Goal: Task Accomplishment & Management: Manage account settings

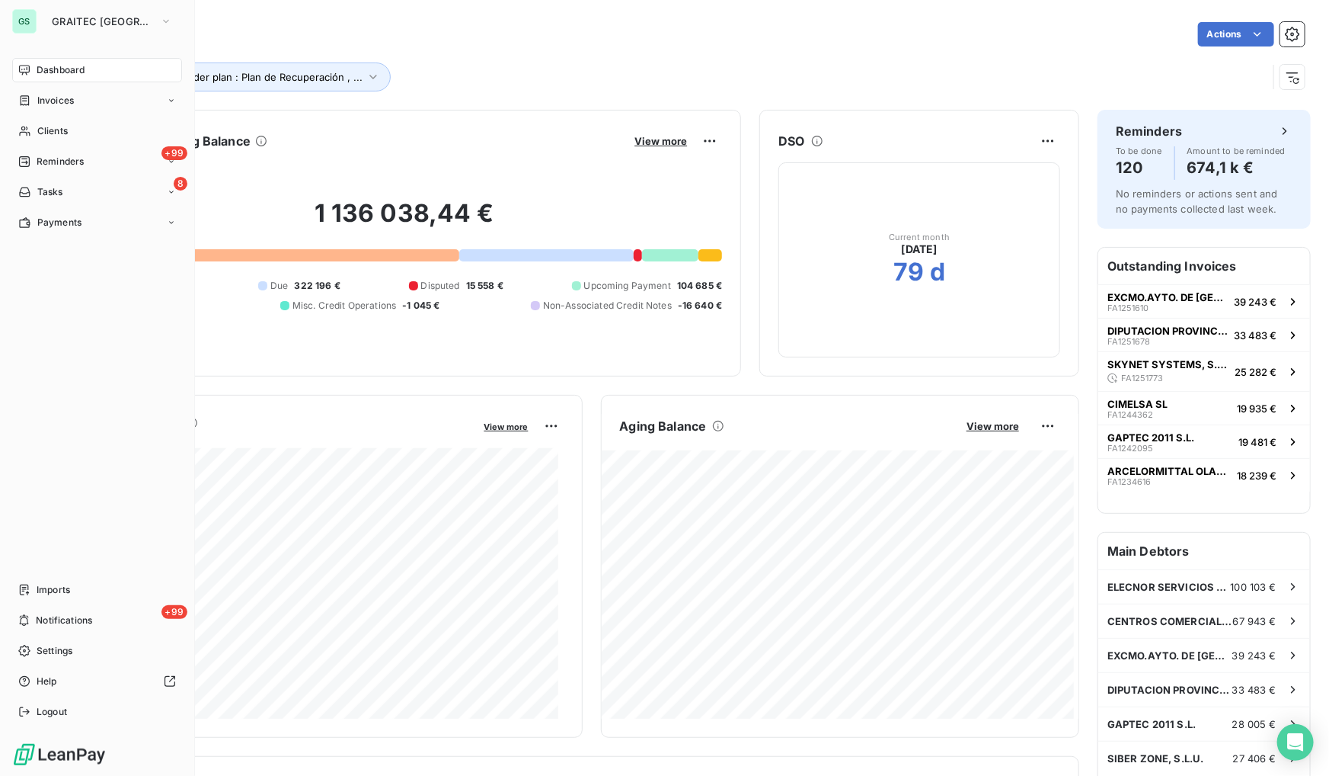
drag, startPoint x: 33, startPoint y: 222, endPoint x: 251, endPoint y: 373, distance: 264.6
click at [33, 222] on div "Payments" at bounding box center [49, 223] width 63 height 14
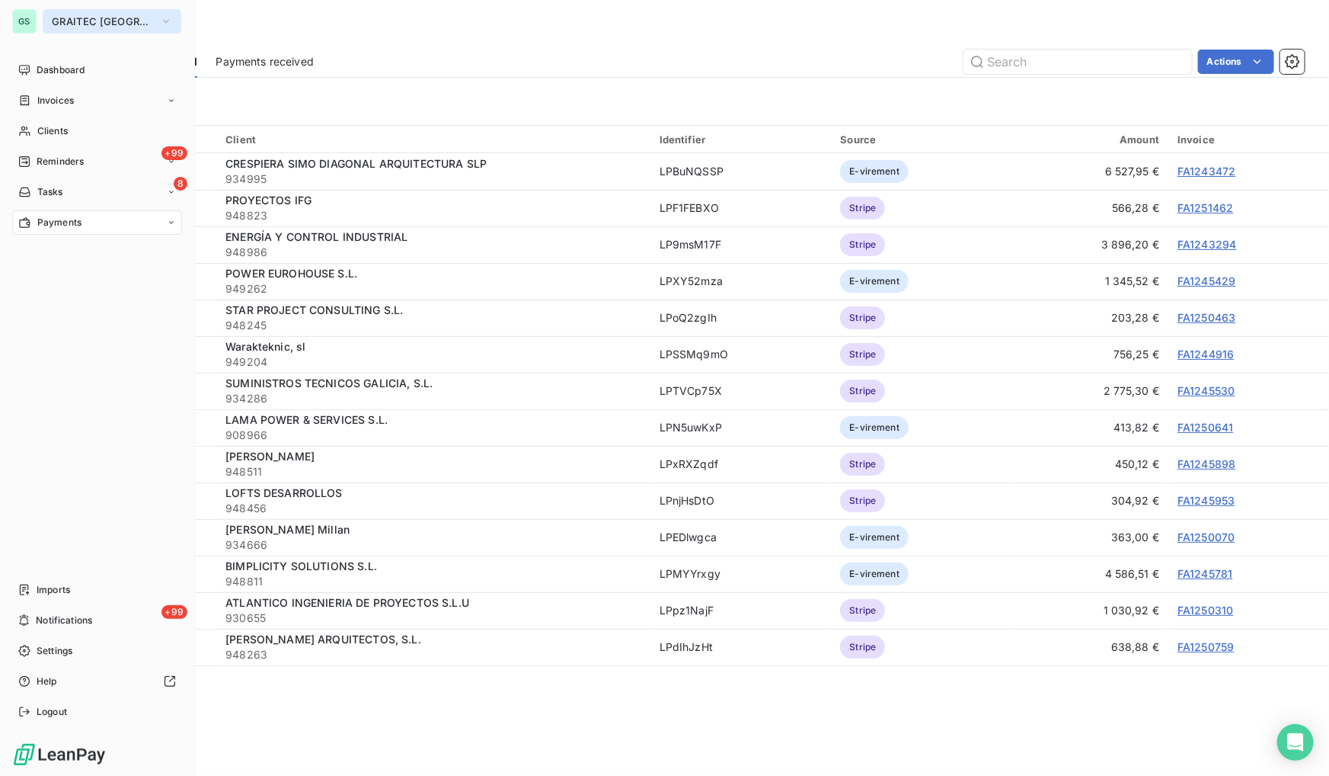
click at [99, 26] on span "GRAITEC [GEOGRAPHIC_DATA]" at bounding box center [103, 21] width 102 height 12
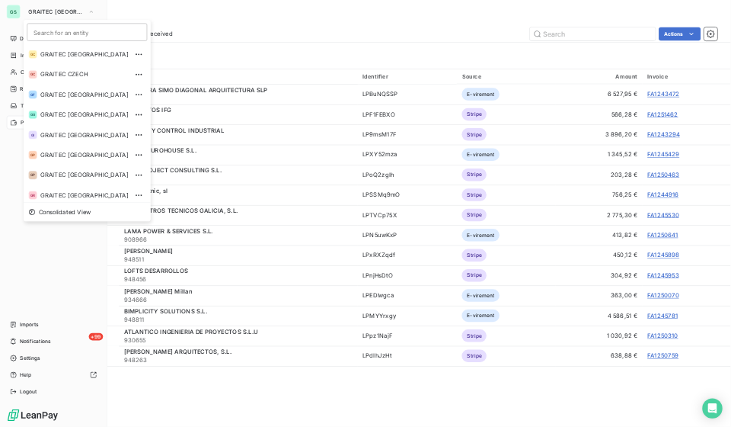
scroll to position [78, 0]
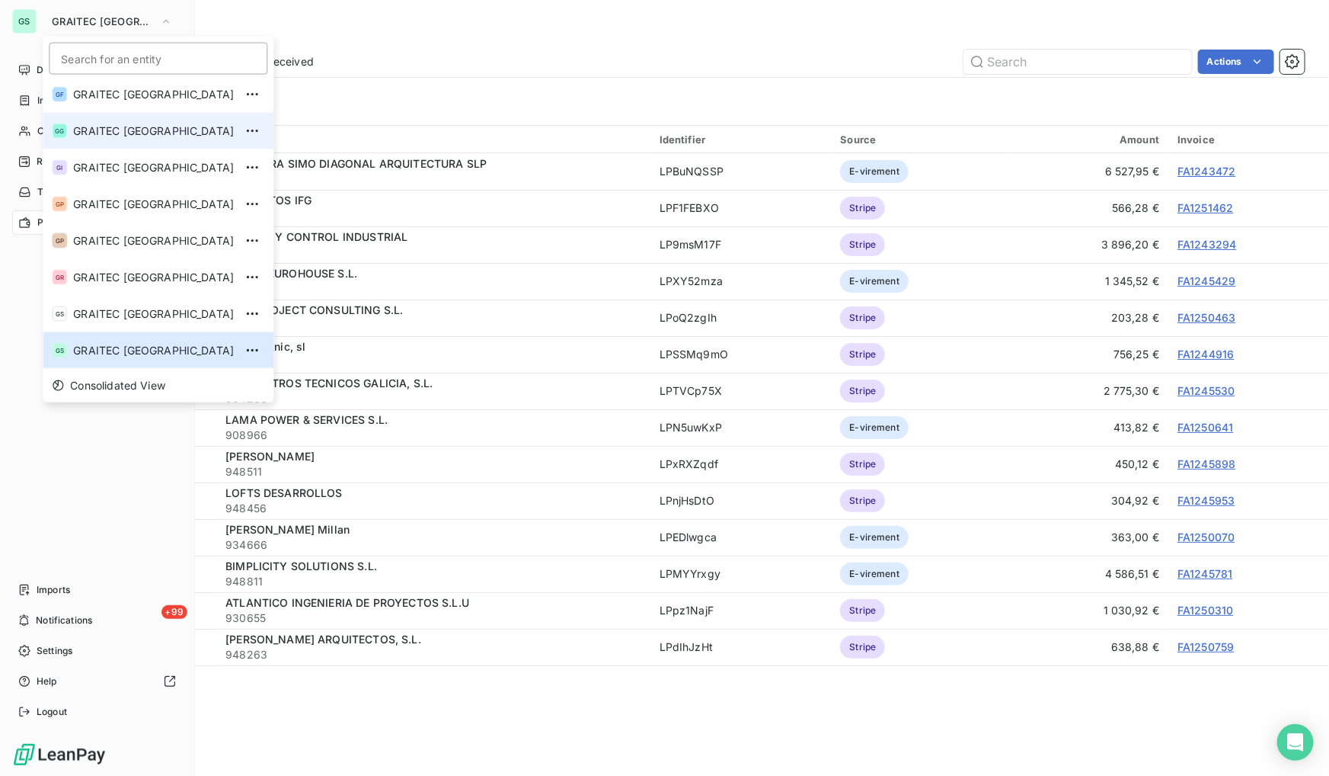
click at [136, 130] on span "GRAITEC [GEOGRAPHIC_DATA]" at bounding box center [153, 130] width 161 height 15
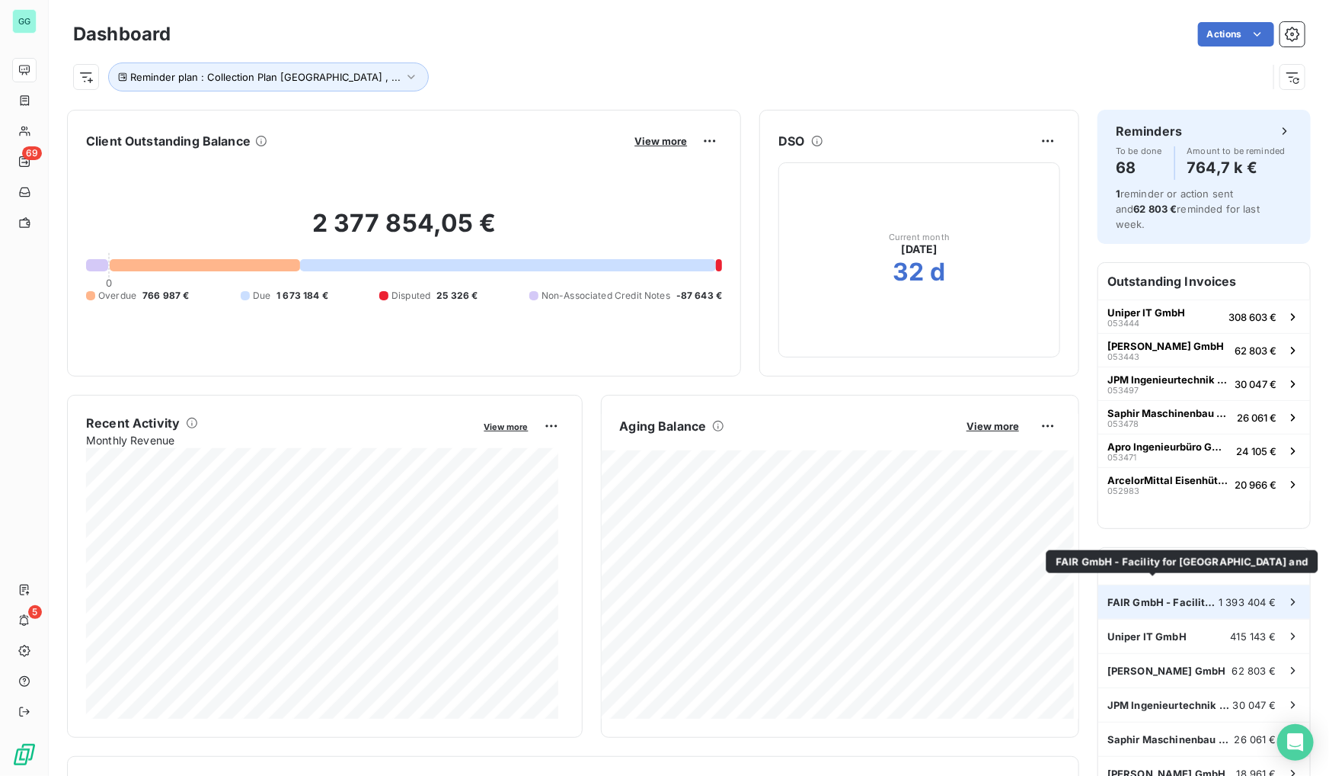
click at [1153, 596] on span "FAIR GmbH - Facility for [GEOGRAPHIC_DATA] and" at bounding box center [1163, 602] width 111 height 12
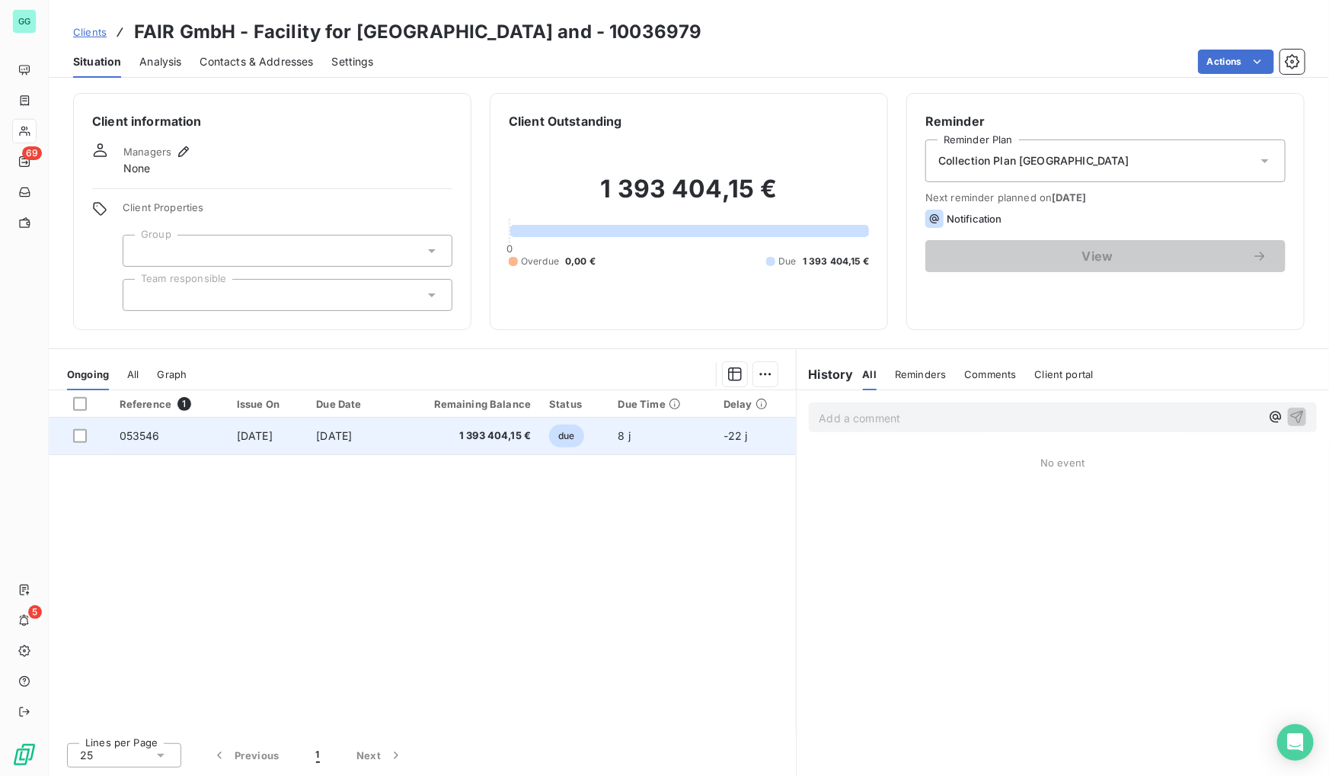
click at [259, 427] on td "[DATE]" at bounding box center [267, 435] width 79 height 37
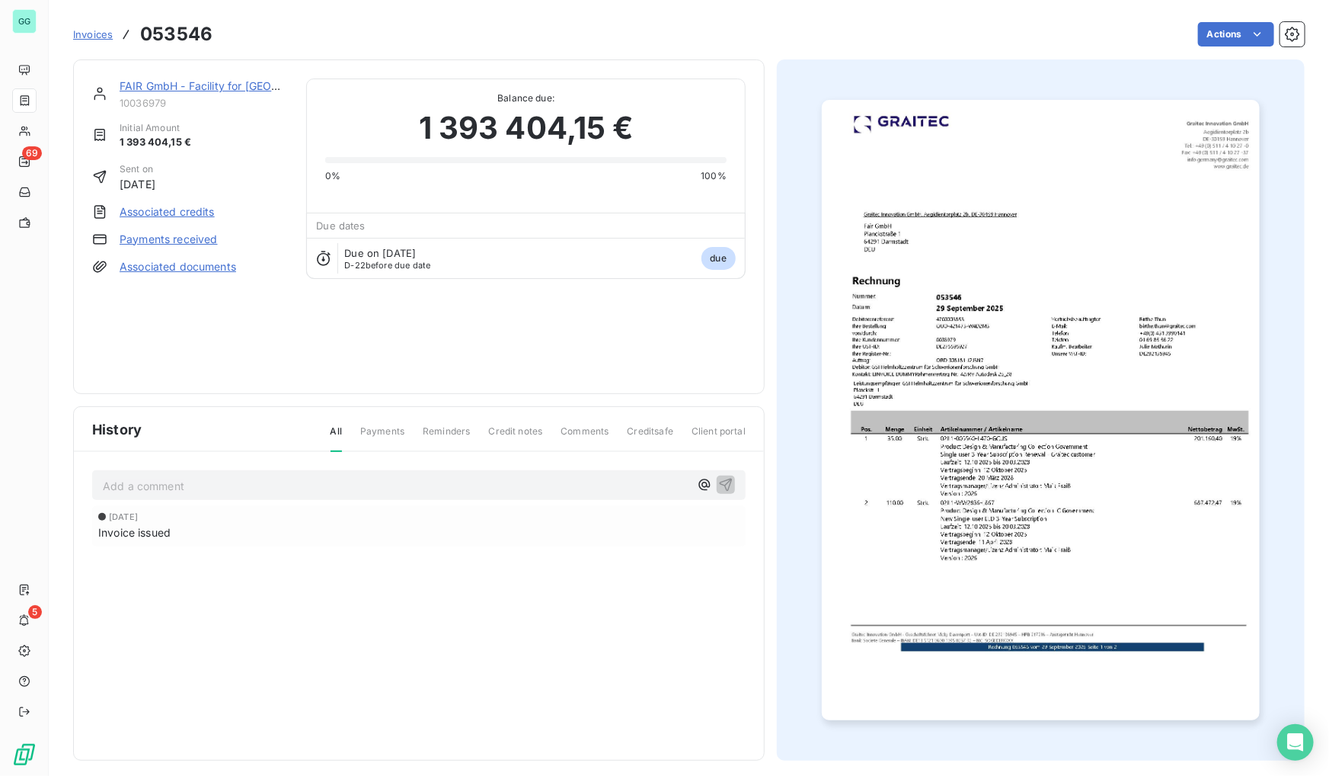
click at [969, 373] on img "button" at bounding box center [1041, 410] width 439 height 620
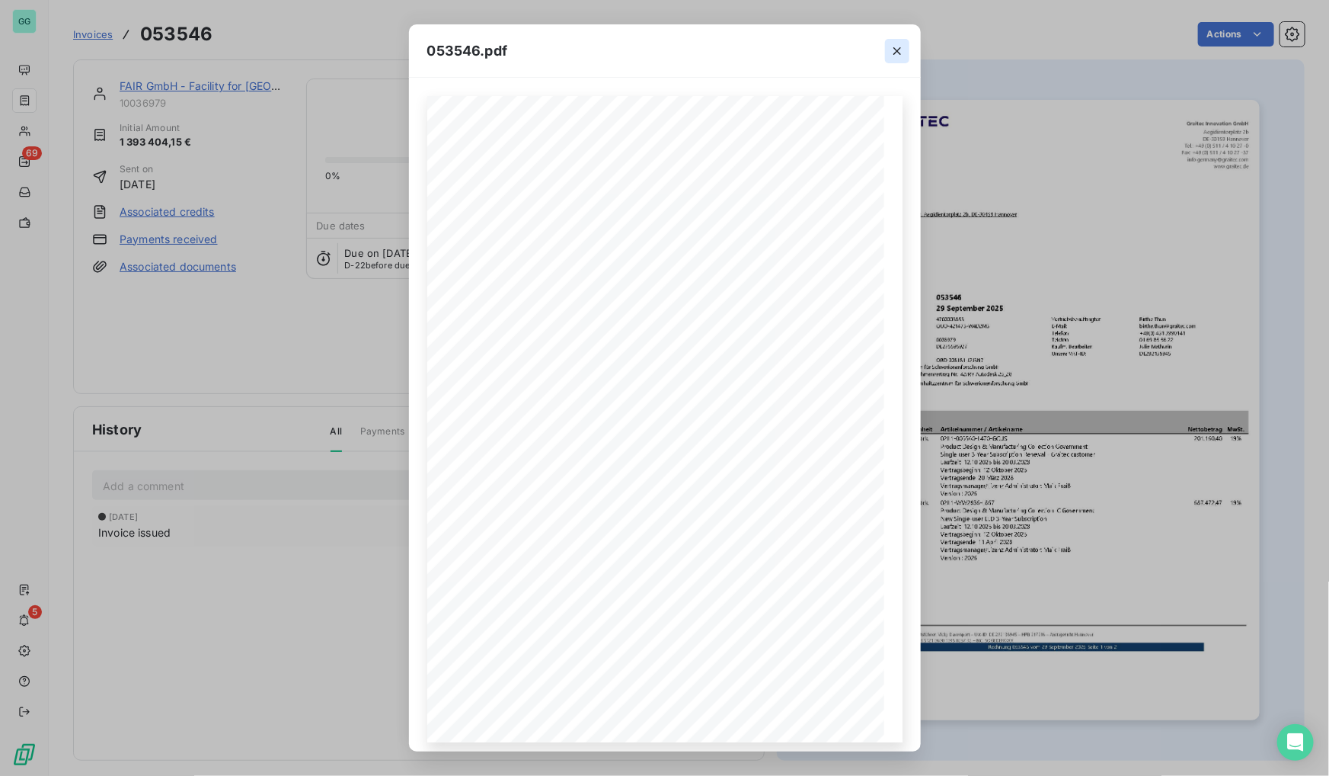
click at [892, 47] on icon "button" at bounding box center [897, 50] width 15 height 15
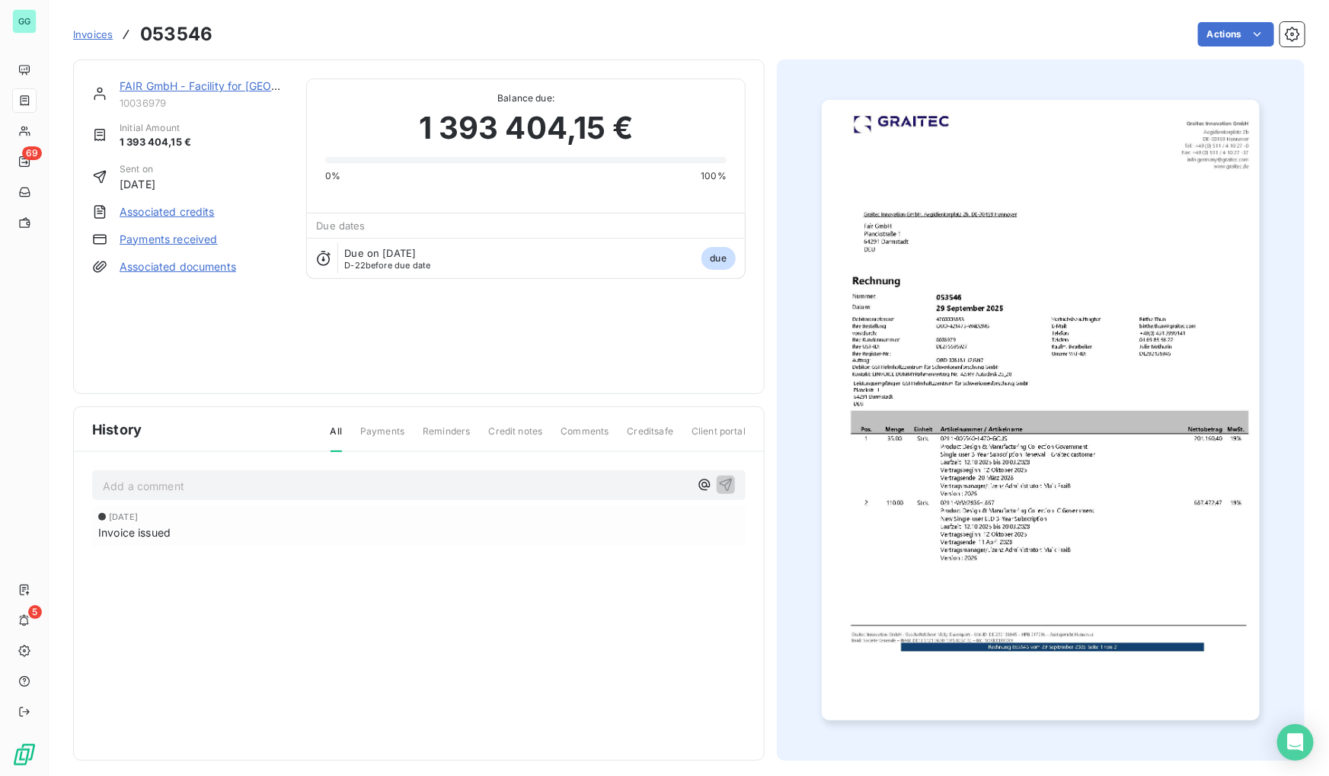
click at [101, 34] on span "Invoices" at bounding box center [93, 34] width 40 height 12
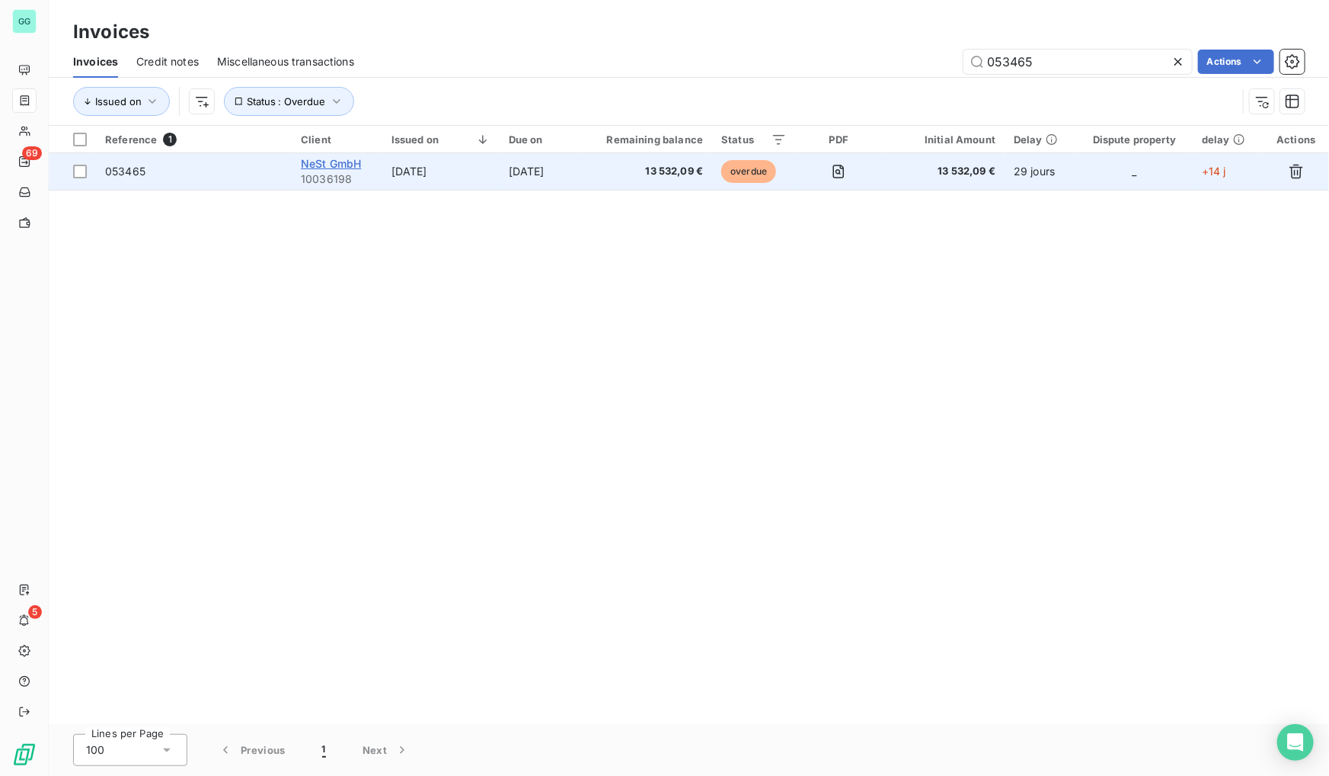
click at [328, 165] on span "NeSt GmbH" at bounding box center [331, 163] width 60 height 13
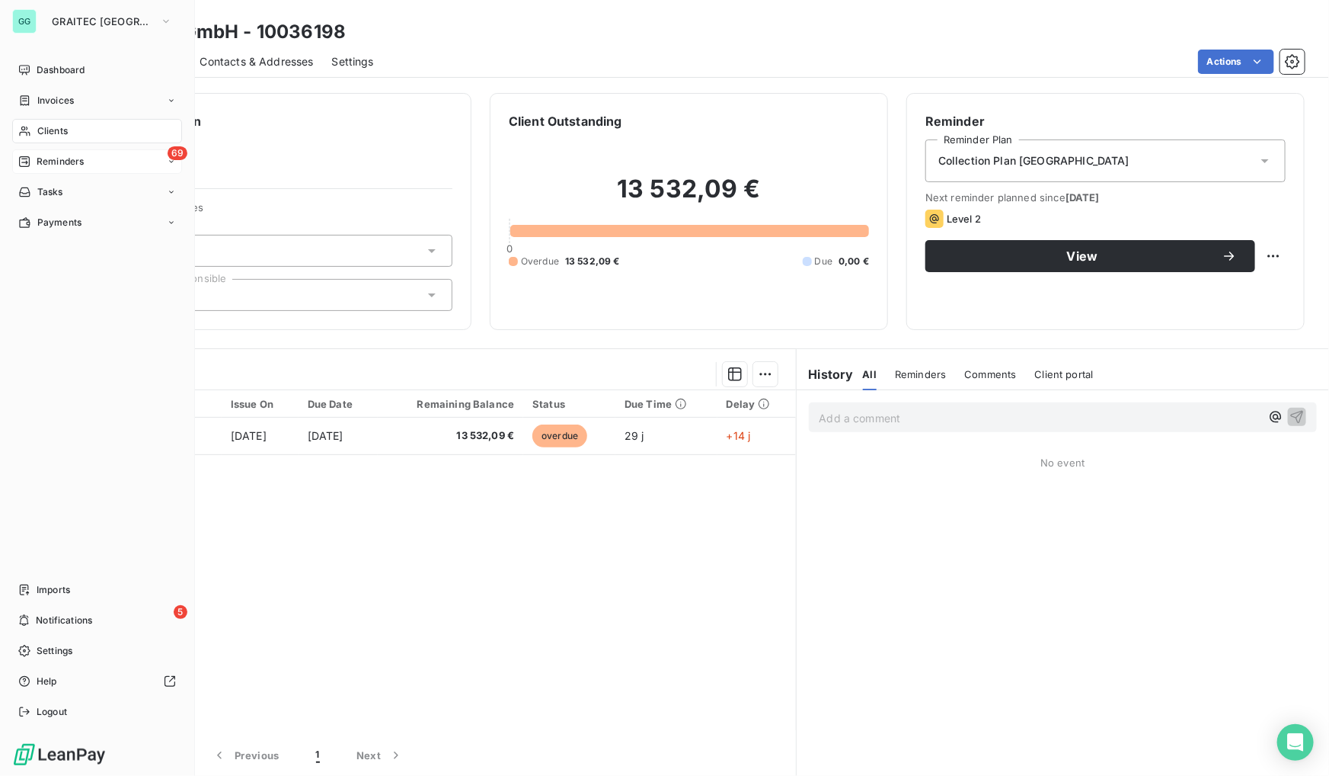
click at [50, 155] on span "Reminders" at bounding box center [60, 162] width 47 height 14
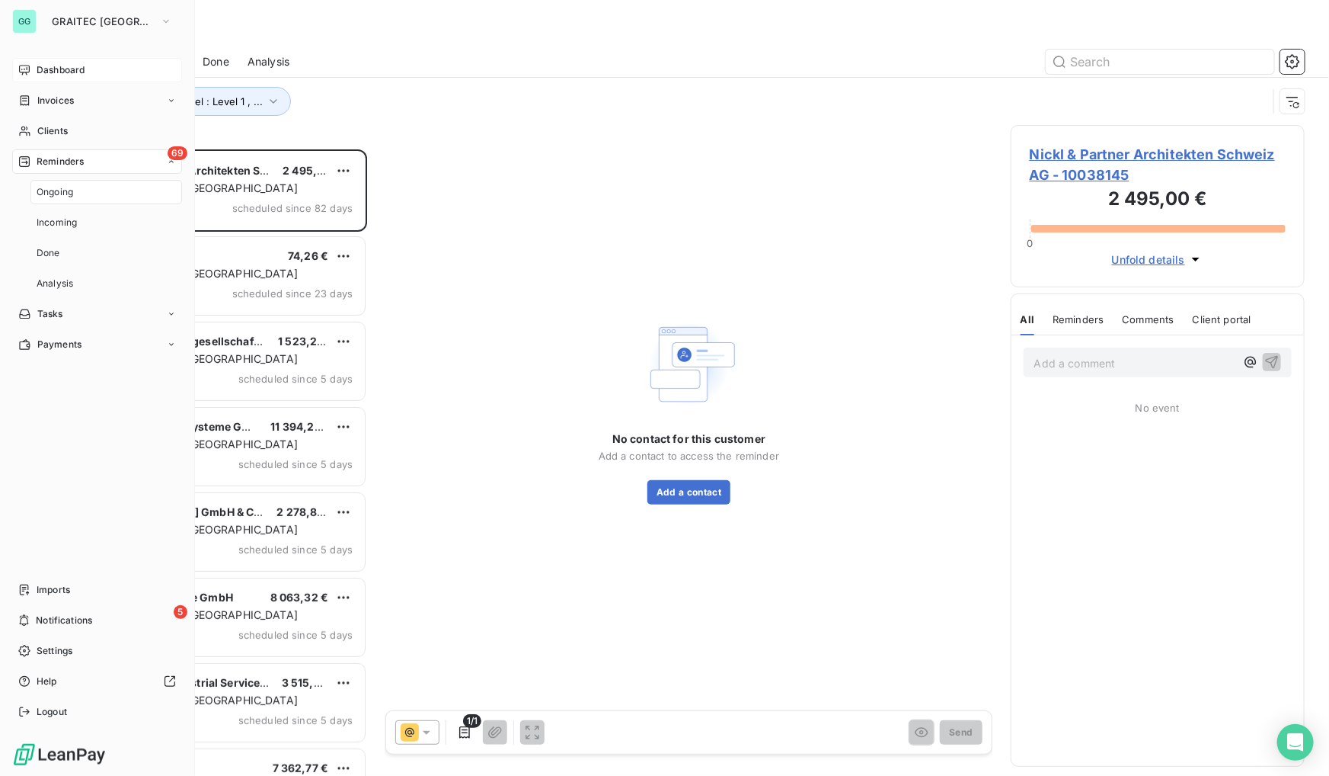
click at [62, 71] on span "Dashboard" at bounding box center [61, 70] width 48 height 14
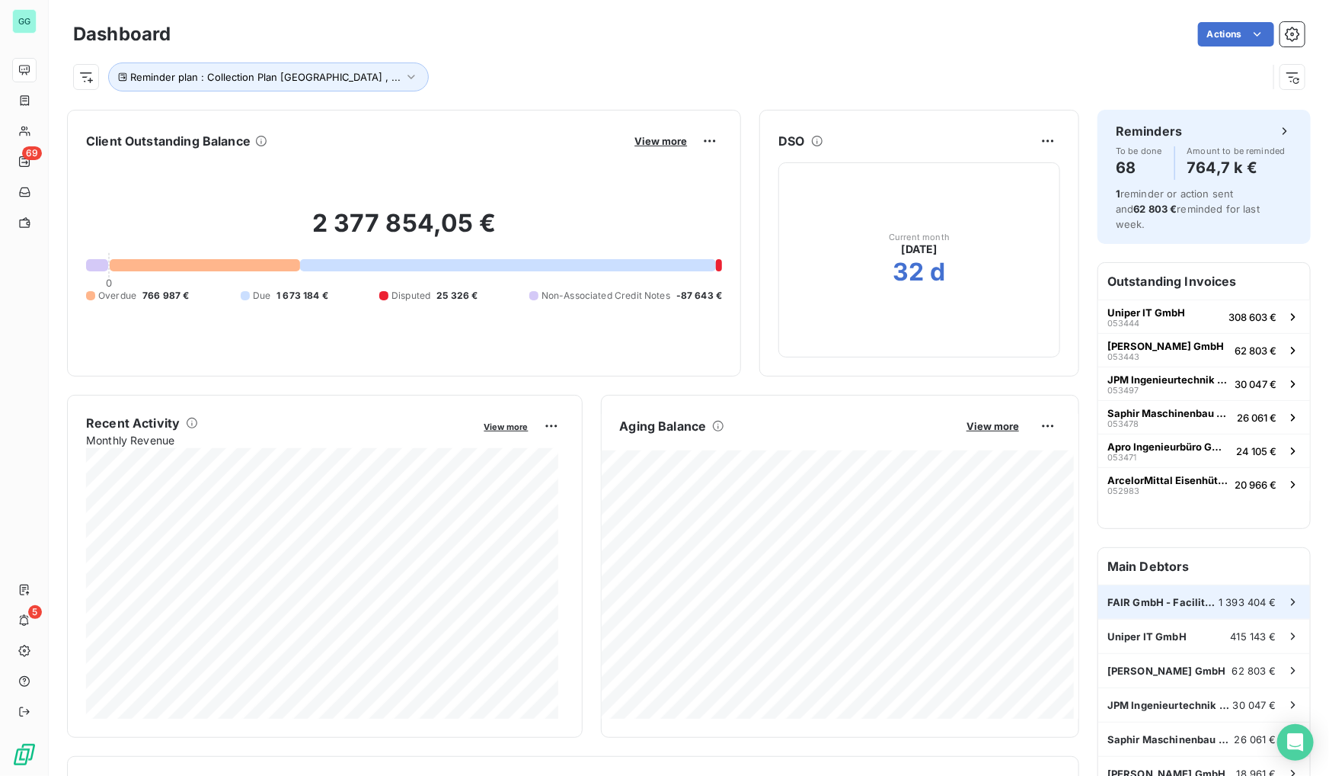
click at [1148, 594] on div "FAIR GmbH - Facility for [GEOGRAPHIC_DATA] and 1 393 404 €" at bounding box center [1205, 602] width 212 height 34
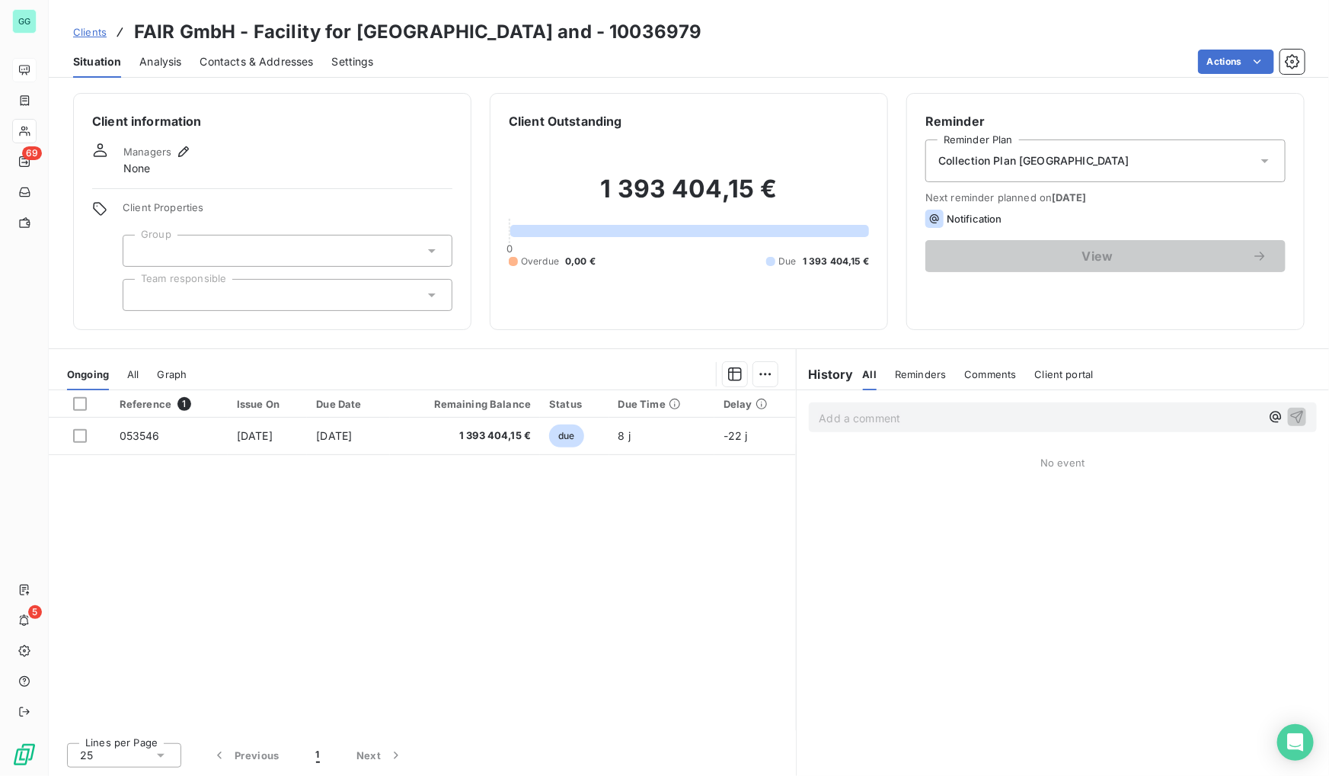
click at [92, 27] on span "Clients" at bounding box center [90, 32] width 34 height 12
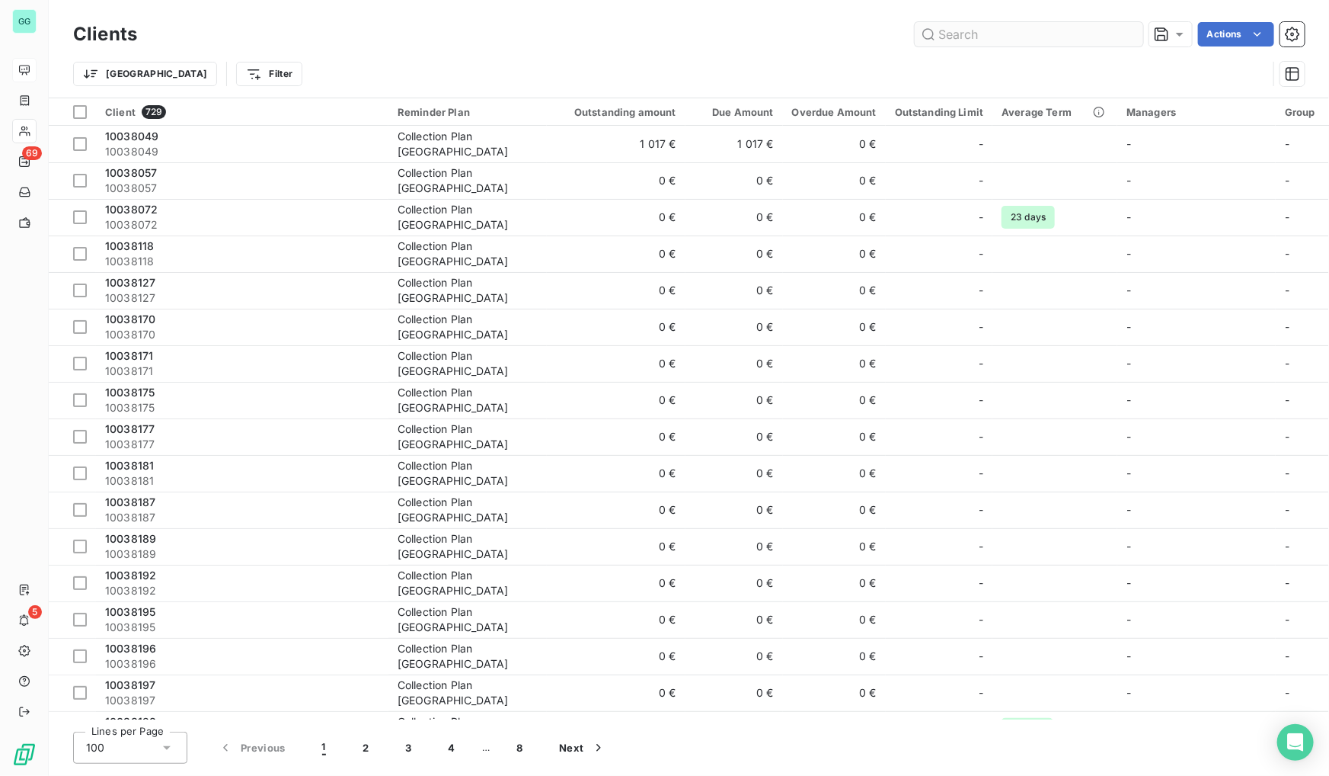
click at [963, 31] on input "text" at bounding box center [1029, 34] width 229 height 24
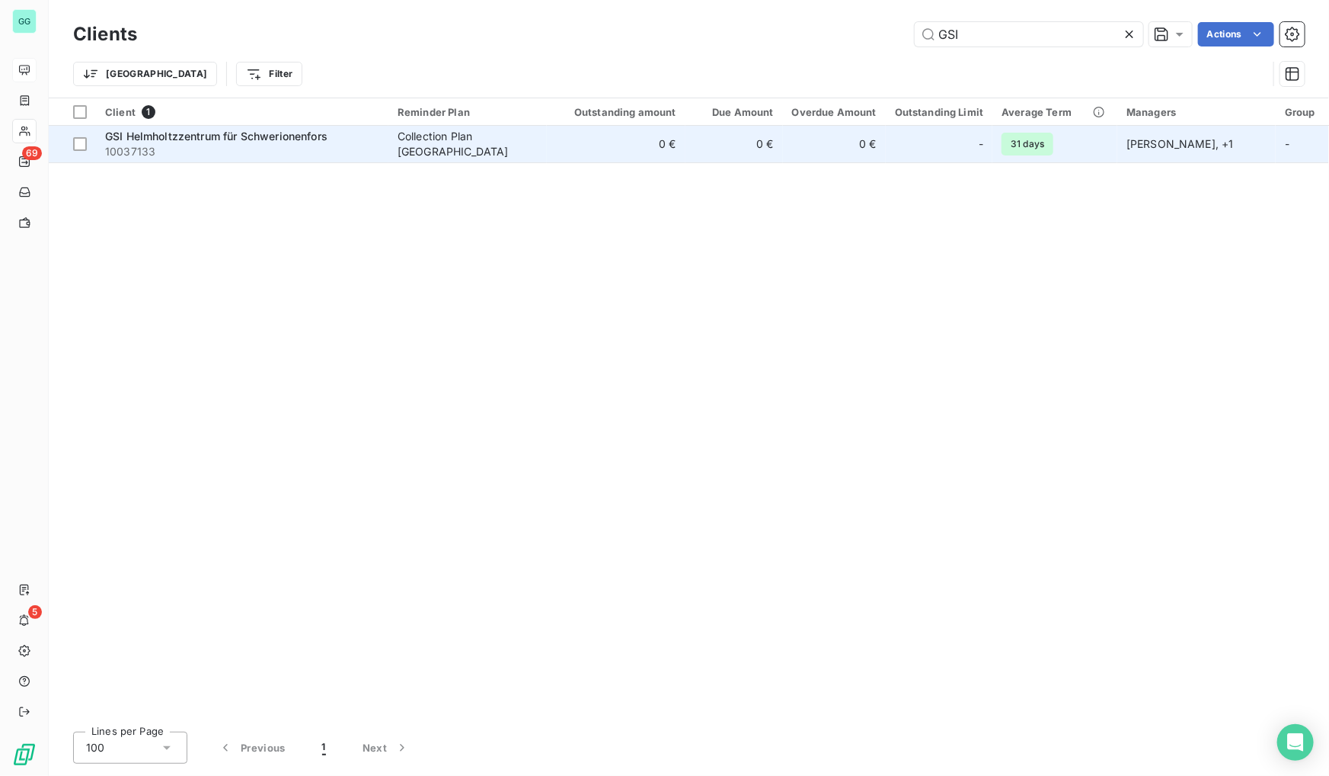
type input "GSI"
click at [216, 135] on span "GSI Helmholtzzentrum für Schwerionenfors" at bounding box center [216, 136] width 222 height 13
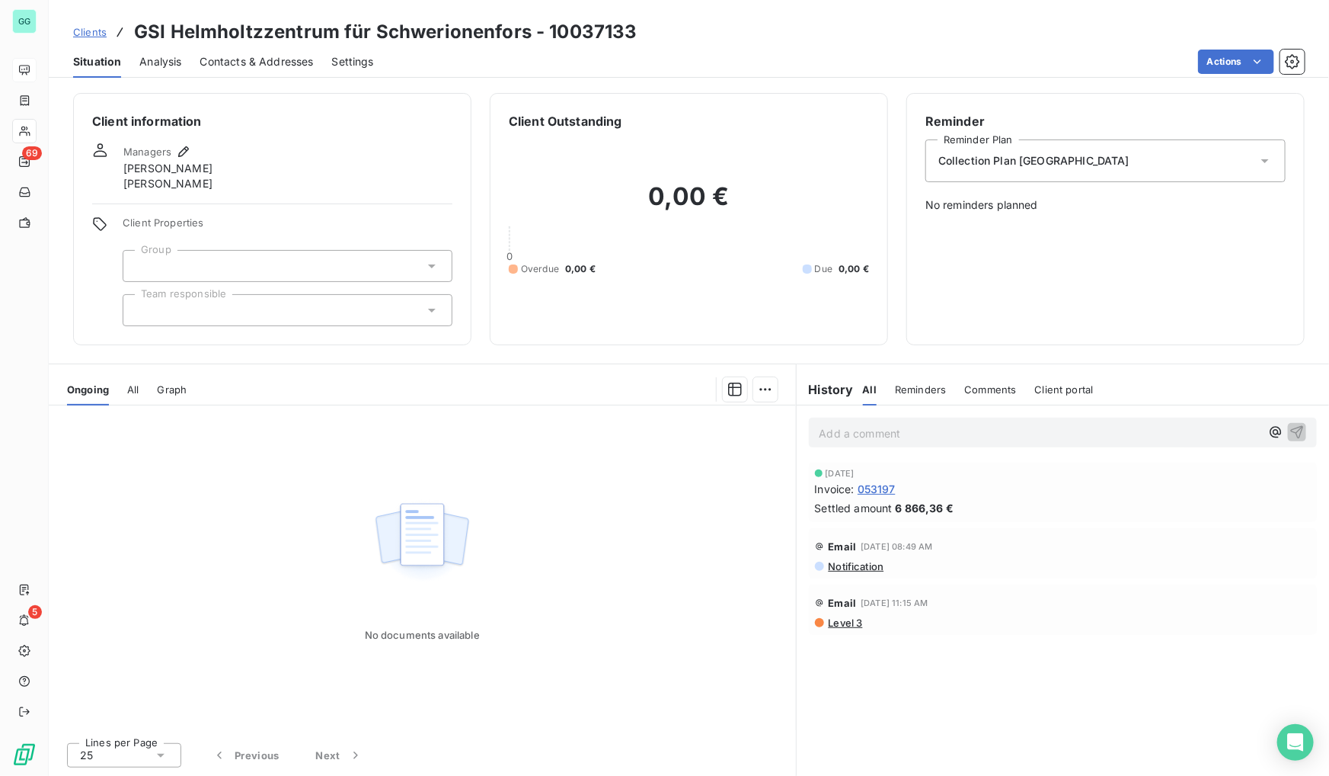
click at [98, 30] on span "Clients" at bounding box center [90, 32] width 34 height 12
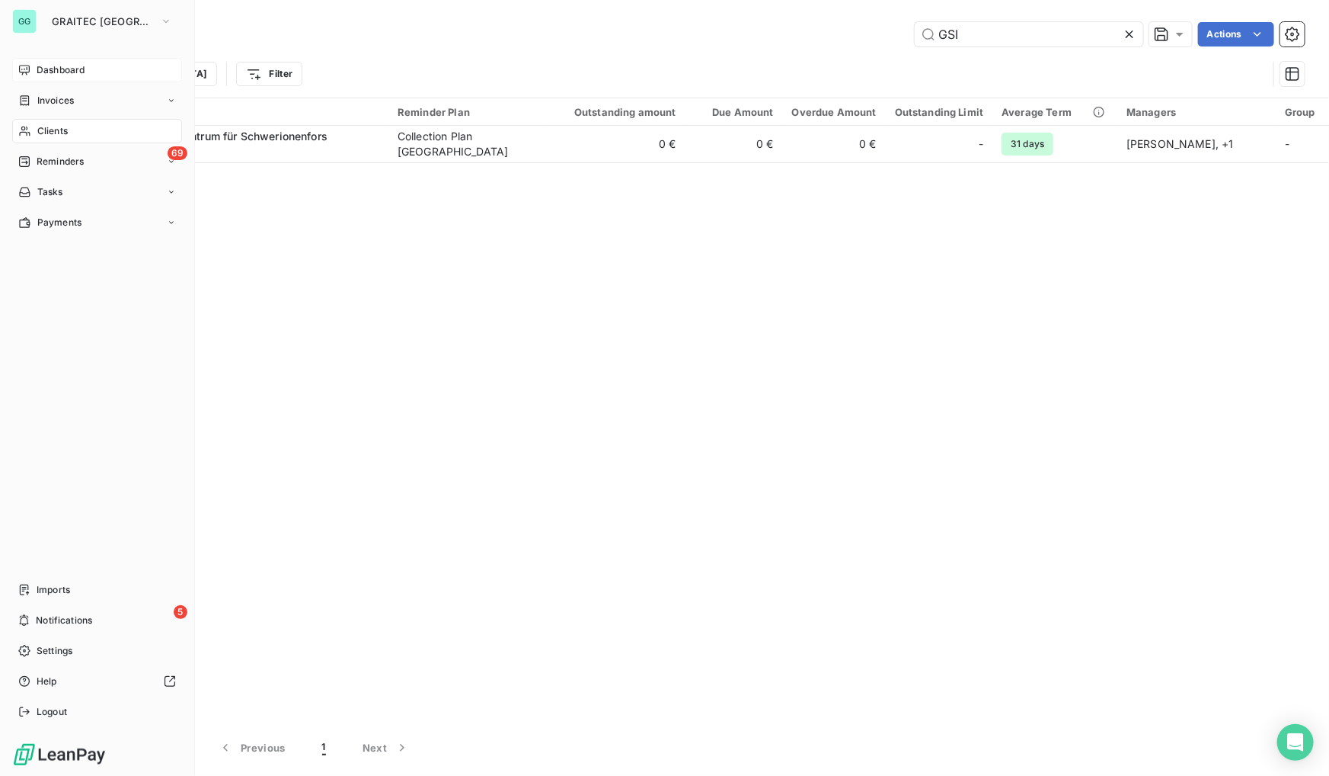
click at [45, 67] on span "Dashboard" at bounding box center [61, 70] width 48 height 14
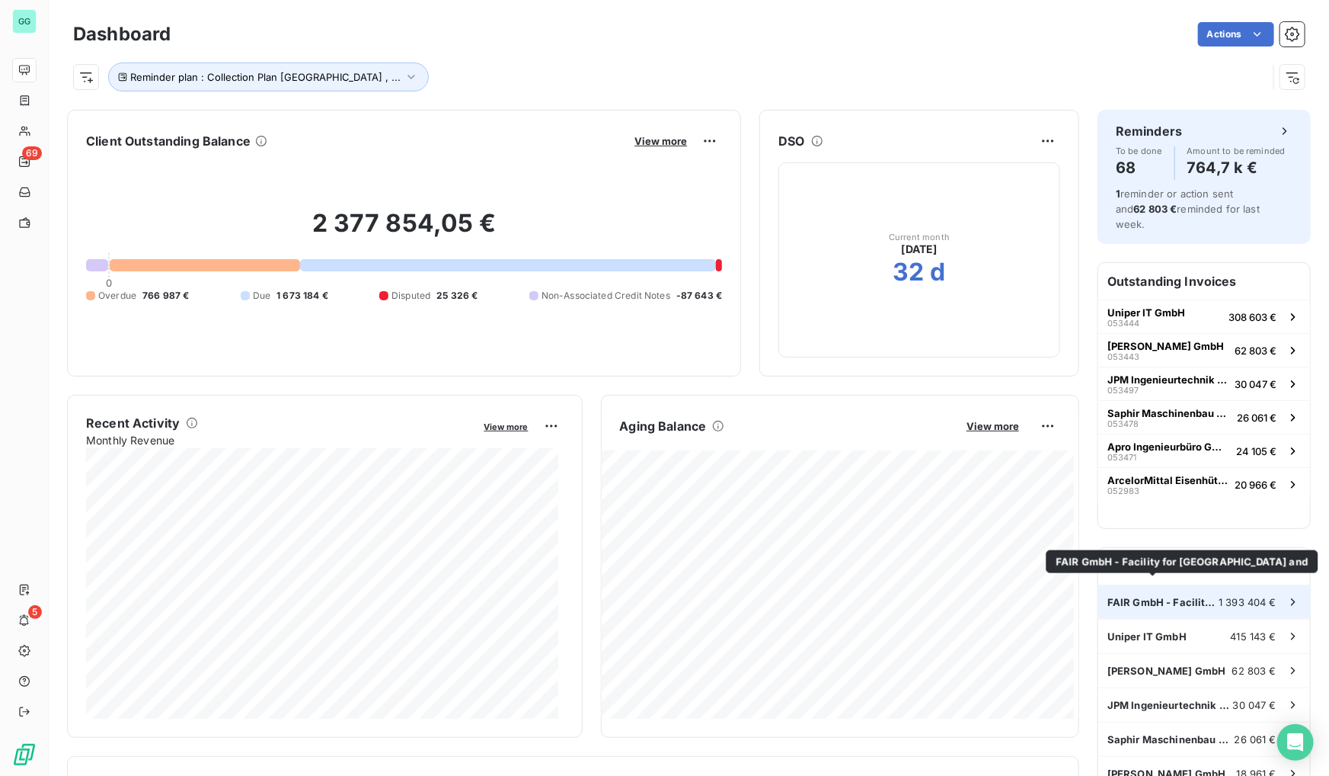
click at [1163, 596] on span "FAIR GmbH - Facility for [GEOGRAPHIC_DATA] and" at bounding box center [1163, 602] width 111 height 12
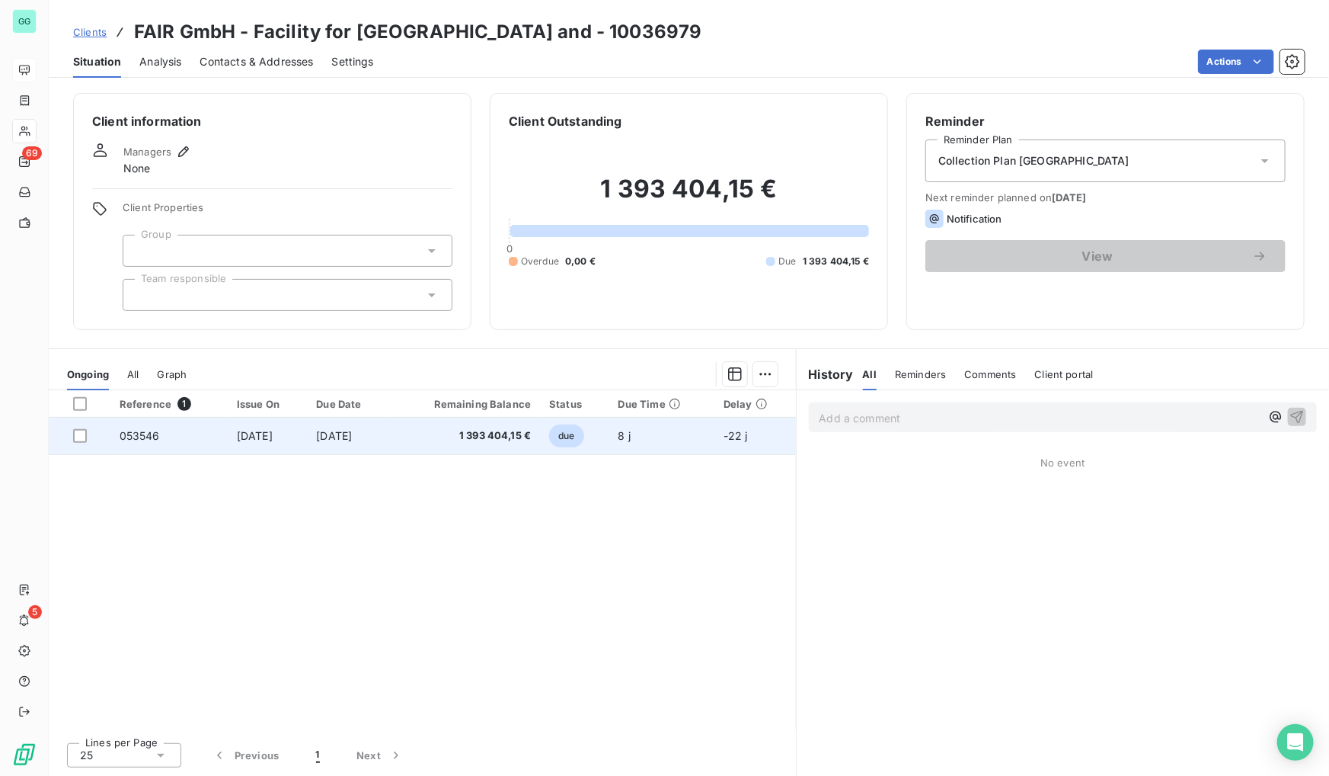
click at [270, 436] on span "[DATE]" at bounding box center [255, 435] width 36 height 13
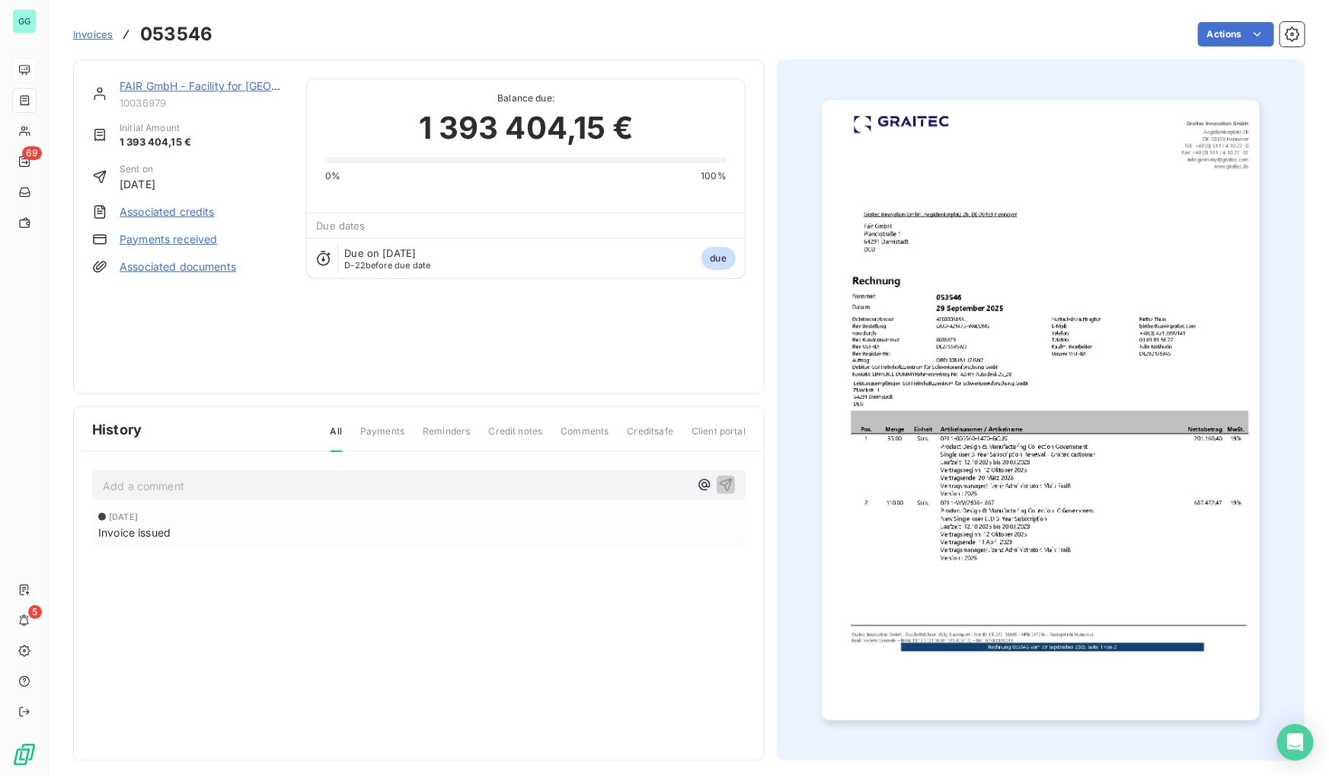
click at [948, 336] on img "button" at bounding box center [1041, 410] width 439 height 620
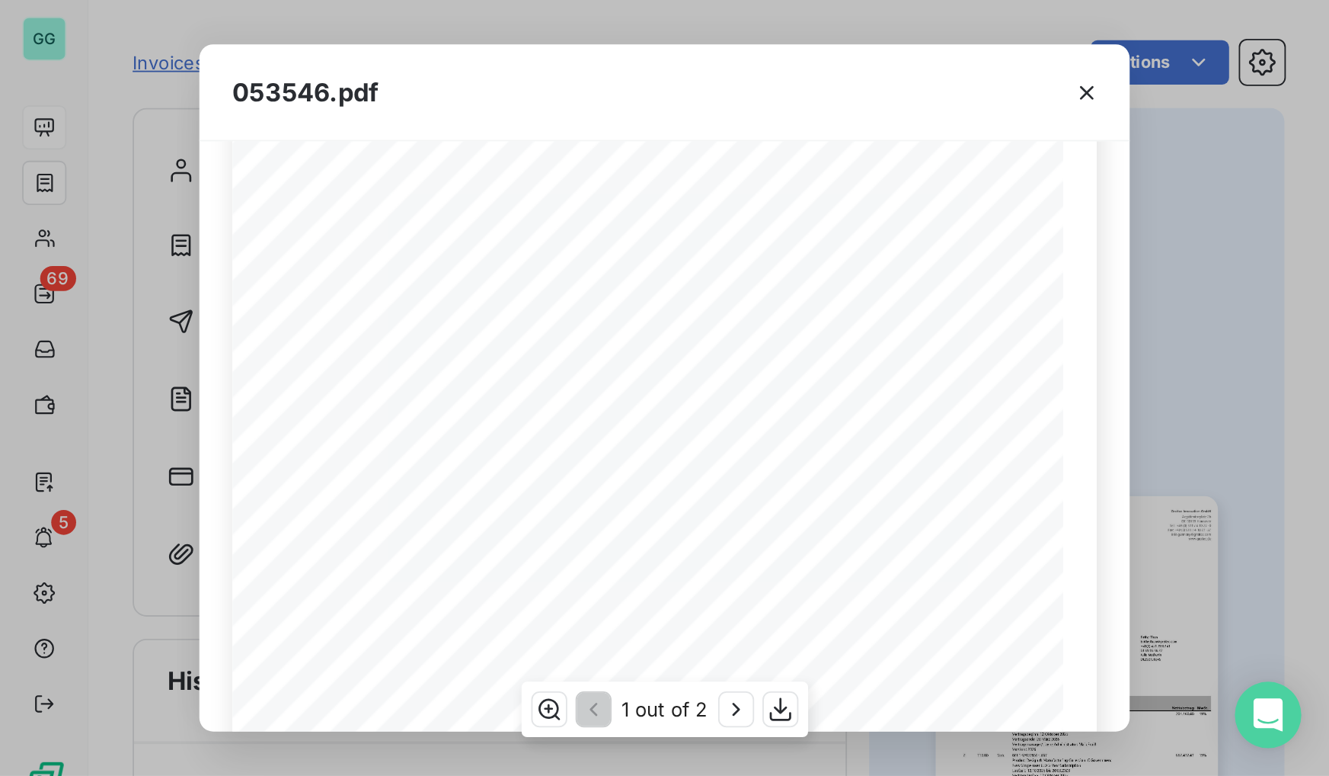
scroll to position [152, 0]
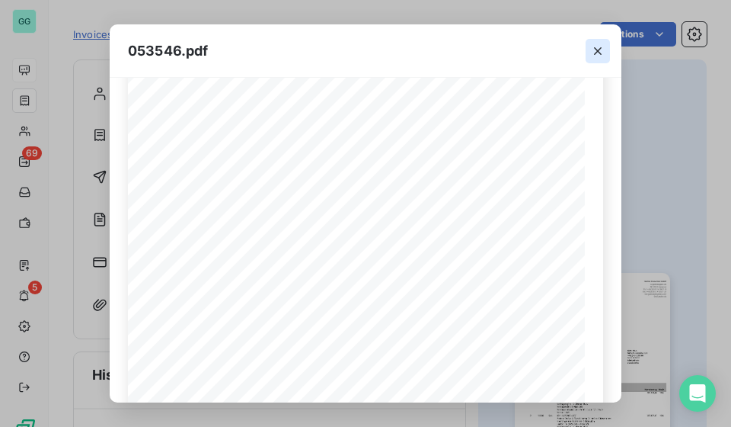
click at [597, 51] on icon "button" at bounding box center [598, 51] width 8 height 8
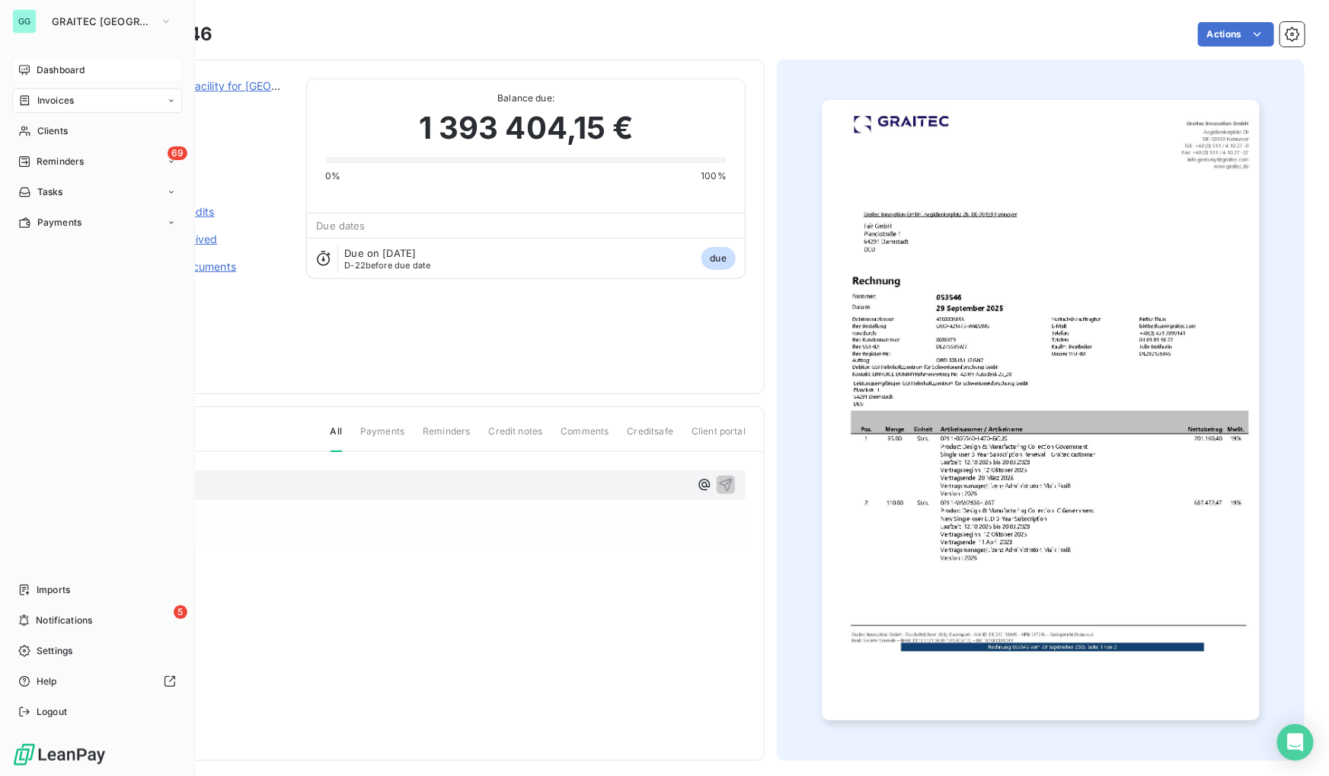
click at [83, 104] on div "Invoices" at bounding box center [97, 100] width 170 height 24
click at [67, 76] on span "Dashboard" at bounding box center [61, 70] width 48 height 14
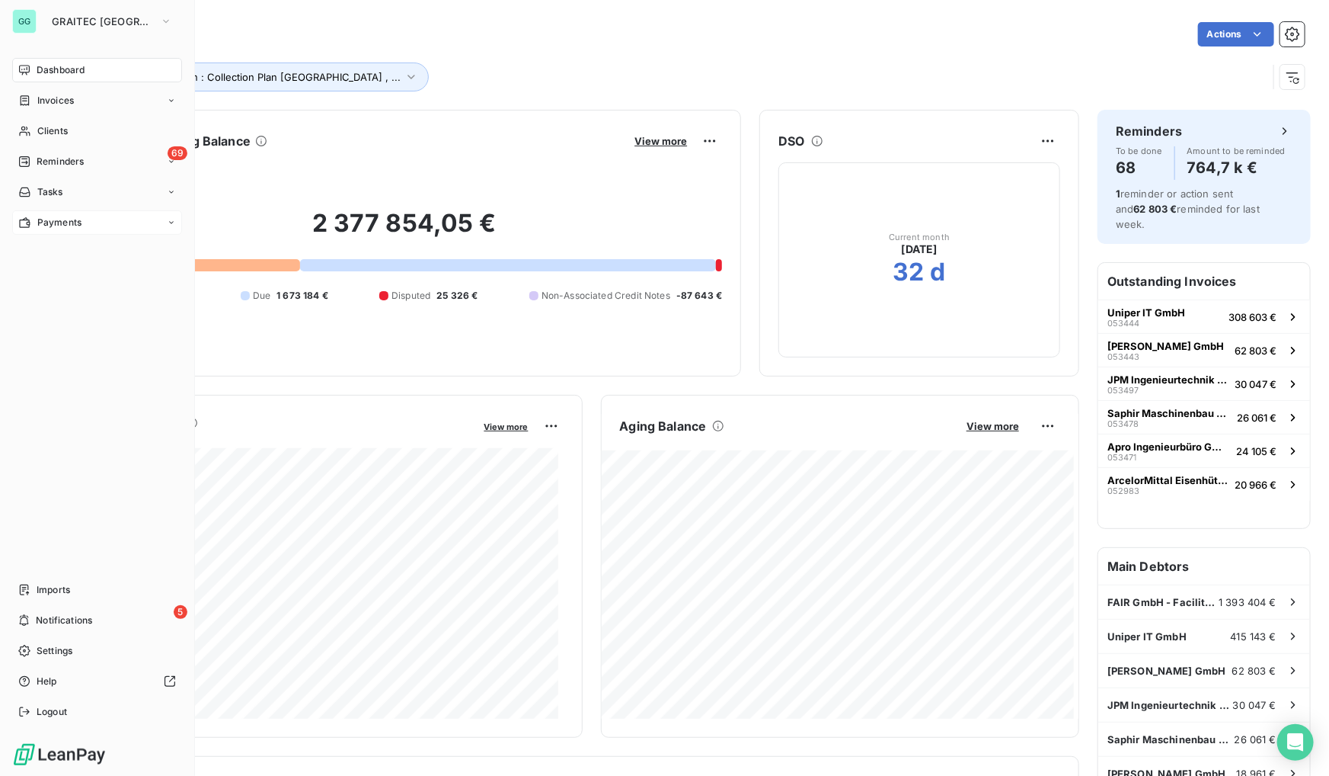
click at [58, 219] on span "Payments" at bounding box center [59, 223] width 44 height 14
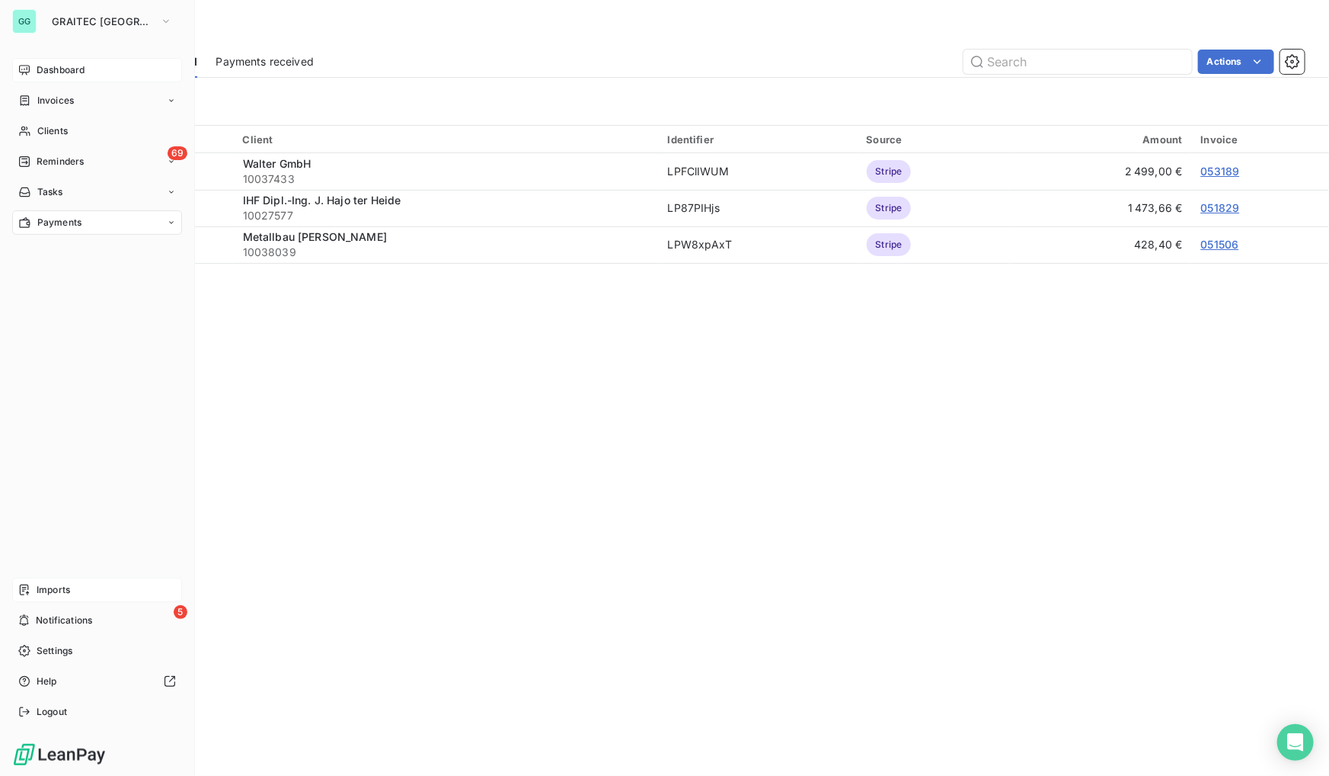
click at [69, 594] on span "Imports" at bounding box center [54, 590] width 34 height 14
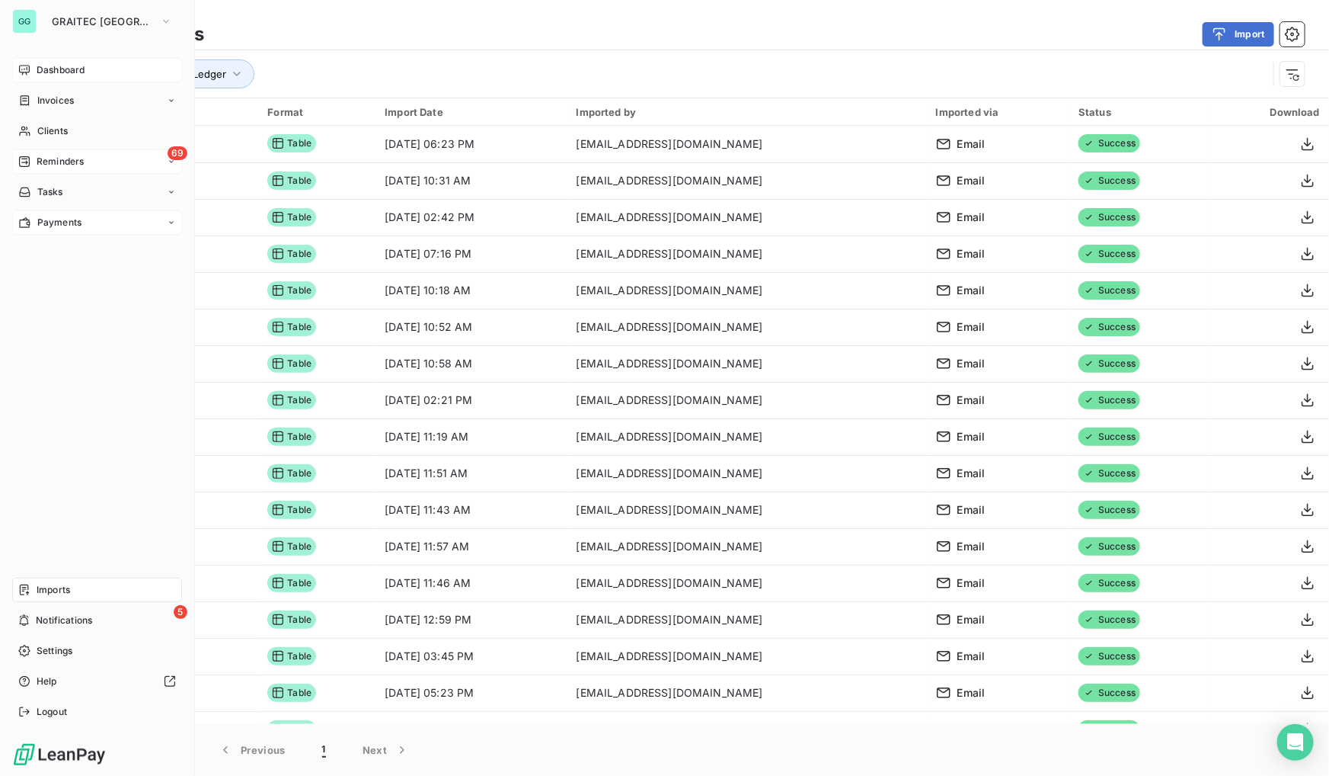
click at [87, 162] on div "69 Reminders" at bounding box center [97, 161] width 170 height 24
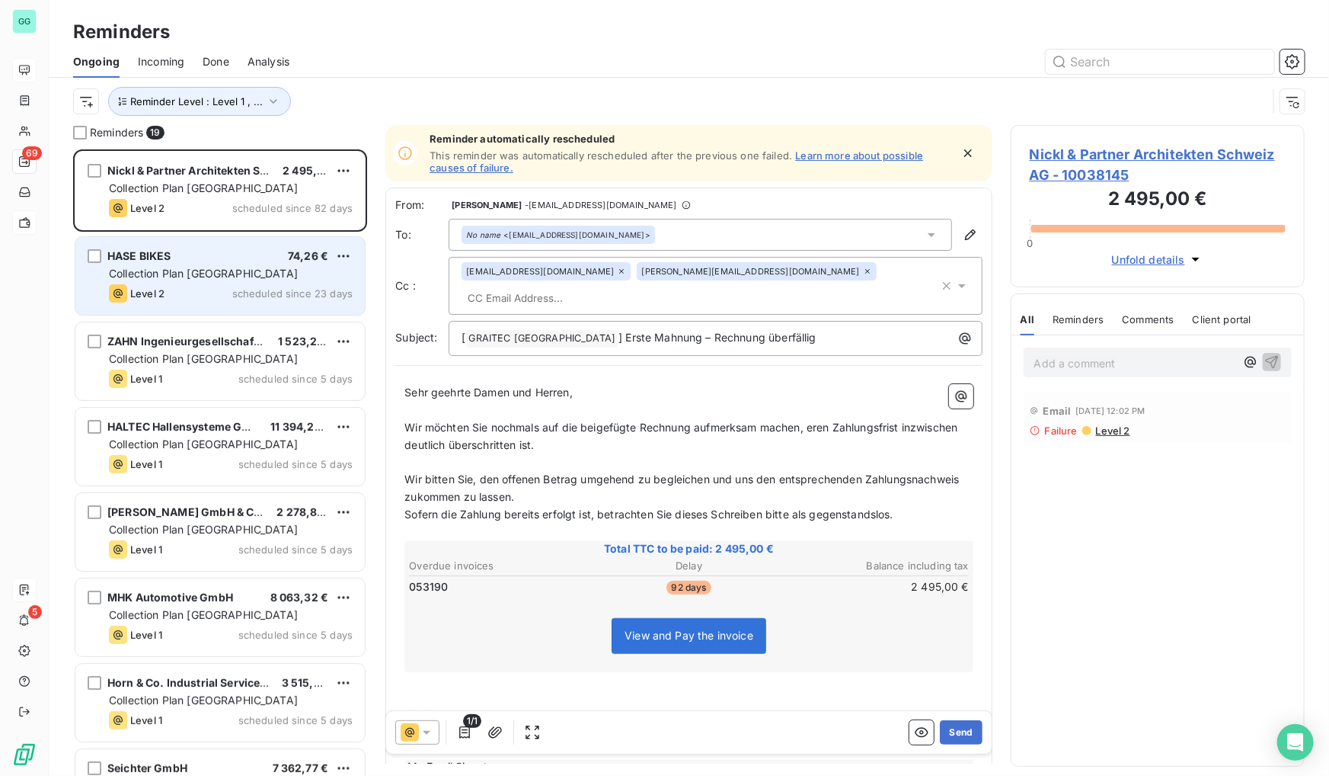
click at [262, 266] on div "Collection Plan [GEOGRAPHIC_DATA]" at bounding box center [231, 273] width 244 height 15
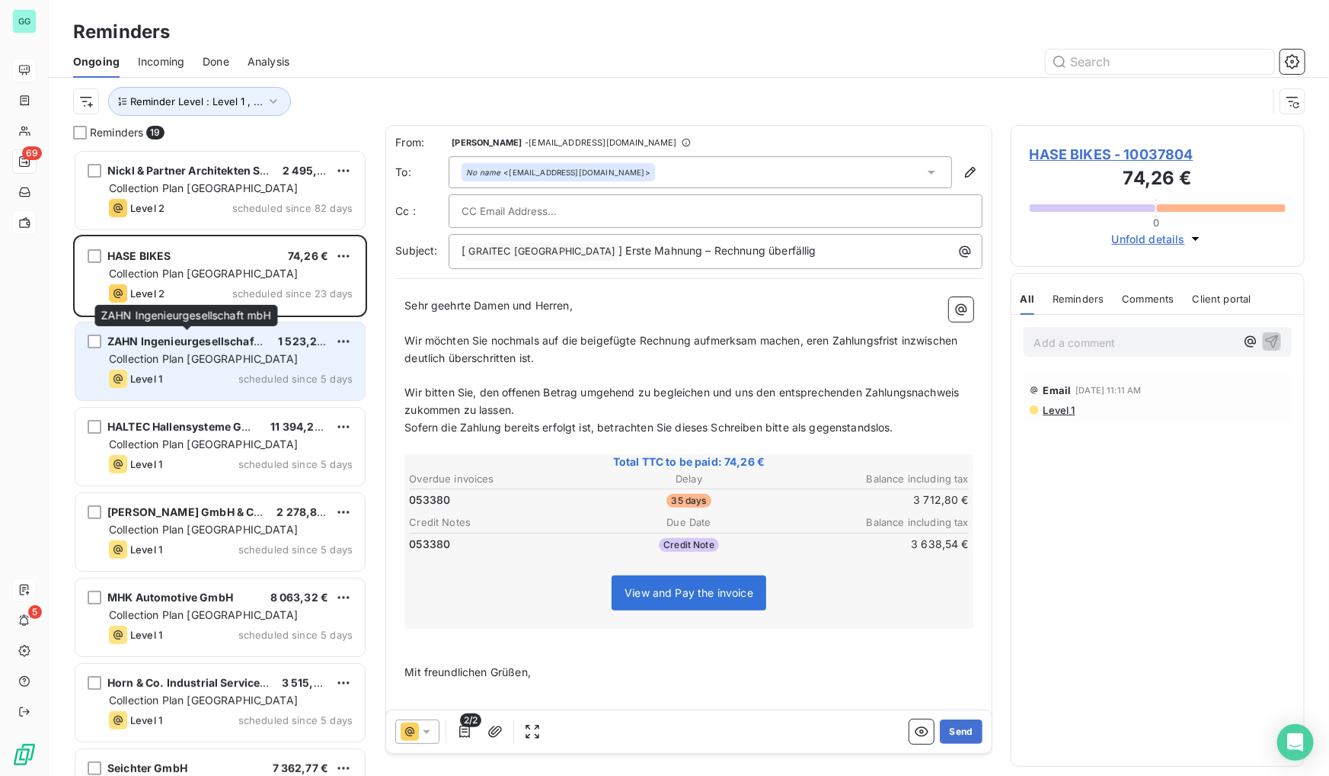
click at [236, 339] on span "ZAHN Ingenieurgesellschaft mbH" at bounding box center [196, 340] width 178 height 13
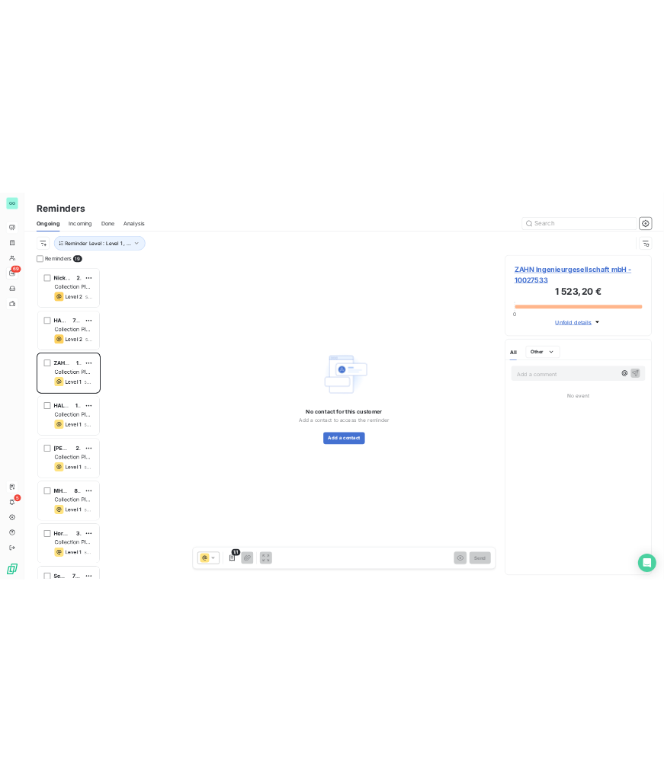
scroll to position [11, 11]
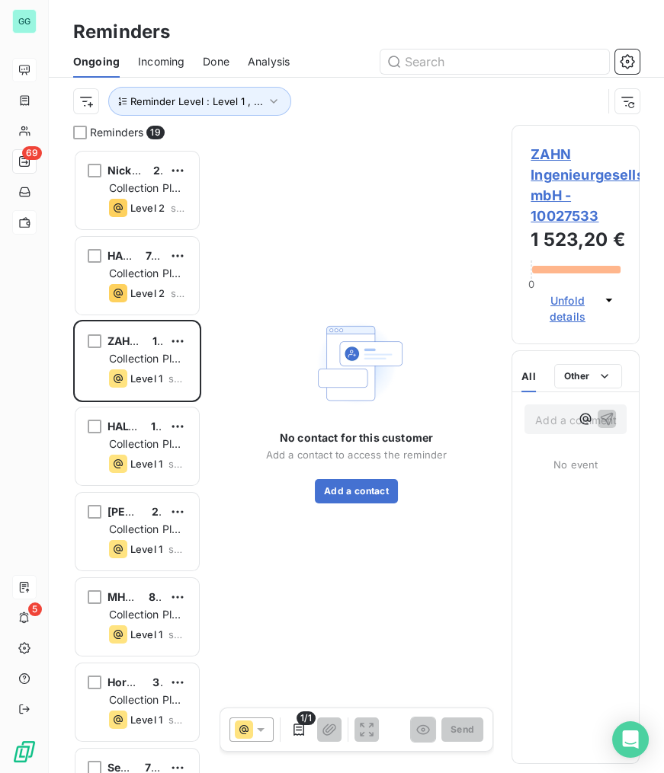
click at [565, 165] on span "ZAHN Ingenieurgesellschaft mbH - 10027533" at bounding box center [575, 185] width 90 height 82
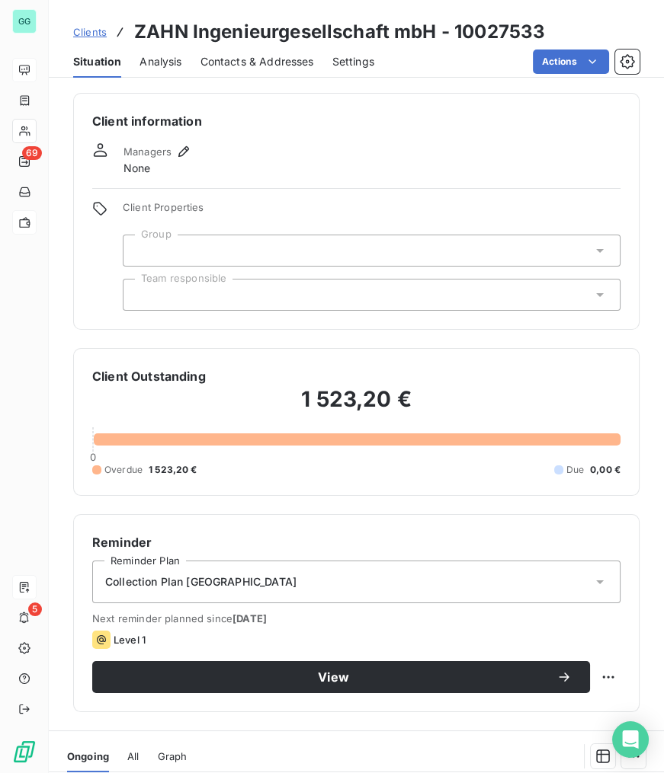
click at [229, 61] on span "Contacts & Addresses" at bounding box center [257, 61] width 114 height 15
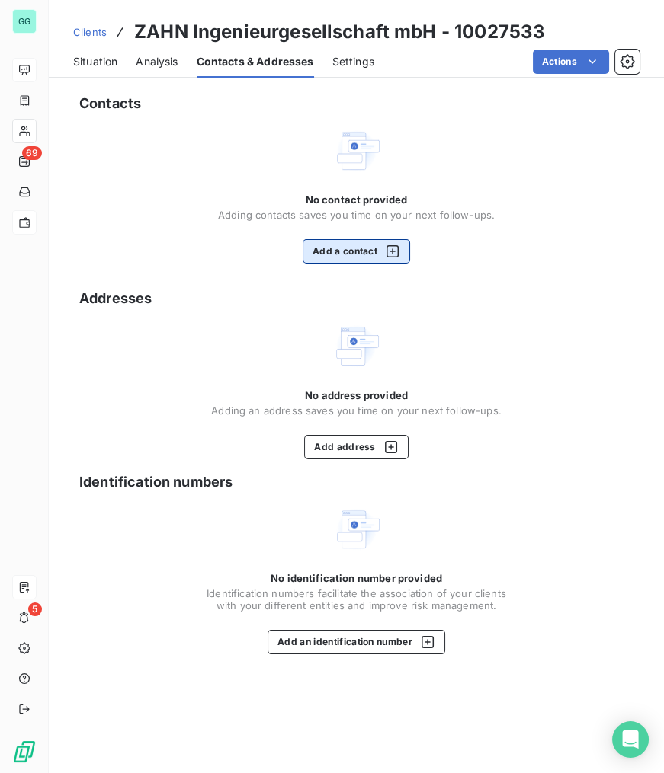
click at [347, 239] on button "Add a contact" at bounding box center [355, 251] width 107 height 24
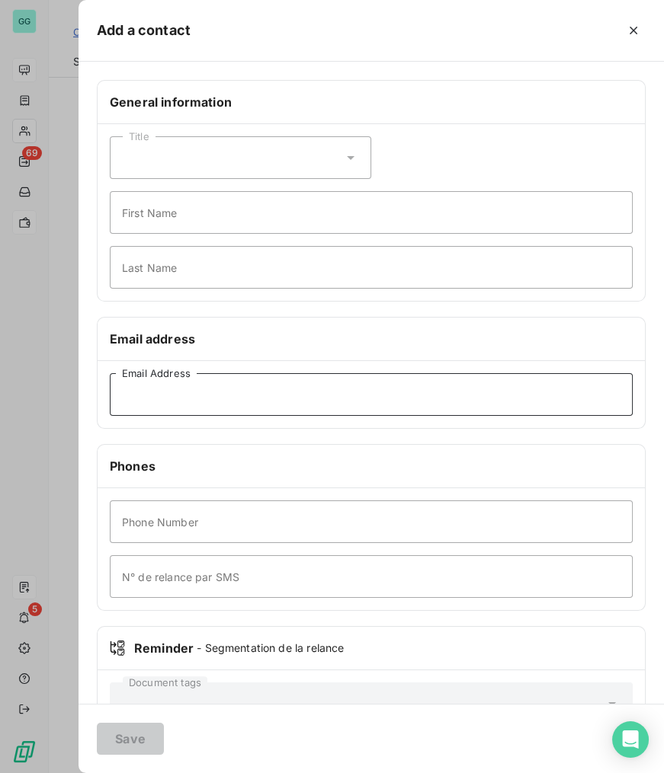
click at [215, 383] on input "Email Address" at bounding box center [371, 394] width 523 height 43
paste input "[PERSON_NAME][EMAIL_ADDRESS][DOMAIN_NAME]"
type input "[PERSON_NAME][EMAIL_ADDRESS][DOMAIN_NAME]"
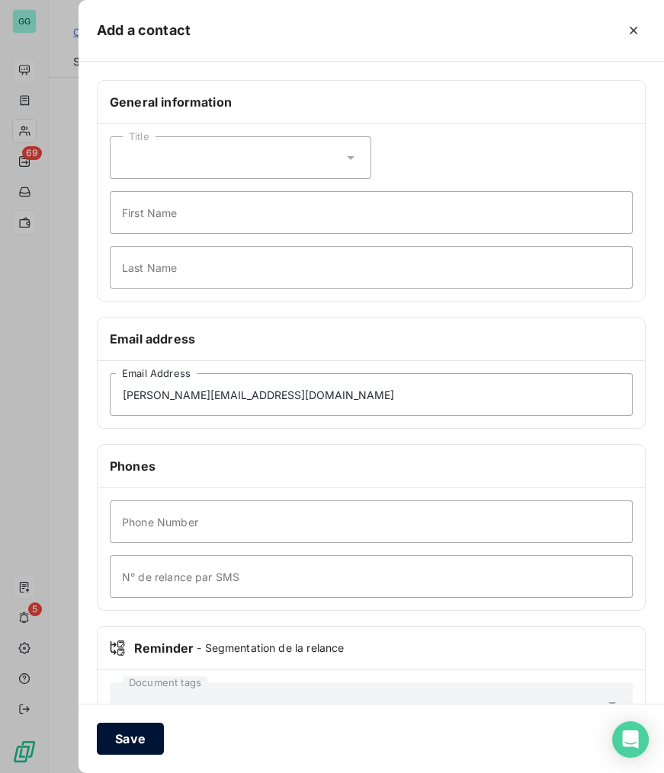
click at [122, 743] on button "Save" at bounding box center [130, 739] width 67 height 32
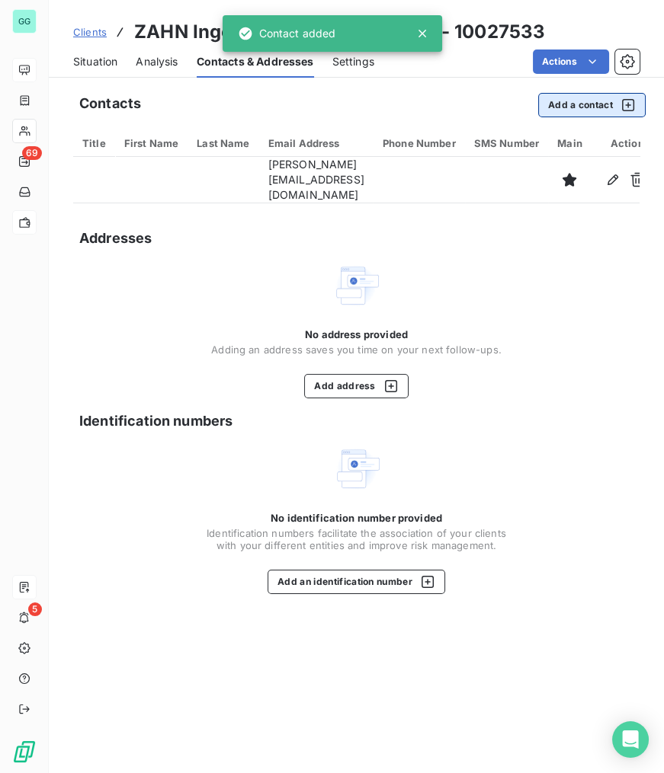
click at [571, 104] on button "Add a contact" at bounding box center [591, 105] width 107 height 24
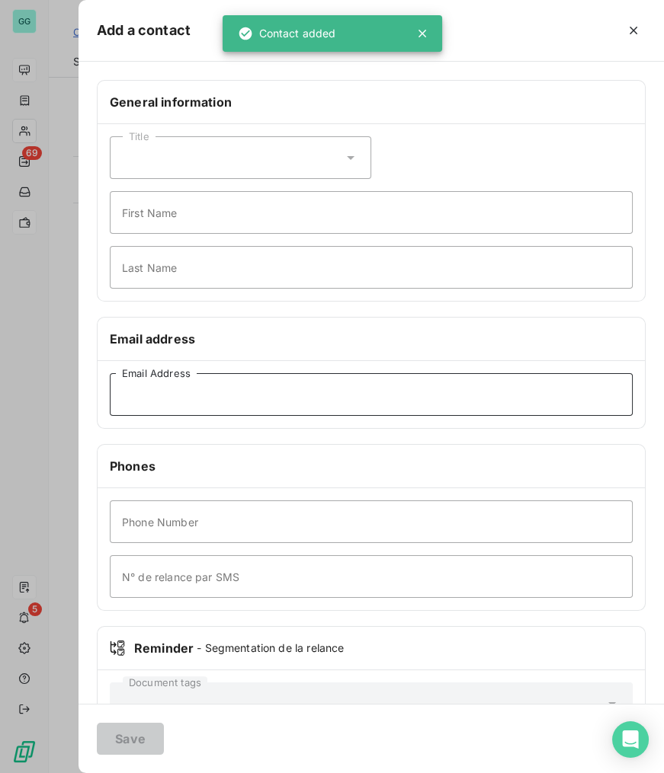
drag, startPoint x: 181, startPoint y: 388, endPoint x: 180, endPoint y: 409, distance: 21.3
click at [181, 389] on input "Email Address" at bounding box center [371, 394] width 523 height 43
paste input "[PERSON_NAME]"
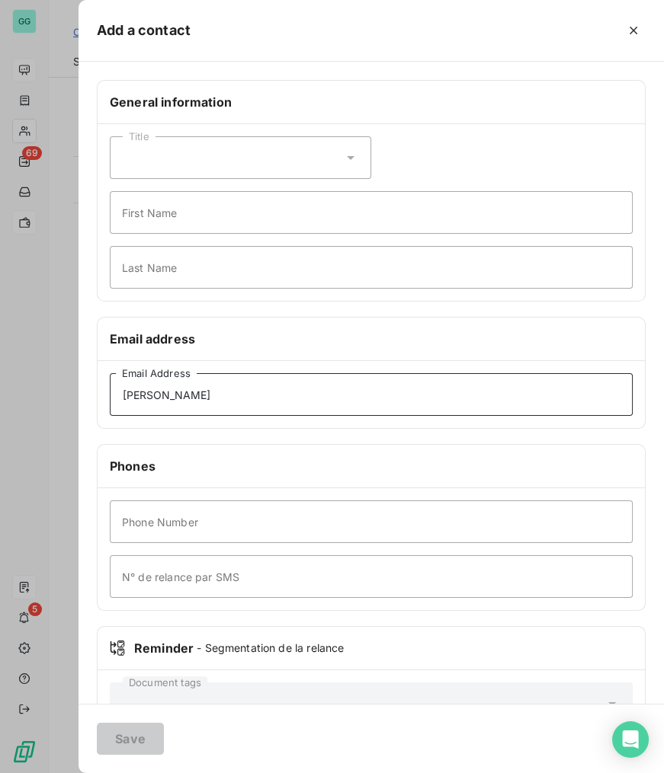
type input "[PERSON_NAME]"
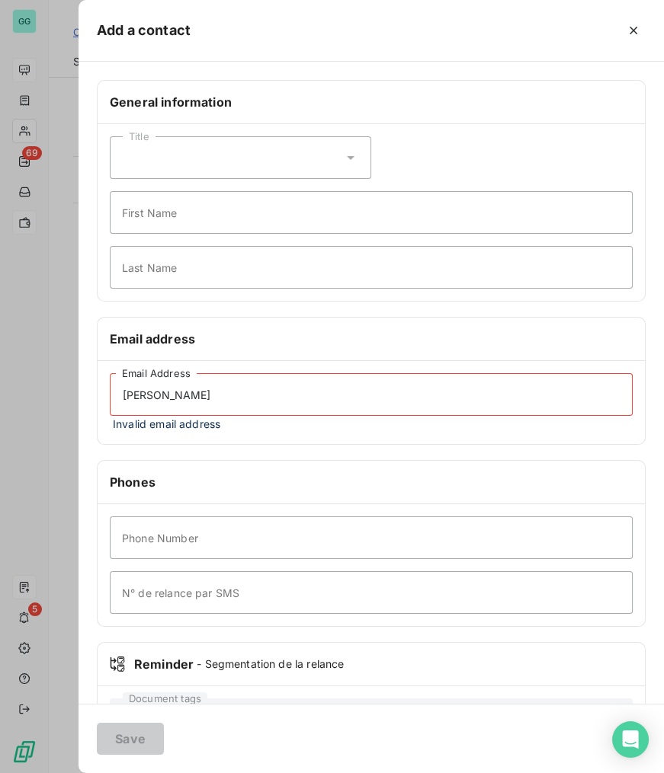
drag, startPoint x: 299, startPoint y: 391, endPoint x: -21, endPoint y: 402, distance: 319.4
click at [0, 402] on html "GG 69 5 Clients ZAHN Ingenieurgesellschaft mbH - 10027533 Situation Analysis Co…" at bounding box center [332, 386] width 664 height 773
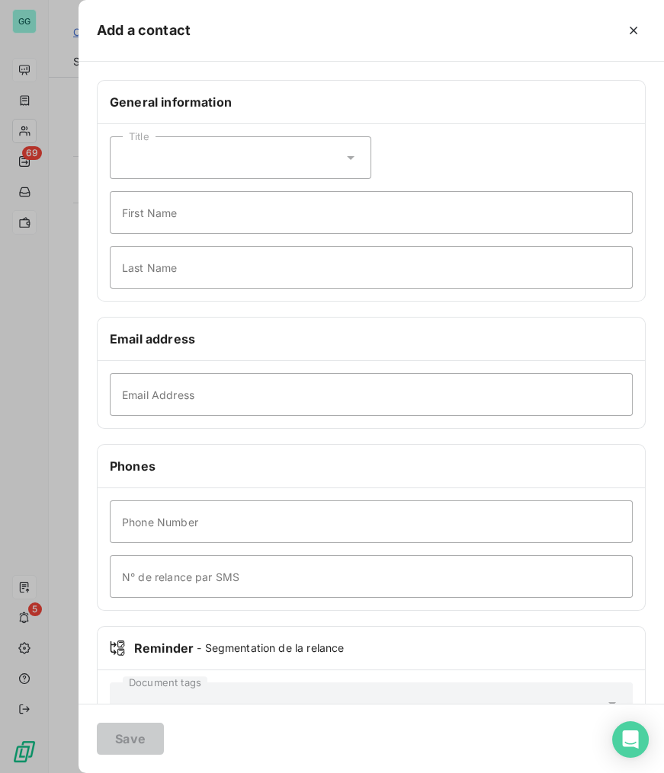
drag, startPoint x: 642, startPoint y: 36, endPoint x: 606, endPoint y: 50, distance: 38.3
click at [642, 36] on button "button" at bounding box center [633, 30] width 24 height 24
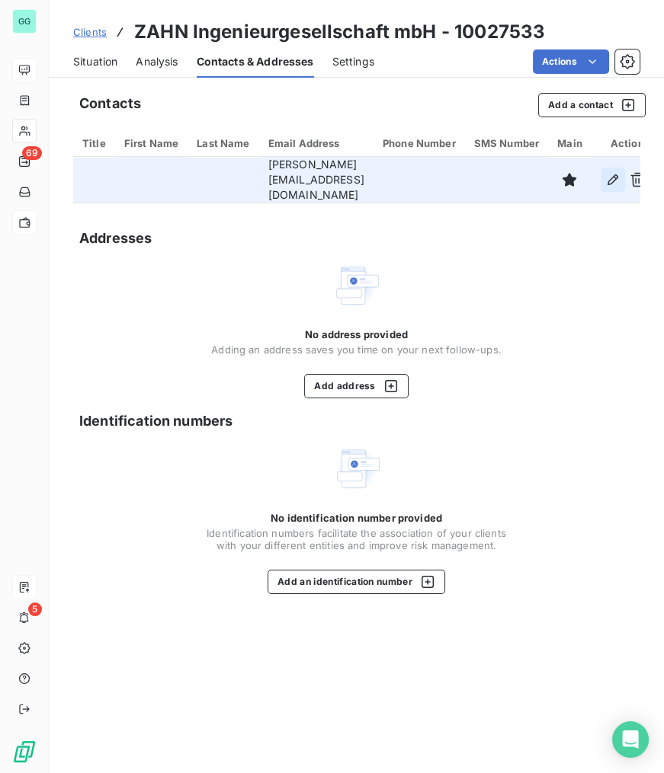
click at [607, 174] on icon "button" at bounding box center [612, 179] width 11 height 11
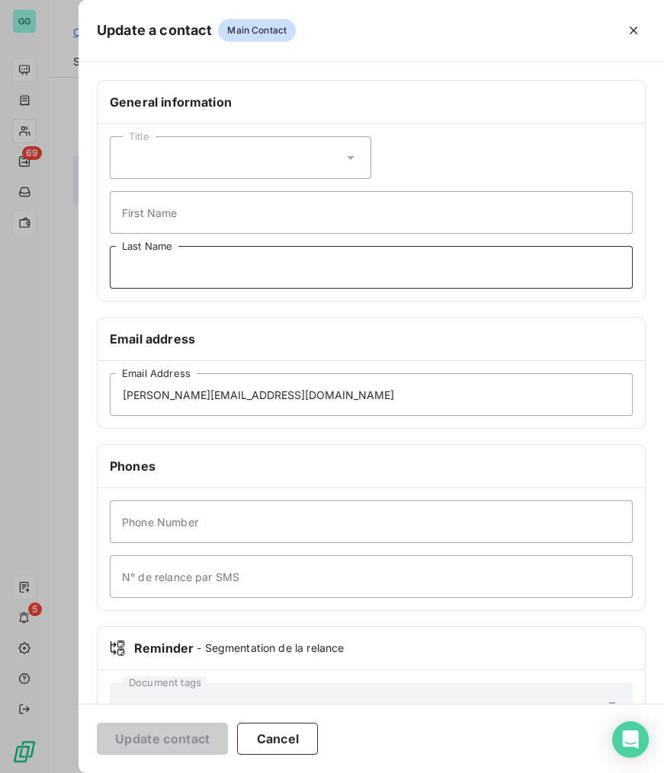
click at [184, 273] on input "Last Name" at bounding box center [371, 267] width 523 height 43
paste input "[PERSON_NAME]"
type input "[PERSON_NAME]"
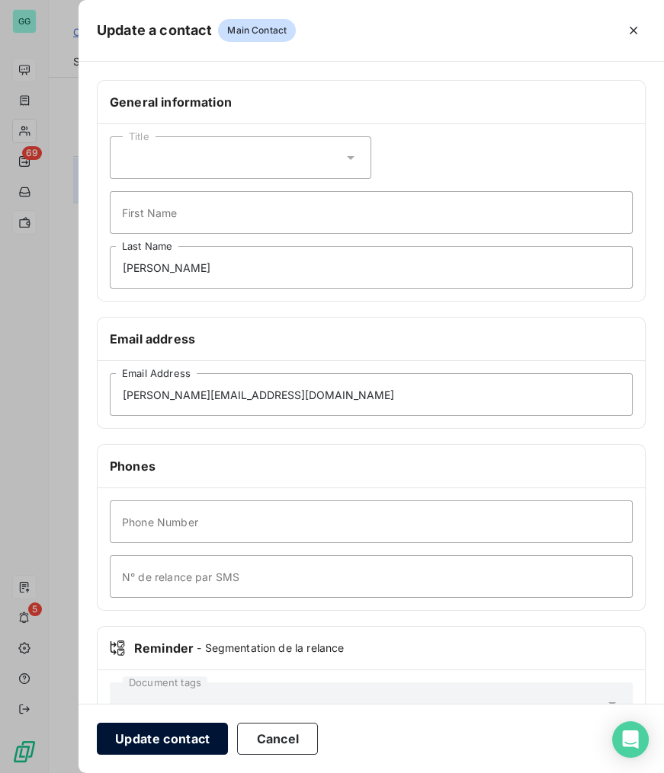
click at [182, 740] on button "Update contact" at bounding box center [162, 739] width 131 height 32
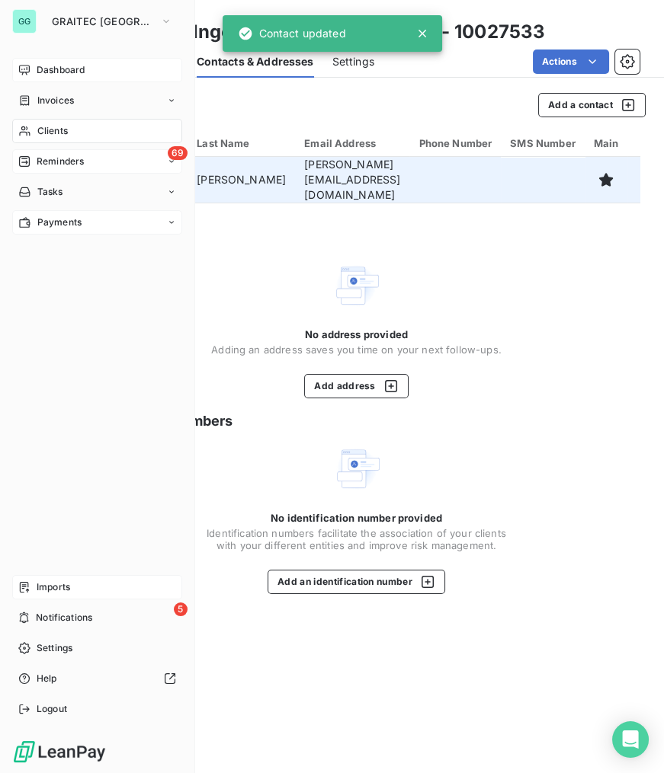
click at [56, 155] on span "Reminders" at bounding box center [60, 162] width 47 height 14
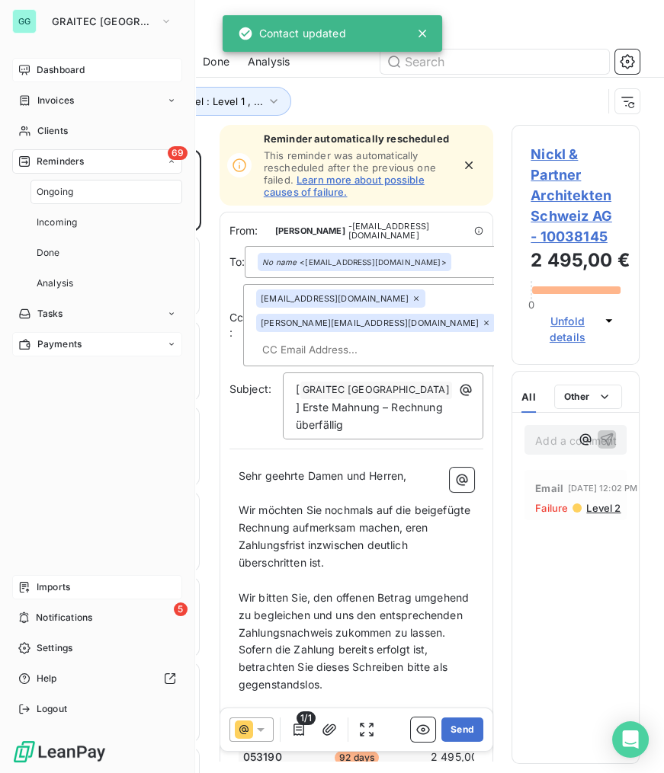
scroll to position [614, 117]
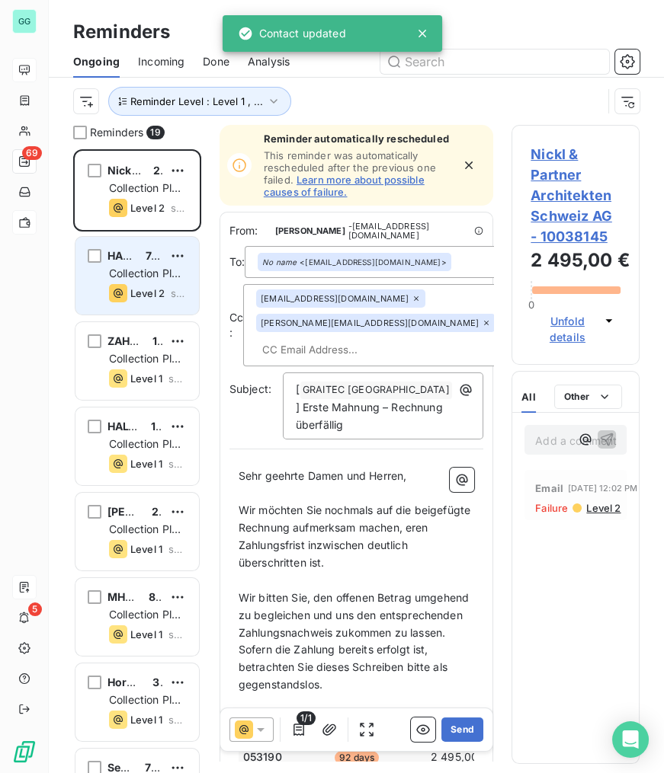
click at [152, 282] on div "HASE BIKES 74,26 € Collection Plan Germany Level 2 scheduled since 23 days" at bounding box center [136, 276] width 123 height 78
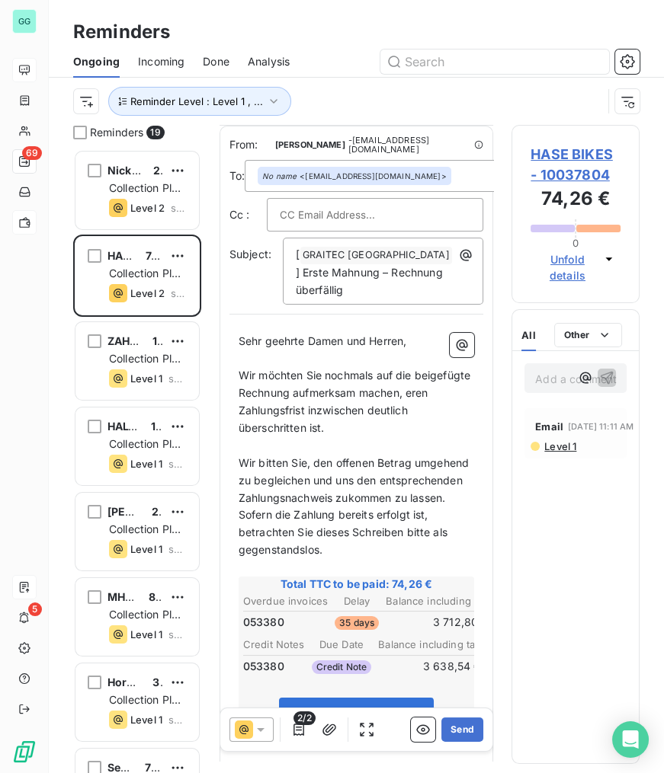
scroll to position [69, 0]
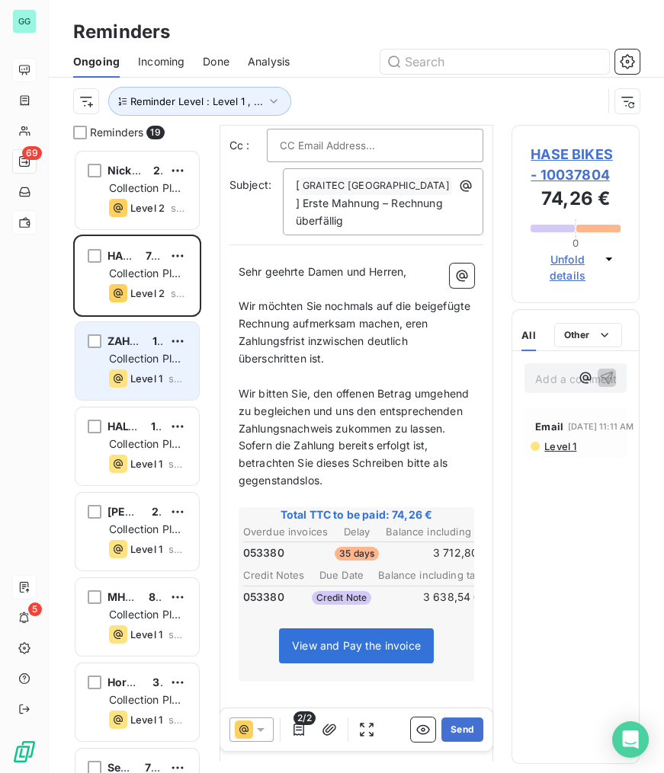
click at [149, 379] on span "Level 1" at bounding box center [146, 379] width 32 height 12
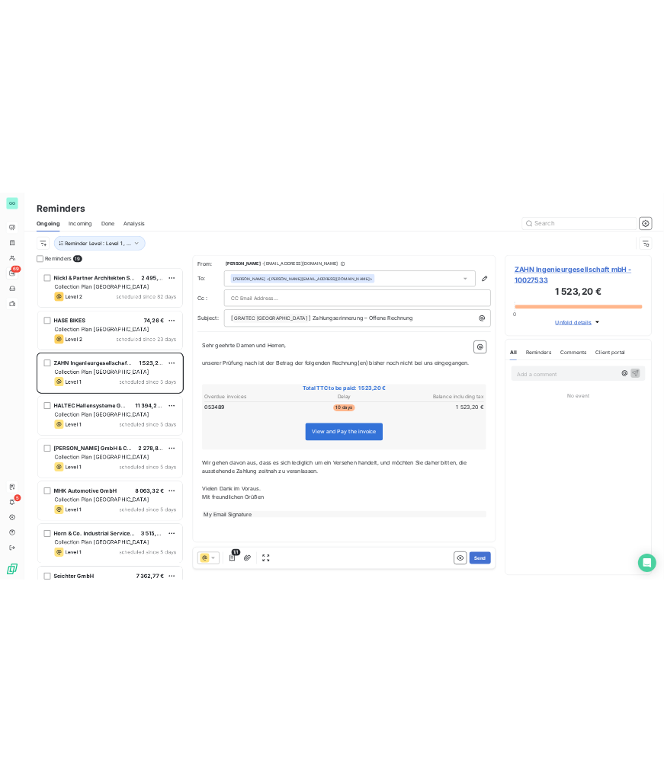
scroll to position [11, 11]
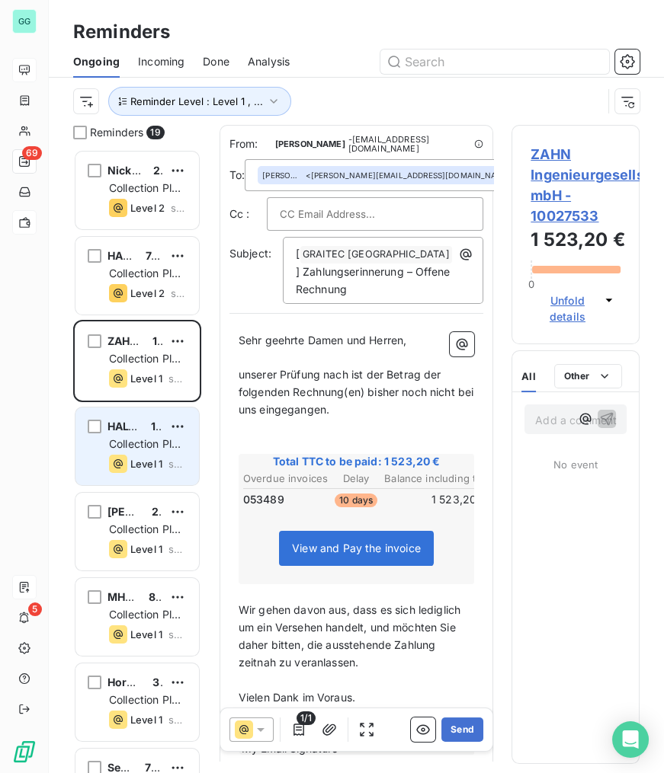
click at [176, 459] on span "scheduled since 5 days" at bounding box center [177, 464] width 18 height 12
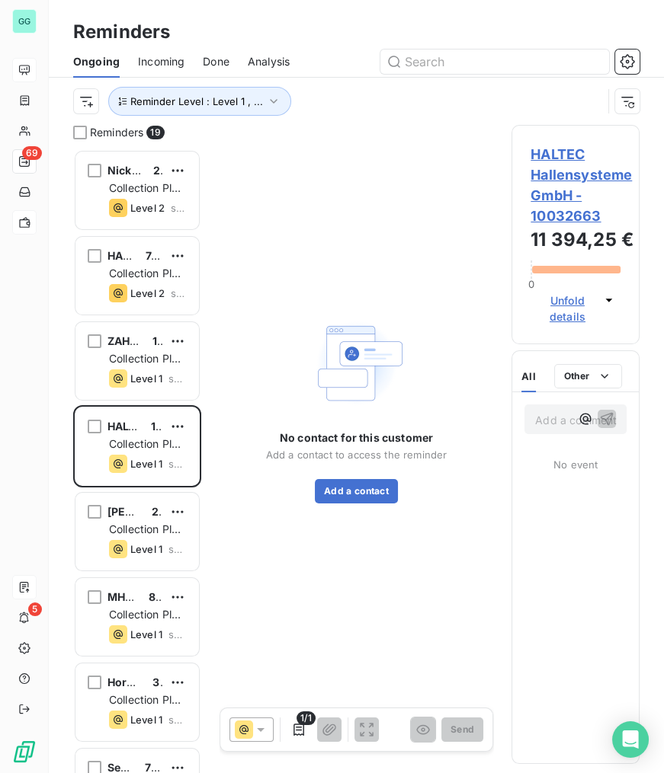
click at [553, 149] on span "HALTEC Hallensysteme GmbH - 10032663" at bounding box center [575, 185] width 90 height 82
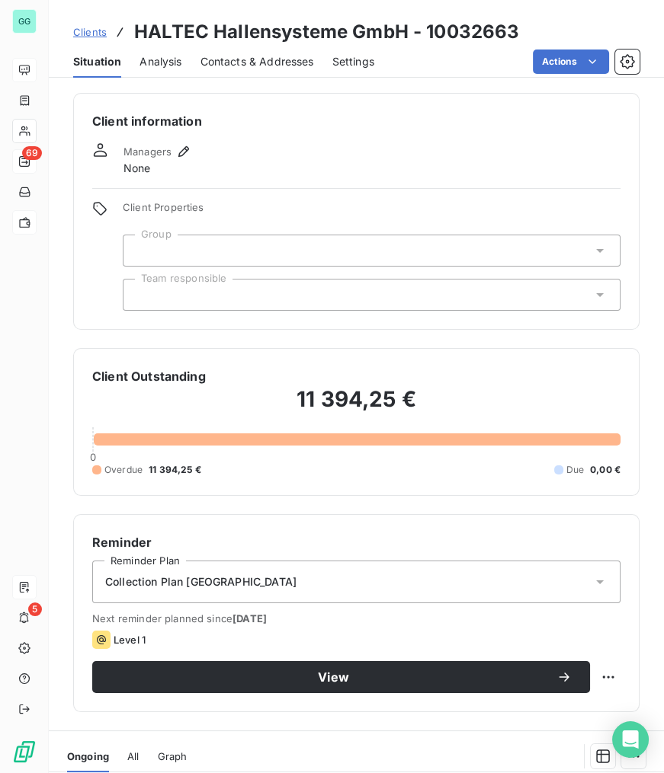
drag, startPoint x: 240, startPoint y: 61, endPoint x: 245, endPoint y: 69, distance: 9.9
click at [241, 61] on span "Contacts & Addresses" at bounding box center [257, 61] width 114 height 15
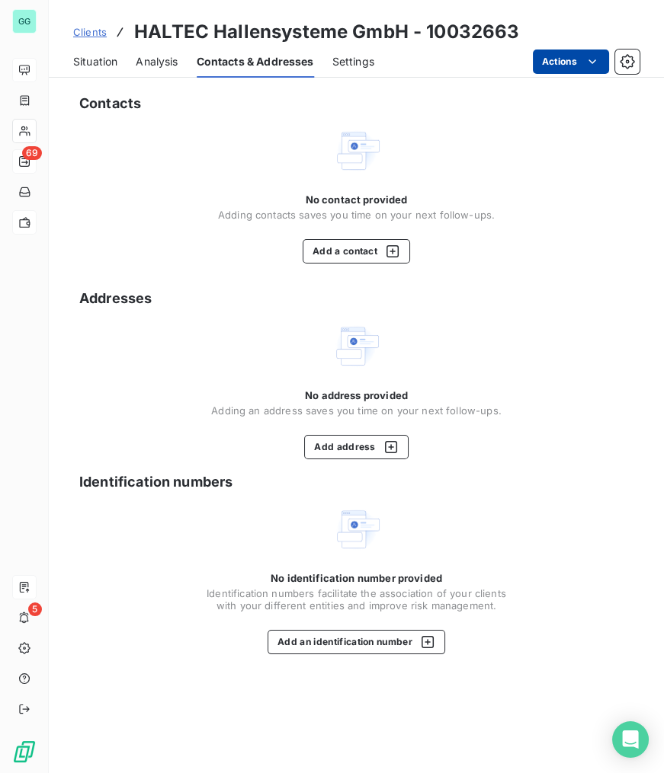
click at [554, 64] on html "GG 69 5 Clients HALTEC Hallensysteme GmbH - 10032663 Situation Analysis Contact…" at bounding box center [332, 386] width 664 height 773
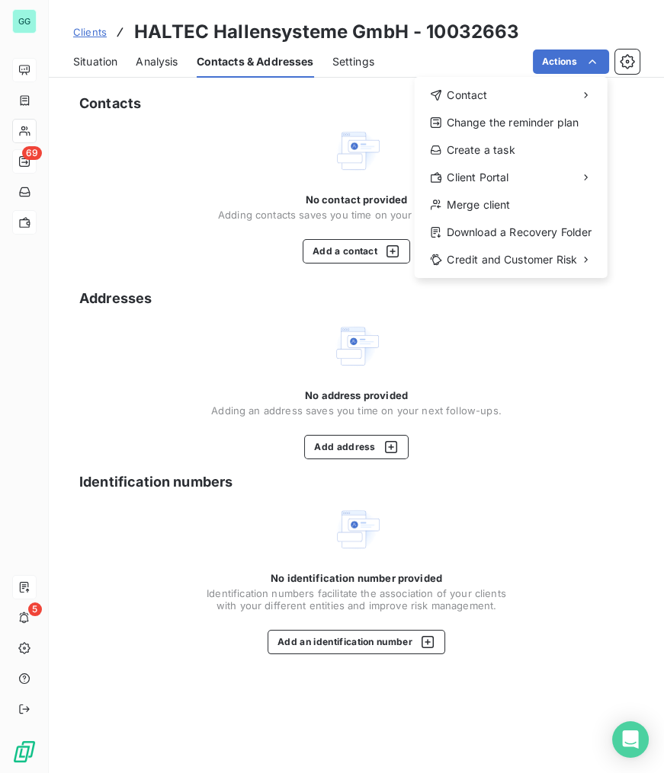
click at [266, 190] on html "GG 69 5 Clients HALTEC Hallensysteme GmbH - 10032663 Situation Analysis Contact…" at bounding box center [332, 386] width 664 height 773
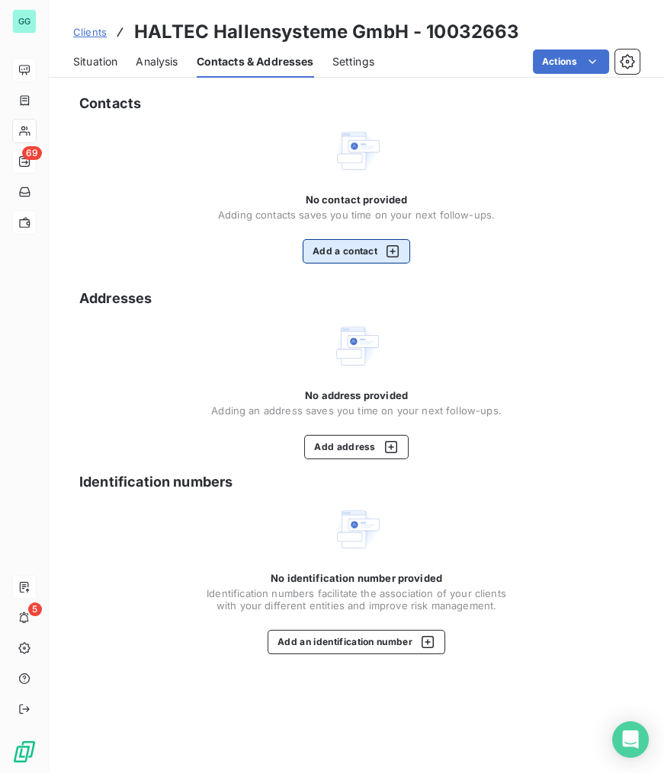
click at [347, 253] on button "Add a contact" at bounding box center [355, 251] width 107 height 24
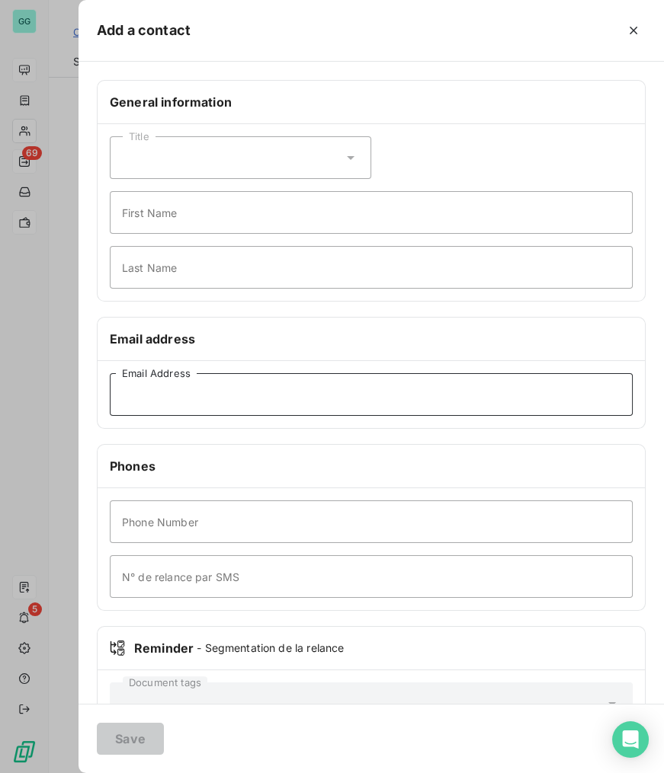
click at [255, 398] on input "Email Address" at bounding box center [371, 394] width 523 height 43
paste input "[PERSON_NAME]"
type input "[PERSON_NAME]"
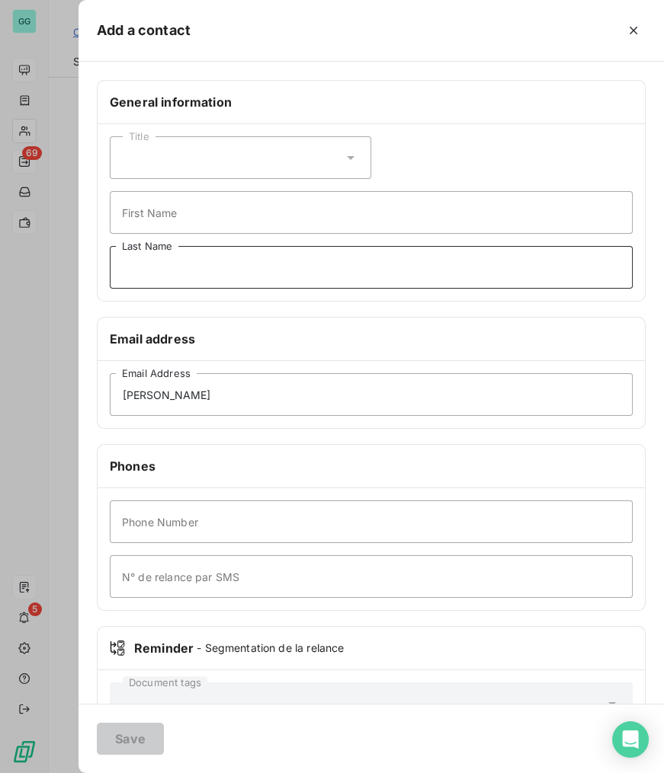
click at [181, 272] on input "Last Name" at bounding box center [371, 267] width 523 height 43
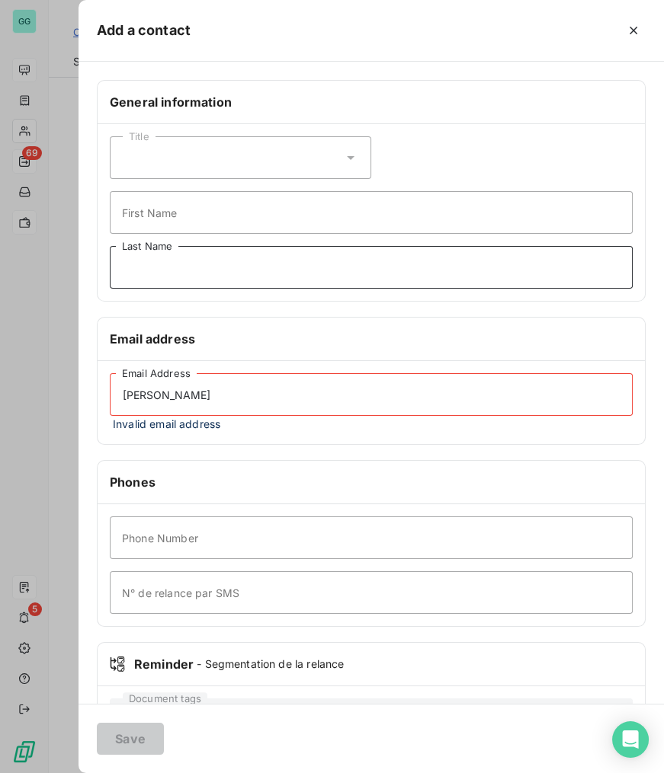
paste input "[PERSON_NAME]"
type input "[PERSON_NAME]"
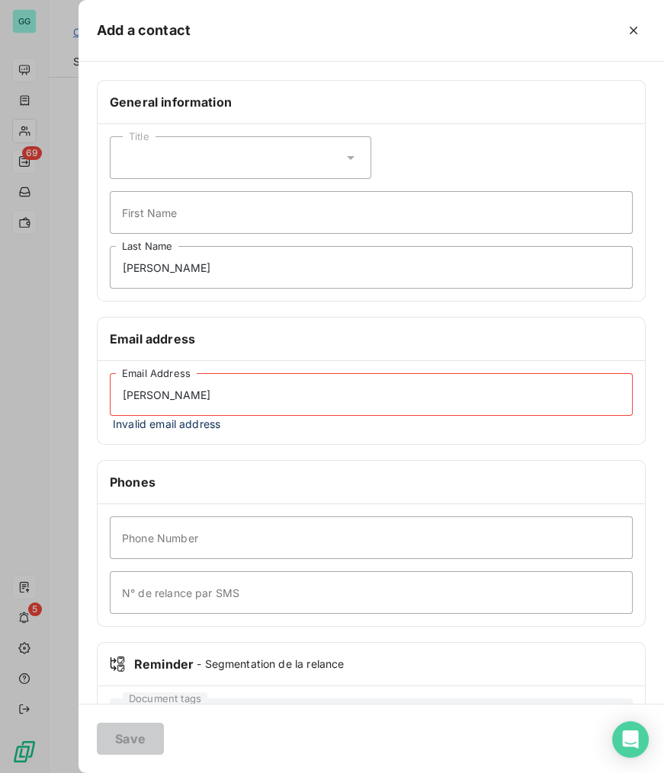
click at [206, 411] on input "[PERSON_NAME]" at bounding box center [371, 394] width 523 height 43
click at [0, 392] on html "GG 69 5 Clients HALTEC Hallensysteme GmbH - 10032663 Situation Analysis Contact…" at bounding box center [332, 386] width 664 height 773
paste input "[PERSON_NAME][EMAIL_ADDRESS][DOMAIN_NAME]"
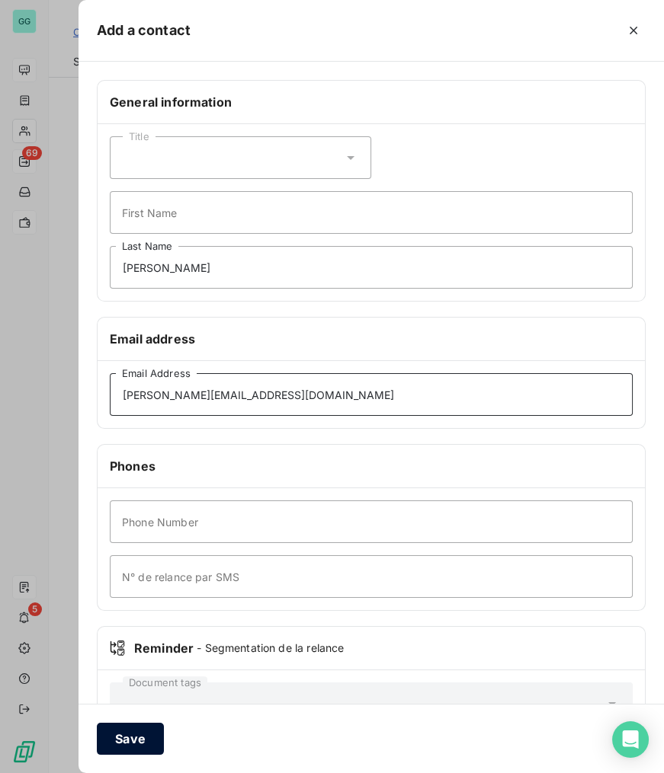
type input "[PERSON_NAME][EMAIL_ADDRESS][DOMAIN_NAME]"
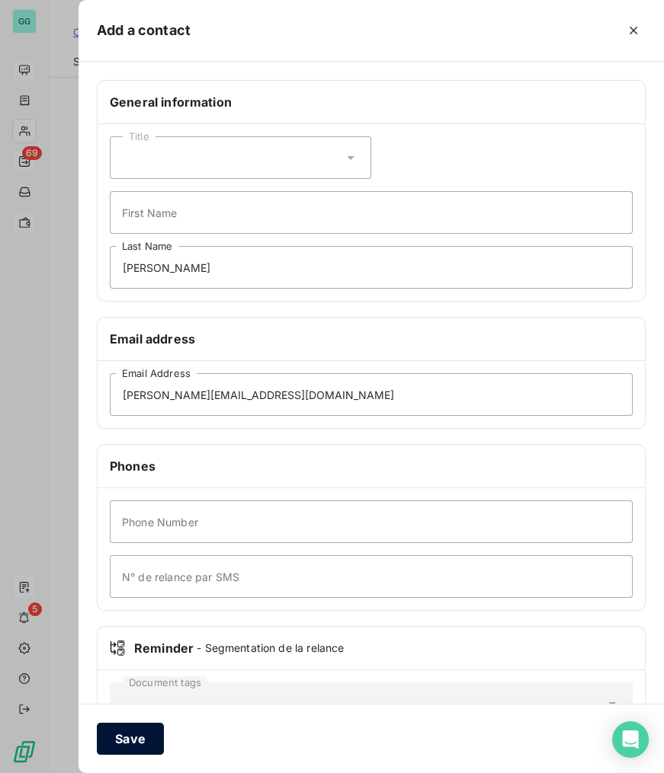
click at [122, 742] on button "Save" at bounding box center [130, 739] width 67 height 32
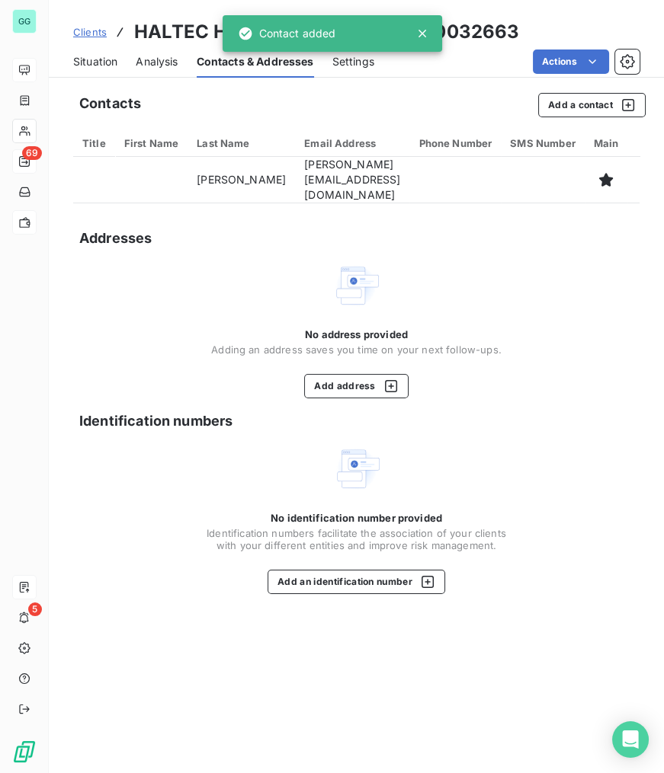
drag, startPoint x: 149, startPoint y: 64, endPoint x: 106, endPoint y: 64, distance: 42.7
click at [149, 64] on span "Analysis" at bounding box center [157, 61] width 42 height 15
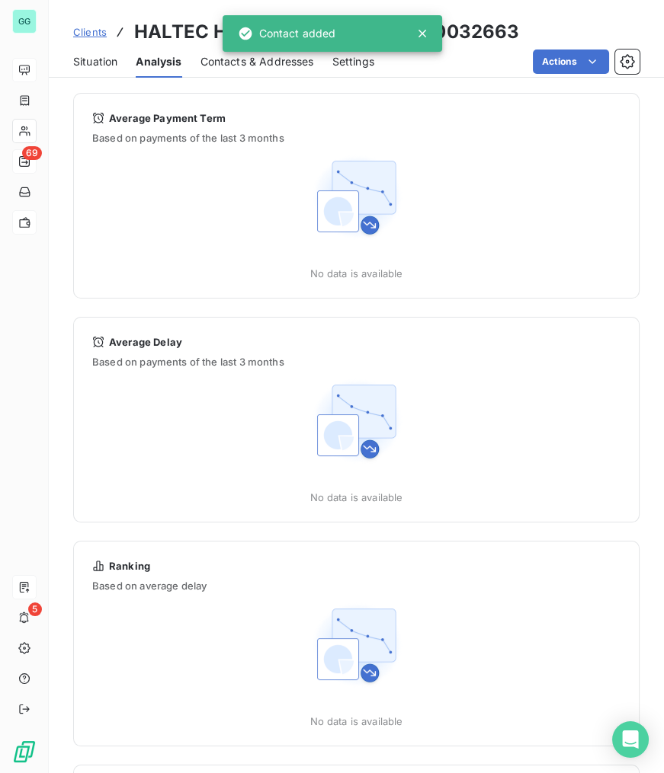
click at [100, 31] on span "Clients" at bounding box center [90, 32] width 34 height 12
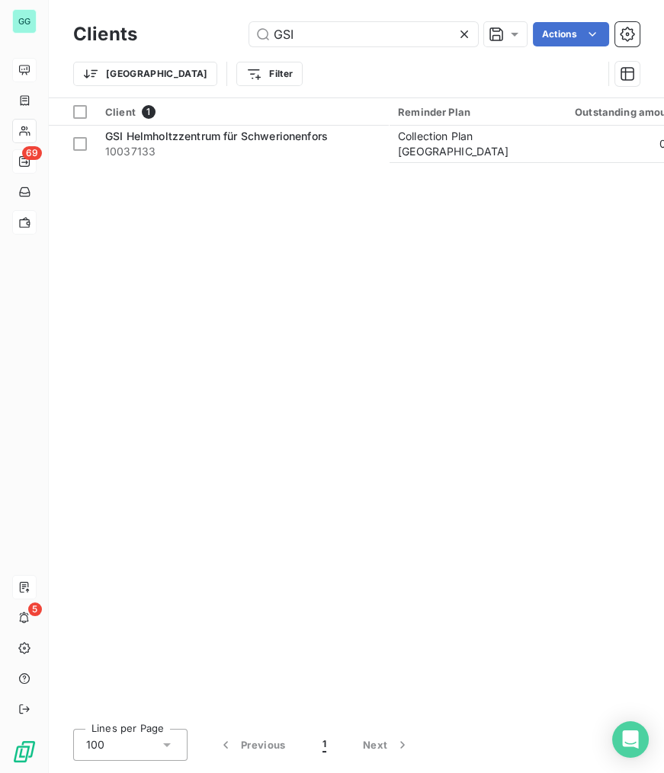
click at [462, 33] on icon at bounding box center [464, 34] width 8 height 8
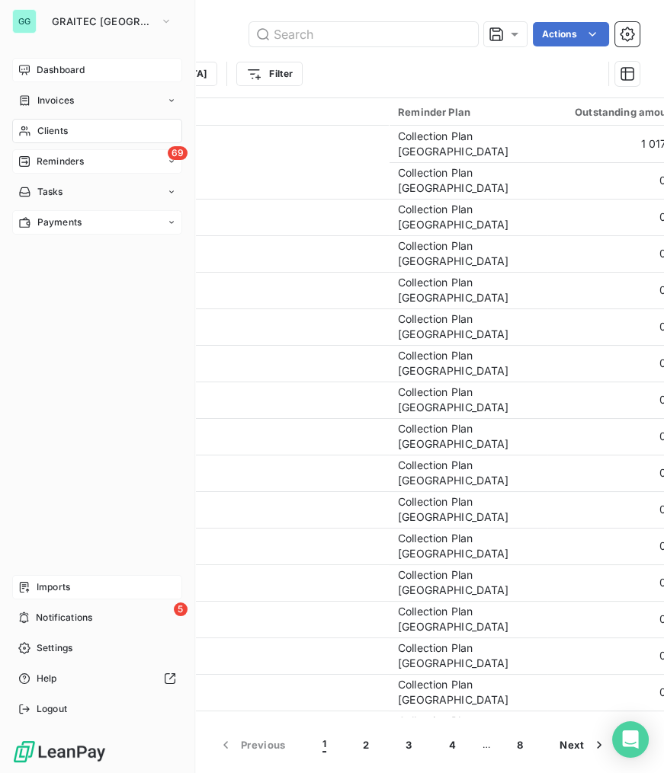
click at [66, 166] on span "Reminders" at bounding box center [60, 162] width 47 height 14
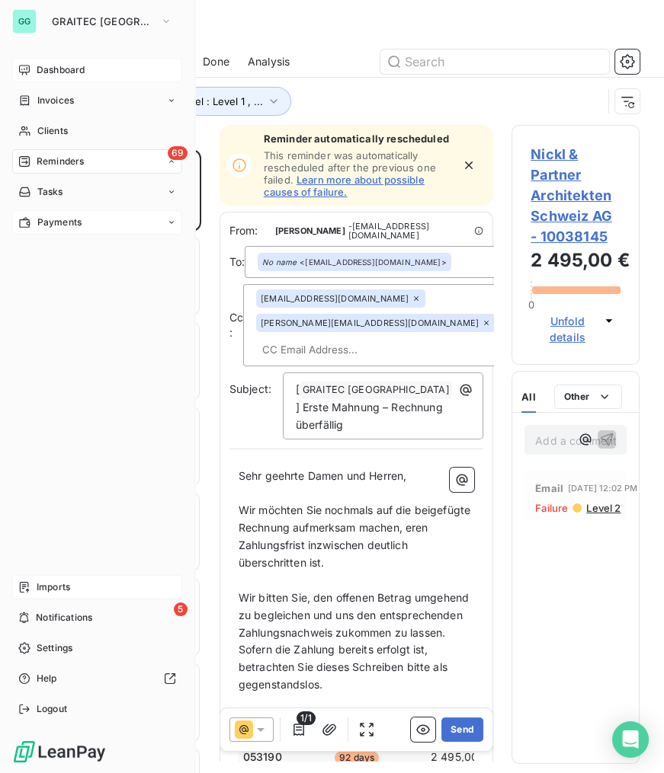
scroll to position [614, 117]
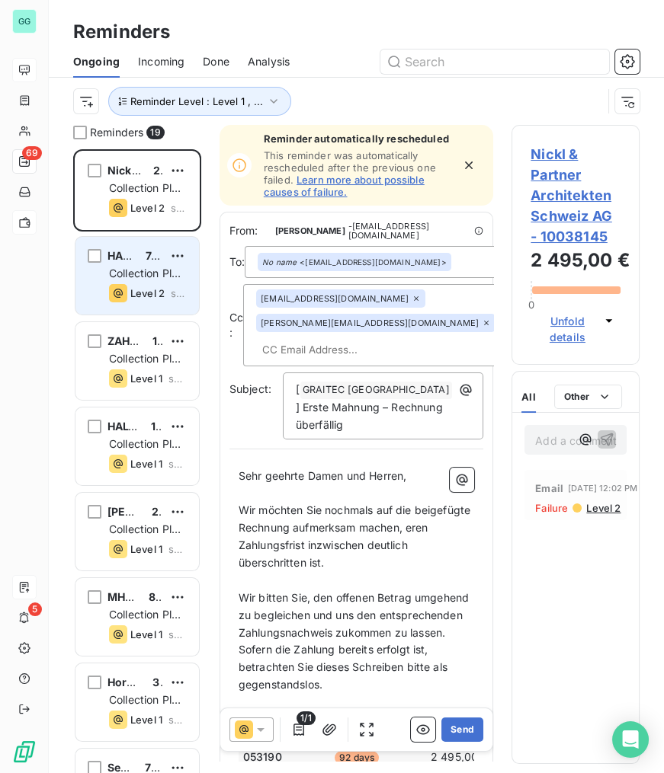
click at [160, 280] on span "Collection Plan [GEOGRAPHIC_DATA]" at bounding box center [164, 281] width 111 height 28
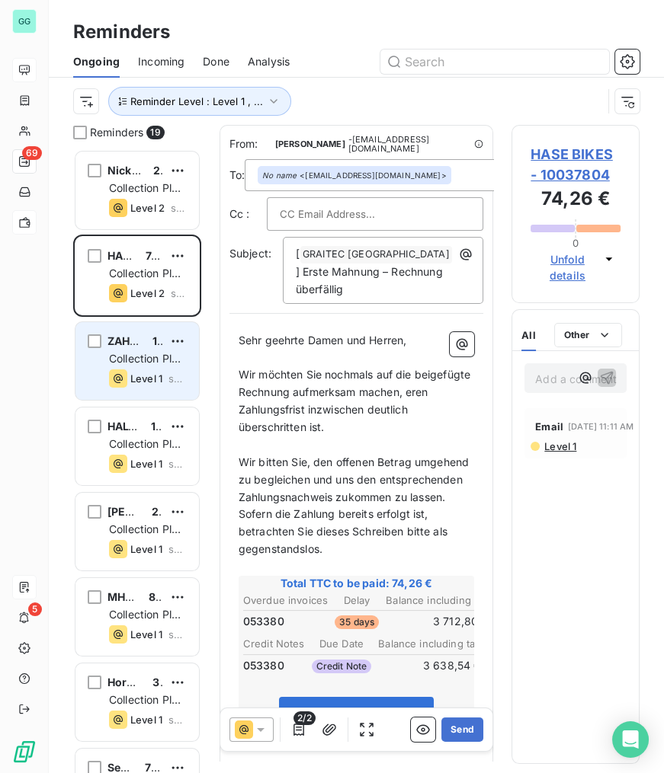
click at [146, 343] on div "ZAHN Ingenieurgesellschaft mbH 1 523,20 €" at bounding box center [148, 341] width 78 height 14
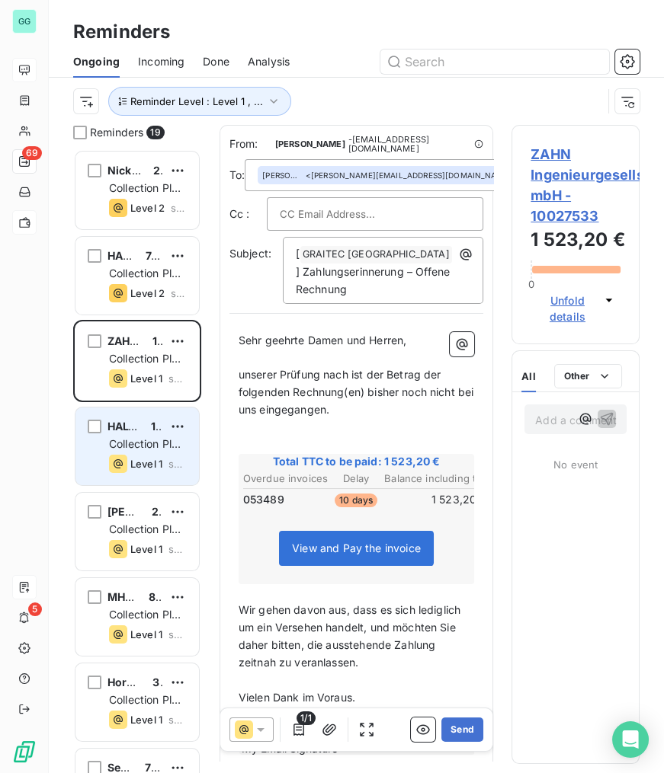
click at [138, 446] on span "Collection Plan [GEOGRAPHIC_DATA]" at bounding box center [164, 451] width 111 height 28
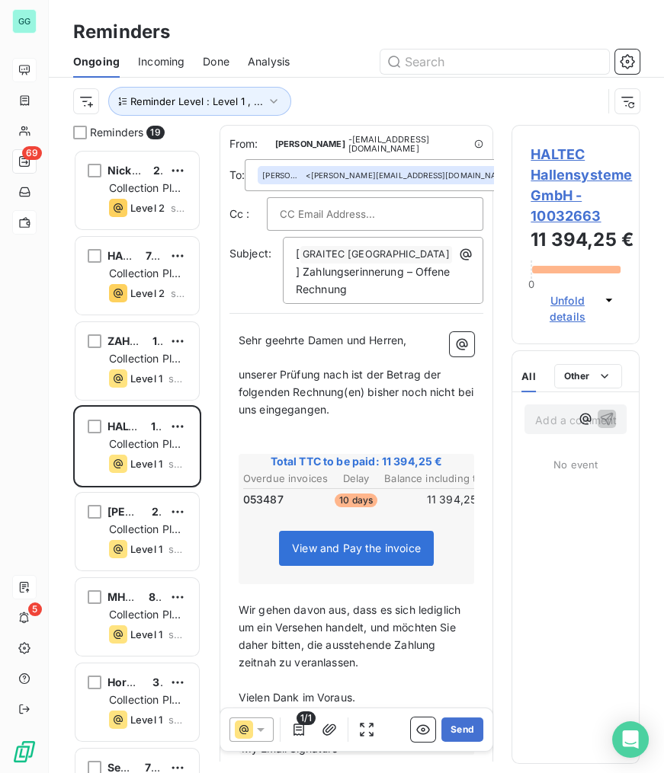
click at [558, 174] on span "HALTEC Hallensysteme GmbH - 10032663" at bounding box center [575, 185] width 90 height 82
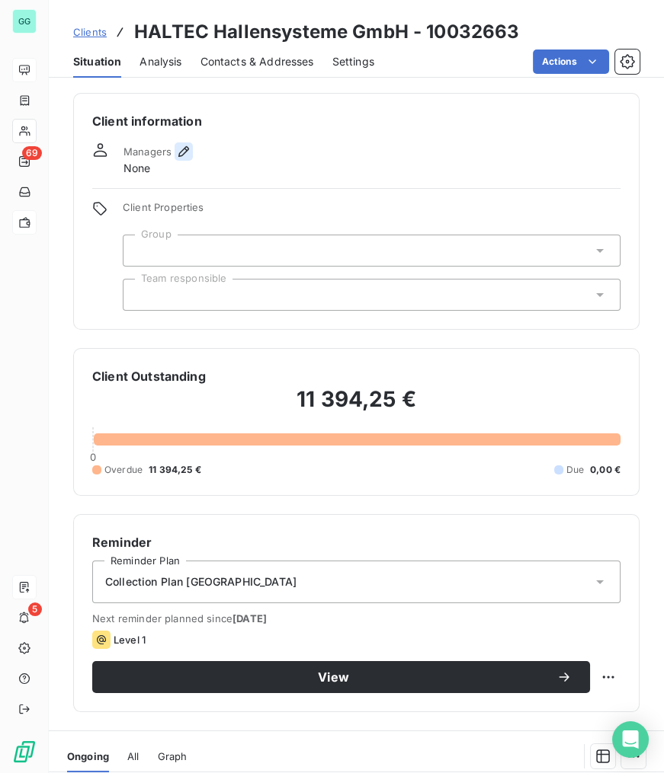
click at [181, 151] on icon "button" at bounding box center [183, 151] width 11 height 11
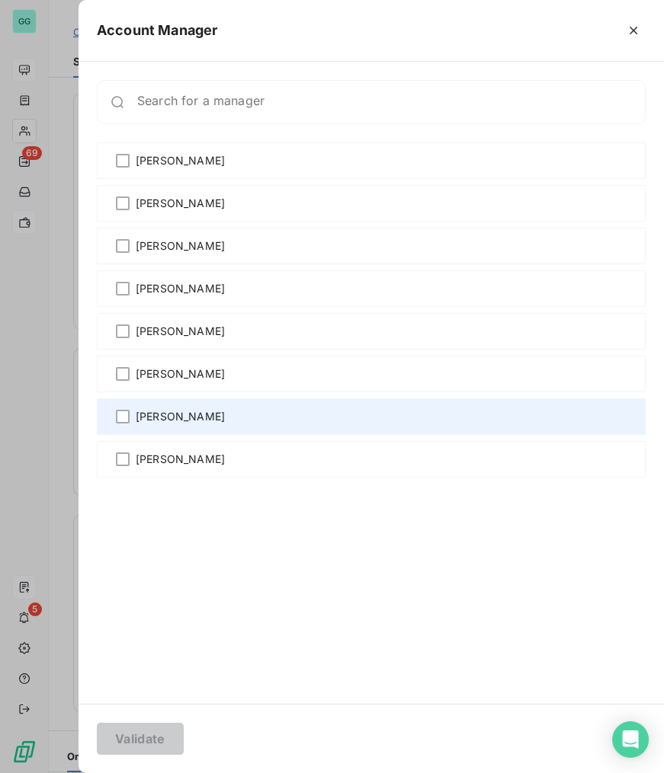
click at [123, 425] on div "[PERSON_NAME]" at bounding box center [371, 416] width 549 height 37
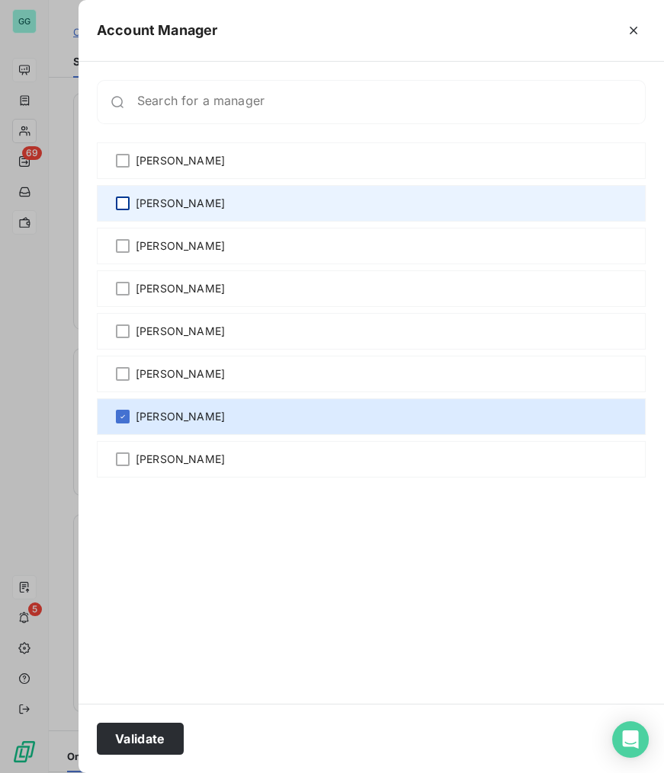
click at [116, 206] on div at bounding box center [123, 204] width 14 height 14
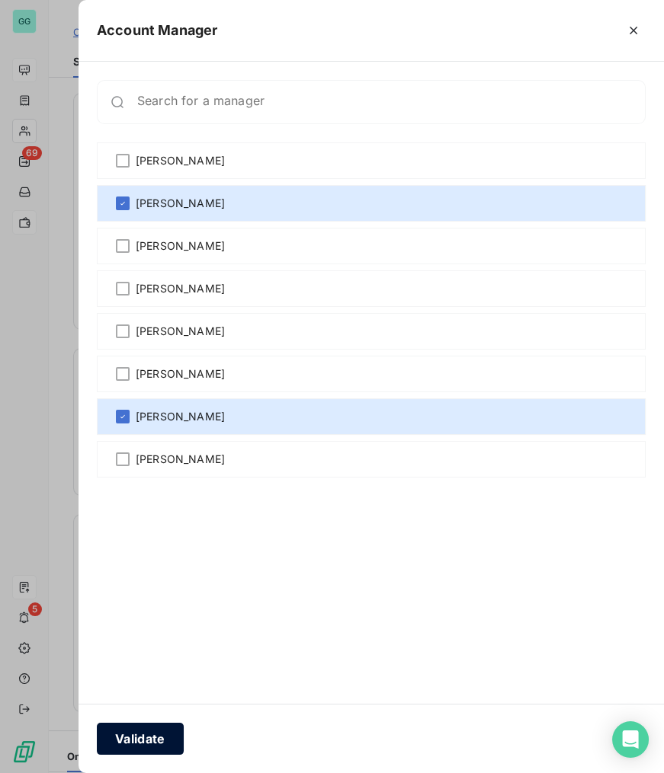
click at [136, 728] on button "Validate" at bounding box center [140, 739] width 87 height 32
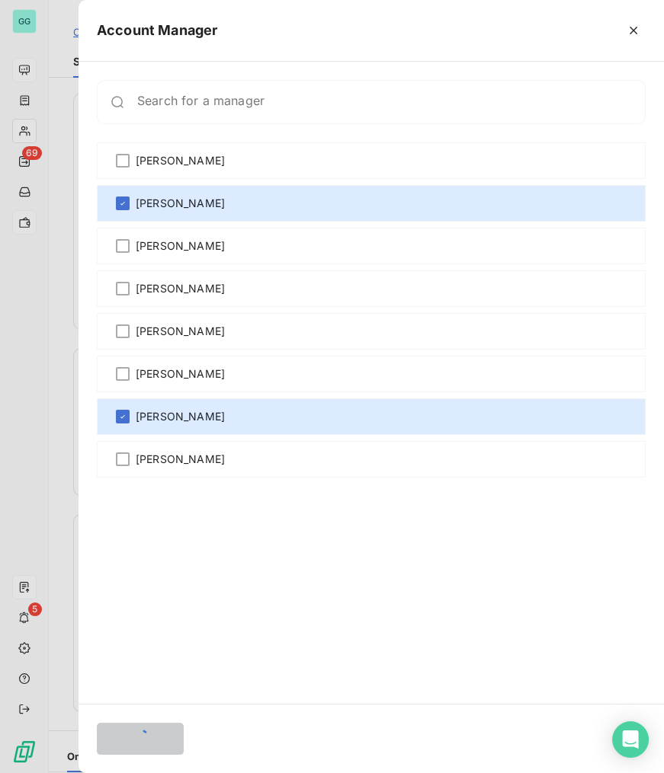
click at [136, 740] on div at bounding box center [332, 386] width 664 height 773
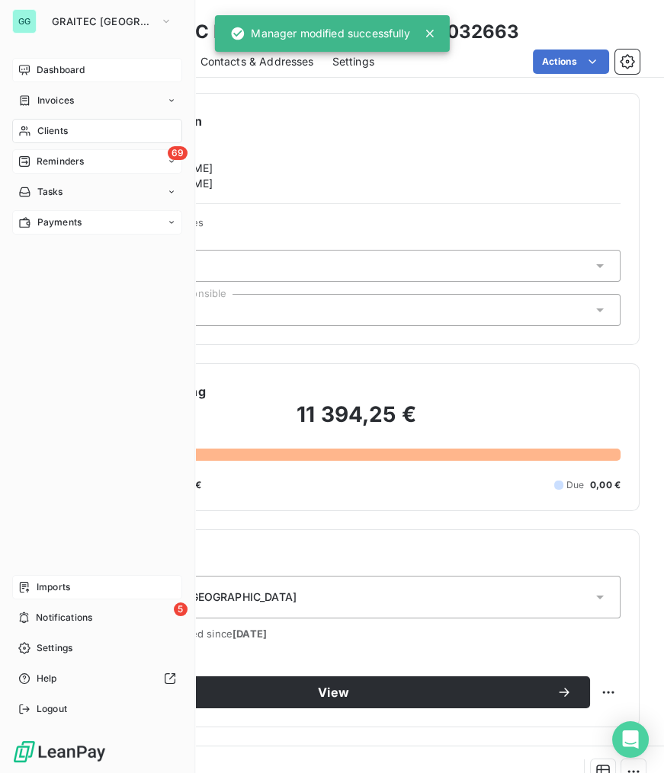
click at [69, 163] on span "Reminders" at bounding box center [60, 162] width 47 height 14
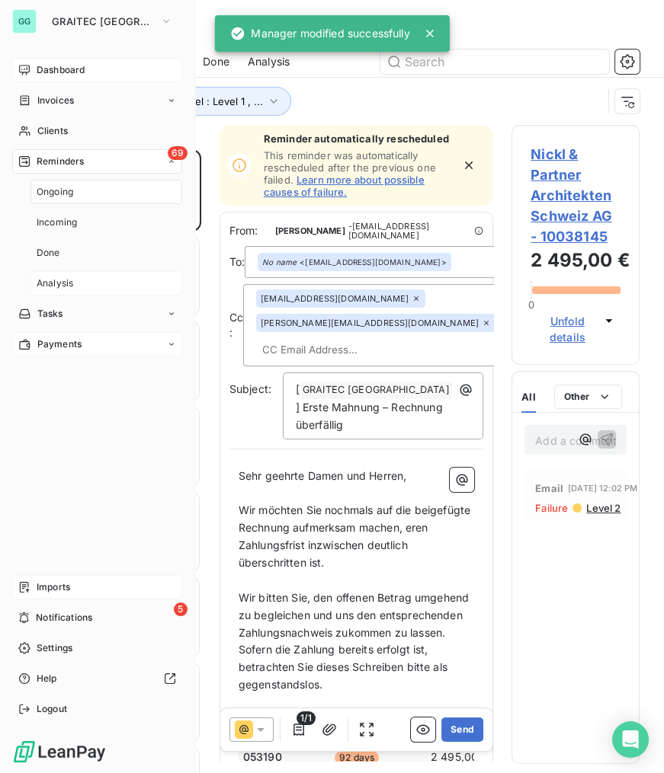
scroll to position [614, 117]
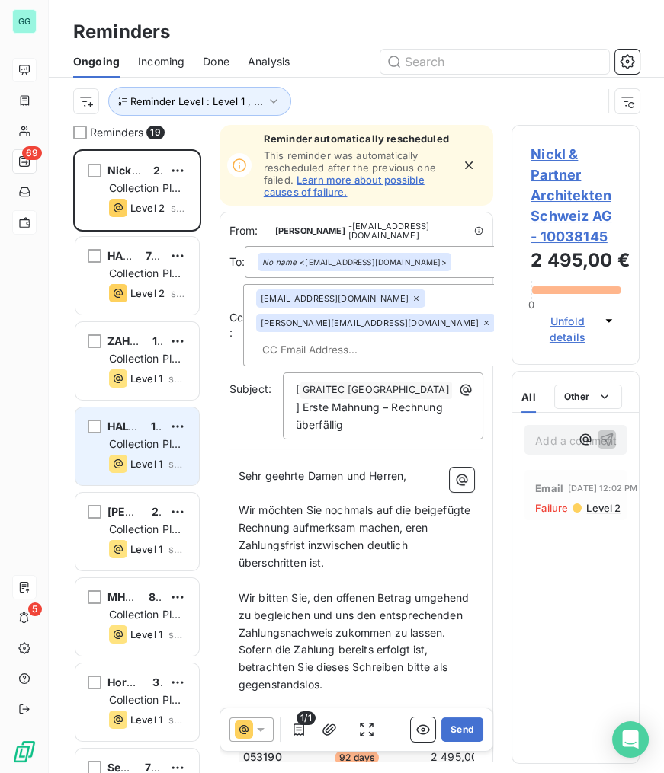
click at [149, 444] on span "Collection Plan [GEOGRAPHIC_DATA]" at bounding box center [164, 451] width 111 height 28
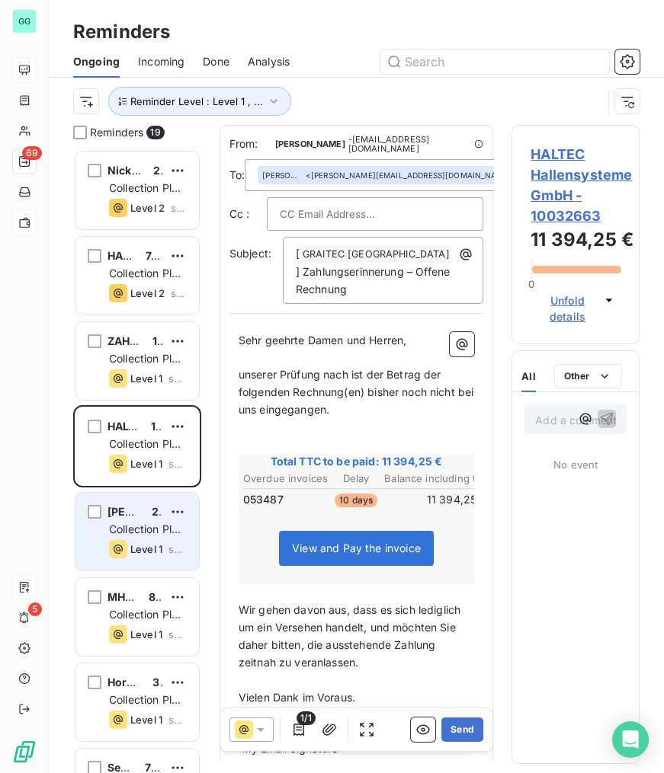
click at [146, 523] on span "Collection Plan [GEOGRAPHIC_DATA]" at bounding box center [164, 537] width 111 height 28
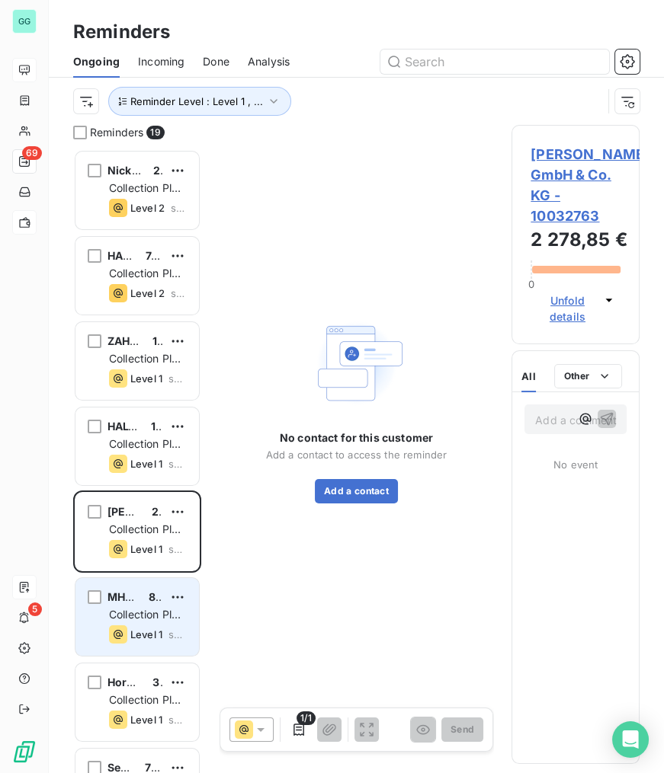
click at [124, 617] on span "Collection Plan [GEOGRAPHIC_DATA]" at bounding box center [164, 622] width 111 height 28
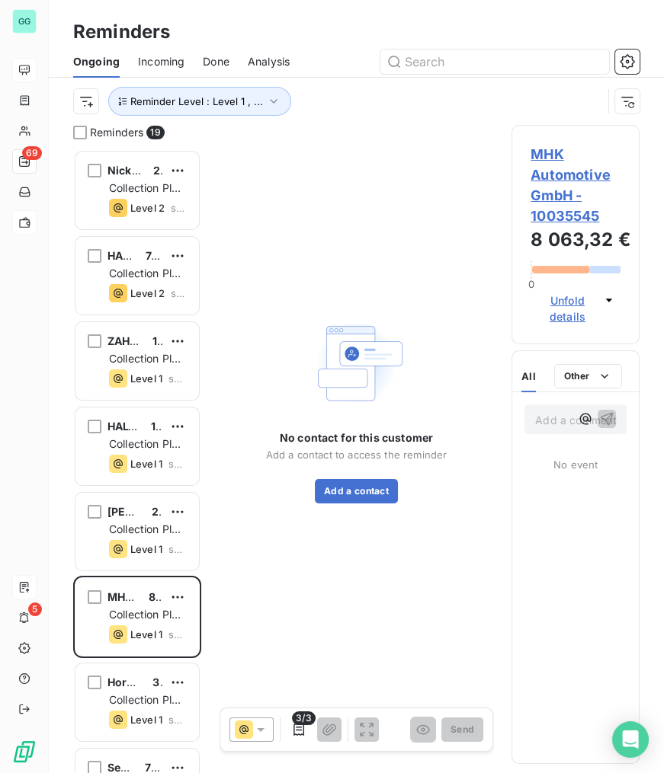
click at [541, 172] on span "MHK Automotive GmbH - 10035545" at bounding box center [575, 185] width 90 height 82
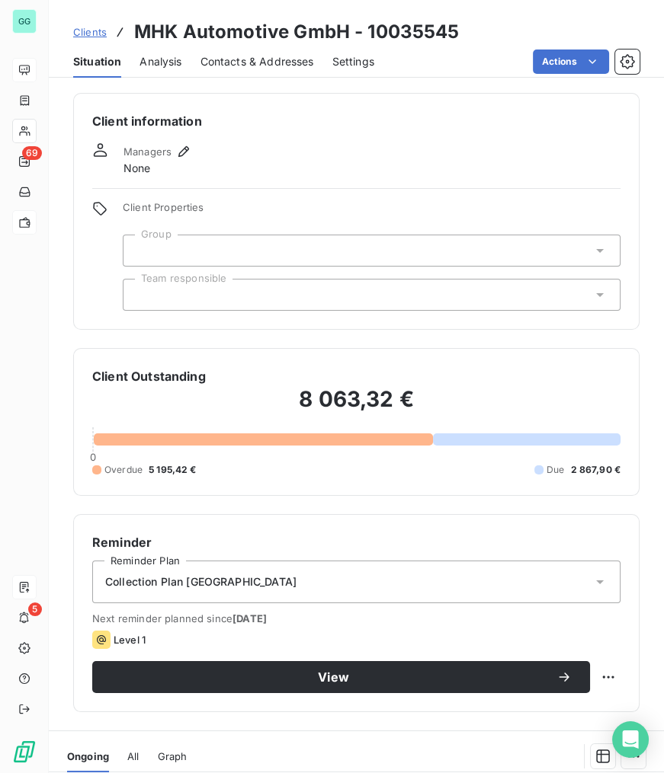
click at [248, 63] on span "Contacts & Addresses" at bounding box center [257, 61] width 114 height 15
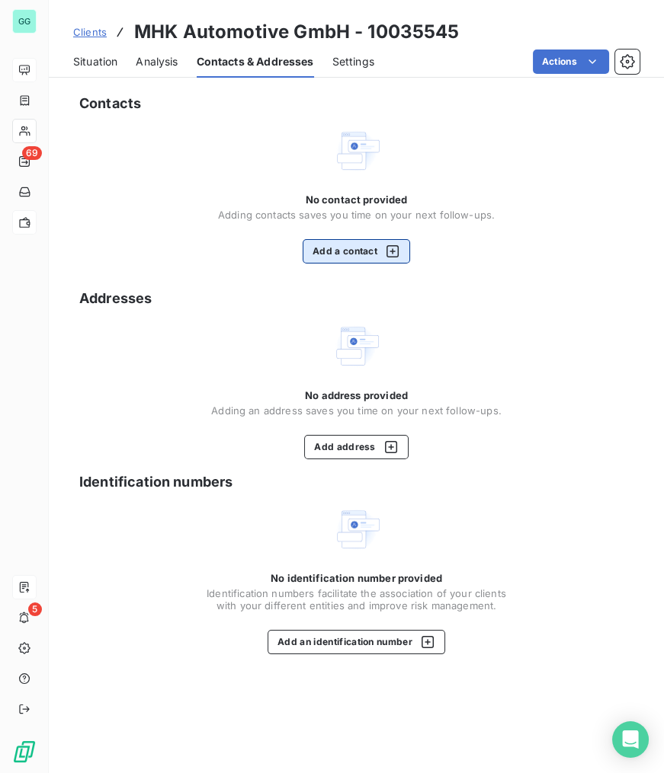
click at [341, 247] on button "Add a contact" at bounding box center [355, 251] width 107 height 24
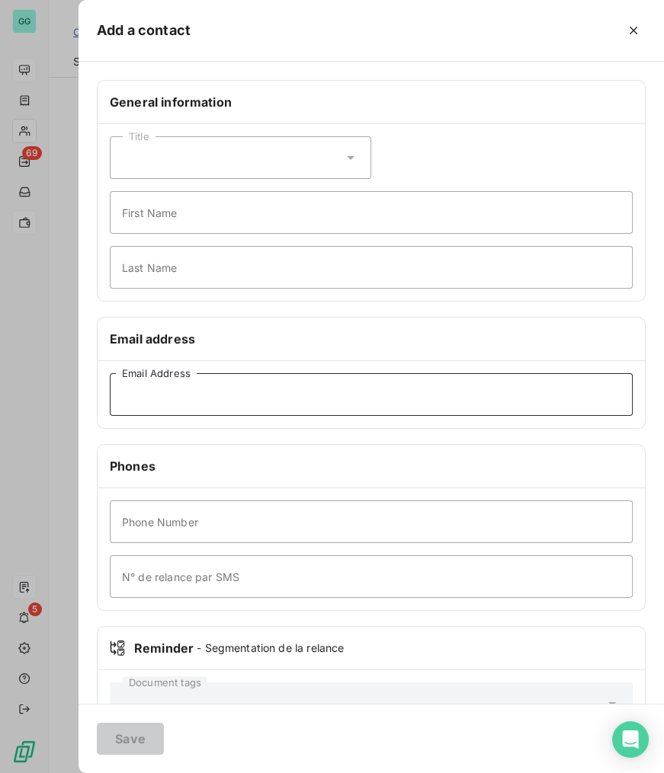
click at [221, 396] on input "Email Address" at bounding box center [371, 394] width 523 height 43
paste input "[PERSON_NAME][EMAIL_ADDRESS][DOMAIN_NAME]"
type input "[PERSON_NAME][EMAIL_ADDRESS][DOMAIN_NAME]"
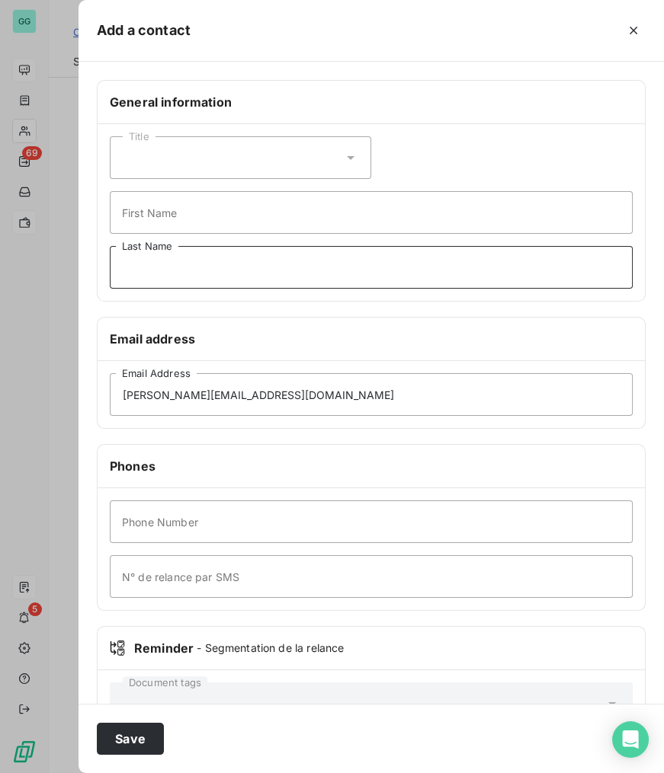
click at [337, 269] on input "Last Name" at bounding box center [371, 267] width 523 height 43
paste input "[PERSON_NAME]"
type input "[PERSON_NAME]"
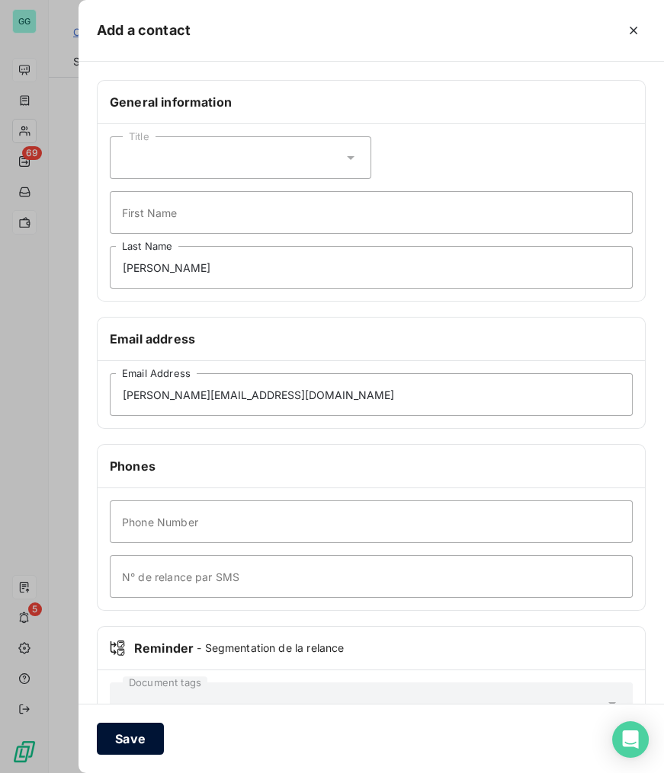
click at [129, 731] on button "Save" at bounding box center [130, 739] width 67 height 32
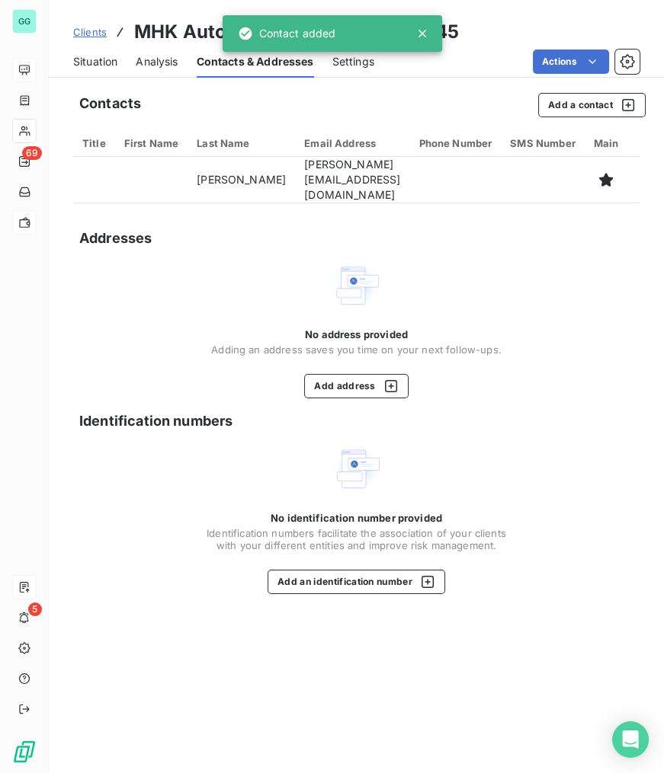
click at [103, 62] on span "Situation" at bounding box center [95, 61] width 44 height 15
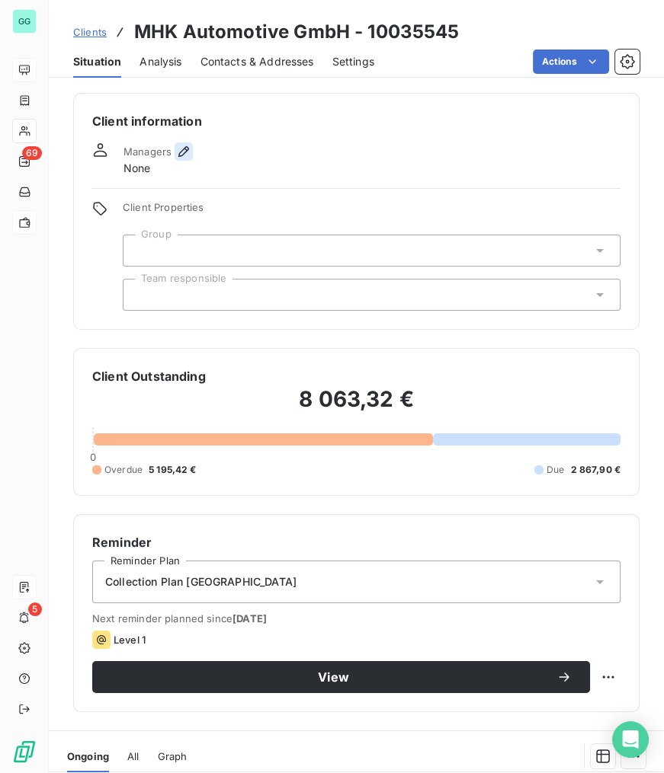
click at [185, 150] on icon "button" at bounding box center [183, 151] width 11 height 11
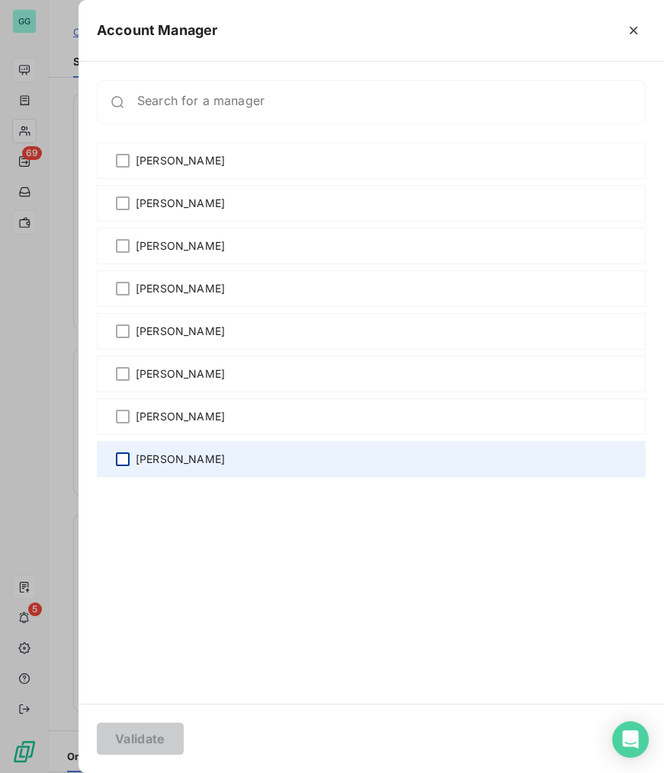
click at [125, 462] on div at bounding box center [123, 460] width 14 height 14
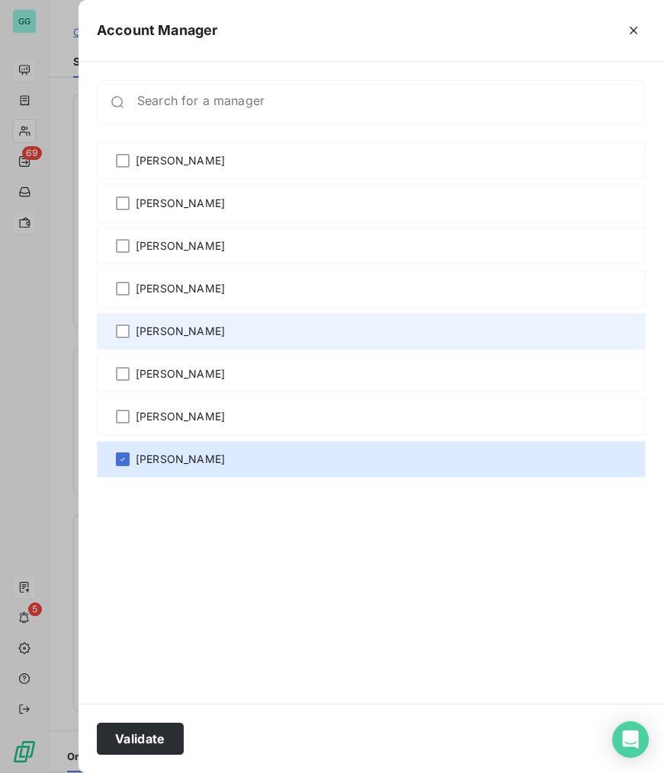
click at [130, 329] on div "[PERSON_NAME]" at bounding box center [371, 331] width 549 height 37
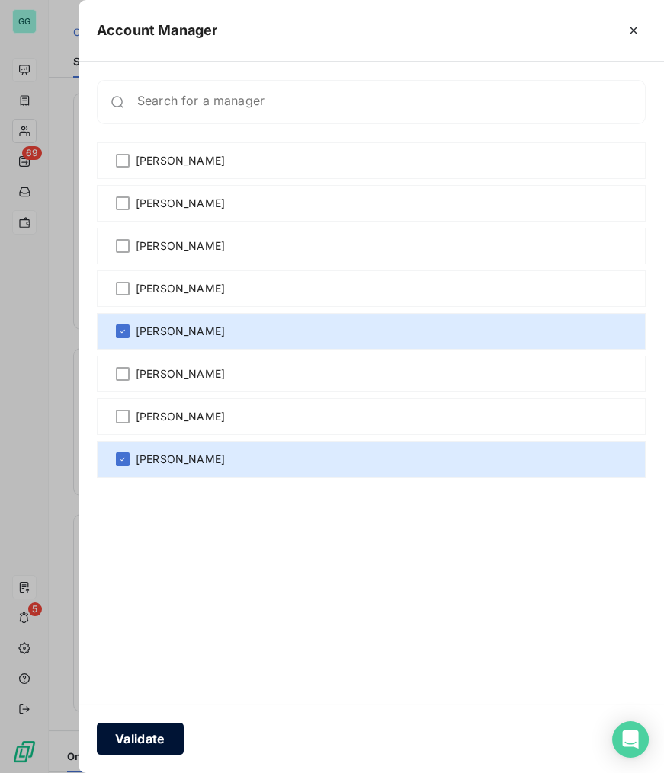
click at [145, 737] on button "Validate" at bounding box center [140, 739] width 87 height 32
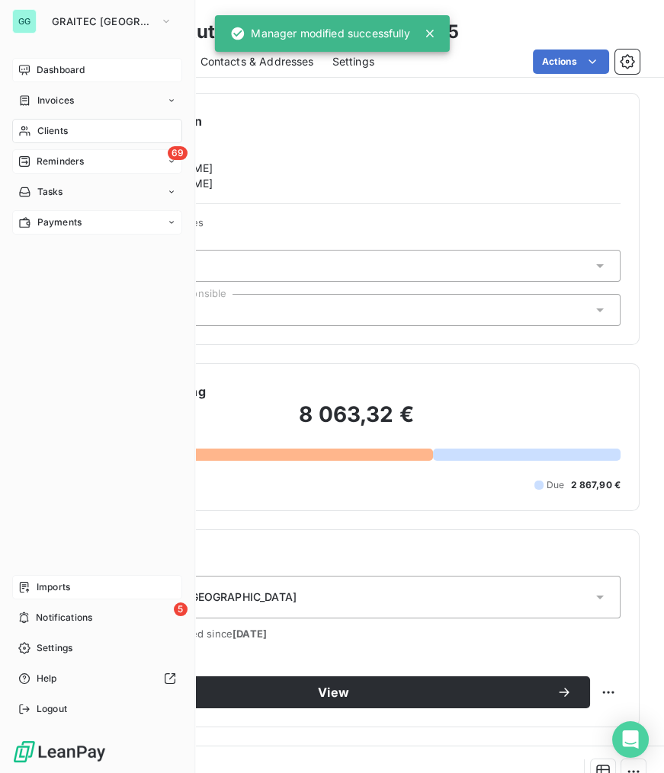
click at [46, 166] on span "Reminders" at bounding box center [60, 162] width 47 height 14
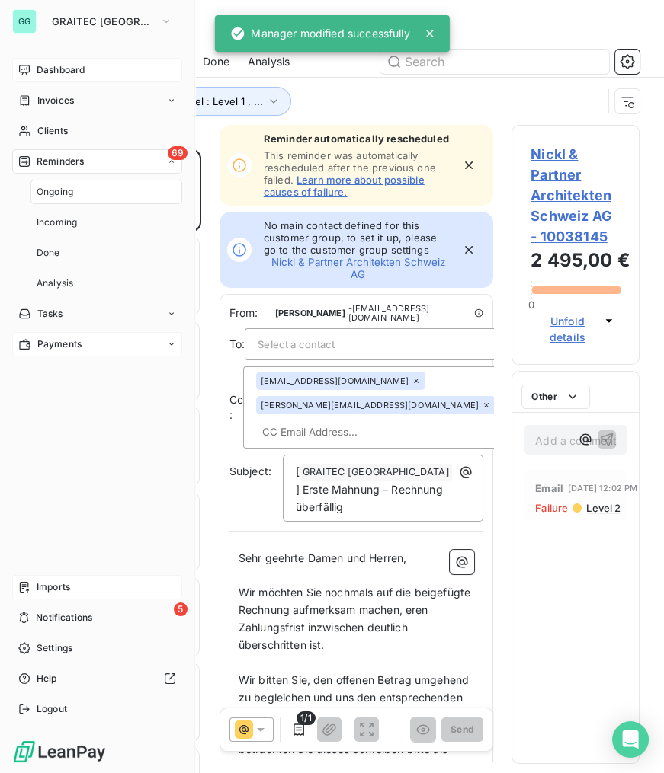
scroll to position [614, 117]
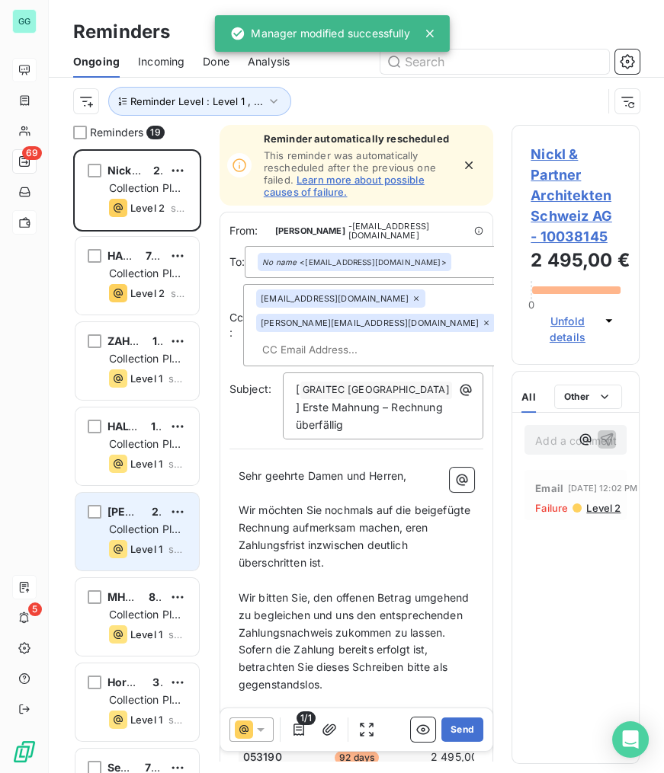
click at [146, 524] on span "Collection Plan [GEOGRAPHIC_DATA]" at bounding box center [164, 537] width 111 height 28
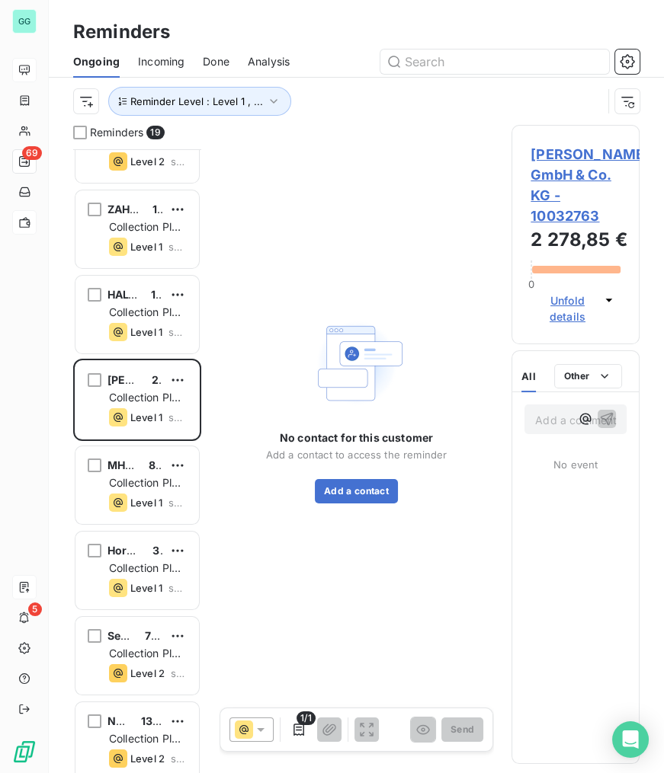
scroll to position [139, 0]
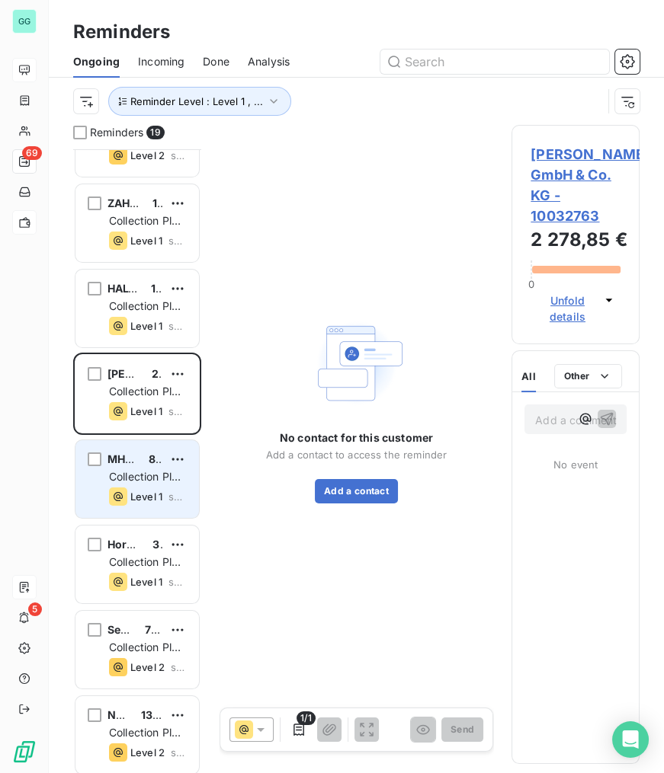
click at [164, 462] on div "MHK Automotive GmbH 8 063,32 €" at bounding box center [148, 460] width 78 height 14
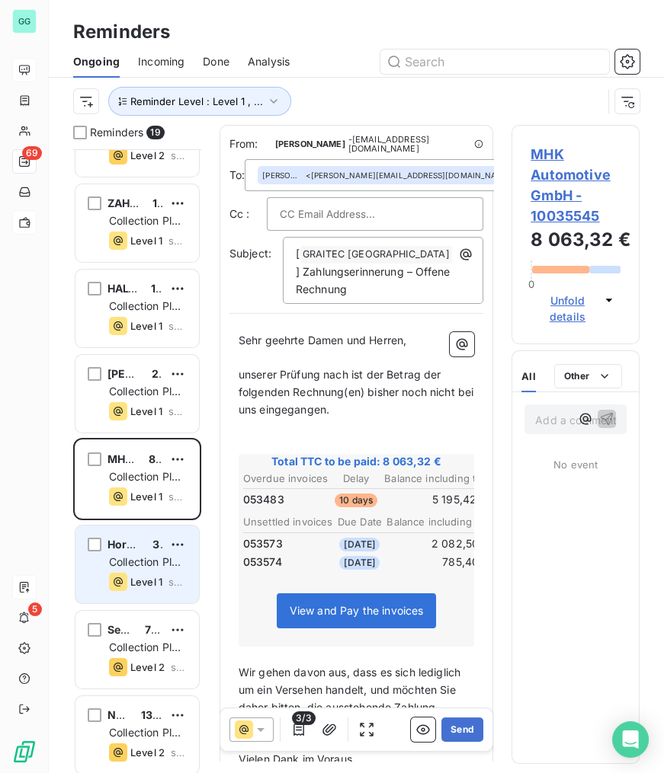
click at [152, 555] on span "Collection Plan [GEOGRAPHIC_DATA]" at bounding box center [164, 569] width 111 height 28
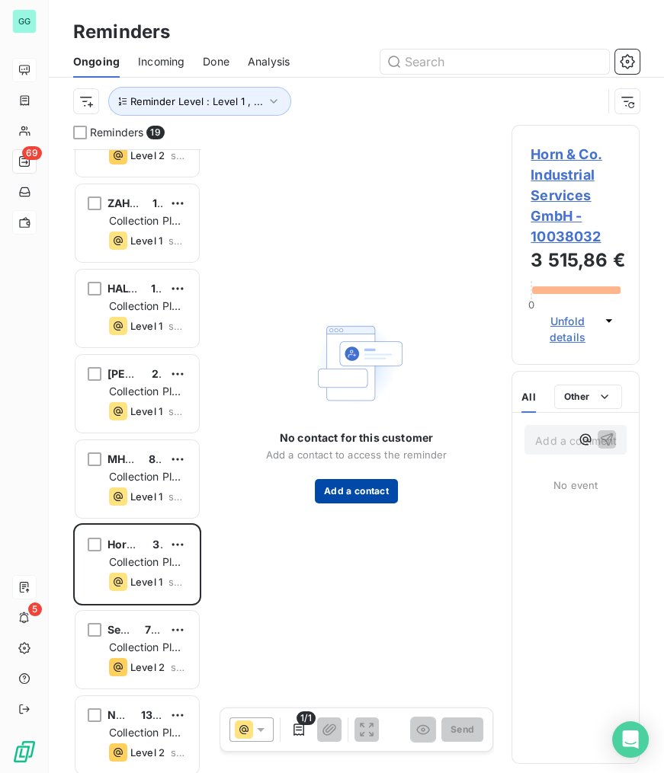
click at [344, 491] on button "Add a contact" at bounding box center [356, 491] width 83 height 24
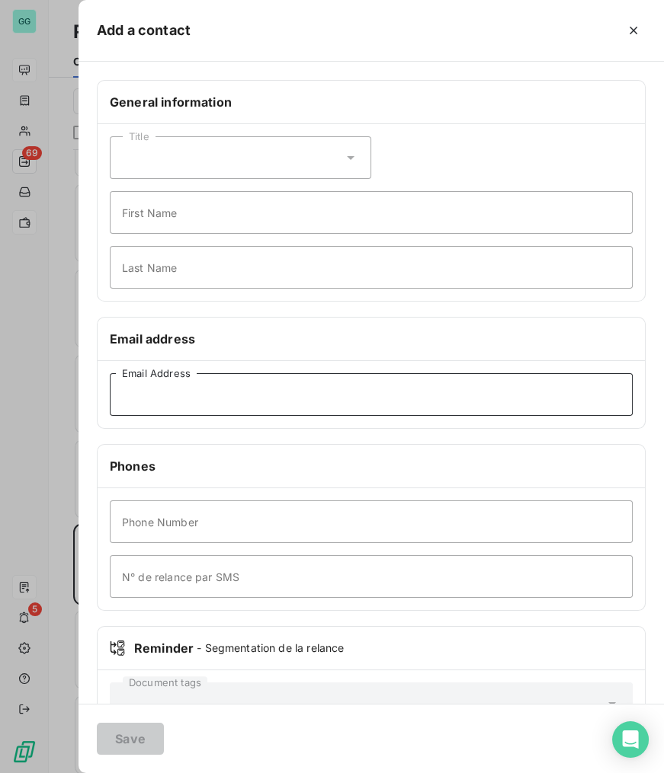
click at [184, 383] on input "Email Address" at bounding box center [371, 394] width 523 height 43
paste input "[PERSON_NAME][EMAIL_ADDRESS][DOMAIN_NAME]"
type input "[PERSON_NAME][EMAIL_ADDRESS][DOMAIN_NAME]"
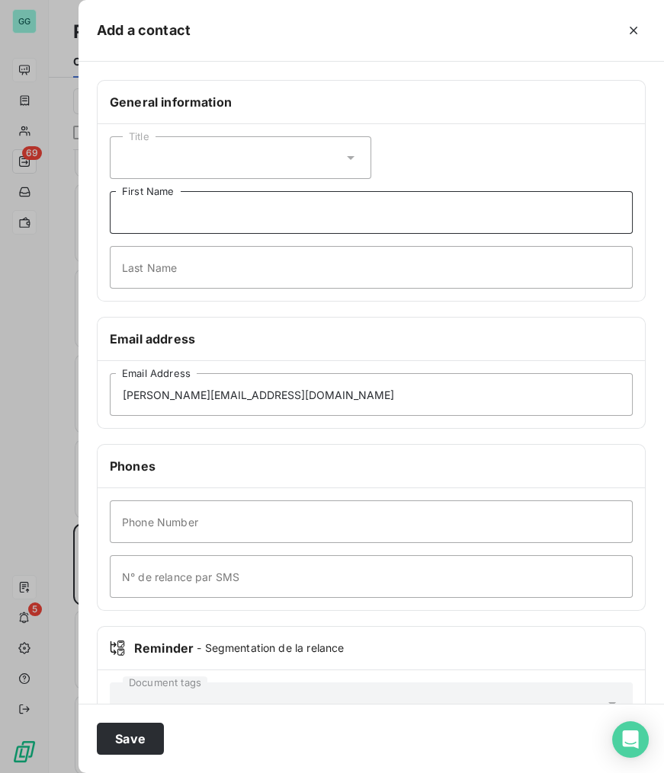
click at [167, 213] on input "First Name" at bounding box center [371, 212] width 523 height 43
drag, startPoint x: 107, startPoint y: 262, endPoint x: 134, endPoint y: 251, distance: 29.0
click at [109, 262] on div "Title First Name Last Name" at bounding box center [371, 212] width 547 height 177
click at [167, 216] on input "First Name" at bounding box center [371, 212] width 523 height 43
paste input "[PERSON_NAME]"
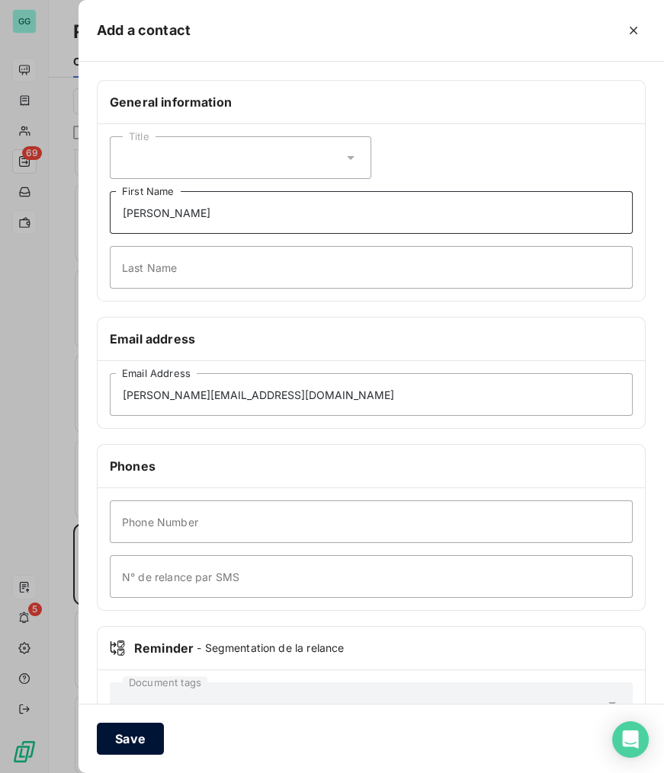
type input "[PERSON_NAME]"
click at [145, 738] on button "Save" at bounding box center [130, 739] width 67 height 32
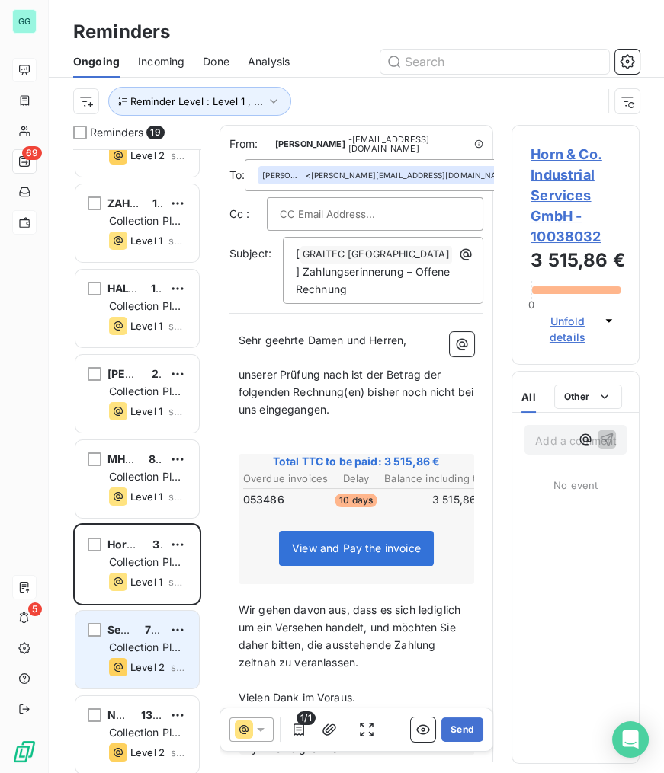
click at [164, 649] on span "Collection Plan [GEOGRAPHIC_DATA]" at bounding box center [164, 655] width 111 height 28
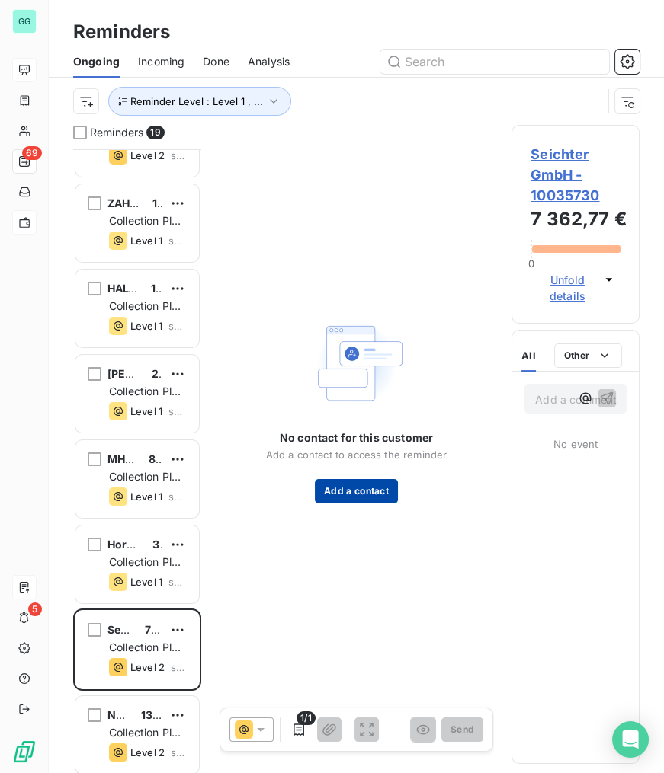
click at [334, 481] on button "Add a contact" at bounding box center [356, 491] width 83 height 24
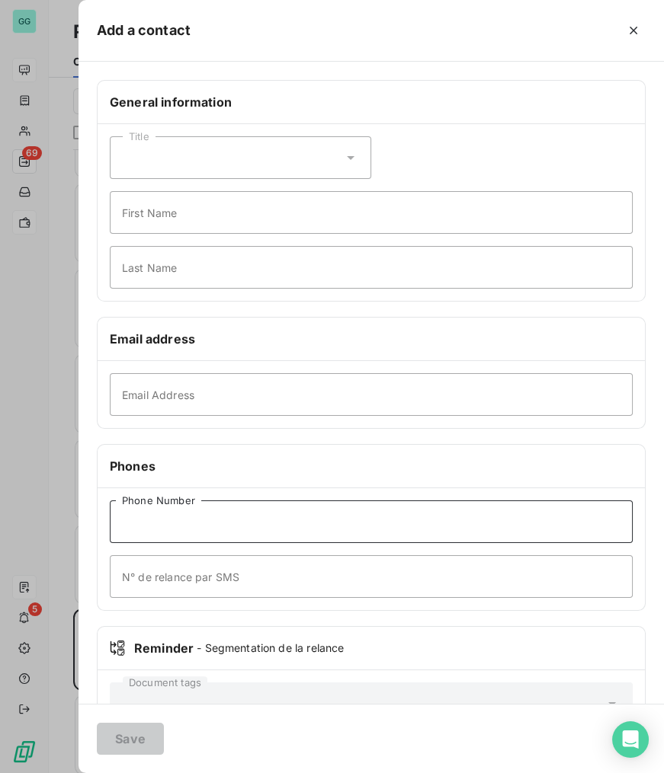
click at [218, 517] on input "Phone Number" at bounding box center [371, 522] width 523 height 43
paste input "[EMAIL_ADDRESS][DOMAIN_NAME]"
type input "[EMAIL_ADDRESS][DOMAIN_NAME]"
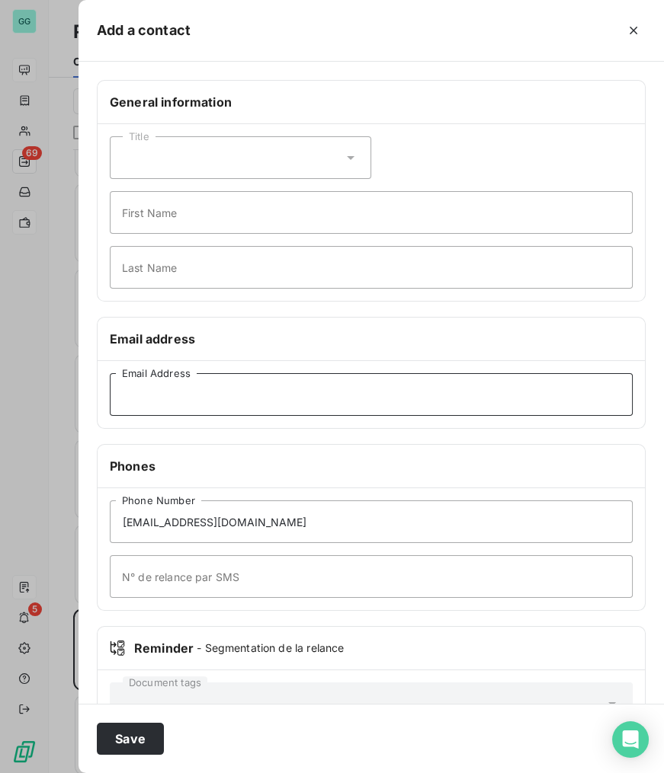
drag, startPoint x: 178, startPoint y: 385, endPoint x: 188, endPoint y: 408, distance: 25.9
click at [178, 385] on input "Email Address" at bounding box center [371, 394] width 523 height 43
paste input "[EMAIL_ADDRESS][DOMAIN_NAME]"
type input "[EMAIL_ADDRESS][DOMAIN_NAME]"
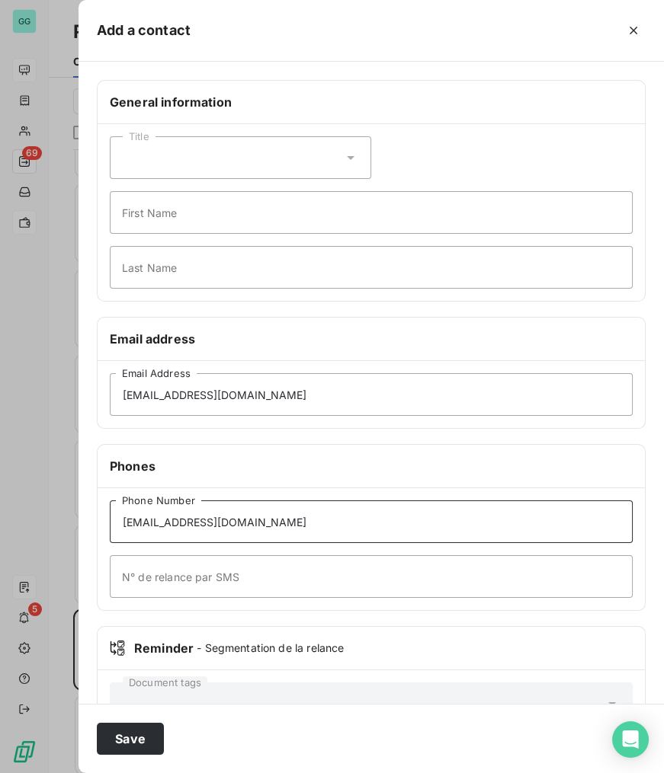
drag, startPoint x: 430, startPoint y: 504, endPoint x: -1, endPoint y: 529, distance: 431.2
click at [0, 529] on html "GG 69 5 Reminders Ongoing Incoming Done Analysis Reminder Level : Level 1 , ...…" at bounding box center [332, 386] width 664 height 773
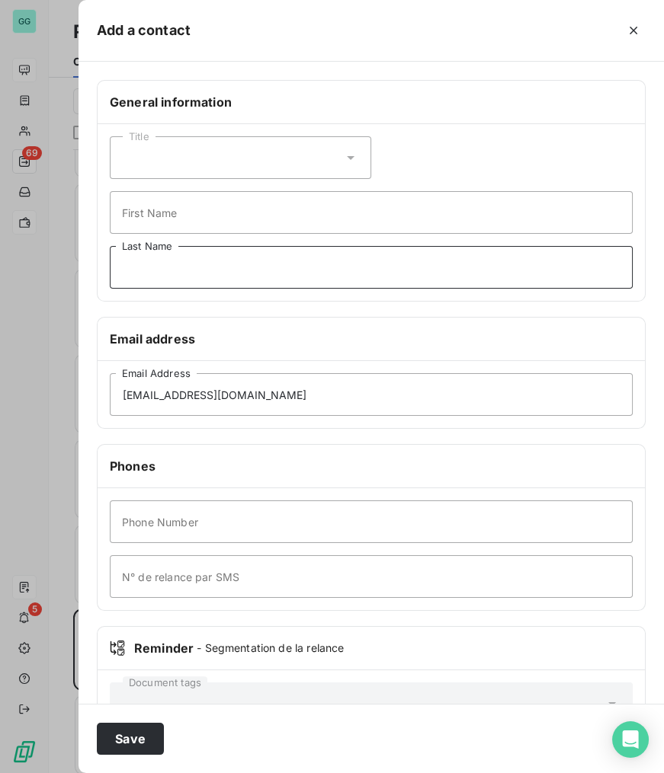
click at [225, 267] on input "Last Name" at bounding box center [371, 267] width 523 height 43
paste input "[PERSON_NAME]"
type input "[PERSON_NAME]"
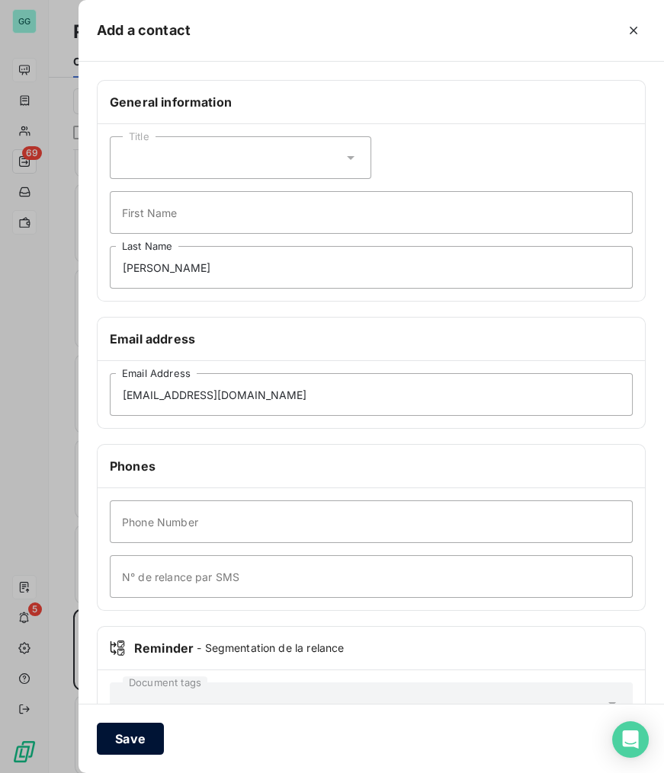
click at [129, 738] on button "Save" at bounding box center [130, 739] width 67 height 32
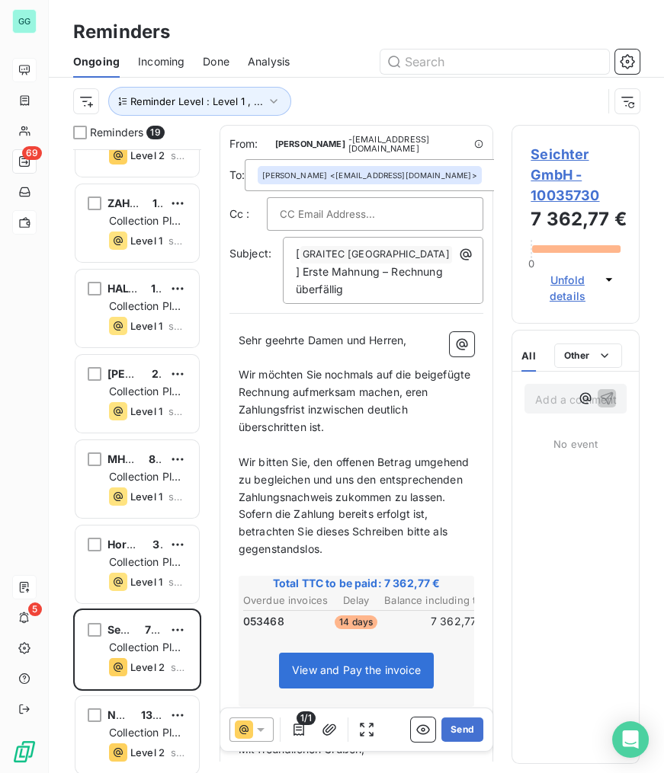
click at [548, 153] on span "Seichter GmbH - 10035730" at bounding box center [575, 175] width 90 height 62
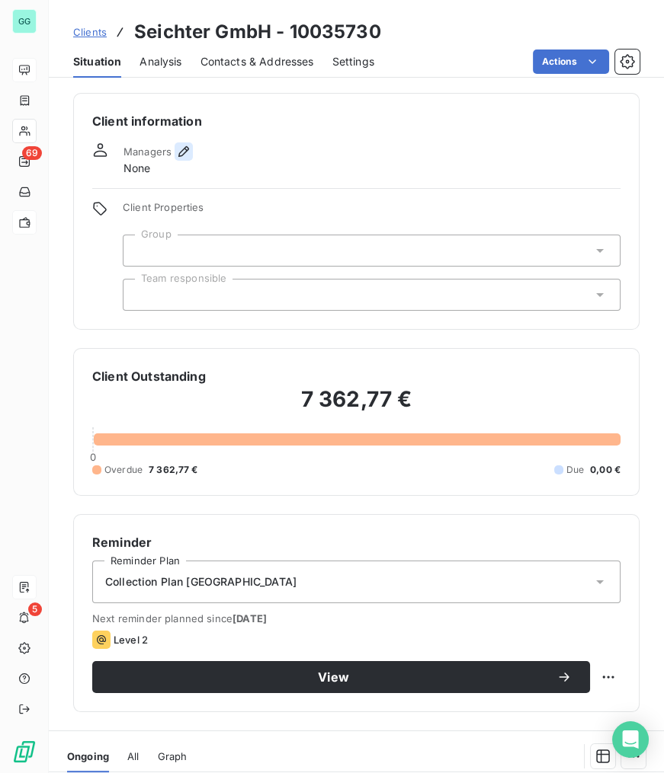
click at [185, 146] on icon "button" at bounding box center [183, 151] width 15 height 15
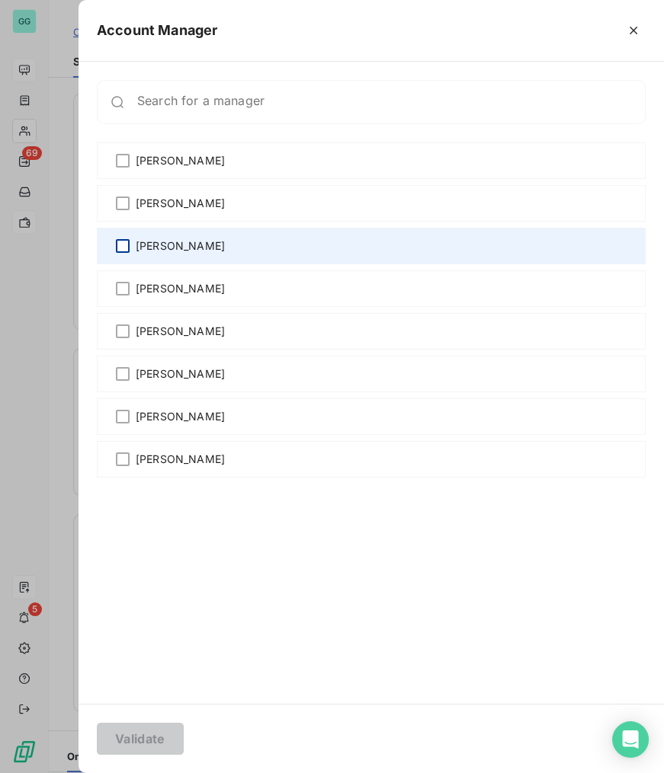
click at [124, 246] on div at bounding box center [123, 246] width 14 height 14
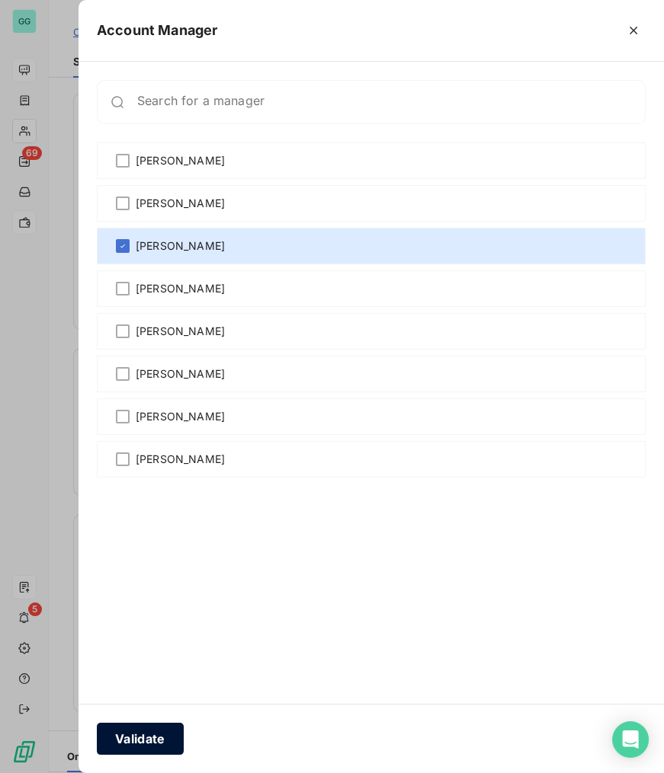
click at [132, 746] on button "Validate" at bounding box center [140, 739] width 87 height 32
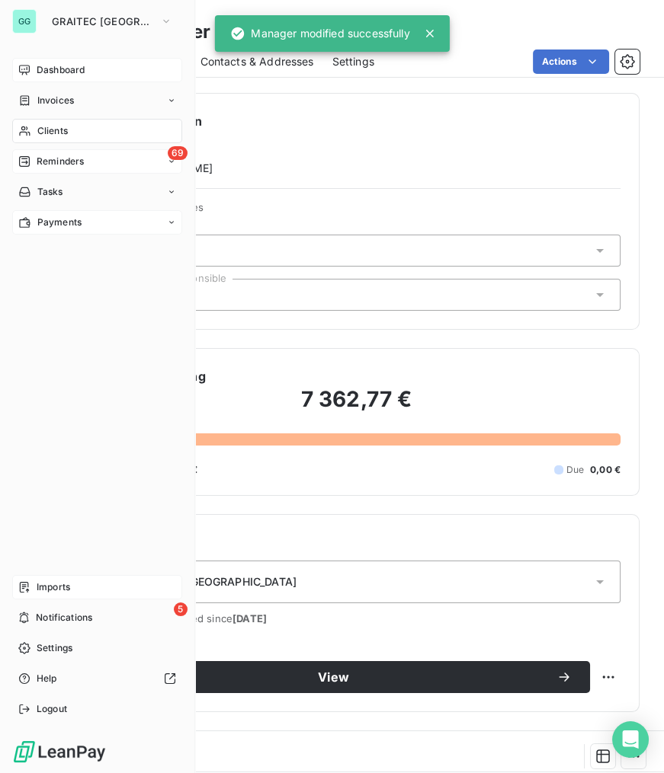
click at [56, 168] on div "69 Reminders" at bounding box center [97, 161] width 170 height 24
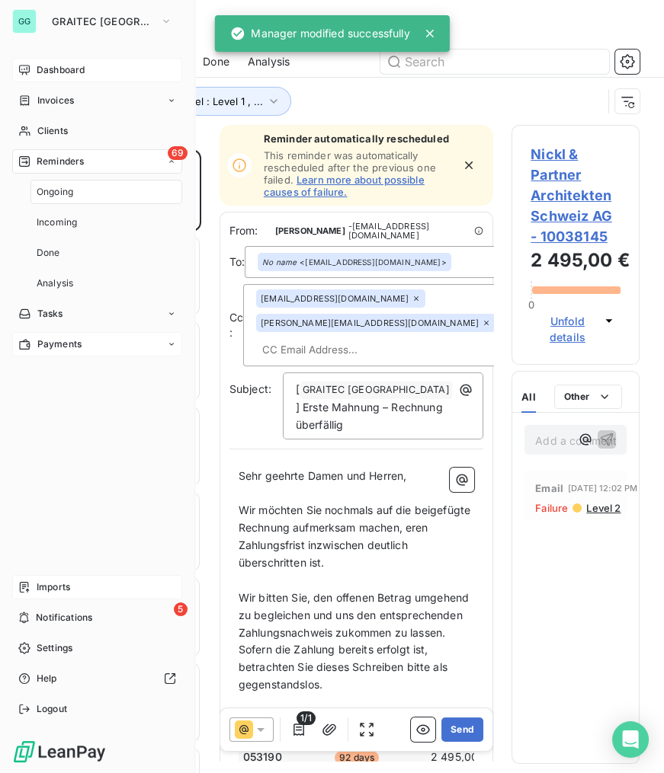
scroll to position [614, 117]
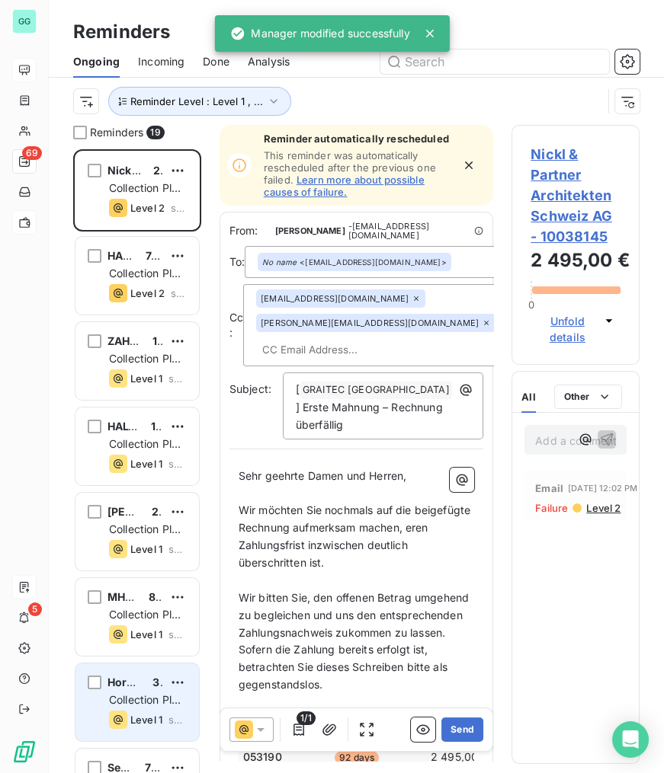
click at [126, 695] on span "Collection Plan [GEOGRAPHIC_DATA]" at bounding box center [164, 707] width 111 height 28
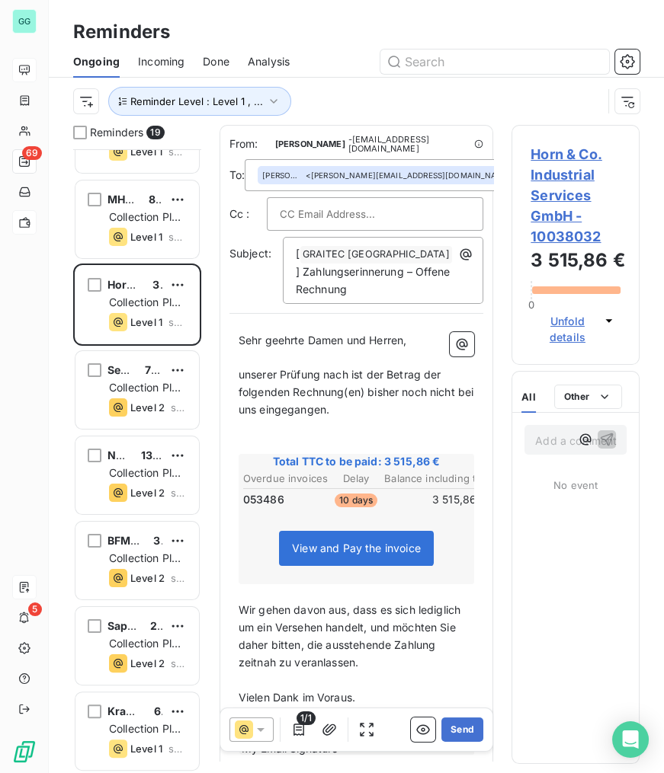
scroll to position [416, 0]
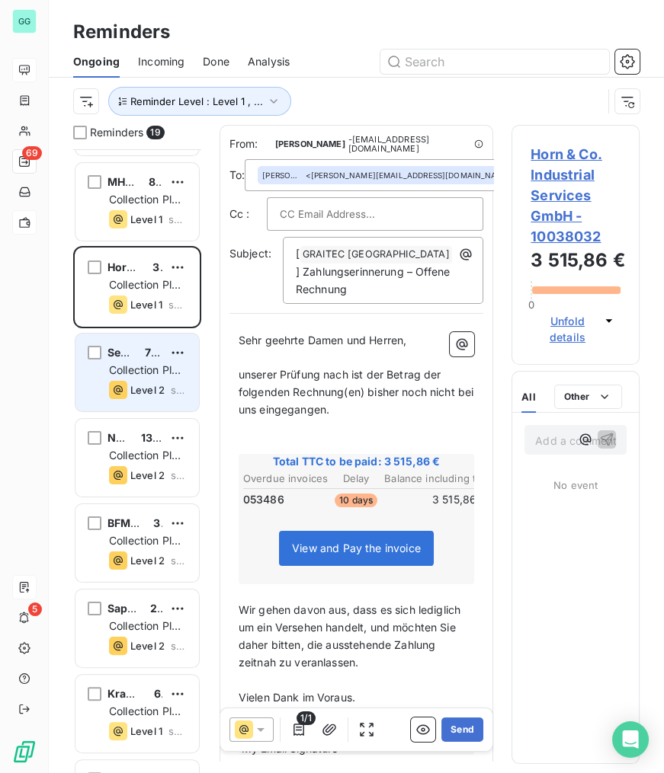
click at [157, 363] on span "Collection Plan [GEOGRAPHIC_DATA]" at bounding box center [164, 377] width 111 height 28
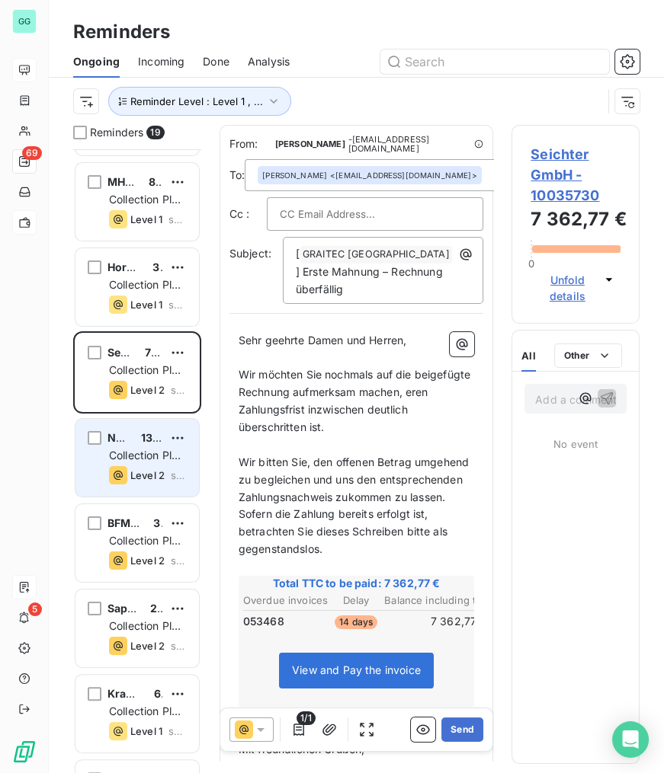
click at [141, 437] on span "13 532,09 €" at bounding box center [172, 437] width 63 height 13
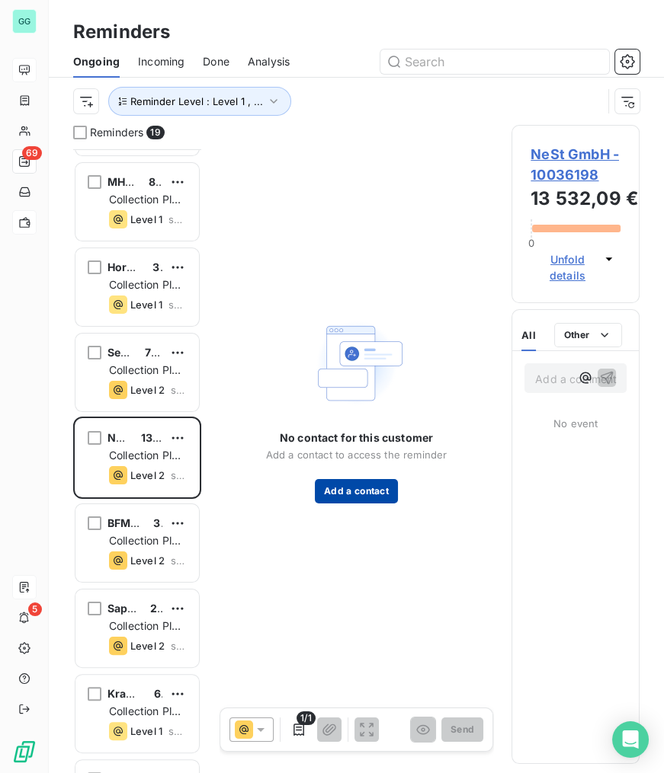
click at [365, 489] on button "Add a contact" at bounding box center [356, 491] width 83 height 24
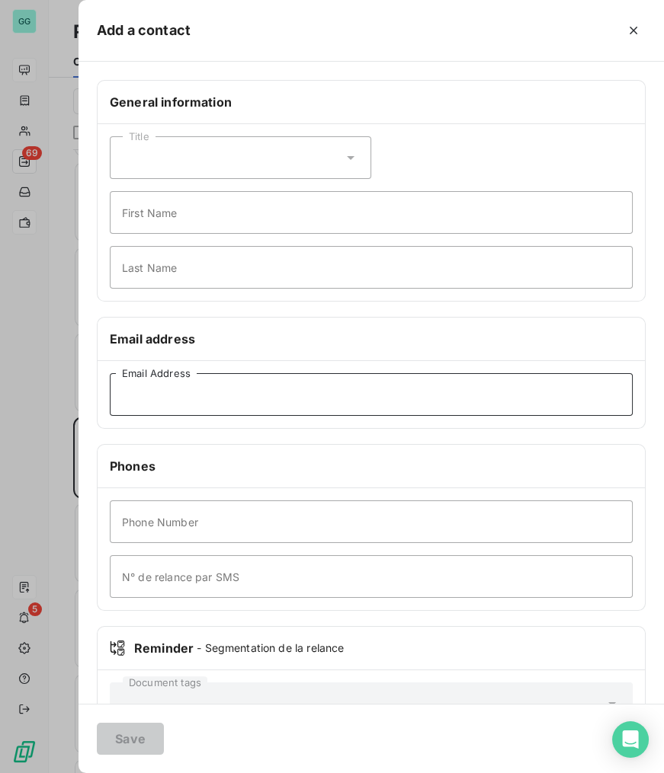
click at [301, 396] on input "Email Address" at bounding box center [371, 394] width 523 height 43
paste input "[EMAIL_ADDRESS][DOMAIN_NAME]"
type input "[EMAIL_ADDRESS][DOMAIN_NAME]"
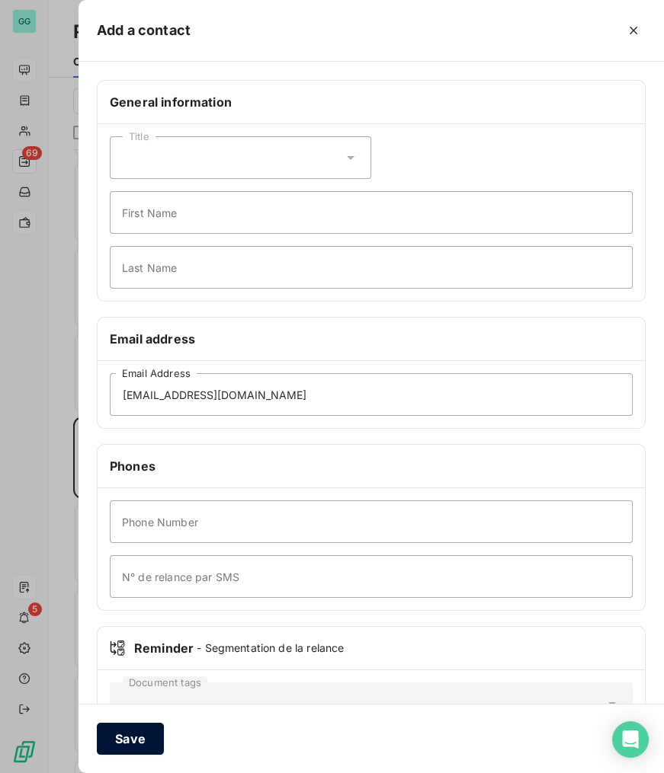
click at [136, 740] on button "Save" at bounding box center [130, 739] width 67 height 32
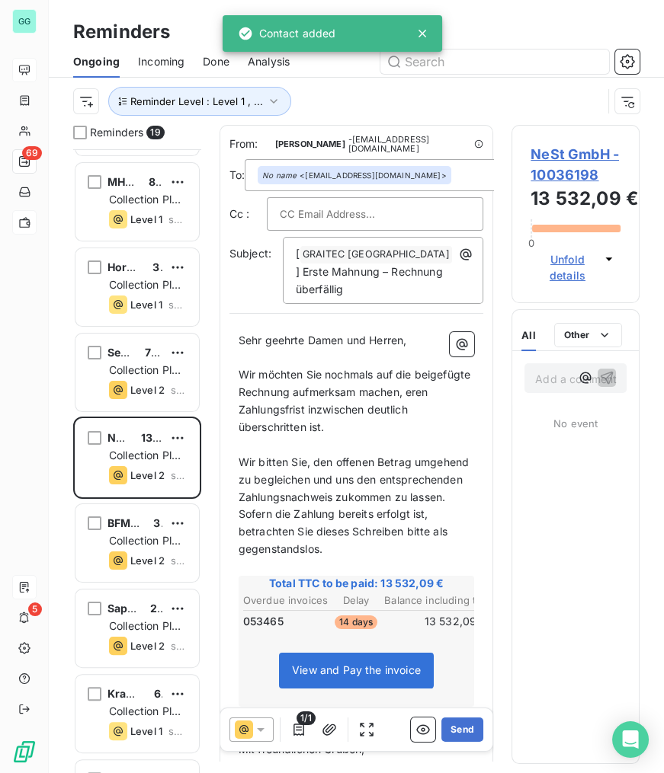
click at [552, 167] on span "NeSt GmbH - 10036198" at bounding box center [575, 164] width 90 height 41
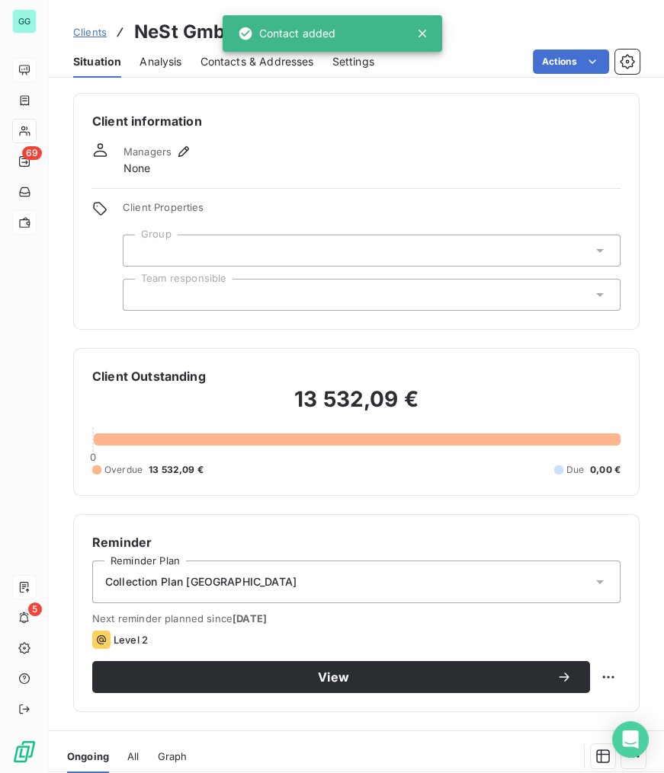
click at [169, 150] on span "Managers" at bounding box center [147, 152] width 48 height 12
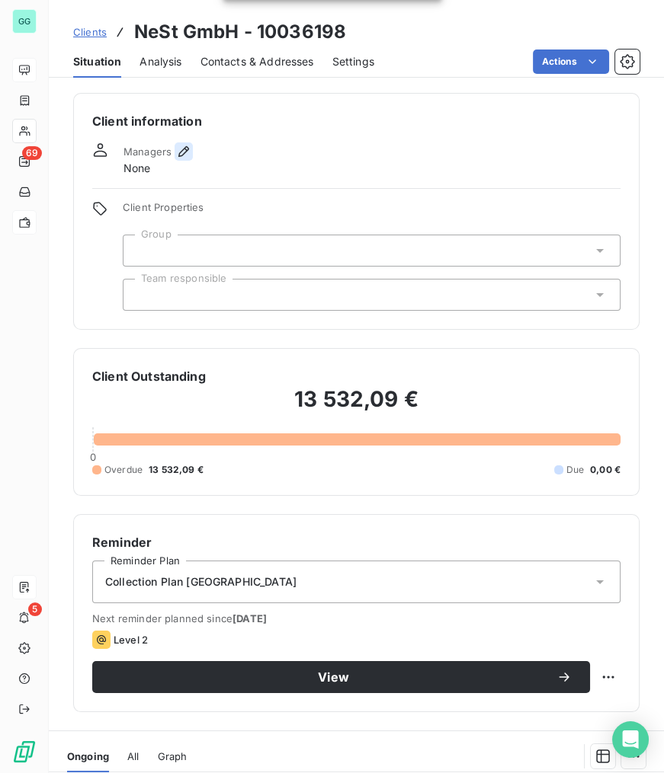
click at [178, 150] on icon "button" at bounding box center [183, 151] width 15 height 15
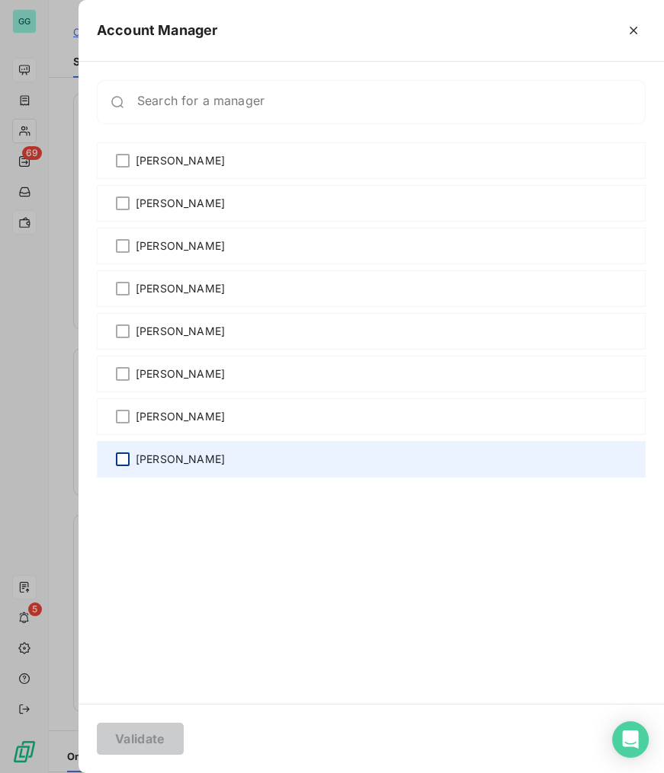
click at [125, 461] on div at bounding box center [123, 460] width 14 height 14
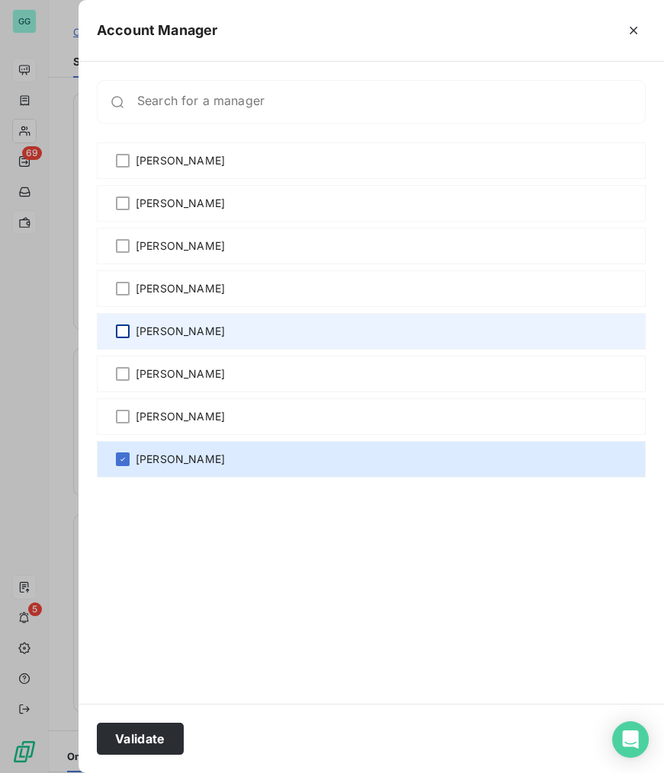
click at [123, 327] on div at bounding box center [123, 332] width 14 height 14
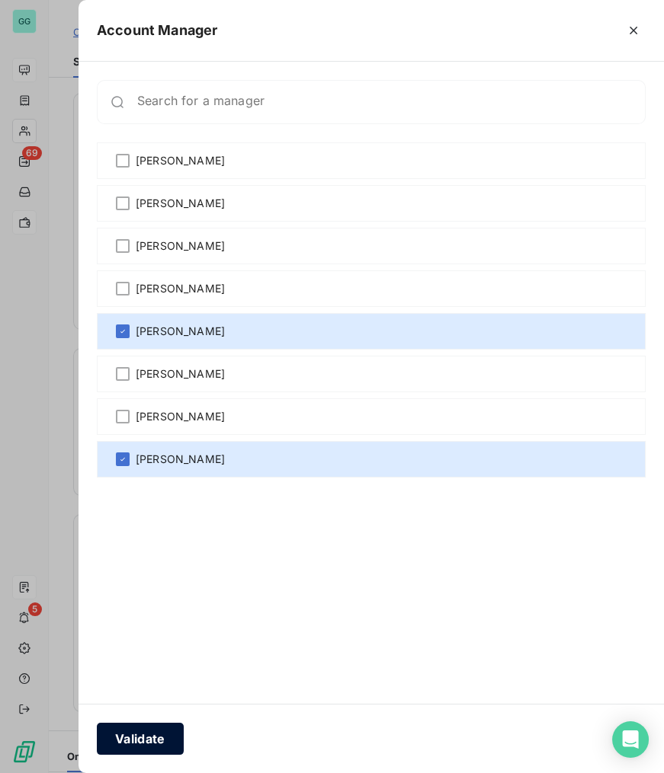
click at [145, 740] on button "Validate" at bounding box center [140, 739] width 87 height 32
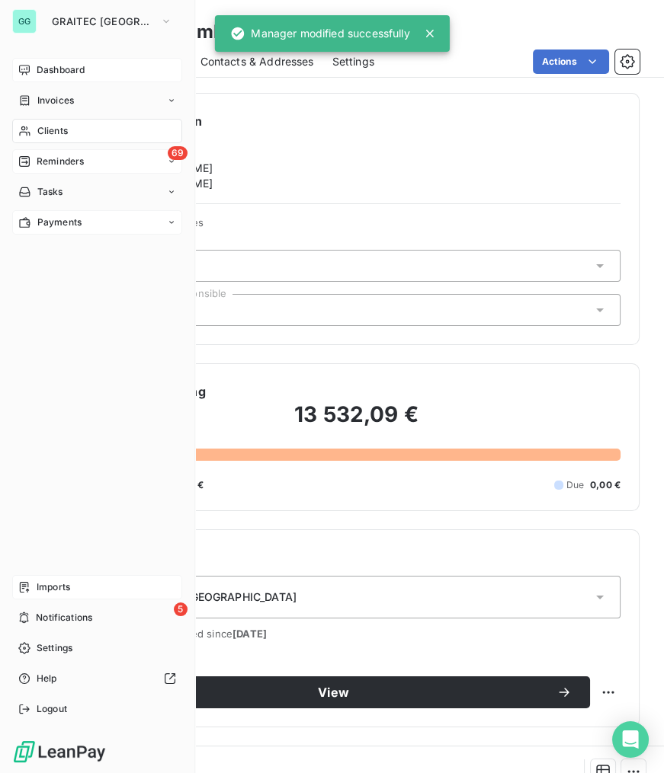
click at [58, 160] on span "Reminders" at bounding box center [60, 162] width 47 height 14
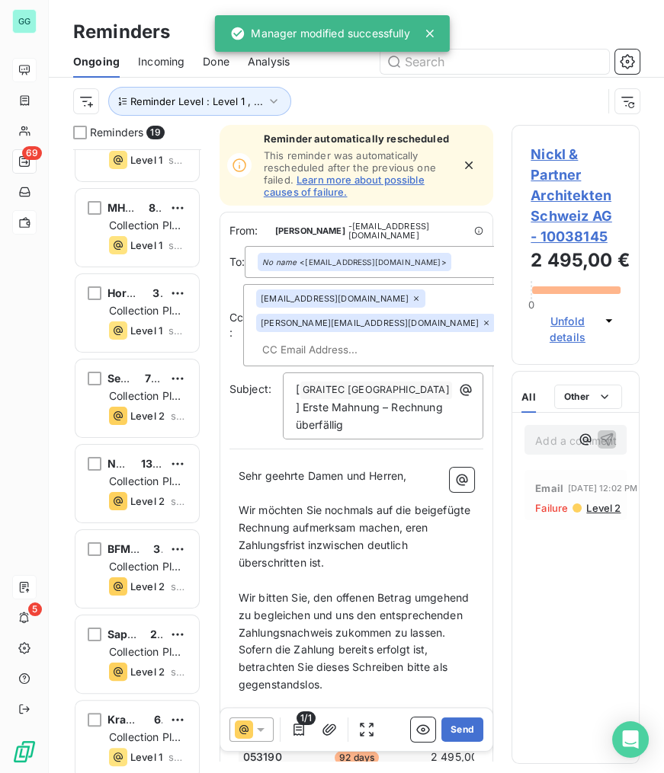
scroll to position [416, 0]
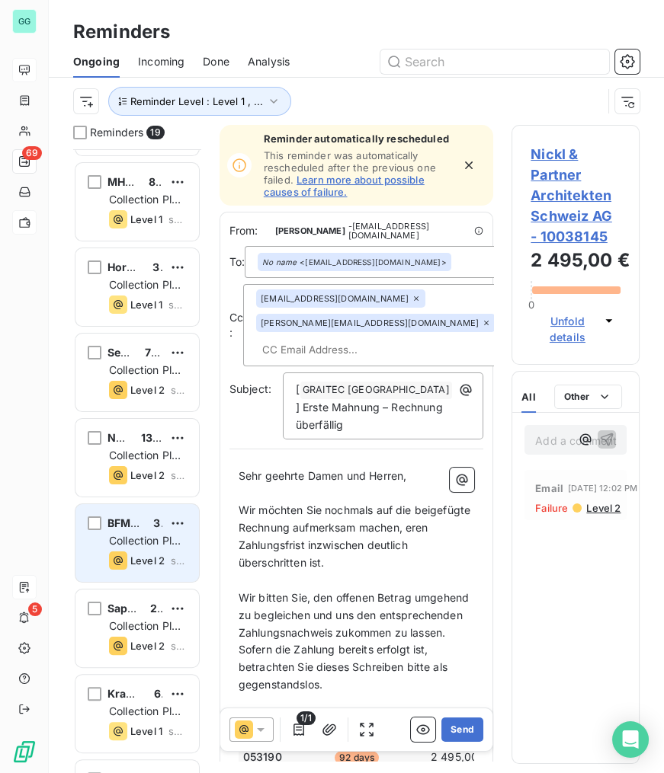
click at [158, 536] on span "Collection Plan [GEOGRAPHIC_DATA]" at bounding box center [164, 548] width 111 height 28
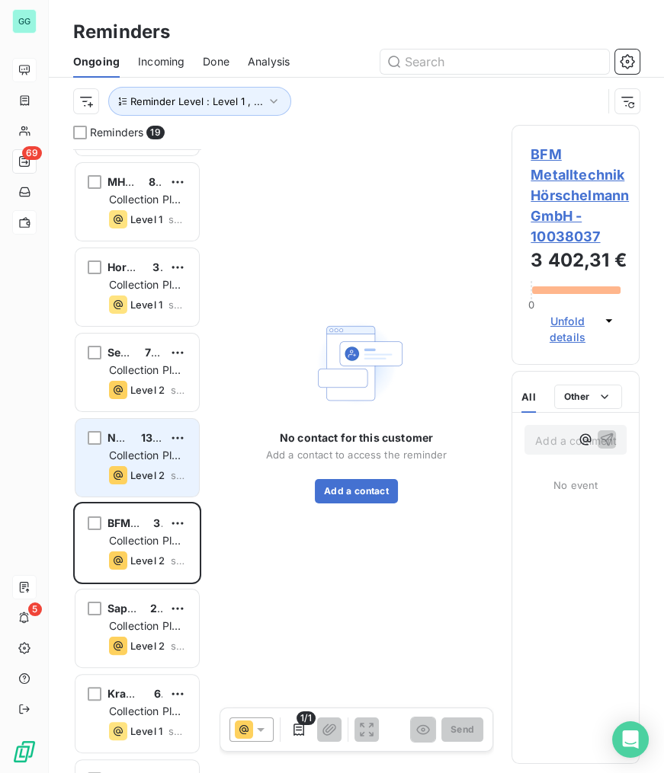
click at [149, 431] on span "13 532,09 €" at bounding box center [172, 437] width 63 height 13
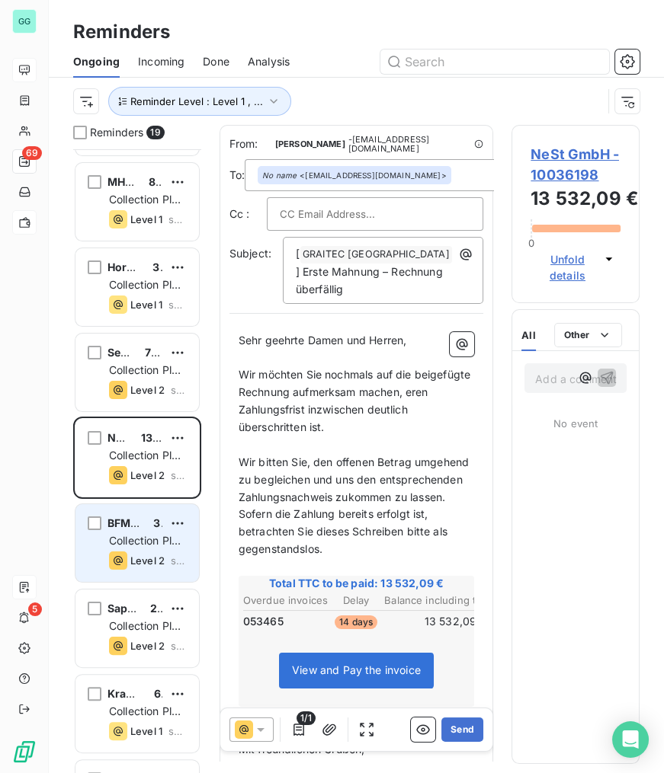
click at [148, 507] on div "BFM Metalltechnik Hörschelmann GmbH 3 402,31 € Collection Plan [GEOGRAPHIC_DATA…" at bounding box center [136, 543] width 123 height 78
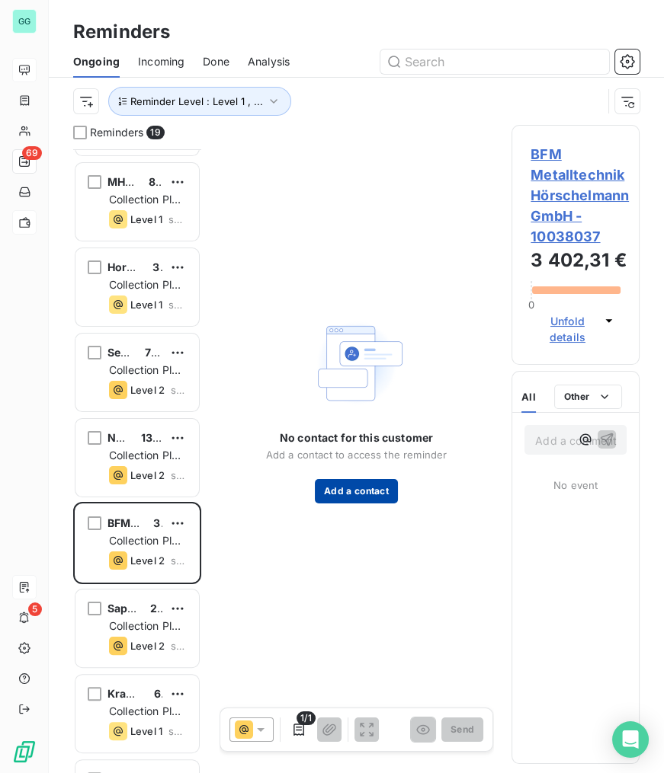
click at [353, 494] on button "Add a contact" at bounding box center [356, 491] width 83 height 24
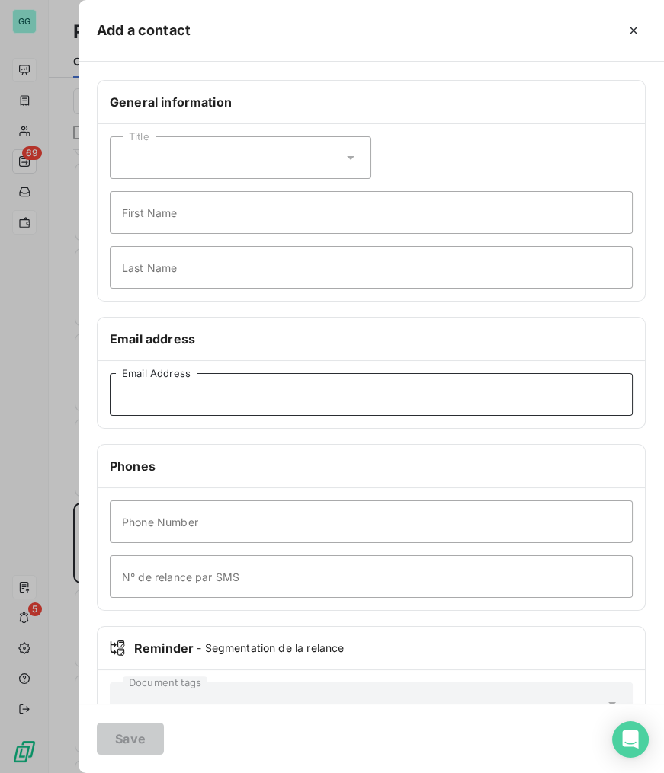
click at [249, 396] on input "Email Address" at bounding box center [371, 394] width 523 height 43
paste input "[EMAIL_ADDRESS][DOMAIN_NAME]"
type input "[EMAIL_ADDRESS][DOMAIN_NAME]"
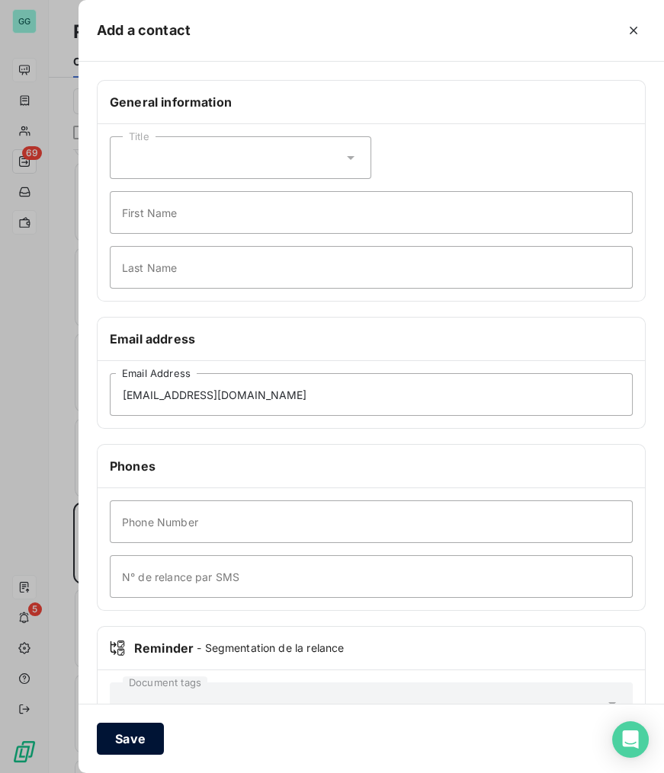
click at [136, 732] on button "Save" at bounding box center [130, 739] width 67 height 32
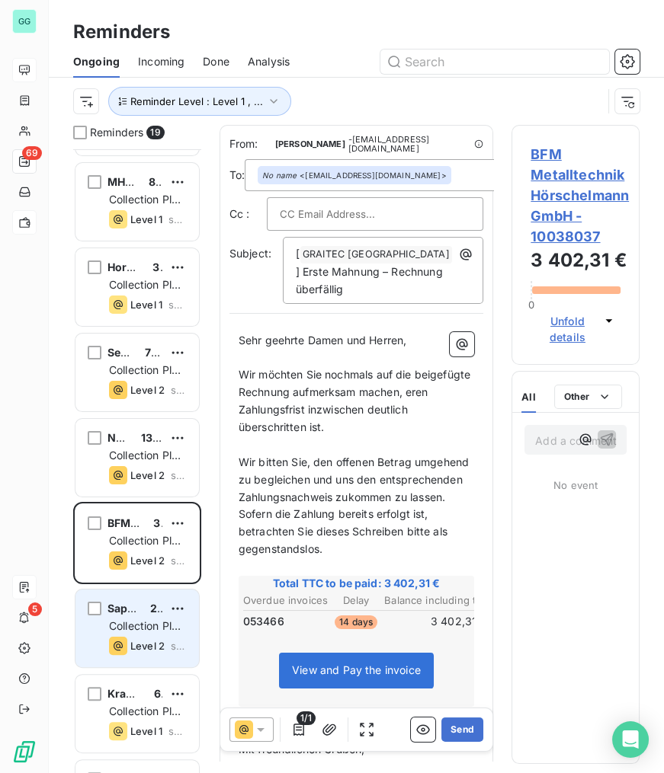
click at [145, 634] on div "Saphir Maschinenbau GmbH 26 061,00 € Collection Plan [GEOGRAPHIC_DATA] Level 2 …" at bounding box center [136, 629] width 123 height 78
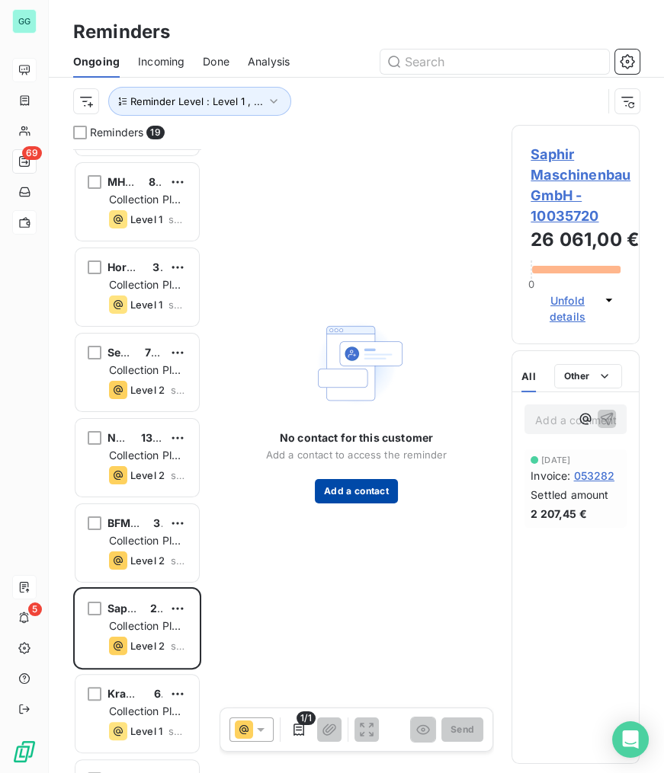
click at [346, 491] on button "Add a contact" at bounding box center [356, 491] width 83 height 24
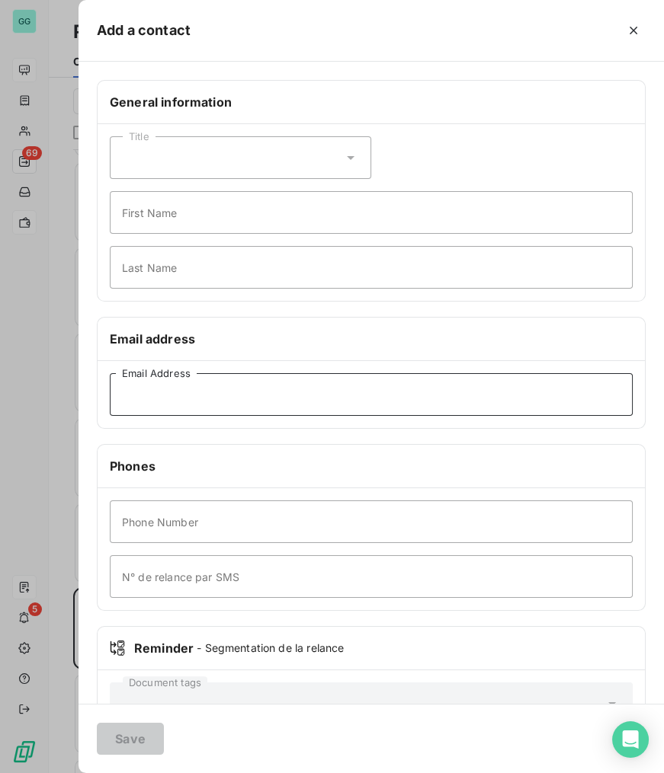
click at [257, 402] on input "Email Address" at bounding box center [371, 394] width 523 height 43
paste input "[PERSON_NAME][EMAIL_ADDRESS][DOMAIN_NAME]"
type input "[PERSON_NAME][EMAIL_ADDRESS][DOMAIN_NAME]"
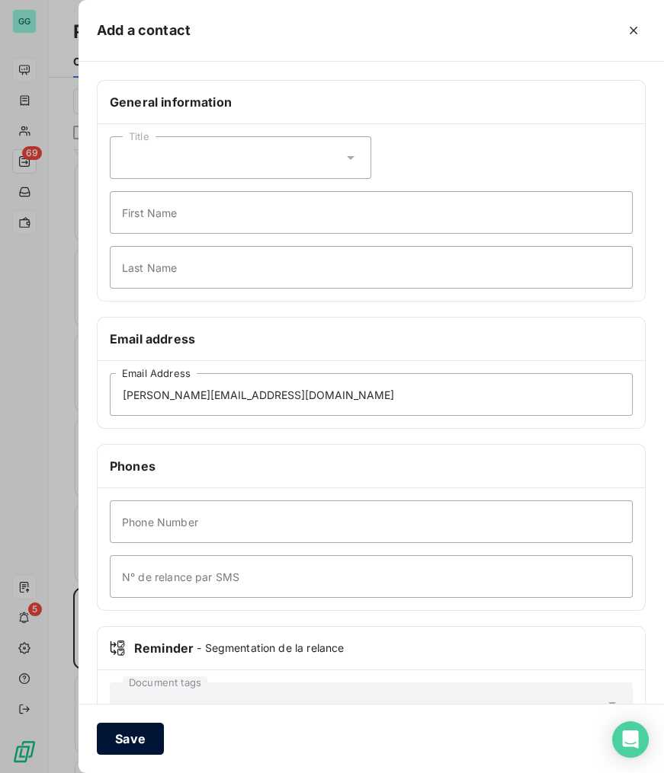
click at [133, 734] on button "Save" at bounding box center [130, 739] width 67 height 32
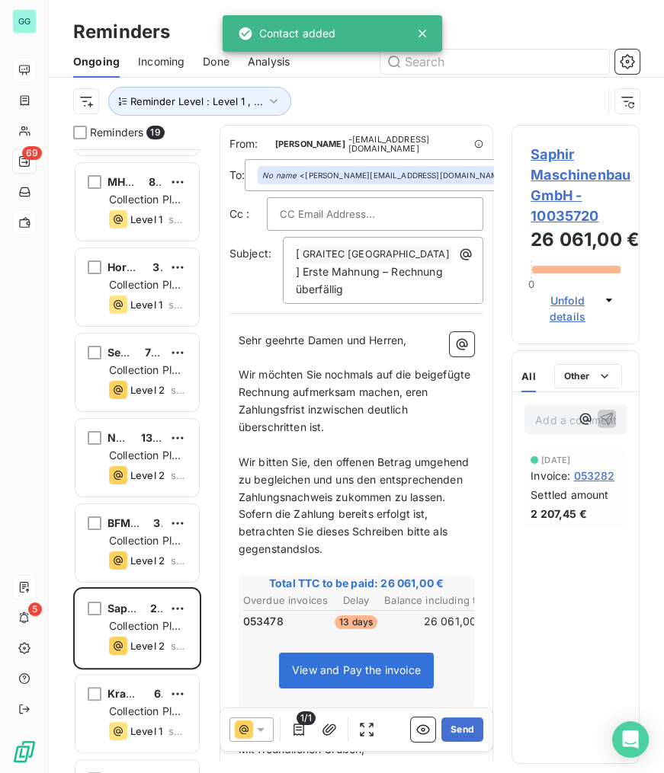
click at [545, 166] on span "Saphir Maschinenbau GmbH - 10035720" at bounding box center [575, 185] width 90 height 82
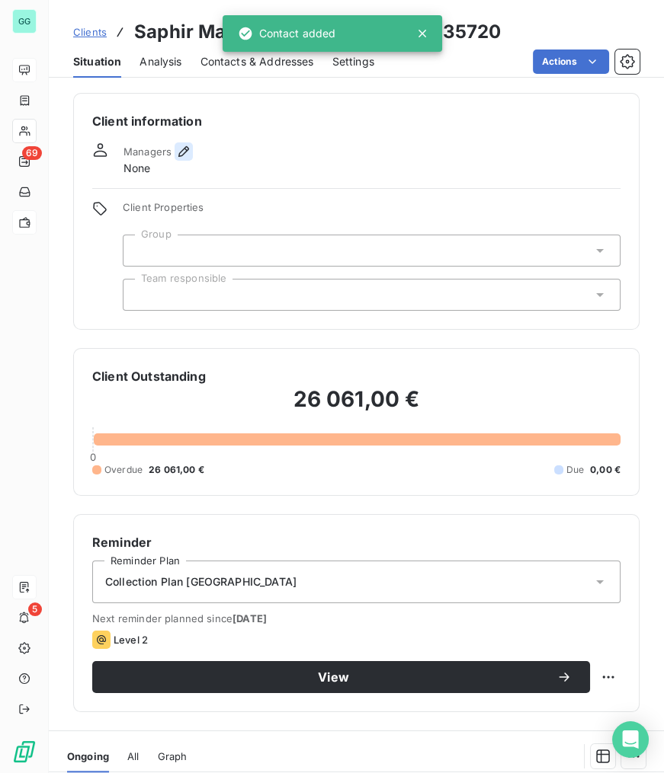
click at [183, 154] on icon "button" at bounding box center [183, 151] width 15 height 15
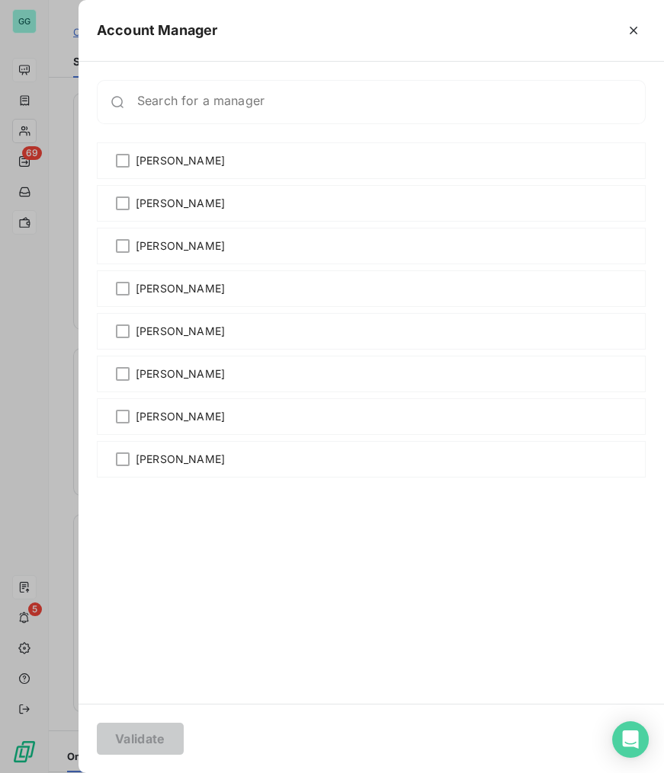
click at [121, 461] on div at bounding box center [123, 460] width 14 height 14
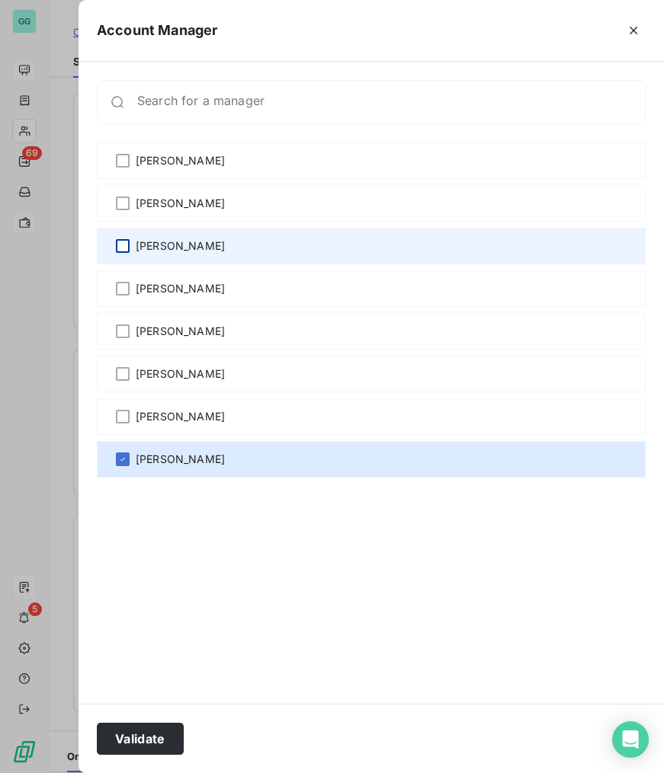
click at [124, 244] on div at bounding box center [123, 246] width 14 height 14
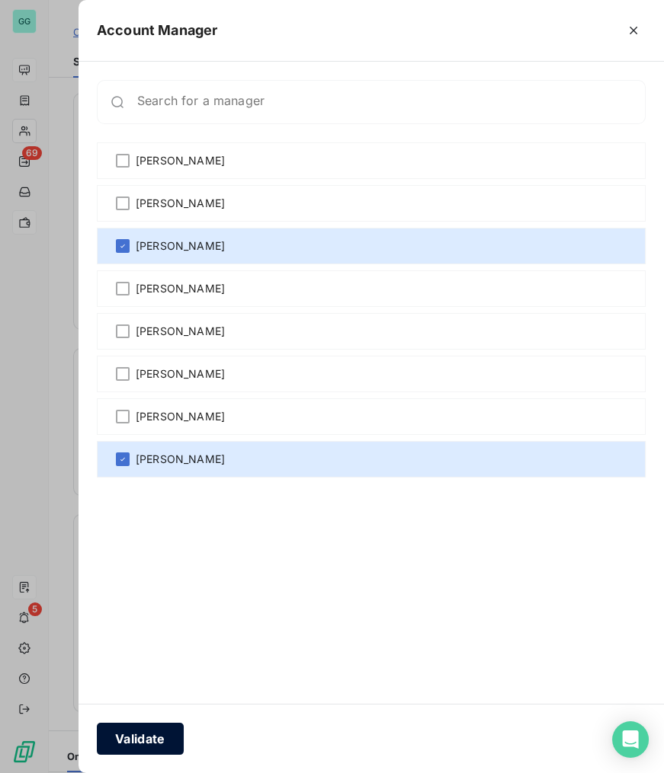
click at [132, 731] on button "Validate" at bounding box center [140, 739] width 87 height 32
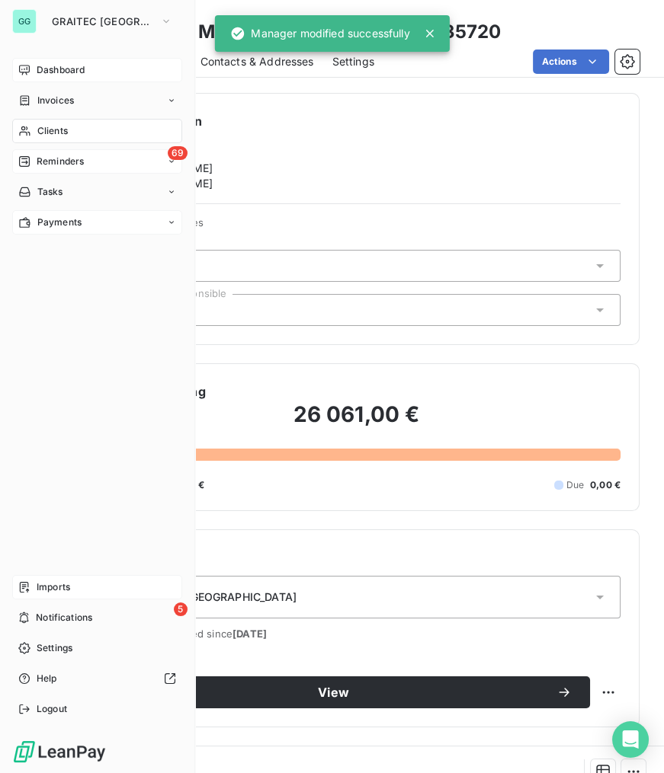
click at [78, 160] on span "Reminders" at bounding box center [60, 162] width 47 height 14
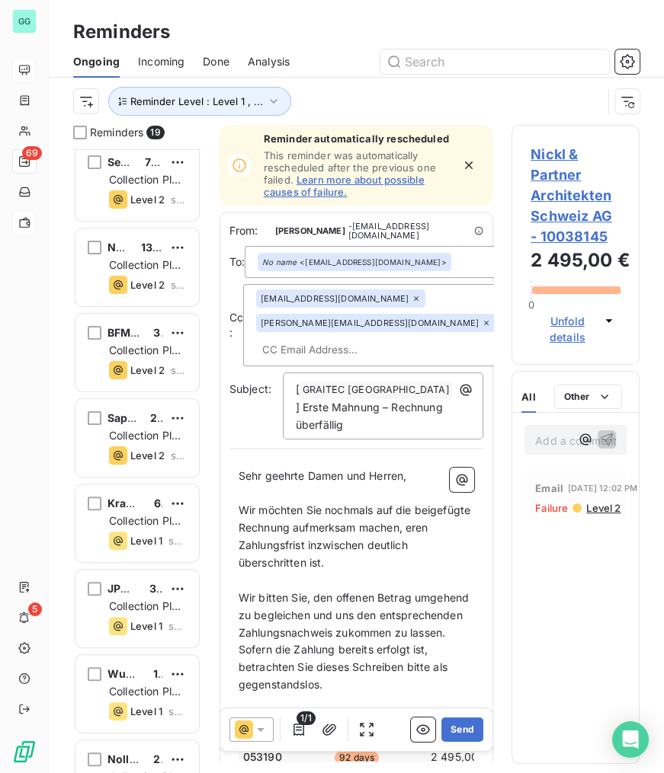
scroll to position [693, 0]
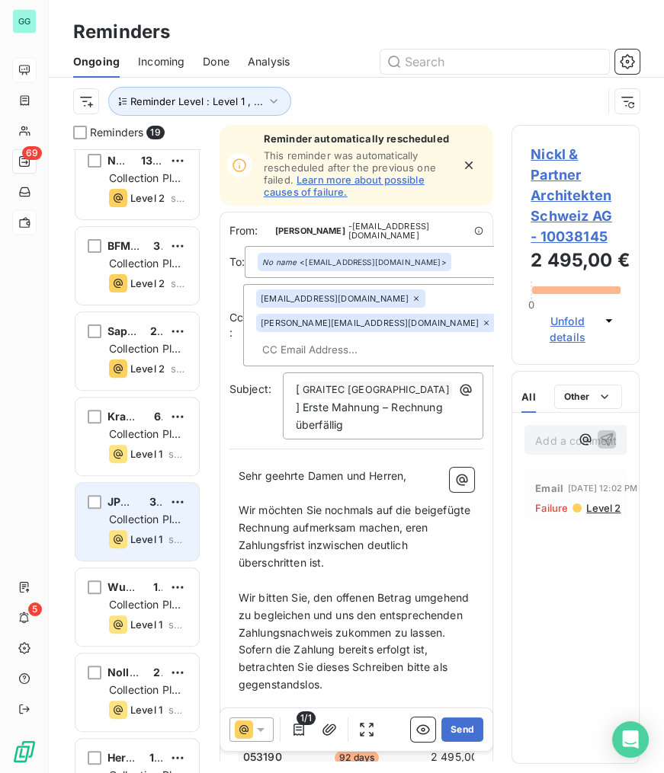
click at [130, 516] on span "Collection Plan [GEOGRAPHIC_DATA]" at bounding box center [164, 527] width 111 height 28
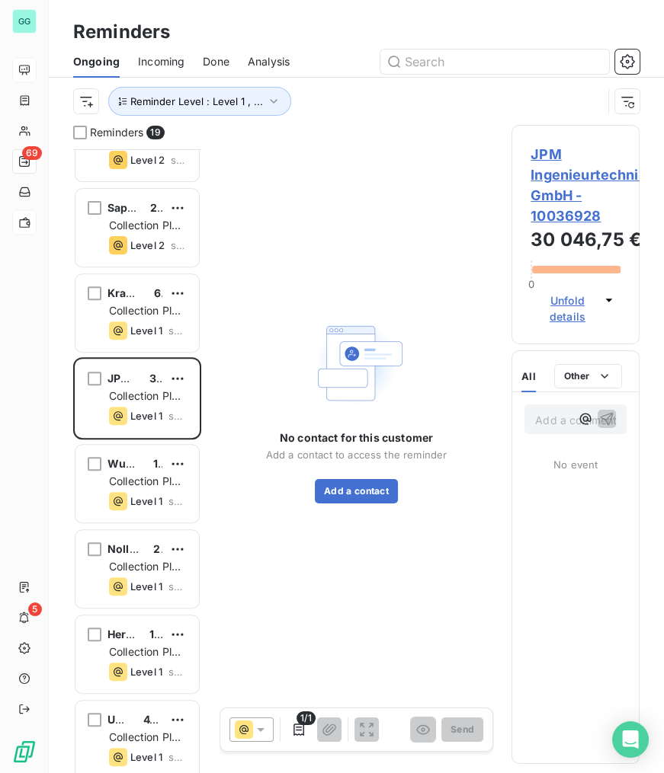
scroll to position [831, 0]
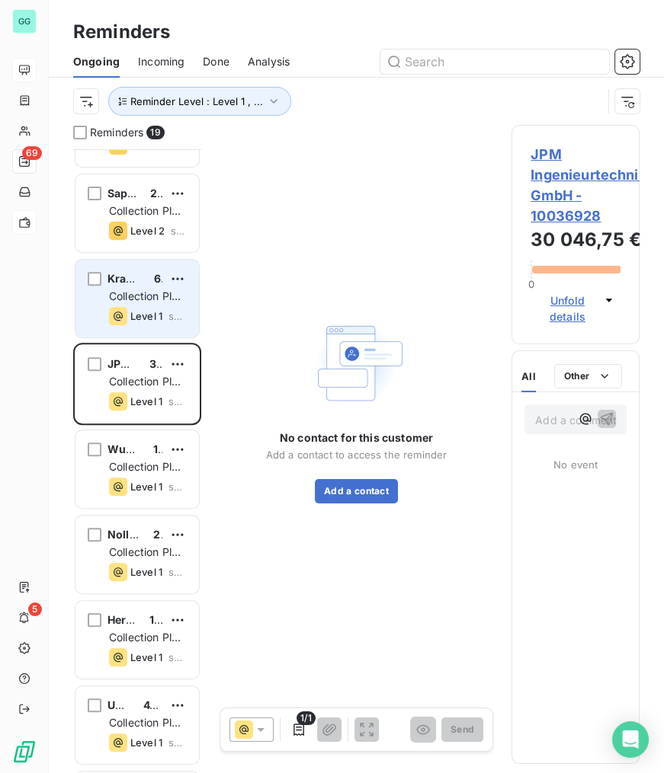
click at [151, 282] on div "Krause & Co. Hoch-, Tief- und Anlagenbau 6 573,68 €" at bounding box center [148, 279] width 78 height 14
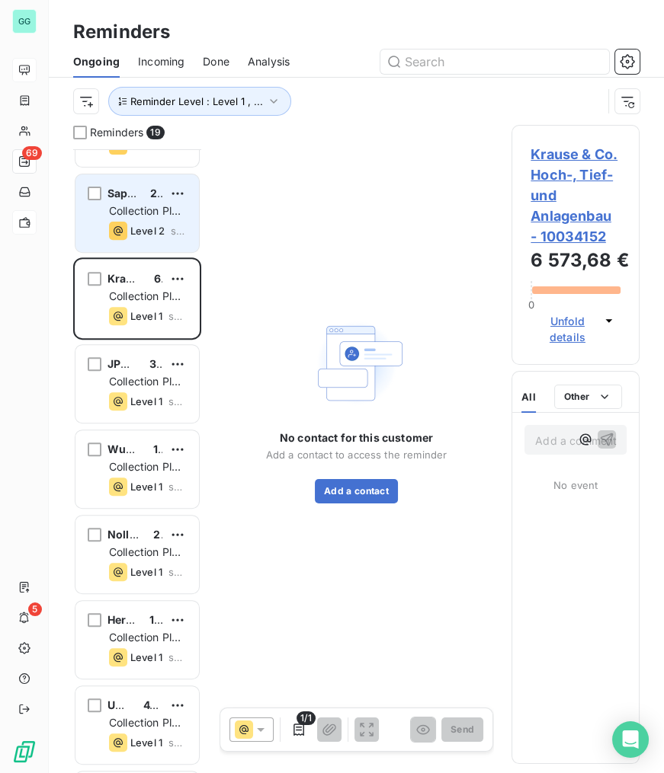
click at [149, 239] on div "Saphir Maschinenbau GmbH 26 061,00 € Collection Plan [GEOGRAPHIC_DATA] Level 2 …" at bounding box center [136, 213] width 123 height 78
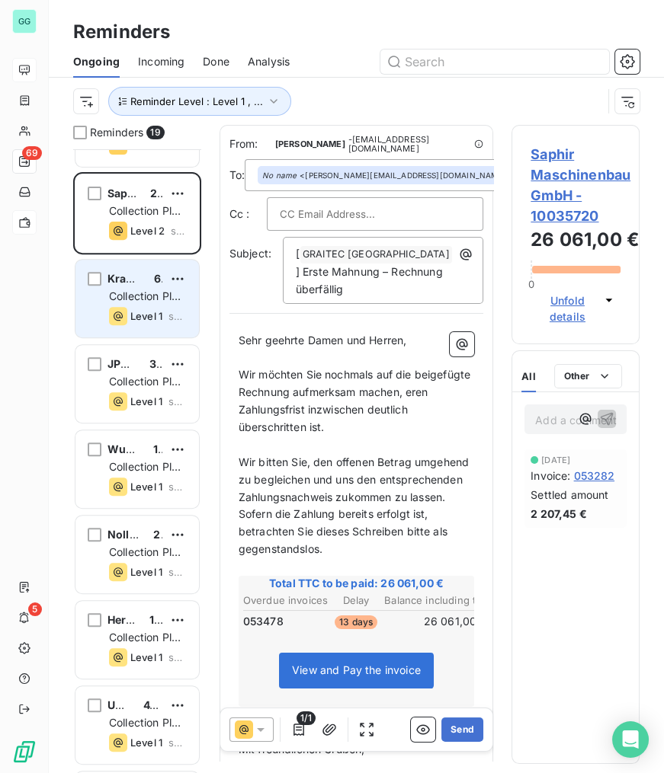
click at [141, 320] on span "Level 1" at bounding box center [146, 316] width 32 height 12
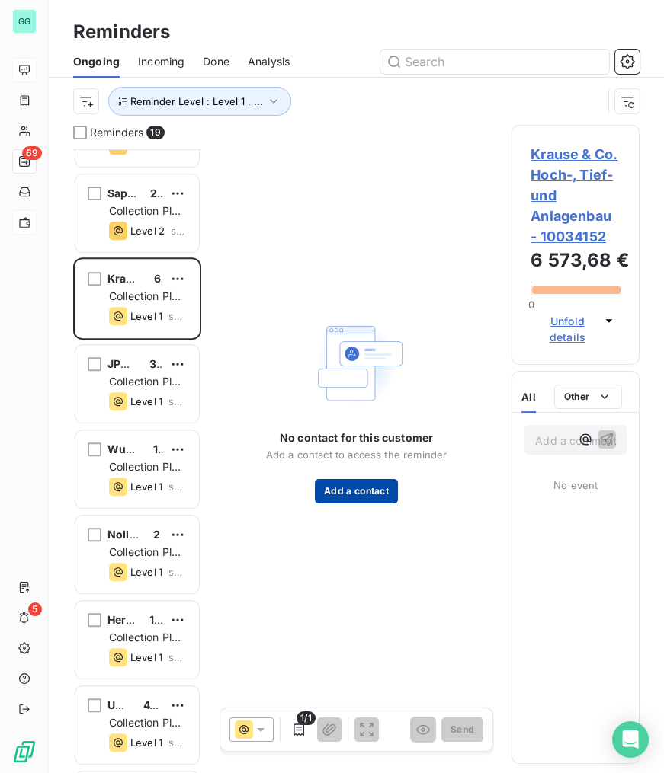
click at [358, 485] on button "Add a contact" at bounding box center [356, 491] width 83 height 24
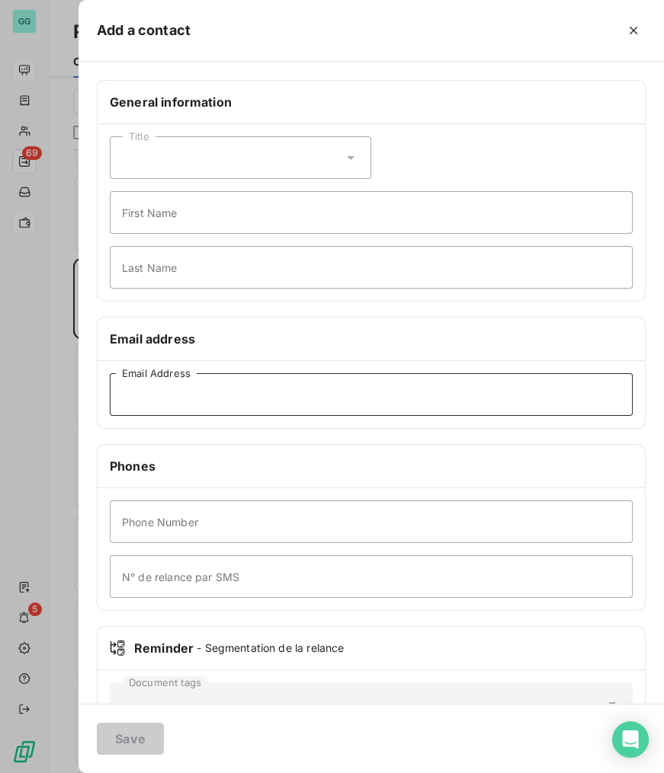
click at [267, 401] on input "Email Address" at bounding box center [371, 394] width 523 height 43
paste input "[PERSON_NAME][EMAIL_ADDRESS][DOMAIN_NAME]"
type input "[PERSON_NAME][EMAIL_ADDRESS][DOMAIN_NAME]"
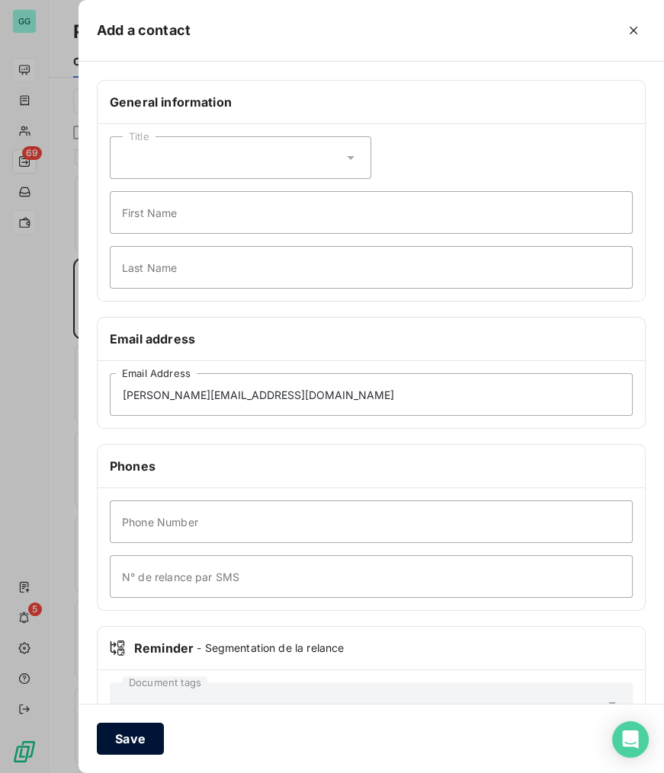
click at [140, 733] on button "Save" at bounding box center [130, 739] width 67 height 32
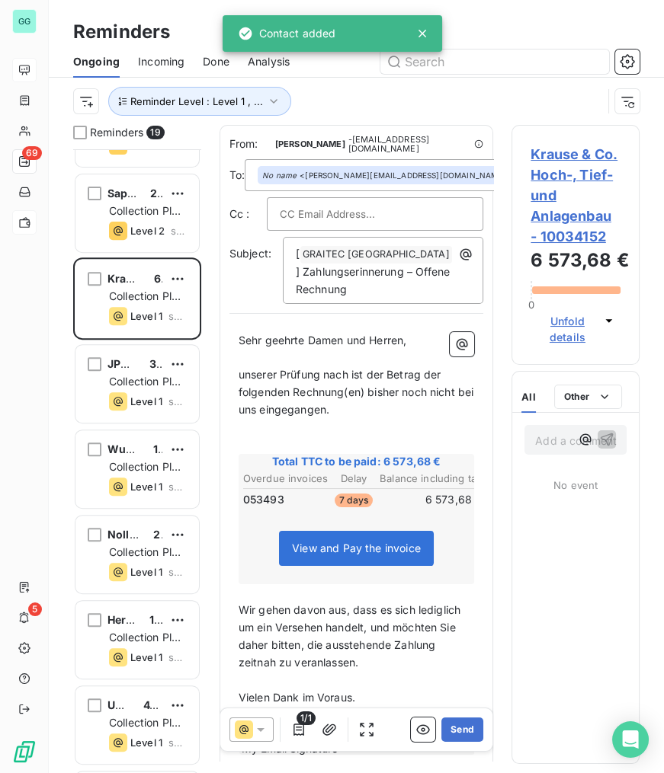
click at [579, 155] on span "Krause & Co. Hoch-, Tief- und Anlagenbau - 10034152" at bounding box center [575, 195] width 90 height 103
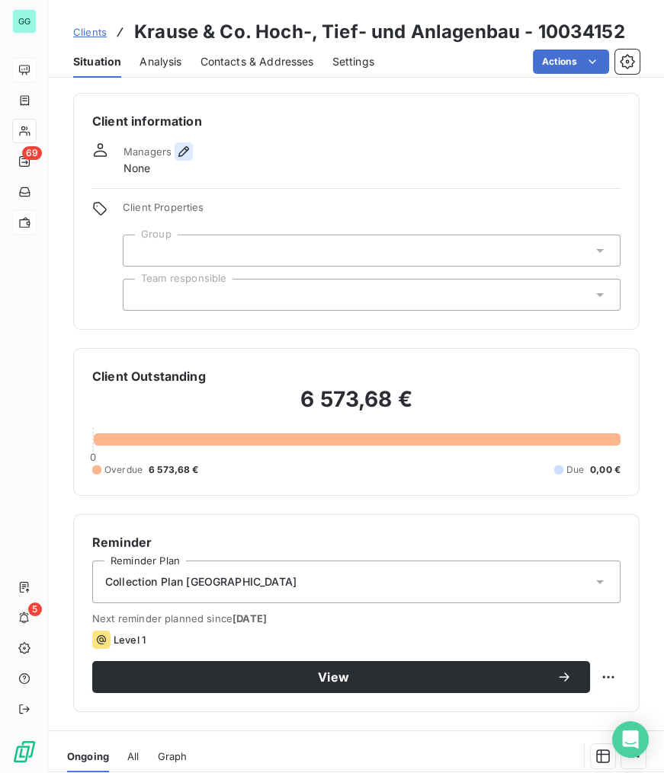
click at [182, 146] on icon "button" at bounding box center [183, 151] width 15 height 15
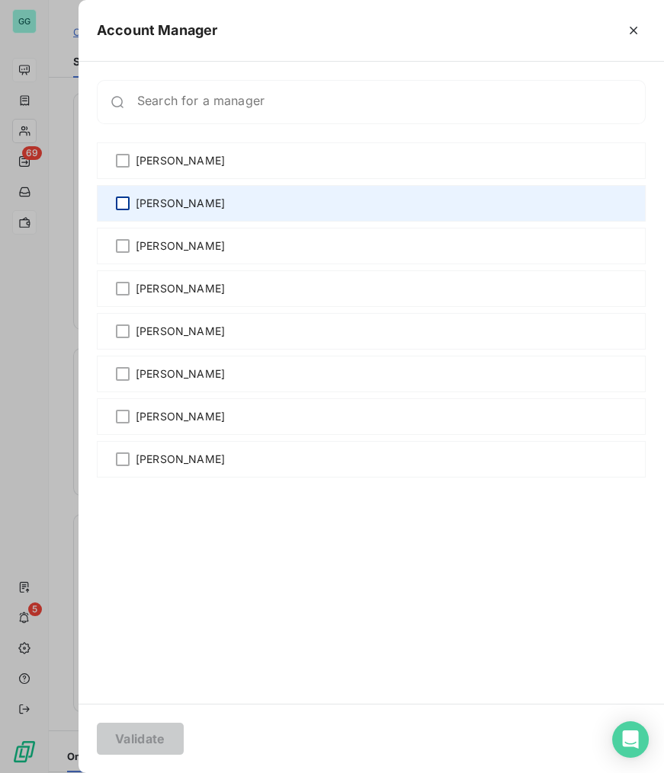
click at [122, 200] on div at bounding box center [123, 204] width 14 height 14
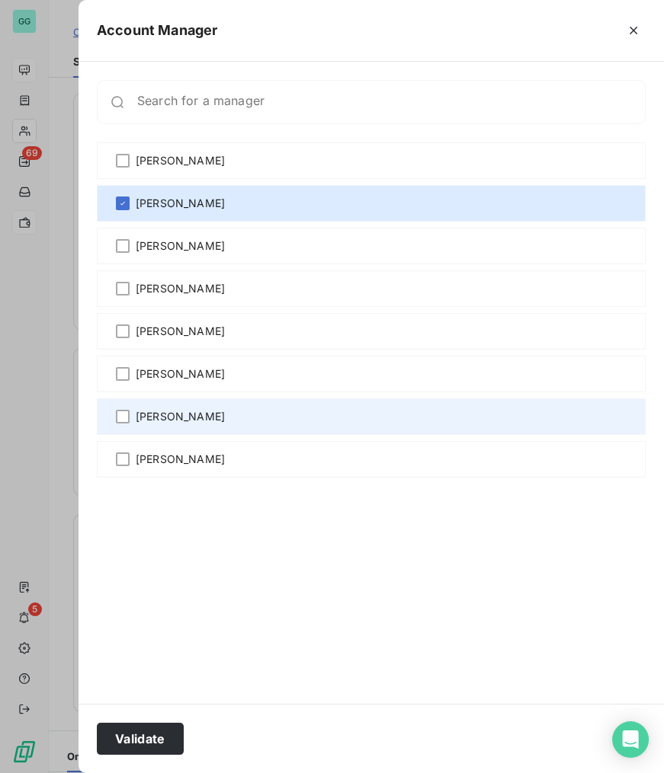
click at [113, 421] on div "[PERSON_NAME]" at bounding box center [371, 416] width 549 height 37
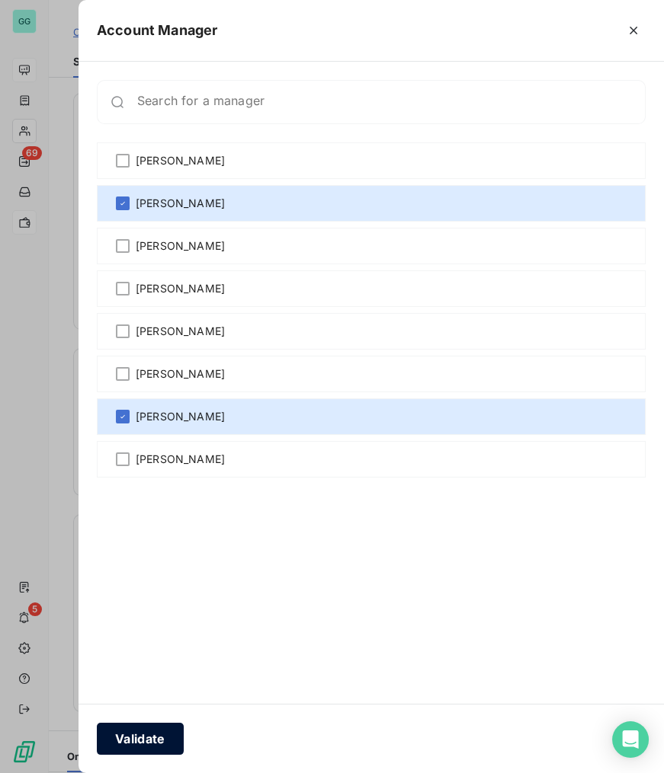
click at [127, 740] on button "Validate" at bounding box center [140, 739] width 87 height 32
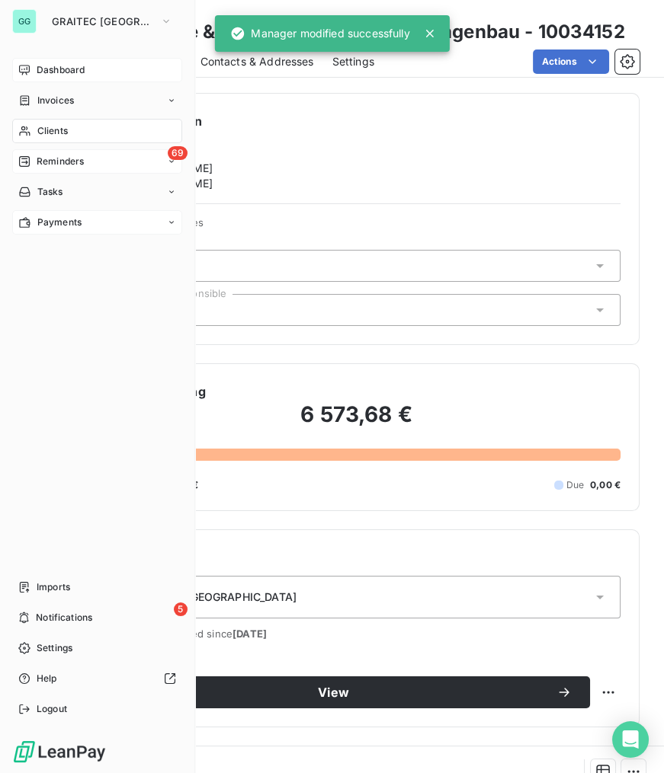
click at [60, 162] on span "Reminders" at bounding box center [60, 162] width 47 height 14
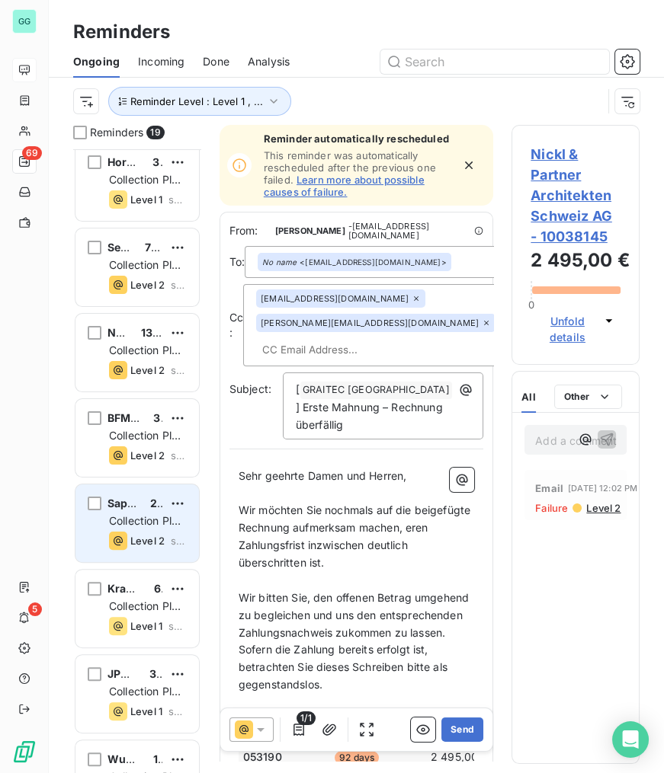
scroll to position [555, 0]
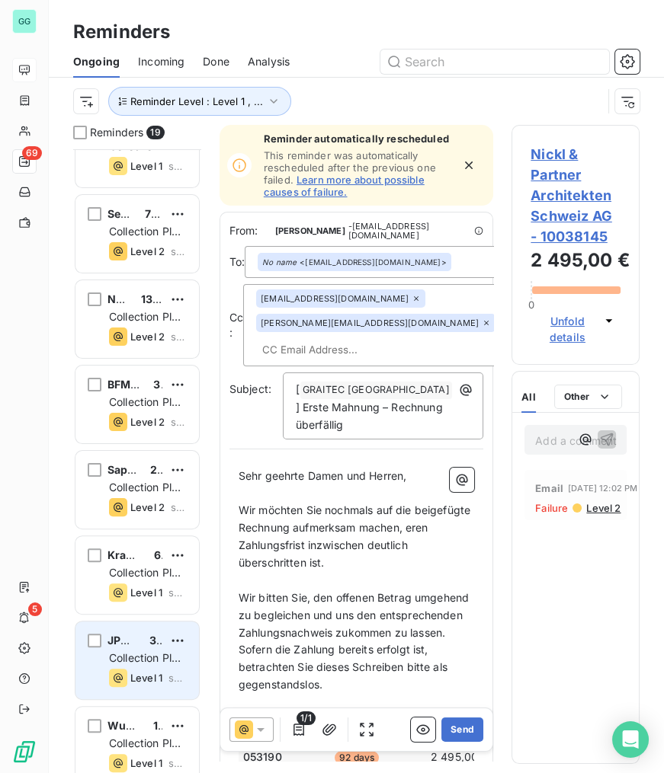
click at [149, 667] on div "JPM Ingenieurtechnik GmbH 30 046,75 € Collection Plan [GEOGRAPHIC_DATA] Level 1…" at bounding box center [136, 661] width 123 height 78
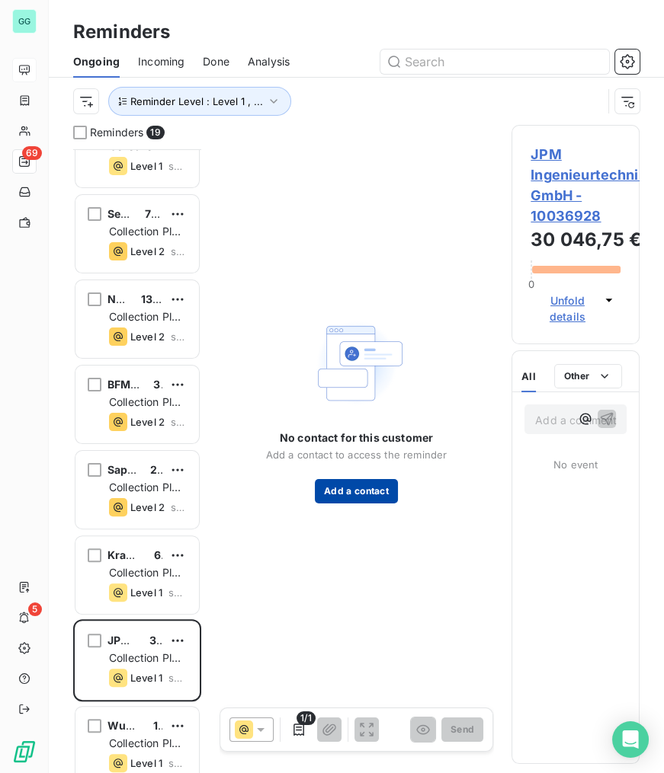
click at [363, 488] on button "Add a contact" at bounding box center [356, 491] width 83 height 24
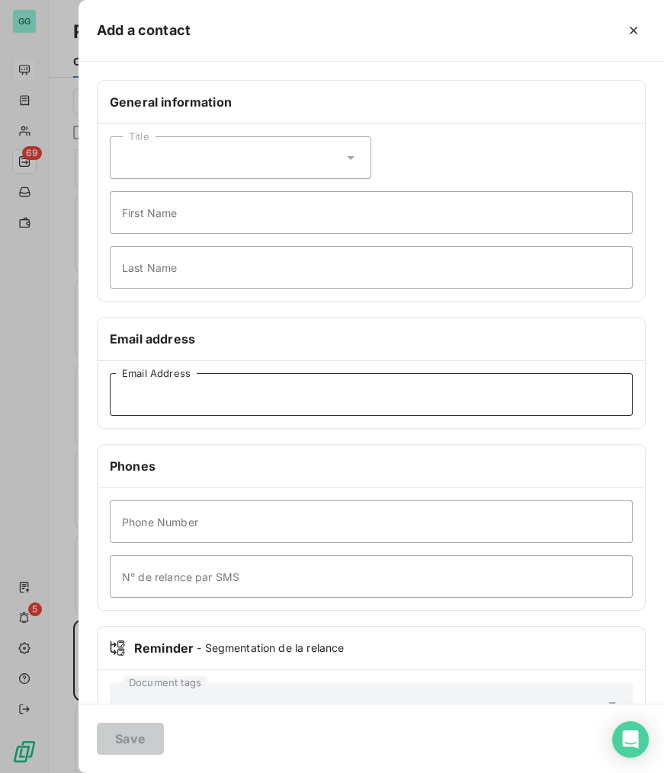
click at [274, 395] on input "Email Address" at bounding box center [371, 394] width 523 height 43
paste input "[PERSON_NAME][EMAIL_ADDRESS][DOMAIN_NAME]"
type input "[PERSON_NAME][EMAIL_ADDRESS][DOMAIN_NAME]"
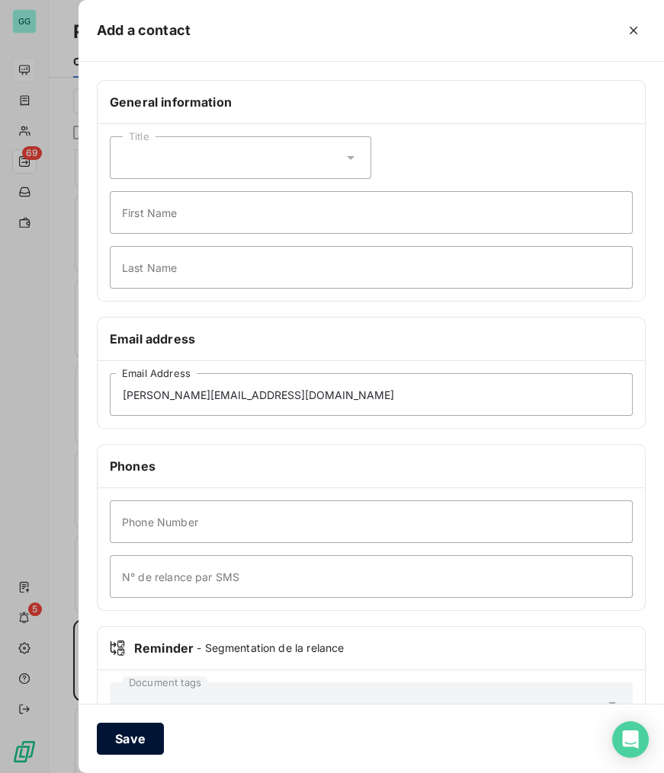
click at [145, 731] on button "Save" at bounding box center [130, 739] width 67 height 32
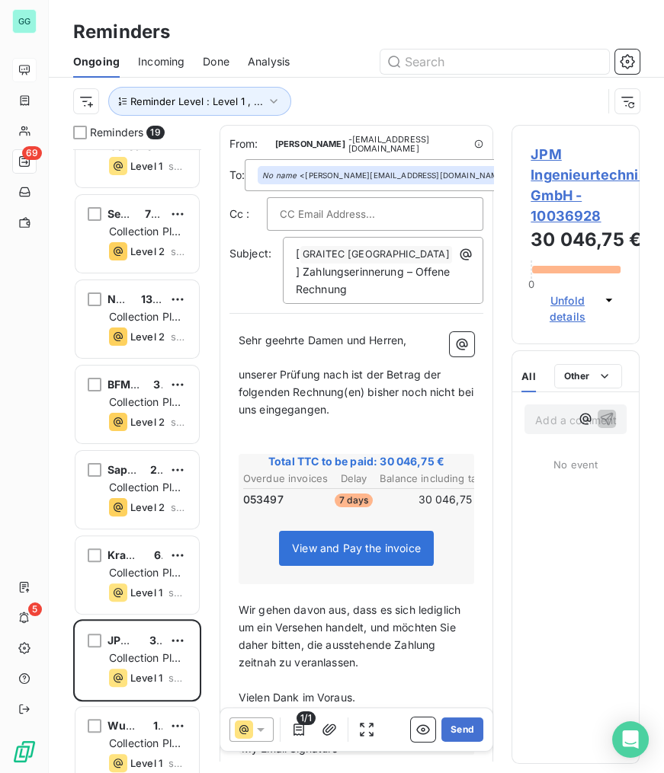
click at [571, 190] on span "JPM Ingenieurtechnik GmbH - 10036928" at bounding box center [575, 185] width 90 height 82
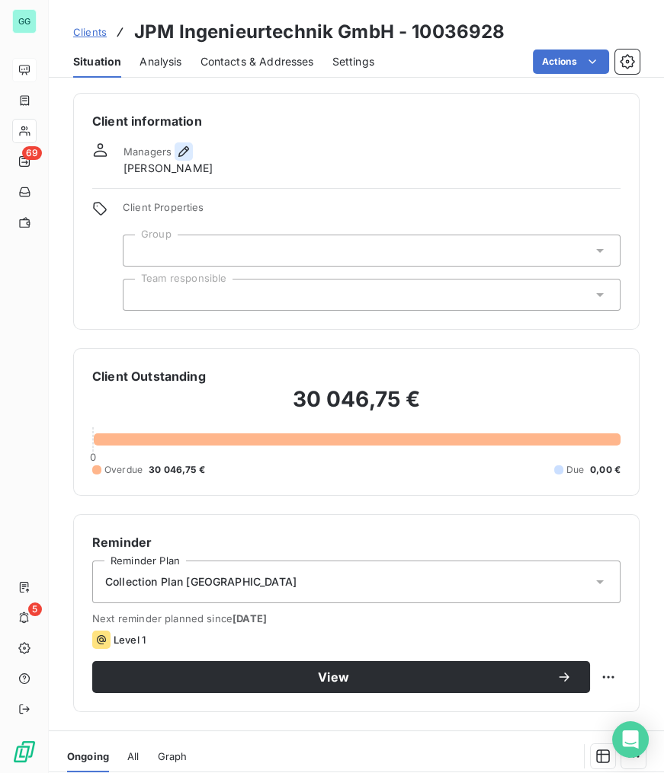
click at [184, 151] on icon "button" at bounding box center [183, 151] width 15 height 15
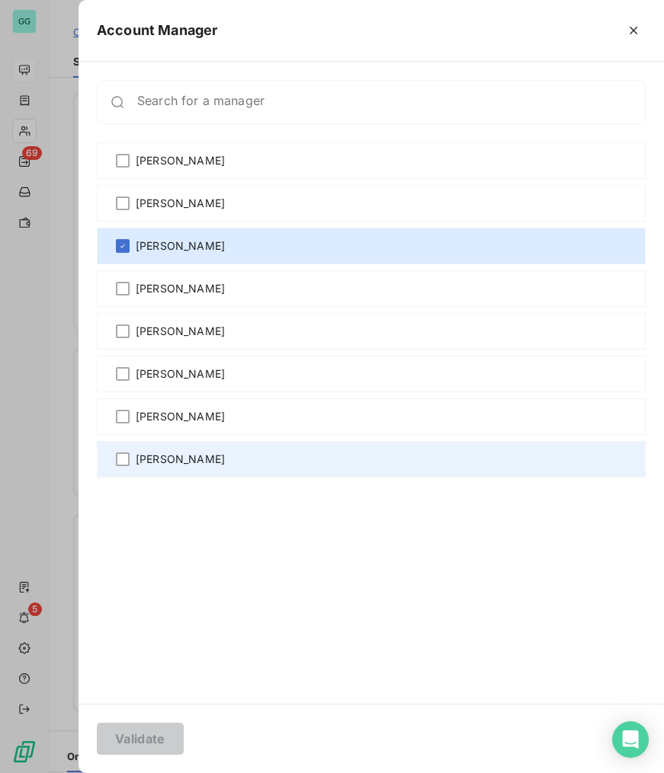
drag, startPoint x: 113, startPoint y: 462, endPoint x: 120, endPoint y: 468, distance: 8.7
click at [114, 463] on div "[PERSON_NAME]" at bounding box center [371, 459] width 549 height 37
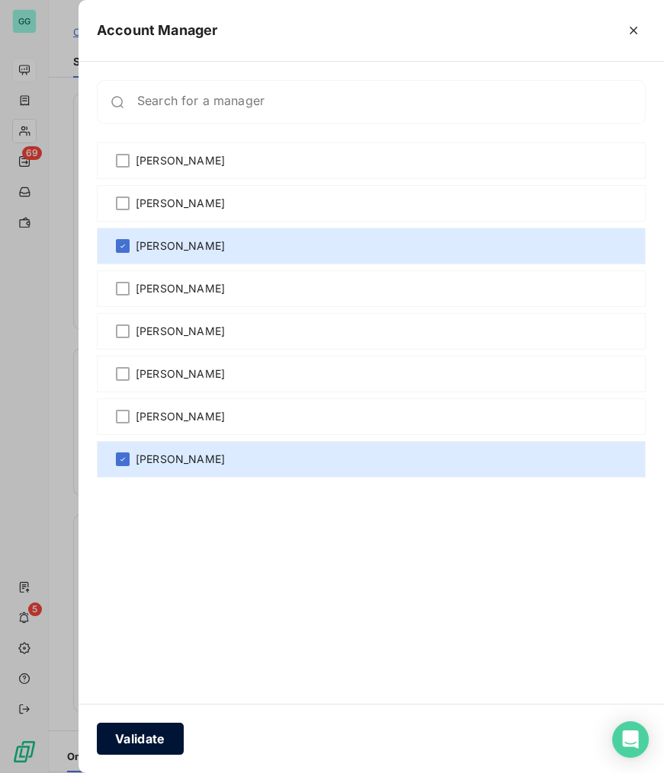
click at [130, 744] on button "Validate" at bounding box center [140, 739] width 87 height 32
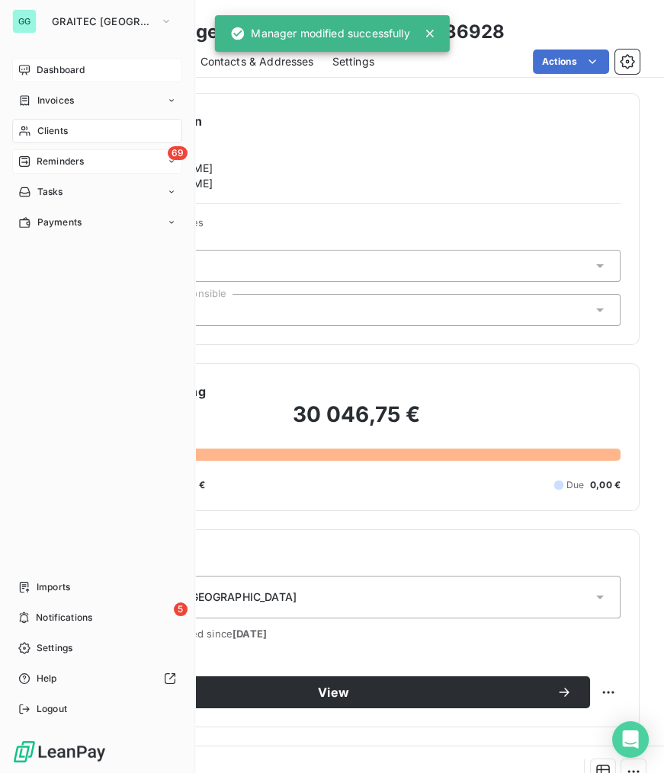
click at [49, 162] on span "Reminders" at bounding box center [60, 162] width 47 height 14
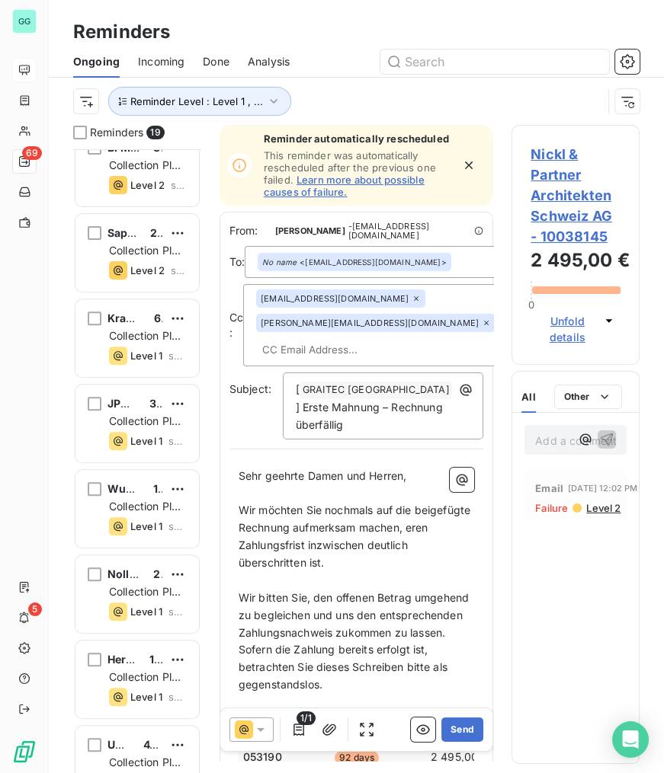
scroll to position [900, 0]
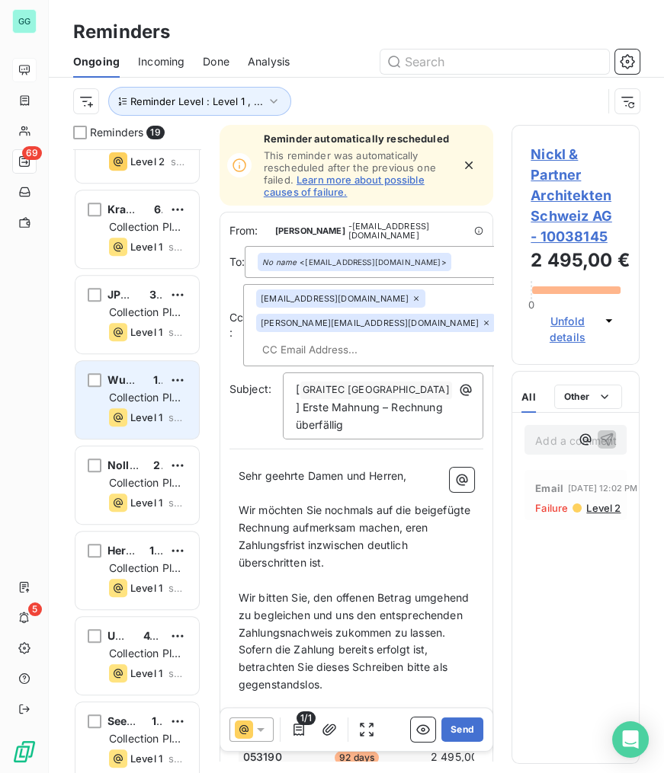
click at [153, 396] on span "Collection Plan [GEOGRAPHIC_DATA]" at bounding box center [164, 405] width 111 height 28
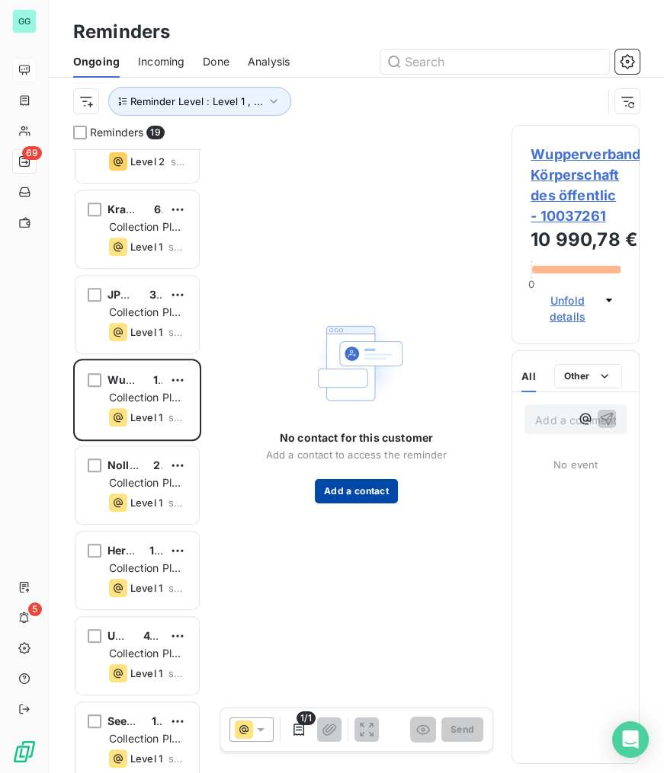
click at [357, 488] on button "Add a contact" at bounding box center [356, 491] width 83 height 24
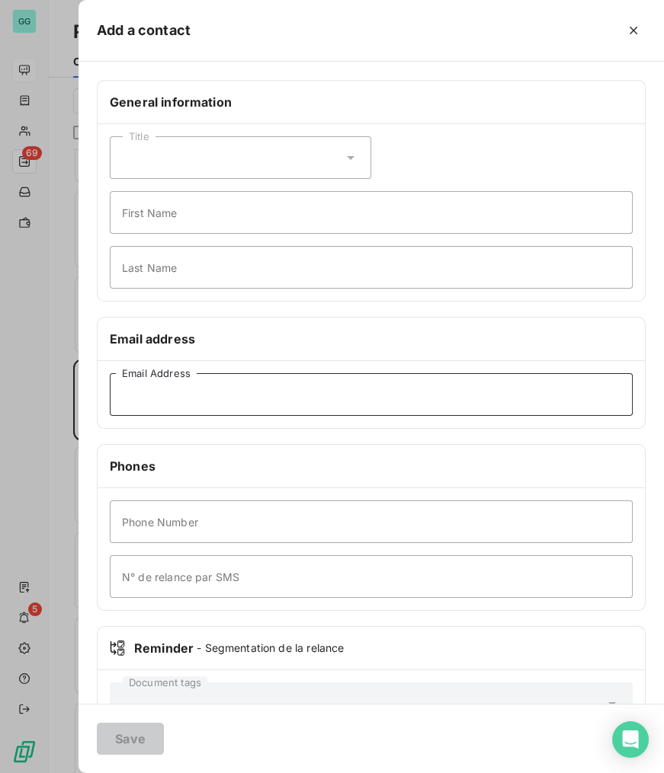
click at [248, 404] on input "Email Address" at bounding box center [371, 394] width 523 height 43
paste input "[EMAIL_ADDRESS][DOMAIN_NAME]"
type input "[EMAIL_ADDRESS][DOMAIN_NAME]"
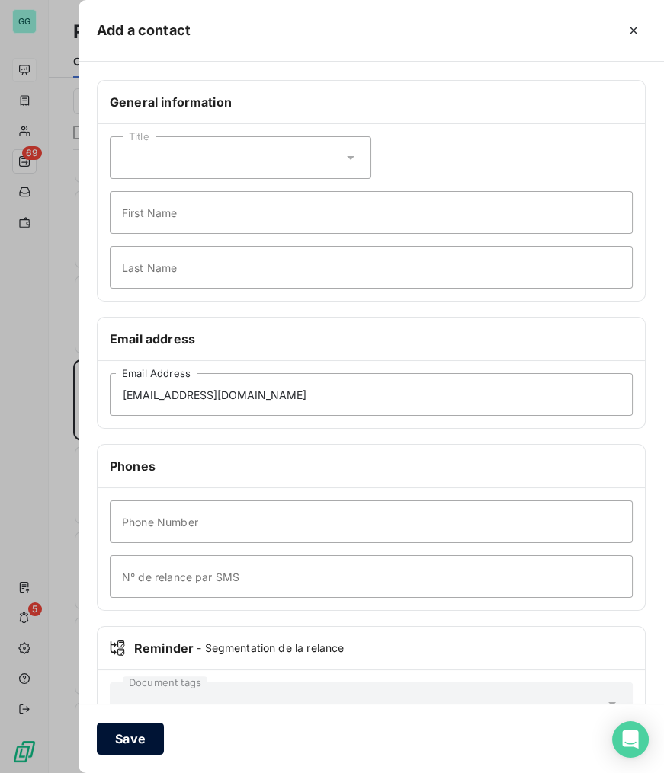
click at [126, 741] on button "Save" at bounding box center [130, 739] width 67 height 32
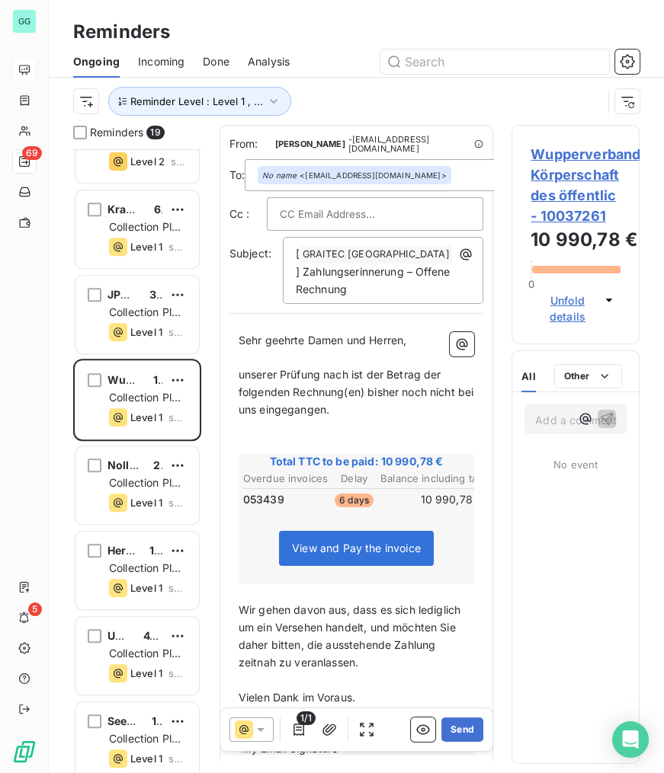
click at [564, 157] on span "Wupperverband Körperschaft des öffentlic - 10037261" at bounding box center [575, 185] width 90 height 82
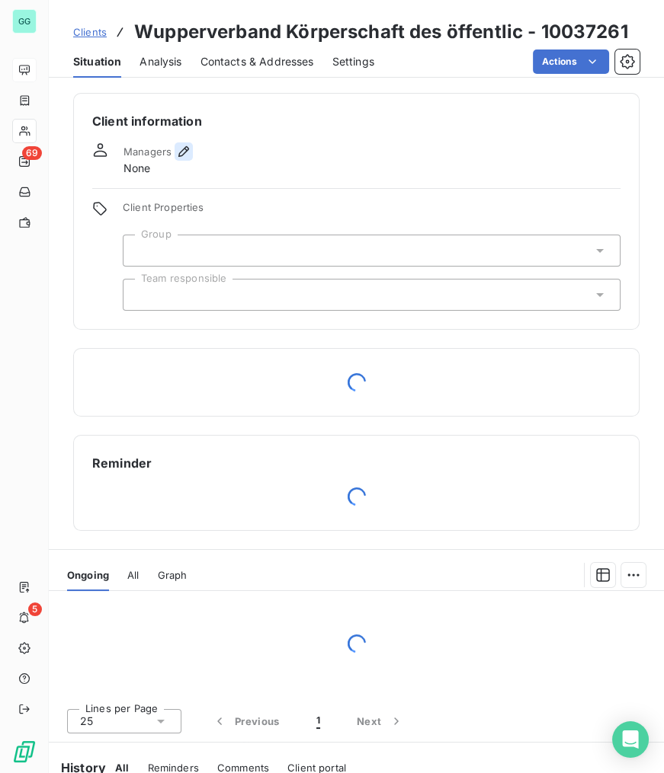
click at [176, 148] on icon "button" at bounding box center [183, 151] width 15 height 15
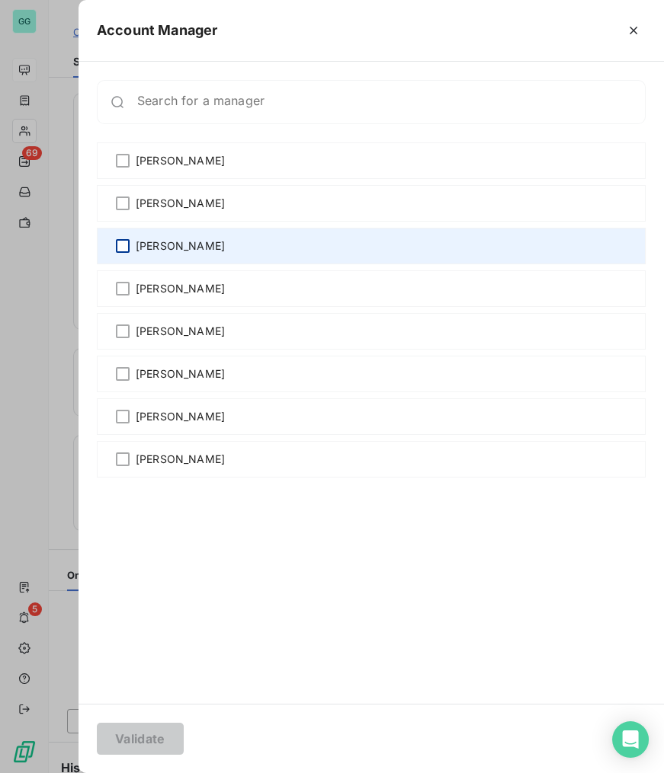
click at [120, 247] on div at bounding box center [123, 246] width 14 height 14
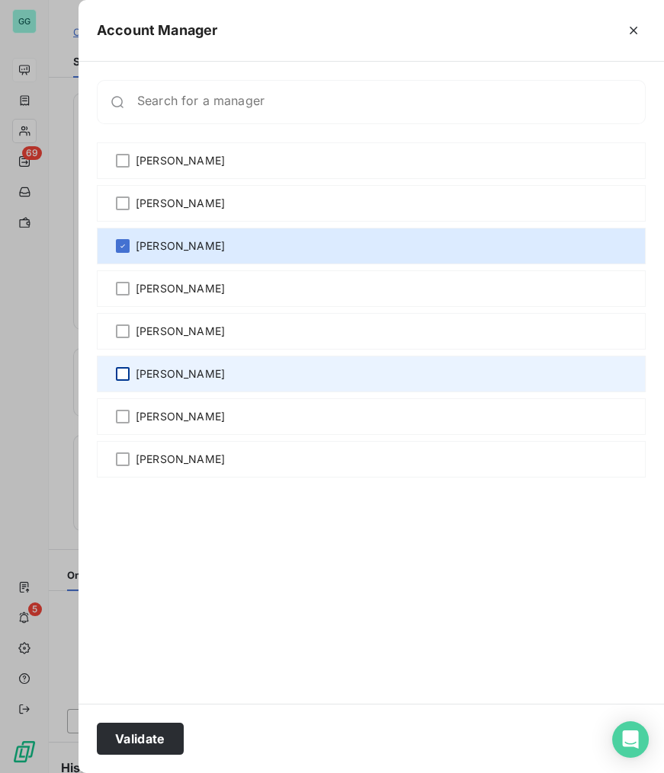
click at [117, 374] on div at bounding box center [123, 374] width 14 height 14
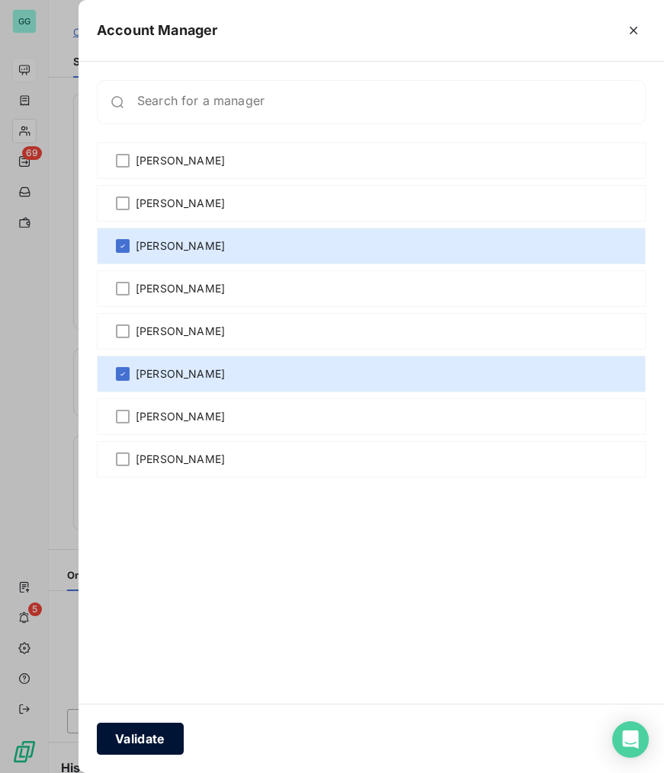
click at [146, 740] on button "Validate" at bounding box center [140, 739] width 87 height 32
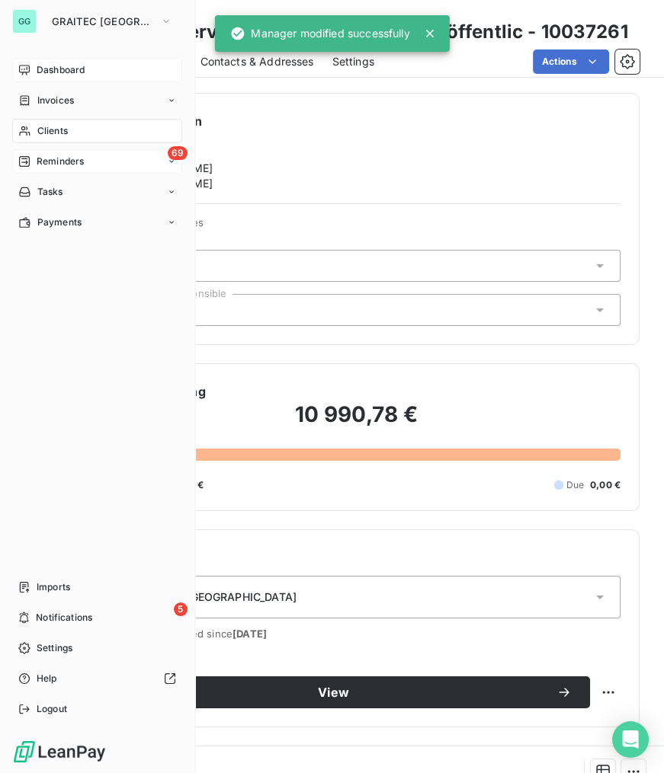
click at [67, 158] on span "Reminders" at bounding box center [60, 162] width 47 height 14
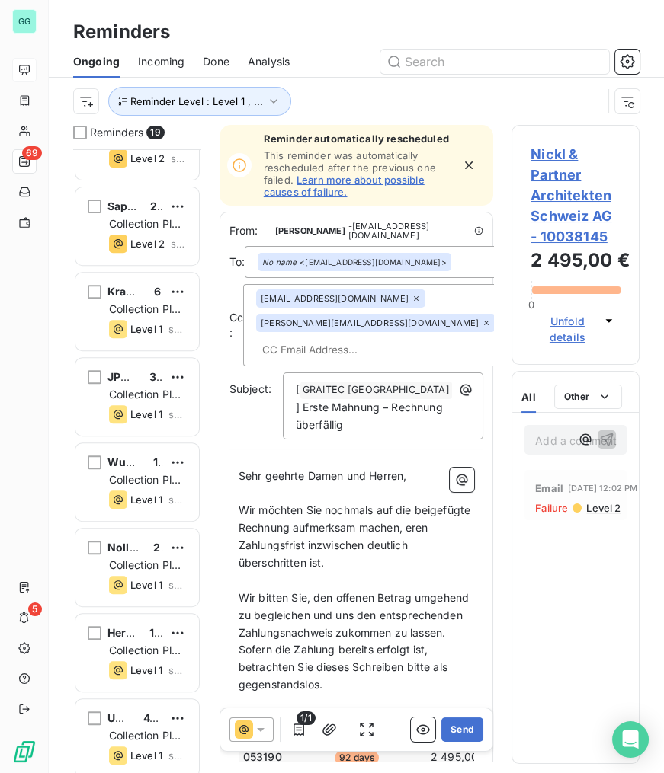
scroll to position [831, 0]
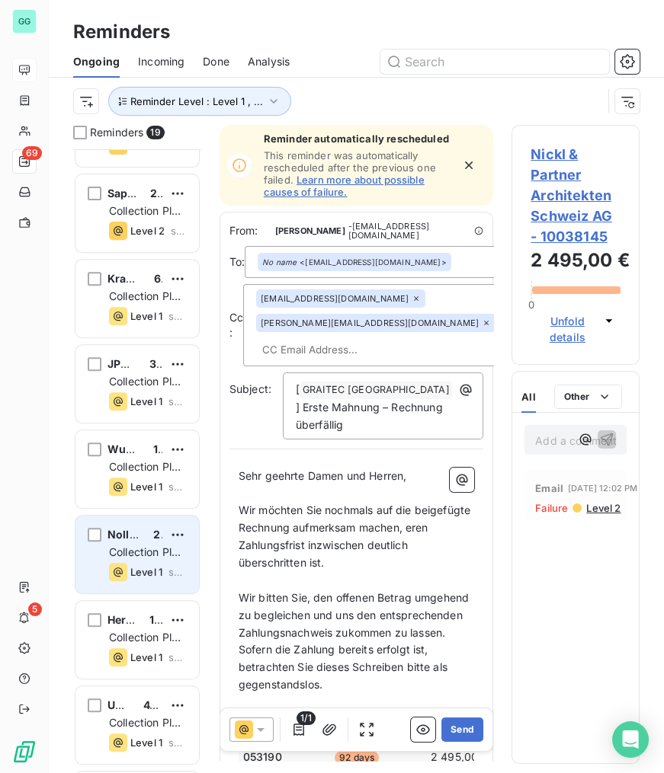
click at [149, 555] on span "Collection Plan [GEOGRAPHIC_DATA]" at bounding box center [164, 559] width 111 height 28
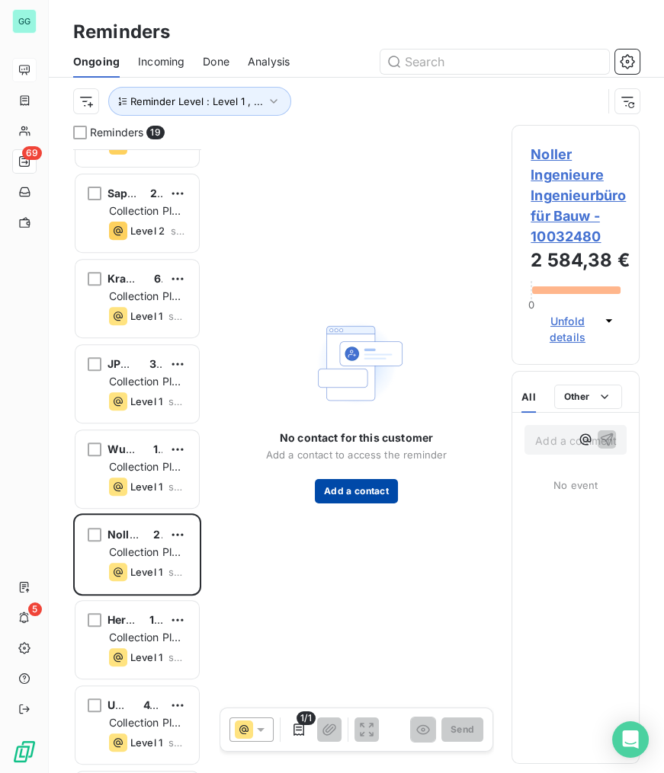
click at [334, 488] on button "Add a contact" at bounding box center [356, 491] width 83 height 24
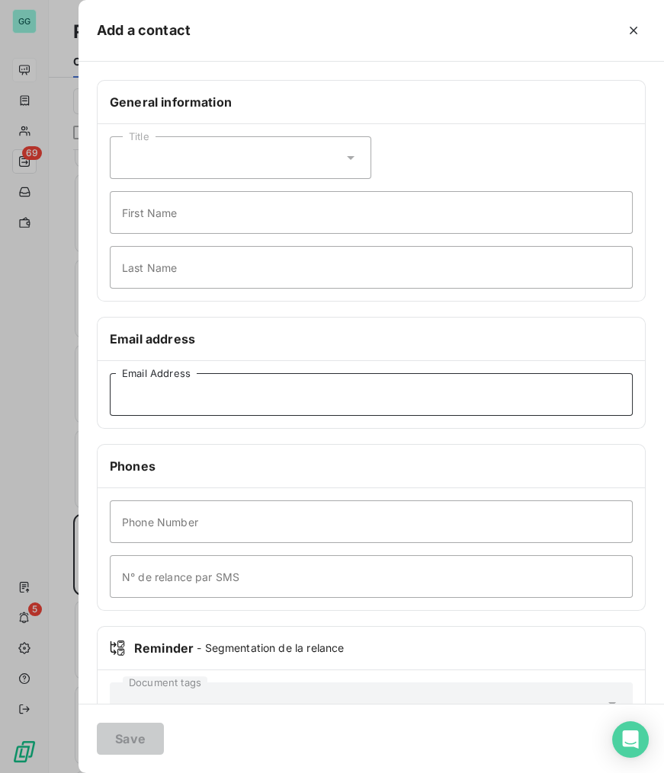
click at [241, 407] on input "Email Address" at bounding box center [371, 394] width 523 height 43
paste input "[EMAIL_ADDRESS][DOMAIN_NAME]"
type input "[EMAIL_ADDRESS][DOMAIN_NAME]"
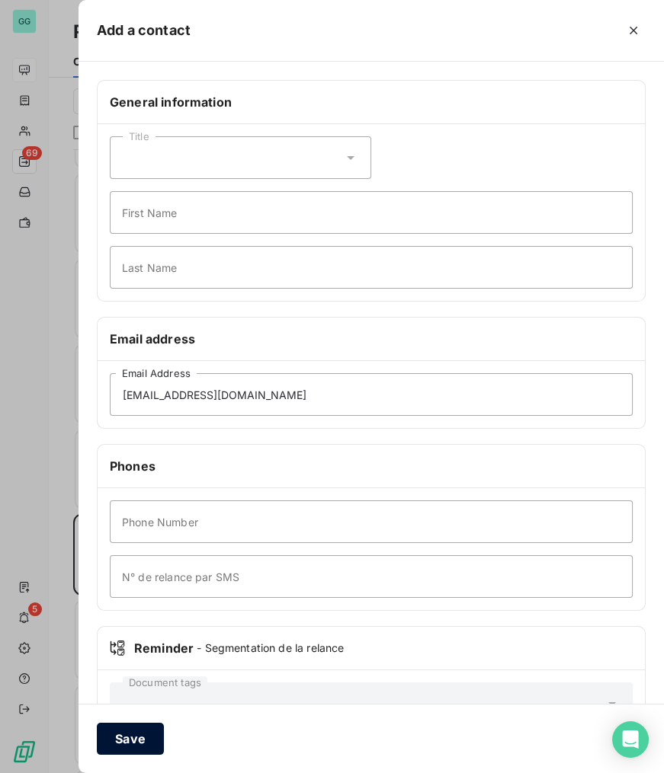
click at [123, 738] on button "Save" at bounding box center [130, 739] width 67 height 32
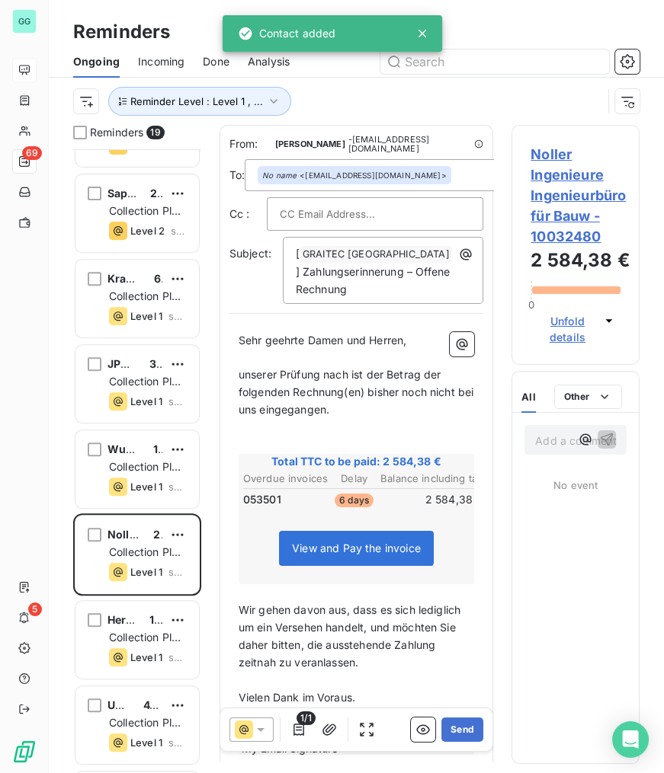
click at [568, 185] on span "Noller Ingenieure Ingenieurbüro für Bauw - 10032480" at bounding box center [575, 195] width 90 height 103
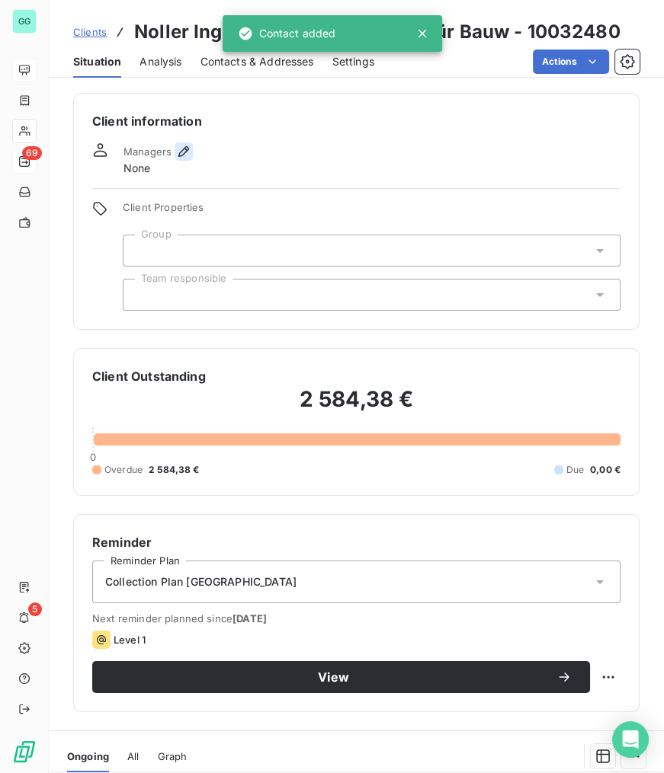
click at [180, 145] on icon "button" at bounding box center [183, 151] width 15 height 15
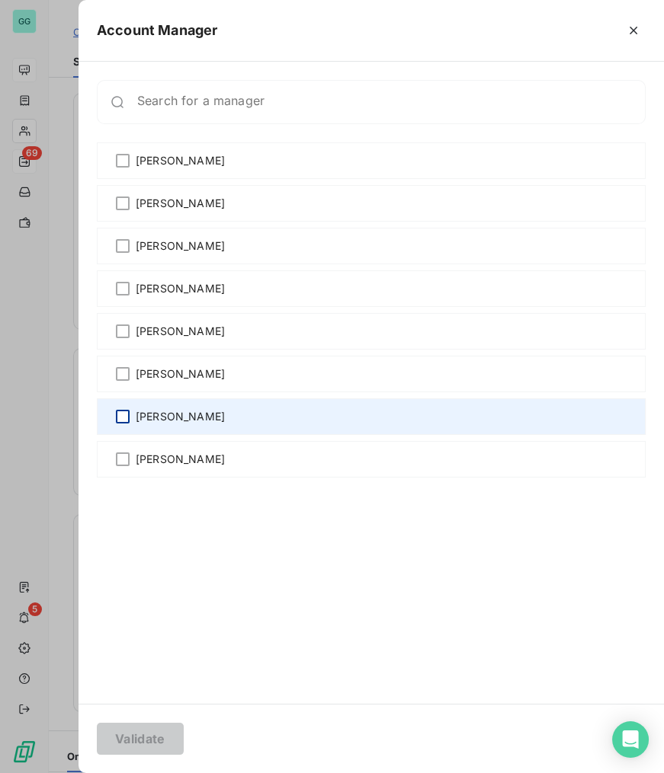
click at [124, 421] on div at bounding box center [123, 417] width 14 height 14
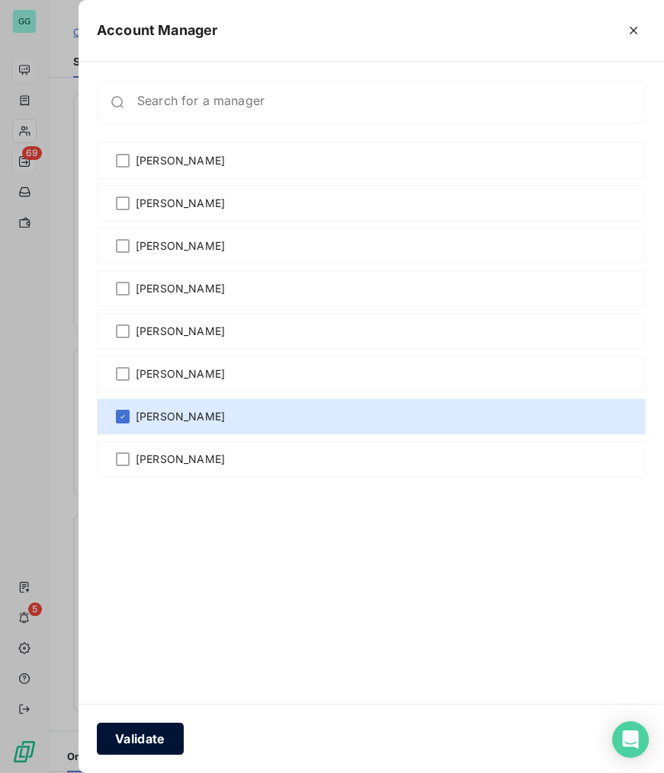
click at [137, 738] on button "Validate" at bounding box center [140, 739] width 87 height 32
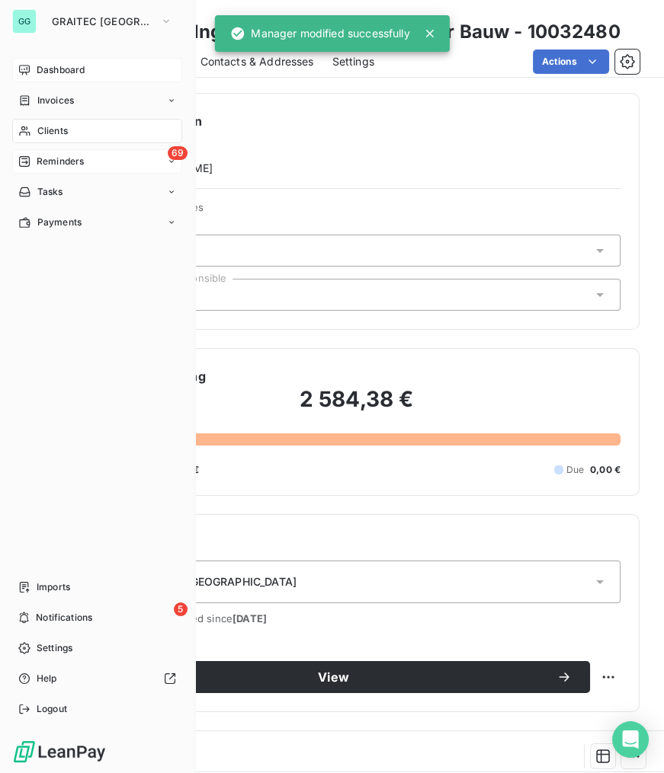
click at [51, 160] on span "Reminders" at bounding box center [60, 162] width 47 height 14
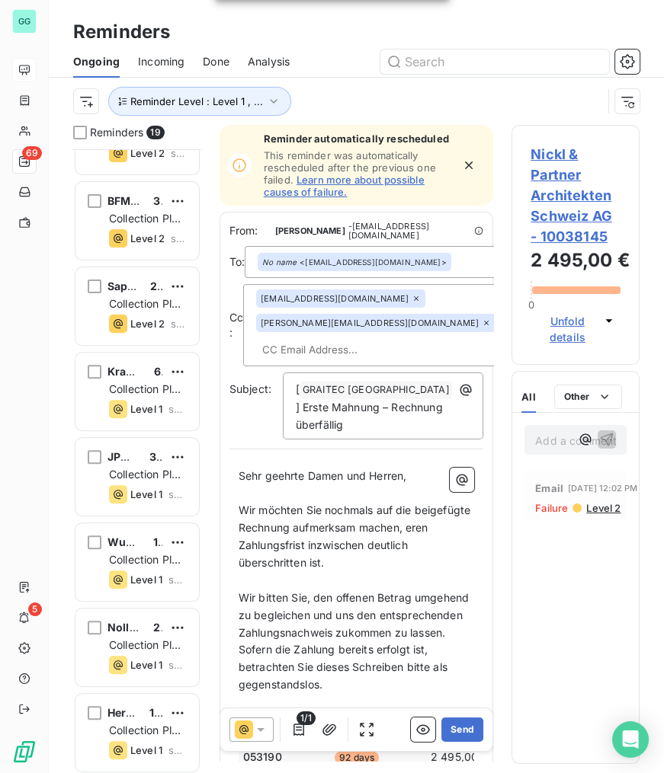
scroll to position [762, 0]
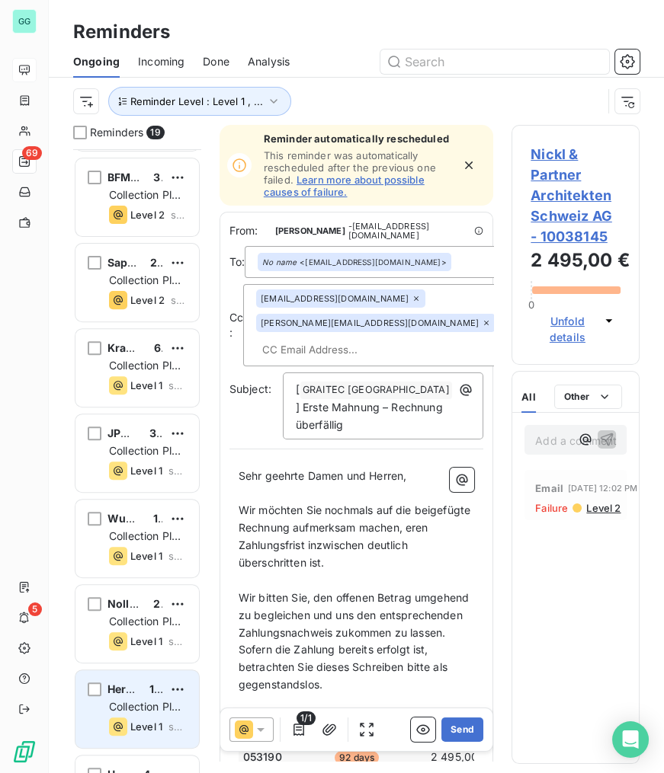
click at [142, 708] on span "Collection Plan [GEOGRAPHIC_DATA]" at bounding box center [164, 714] width 111 height 28
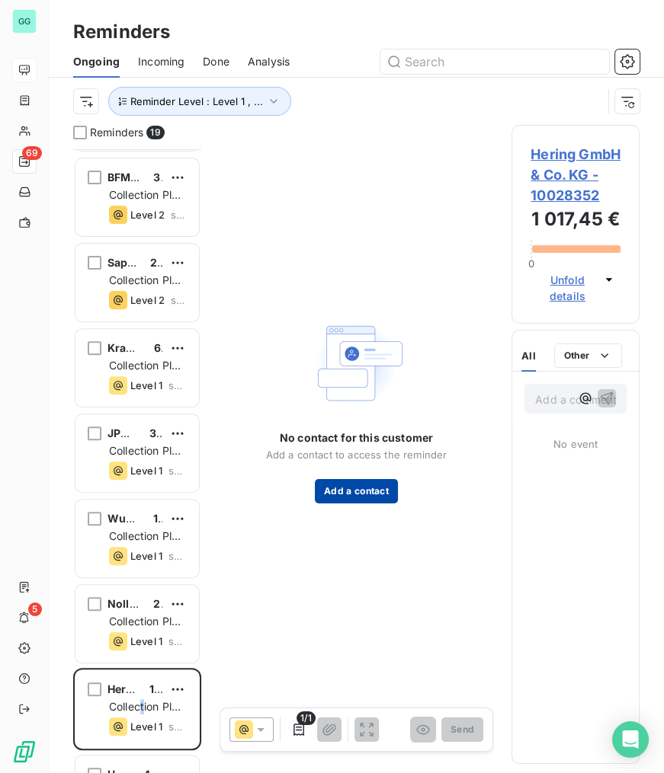
click at [344, 485] on button "Add a contact" at bounding box center [356, 491] width 83 height 24
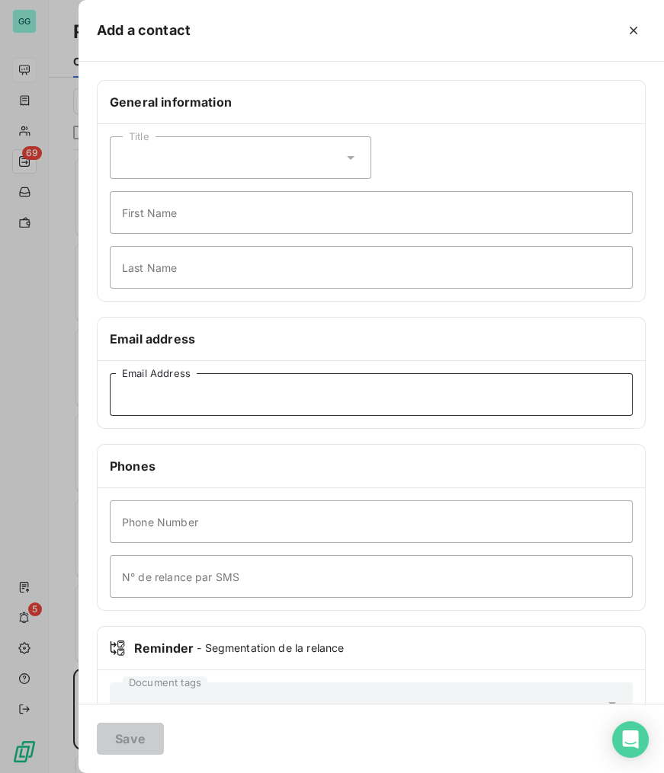
click at [259, 386] on input "Email Address" at bounding box center [371, 394] width 523 height 43
paste input "[EMAIL_ADDRESS][DOMAIN_NAME]"
type input "[EMAIL_ADDRESS][DOMAIN_NAME]"
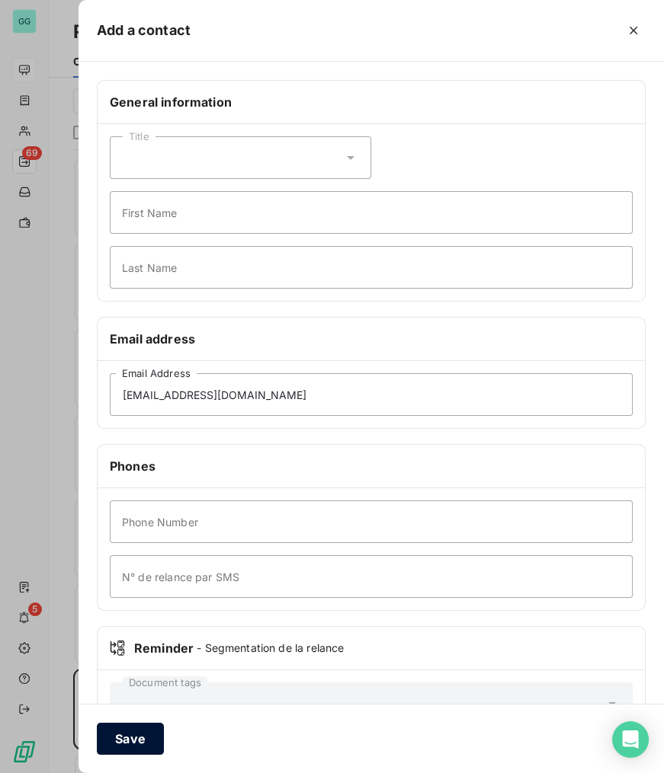
click at [127, 741] on button "Save" at bounding box center [130, 739] width 67 height 32
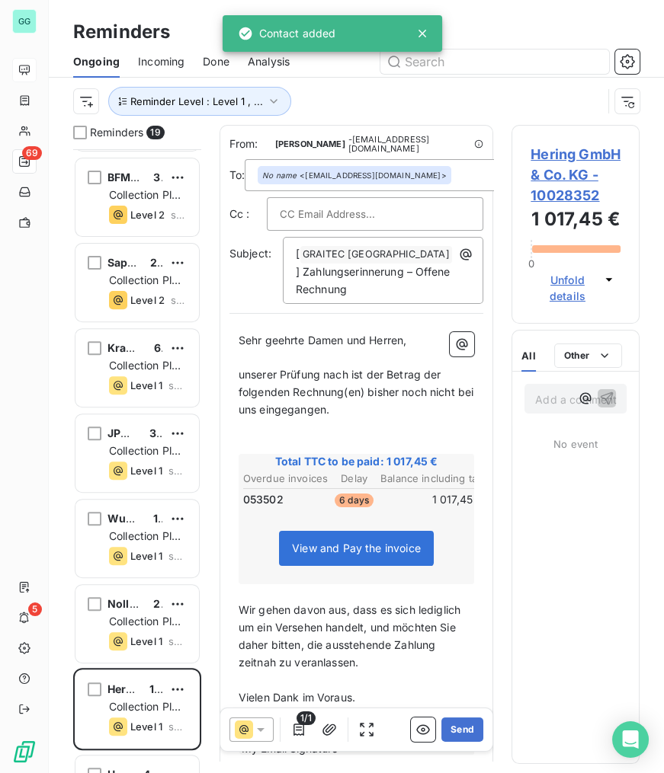
click at [559, 162] on span "Hering GmbH & Co. KG - 10028352" at bounding box center [575, 175] width 90 height 62
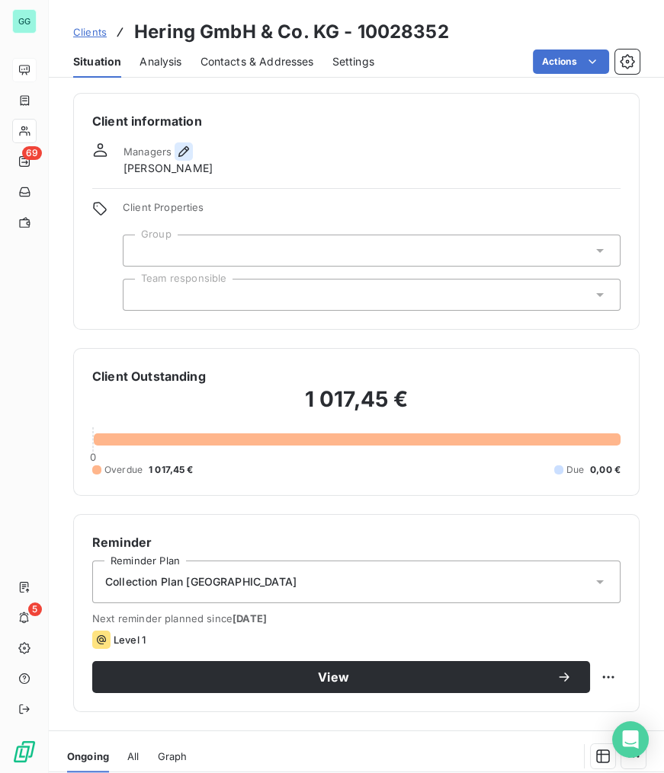
click at [181, 149] on icon "button" at bounding box center [183, 151] width 15 height 15
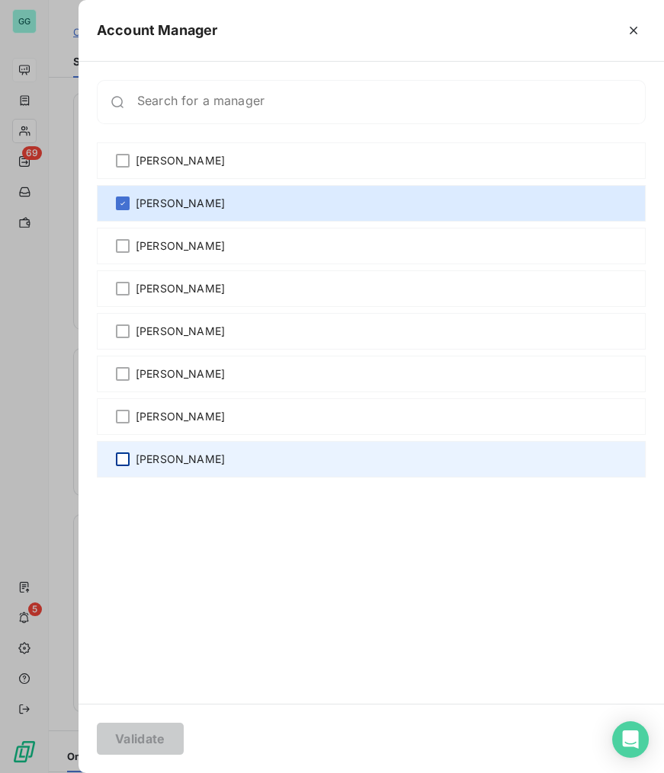
click at [116, 459] on div at bounding box center [123, 460] width 14 height 14
click at [116, 457] on div at bounding box center [123, 460] width 14 height 14
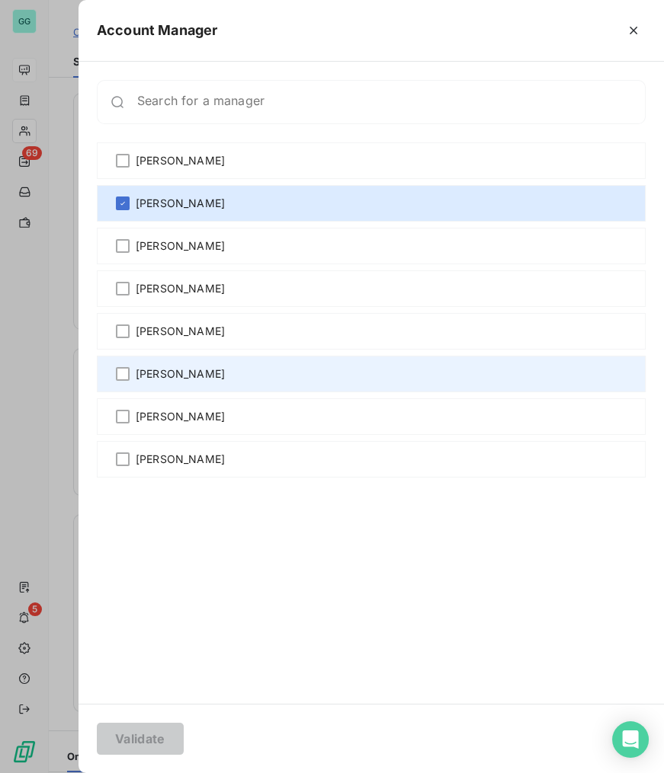
click at [117, 422] on div at bounding box center [123, 417] width 14 height 14
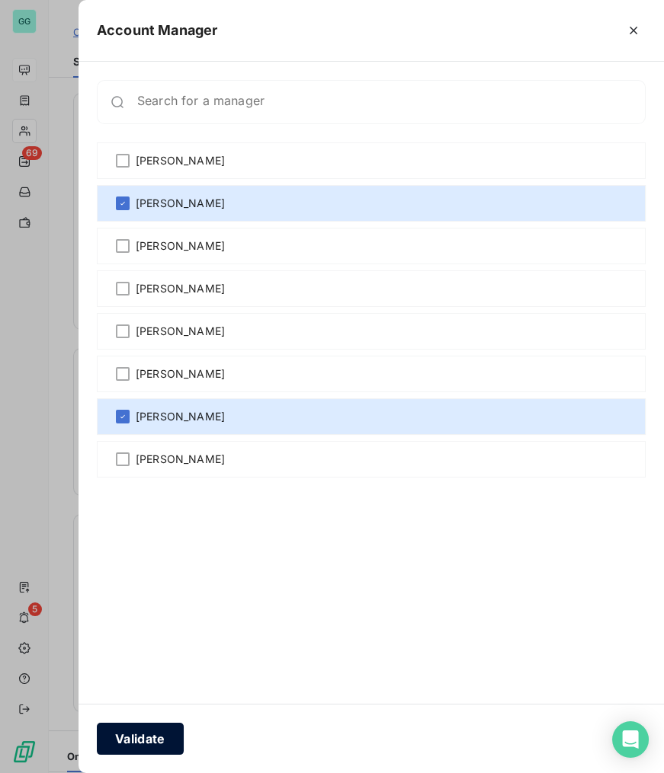
click at [152, 731] on button "Validate" at bounding box center [140, 739] width 87 height 32
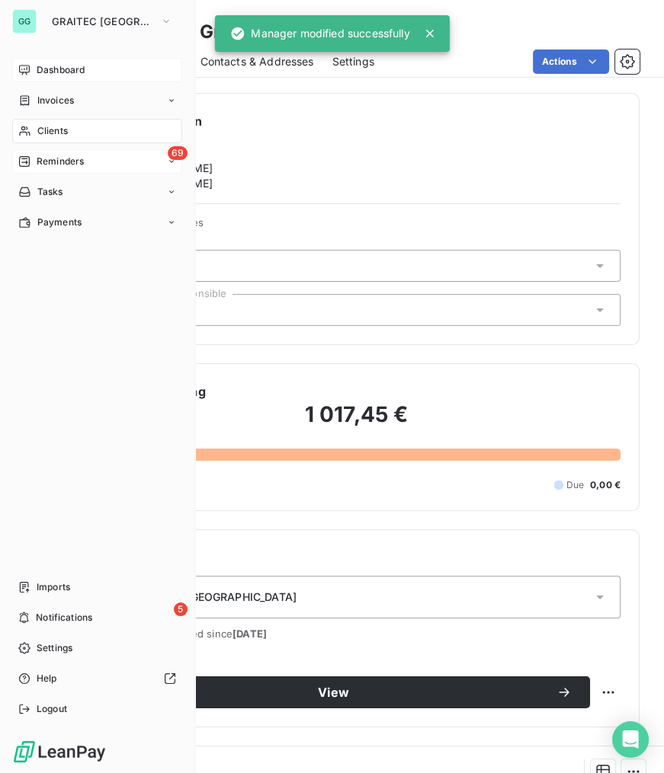
click at [78, 160] on span "Reminders" at bounding box center [60, 162] width 47 height 14
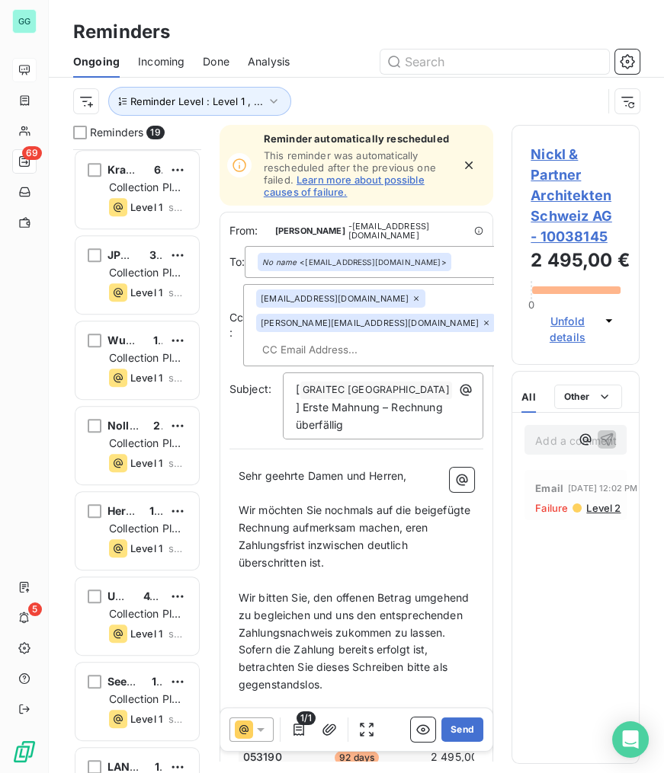
scroll to position [970, 0]
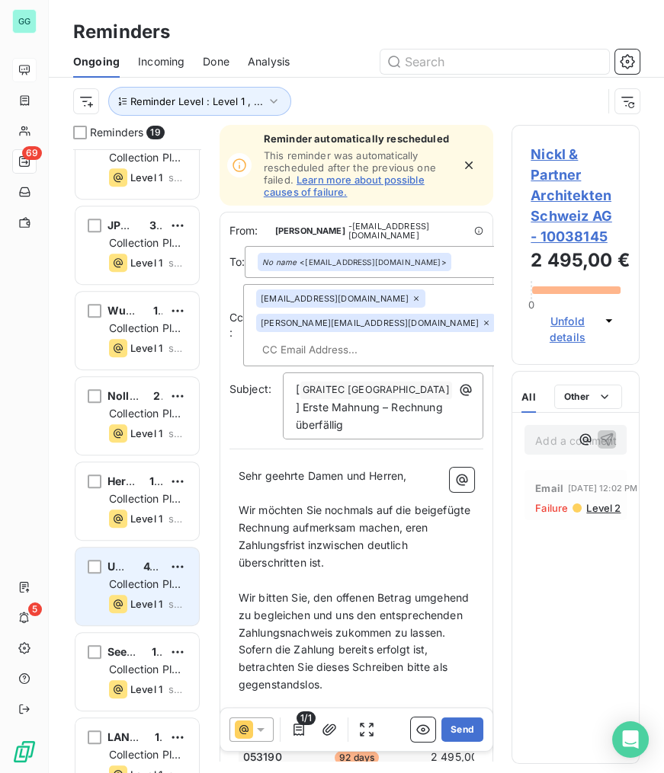
click at [150, 584] on span "Collection Plan [GEOGRAPHIC_DATA]" at bounding box center [164, 591] width 111 height 28
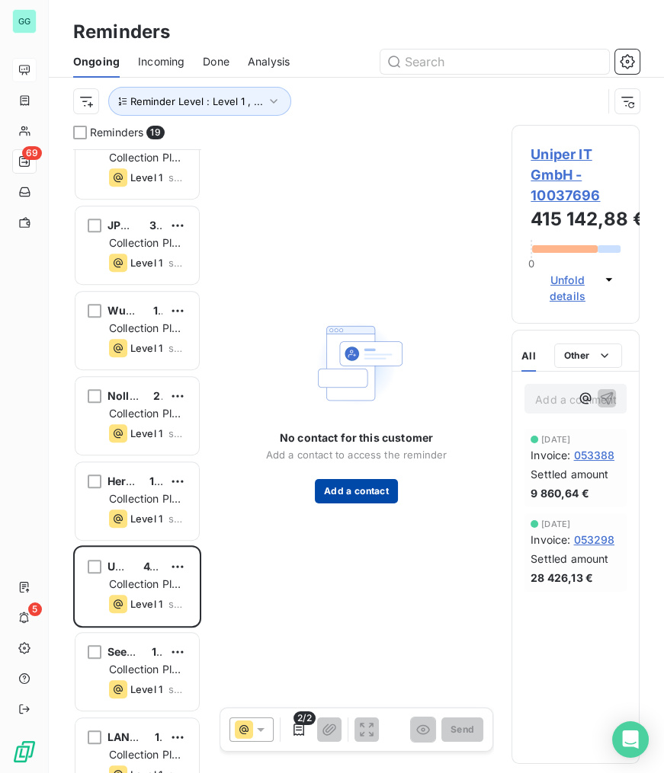
click at [376, 505] on div "No contact for this customer Add a contact to access the reminder Add a contact" at bounding box center [356, 409] width 274 height 568
click at [376, 493] on button "Add a contact" at bounding box center [356, 491] width 83 height 24
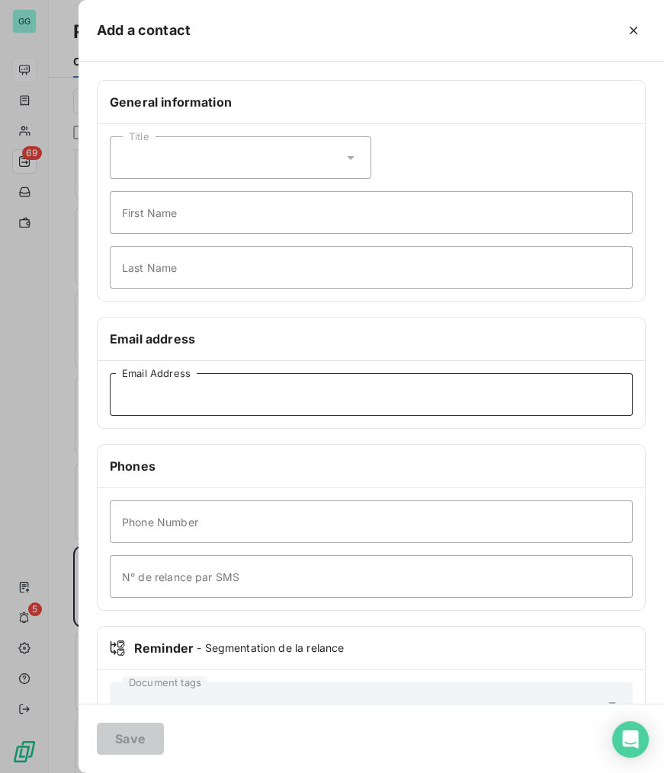
click at [331, 395] on input "Email Address" at bounding box center [371, 394] width 523 height 43
paste input "[PERSON_NAME][EMAIL_ADDRESS][DOMAIN_NAME]"
type input "[PERSON_NAME][EMAIL_ADDRESS][DOMAIN_NAME]"
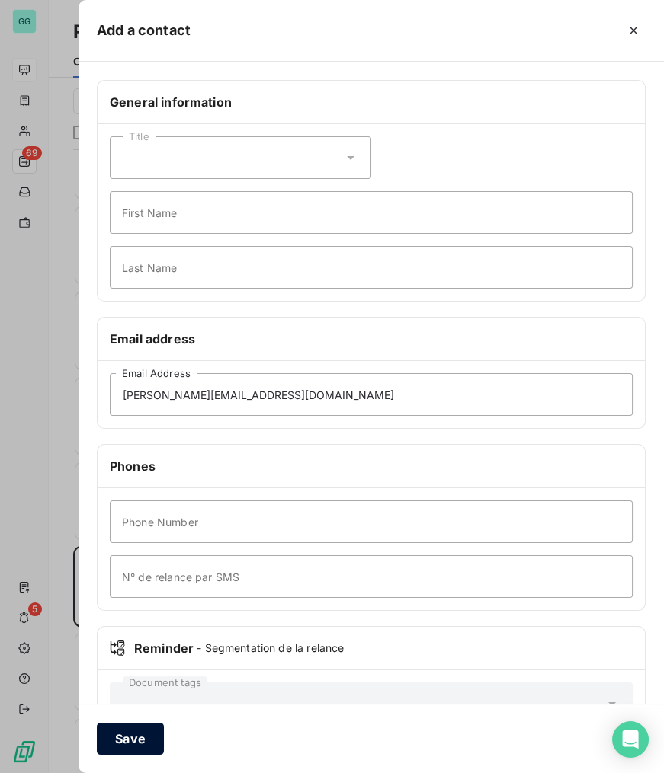
click at [129, 734] on button "Save" at bounding box center [130, 739] width 67 height 32
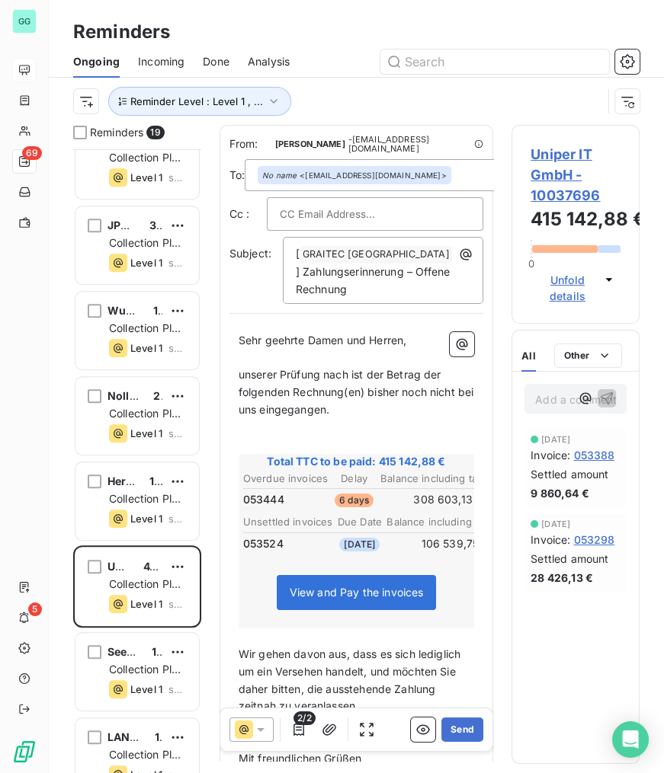
click at [562, 145] on span "Uniper IT GmbH - 10037696" at bounding box center [575, 175] width 90 height 62
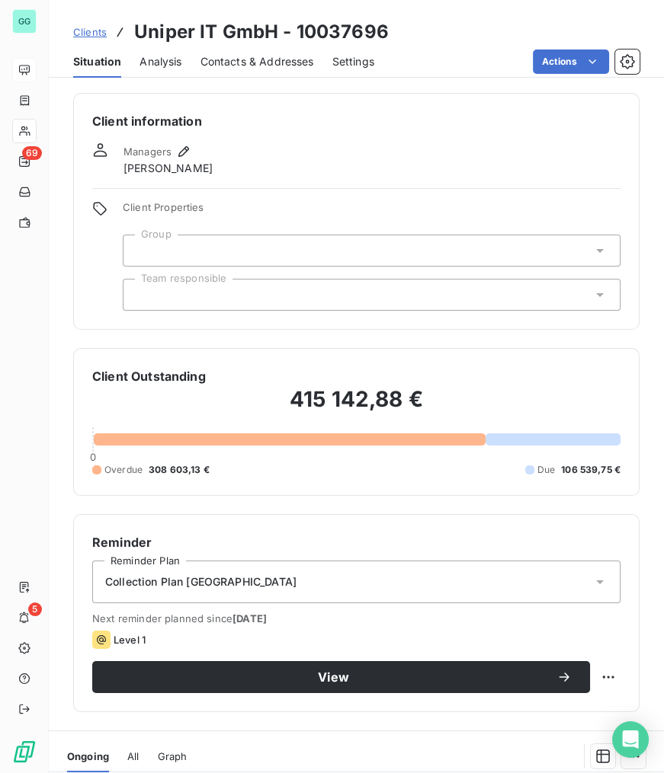
click at [245, 66] on span "Contacts & Addresses" at bounding box center [257, 61] width 114 height 15
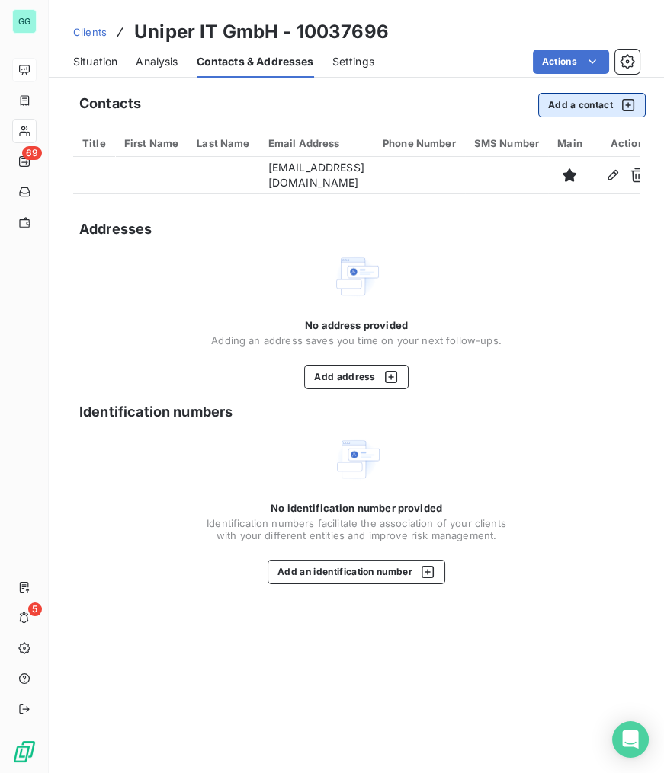
click at [564, 107] on button "Add a contact" at bounding box center [591, 105] width 107 height 24
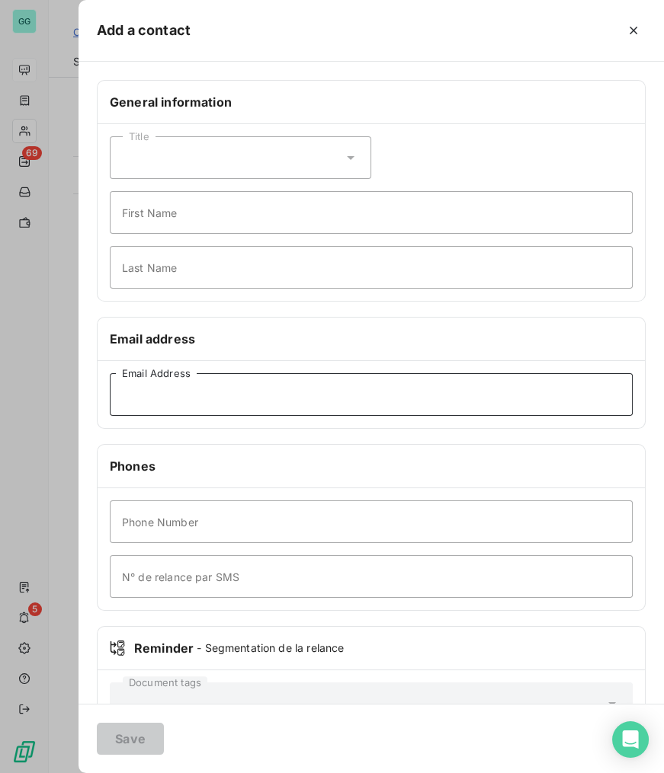
click at [188, 397] on input "Email Address" at bounding box center [371, 394] width 523 height 43
paste input "[EMAIL_ADDRESS][DOMAIN_NAME]"
type input "[EMAIL_ADDRESS][DOMAIN_NAME]"
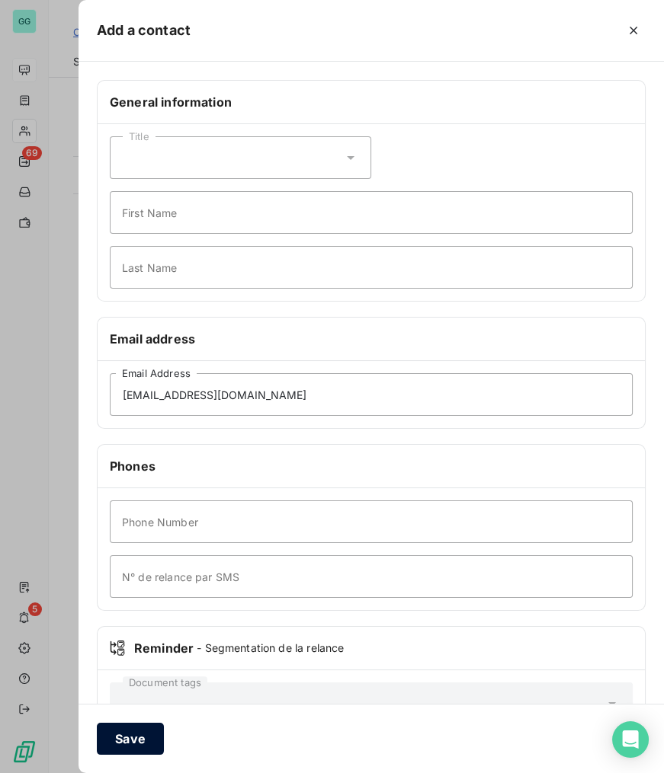
click at [149, 744] on button "Save" at bounding box center [130, 739] width 67 height 32
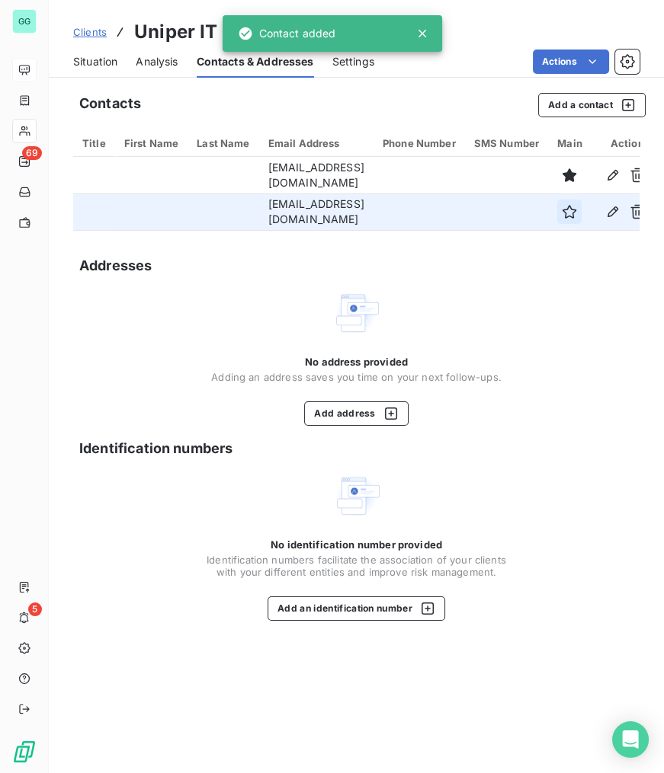
click at [577, 212] on icon "button" at bounding box center [568, 211] width 15 height 15
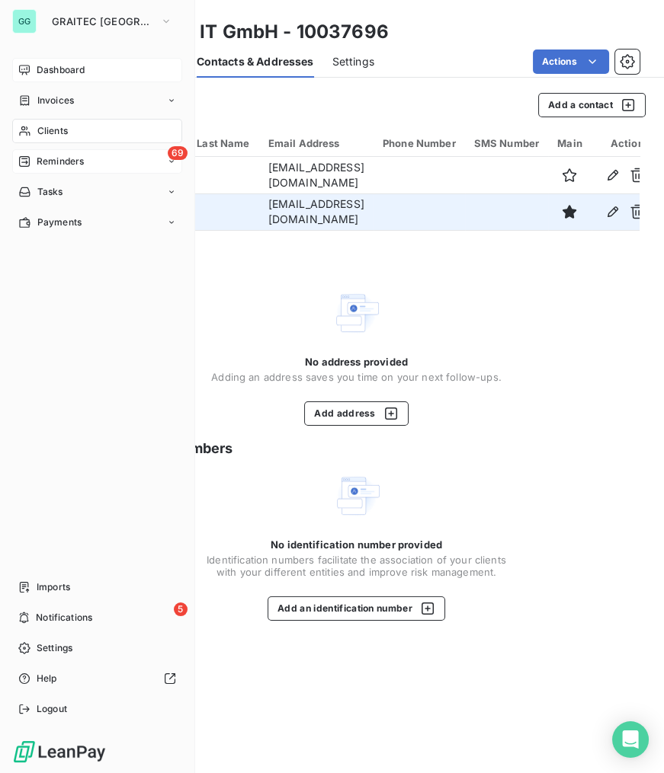
click at [75, 160] on span "Reminders" at bounding box center [60, 162] width 47 height 14
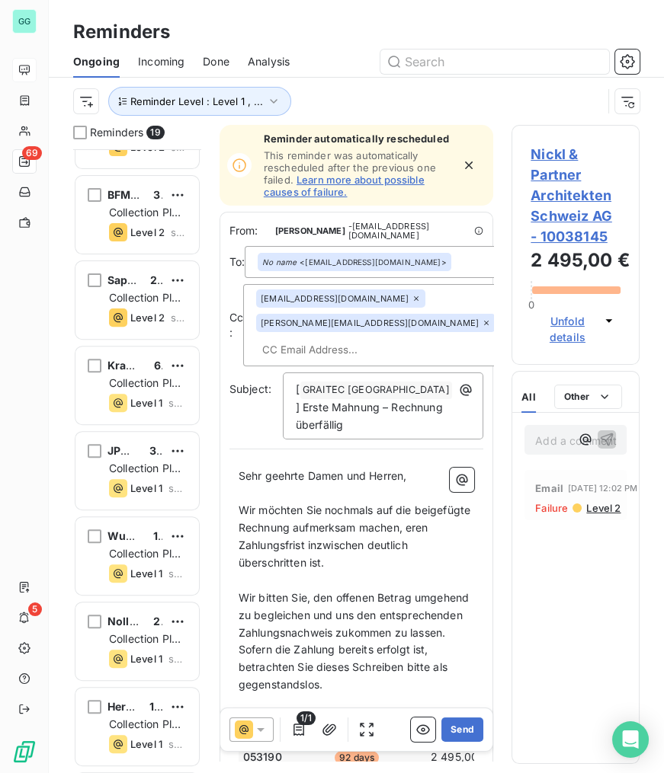
scroll to position [762, 0]
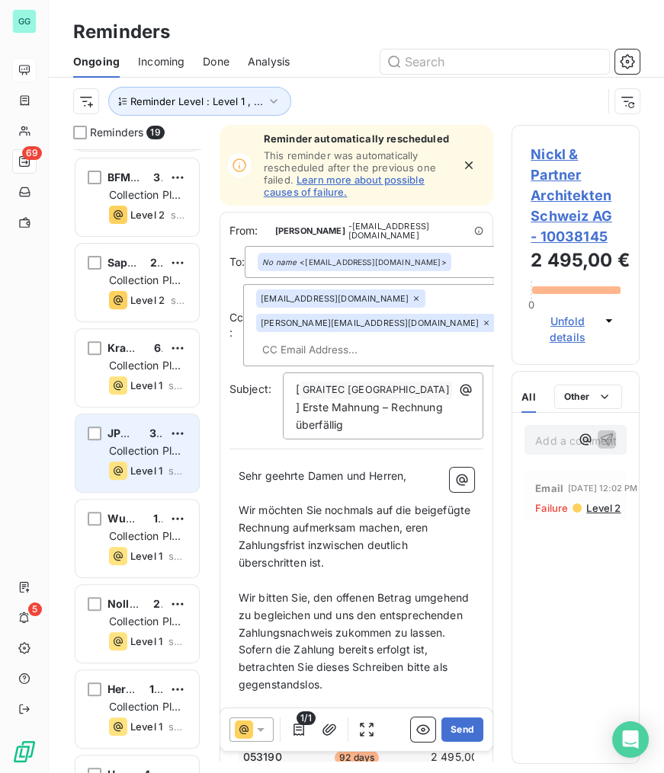
click at [146, 440] on div "JPM Ingenieurtechnik GmbH 30 046,75 € Collection Plan [GEOGRAPHIC_DATA] Level 1…" at bounding box center [136, 453] width 123 height 78
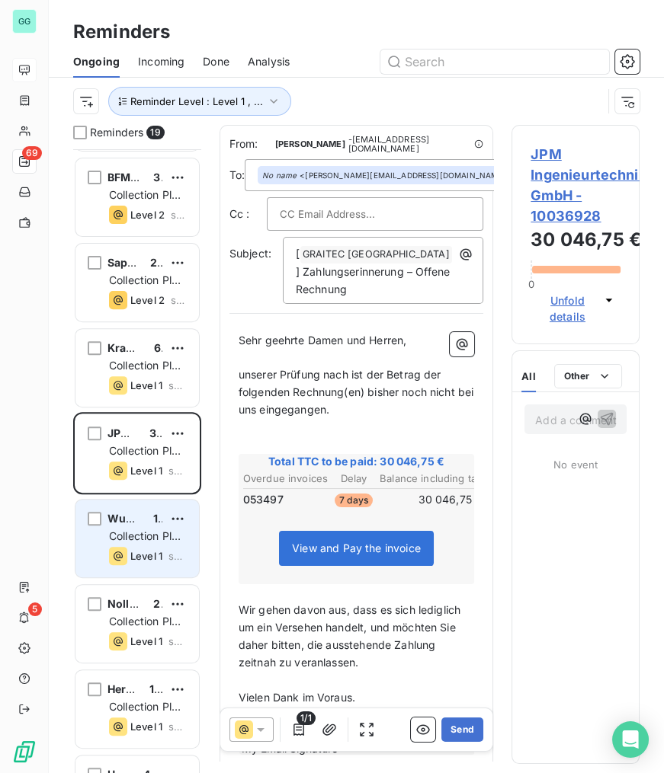
click at [134, 532] on span "Collection Plan [GEOGRAPHIC_DATA]" at bounding box center [164, 543] width 111 height 28
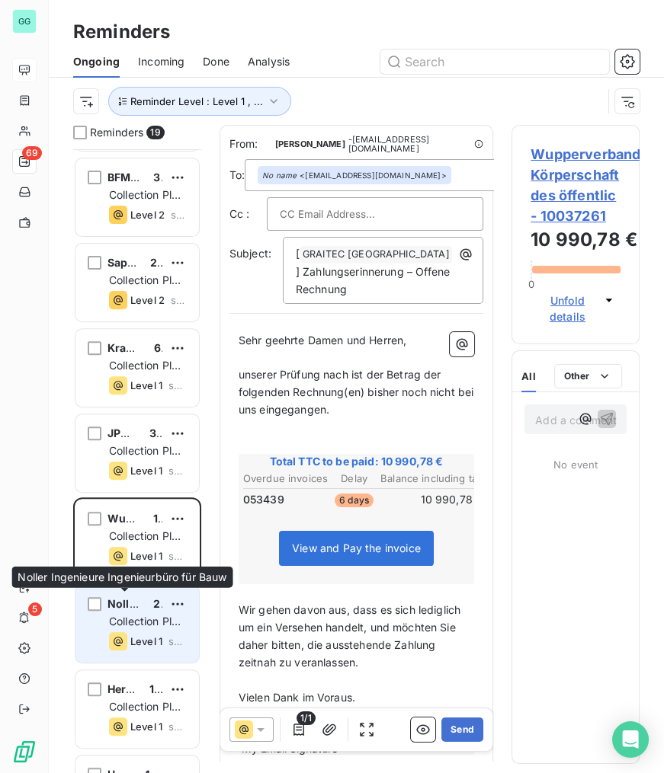
click at [133, 602] on span "Noller Ingenieure Ingenieurbüro für Bauw" at bounding box center [218, 603] width 222 height 13
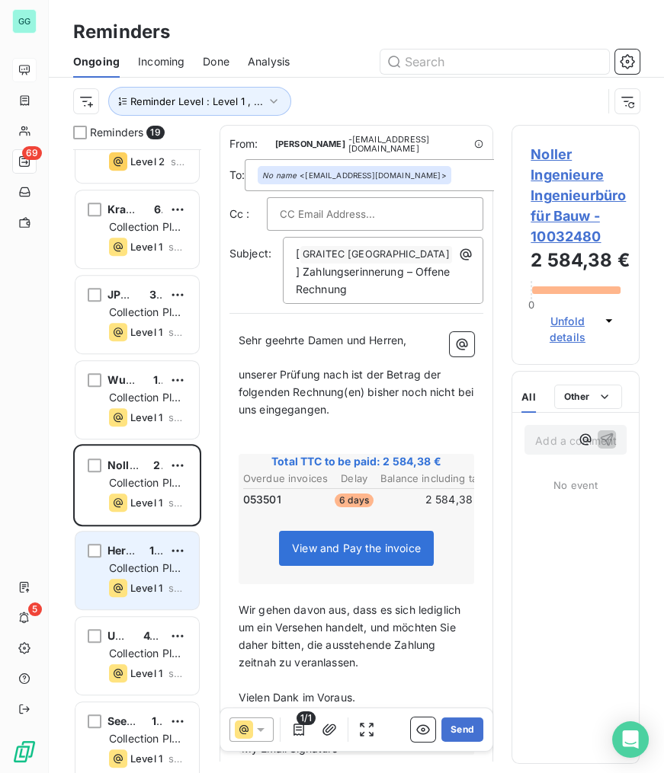
click at [139, 579] on div "Level 1" at bounding box center [135, 588] width 53 height 18
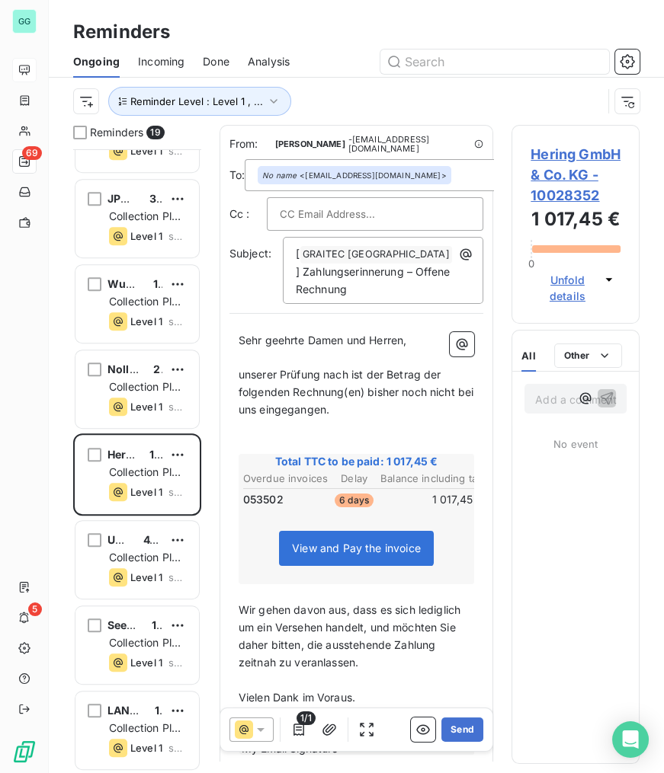
scroll to position [997, 0]
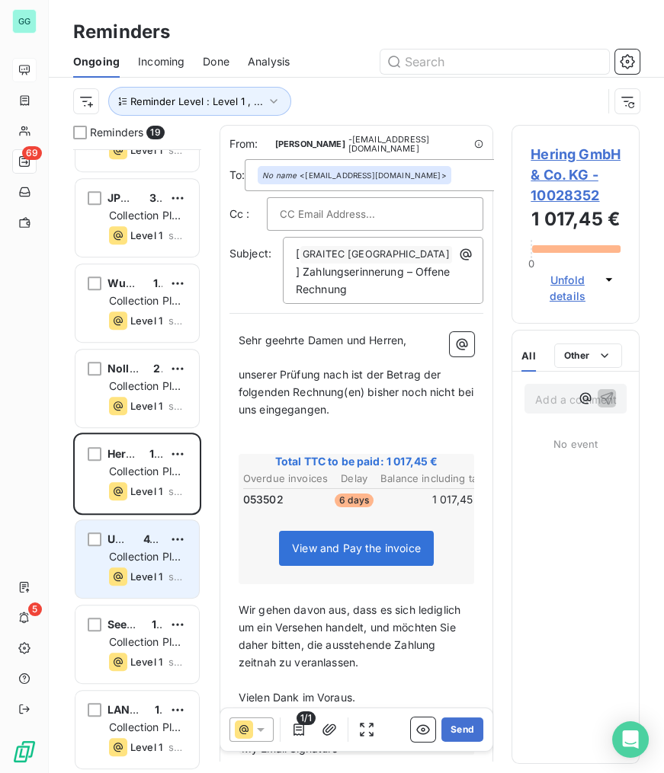
click at [149, 554] on span "Collection Plan [GEOGRAPHIC_DATA]" at bounding box center [164, 564] width 111 height 28
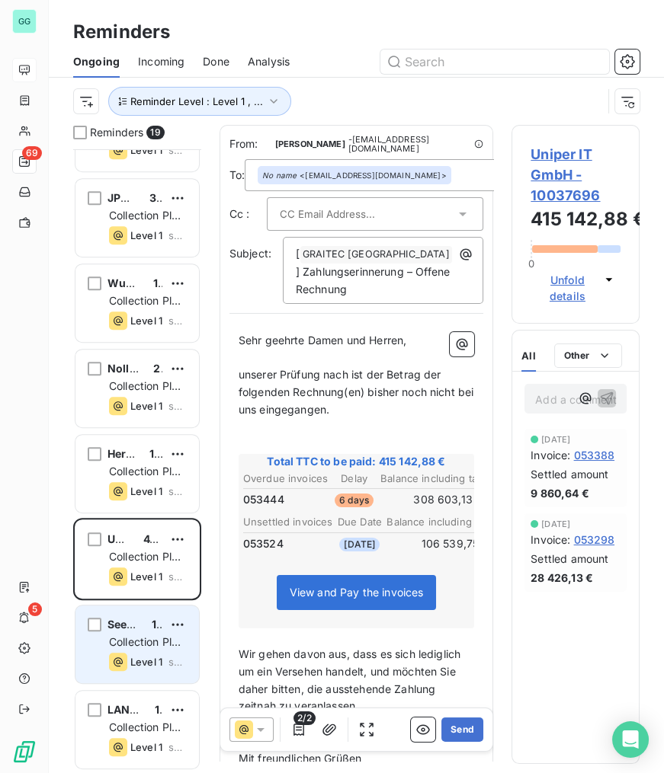
click at [143, 628] on div "Seehafen Kiel GmbH & Co. KG 1 195,95 €" at bounding box center [148, 625] width 78 height 14
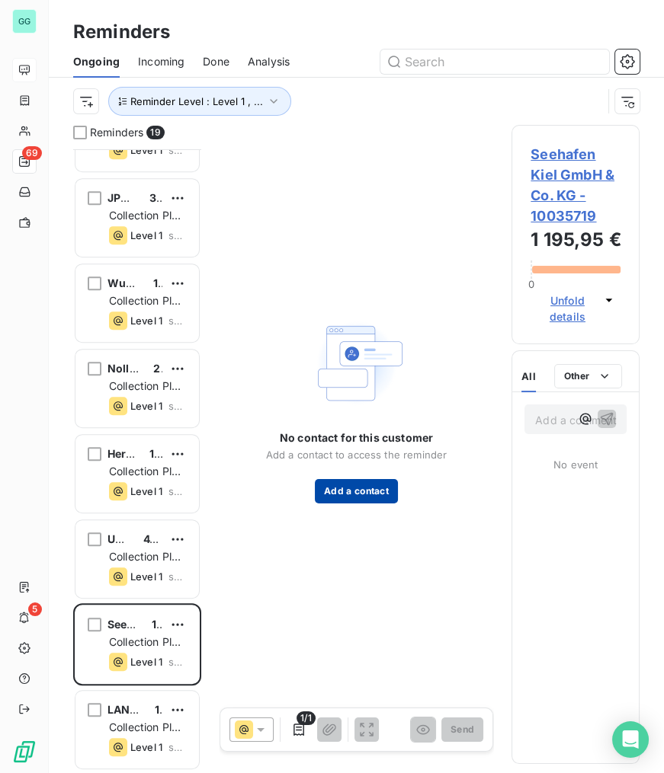
click at [323, 487] on button "Add a contact" at bounding box center [356, 491] width 83 height 24
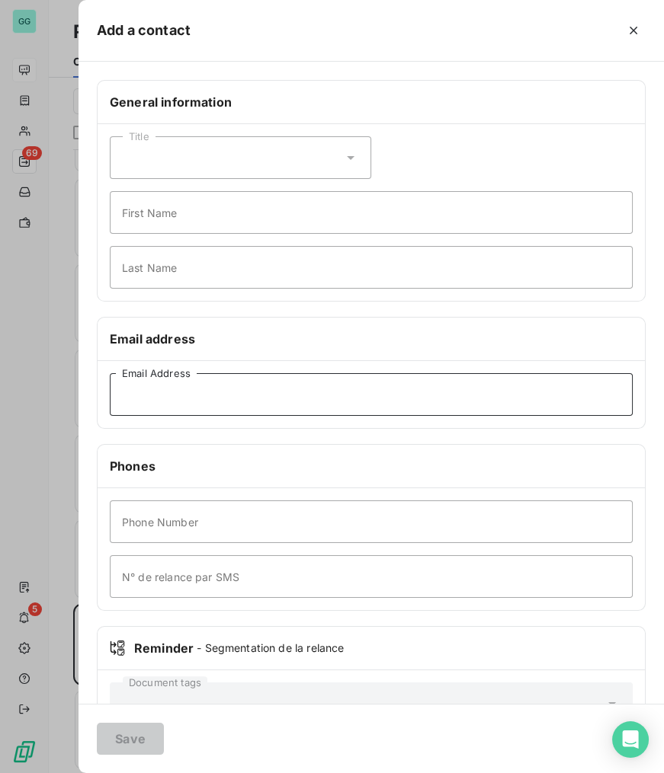
click at [197, 392] on input "Email Address" at bounding box center [371, 394] width 523 height 43
paste input "[EMAIL_ADDRESS][DOMAIN_NAME]"
type input "[EMAIL_ADDRESS][DOMAIN_NAME]"
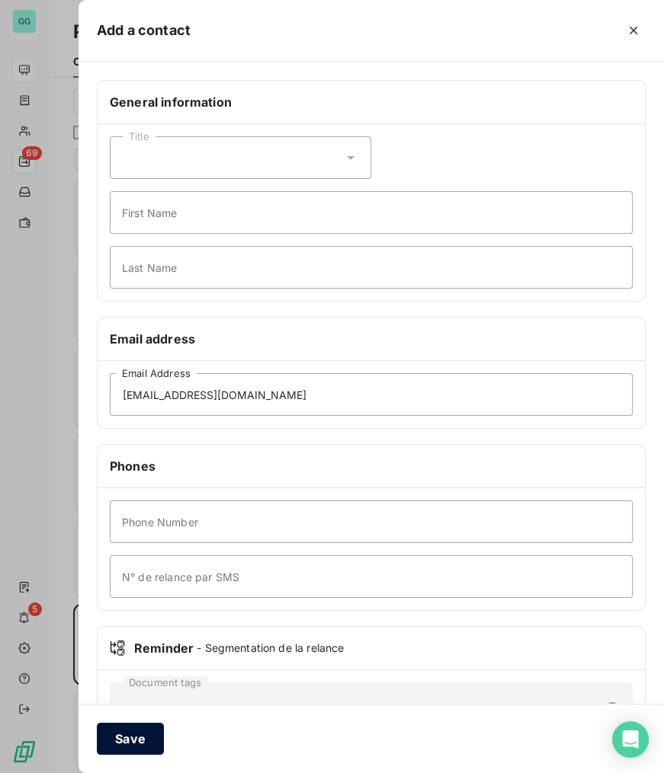
click at [142, 742] on button "Save" at bounding box center [130, 739] width 67 height 32
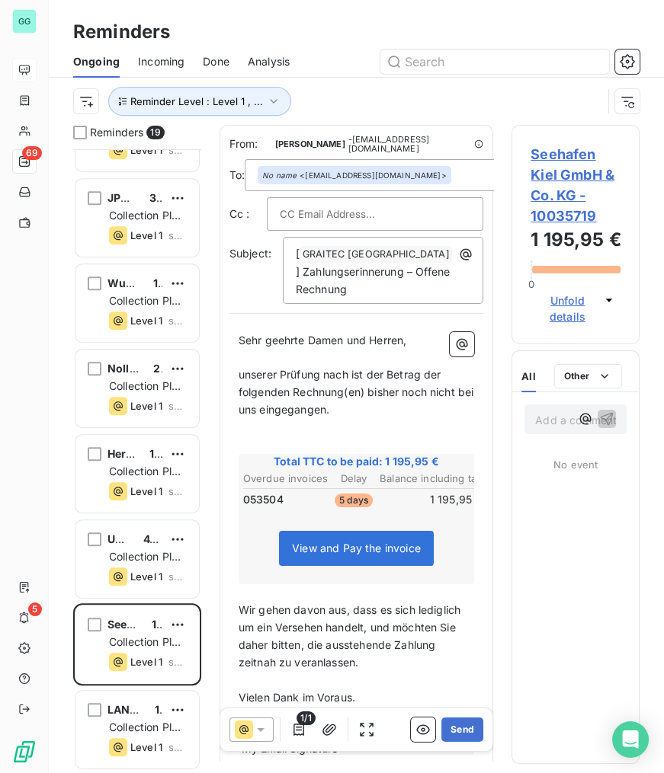
click at [558, 175] on span "Seehafen Kiel GmbH & Co. KG - 10035719" at bounding box center [575, 185] width 90 height 82
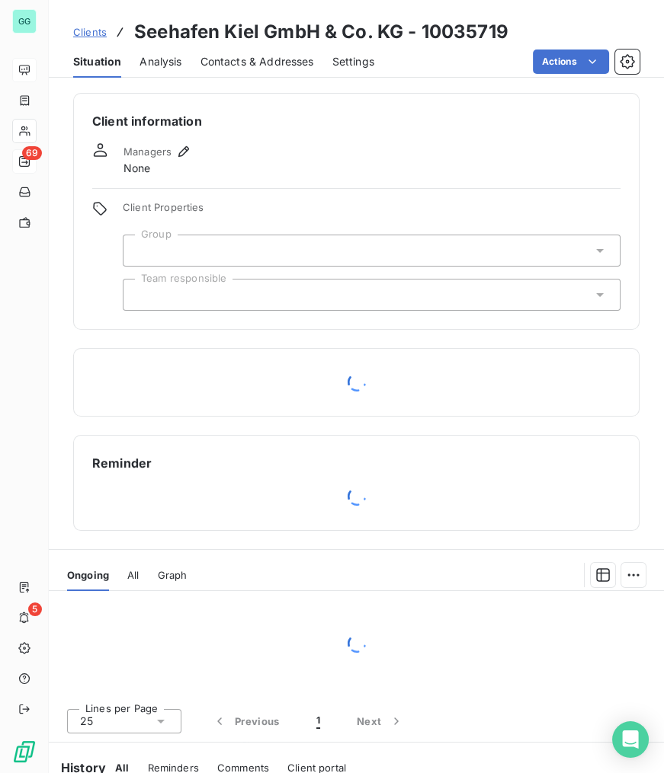
click at [237, 54] on span "Contacts & Addresses" at bounding box center [257, 61] width 114 height 15
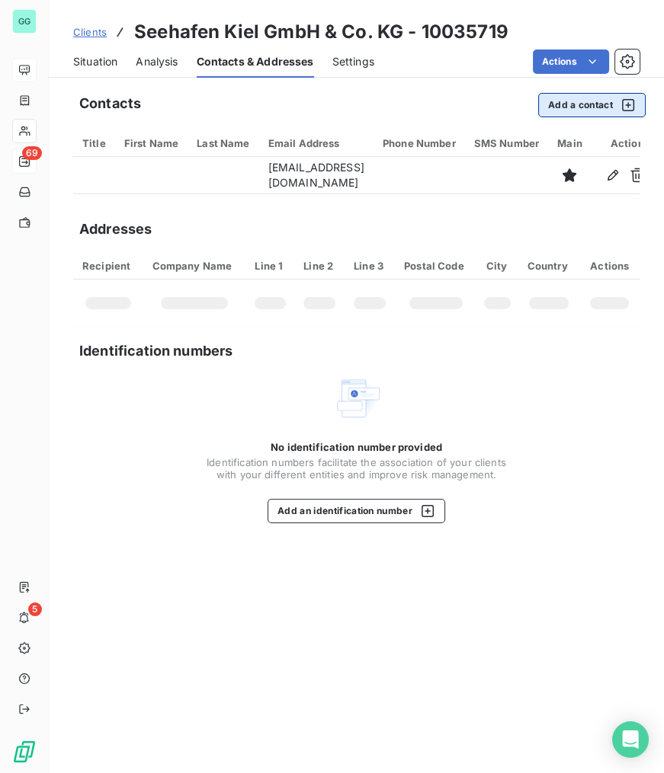
click at [565, 99] on button "Add a contact" at bounding box center [591, 105] width 107 height 24
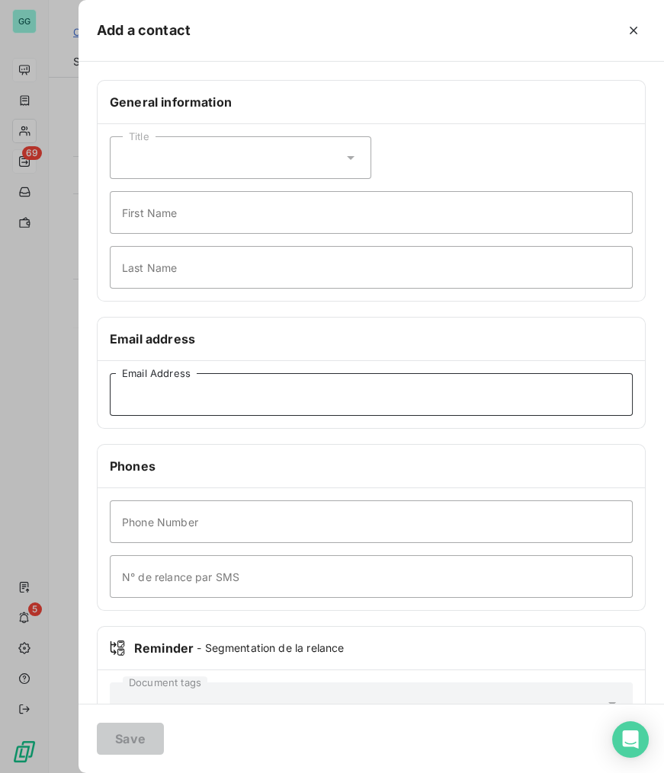
click at [182, 400] on input "Email Address" at bounding box center [371, 394] width 523 height 43
paste input "[EMAIL_ADDRESS][DOMAIN_NAME]"
type input "[EMAIL_ADDRESS][DOMAIN_NAME]"
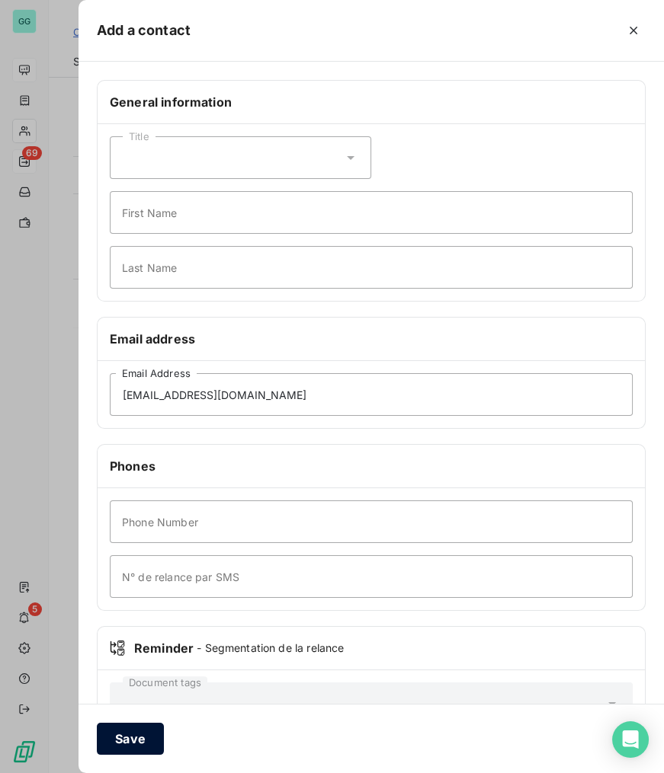
click at [136, 734] on button "Save" at bounding box center [130, 739] width 67 height 32
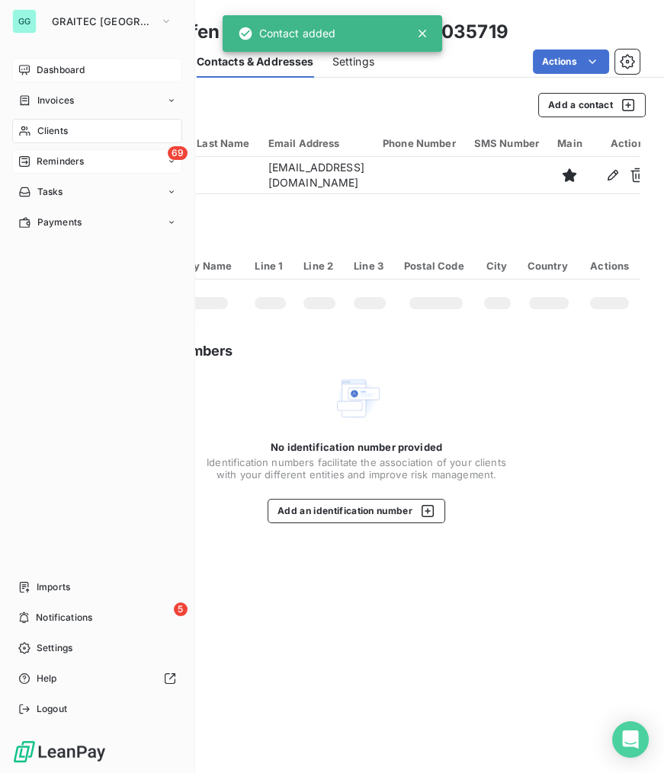
click at [62, 165] on span "Reminders" at bounding box center [60, 162] width 47 height 14
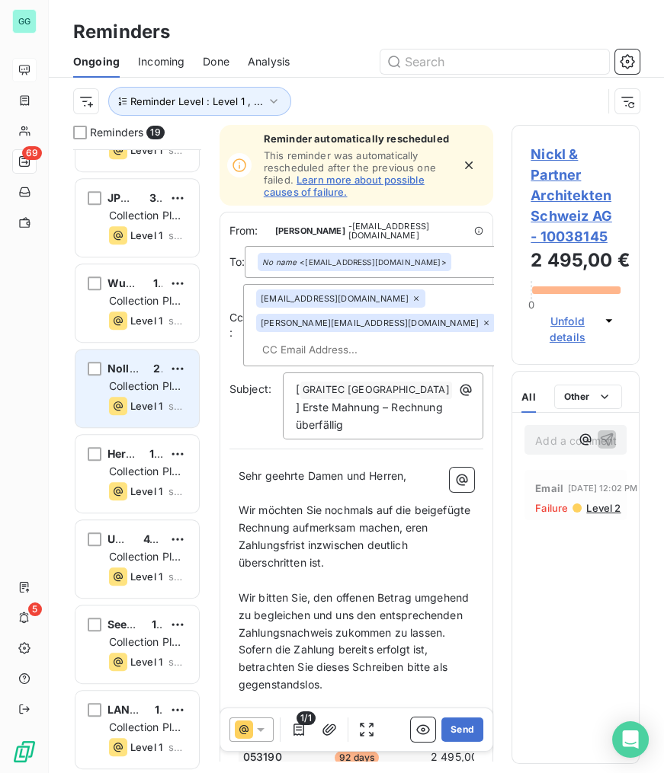
click at [144, 397] on div "Level 1" at bounding box center [135, 406] width 53 height 18
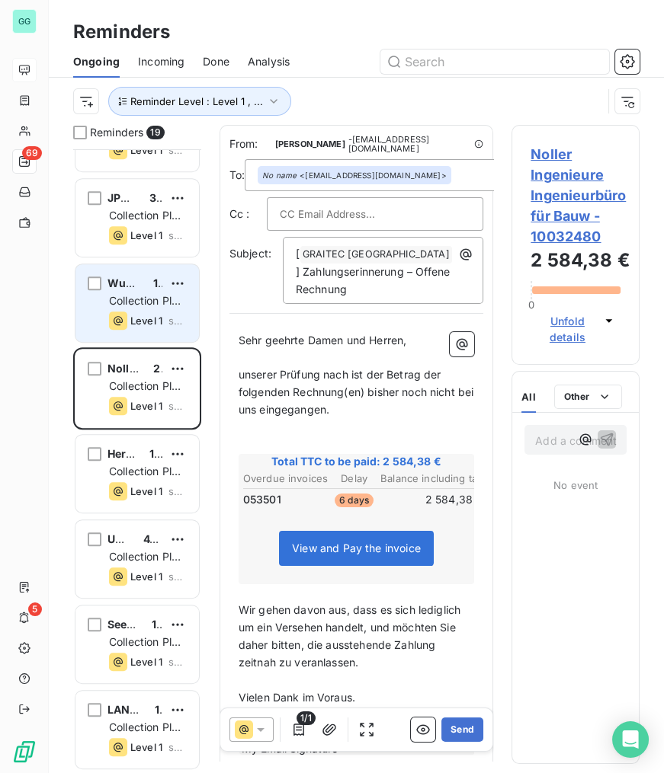
click at [146, 318] on span "Level 1" at bounding box center [146, 321] width 32 height 12
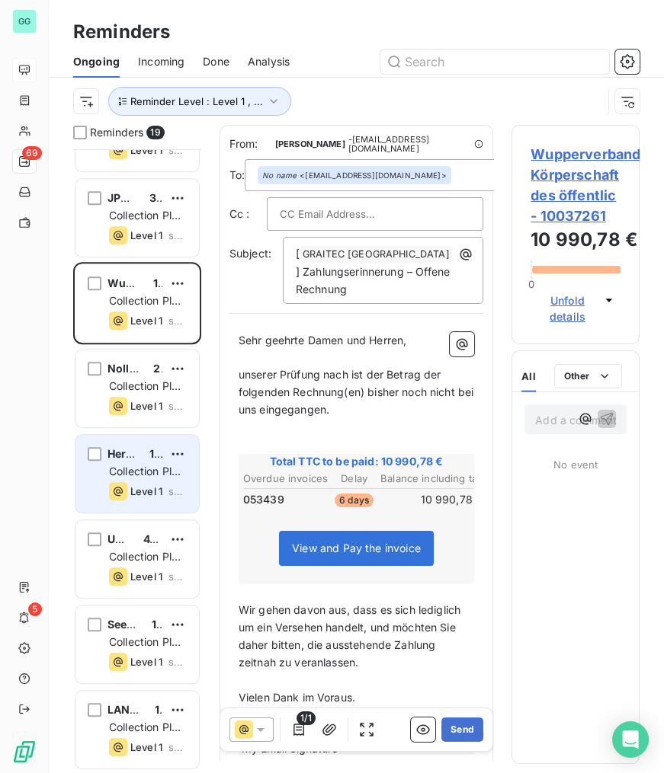
click at [138, 465] on span "Collection Plan [GEOGRAPHIC_DATA]" at bounding box center [164, 479] width 111 height 28
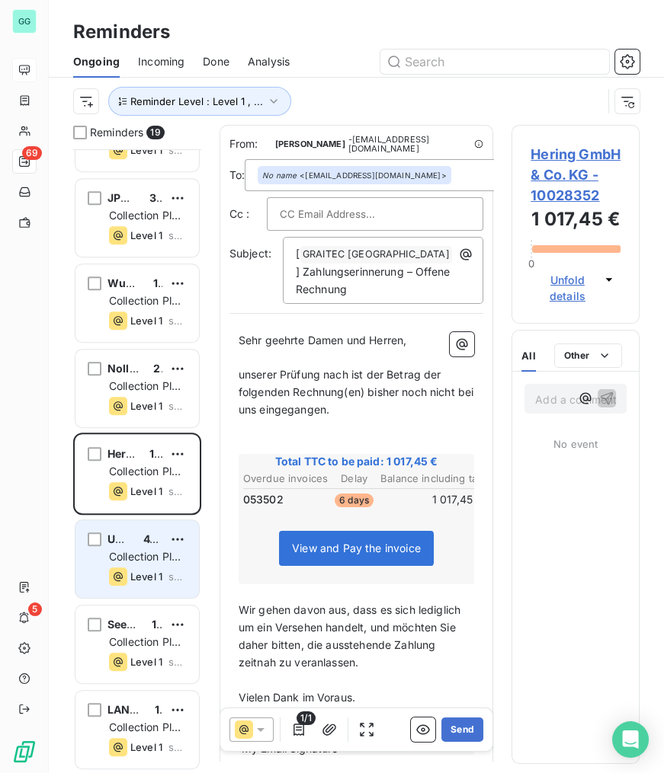
click at [133, 549] on div "Collection Plan [GEOGRAPHIC_DATA]" at bounding box center [148, 556] width 78 height 15
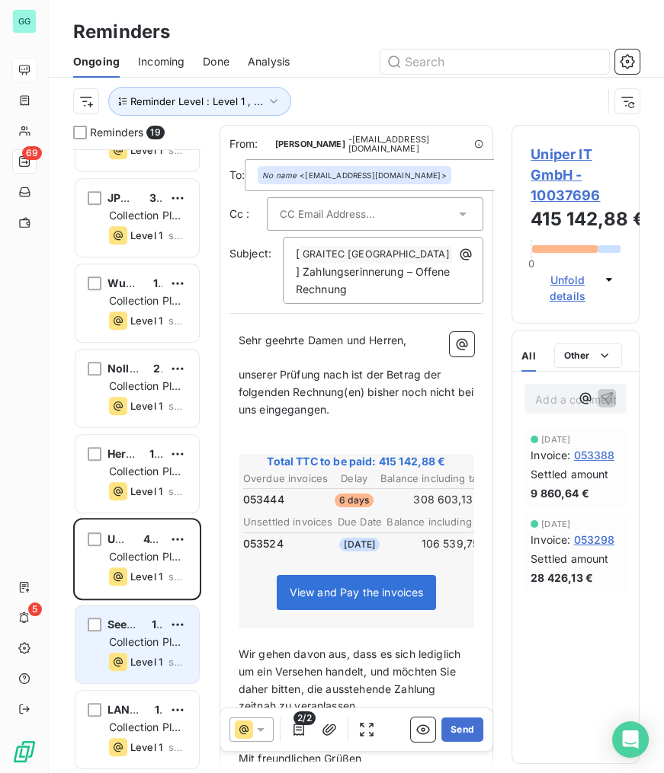
click at [142, 635] on span "Collection Plan [GEOGRAPHIC_DATA]" at bounding box center [164, 649] width 111 height 28
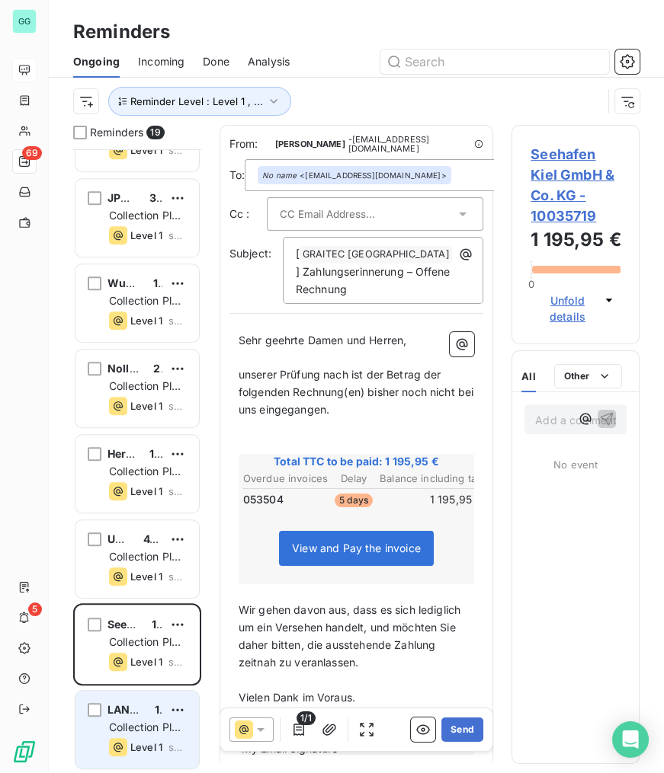
click at [148, 726] on span "Collection Plan [GEOGRAPHIC_DATA]" at bounding box center [164, 735] width 111 height 28
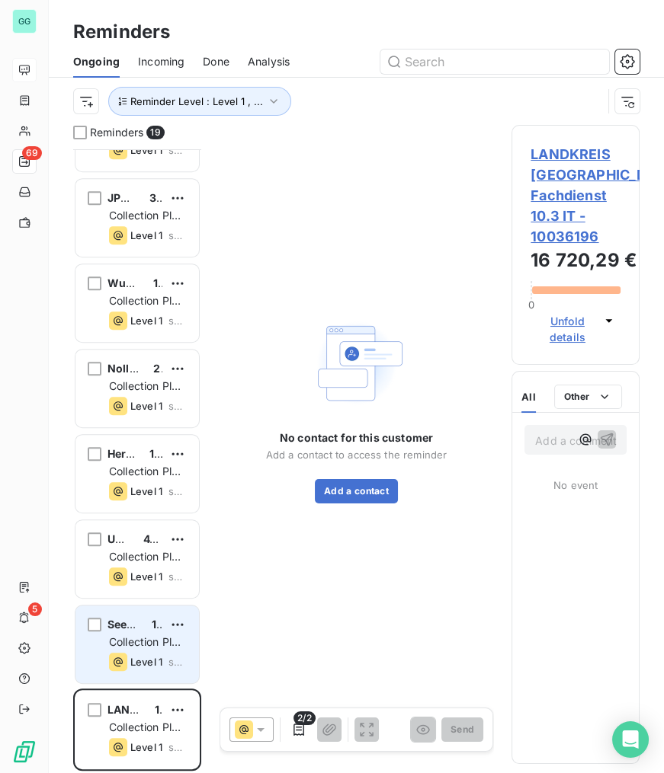
click at [156, 636] on span "Collection Plan [GEOGRAPHIC_DATA]" at bounding box center [164, 649] width 111 height 28
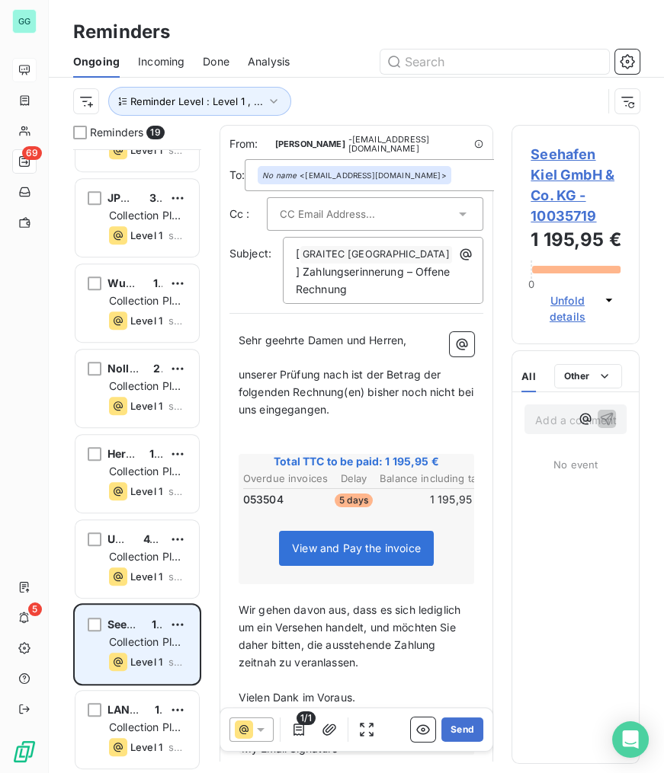
drag, startPoint x: 139, startPoint y: 724, endPoint x: 167, endPoint y: 683, distance: 49.4
click at [139, 723] on span "Collection Plan [GEOGRAPHIC_DATA]" at bounding box center [164, 735] width 111 height 28
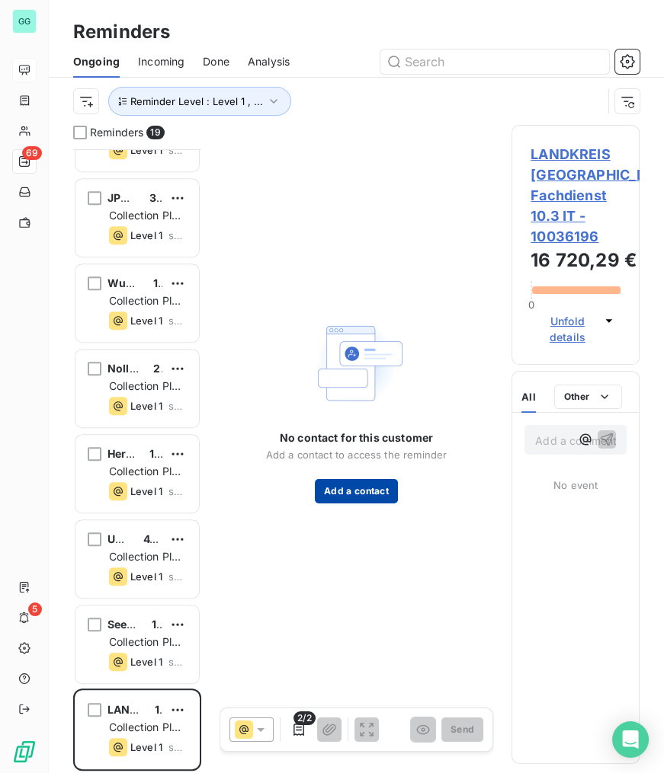
click at [373, 502] on button "Add a contact" at bounding box center [356, 491] width 83 height 24
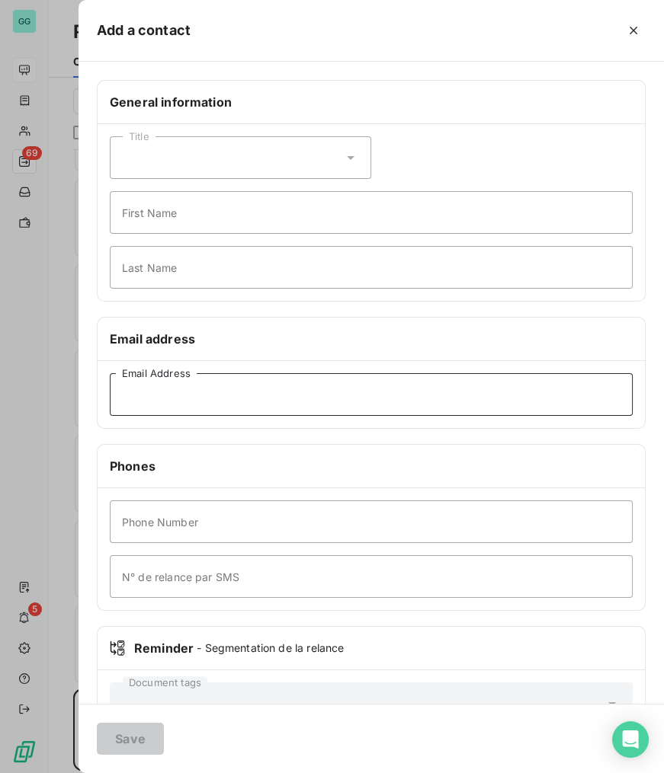
click at [265, 395] on input "Email Address" at bounding box center [371, 394] width 523 height 43
paste input "[EMAIL_ADDRESS][DOMAIN_NAME]"
type input "[EMAIL_ADDRESS][DOMAIN_NAME]"
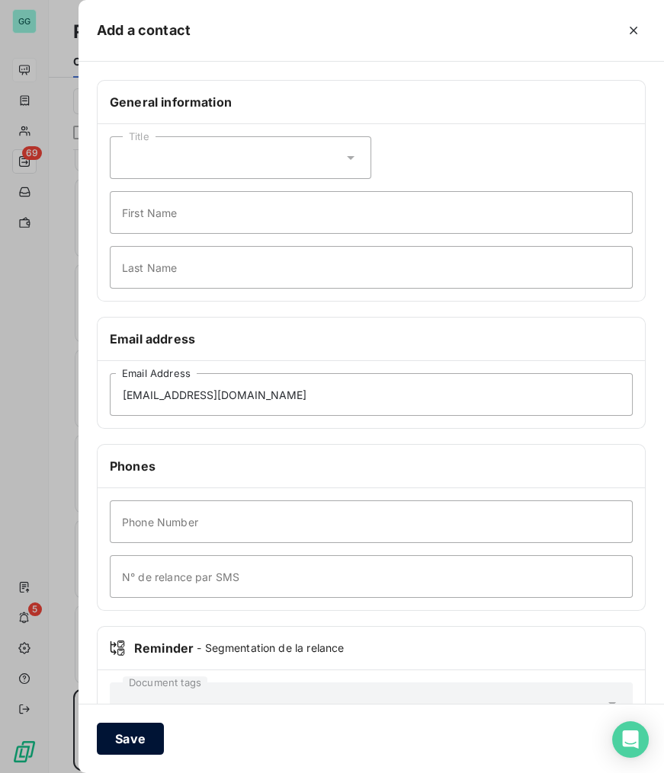
click at [138, 736] on button "Save" at bounding box center [130, 739] width 67 height 32
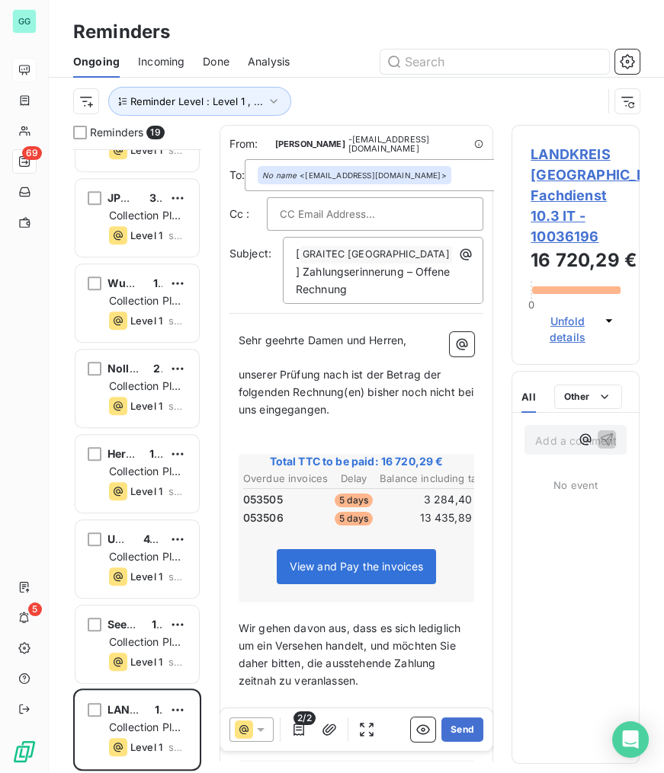
click at [574, 156] on span "LANDKREIS [GEOGRAPHIC_DATA] Fachdienst 10.3 IT - 10036196" at bounding box center [575, 195] width 90 height 103
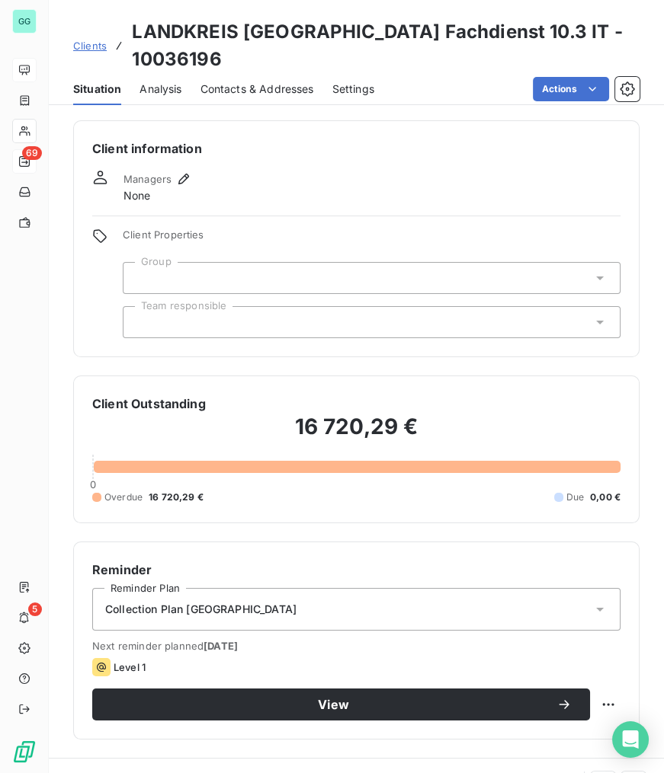
drag, startPoint x: 229, startPoint y: 60, endPoint x: 234, endPoint y: 72, distance: 12.6
click at [229, 82] on span "Contacts & Addresses" at bounding box center [257, 89] width 114 height 15
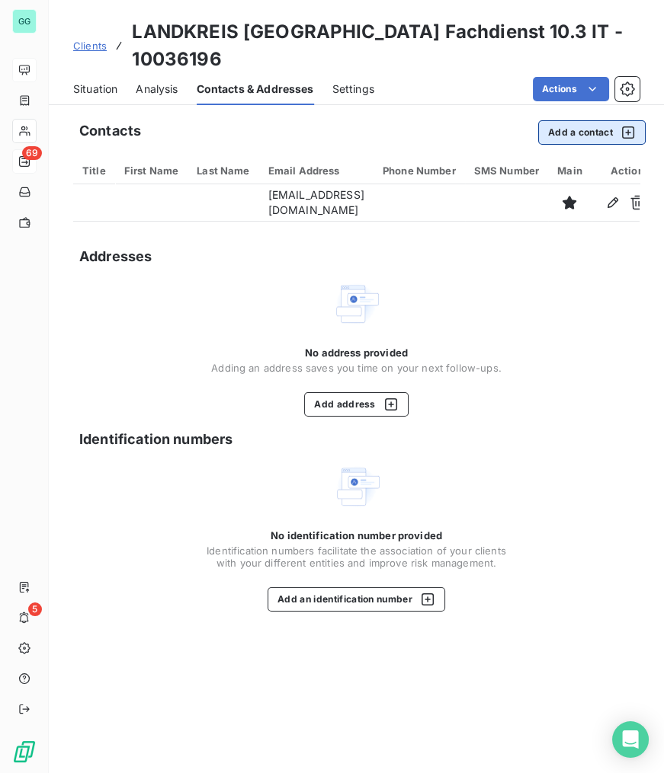
click at [587, 120] on button "Add a contact" at bounding box center [591, 132] width 107 height 24
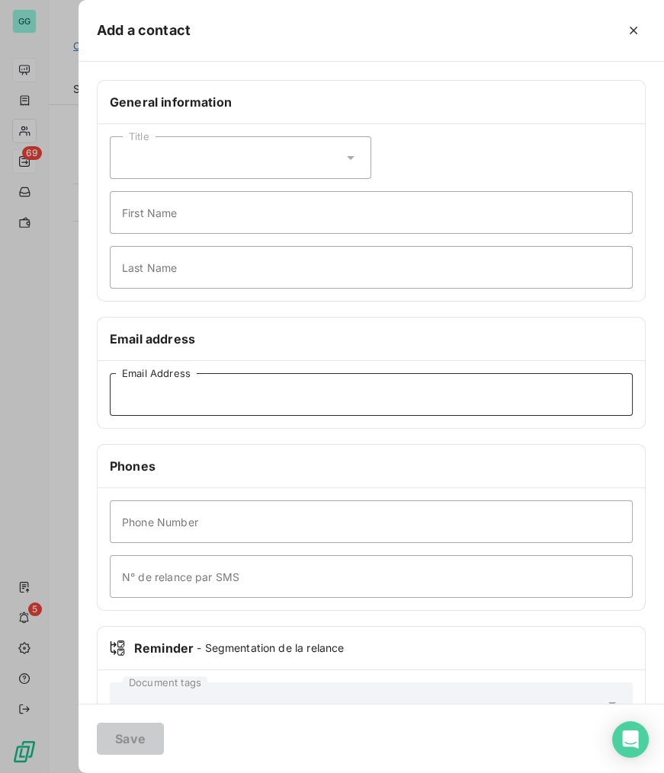
click at [226, 388] on input "Email Address" at bounding box center [371, 394] width 523 height 43
paste input "[EMAIL_ADDRESS][DOMAIN_NAME]"
type input "[EMAIL_ADDRESS][DOMAIN_NAME]"
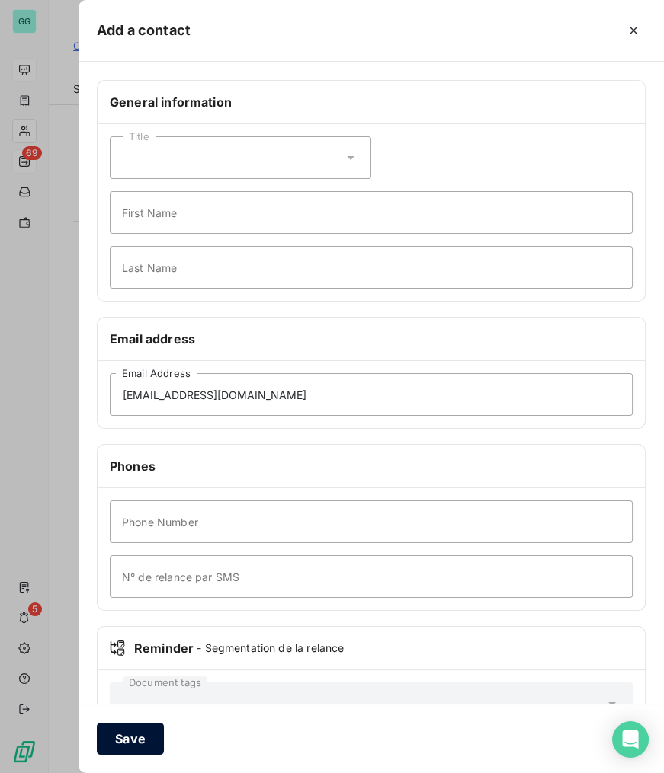
click at [129, 731] on button "Save" at bounding box center [130, 739] width 67 height 32
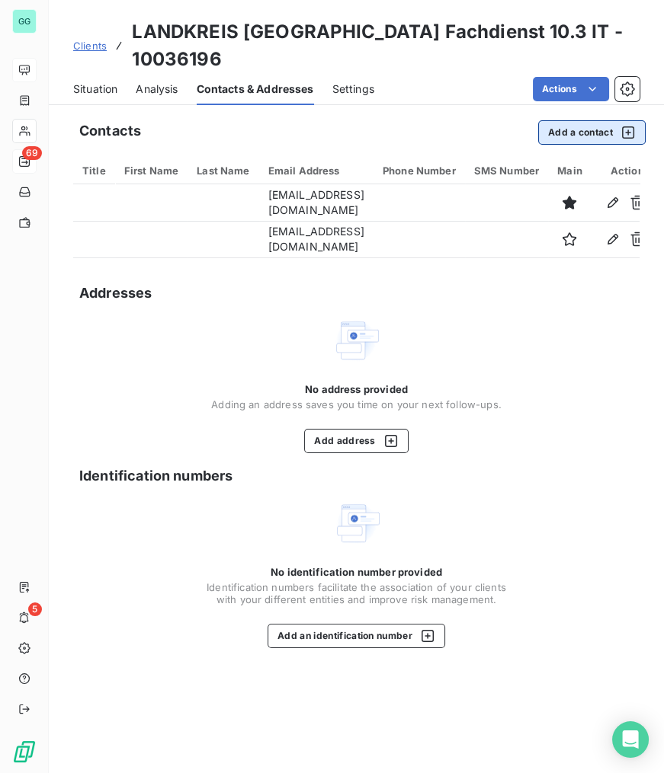
click at [556, 120] on button "Add a contact" at bounding box center [591, 132] width 107 height 24
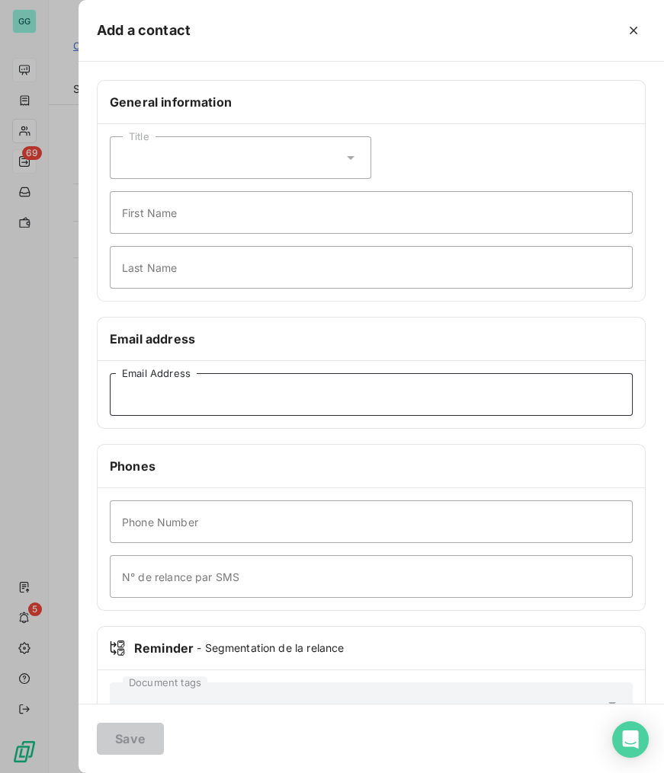
click at [218, 373] on input "Email Address" at bounding box center [371, 394] width 523 height 43
paste input "[EMAIL_ADDRESS][DOMAIN_NAME]"
type input "[EMAIL_ADDRESS][DOMAIN_NAME]"
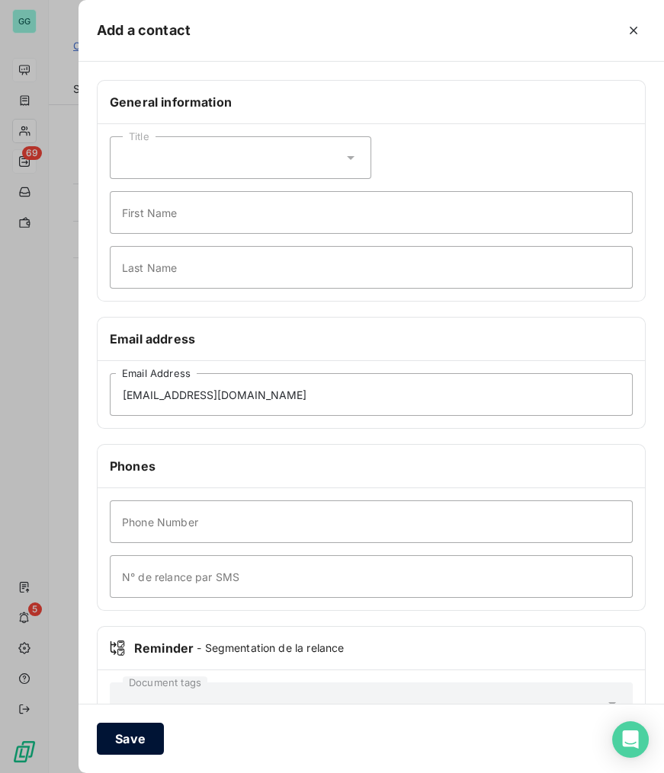
click at [122, 735] on button "Save" at bounding box center [130, 739] width 67 height 32
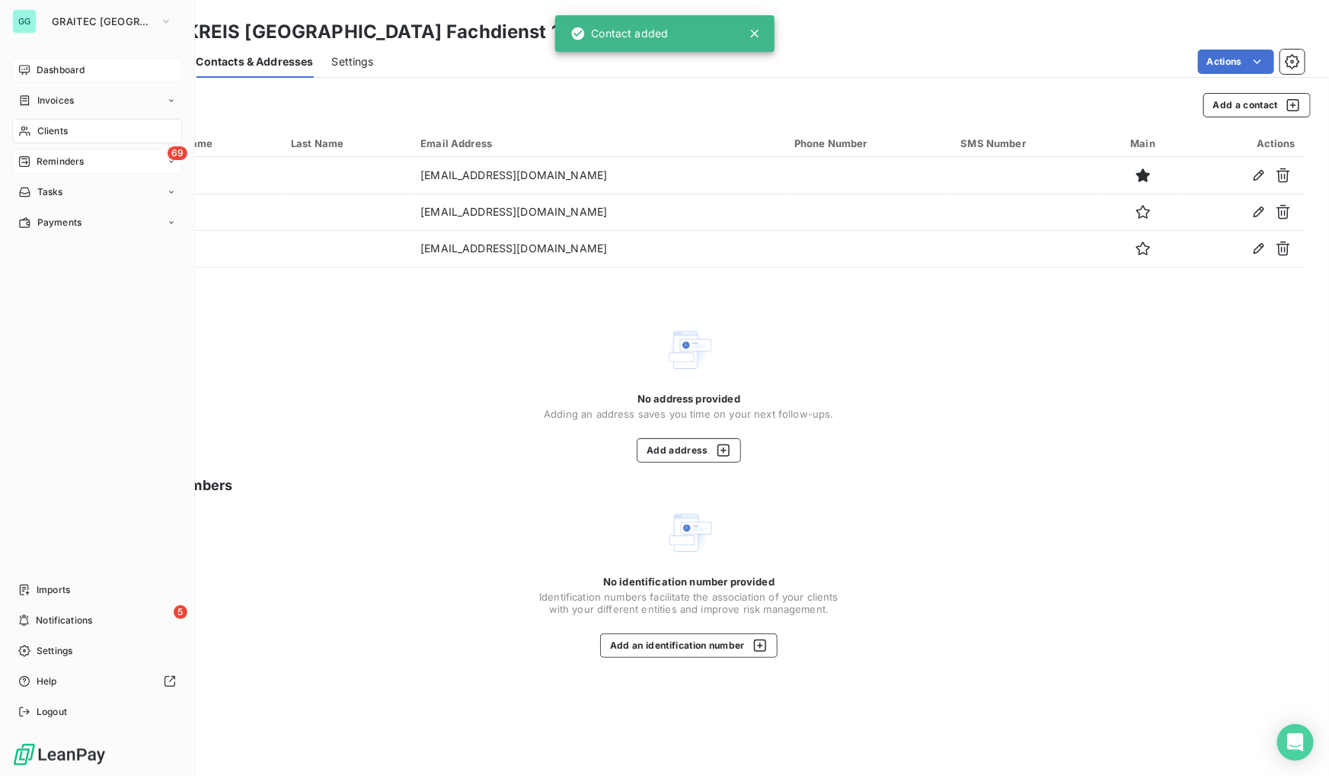
click at [80, 160] on span "Reminders" at bounding box center [60, 162] width 47 height 14
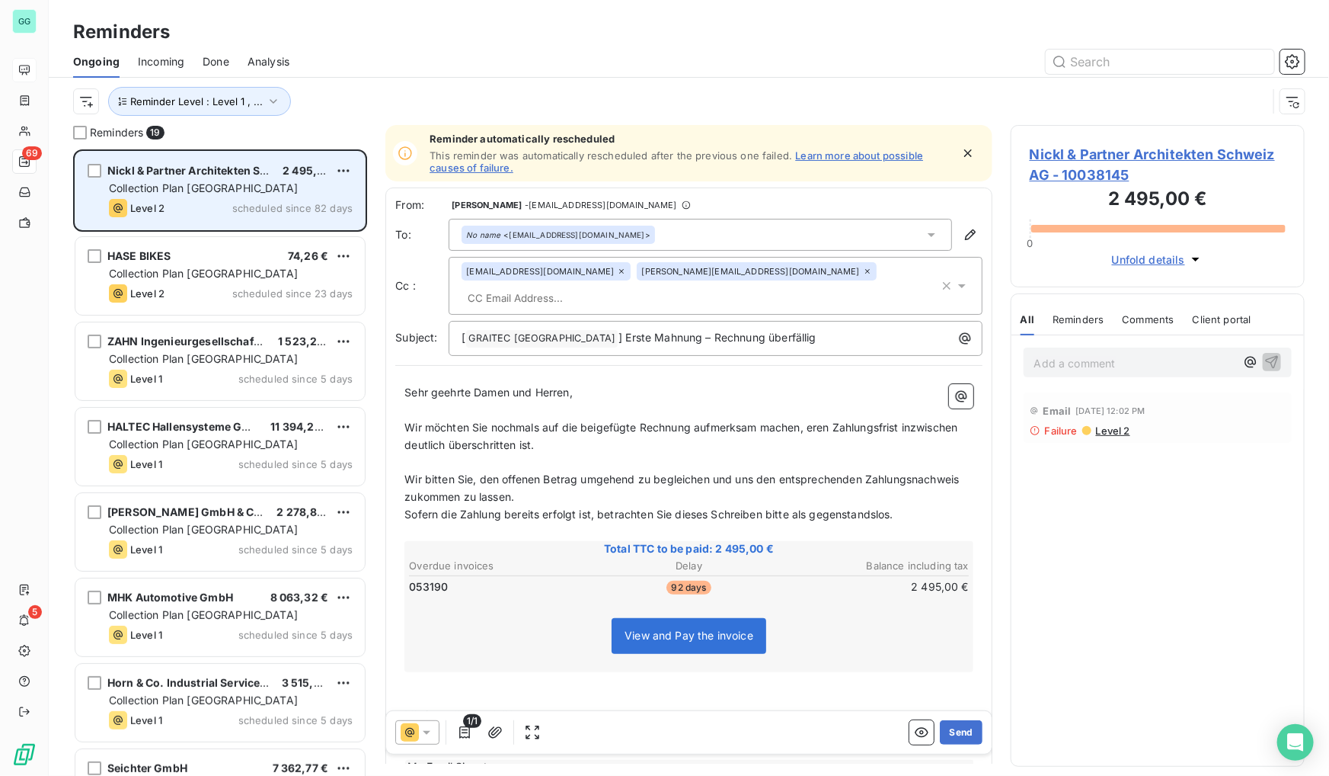
click at [213, 183] on span "Collection Plan [GEOGRAPHIC_DATA]" at bounding box center [203, 187] width 189 height 13
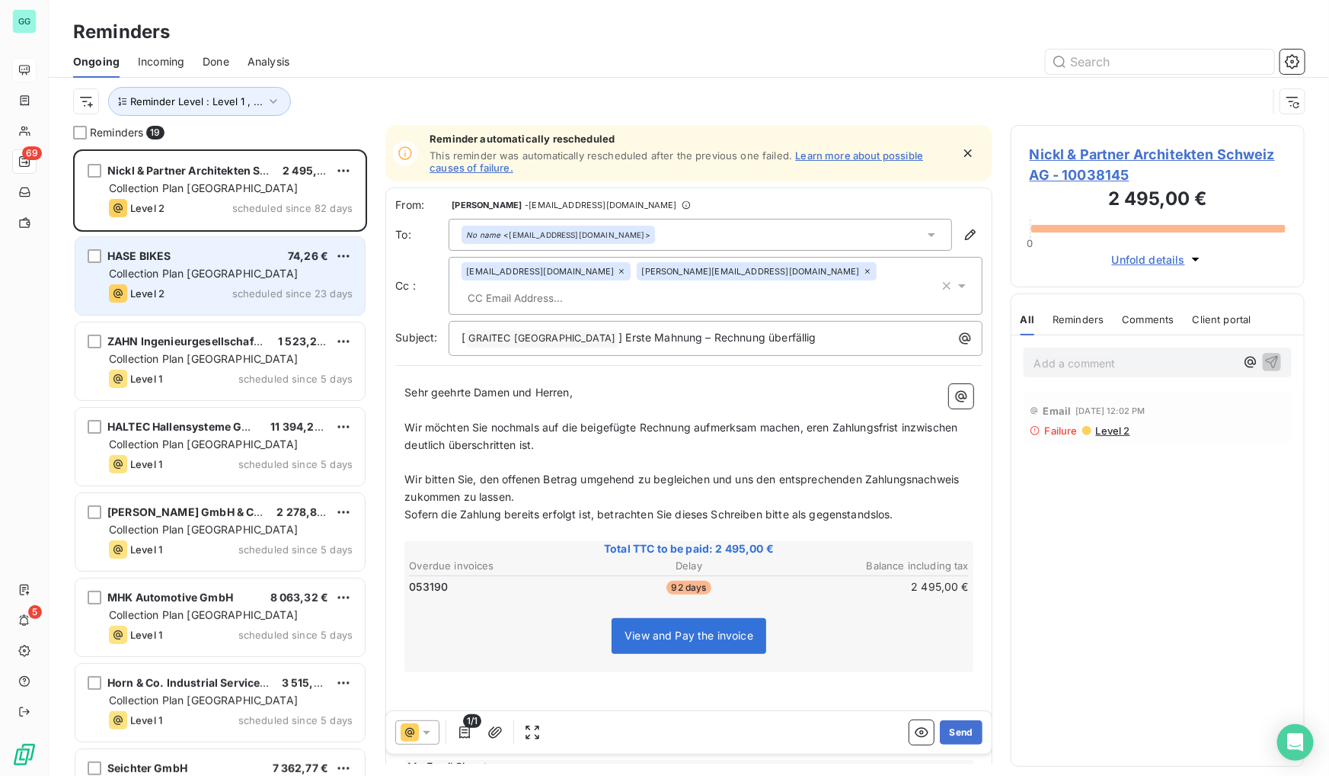
click at [202, 248] on div "HASE BIKES 74,26 € Collection Plan Germany Level 2 scheduled since 23 days" at bounding box center [219, 276] width 289 height 78
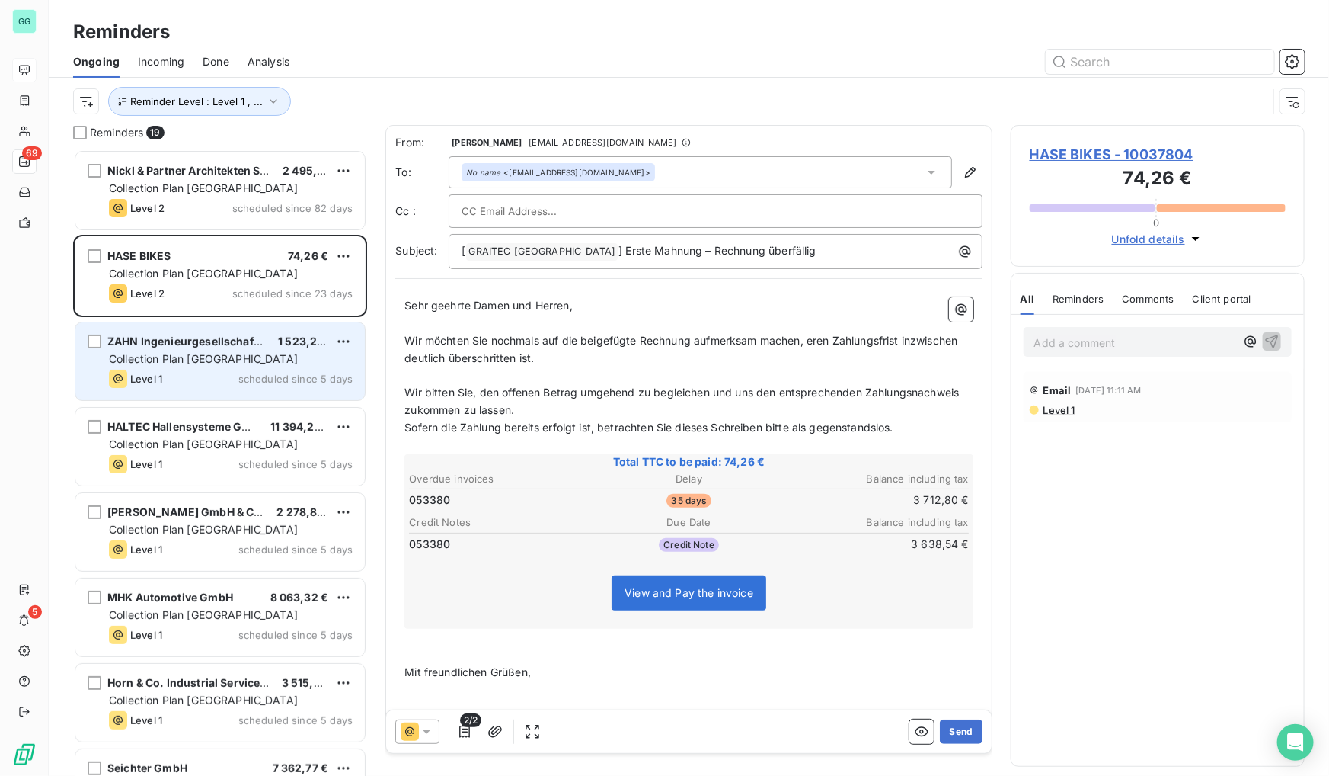
click at [182, 341] on span "ZAHN Ingenieurgesellschaft mbH" at bounding box center [196, 340] width 178 height 13
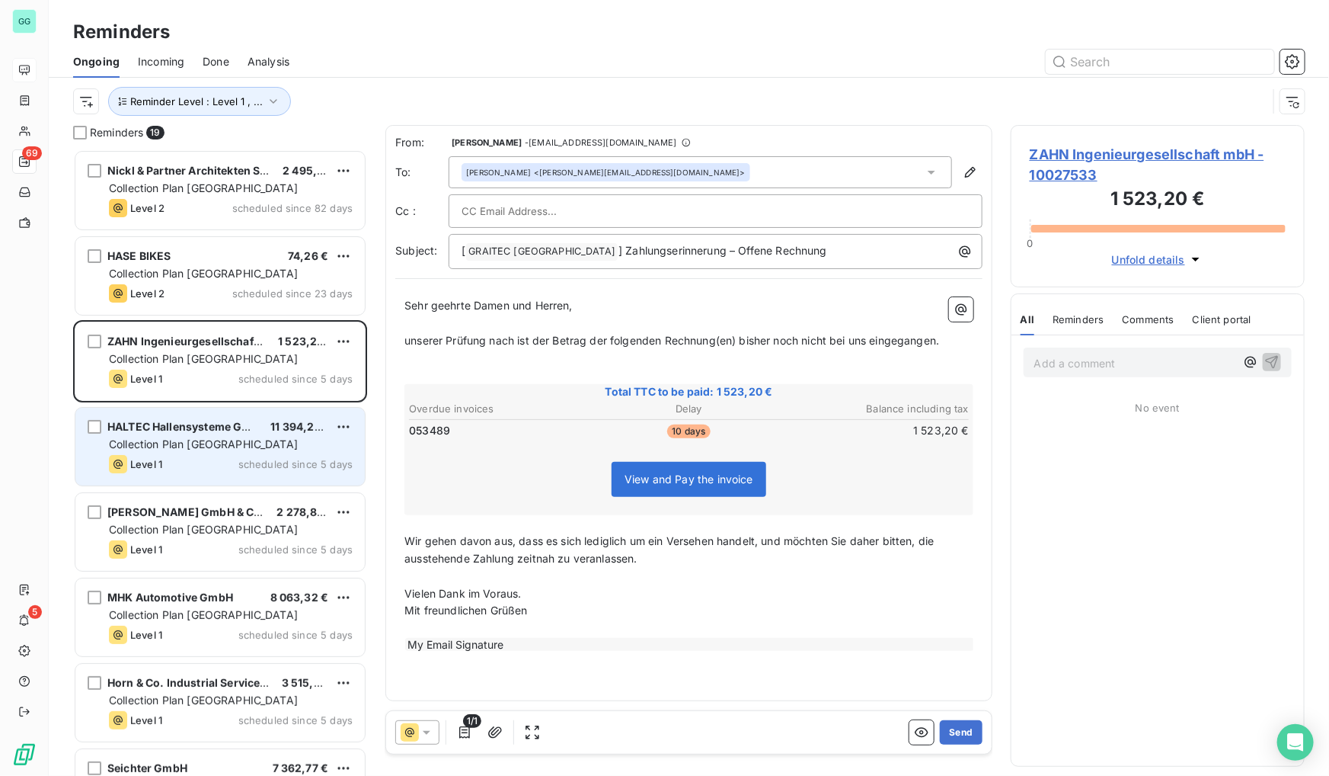
click at [217, 453] on div "HALTEC Hallensysteme GmbH 11 394,25 € Collection Plan [GEOGRAPHIC_DATA] Level 1…" at bounding box center [219, 447] width 289 height 78
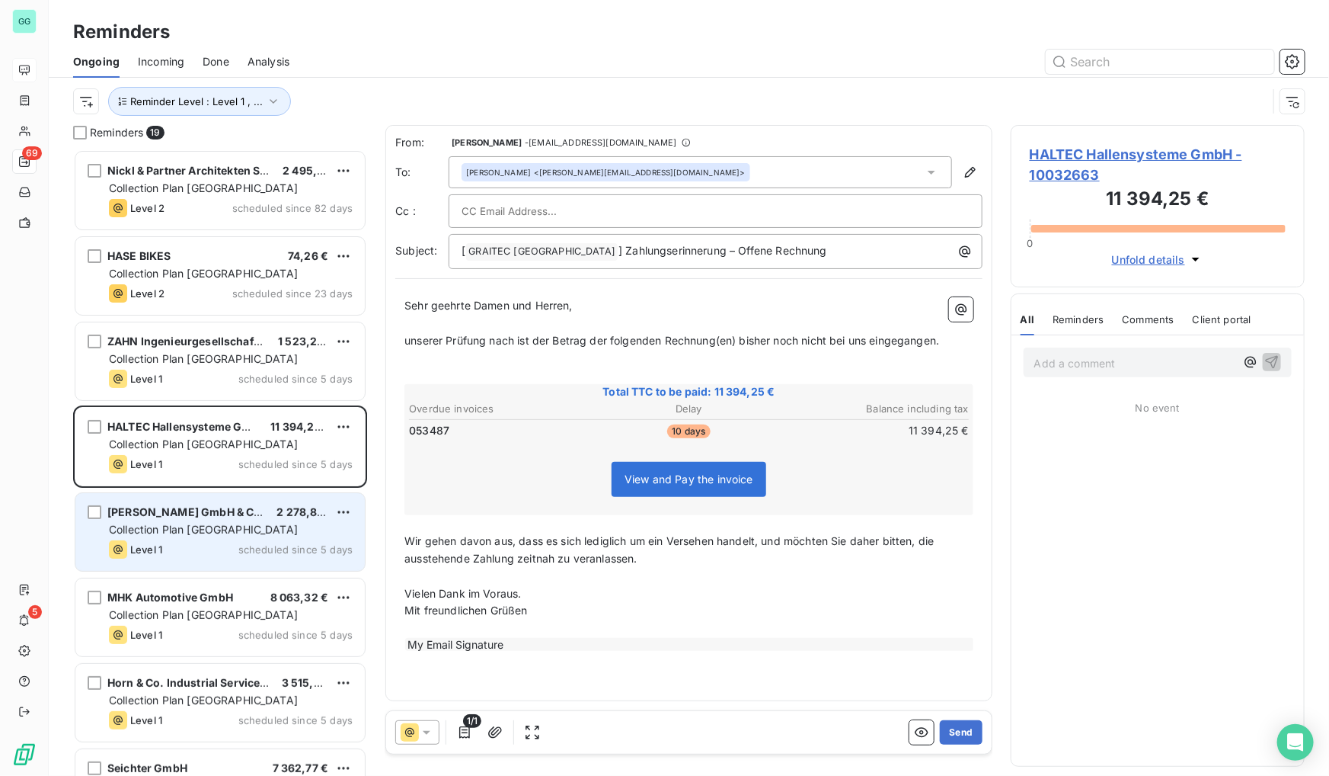
click at [205, 536] on div "Collection Plan [GEOGRAPHIC_DATA]" at bounding box center [231, 529] width 244 height 15
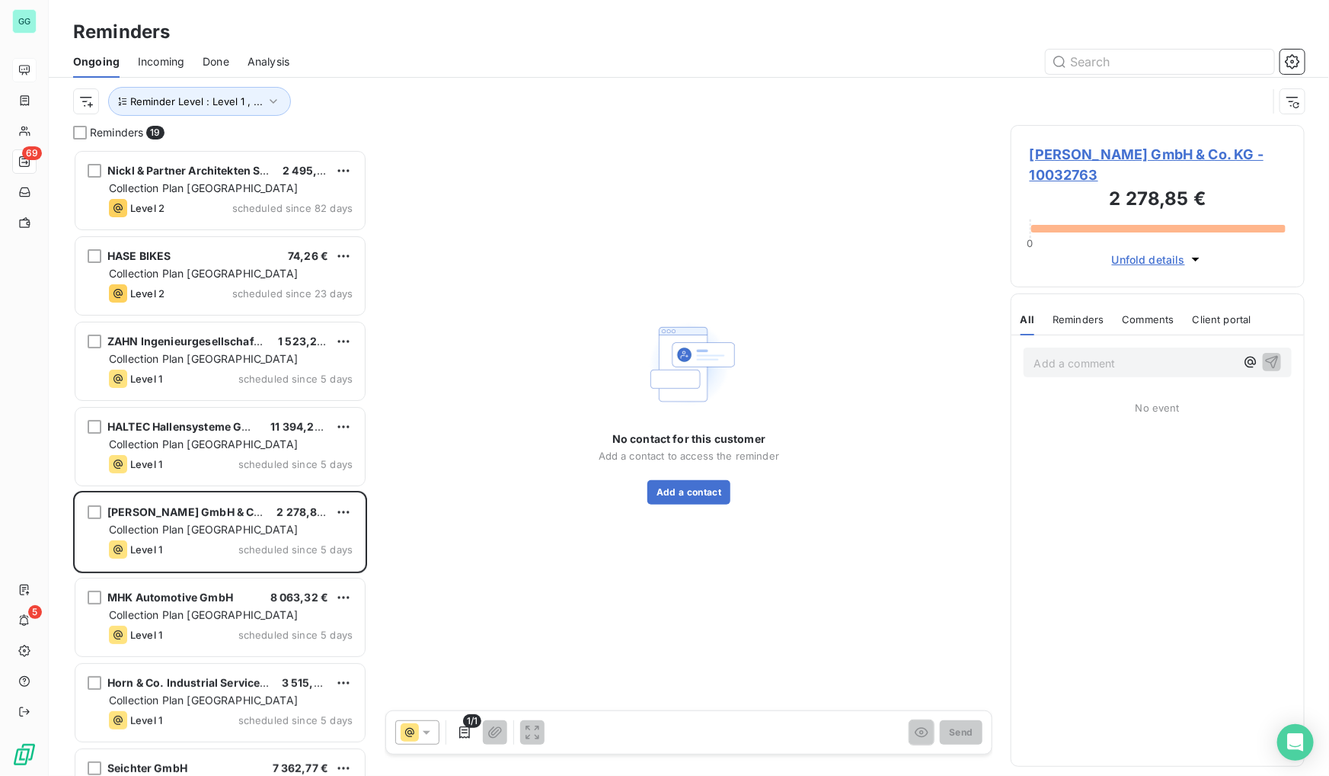
click at [1059, 149] on span "[PERSON_NAME] GmbH & Co. KG - 10032763" at bounding box center [1158, 164] width 256 height 41
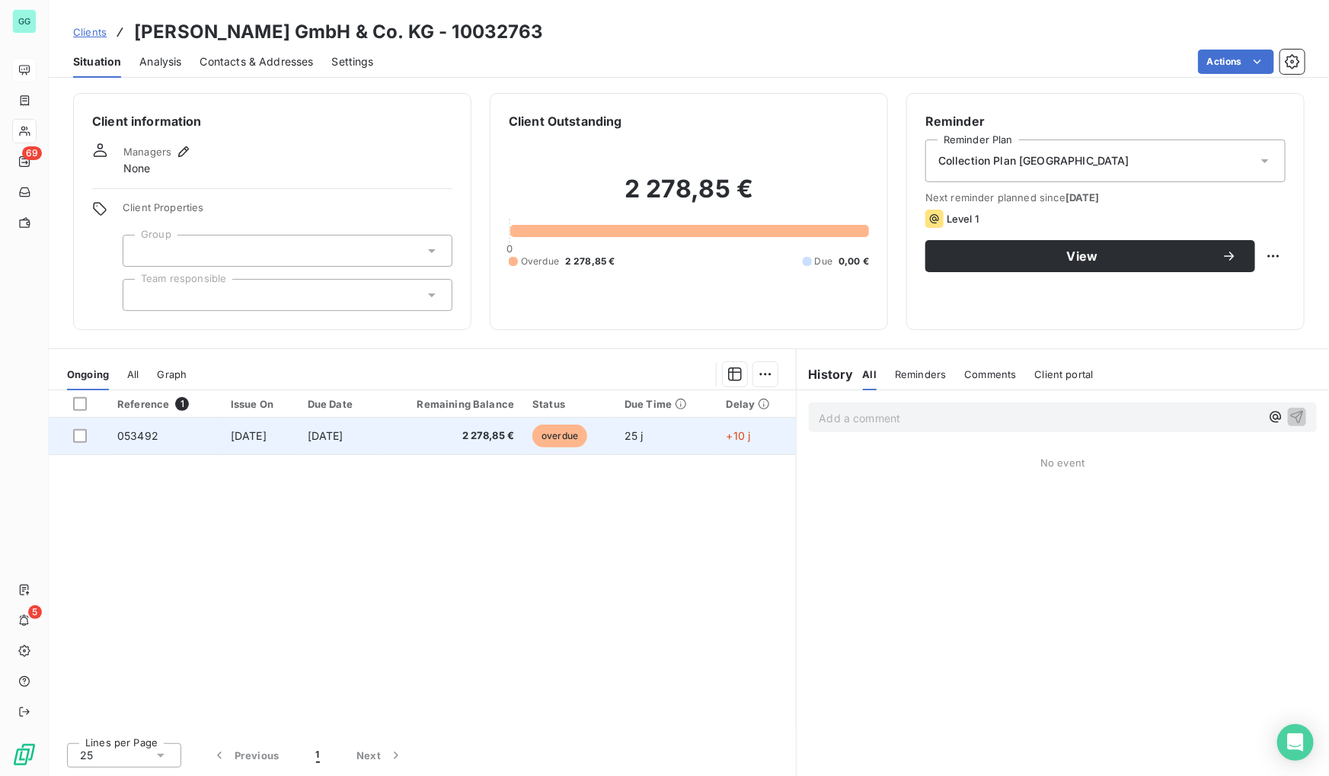
click at [344, 441] on span "[DATE]" at bounding box center [326, 435] width 36 height 13
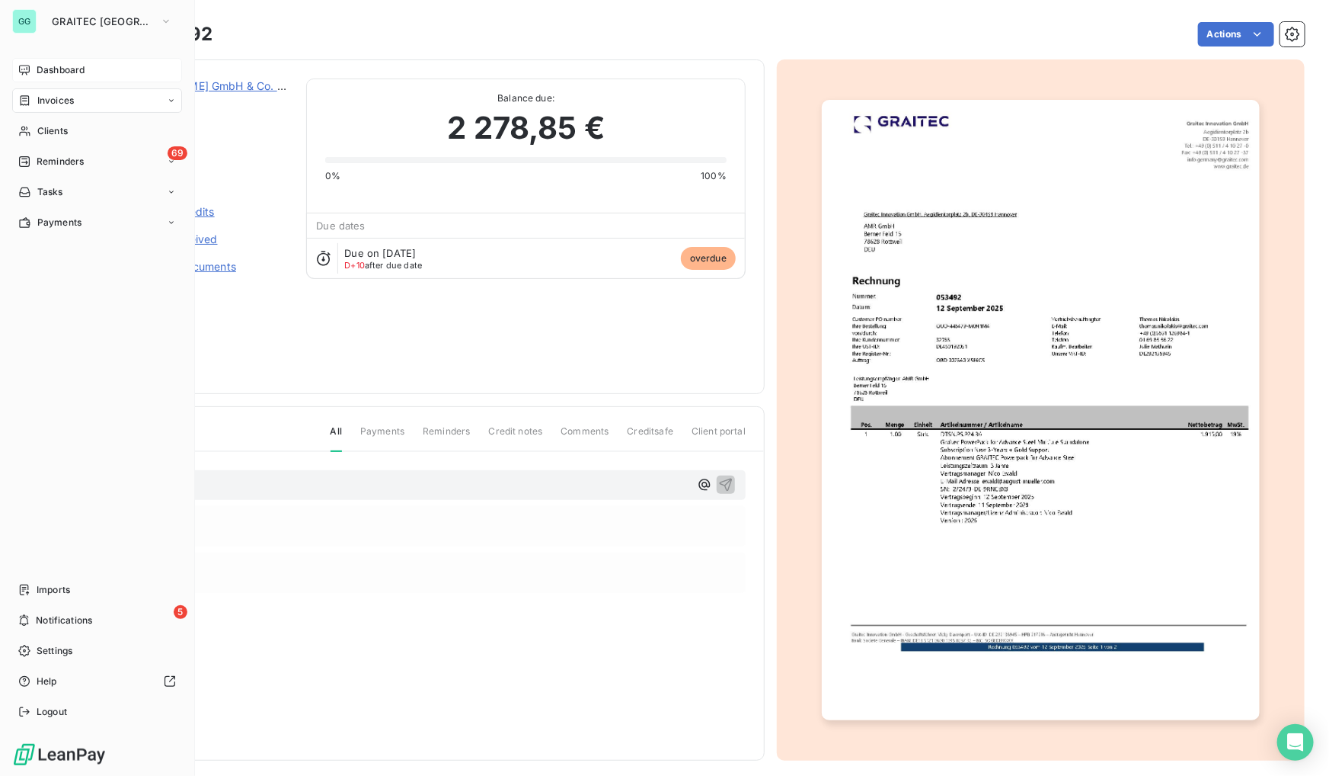
click at [43, 327] on div "Dashboard Invoices Clients 69 Reminders Tasks Payments Imports 5 Notifications …" at bounding box center [97, 391] width 170 height 666
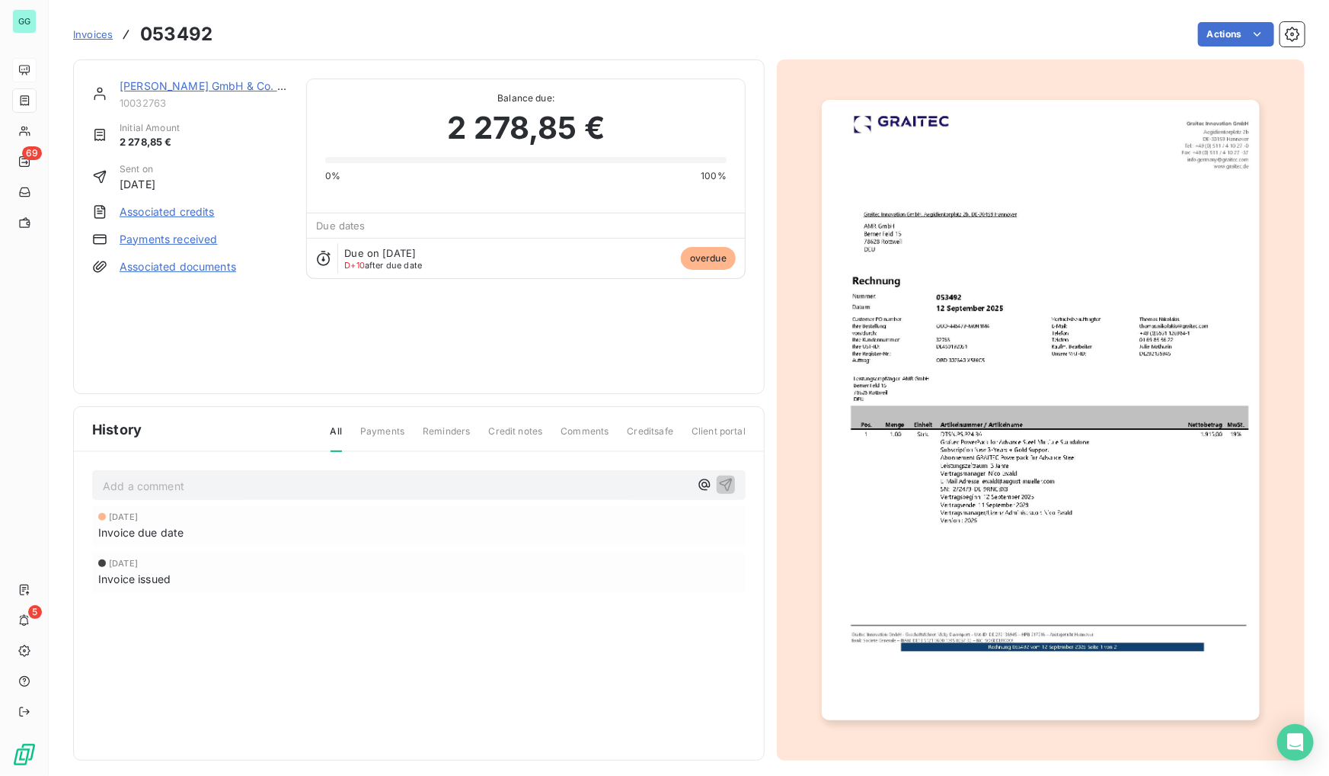
click at [171, 89] on link "[PERSON_NAME] GmbH & Co. KG" at bounding box center [206, 85] width 172 height 13
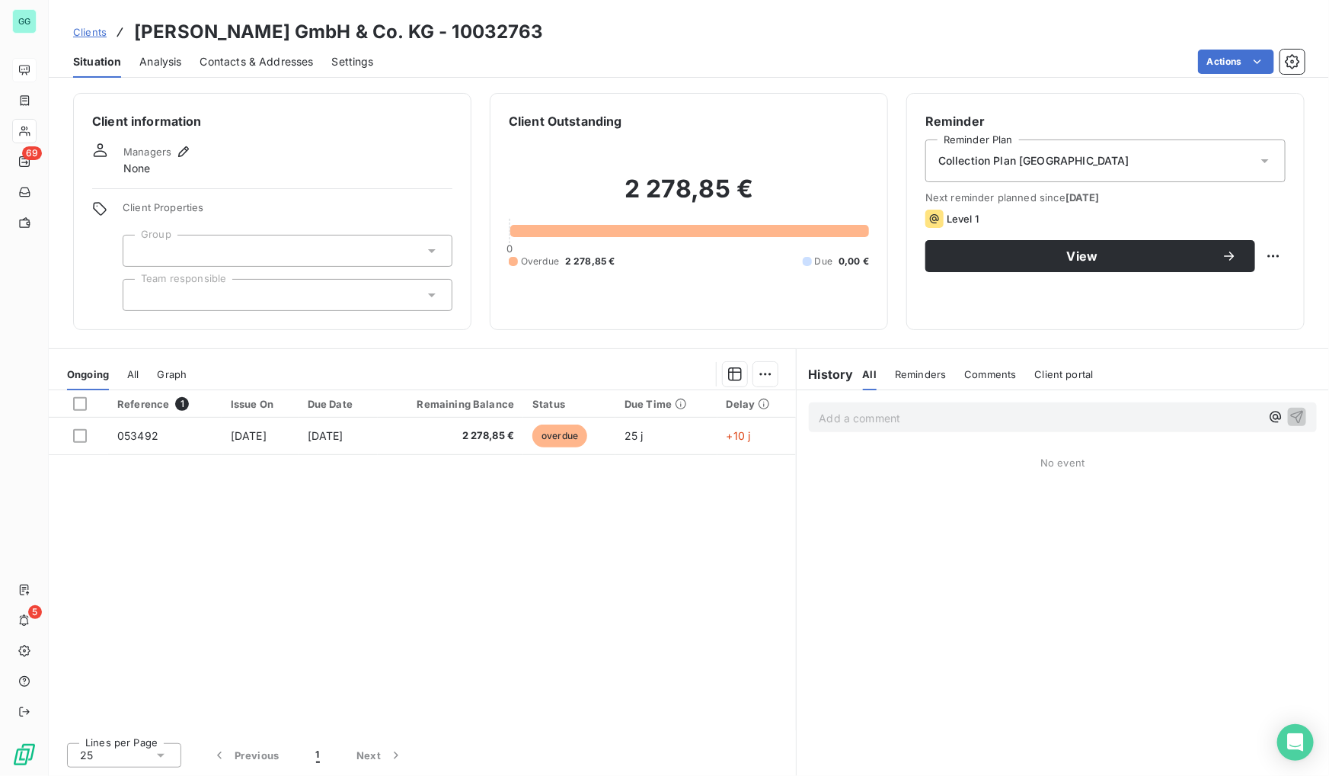
click at [279, 58] on span "Contacts & Addresses" at bounding box center [257, 61] width 114 height 15
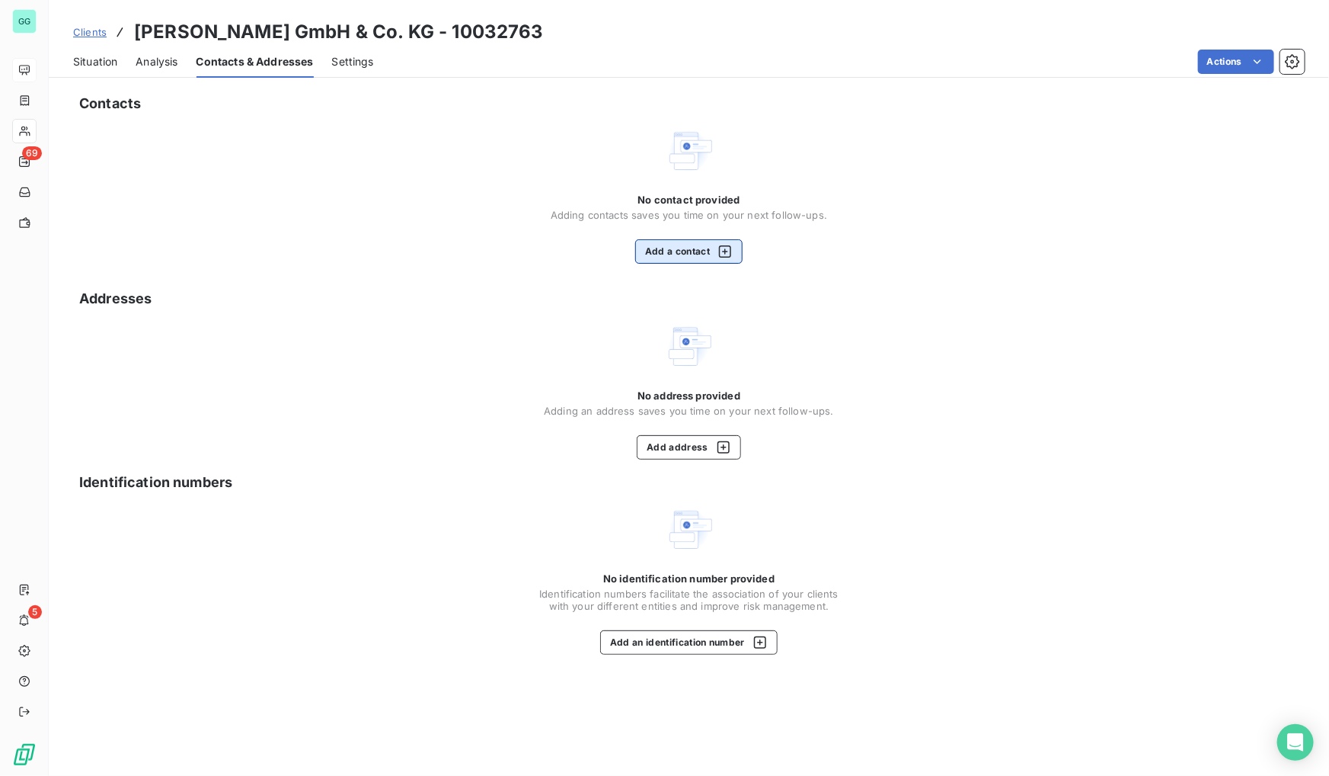
click at [662, 238] on div "No contact provided Adding contacts saves you time on your next follow-ups. Add…" at bounding box center [689, 229] width 277 height 70
click at [692, 260] on button "Add a contact" at bounding box center [688, 251] width 107 height 24
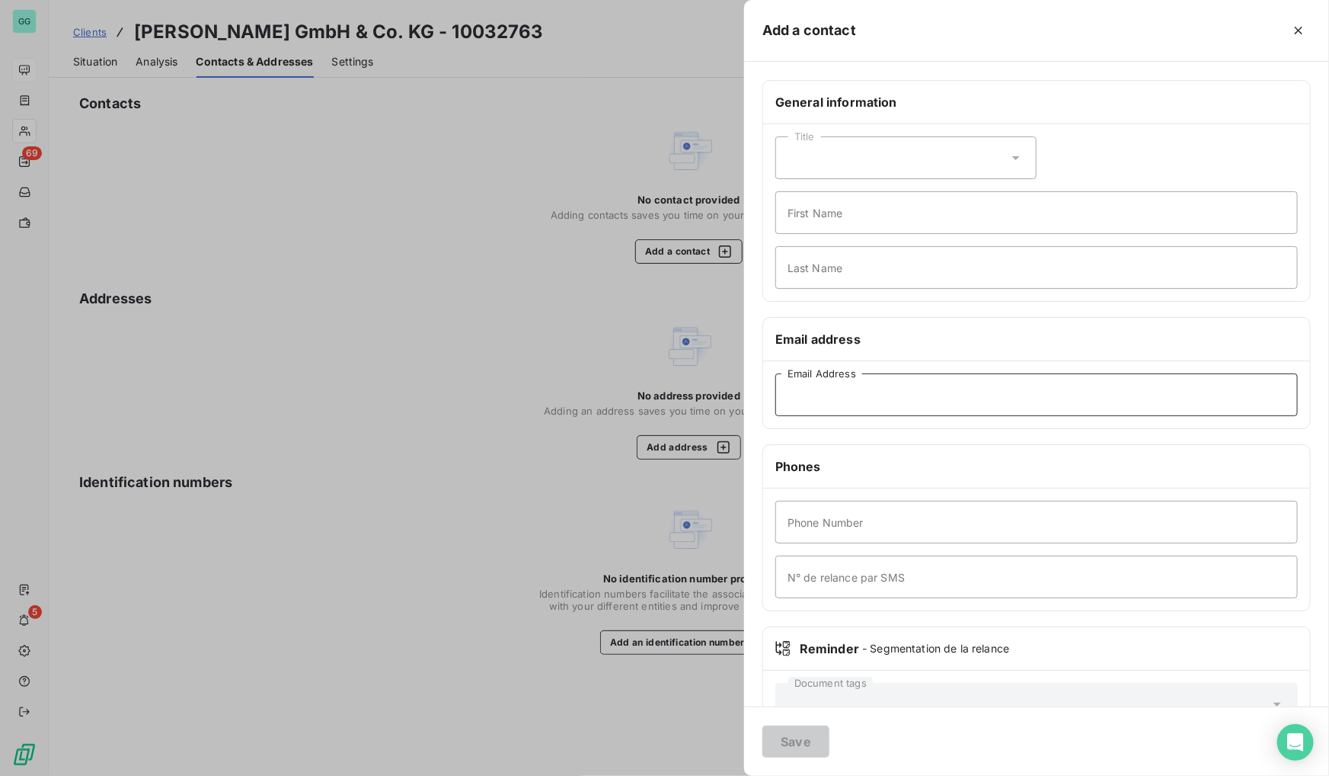
click at [792, 392] on input "Email Address" at bounding box center [1037, 394] width 523 height 43
paste input "[EMAIL_ADDRESS][DOMAIN_NAME]"
type input "[EMAIL_ADDRESS][DOMAIN_NAME]"
click at [791, 738] on button "Save" at bounding box center [796, 741] width 67 height 32
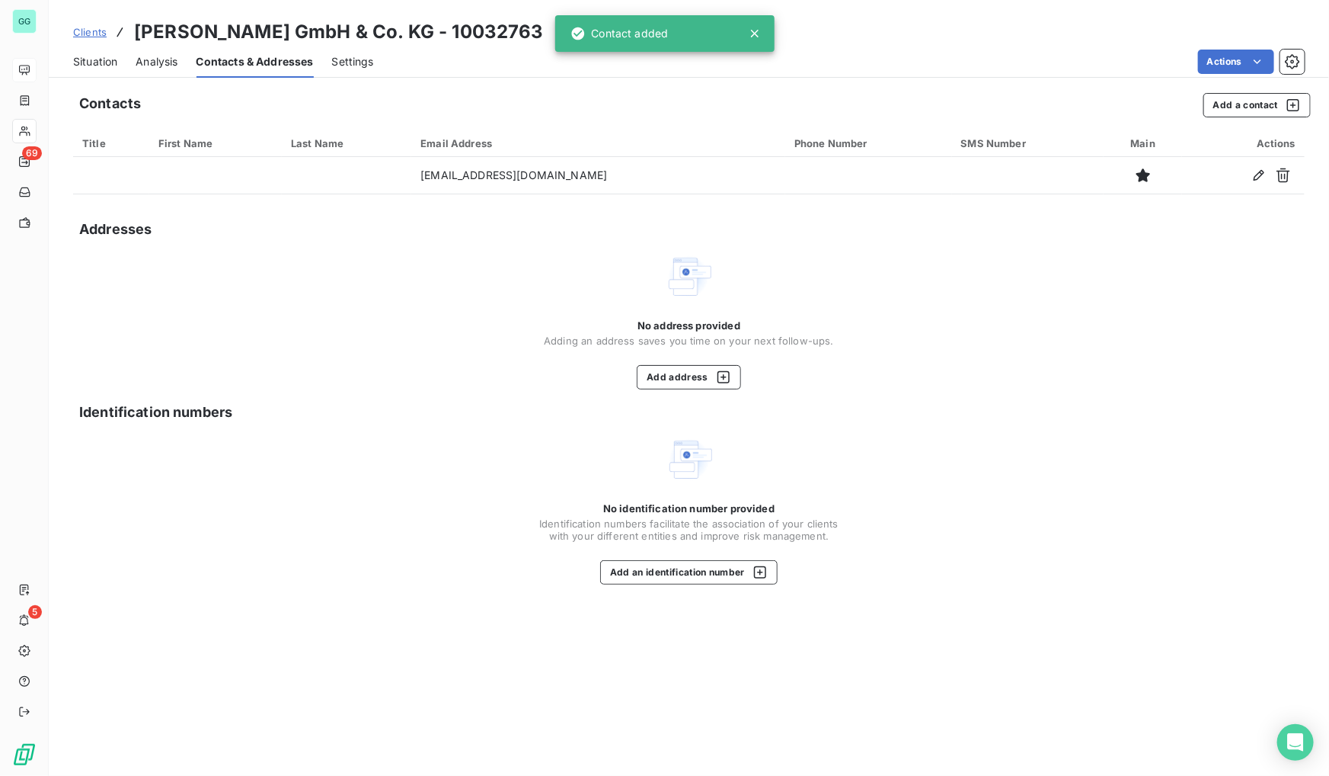
click at [100, 62] on span "Situation" at bounding box center [95, 61] width 44 height 15
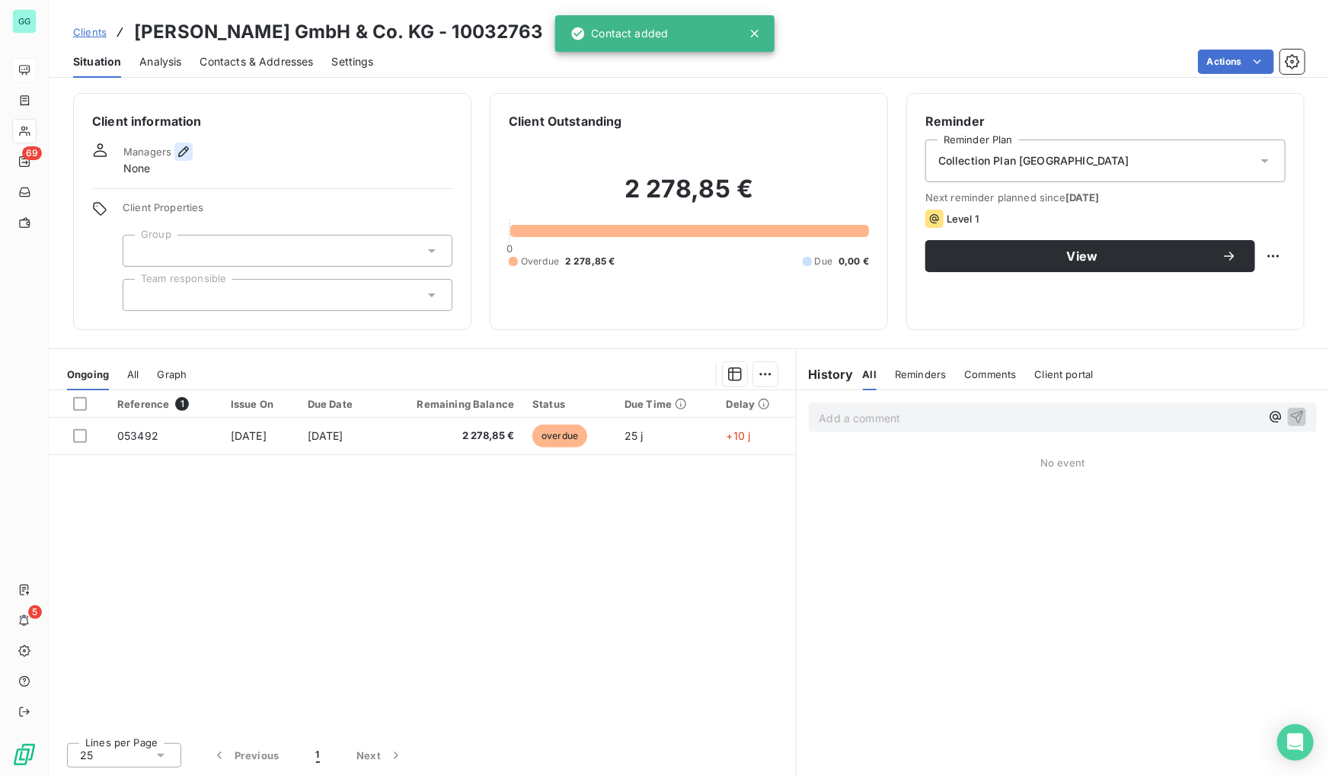
click at [190, 149] on icon "button" at bounding box center [183, 151] width 15 height 15
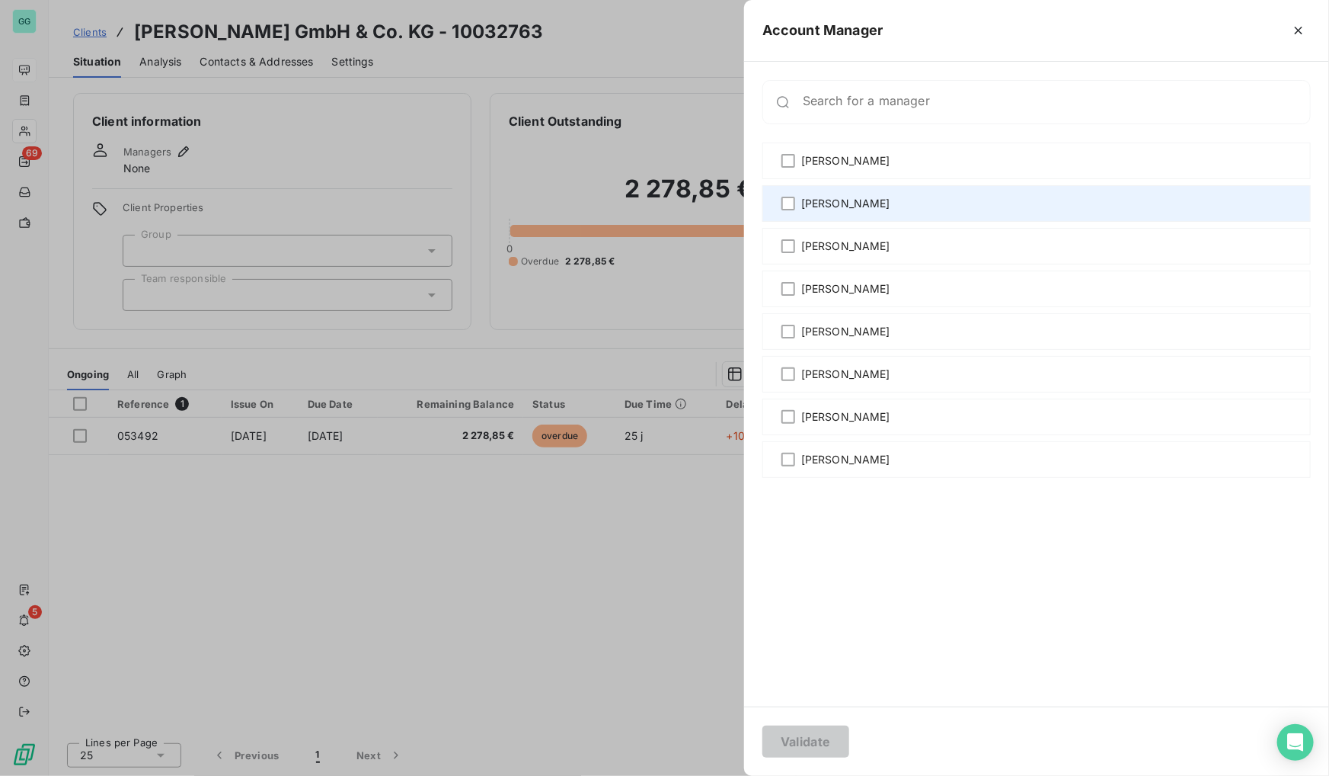
drag, startPoint x: 788, startPoint y: 414, endPoint x: 805, endPoint y: 191, distance: 223.1
click at [790, 412] on div at bounding box center [789, 417] width 14 height 14
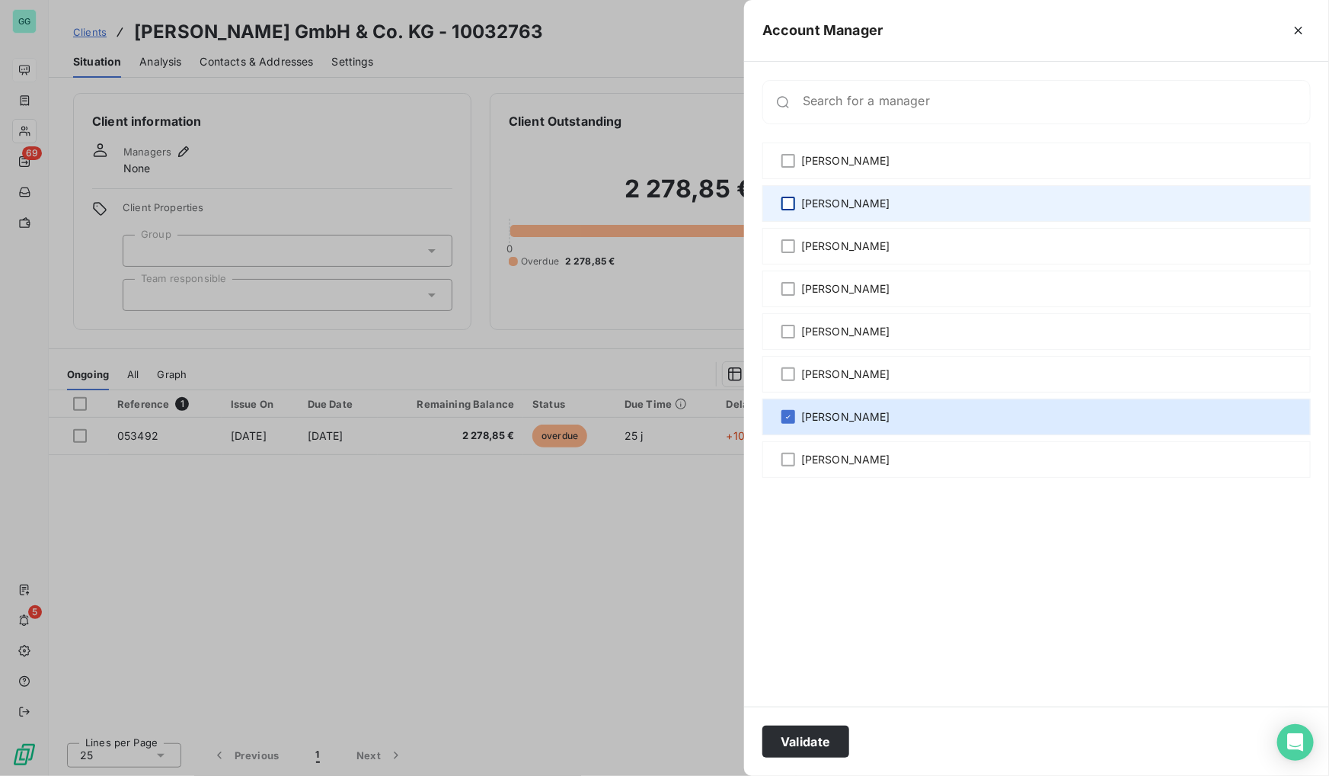
click at [792, 200] on div at bounding box center [789, 204] width 14 height 14
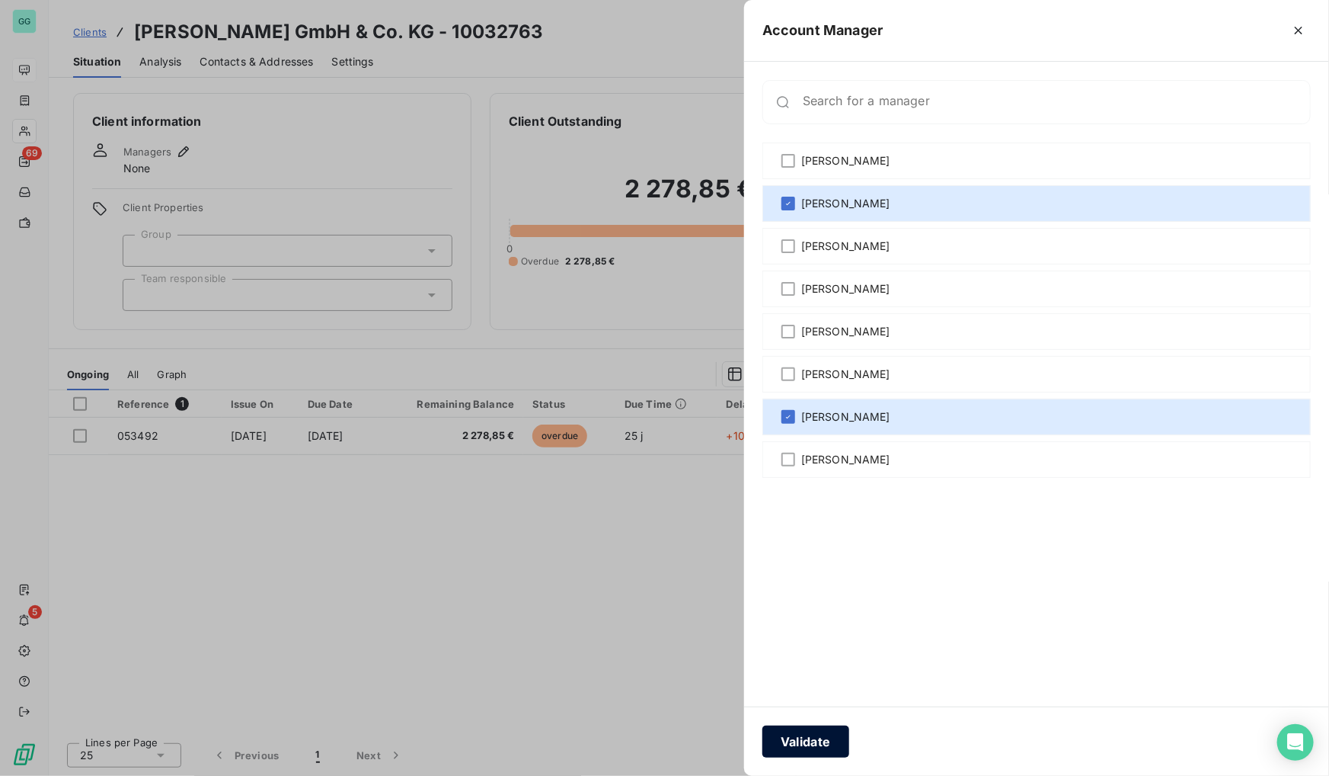
click at [792, 748] on button "Validate" at bounding box center [806, 741] width 87 height 32
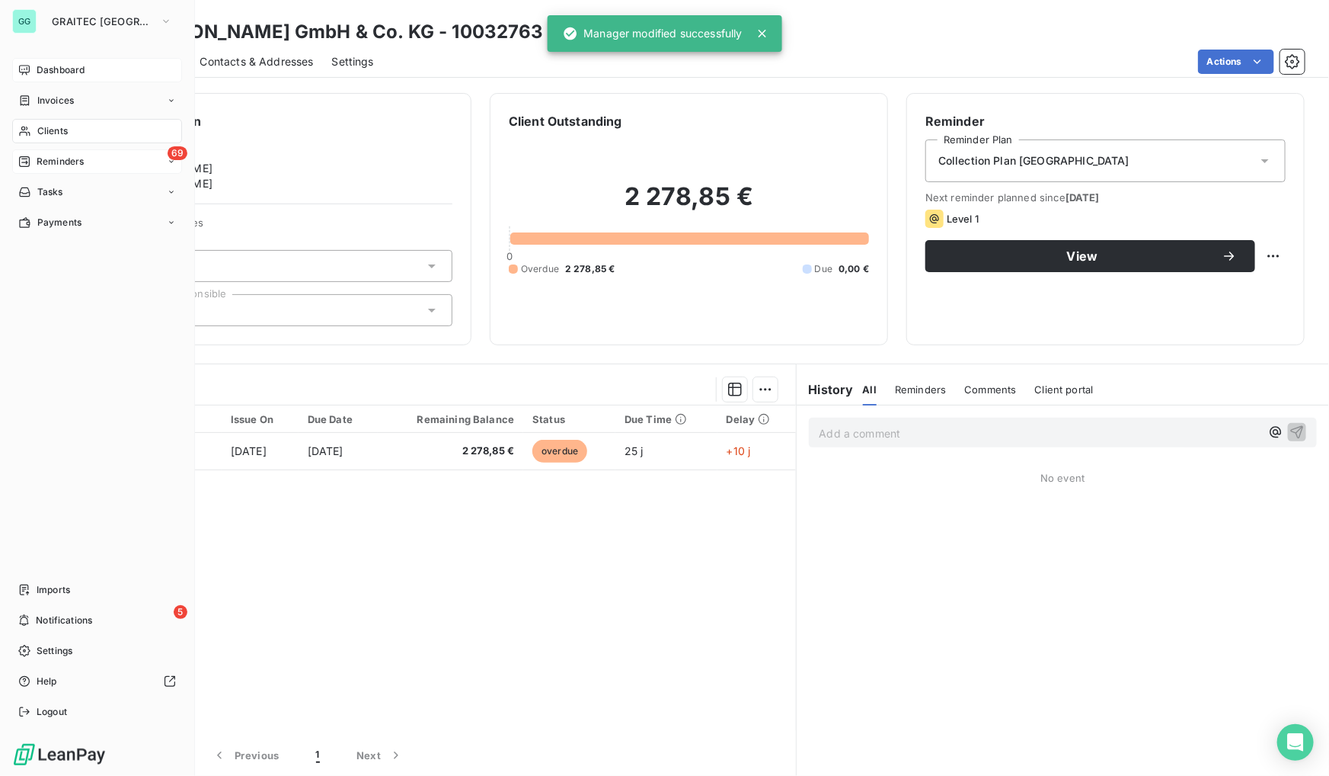
click at [73, 167] on span "Reminders" at bounding box center [60, 162] width 47 height 14
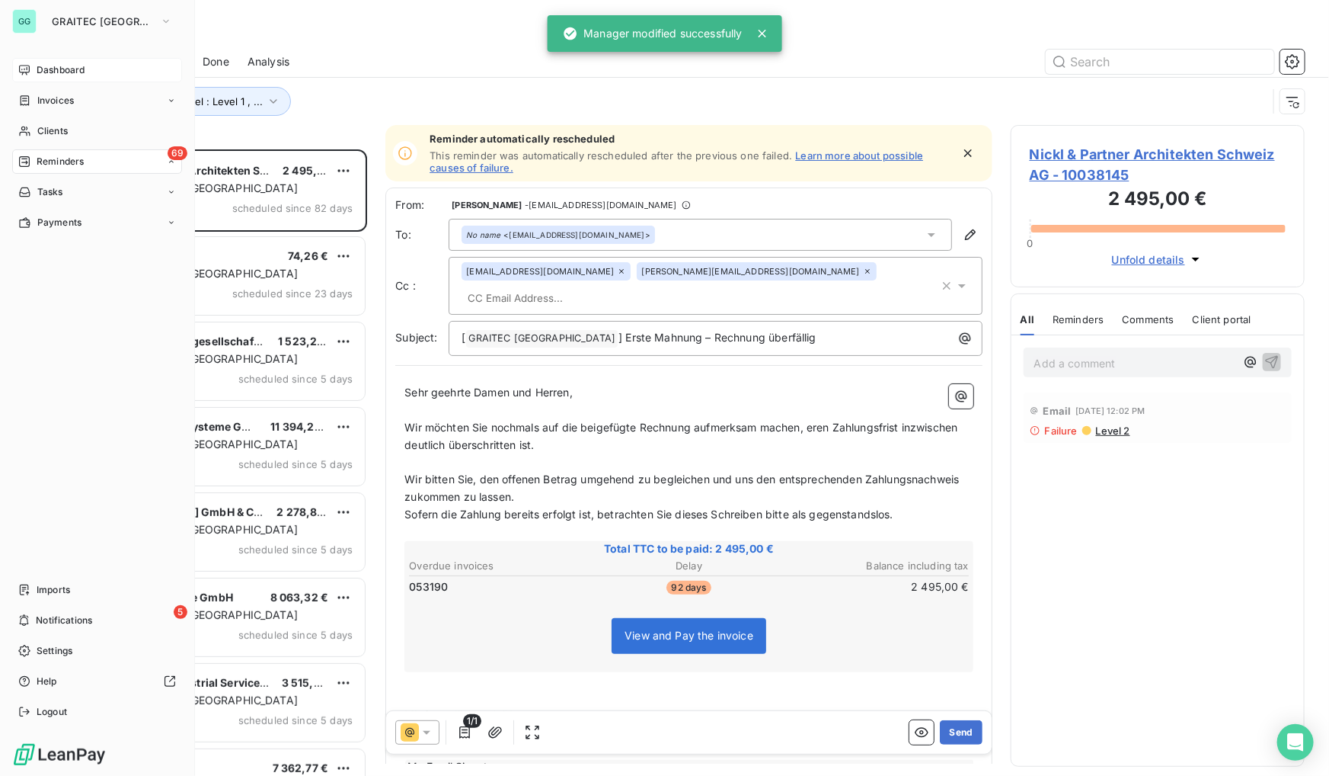
scroll to position [616, 283]
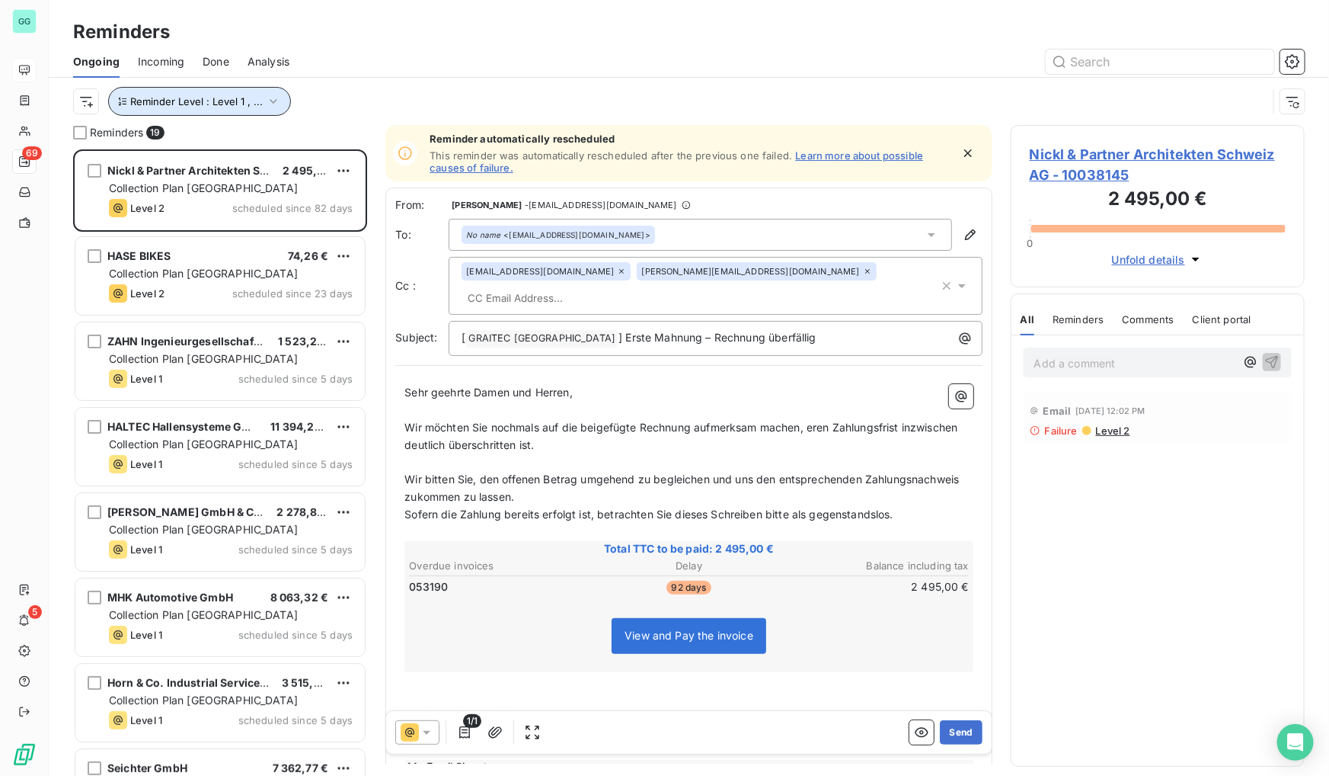
click at [205, 101] on span "Reminder Level : Level 1 , ..." at bounding box center [196, 101] width 133 height 12
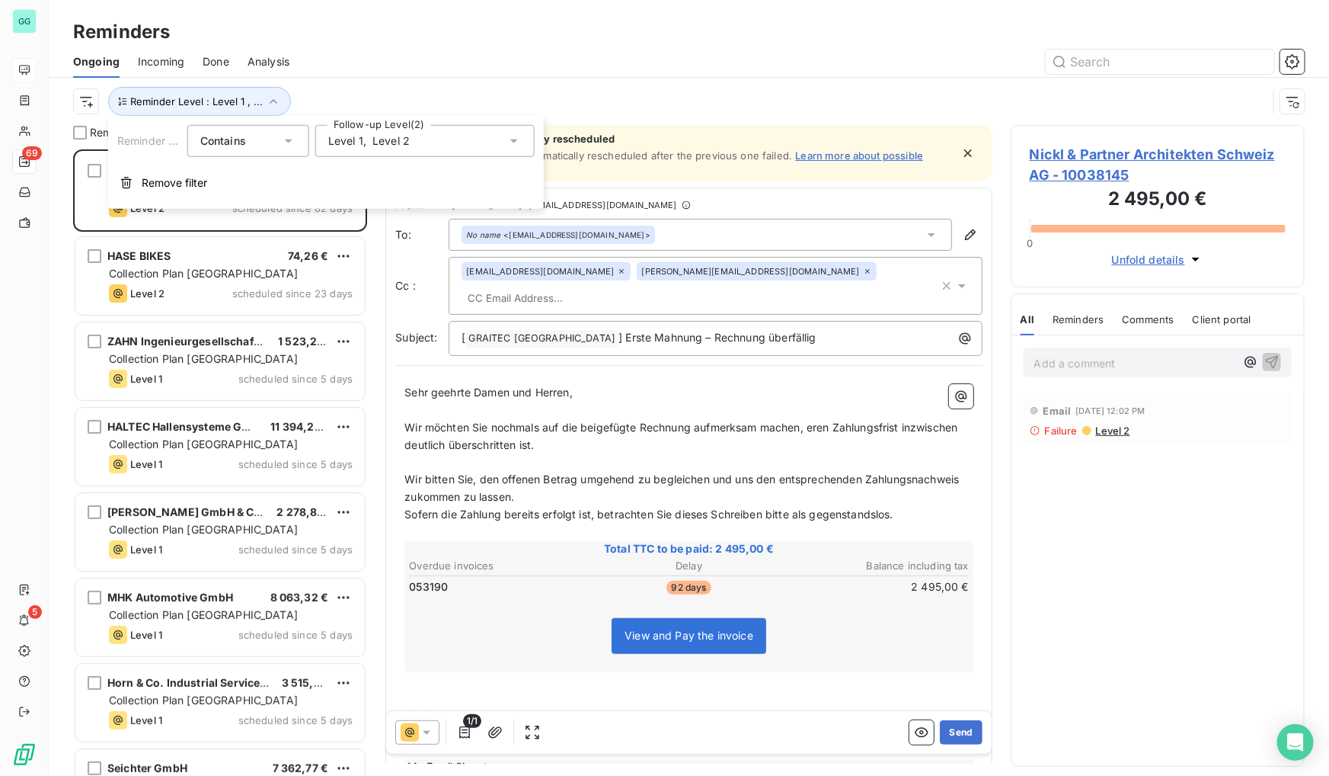
click at [502, 133] on div "Level 1 , Level 2" at bounding box center [424, 141] width 219 height 32
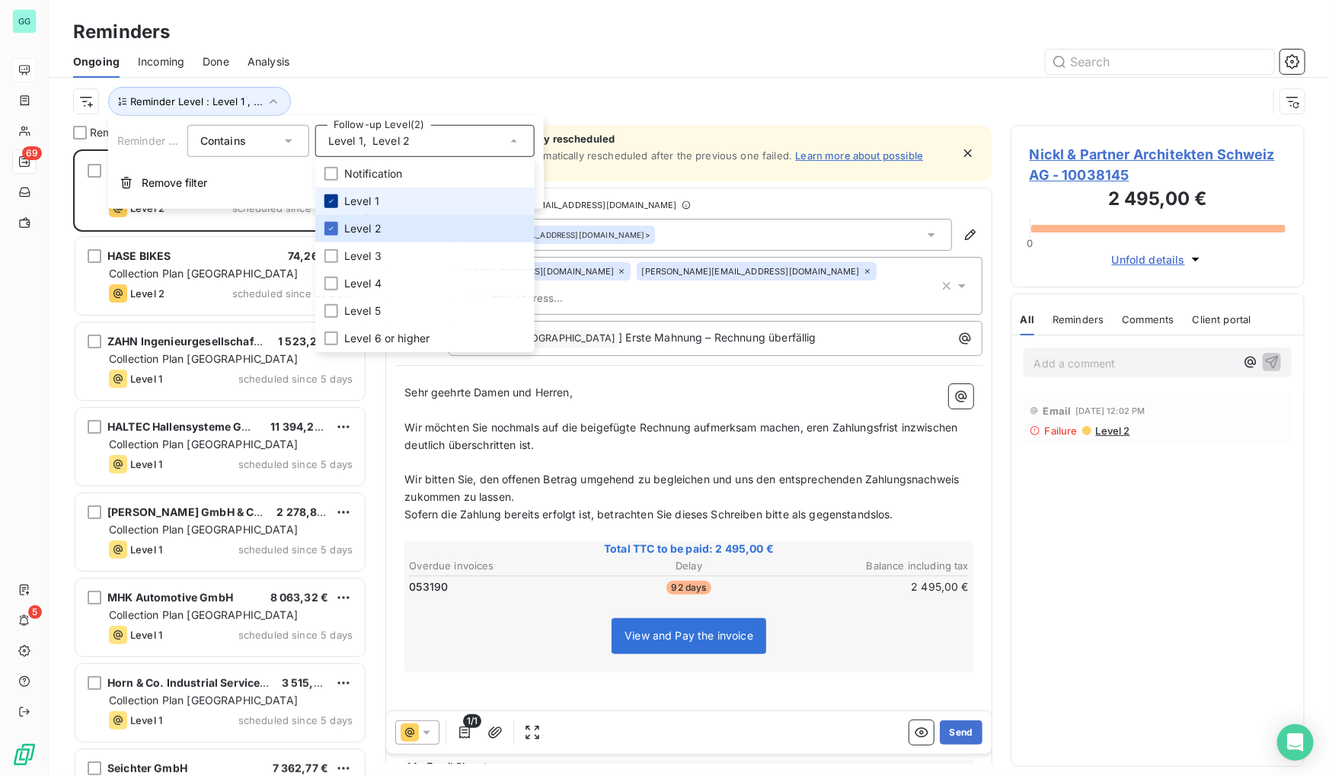
click at [335, 206] on div at bounding box center [332, 201] width 14 height 14
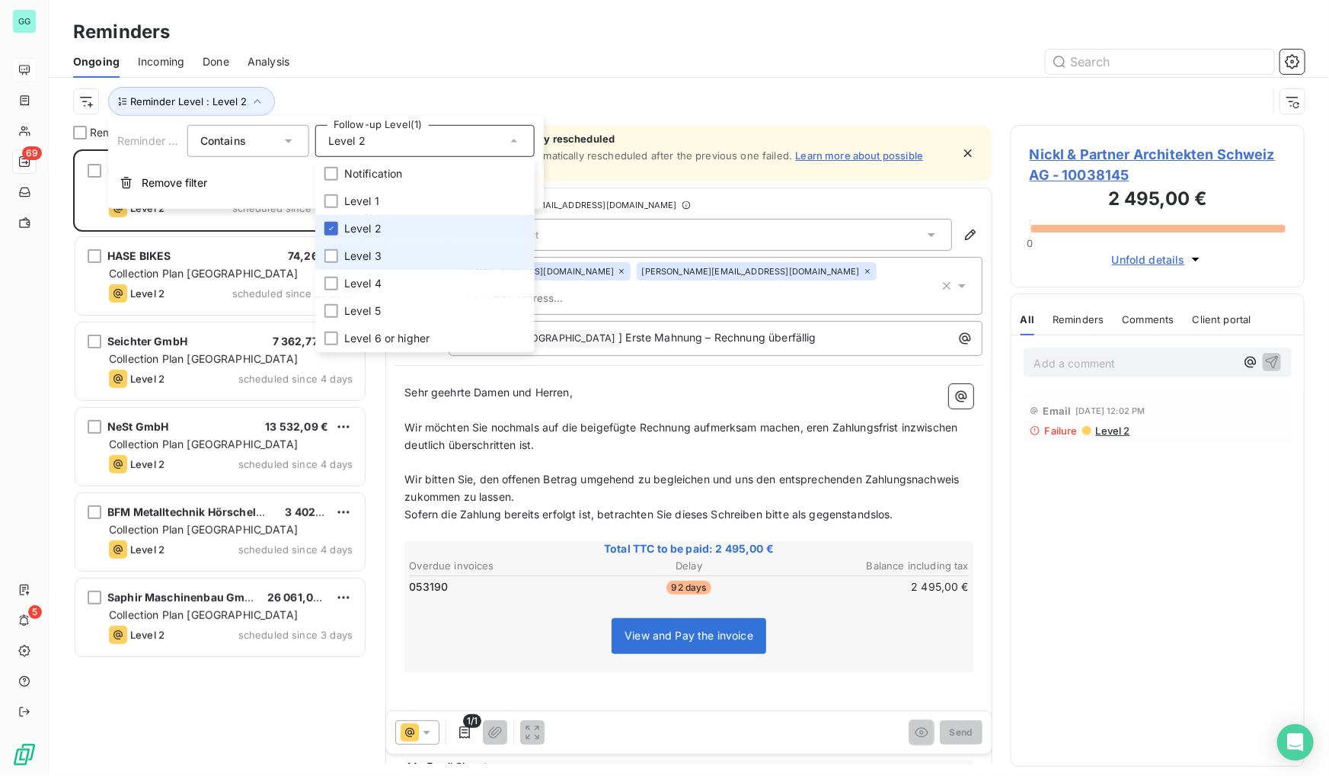
drag, startPoint x: 328, startPoint y: 230, endPoint x: 329, endPoint y: 242, distance: 12.2
click at [328, 231] on icon at bounding box center [331, 228] width 9 height 9
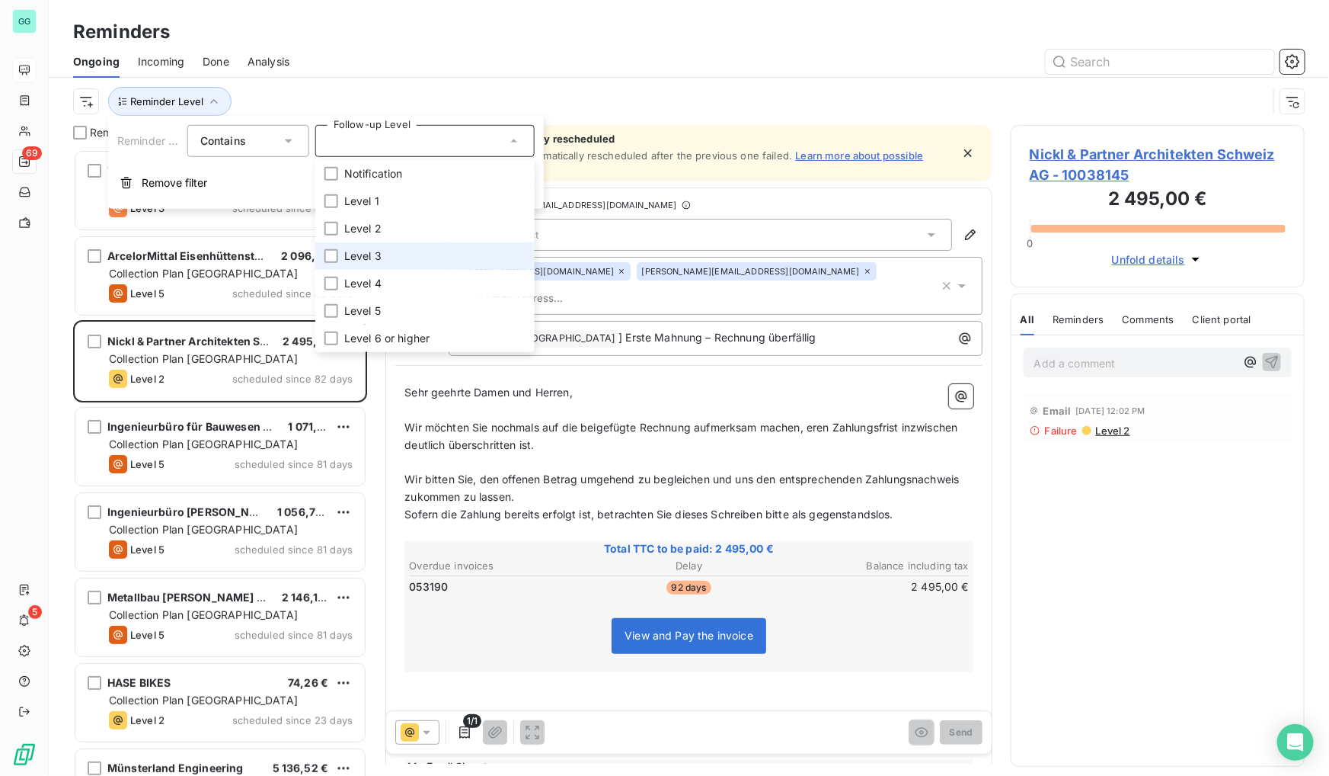
click at [333, 266] on li "Level 3" at bounding box center [424, 255] width 219 height 27
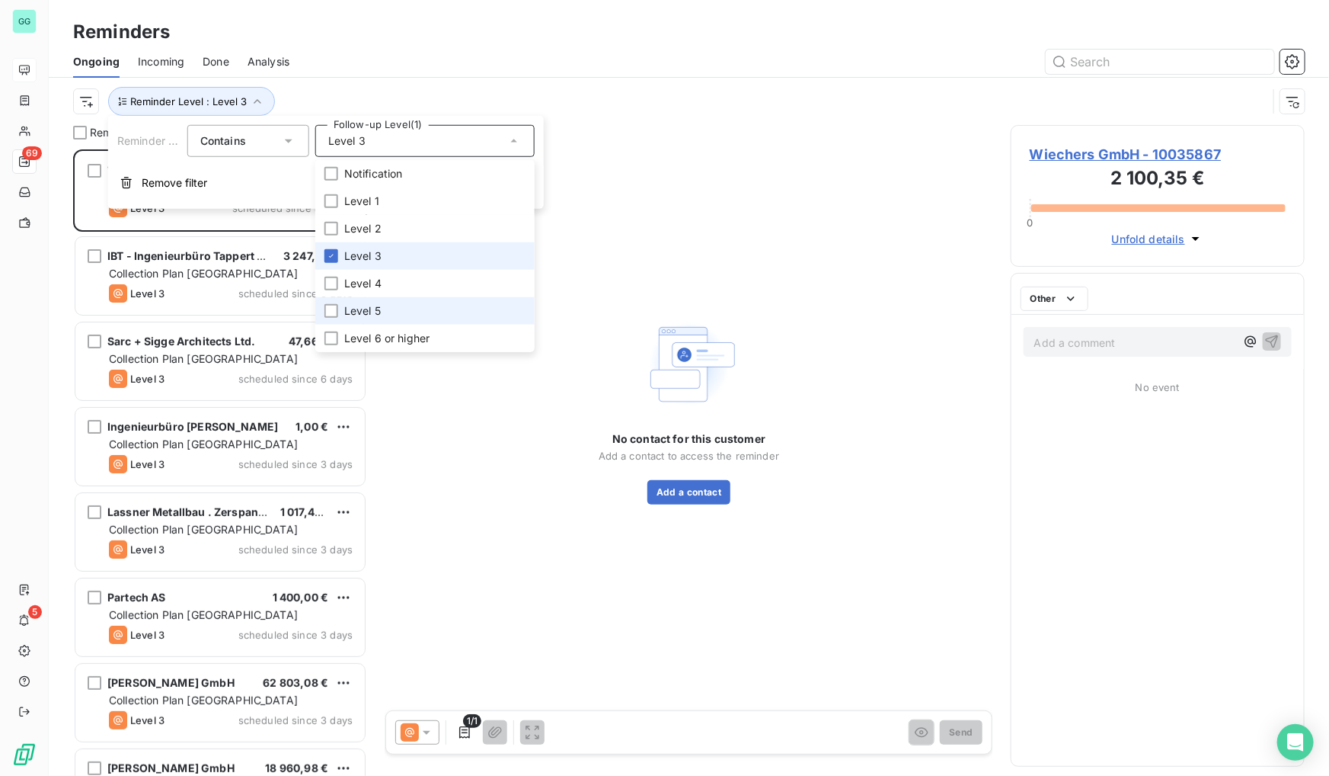
scroll to position [616, 283]
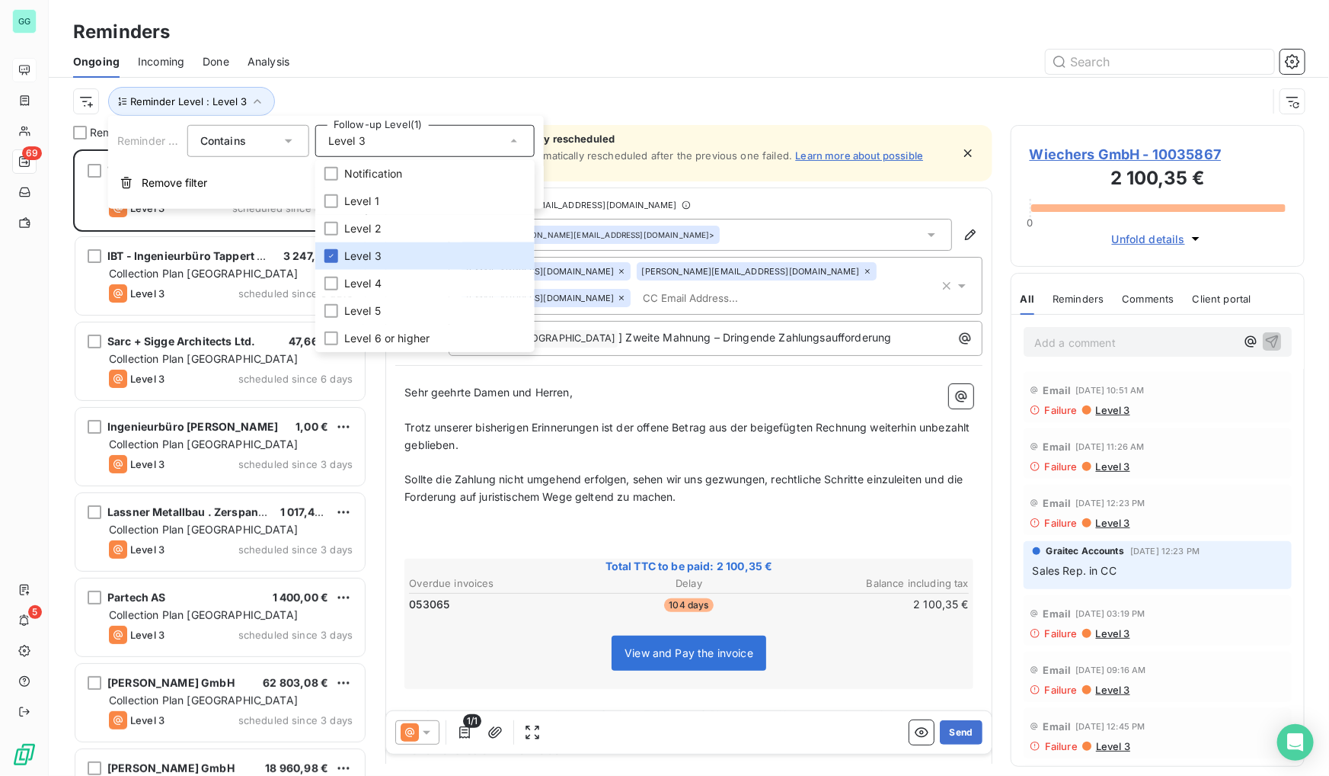
click at [704, 61] on div at bounding box center [806, 62] width 997 height 24
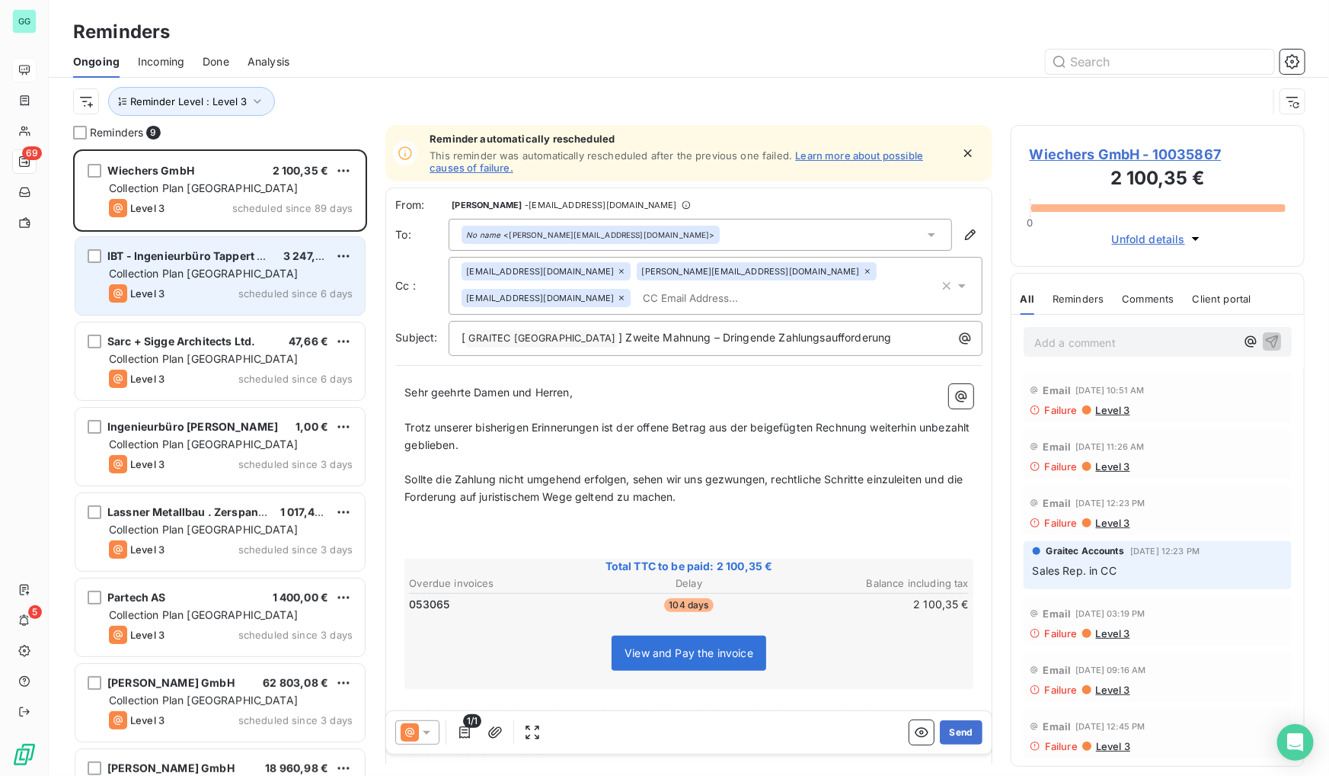
click at [210, 251] on span "IBT - Ingenieurbüro Tappert GmbH i.G." at bounding box center [209, 255] width 204 height 13
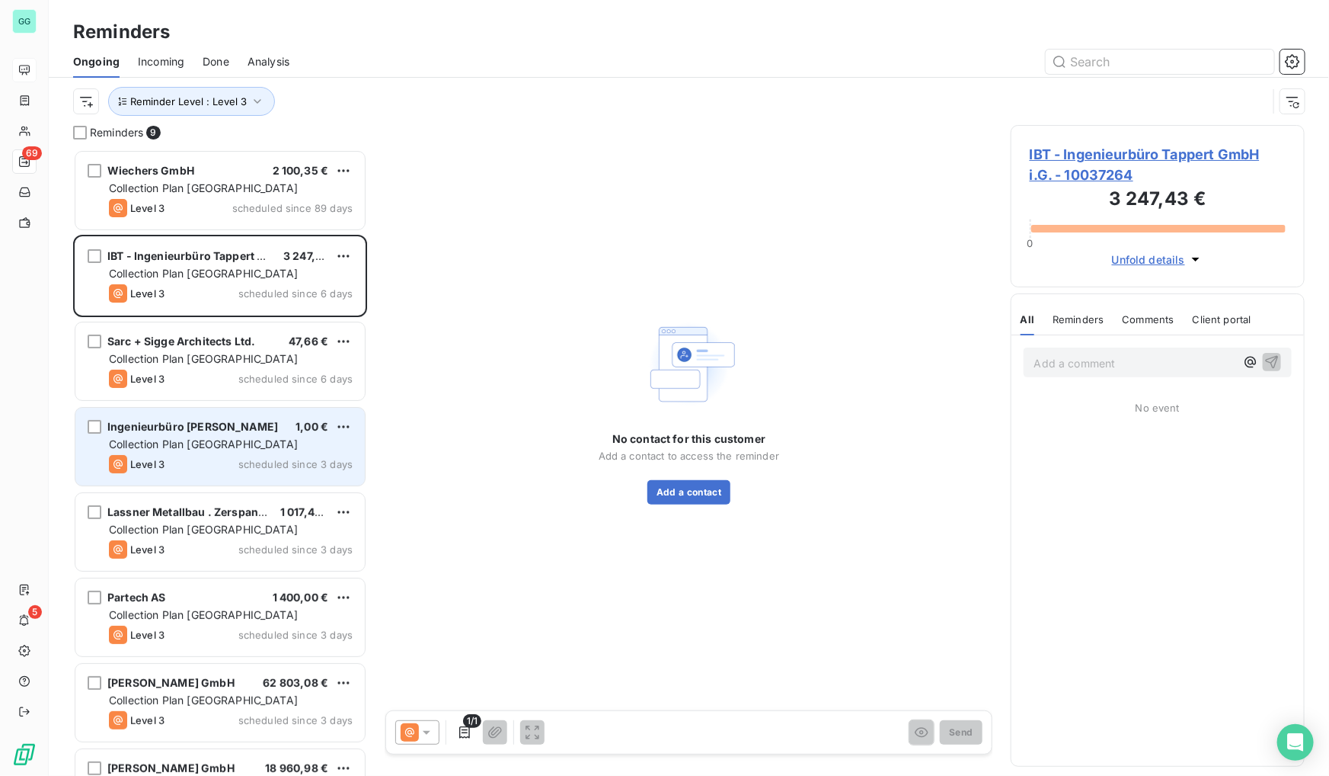
click at [197, 415] on div "Ingenieurbüro [PERSON_NAME] 1,00 € Collection Plan Germany Level 3 scheduled si…" at bounding box center [219, 447] width 289 height 78
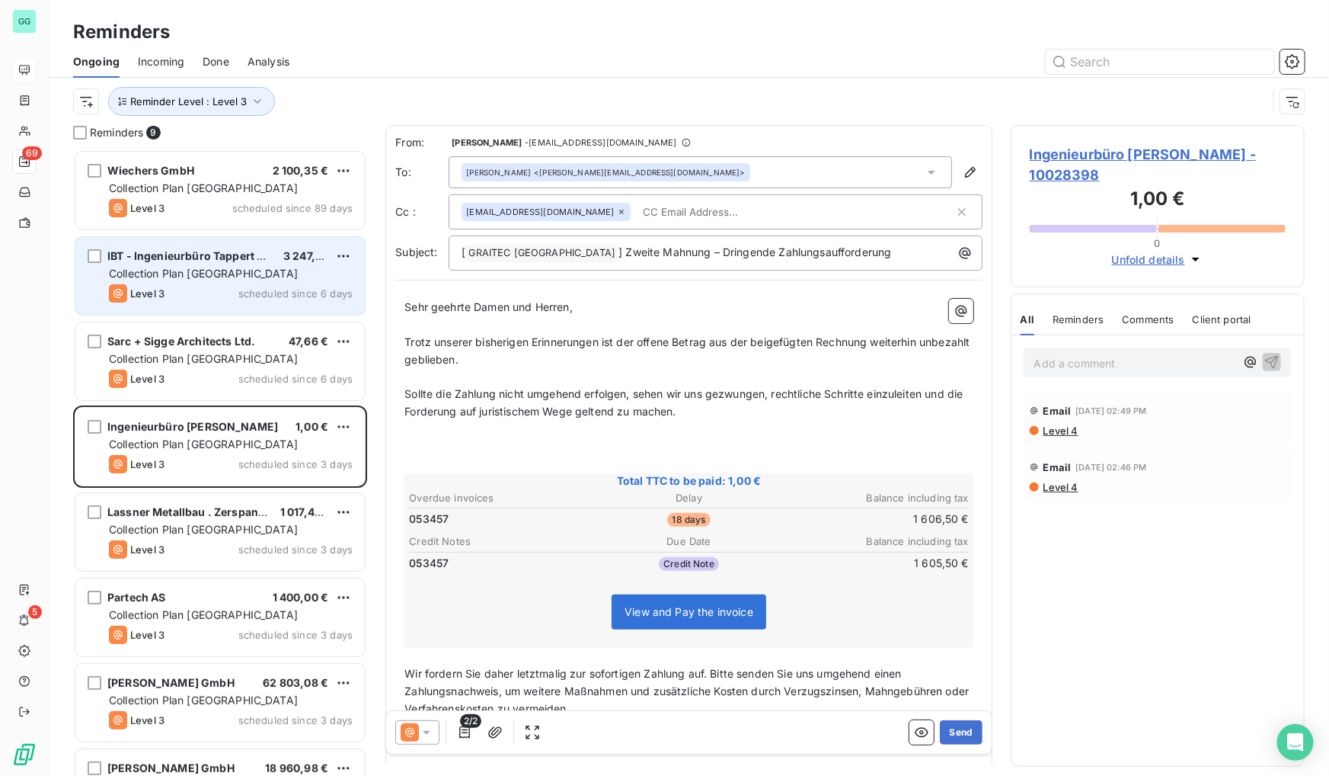
click at [206, 274] on span "Collection Plan [GEOGRAPHIC_DATA]" at bounding box center [203, 273] width 189 height 13
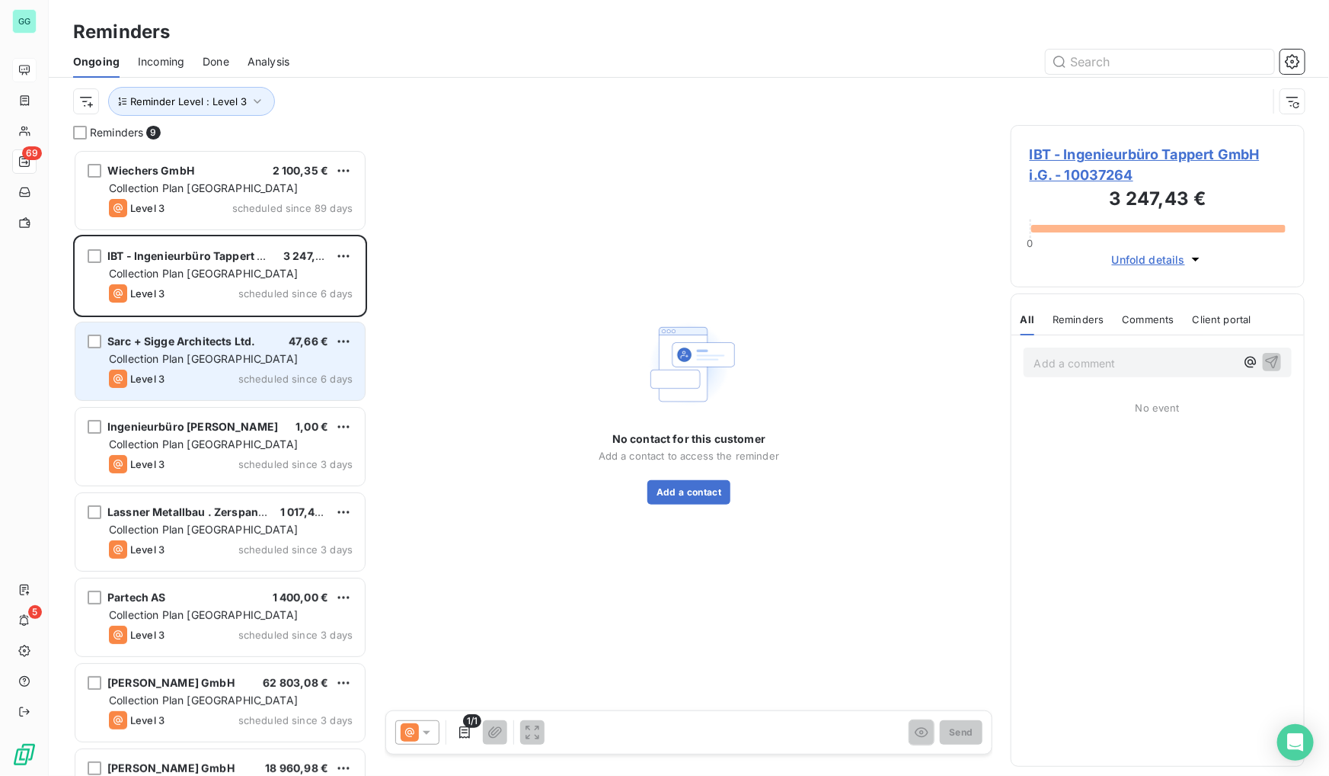
click at [211, 324] on div "Sarc + Sigge Architects Ltd. 47,66 € Collection Plan [GEOGRAPHIC_DATA] Level 3 …" at bounding box center [219, 361] width 289 height 78
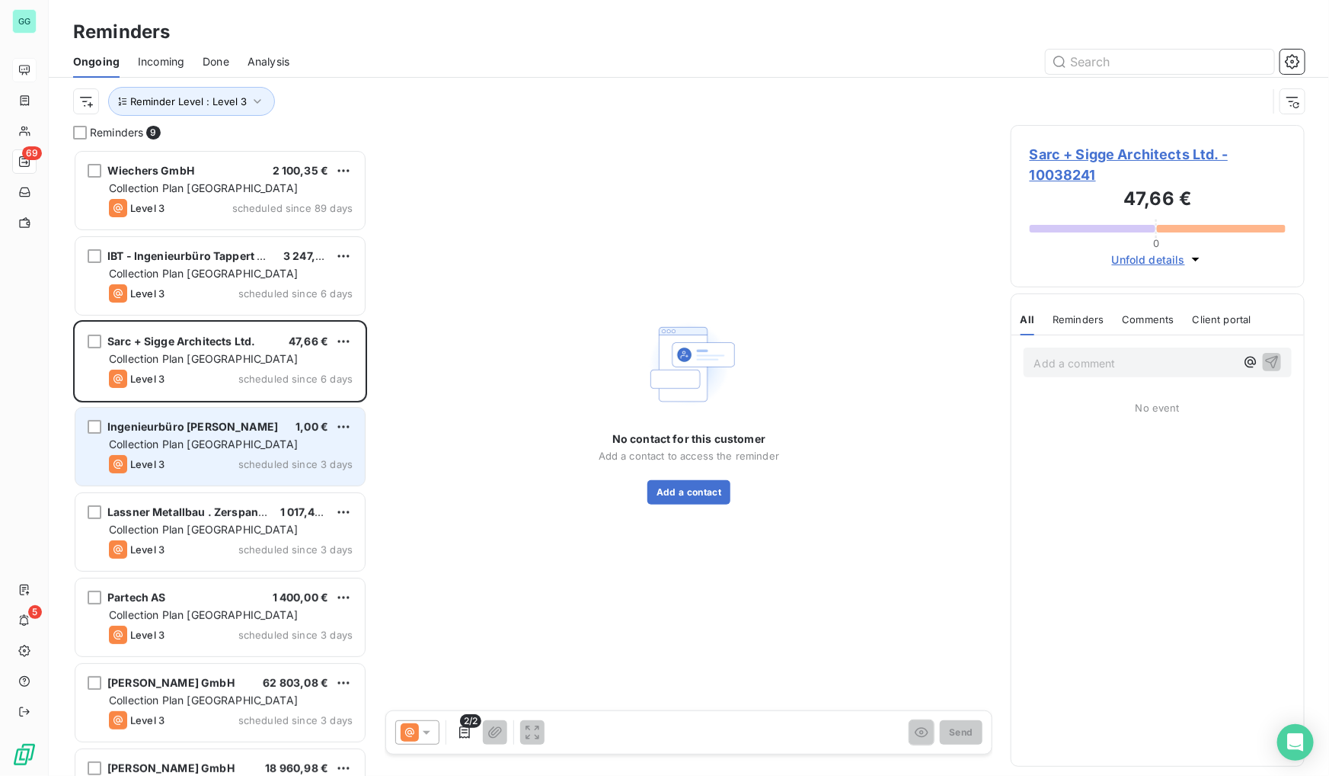
click at [213, 449] on span "Collection Plan [GEOGRAPHIC_DATA]" at bounding box center [203, 443] width 189 height 13
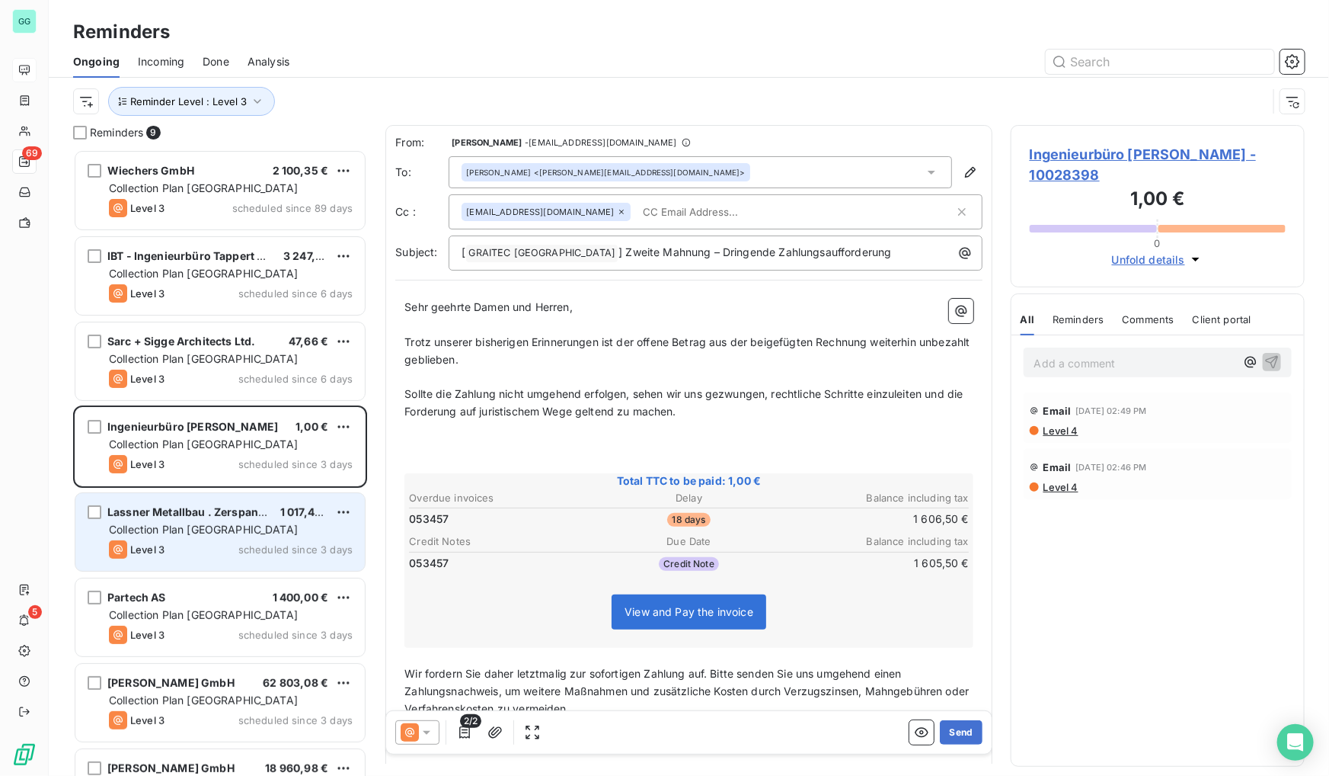
click at [204, 542] on div "Level 3 scheduled since 3 days" at bounding box center [231, 549] width 244 height 18
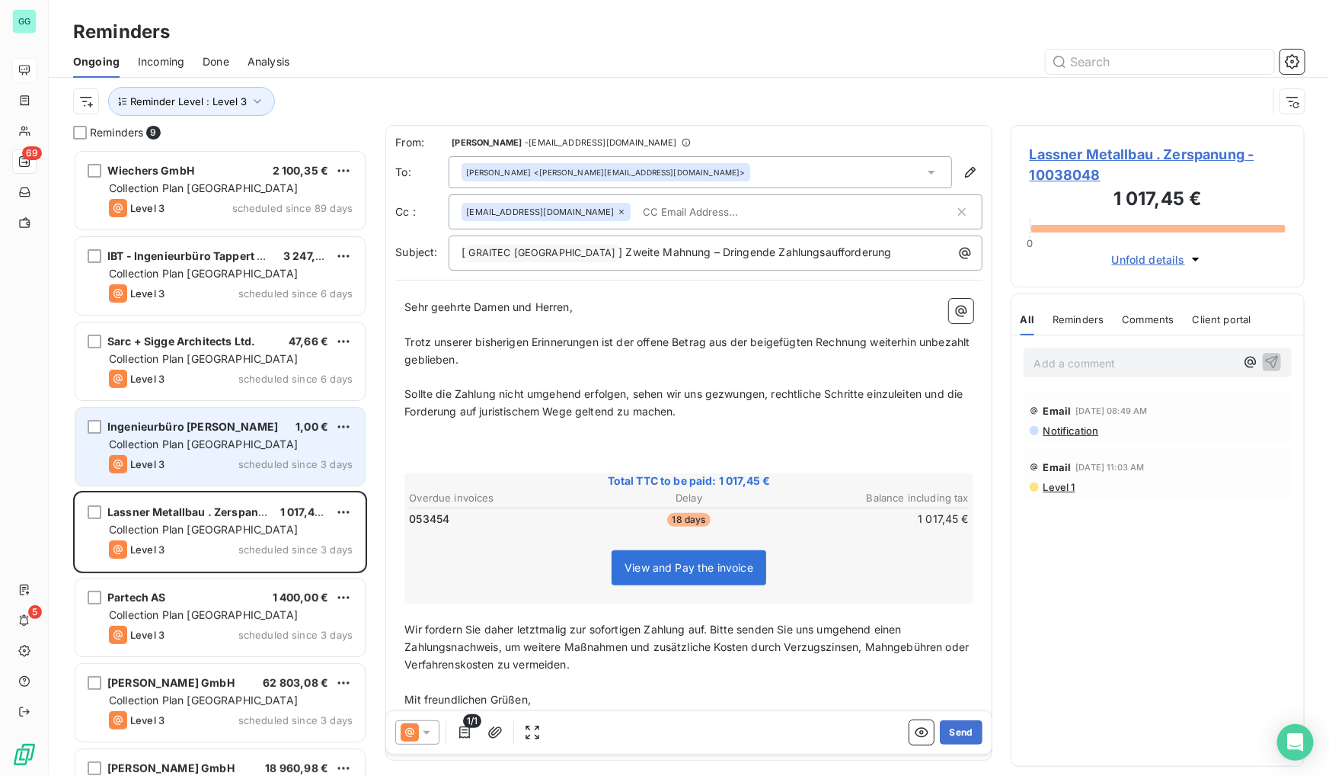
click at [224, 469] on div "Level 3 scheduled since 3 days" at bounding box center [231, 464] width 244 height 18
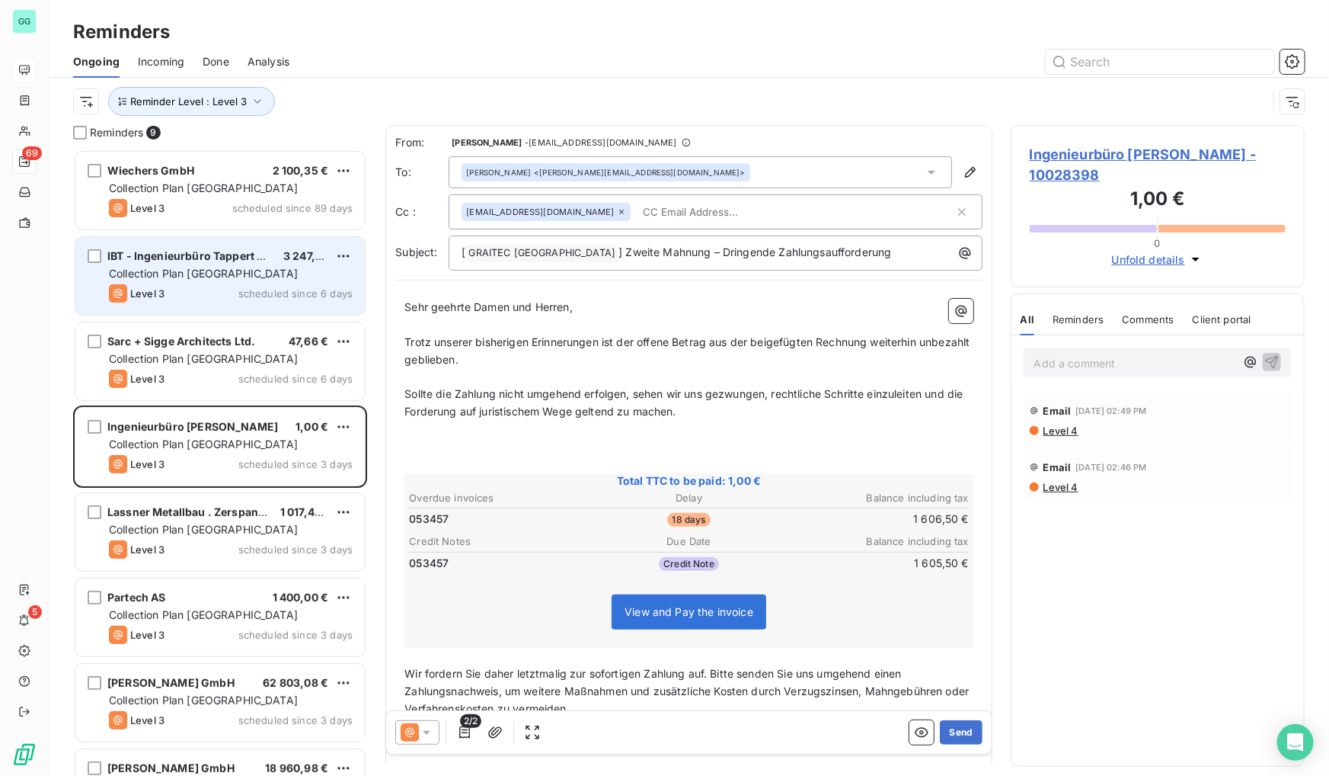
click at [217, 243] on div "IBT - Ingenieurbüro Tappert GmbH i.G. 3 247,43 € Collection Plan Germany Level …" at bounding box center [219, 276] width 289 height 78
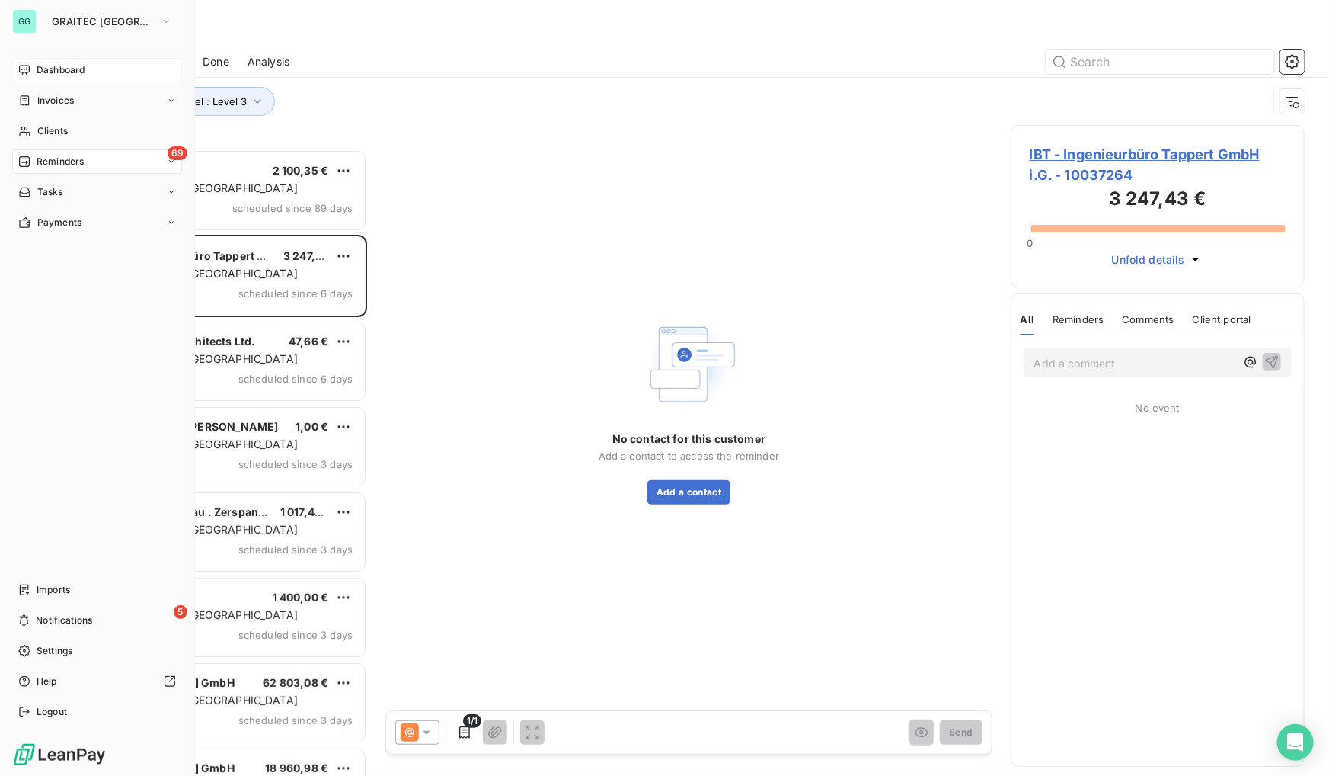
click at [15, 401] on div "Dashboard Invoices Clients 69 Reminders Tasks Payments Imports 5 Notifications …" at bounding box center [97, 391] width 170 height 666
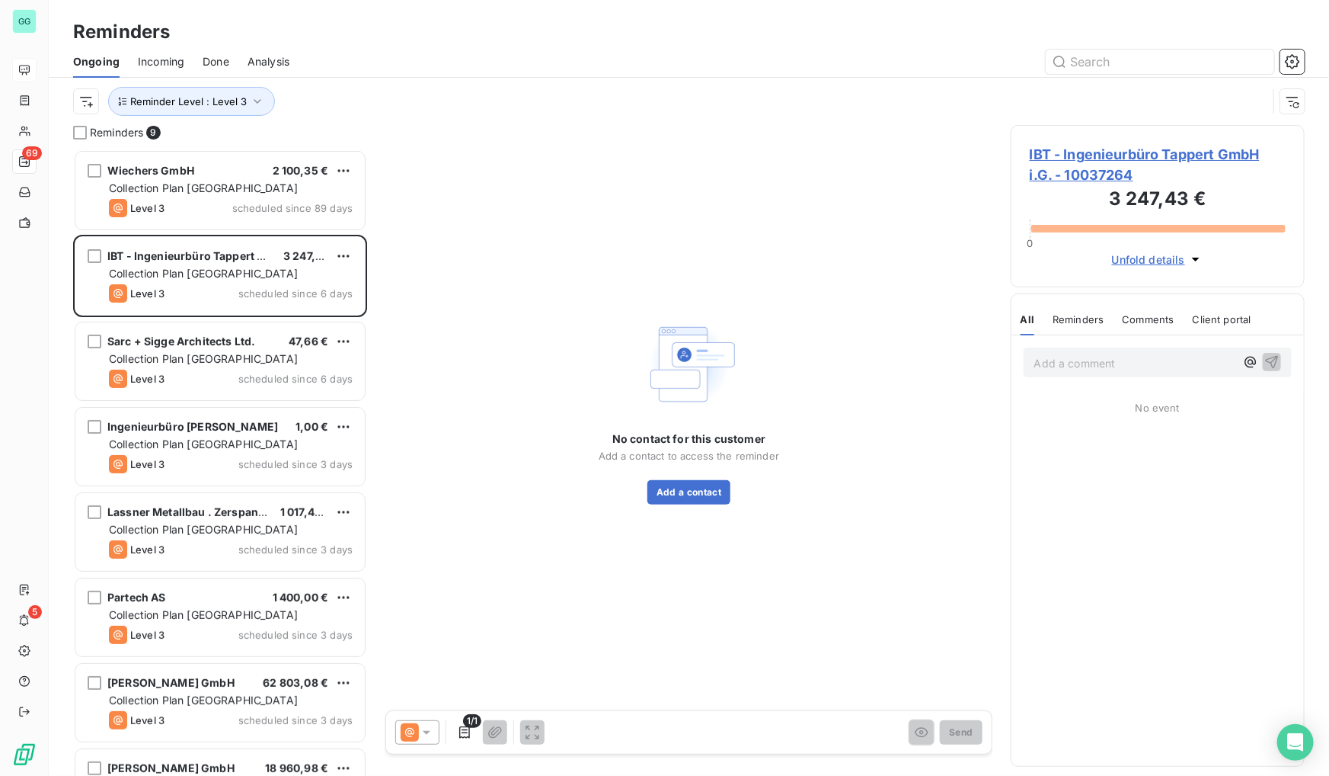
click at [1108, 159] on span "IBT - Ingenieurbüro Tappert GmbH i.G. - 10037264" at bounding box center [1158, 164] width 256 height 41
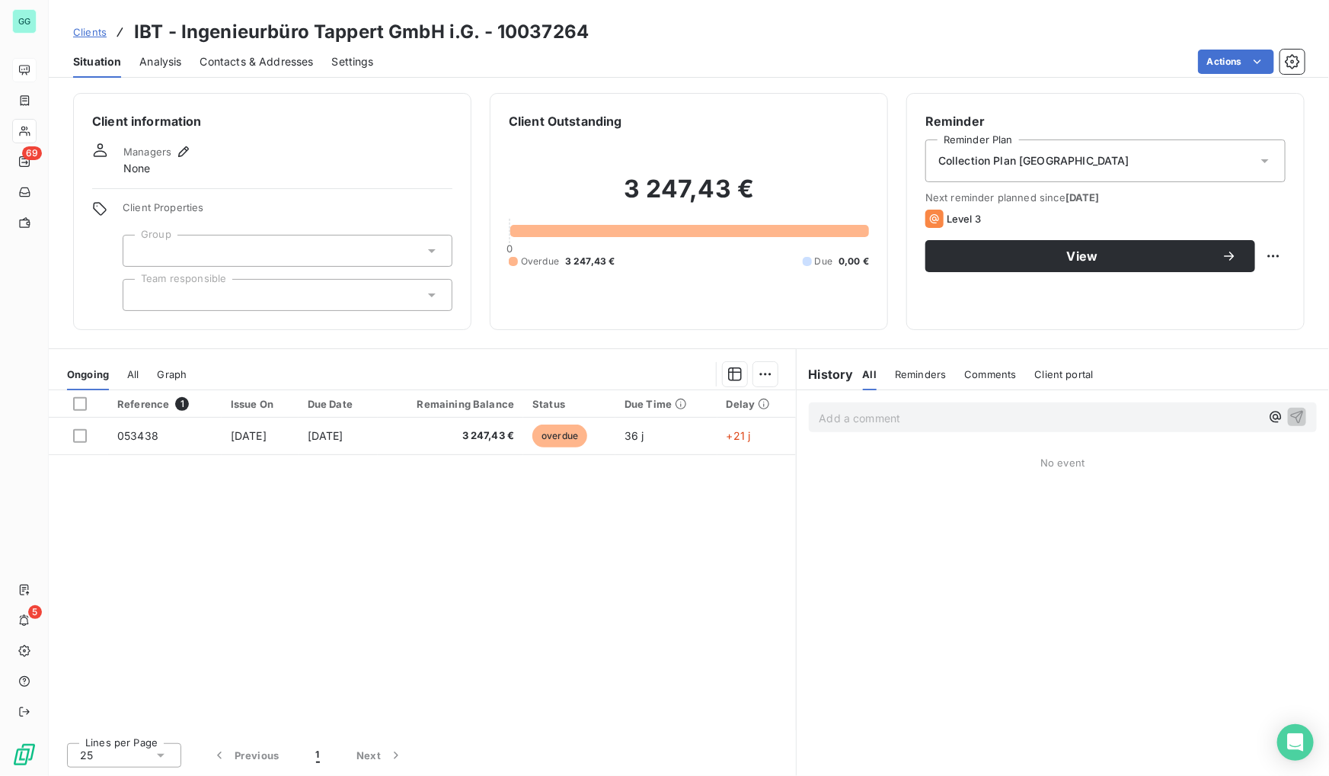
click at [259, 46] on div "Contacts & Addresses" at bounding box center [257, 62] width 114 height 32
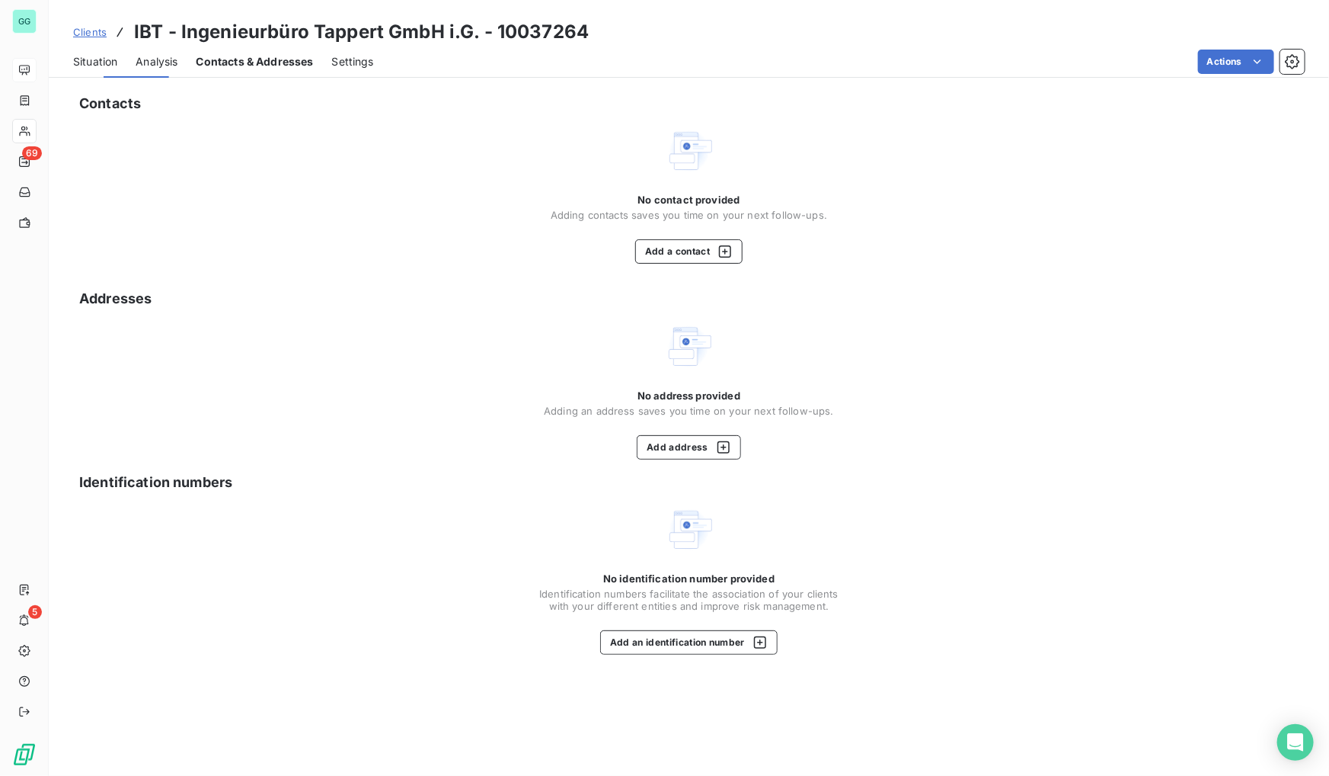
click at [257, 59] on span "Contacts & Addresses" at bounding box center [255, 61] width 117 height 15
click at [662, 251] on button "Add a contact" at bounding box center [688, 251] width 107 height 24
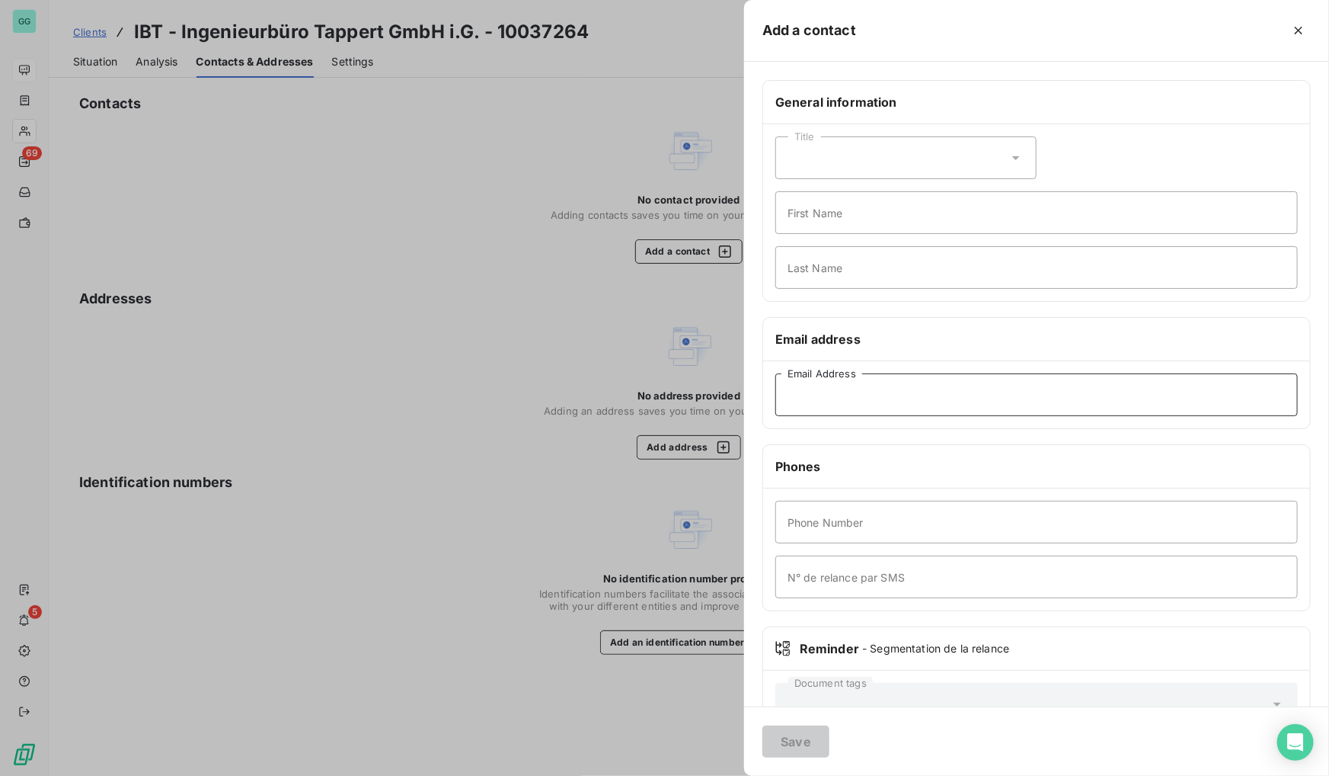
click at [839, 386] on input "Email Address" at bounding box center [1037, 394] width 523 height 43
paste input "[PERSON_NAME][EMAIL_ADDRESS][DOMAIN_NAME]"
type input "[PERSON_NAME][EMAIL_ADDRESS][DOMAIN_NAME]"
click at [801, 731] on button "Save" at bounding box center [796, 741] width 67 height 32
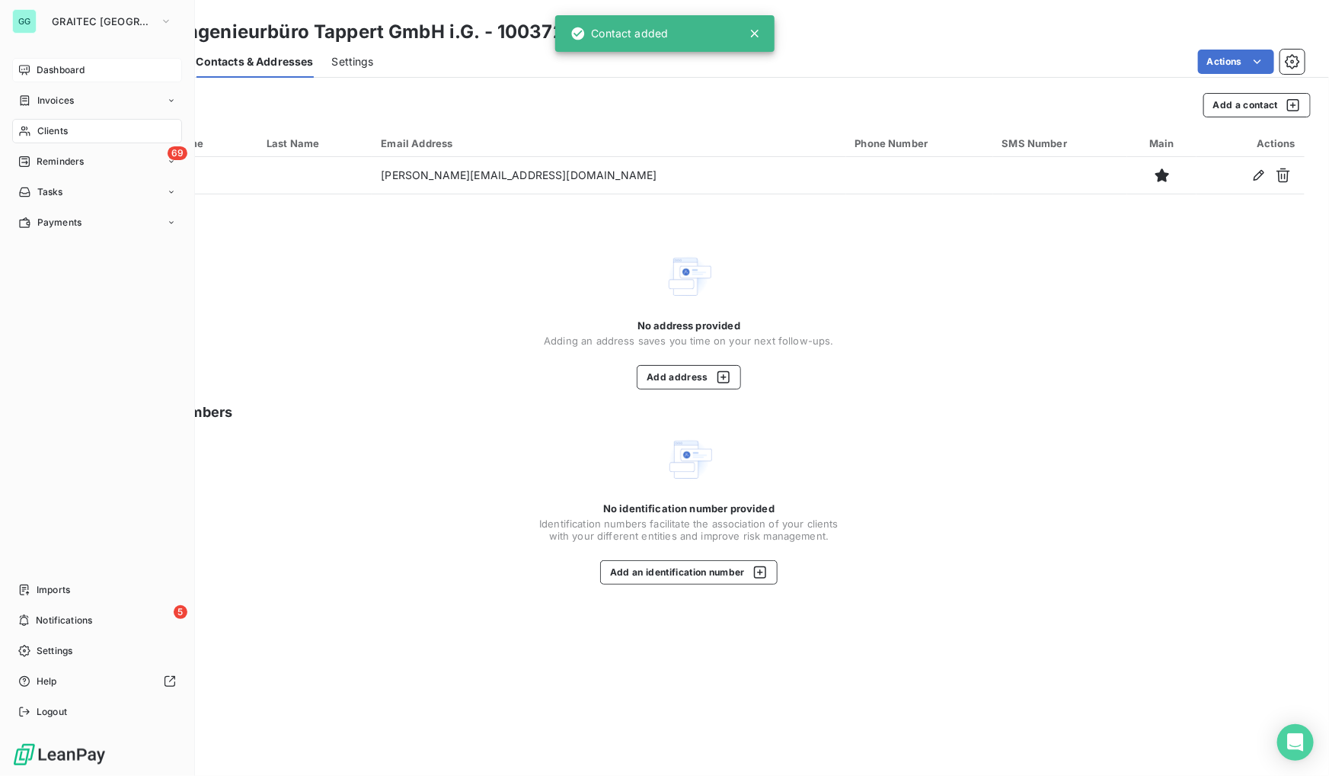
click at [0, 339] on div "GG GRAITEC GERMANY Dashboard Invoices Clients 69 Reminders Tasks Payments Impor…" at bounding box center [97, 388] width 195 height 776
click at [53, 158] on span "Reminders" at bounding box center [60, 162] width 47 height 14
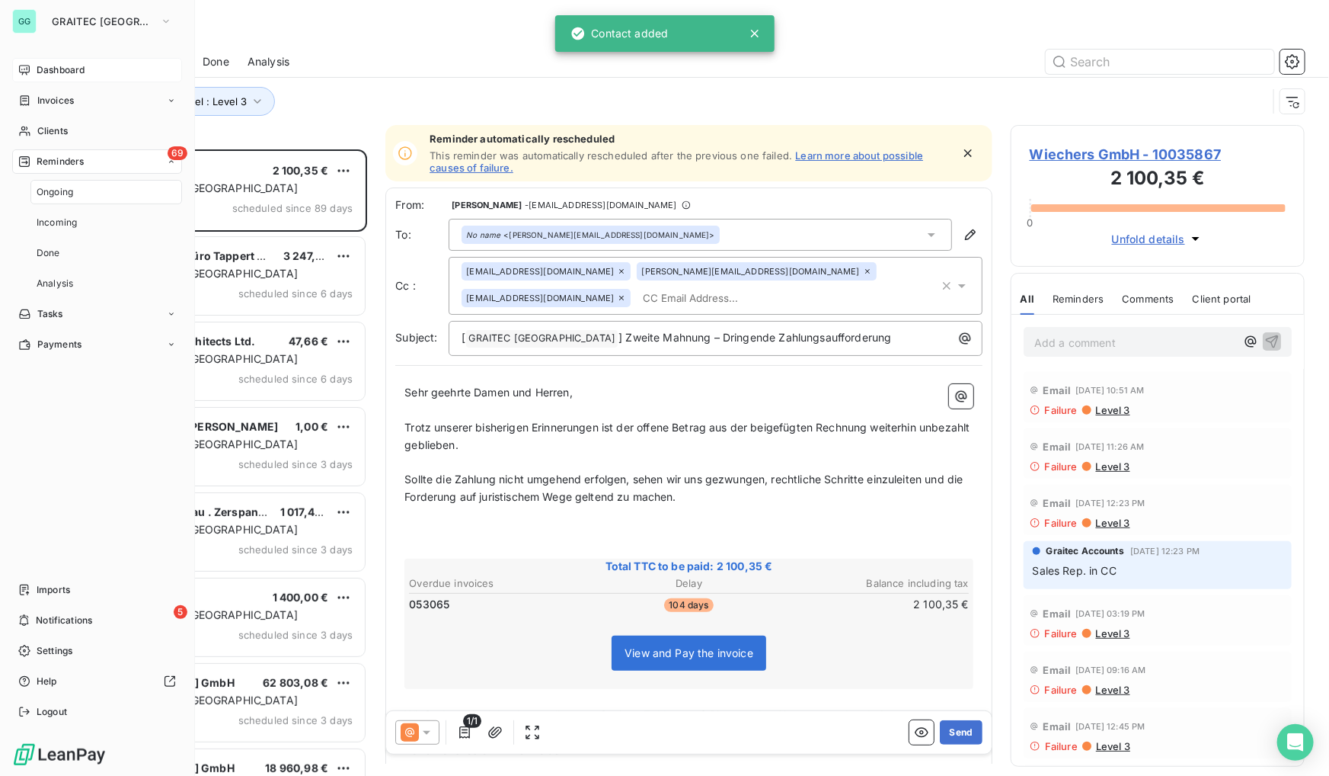
scroll to position [616, 283]
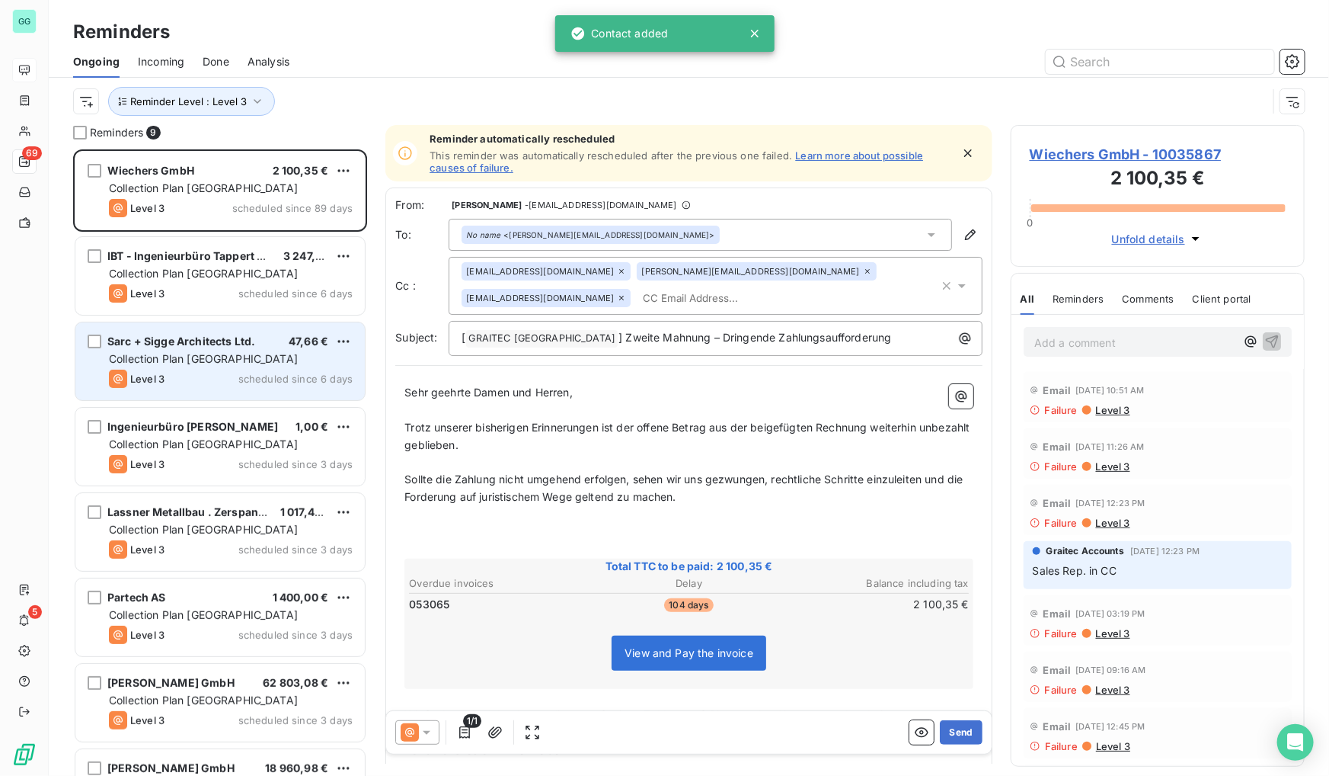
click at [256, 378] on span "scheduled since 6 days" at bounding box center [295, 379] width 114 height 12
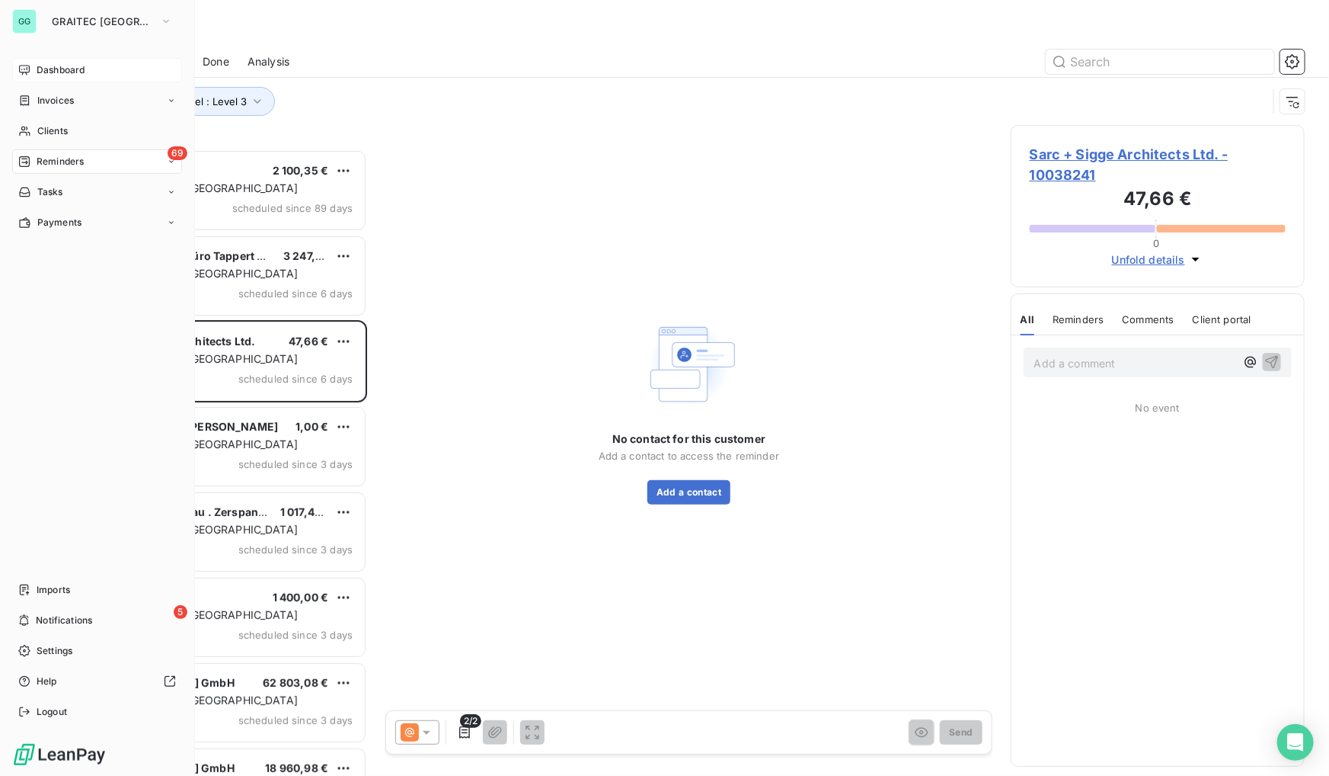
click at [0, 317] on div "GG GRAITEC GERMANY Dashboard Invoices Clients 69 Reminders Tasks Payments Impor…" at bounding box center [97, 388] width 195 height 776
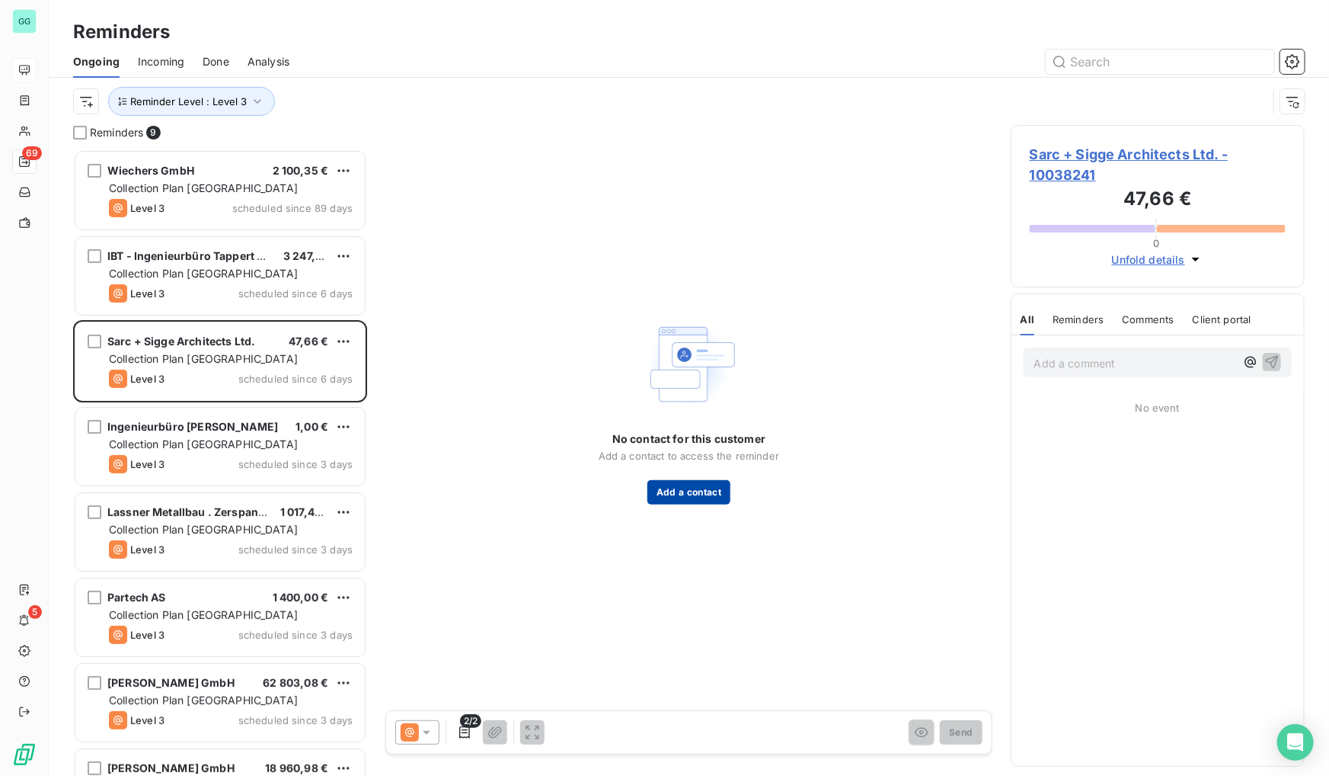
click at [697, 480] on button "Add a contact" at bounding box center [689, 492] width 83 height 24
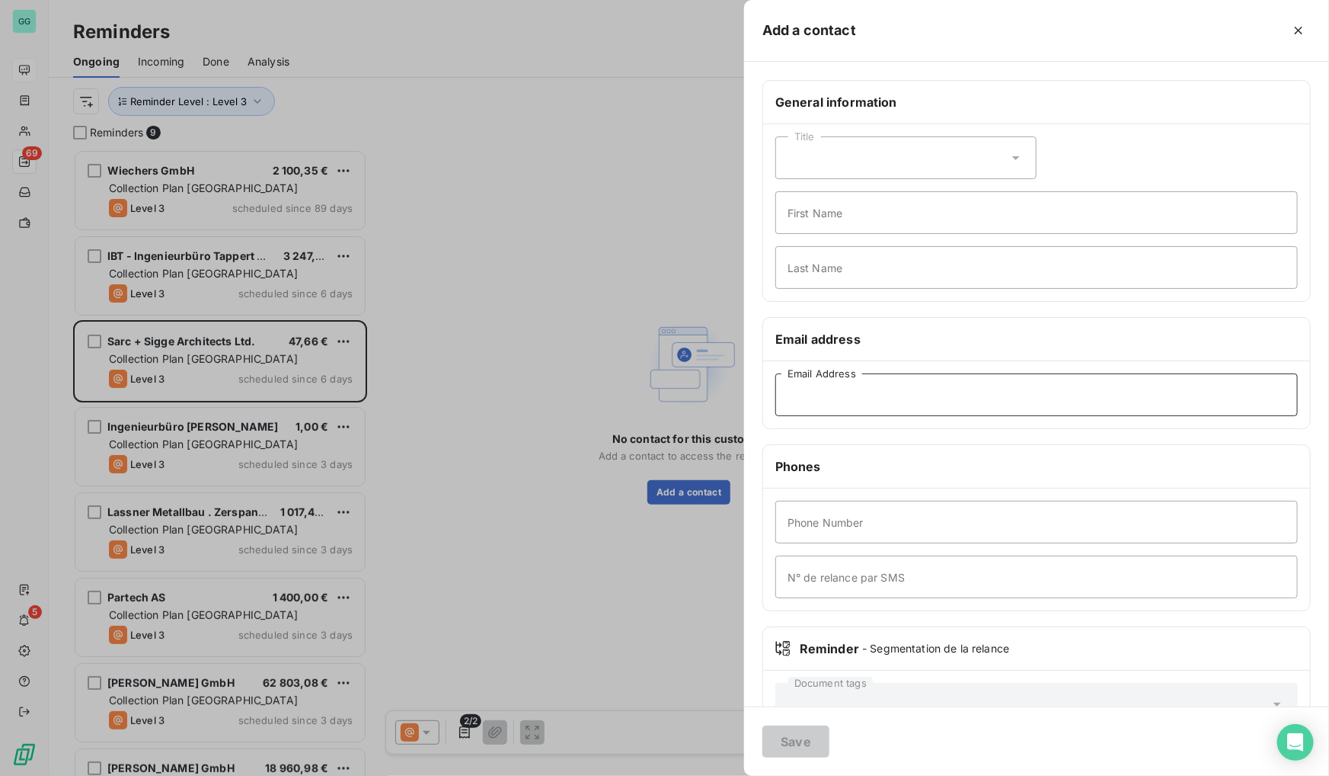
click at [830, 392] on input "Email Address" at bounding box center [1037, 394] width 523 height 43
paste input "[EMAIL_ADDRESS][DOMAIN_NAME]"
type input "[EMAIL_ADDRESS][DOMAIN_NAME]"
click at [794, 740] on button "Save" at bounding box center [796, 741] width 67 height 32
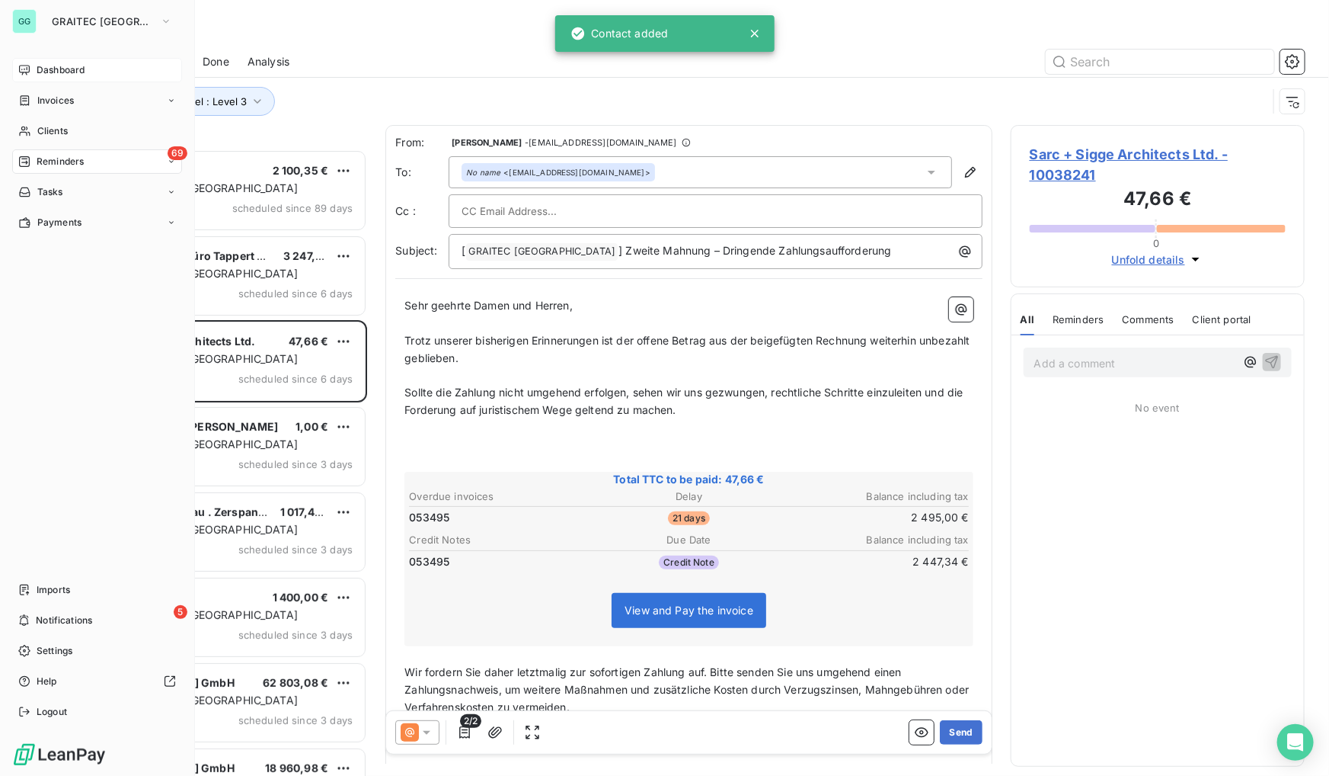
click at [0, 251] on div "GG GRAITEC GERMANY Dashboard Invoices Clients 69 Reminders Tasks Payments Impor…" at bounding box center [97, 388] width 195 height 776
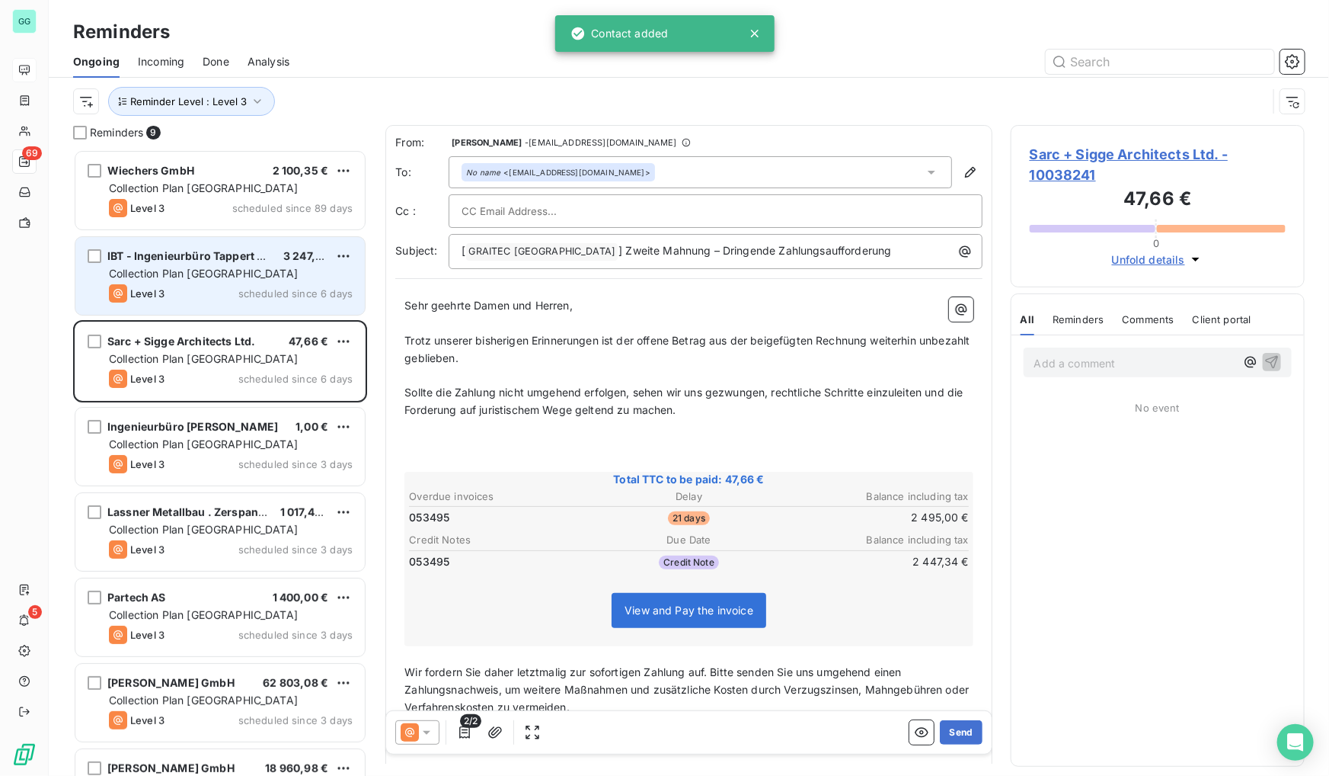
click at [169, 276] on span "Collection Plan [GEOGRAPHIC_DATA]" at bounding box center [203, 273] width 189 height 13
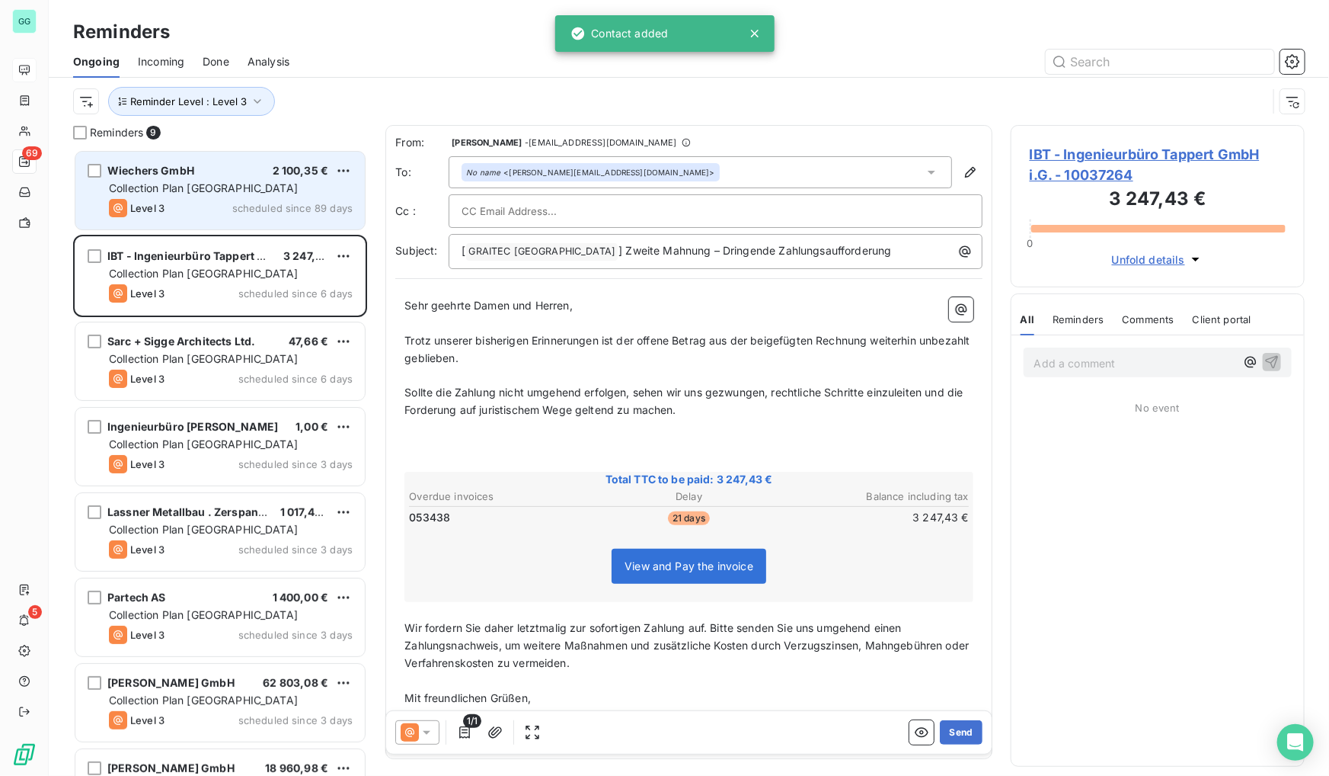
click at [158, 184] on span "Collection Plan [GEOGRAPHIC_DATA]" at bounding box center [203, 187] width 189 height 13
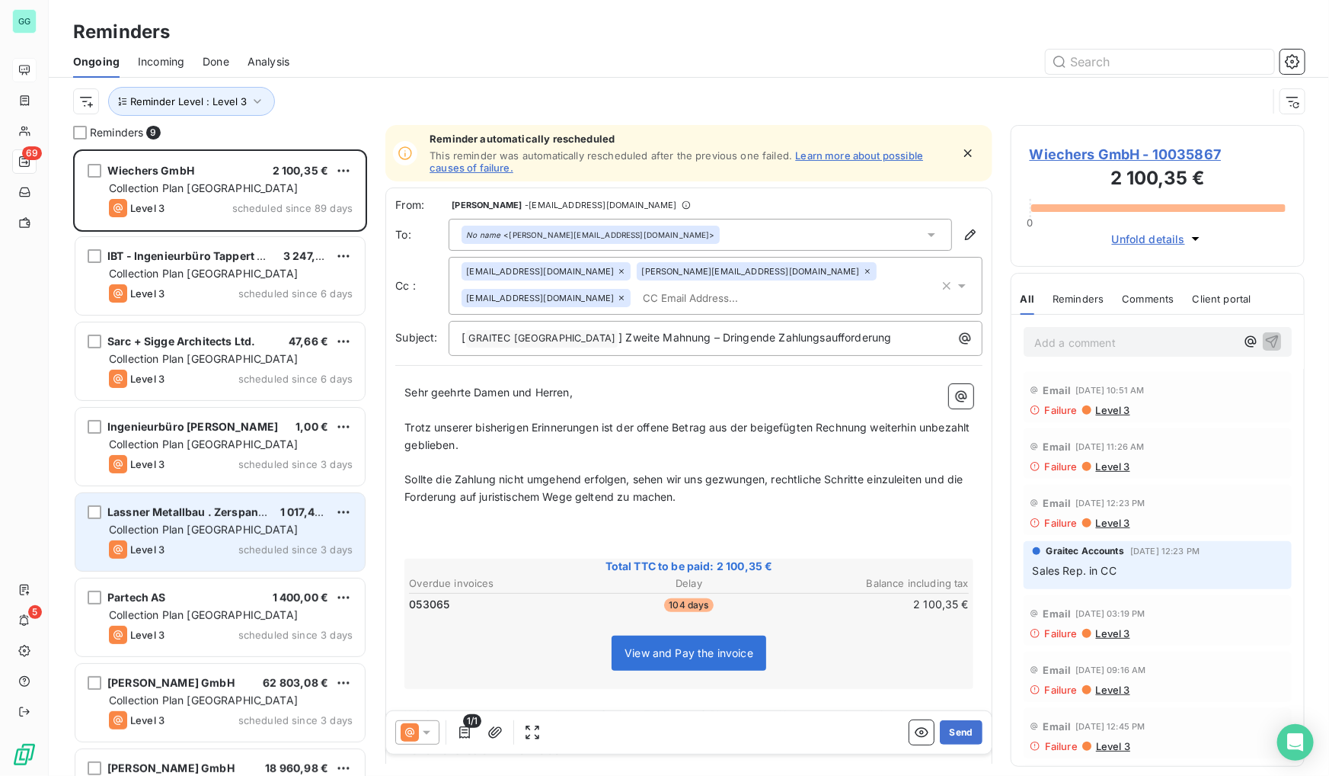
drag, startPoint x: 179, startPoint y: 455, endPoint x: 178, endPoint y: 515, distance: 60.2
click at [178, 455] on div "Level 3 scheduled since 3 days" at bounding box center [231, 464] width 244 height 18
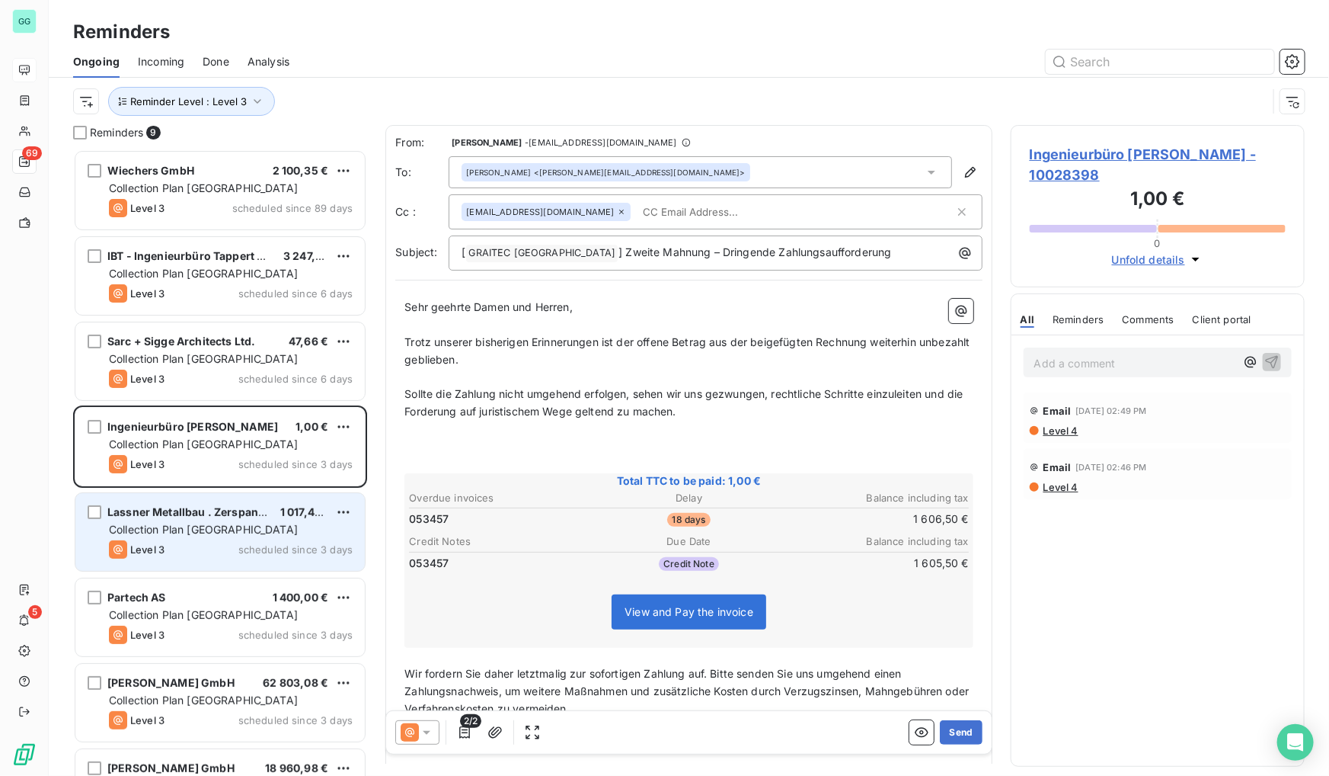
drag, startPoint x: 179, startPoint y: 541, endPoint x: 179, endPoint y: 554, distance: 13.0
click at [179, 542] on div "Level 3 scheduled since 3 days" at bounding box center [231, 549] width 244 height 18
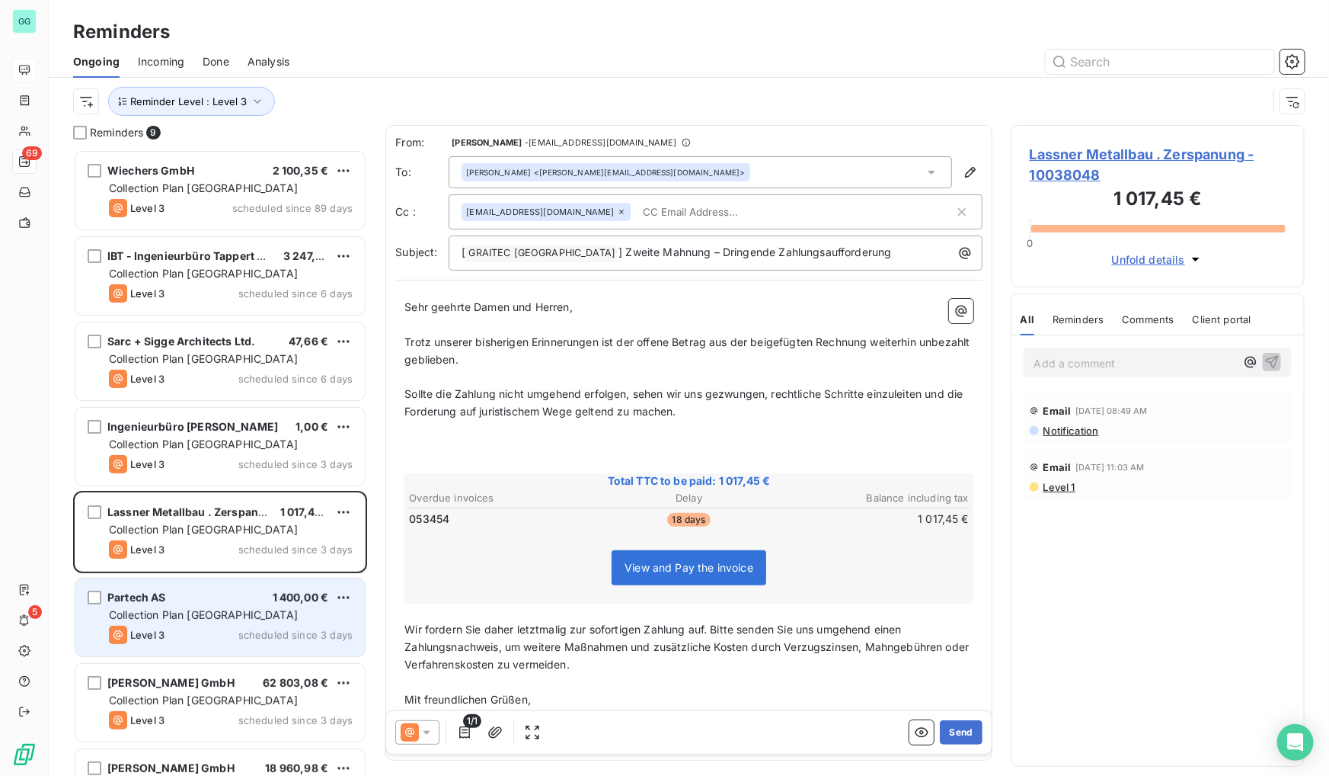
click at [190, 611] on span "Collection Plan [GEOGRAPHIC_DATA]" at bounding box center [203, 614] width 189 height 13
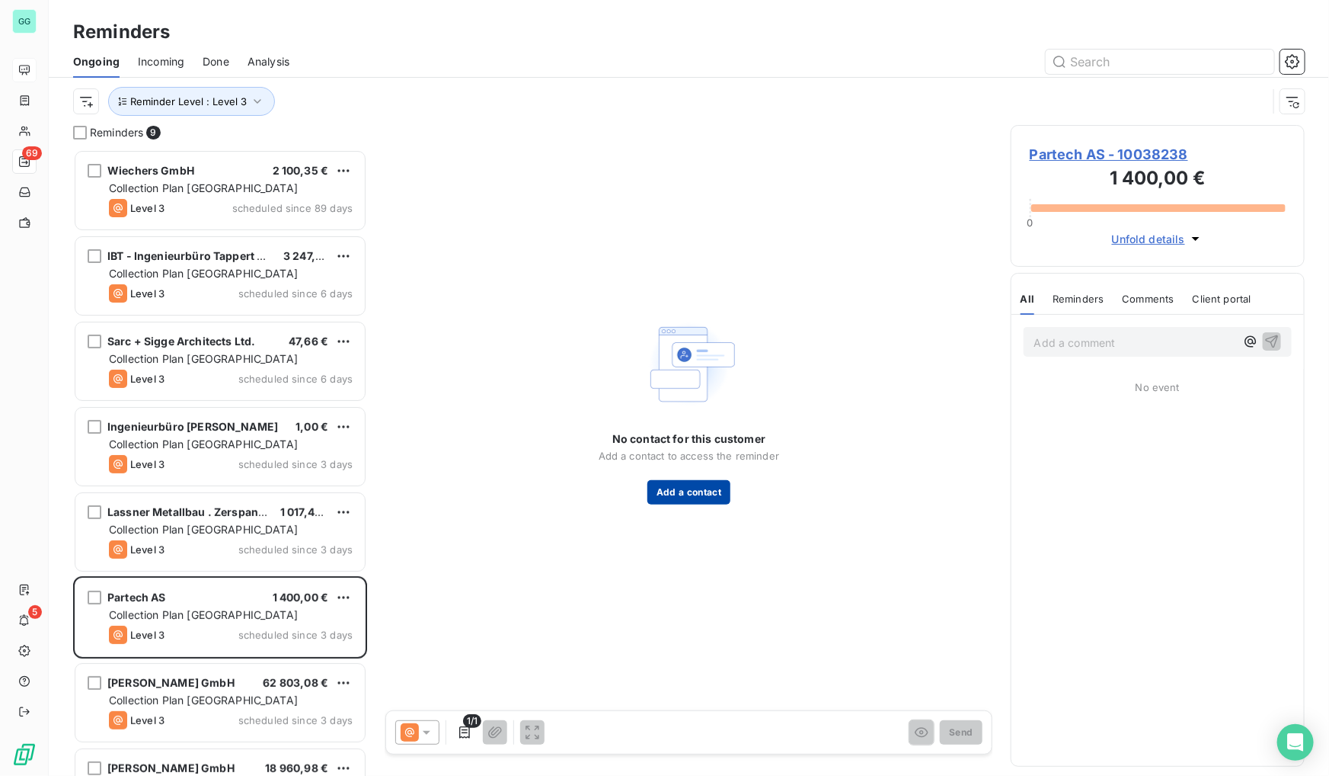
click at [683, 492] on button "Add a contact" at bounding box center [689, 492] width 83 height 24
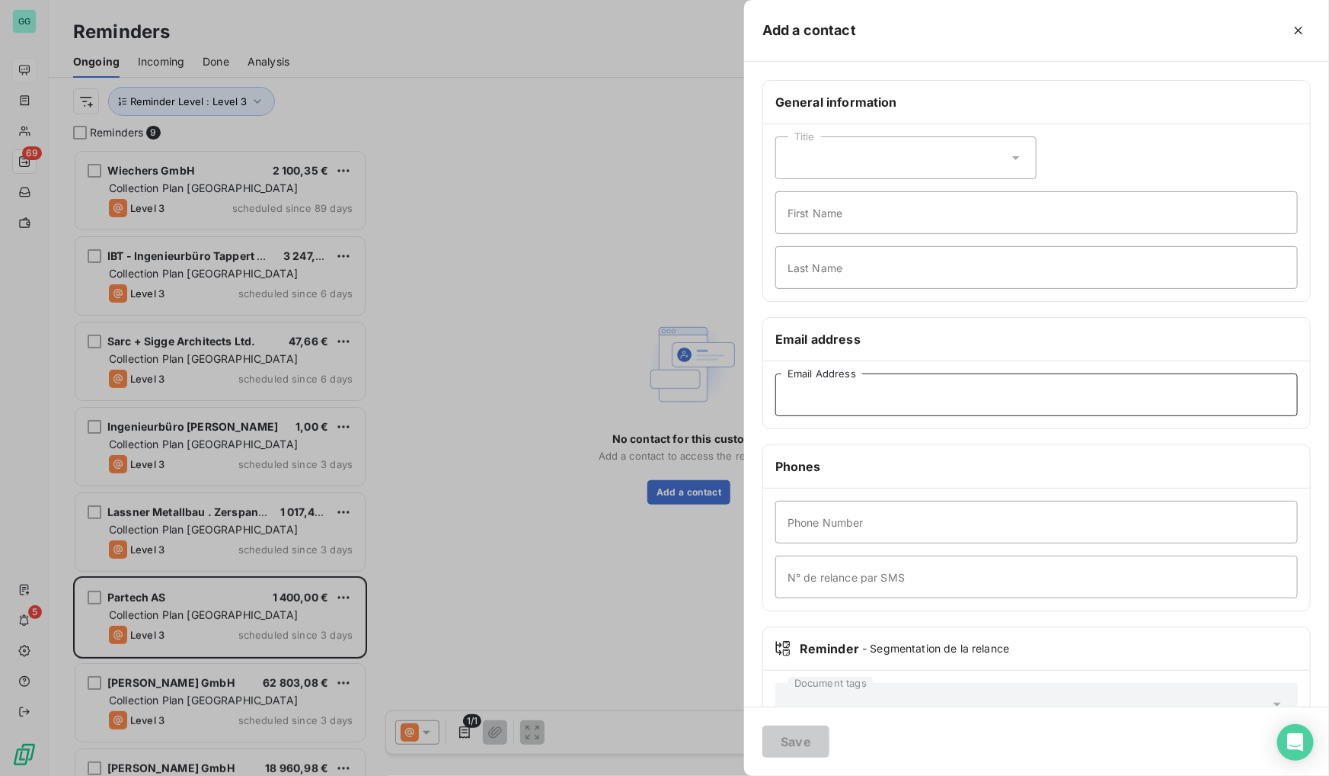
click at [815, 389] on input "Email Address" at bounding box center [1037, 394] width 523 height 43
paste input "[EMAIL_ADDRESS][DOMAIN_NAME]"
type input "[EMAIL_ADDRESS][DOMAIN_NAME]"
click at [788, 737] on button "Save" at bounding box center [796, 741] width 67 height 32
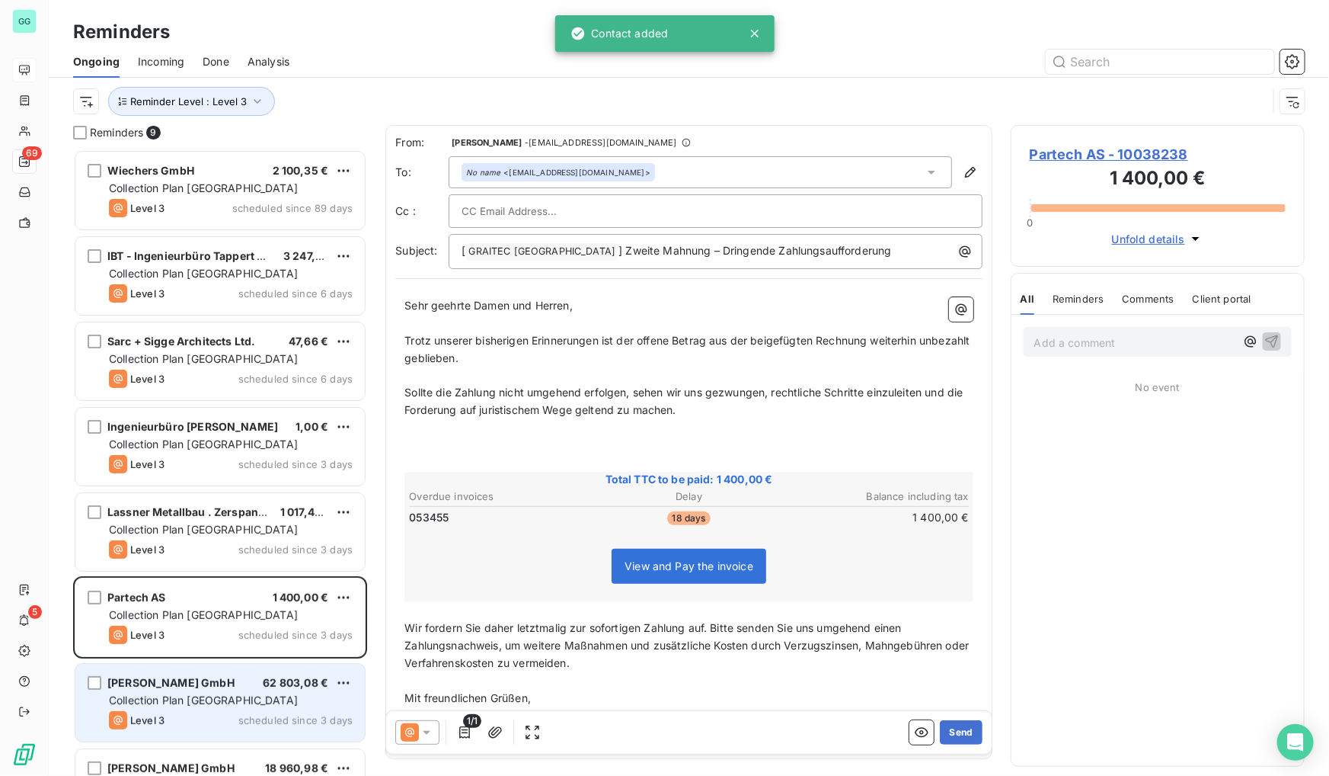
click at [213, 685] on span "[PERSON_NAME] GmbH" at bounding box center [170, 682] width 127 height 13
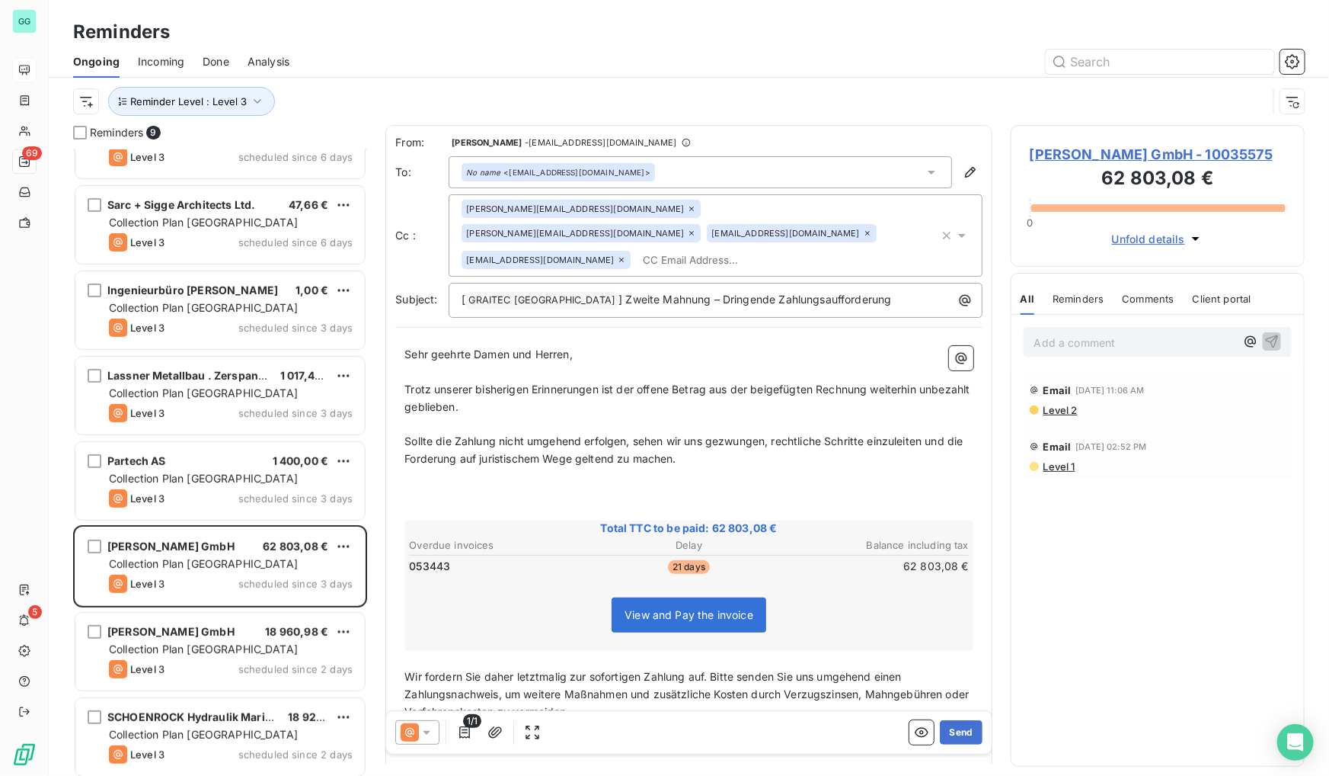
scroll to position [142, 0]
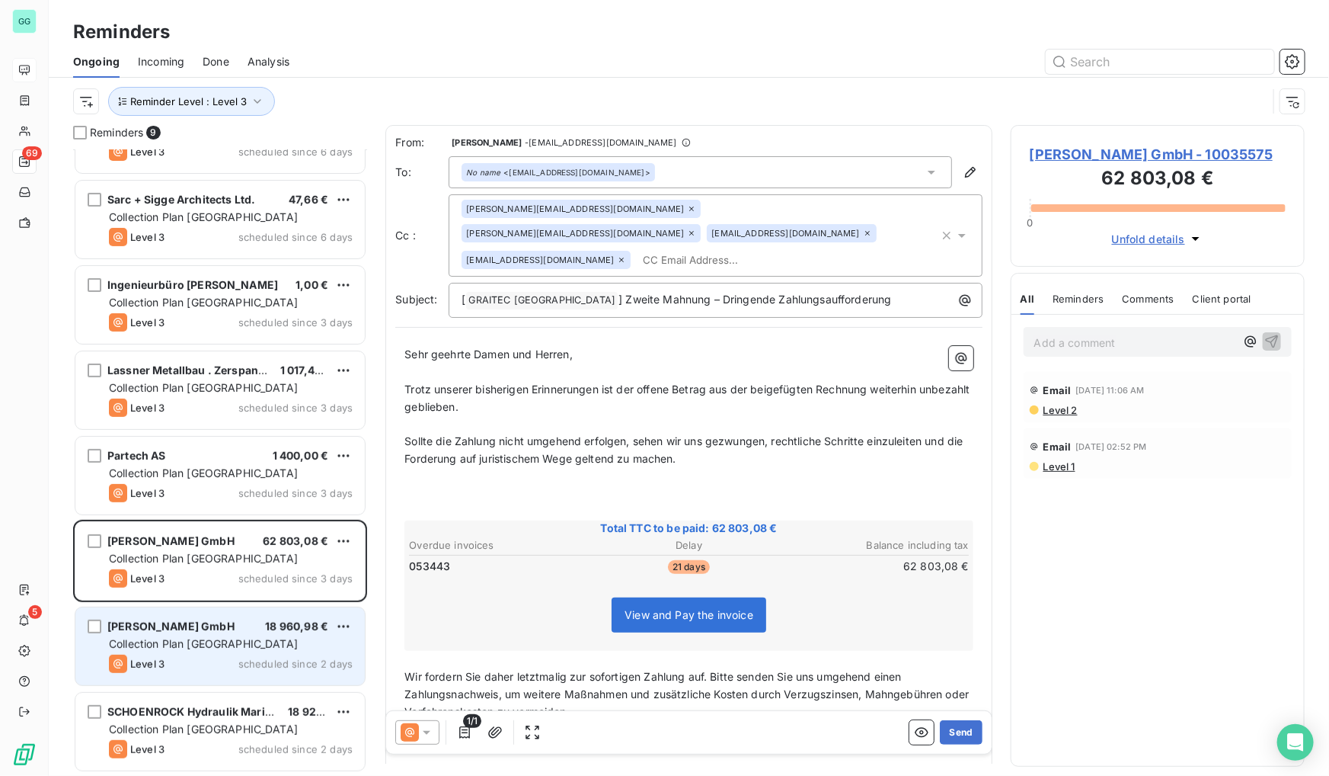
drag, startPoint x: 219, startPoint y: 645, endPoint x: 209, endPoint y: 680, distance: 35.7
click at [219, 646] on span "Collection Plan [GEOGRAPHIC_DATA]" at bounding box center [203, 643] width 189 height 13
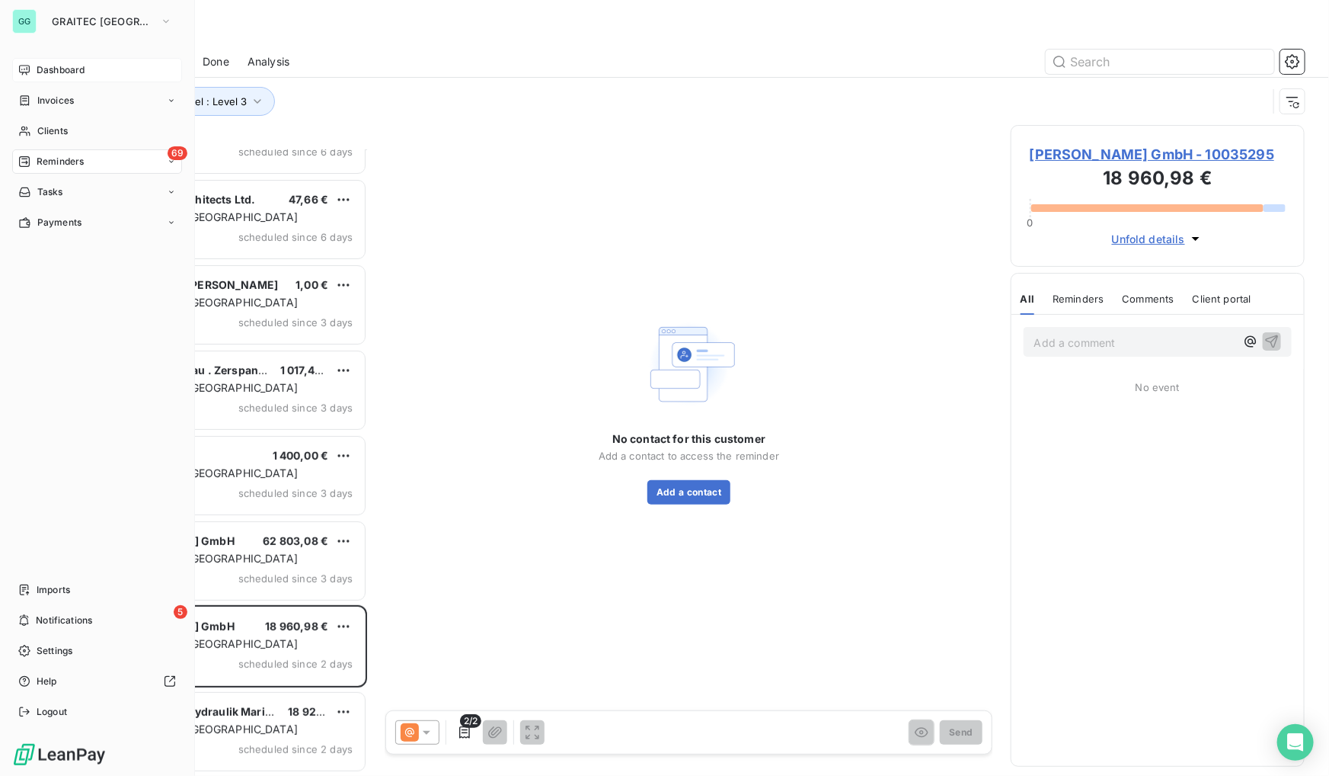
drag, startPoint x: 0, startPoint y: 534, endPoint x: 429, endPoint y: 450, distance: 437.0
click at [1, 534] on div "GG GRAITEC GERMANY Dashboard Invoices Clients 69 Reminders Tasks Payments Impor…" at bounding box center [97, 388] width 195 height 776
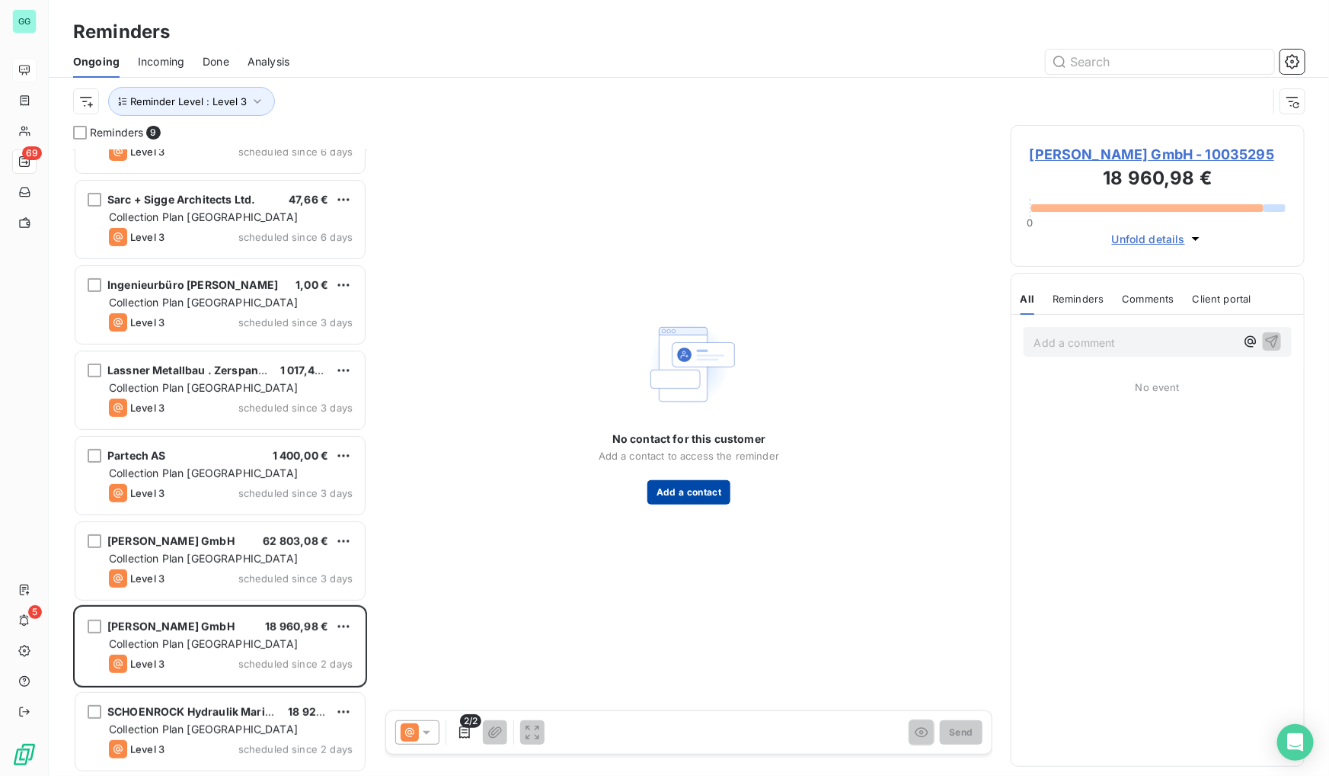
click at [690, 486] on button "Add a contact" at bounding box center [689, 492] width 83 height 24
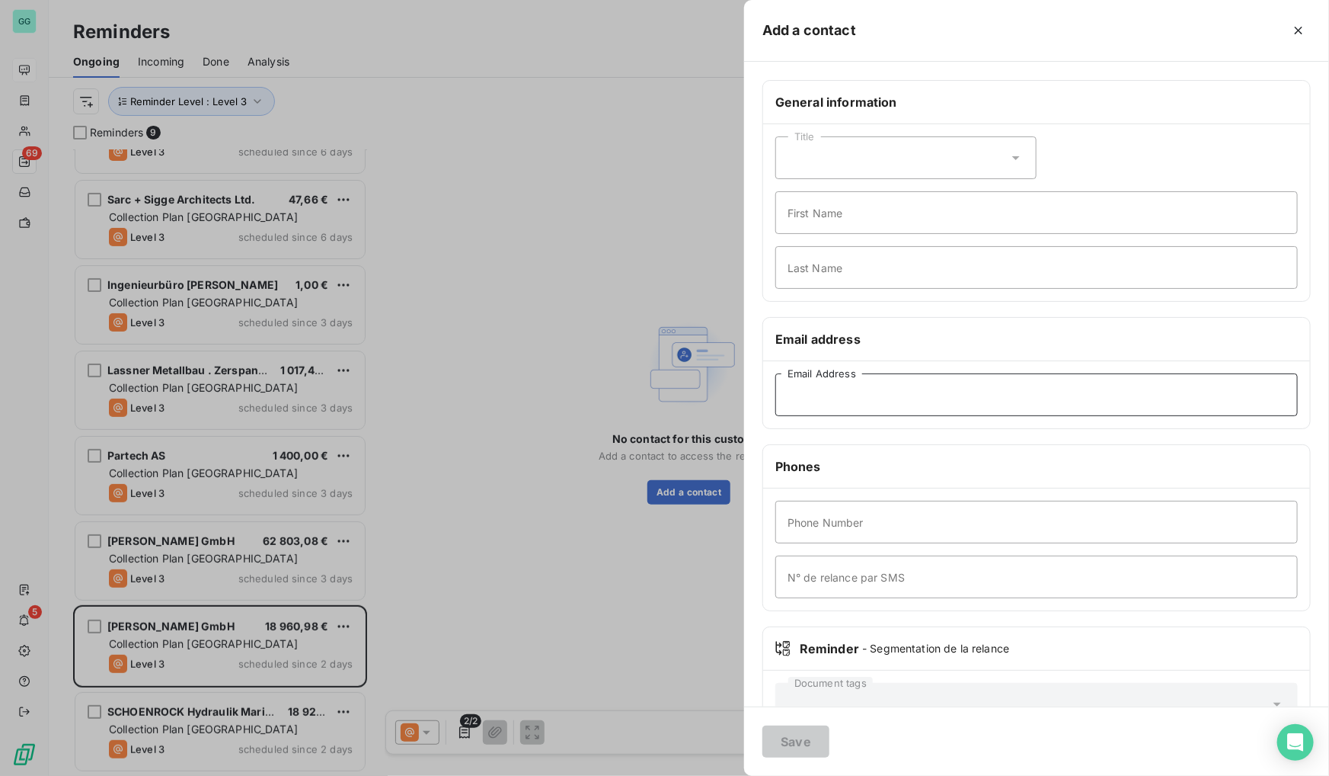
click at [850, 395] on input "Email Address" at bounding box center [1037, 394] width 523 height 43
paste input "[EMAIL_ADDRESS][DOMAIN_NAME]"
type input "[EMAIL_ADDRESS][DOMAIN_NAME]"
click at [792, 754] on button "Save" at bounding box center [796, 741] width 67 height 32
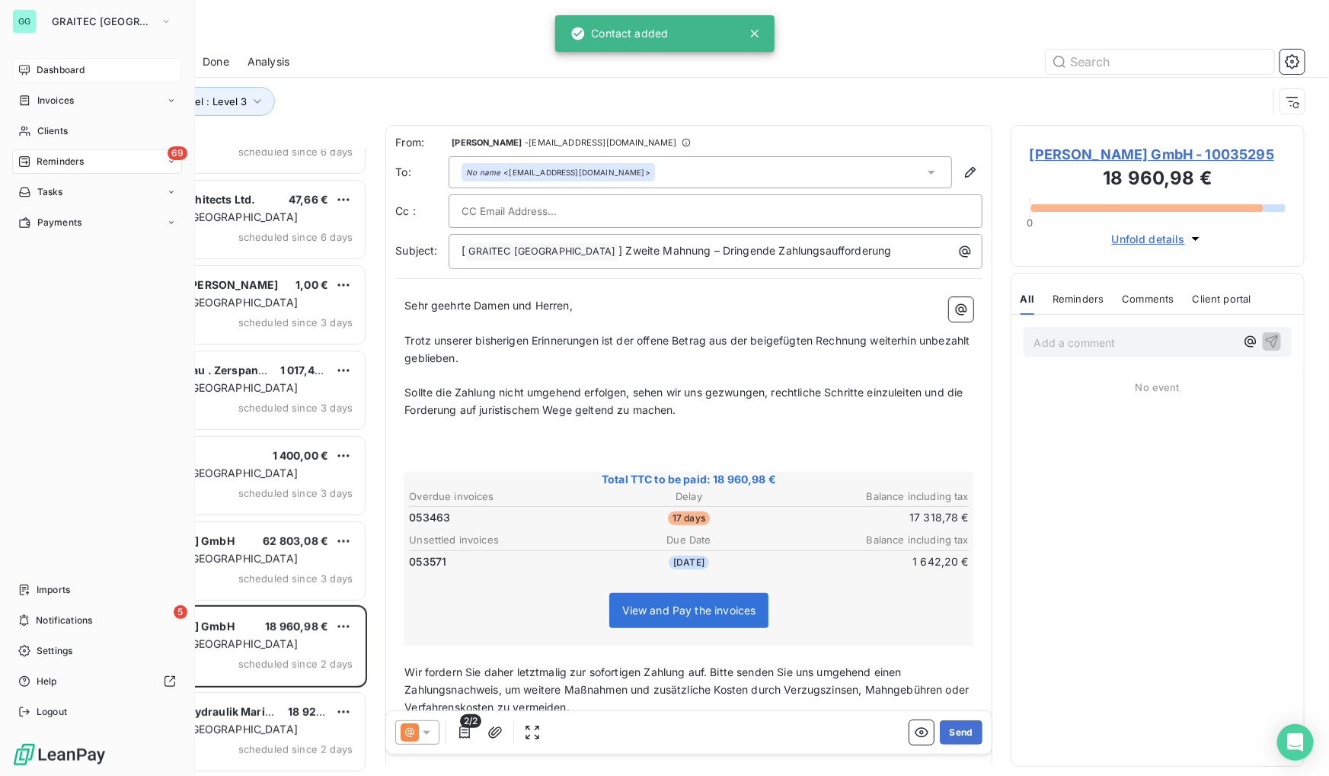
drag, startPoint x: 17, startPoint y: 493, endPoint x: 174, endPoint y: 438, distance: 166.2
click at [24, 490] on div "Dashboard Invoices Clients 69 Reminders Tasks Payments Imports 5 Notifications …" at bounding box center [97, 391] width 170 height 666
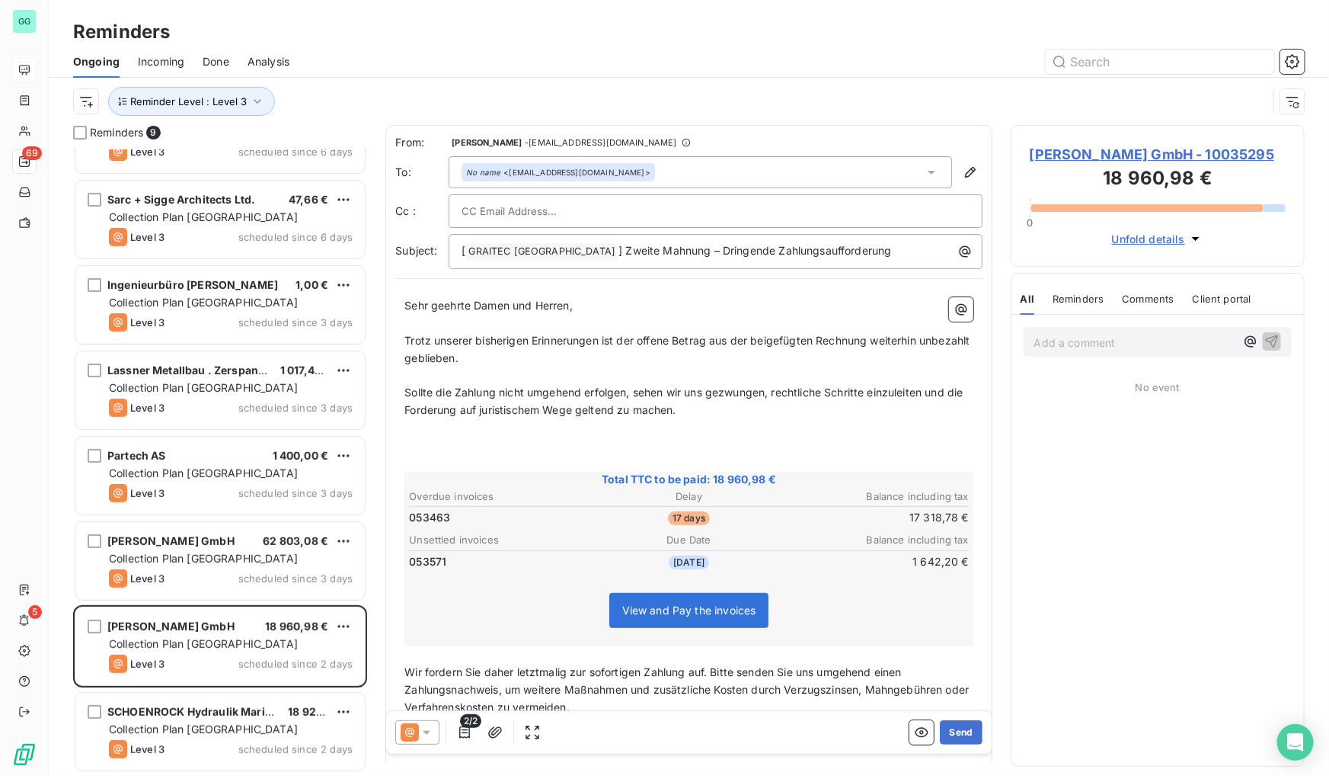
click at [1111, 161] on span "[PERSON_NAME] GmbH - 10035295" at bounding box center [1158, 154] width 256 height 21
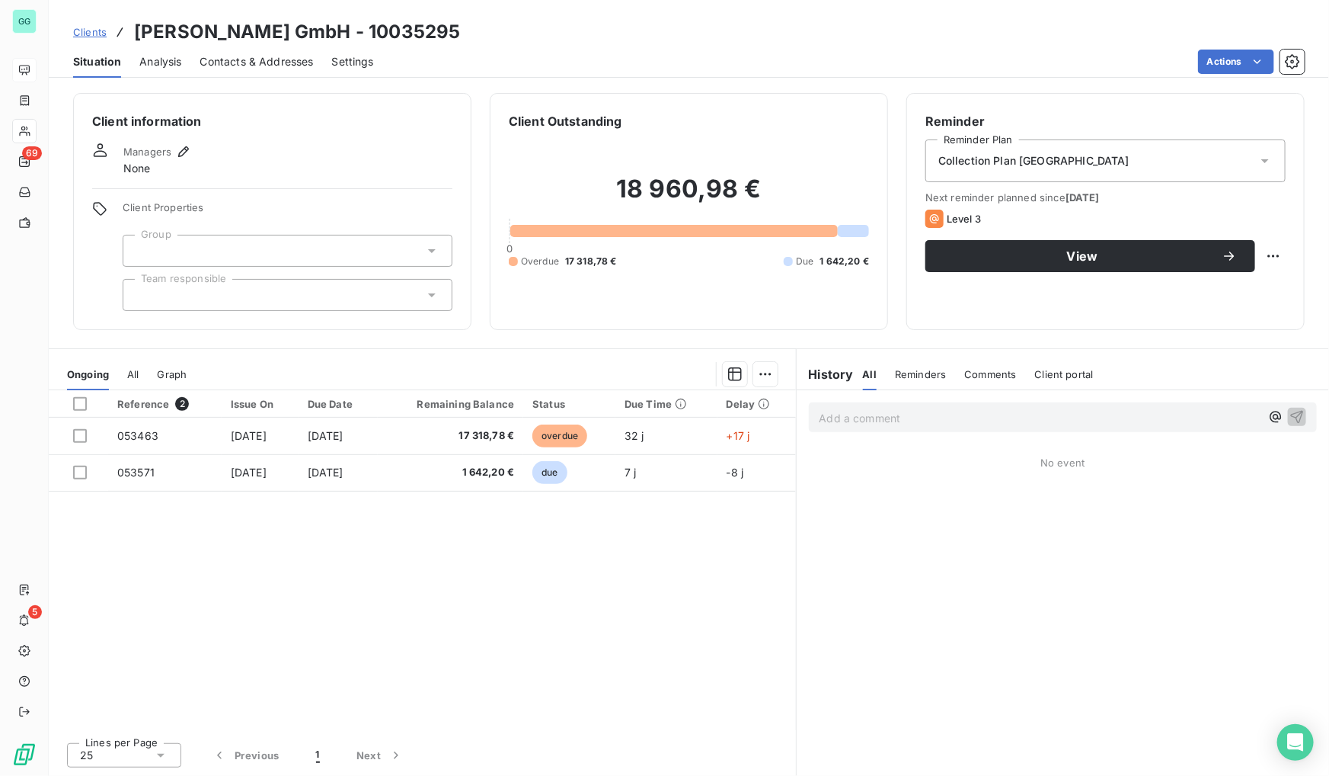
click at [238, 55] on span "Contacts & Addresses" at bounding box center [257, 61] width 114 height 15
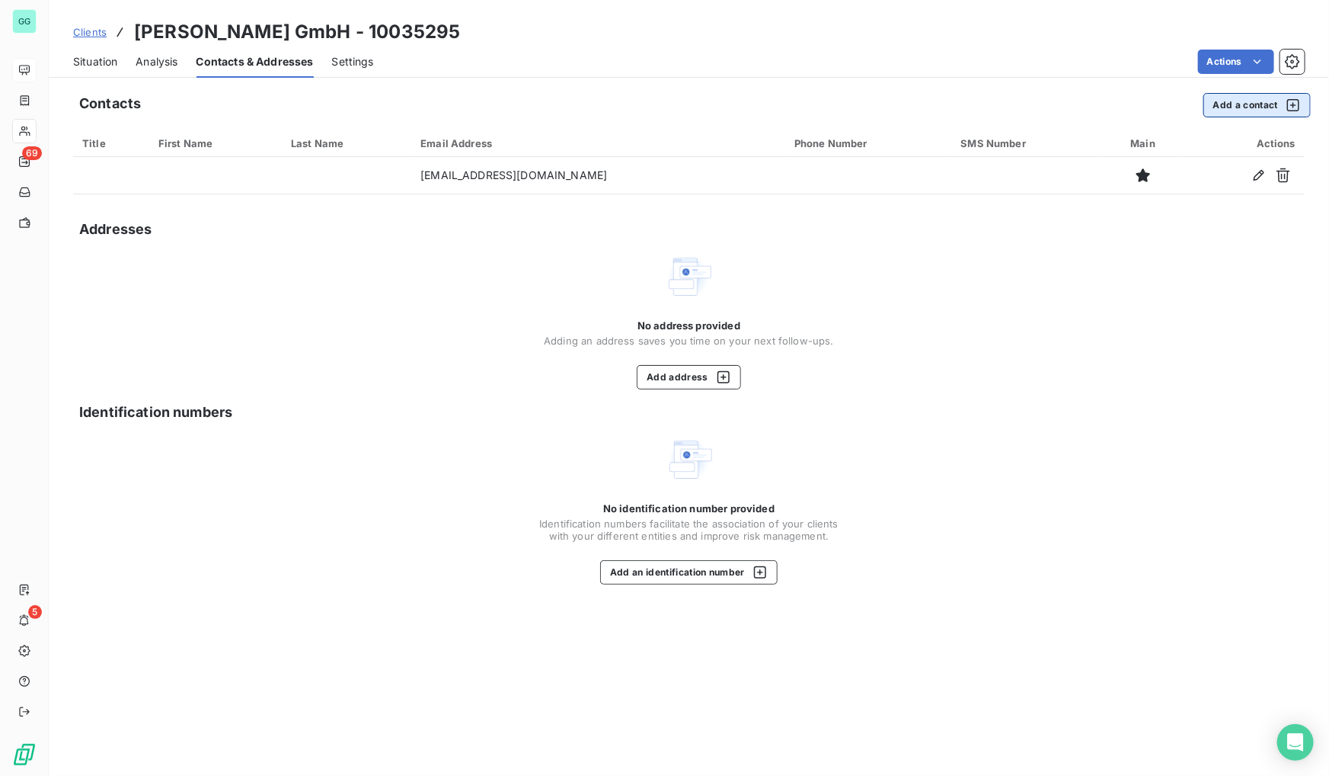
click at [1245, 96] on button "Add a contact" at bounding box center [1257, 105] width 107 height 24
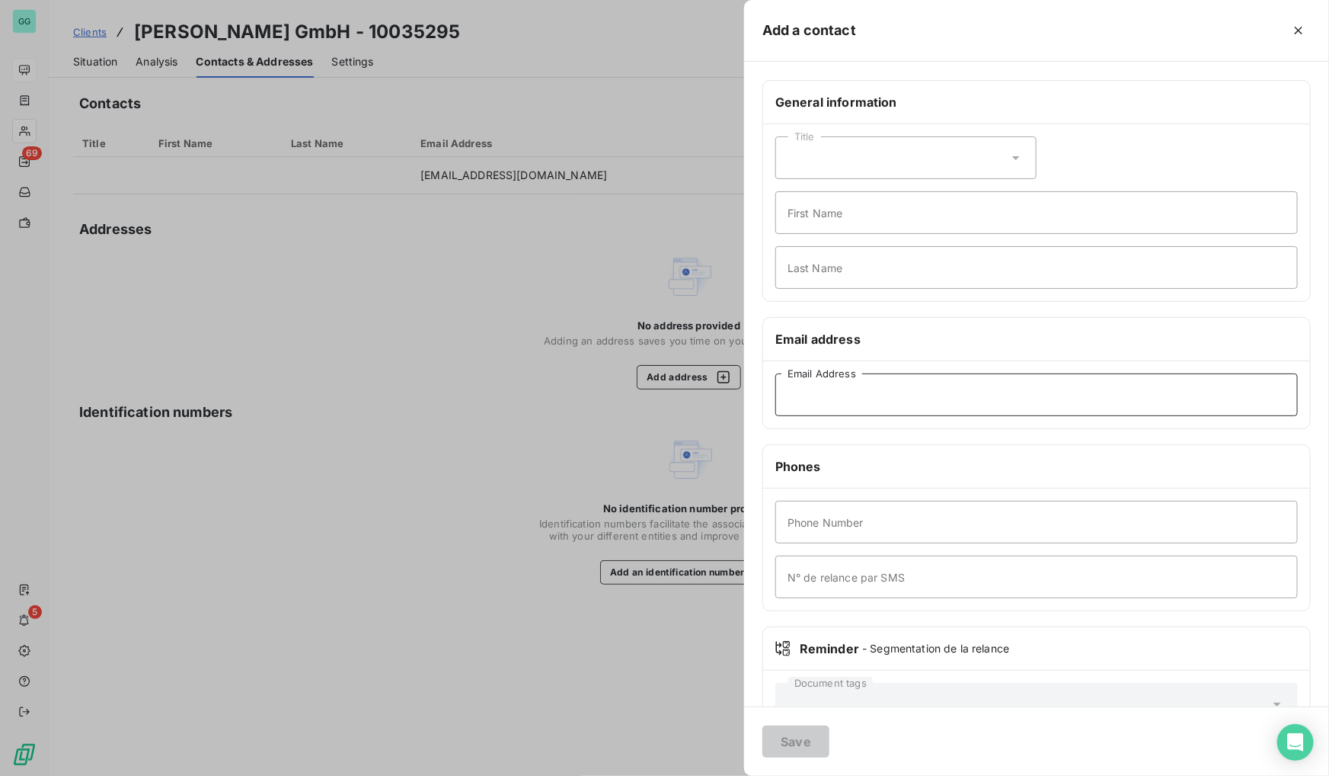
click at [853, 384] on input "Email Address" at bounding box center [1037, 394] width 523 height 43
paste input "[PERSON_NAME][EMAIL_ADDRESS][DOMAIN_NAME]"
type input "[PERSON_NAME][EMAIL_ADDRESS][DOMAIN_NAME]"
click at [779, 732] on button "Save" at bounding box center [796, 741] width 67 height 32
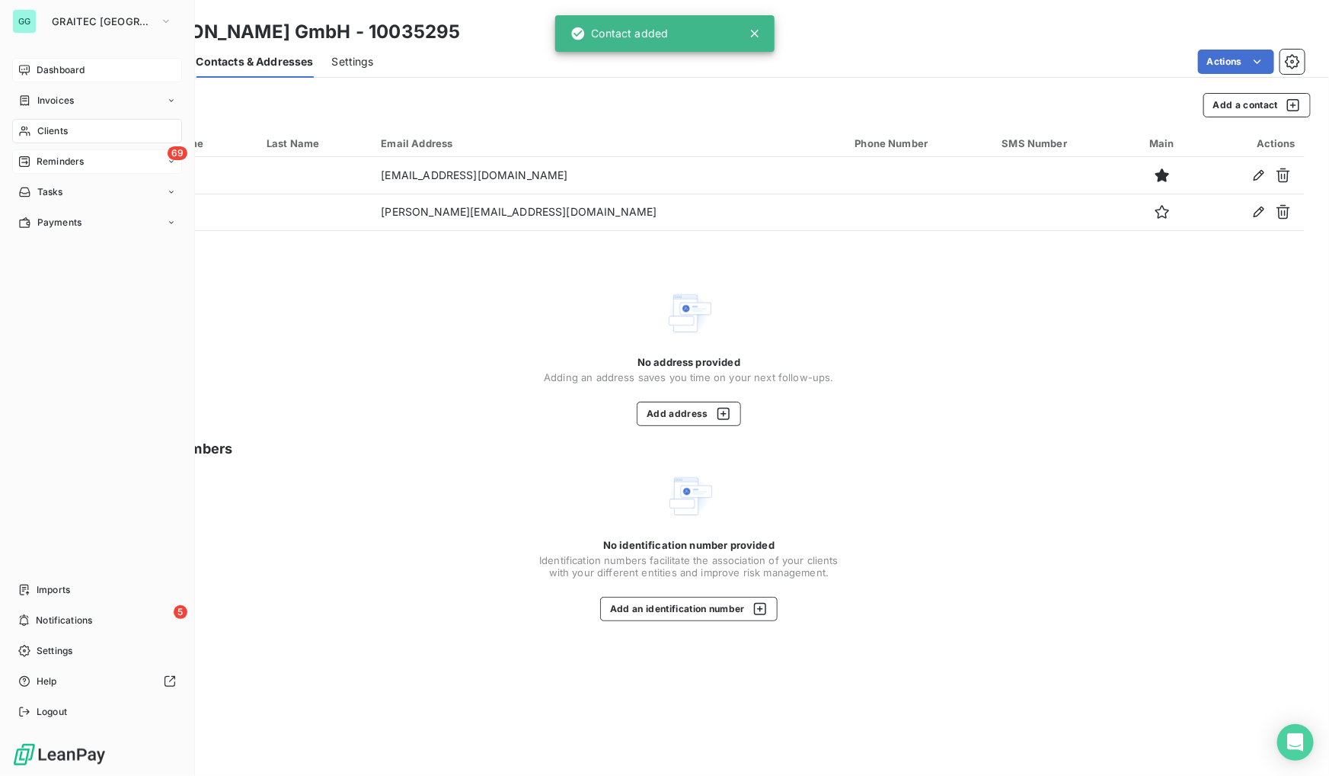
click at [61, 152] on div "69 Reminders" at bounding box center [97, 161] width 170 height 24
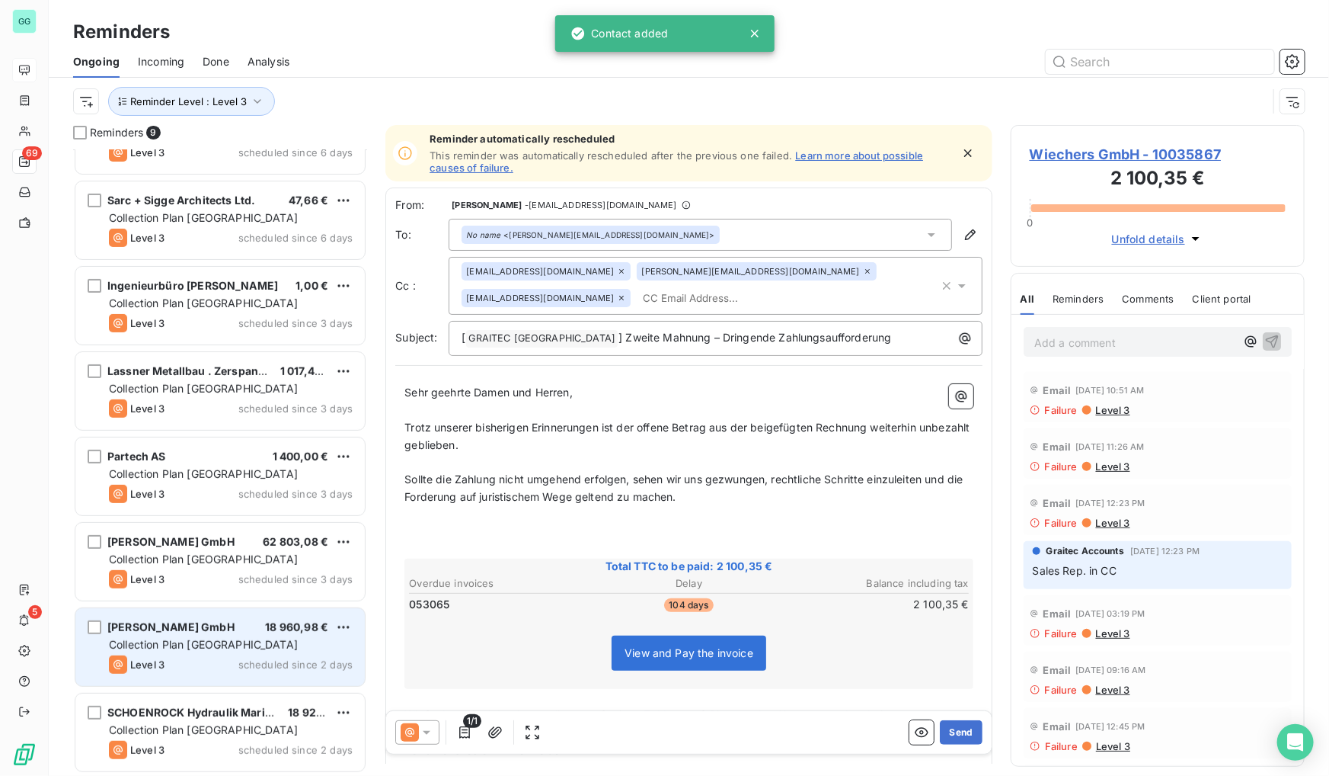
scroll to position [142, 0]
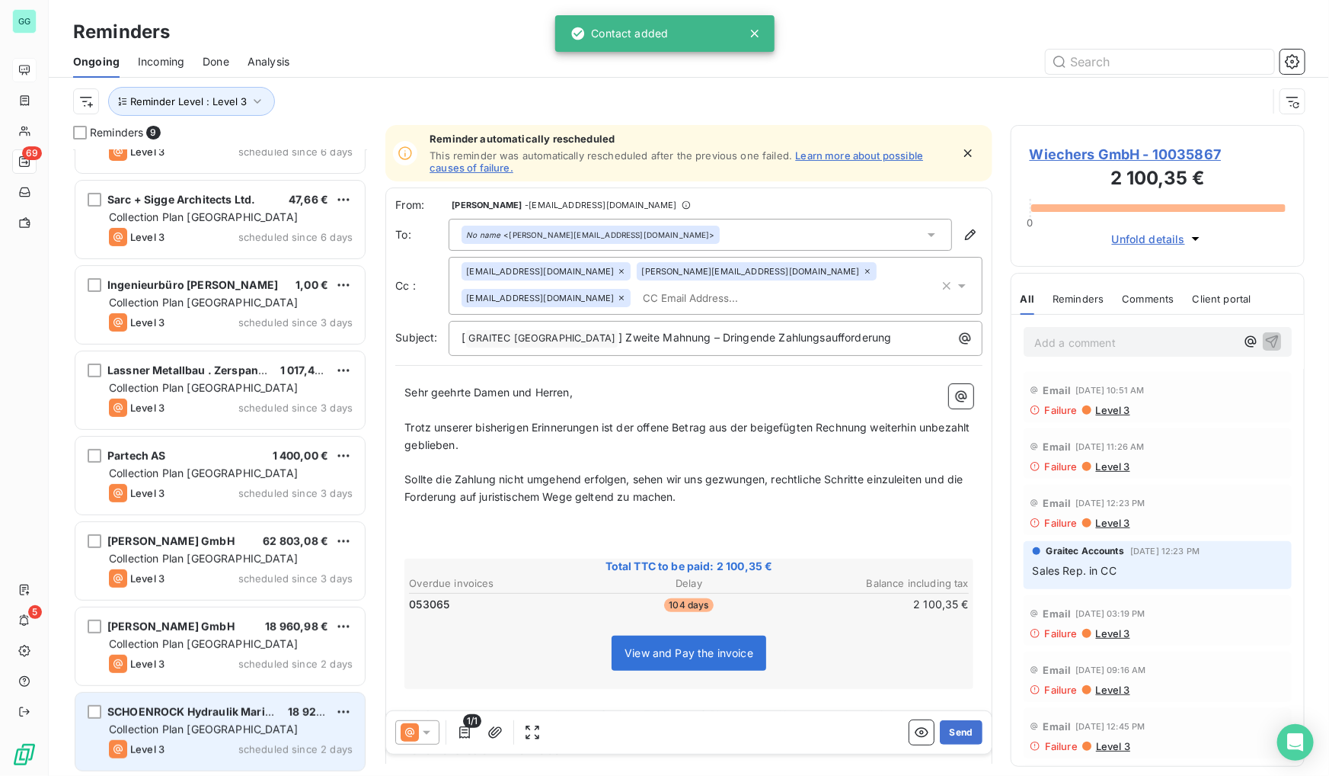
click at [195, 721] on div "SCHOENROCK Hydraulik Marine Systems GmbH 18 921,00 € Collection Plan [GEOGRAPHI…" at bounding box center [219, 731] width 289 height 78
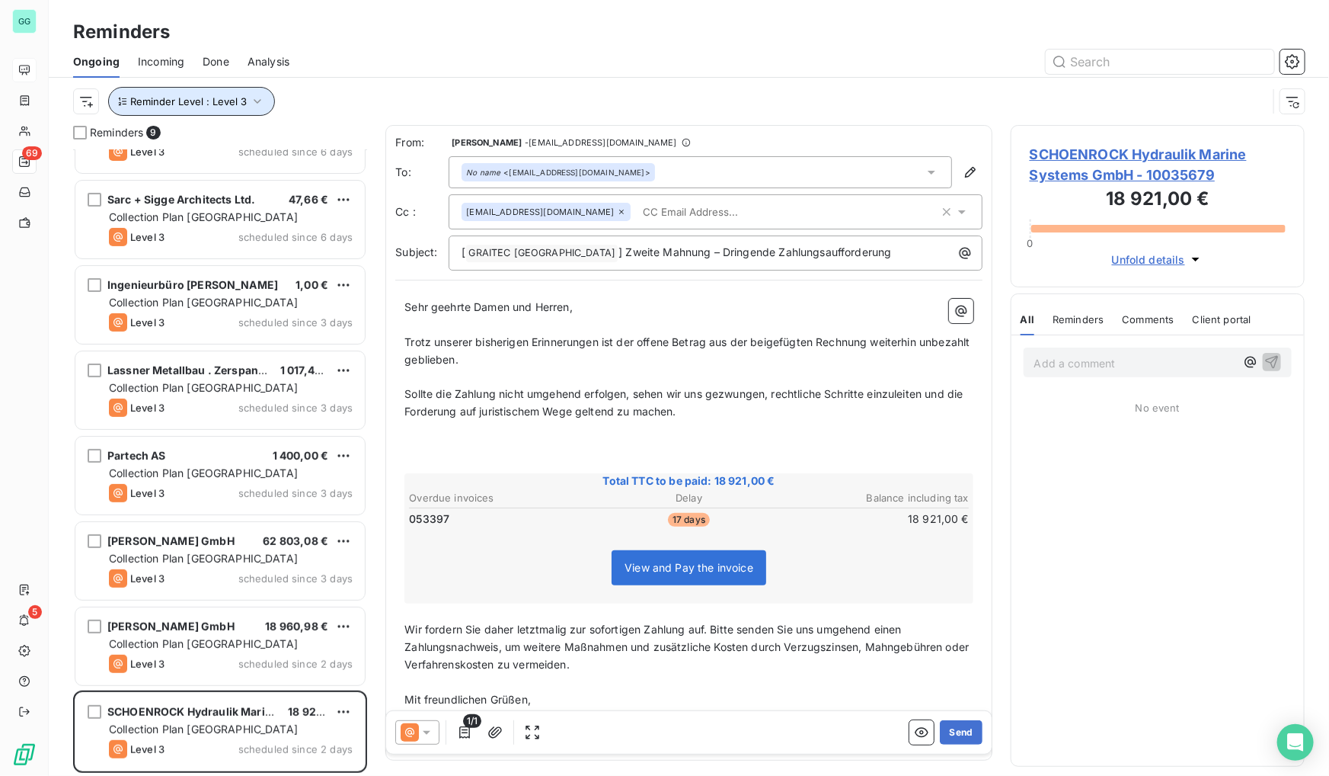
click at [258, 107] on icon "button" at bounding box center [257, 101] width 15 height 15
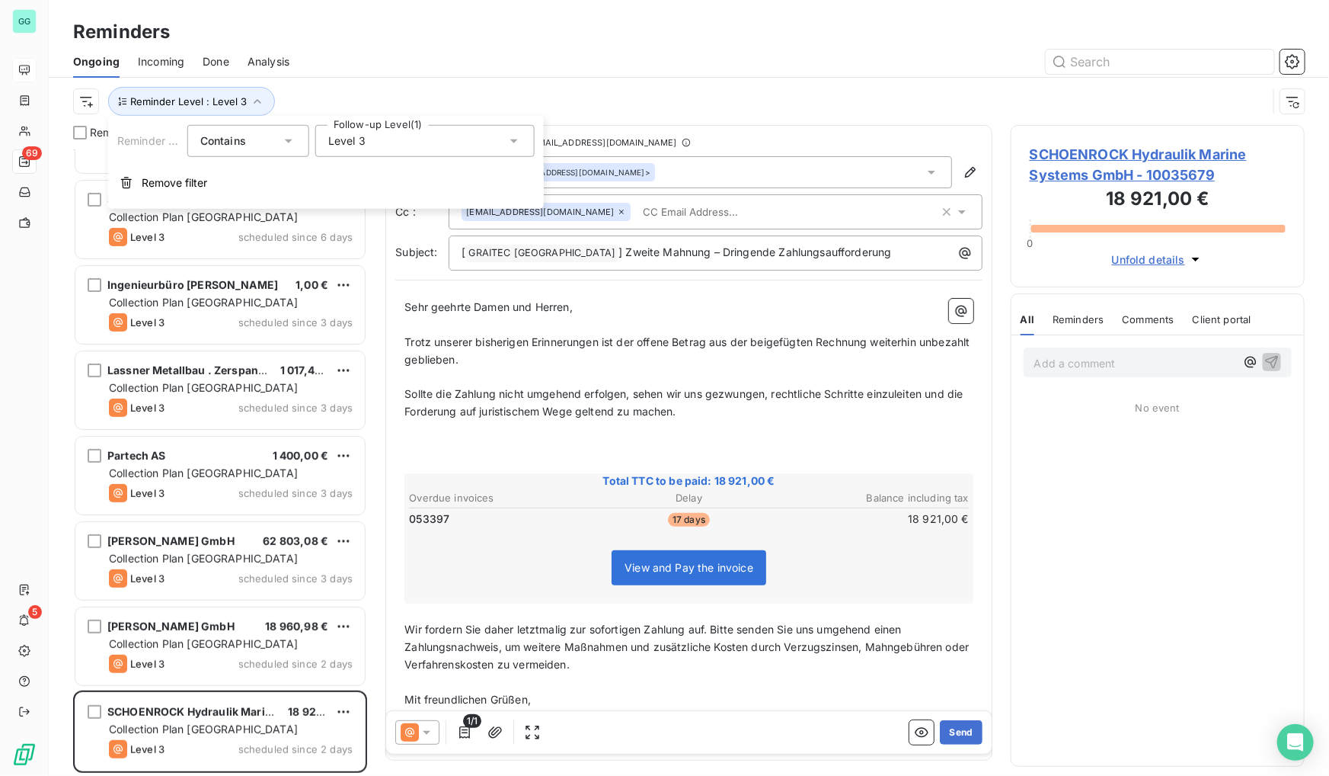
click at [339, 141] on span "Level 3" at bounding box center [346, 140] width 37 height 15
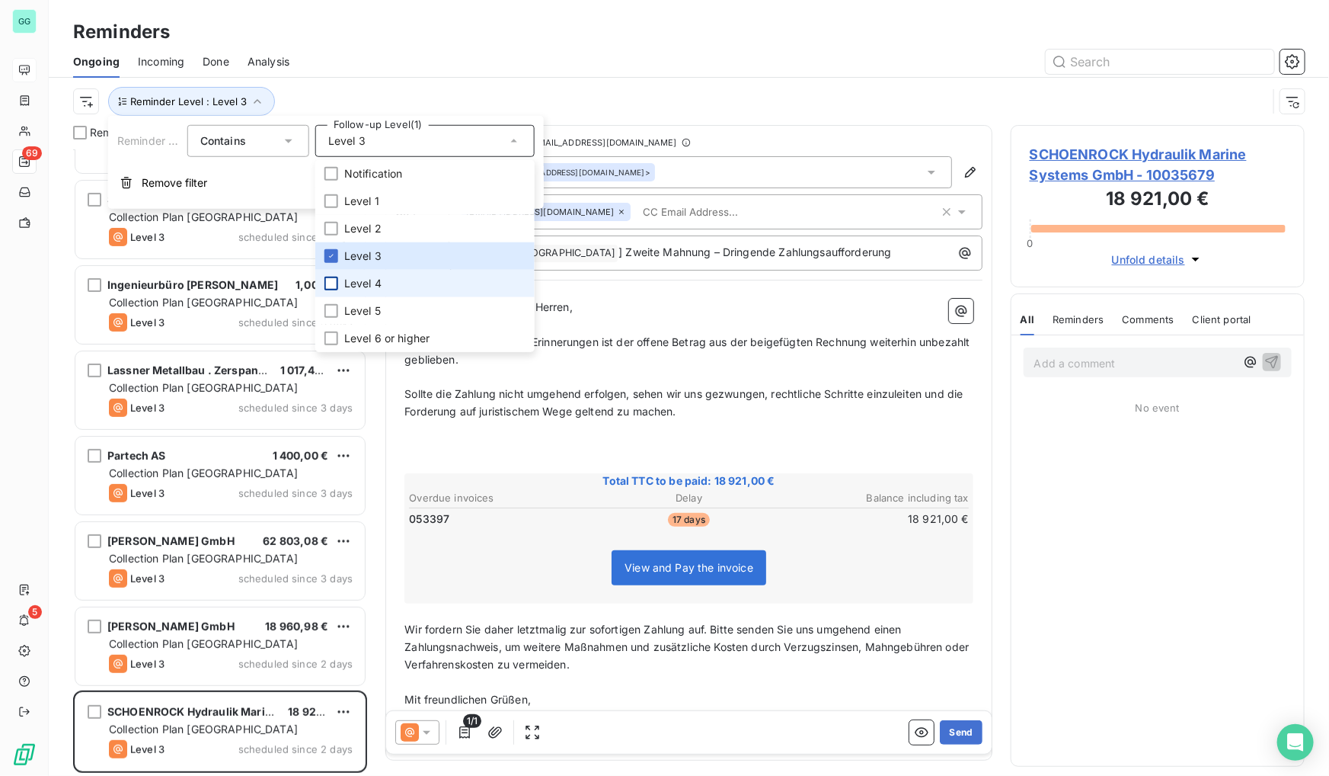
click at [329, 283] on div at bounding box center [332, 284] width 14 height 14
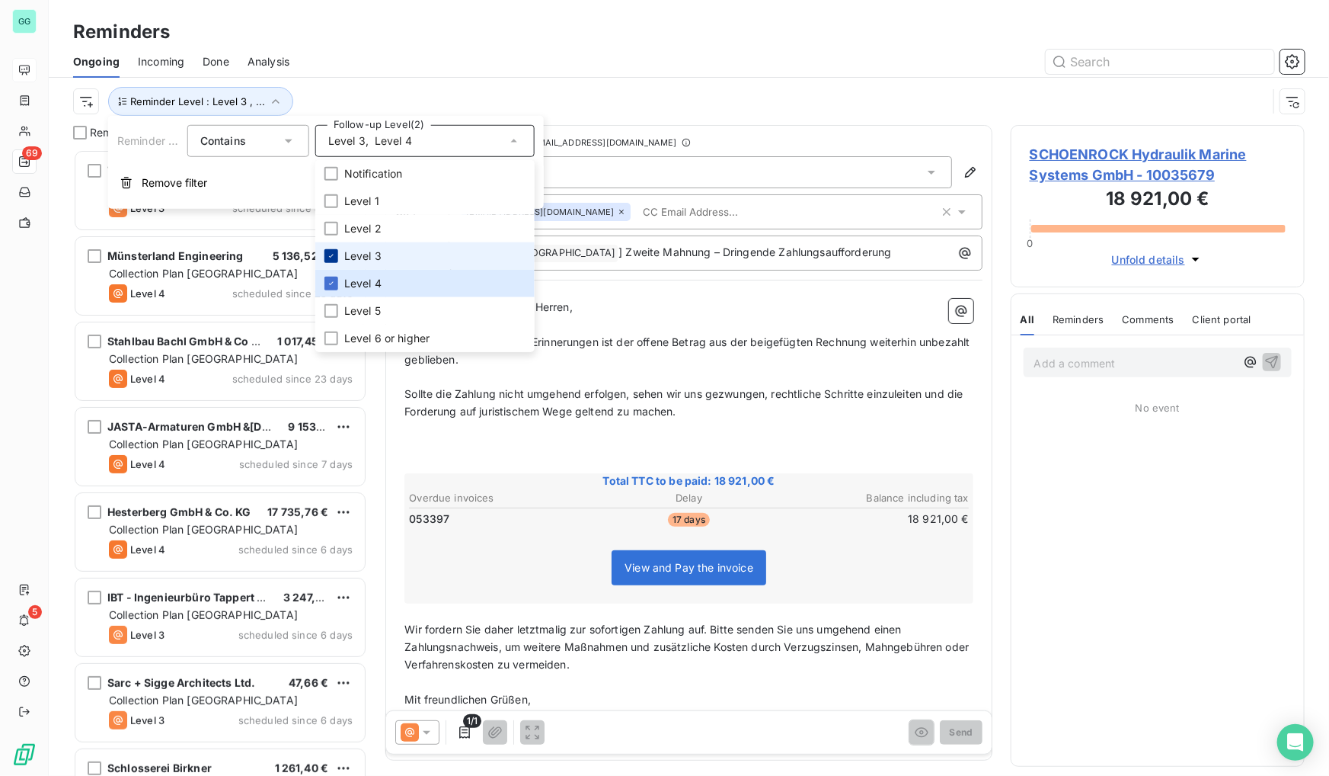
scroll to position [616, 283]
click at [328, 259] on icon at bounding box center [331, 255] width 9 height 9
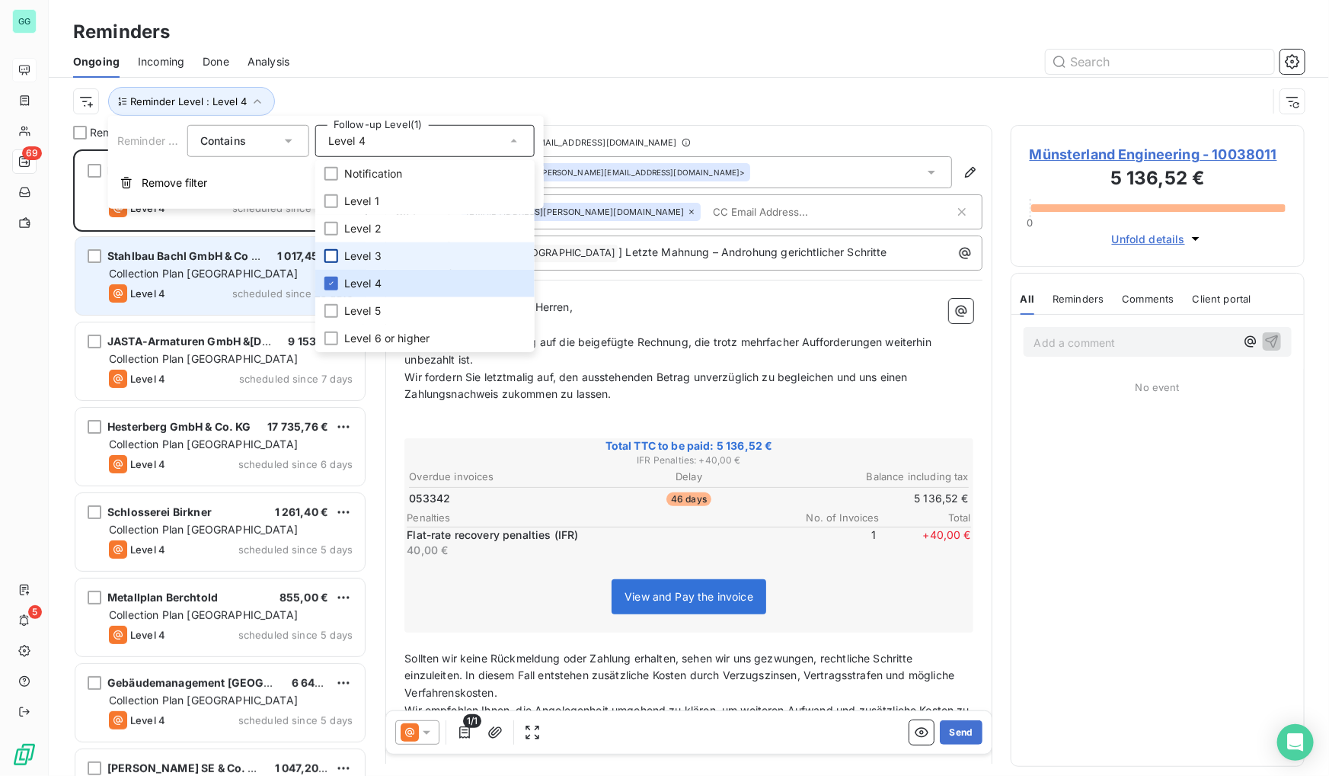
scroll to position [616, 283]
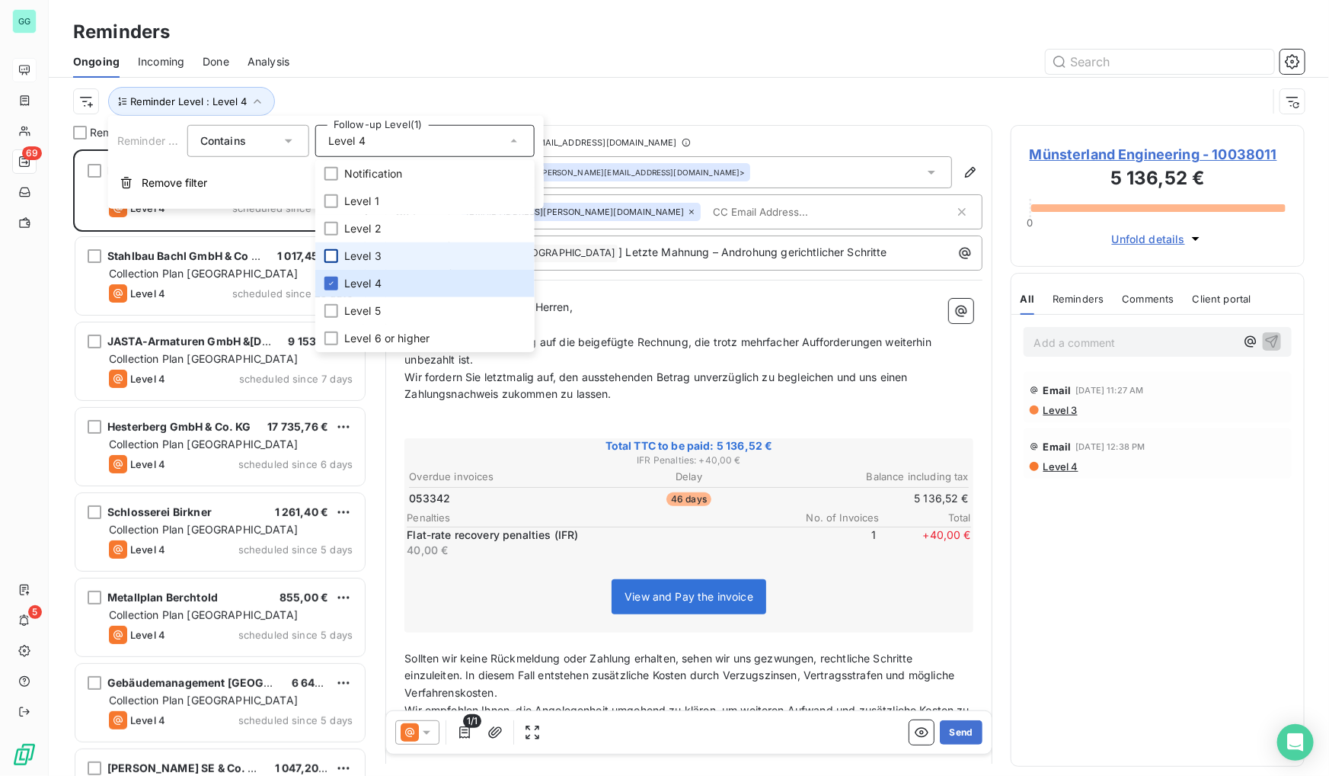
click at [630, 66] on div at bounding box center [806, 62] width 997 height 24
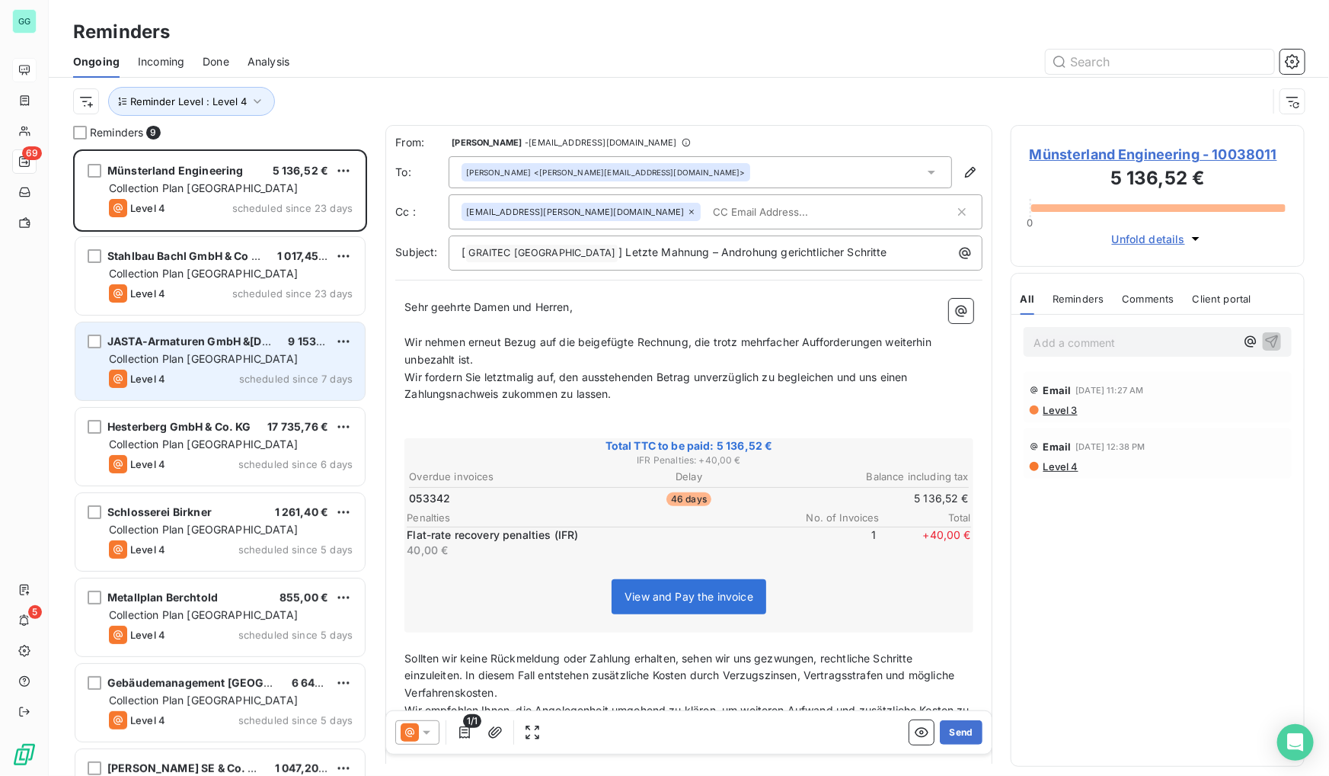
click at [181, 333] on div "JASTA-Armaturen GmbH &[DOMAIN_NAME] 9 153,60 € Collection Plan [GEOGRAPHIC_DATA…" at bounding box center [219, 361] width 289 height 78
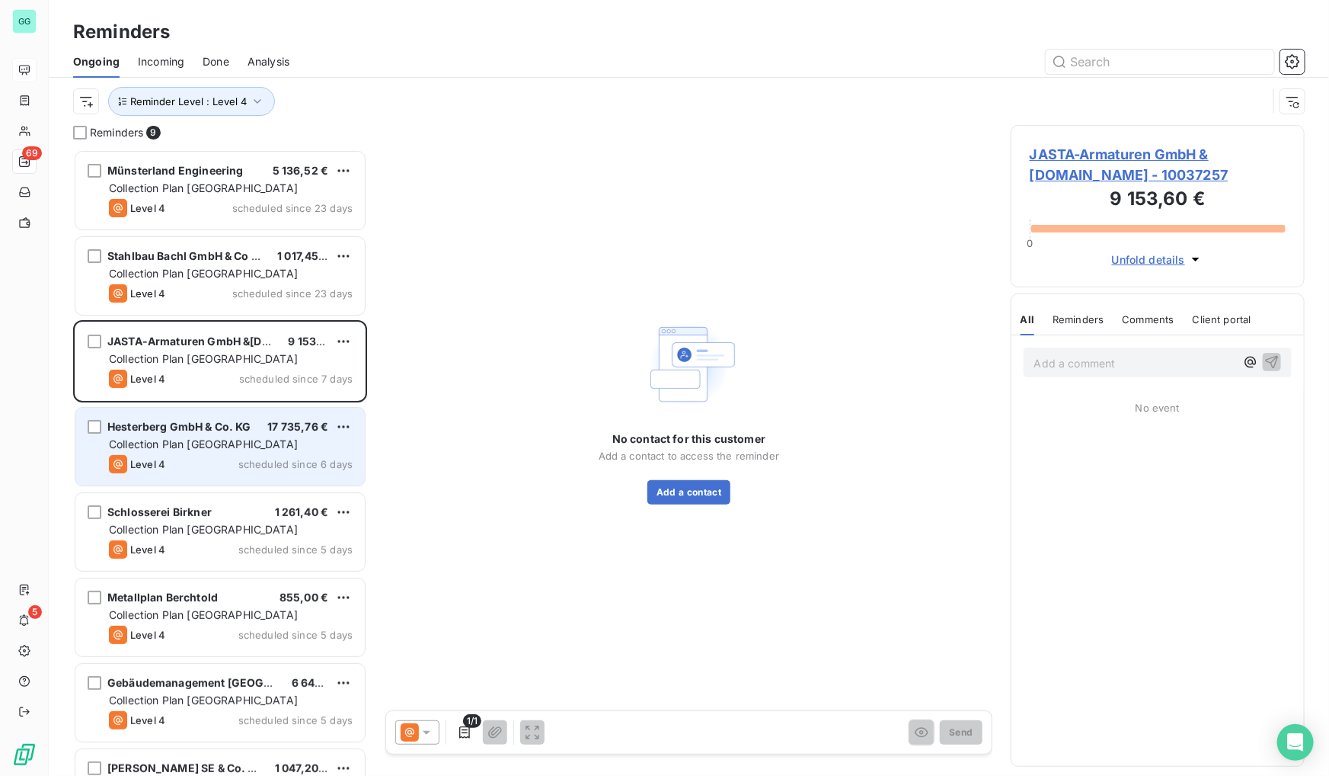
click at [177, 468] on div "Level 4 scheduled since 6 days" at bounding box center [231, 464] width 244 height 18
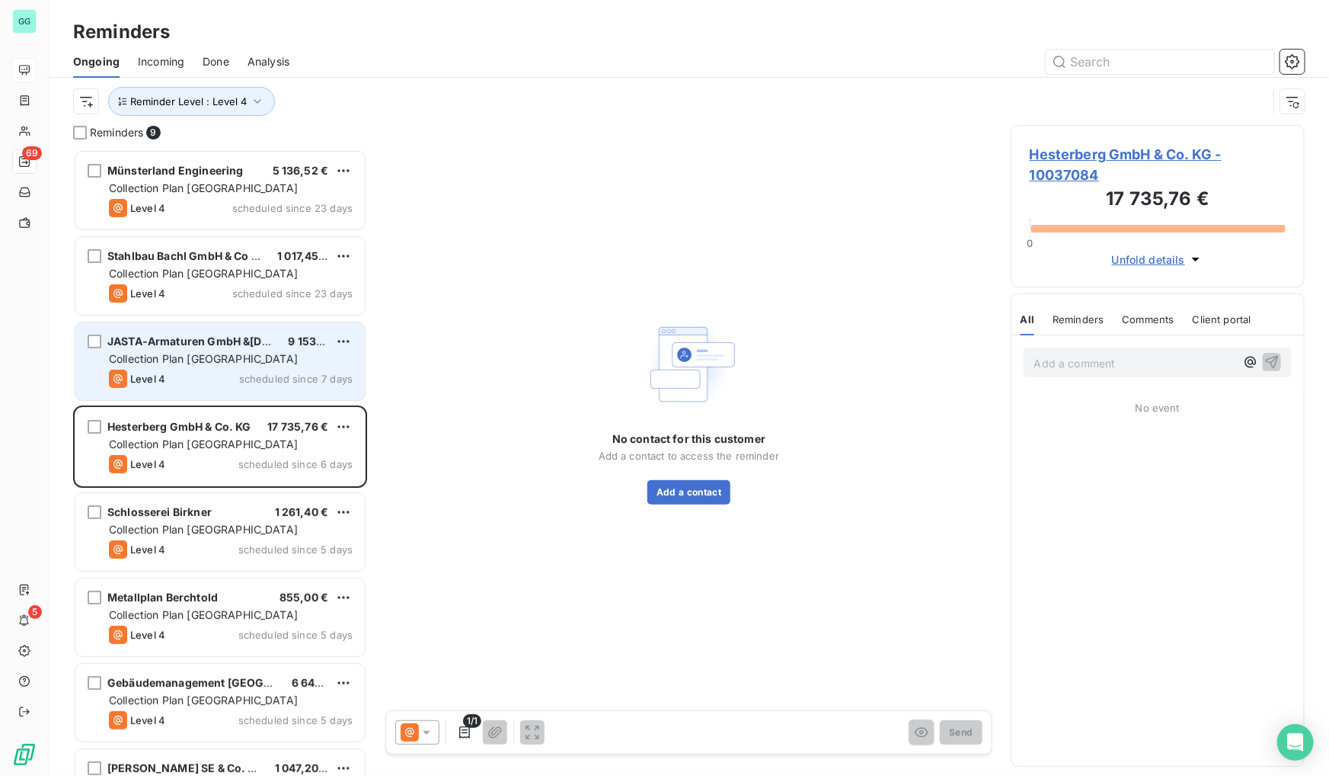
click at [213, 364] on span "Collection Plan [GEOGRAPHIC_DATA]" at bounding box center [203, 358] width 189 height 13
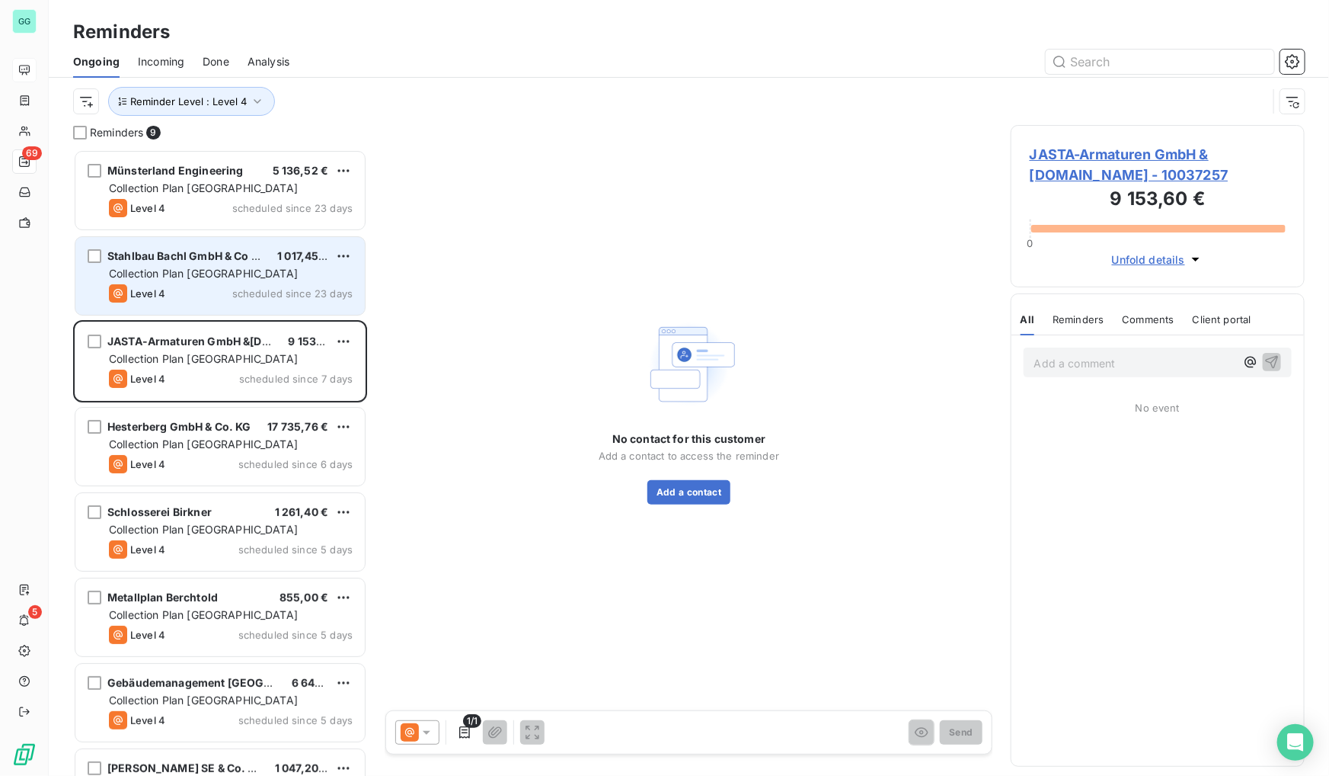
click at [182, 280] on span "Collection Plan [GEOGRAPHIC_DATA]" at bounding box center [203, 273] width 189 height 13
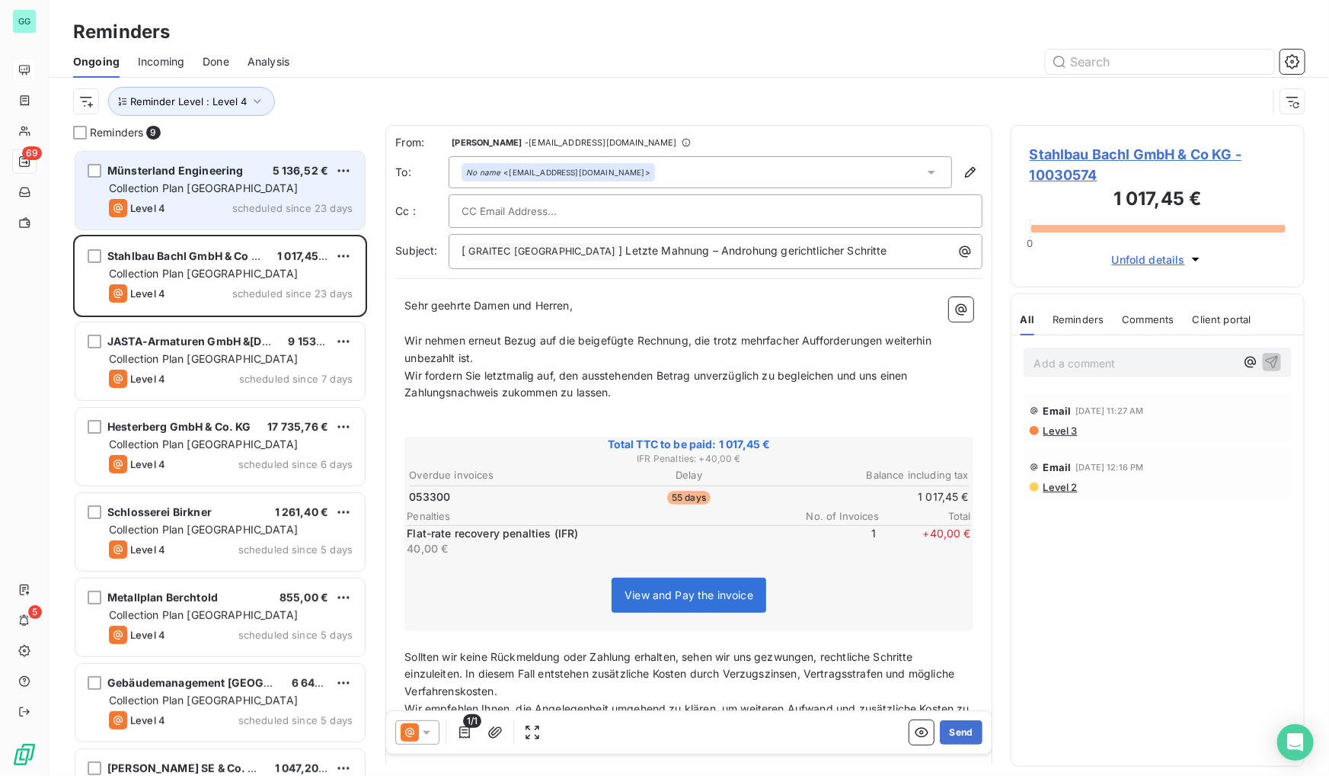
click at [230, 203] on div "Level 4 scheduled since 23 days" at bounding box center [231, 208] width 244 height 18
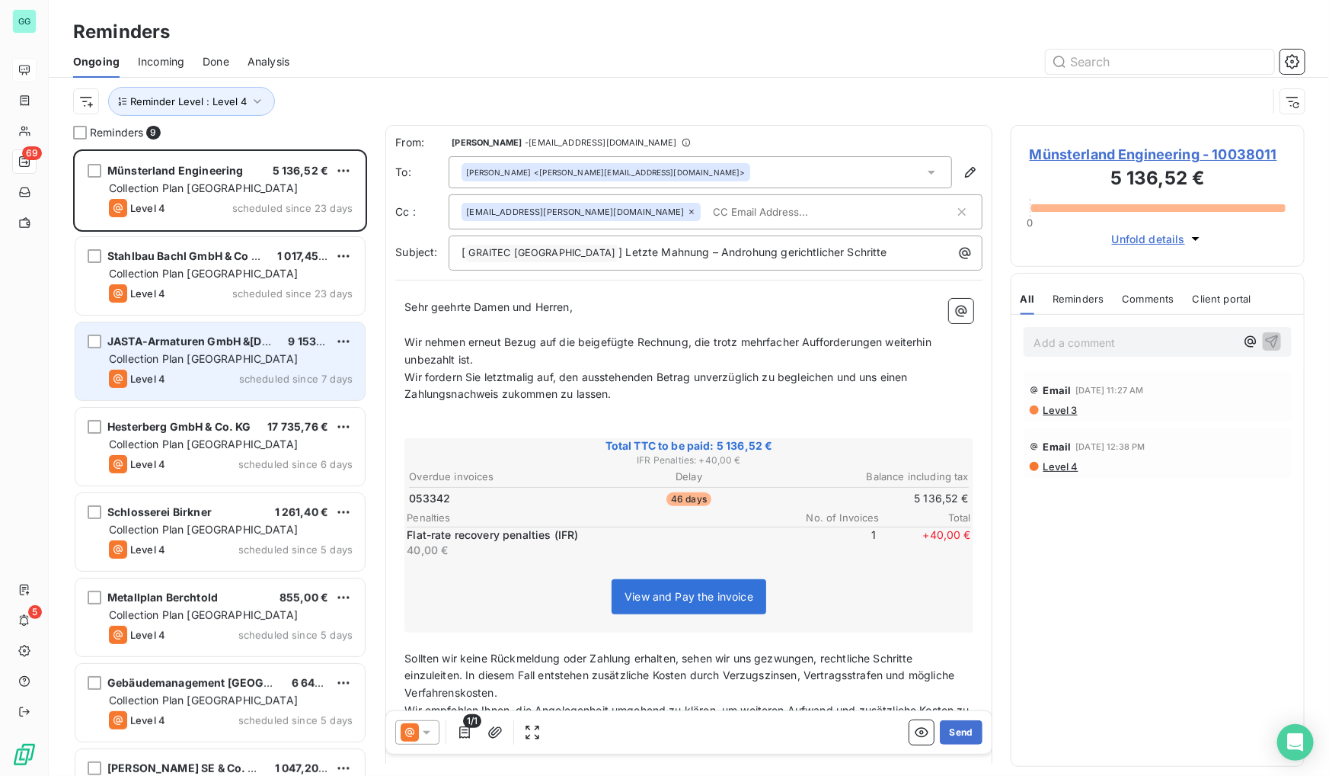
click at [209, 358] on span "Collection Plan [GEOGRAPHIC_DATA]" at bounding box center [203, 358] width 189 height 13
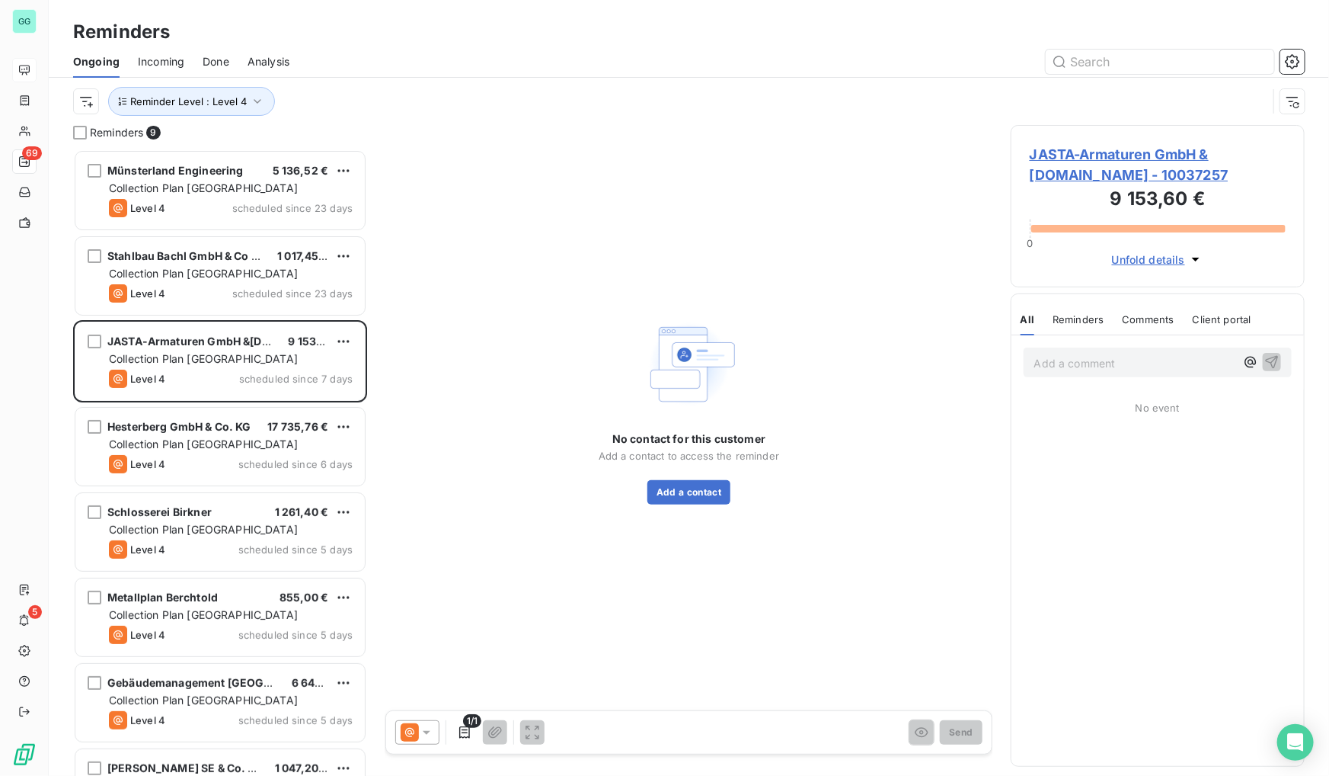
drag, startPoint x: 0, startPoint y: 350, endPoint x: 10, endPoint y: 345, distance: 10.9
click at [0, 350] on div "GG 69 5" at bounding box center [24, 388] width 49 height 776
click at [687, 501] on button "Add a contact" at bounding box center [689, 492] width 83 height 24
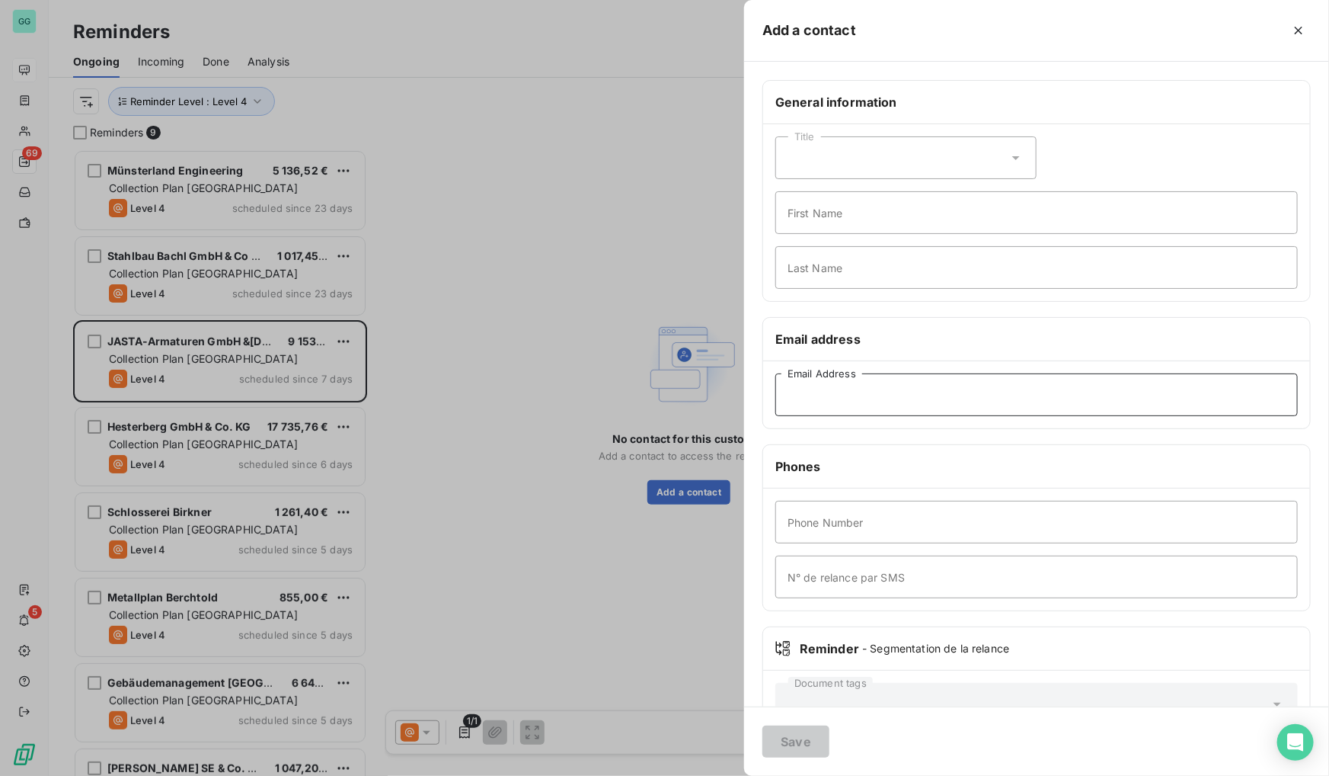
click at [808, 404] on input "Email Address" at bounding box center [1037, 394] width 523 height 43
paste input "[EMAIL_ADDRESS][DOMAIN_NAME]"
type input "[EMAIL_ADDRESS][DOMAIN_NAME]"
click at [799, 741] on button "Save" at bounding box center [796, 741] width 67 height 32
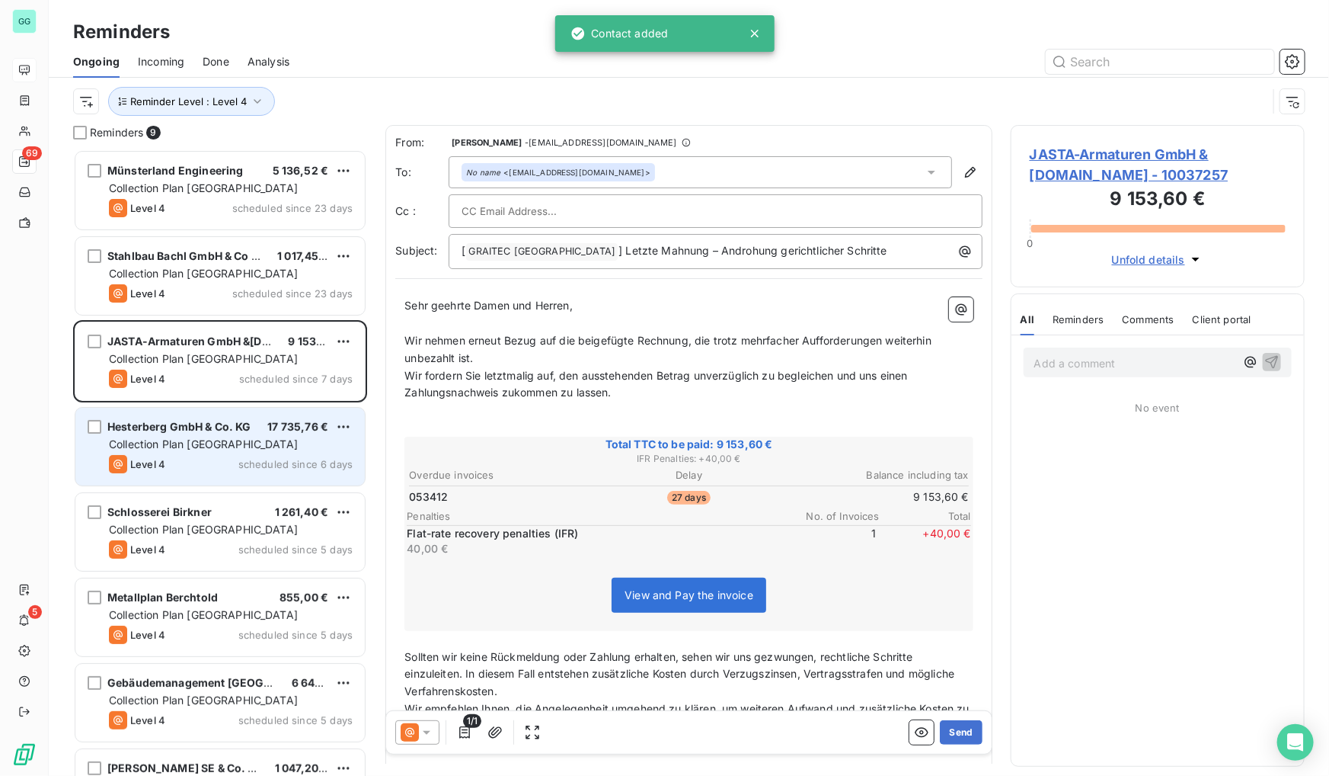
click at [200, 459] on div "Level 4 scheduled since 6 days" at bounding box center [231, 464] width 244 height 18
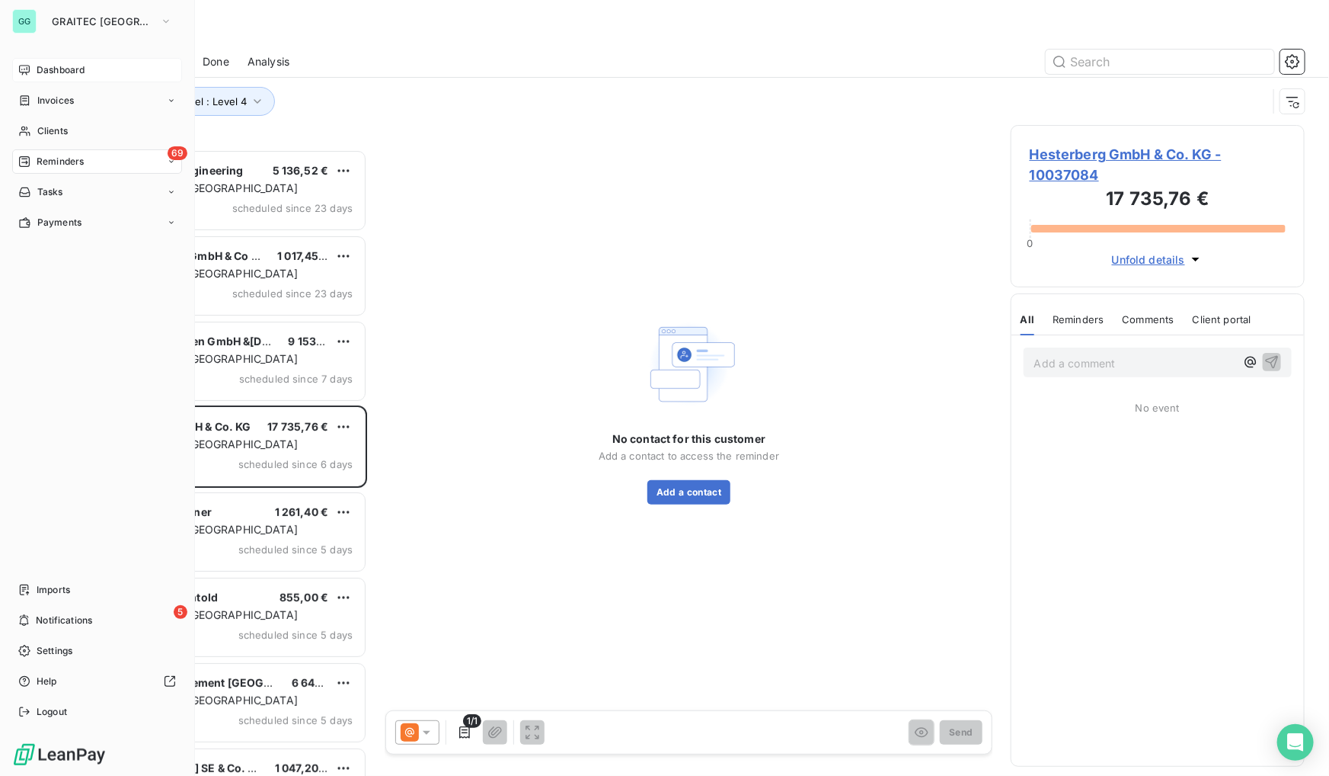
click at [0, 400] on div "GG GRAITEC GERMANY Dashboard Invoices Clients 69 Reminders Tasks Payments Impor…" at bounding box center [97, 388] width 195 height 776
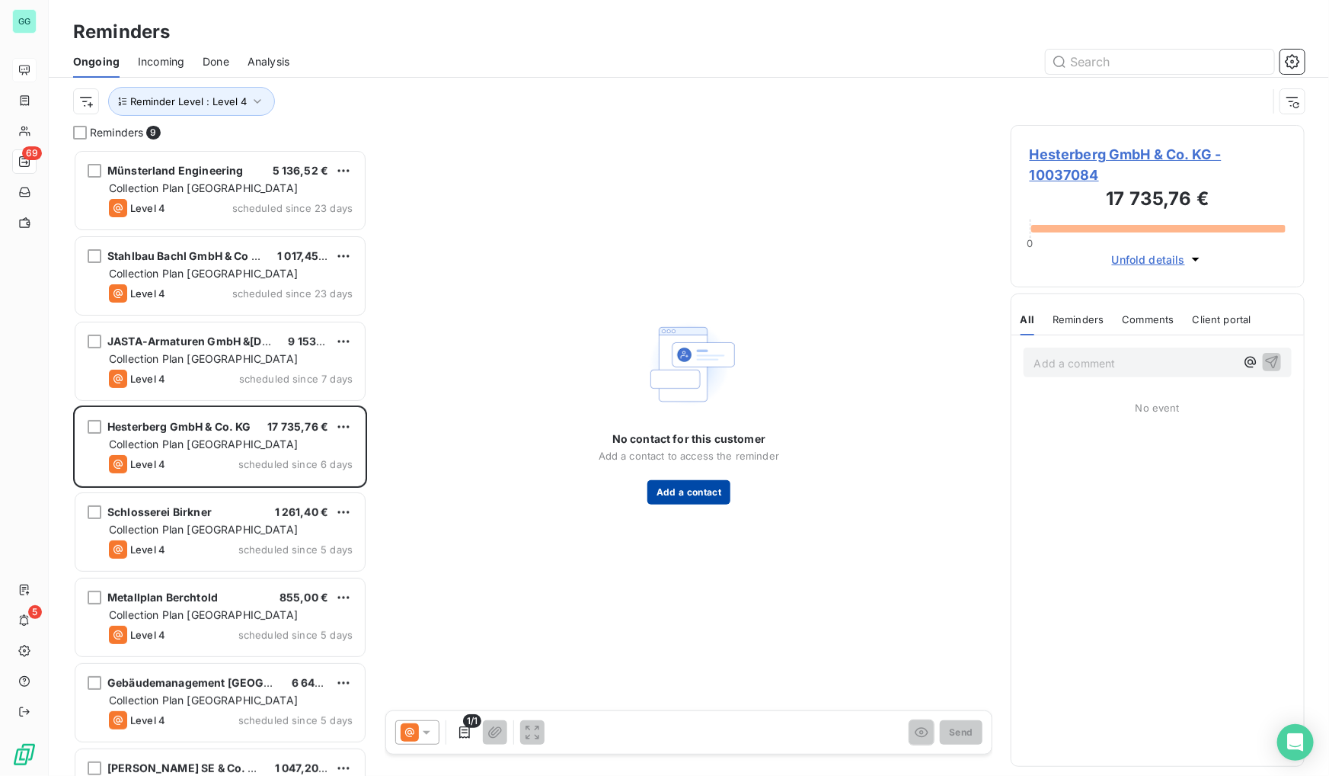
click at [703, 494] on button "Add a contact" at bounding box center [689, 492] width 83 height 24
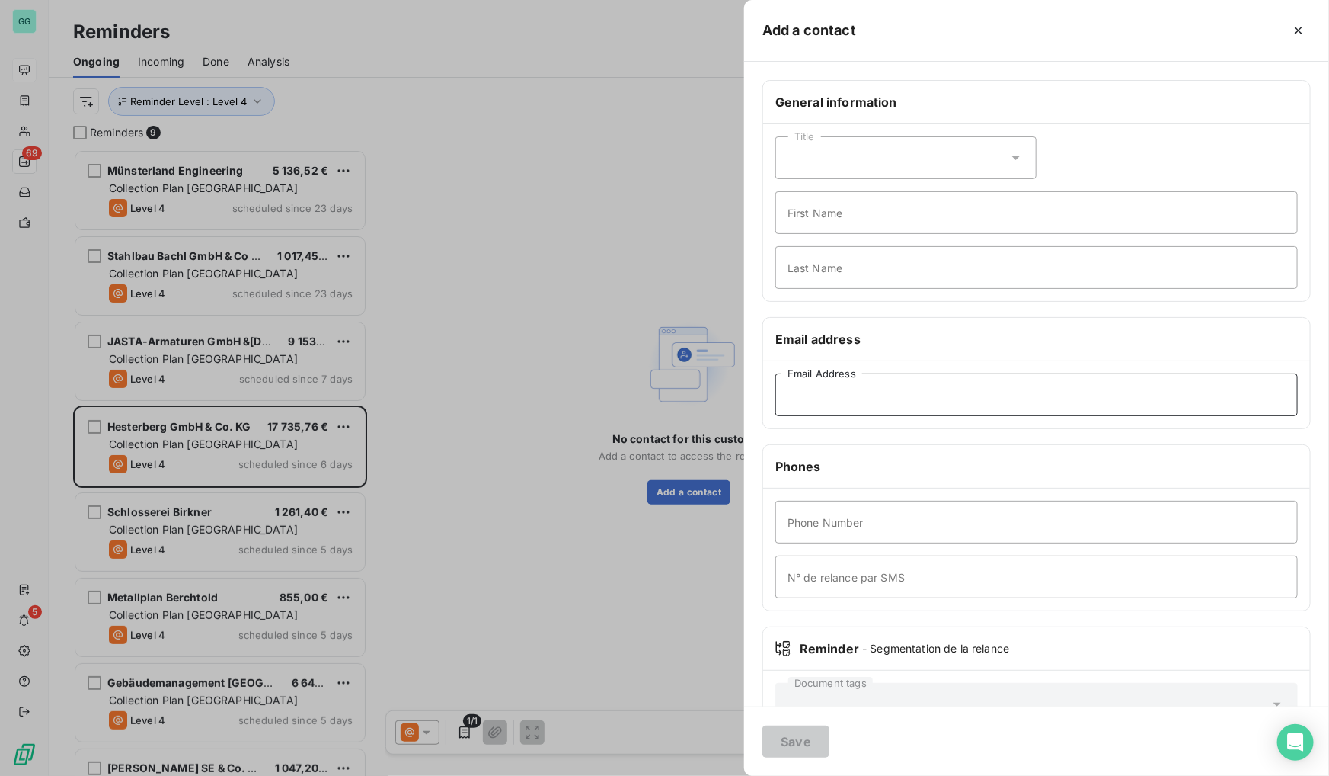
click at [823, 399] on input "Email Address" at bounding box center [1037, 394] width 523 height 43
paste input "[EMAIL_ADDRESS][DOMAIN_NAME]"
type input "[EMAIL_ADDRESS][DOMAIN_NAME]"
click at [800, 746] on button "Save" at bounding box center [796, 741] width 67 height 32
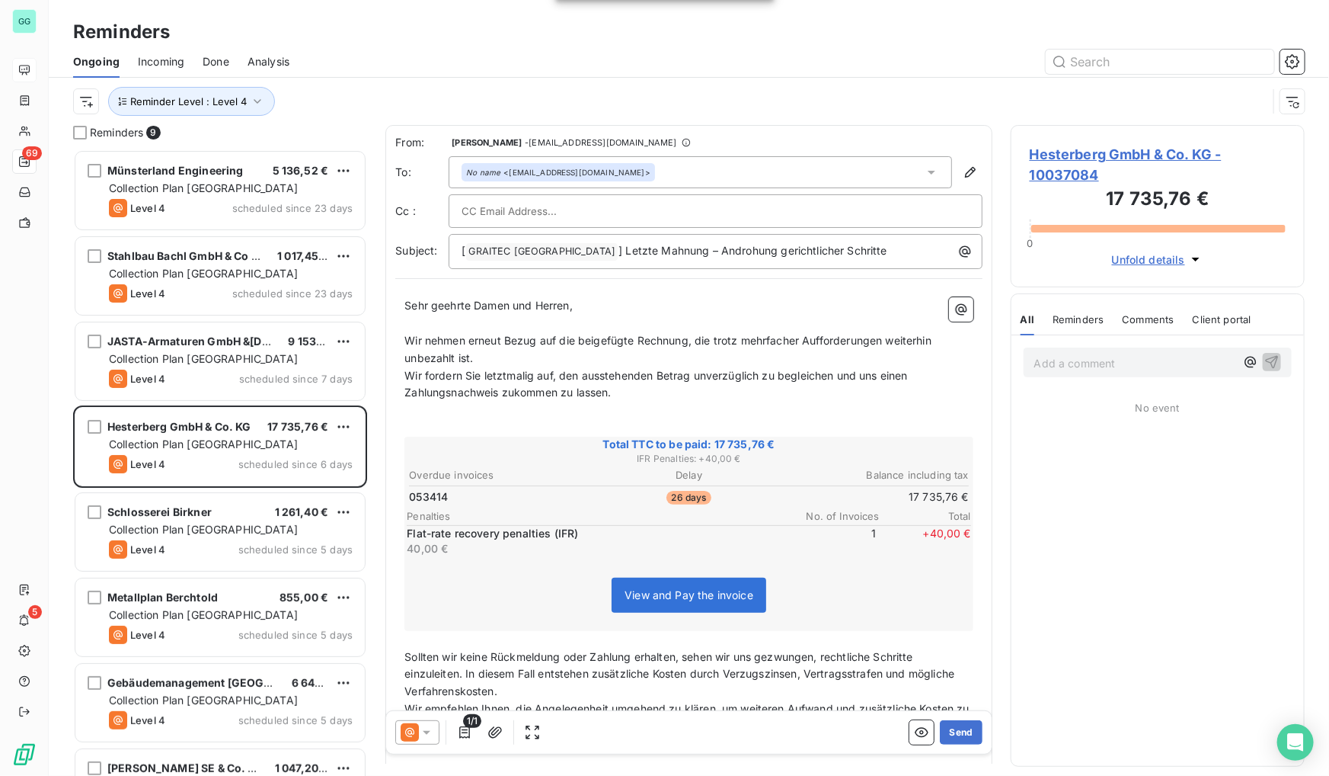
click at [1089, 171] on span "Hesterberg GmbH & Co. KG - 10037084" at bounding box center [1158, 164] width 256 height 41
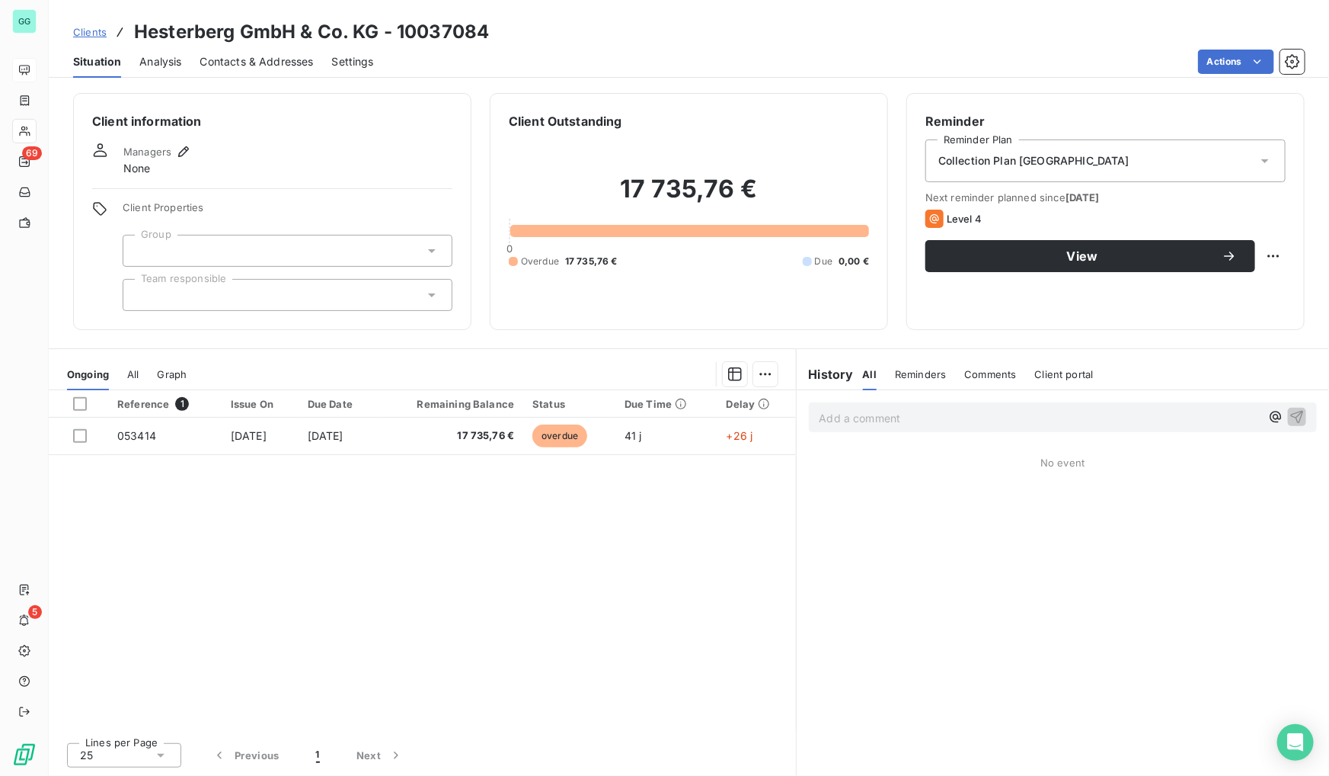
click at [270, 54] on span "Contacts & Addresses" at bounding box center [257, 61] width 114 height 15
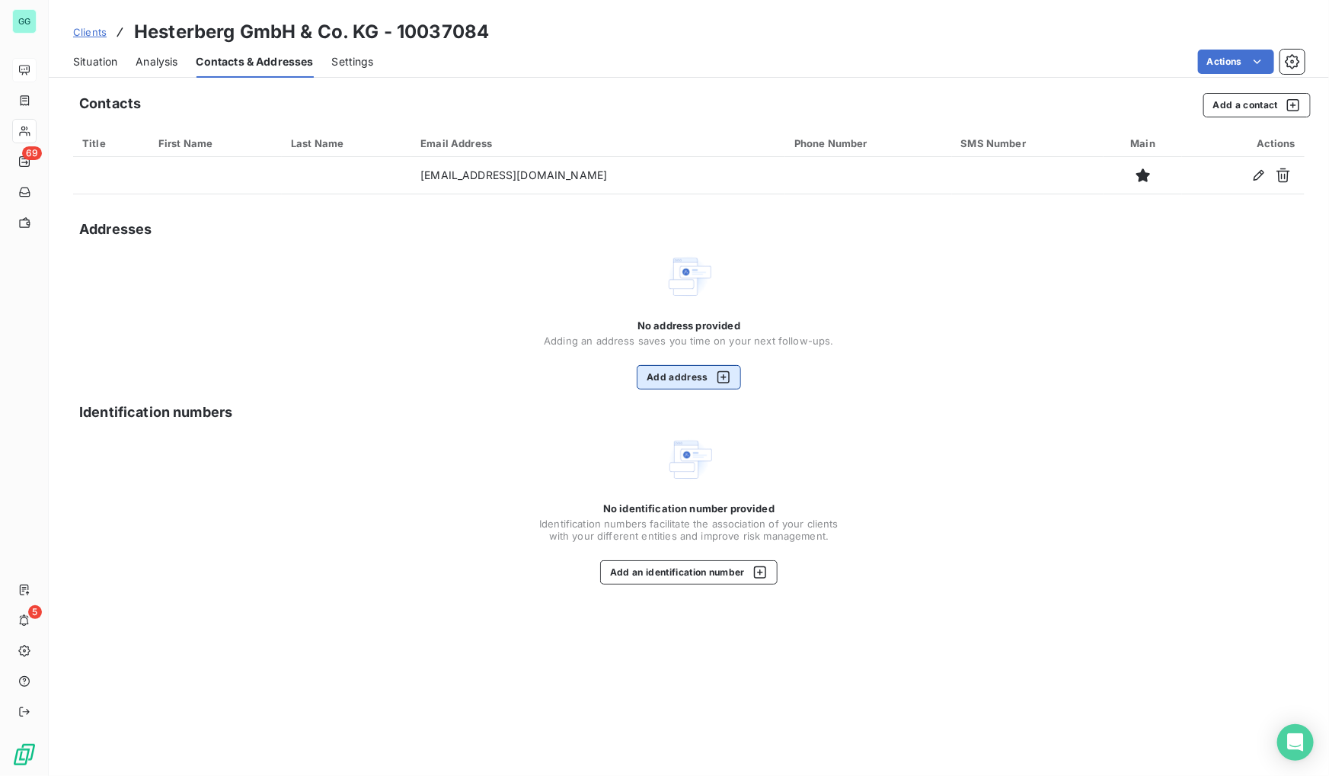
click at [668, 381] on button "Add address" at bounding box center [689, 377] width 104 height 24
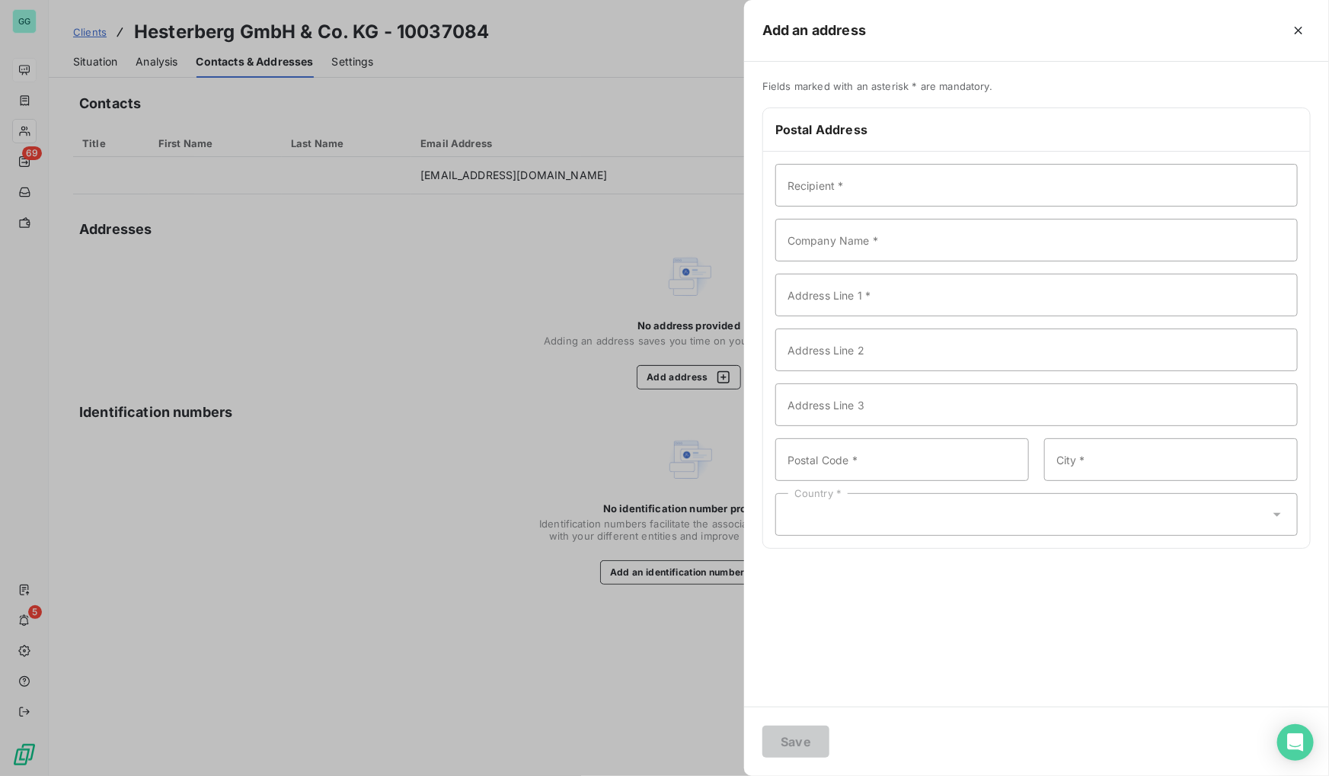
click at [488, 176] on div at bounding box center [664, 388] width 1329 height 776
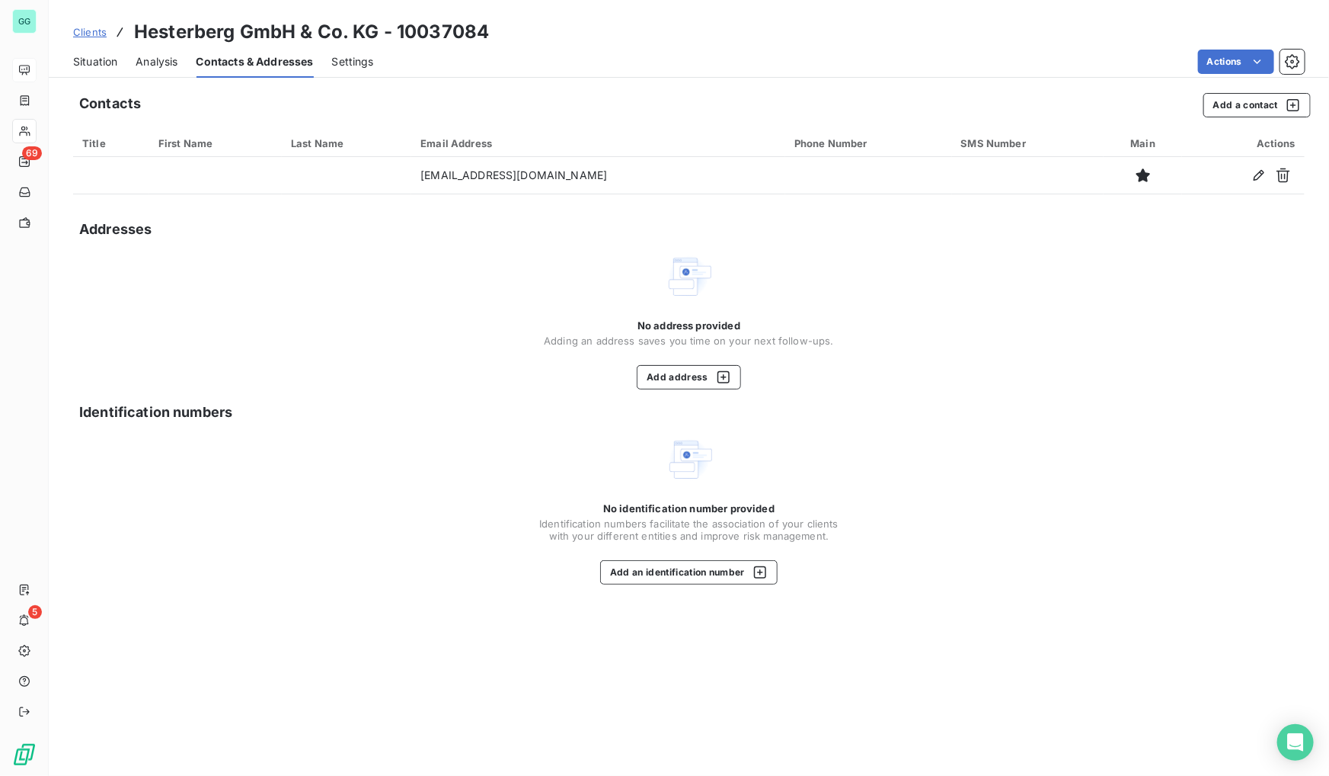
click at [1257, 182] on icon "button" at bounding box center [1259, 175] width 15 height 15
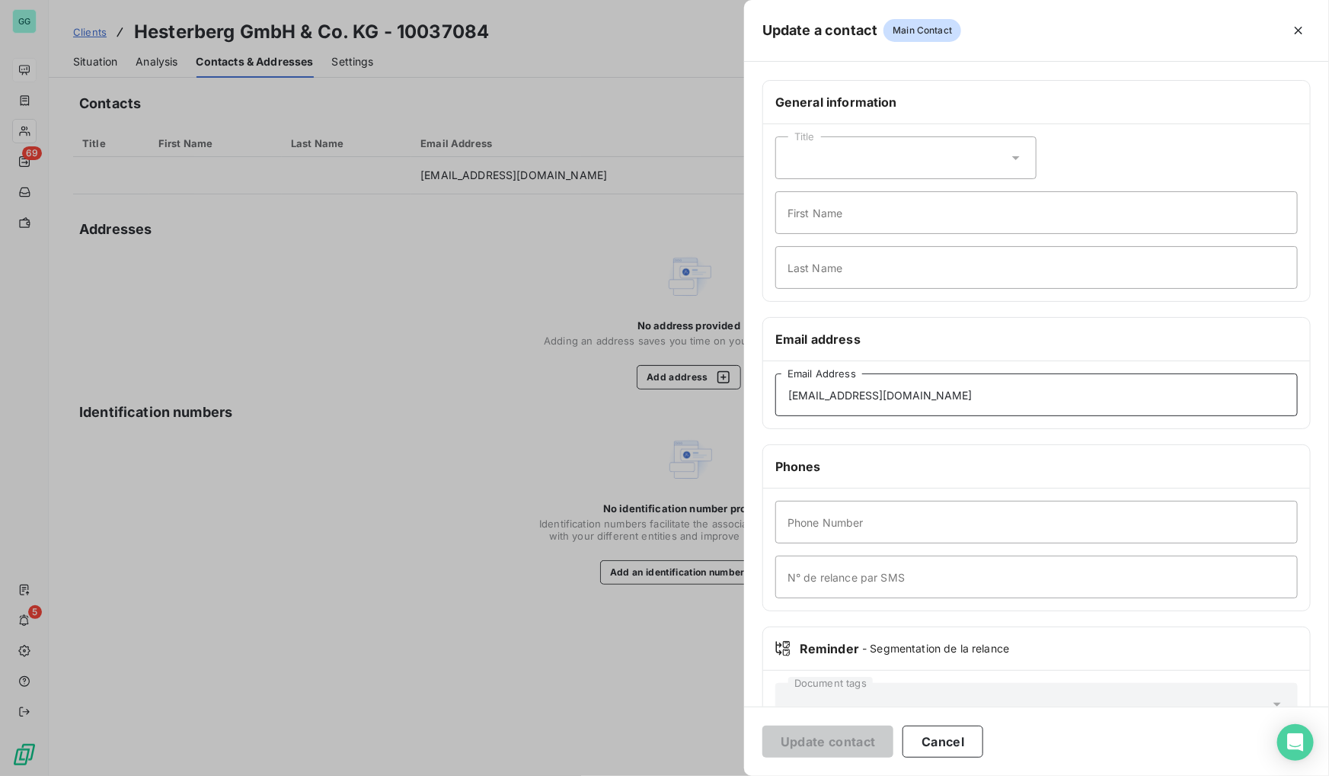
click at [807, 388] on input "[EMAIL_ADDRESS][DOMAIN_NAME]" at bounding box center [1037, 394] width 523 height 43
click at [382, 299] on div at bounding box center [664, 388] width 1329 height 776
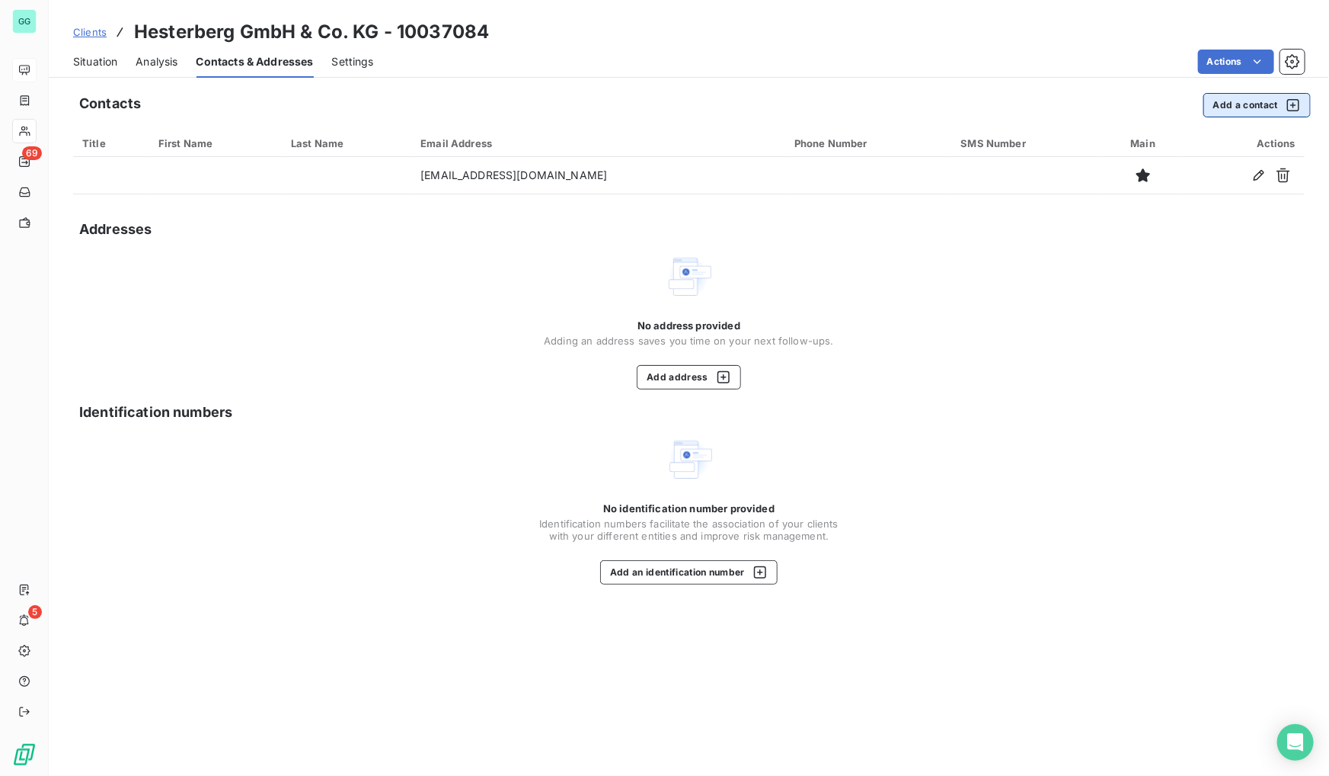
click at [1264, 110] on button "Add a contact" at bounding box center [1257, 105] width 107 height 24
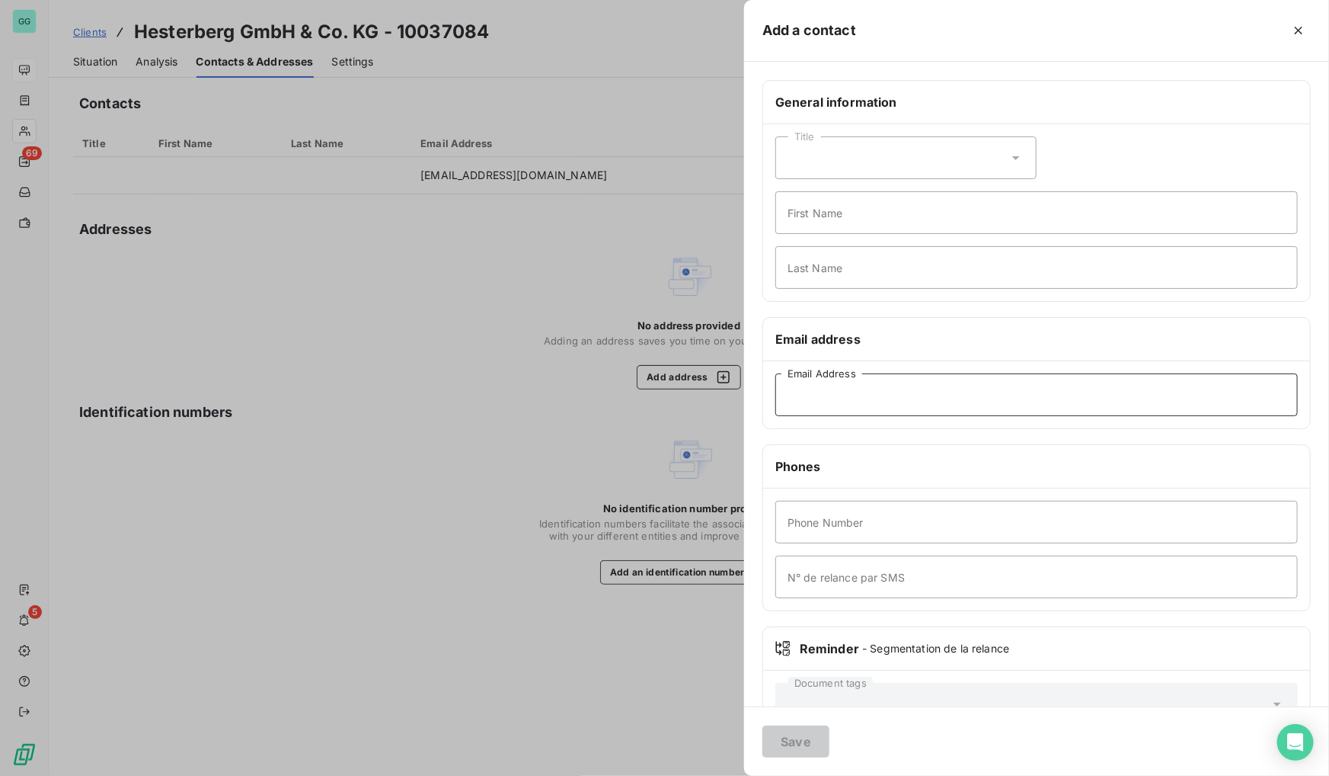
click at [856, 405] on input "Email Address" at bounding box center [1037, 394] width 523 height 43
paste input "[EMAIL_ADDRESS][DOMAIN_NAME]"
type input "[EMAIL_ADDRESS][DOMAIN_NAME]"
click at [785, 740] on button "Save" at bounding box center [796, 741] width 67 height 32
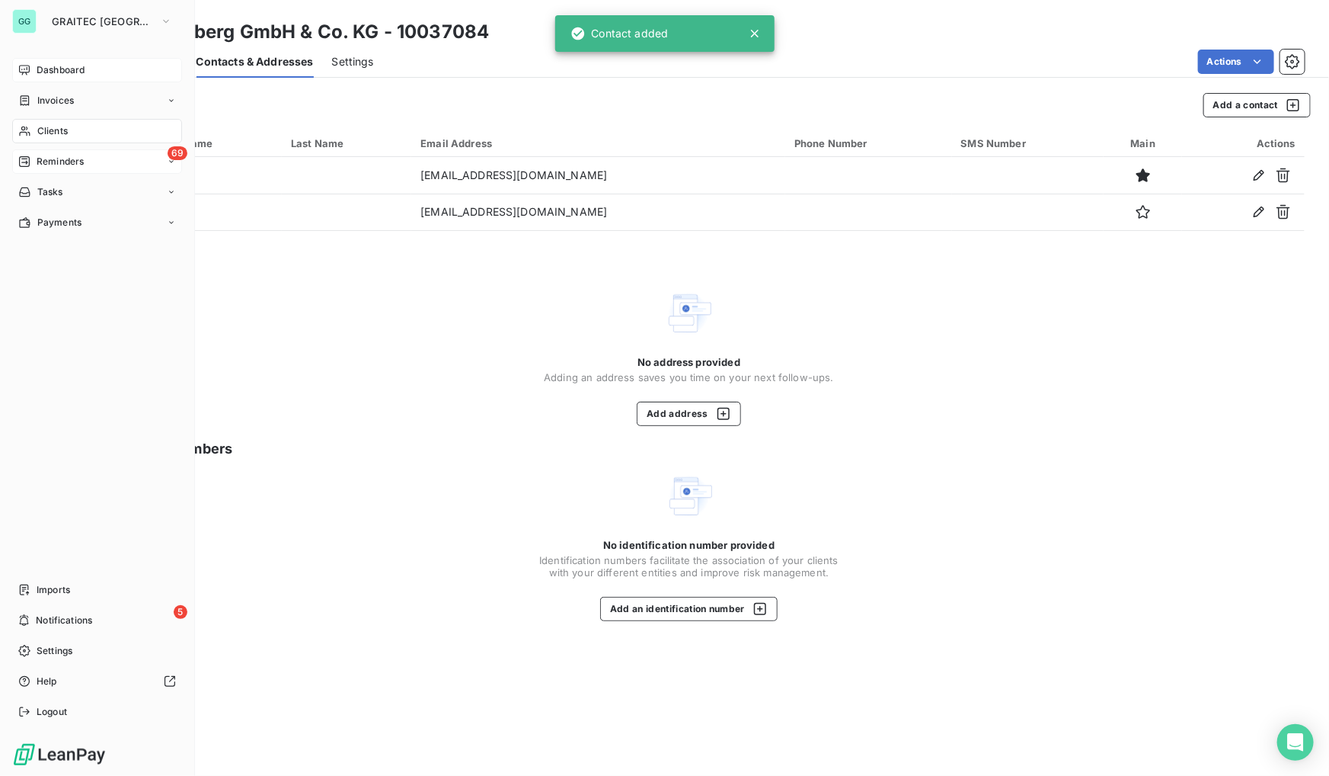
click at [58, 155] on span "Reminders" at bounding box center [60, 162] width 47 height 14
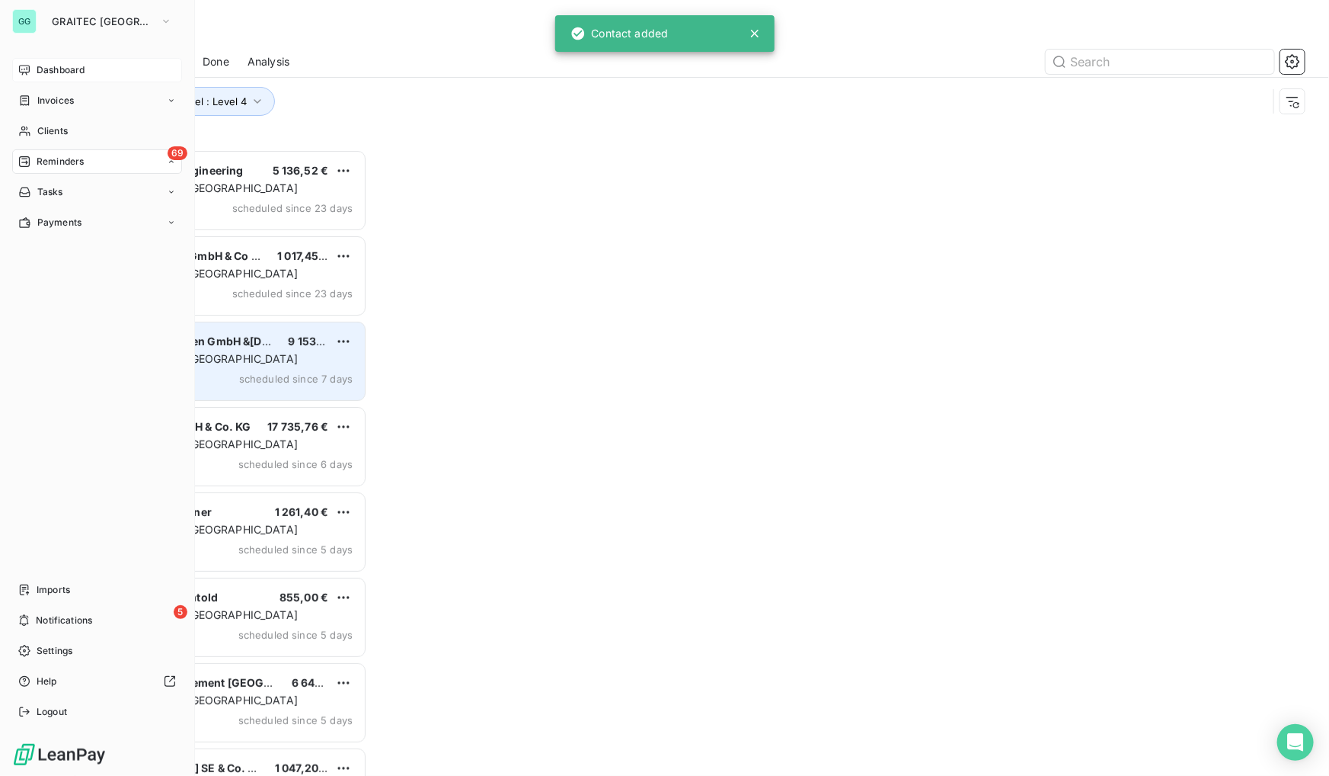
scroll to position [616, 283]
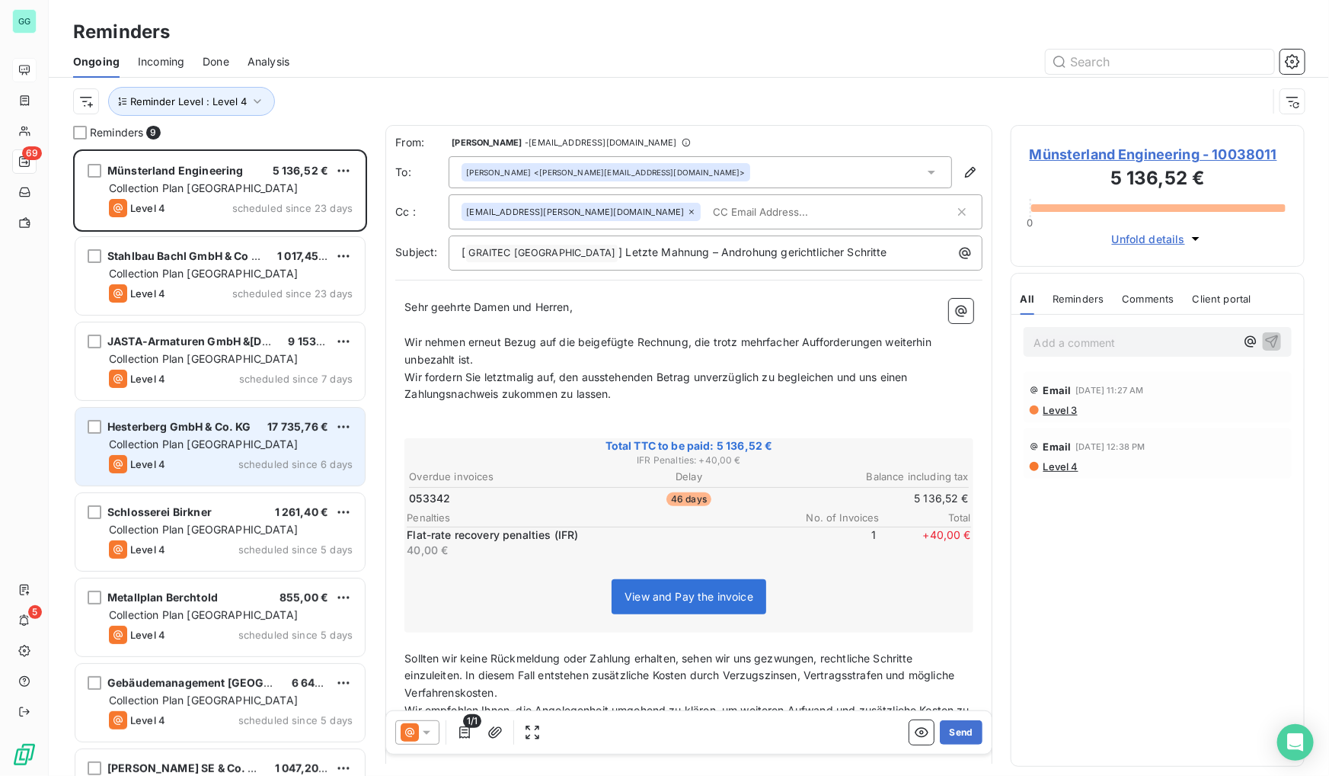
click at [186, 411] on div "Hesterberg GmbH & Co. KG 17 735,76 € Collection Plan [GEOGRAPHIC_DATA] Level 4 …" at bounding box center [219, 447] width 289 height 78
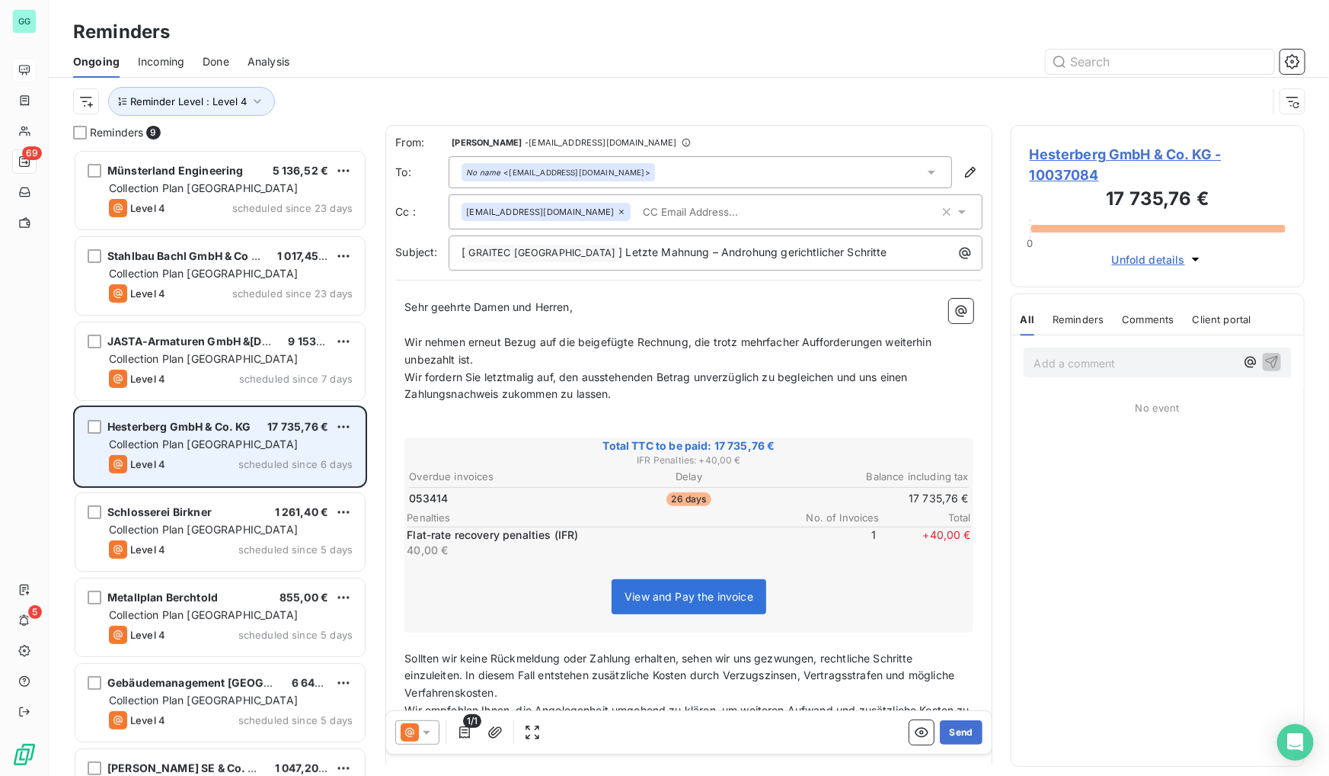
click at [189, 366] on div "JASTA-Armaturen GmbH &[DOMAIN_NAME] 9 153,60 € Collection Plan [GEOGRAPHIC_DATA…" at bounding box center [219, 361] width 289 height 78
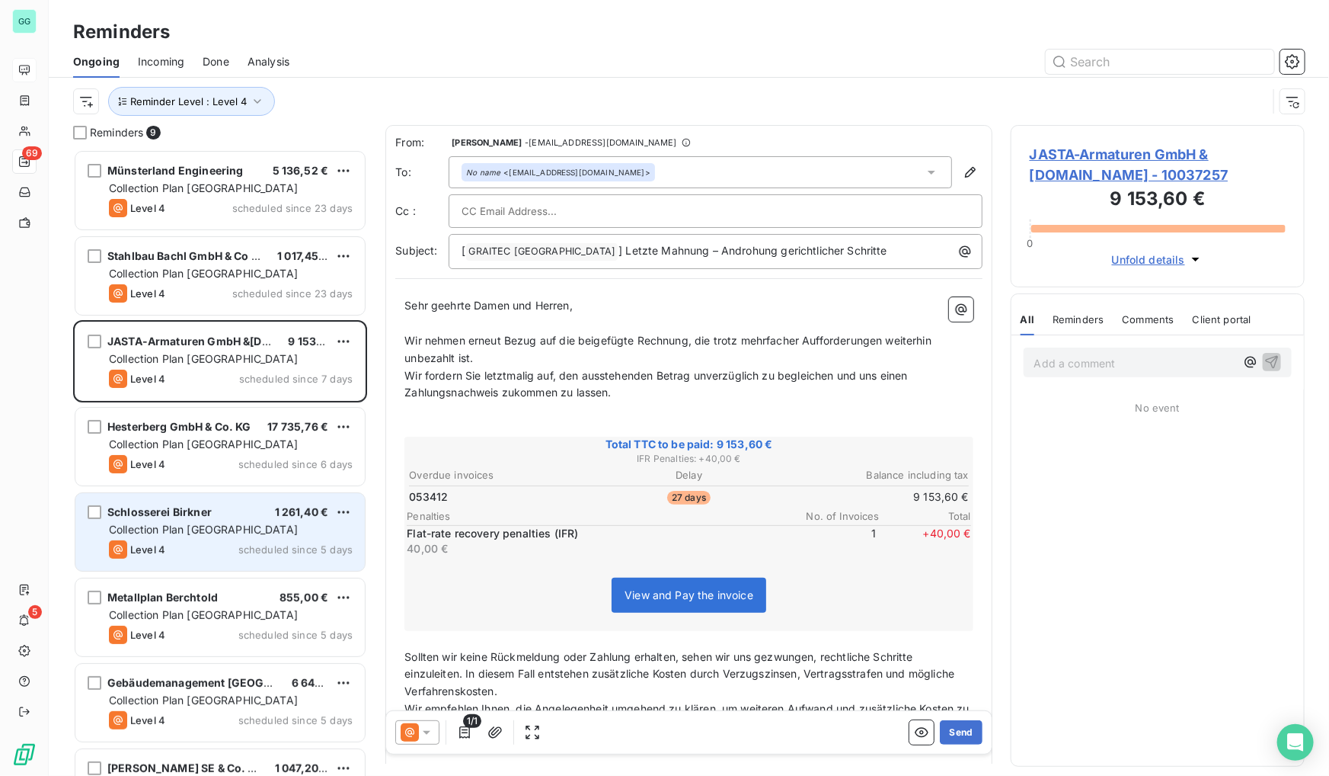
click at [174, 535] on span "Collection Plan [GEOGRAPHIC_DATA]" at bounding box center [203, 529] width 189 height 13
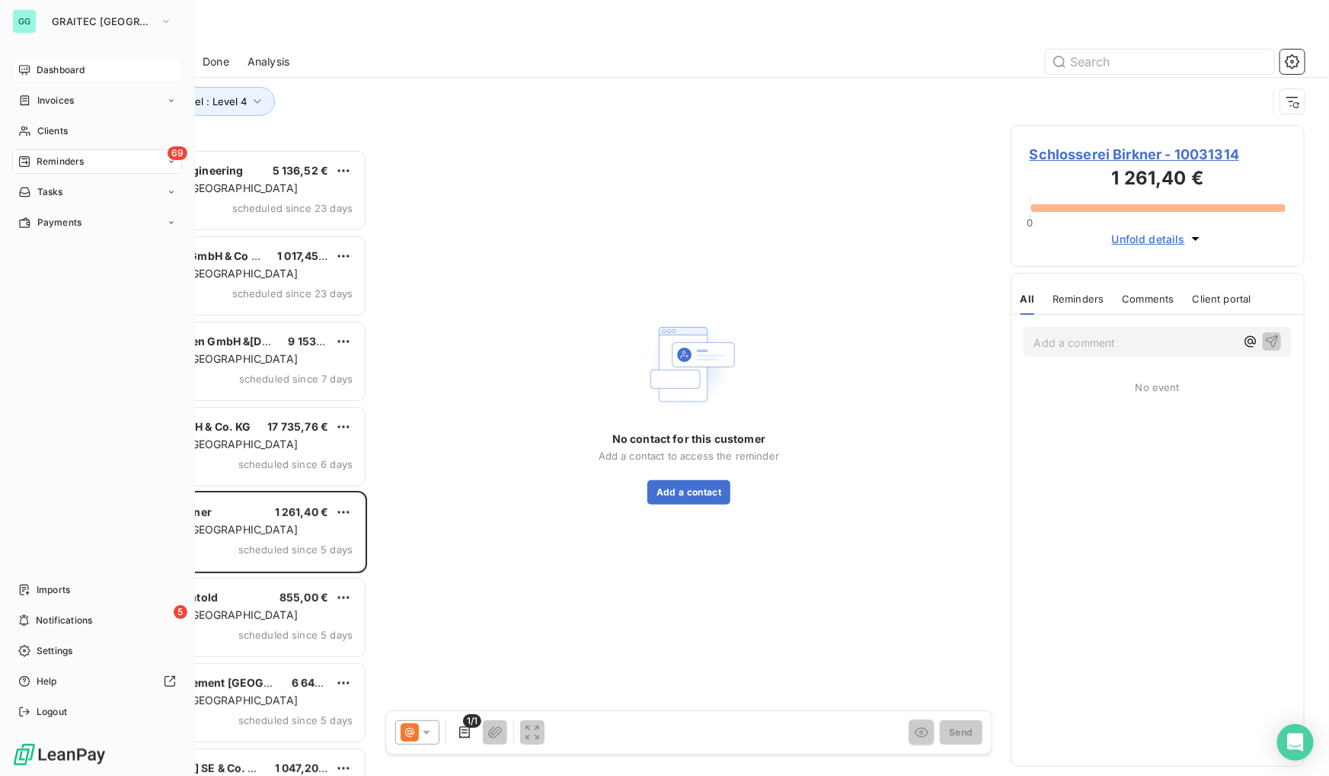
drag, startPoint x: 0, startPoint y: 454, endPoint x: 376, endPoint y: 425, distance: 376.7
click at [4, 454] on div "GG GRAITEC GERMANY Dashboard Invoices Clients 69 Reminders Tasks Payments Impor…" at bounding box center [97, 388] width 195 height 776
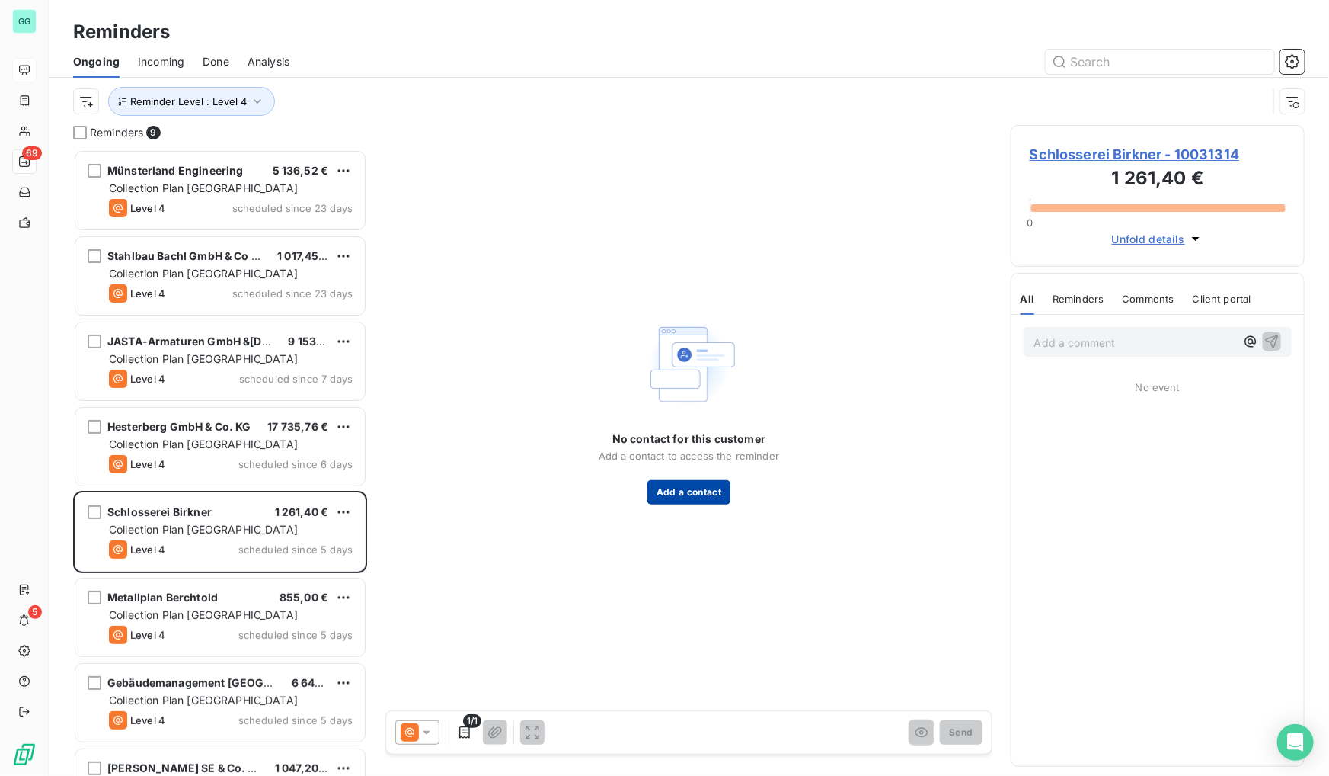
click at [683, 487] on button "Add a contact" at bounding box center [689, 492] width 83 height 24
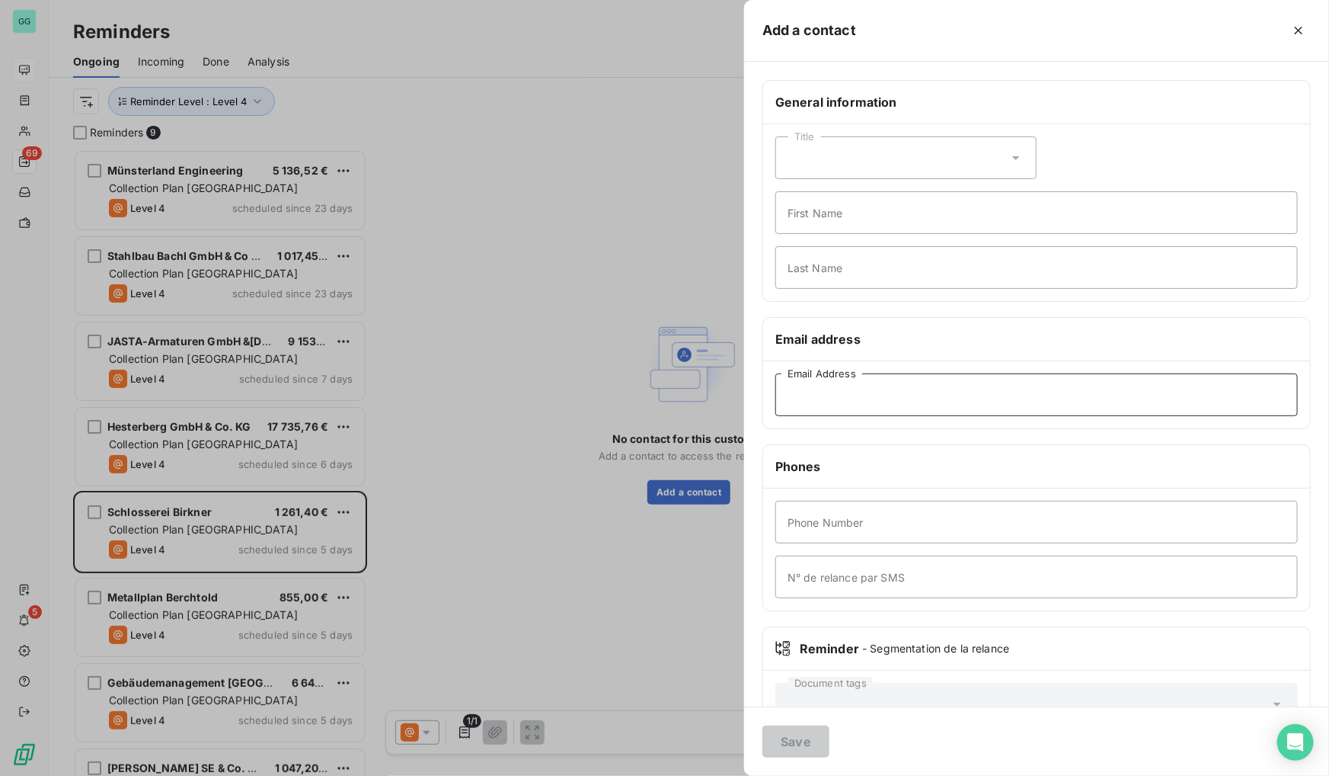
click at [825, 395] on input "Email Address" at bounding box center [1037, 394] width 523 height 43
paste input "[EMAIL_ADDRESS][DOMAIN_NAME]"
type input "[EMAIL_ADDRESS][DOMAIN_NAME]"
drag, startPoint x: 804, startPoint y: 737, endPoint x: 604, endPoint y: 708, distance: 201.6
click at [803, 737] on button "Save" at bounding box center [796, 741] width 67 height 32
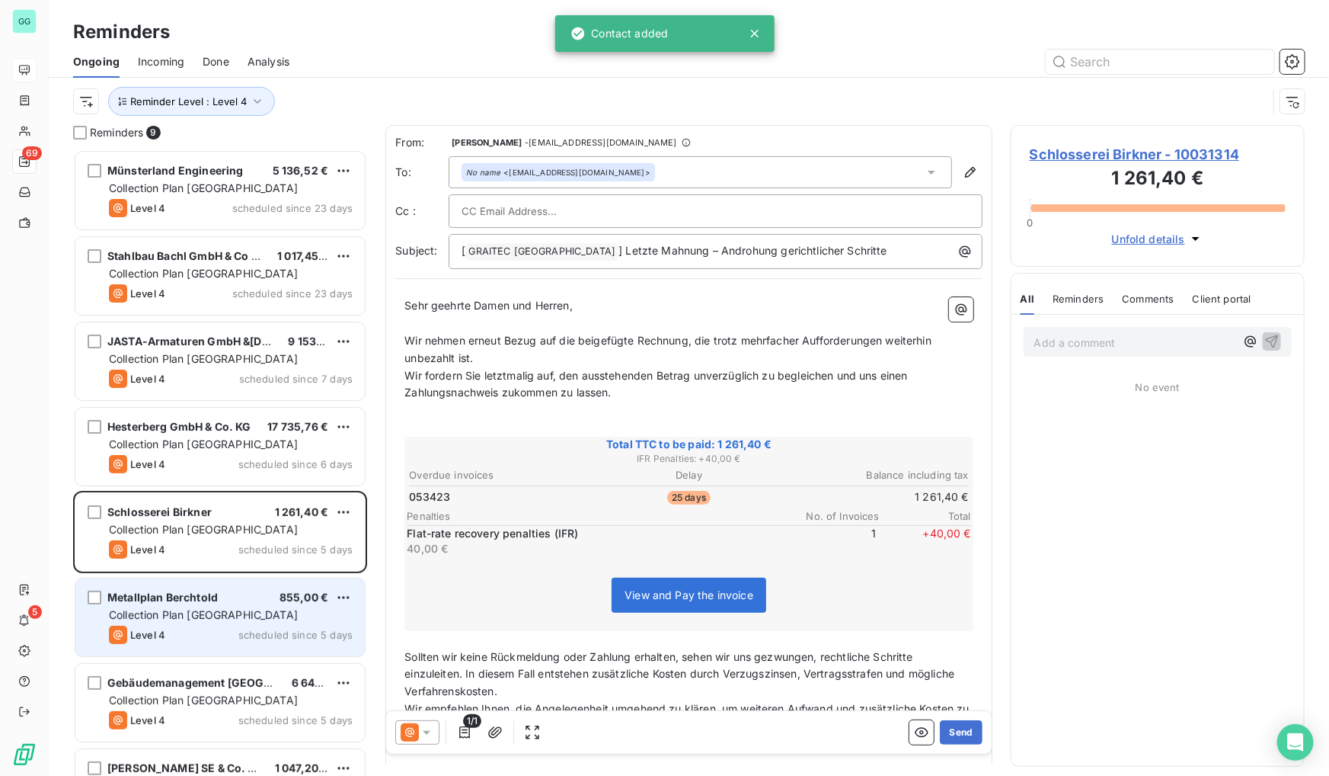
click at [197, 600] on span "Metallplan Berchtold" at bounding box center [162, 596] width 110 height 13
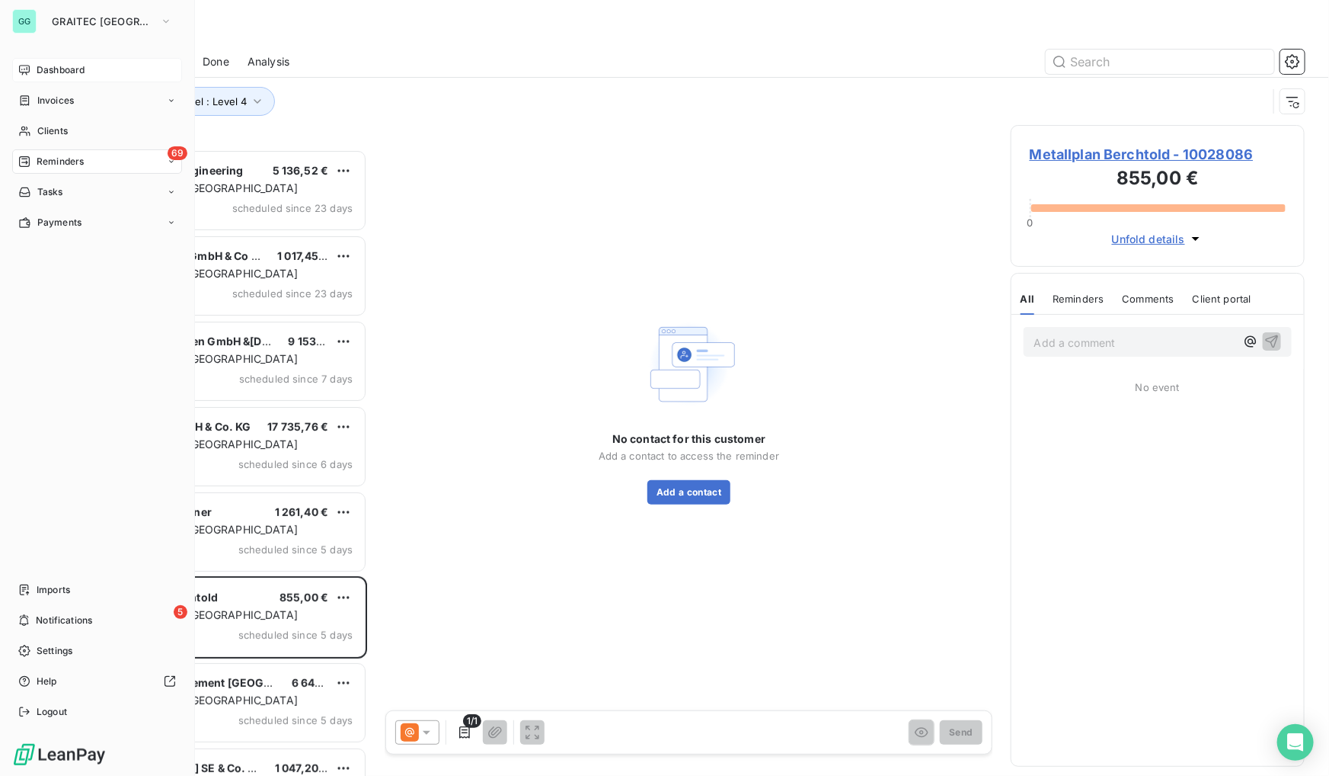
click at [10, 462] on div "GG GRAITEC GERMANY Dashboard Invoices Clients 69 Reminders Tasks Payments Impor…" at bounding box center [97, 388] width 195 height 776
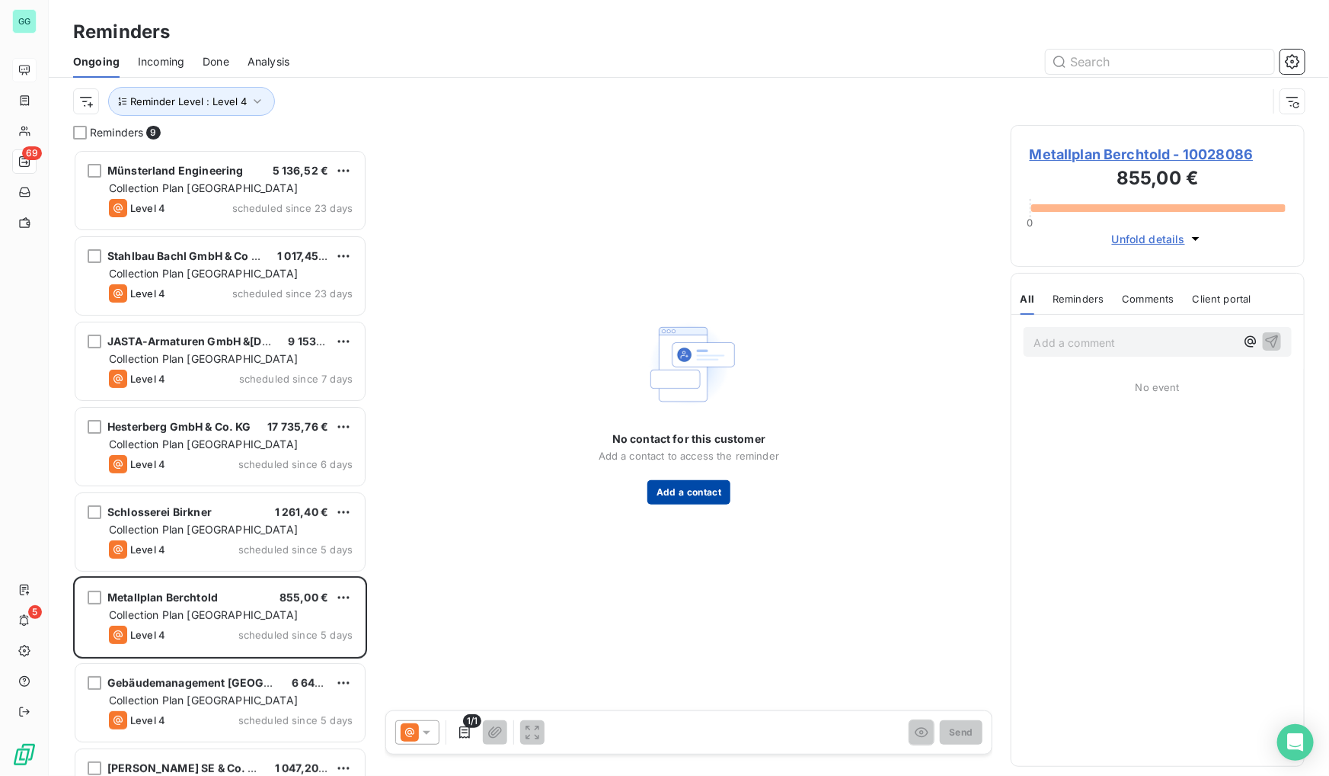
click at [684, 488] on button "Add a contact" at bounding box center [689, 492] width 83 height 24
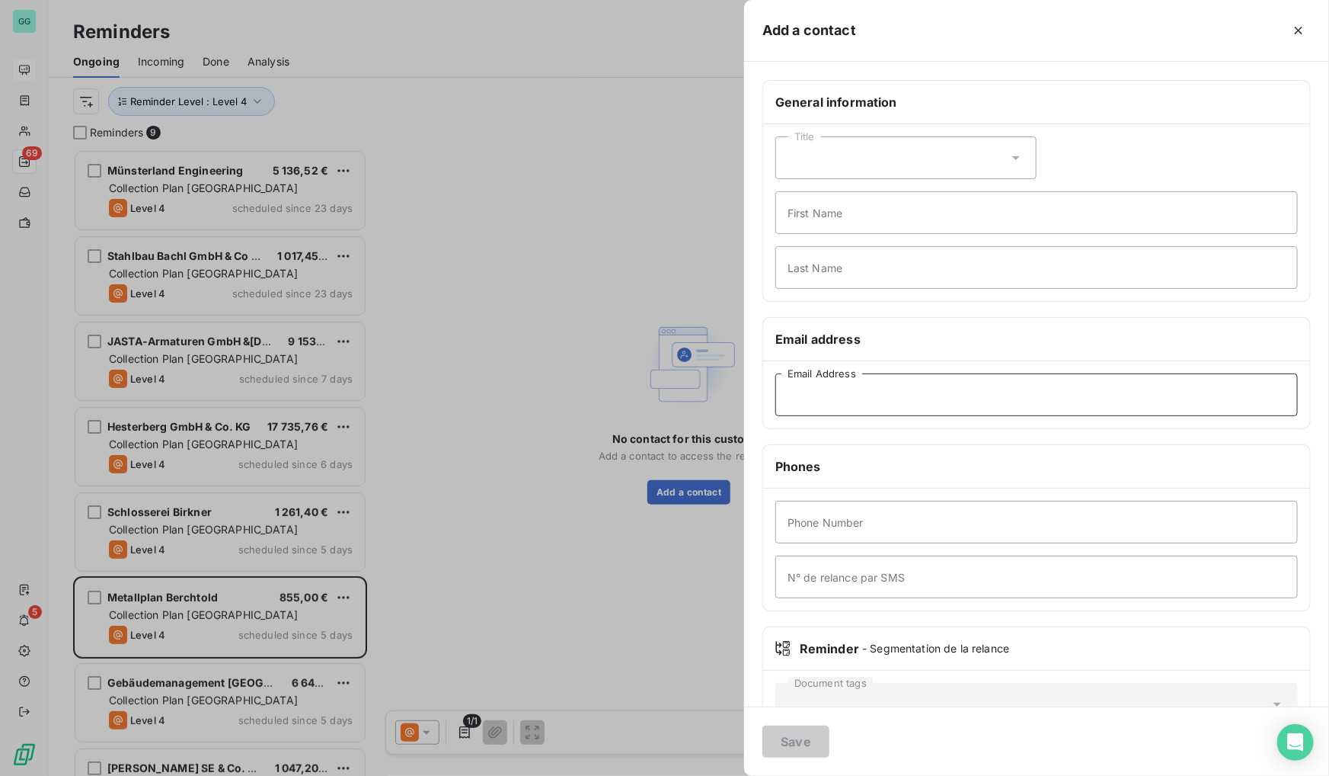
click at [838, 392] on input "Email Address" at bounding box center [1037, 394] width 523 height 43
paste input "[PERSON_NAME][EMAIL_ADDRESS][DOMAIN_NAME]"
type input "[PERSON_NAME][EMAIL_ADDRESS][DOMAIN_NAME]"
click at [794, 744] on button "Save" at bounding box center [796, 741] width 67 height 32
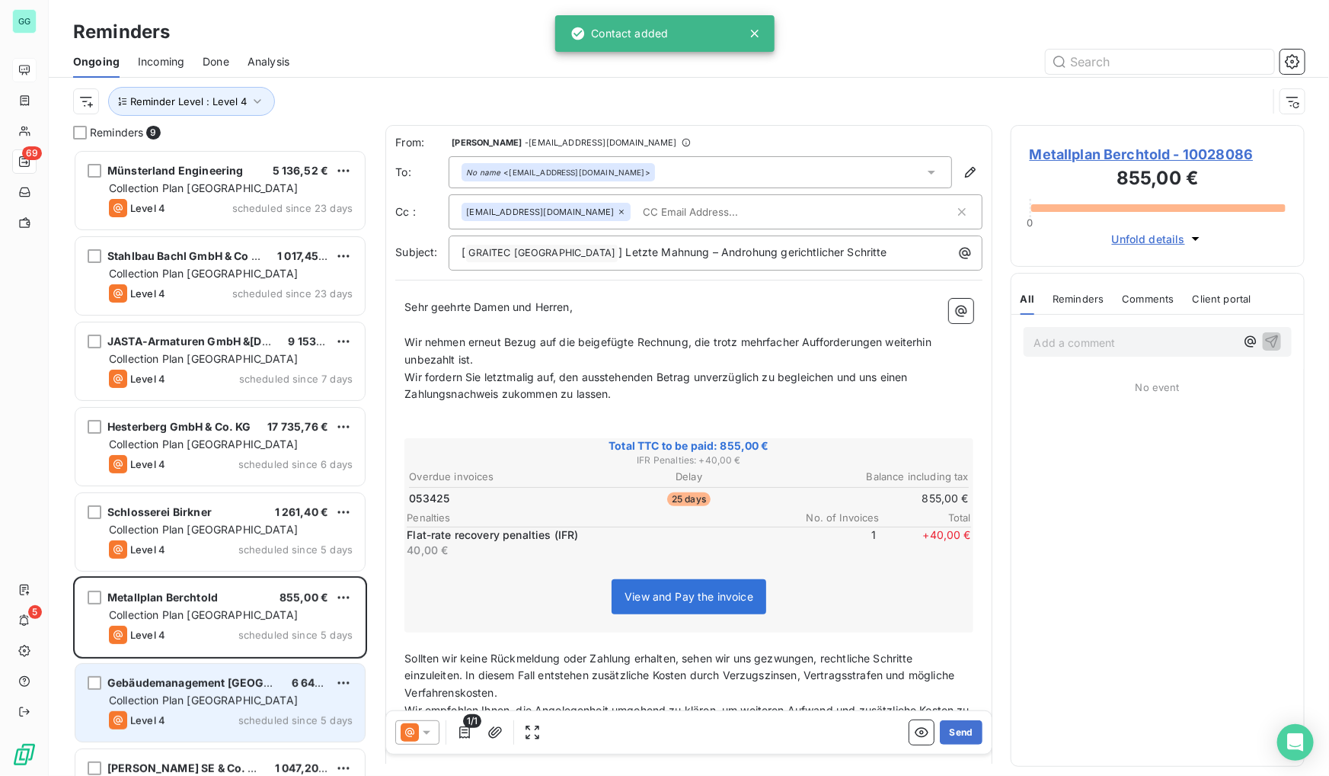
click at [231, 673] on div "Gebäudemanagement [GEOGRAPHIC_DATA] AöR 6 646,15 € Collection Plan Germany Leve…" at bounding box center [219, 703] width 289 height 78
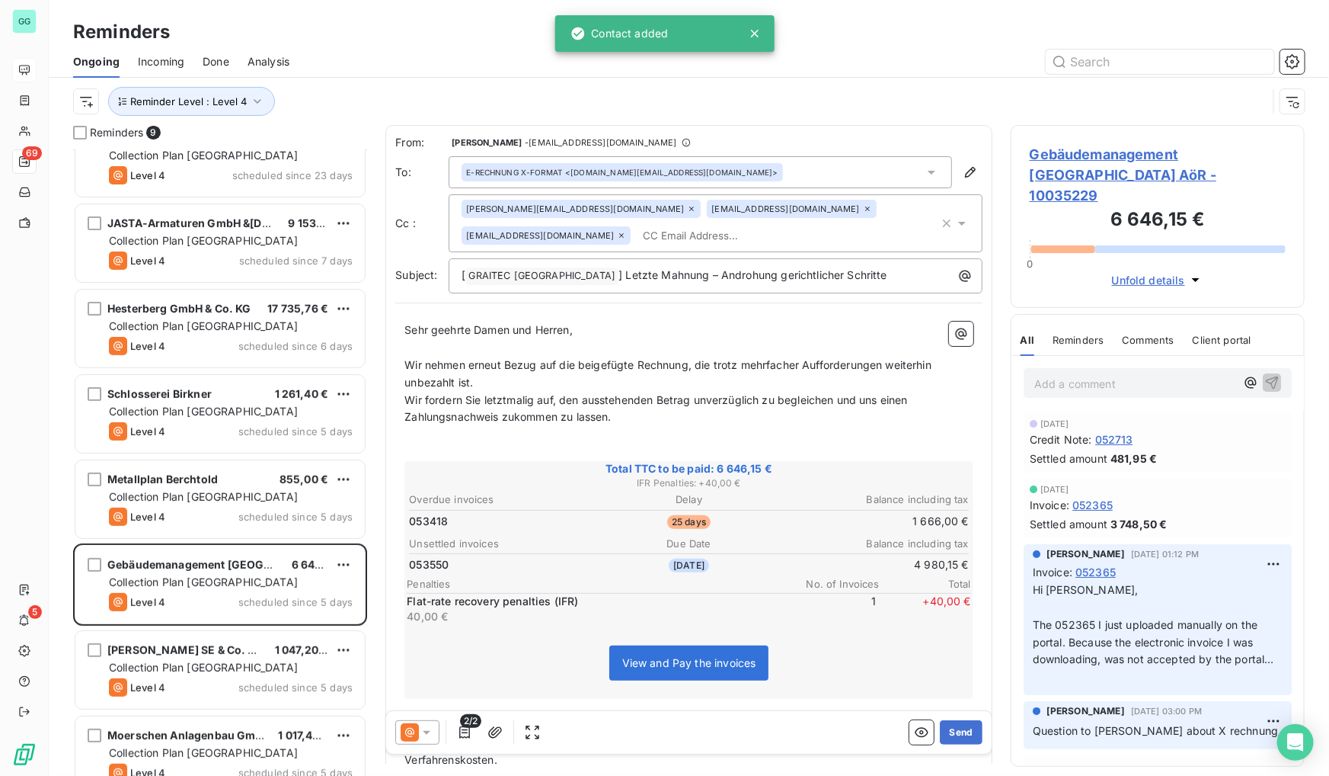
scroll to position [142, 0]
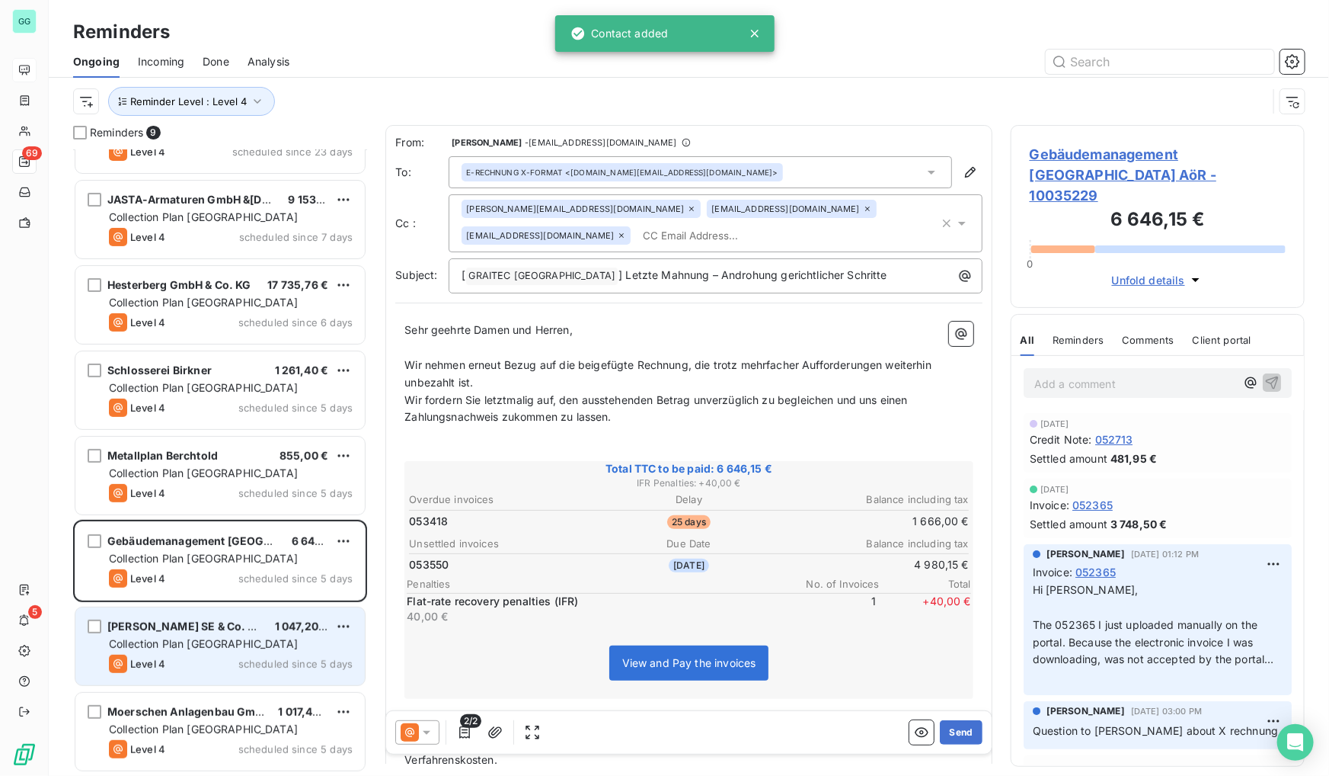
click at [207, 624] on span "[PERSON_NAME] SE & Co. KG" at bounding box center [185, 625] width 156 height 13
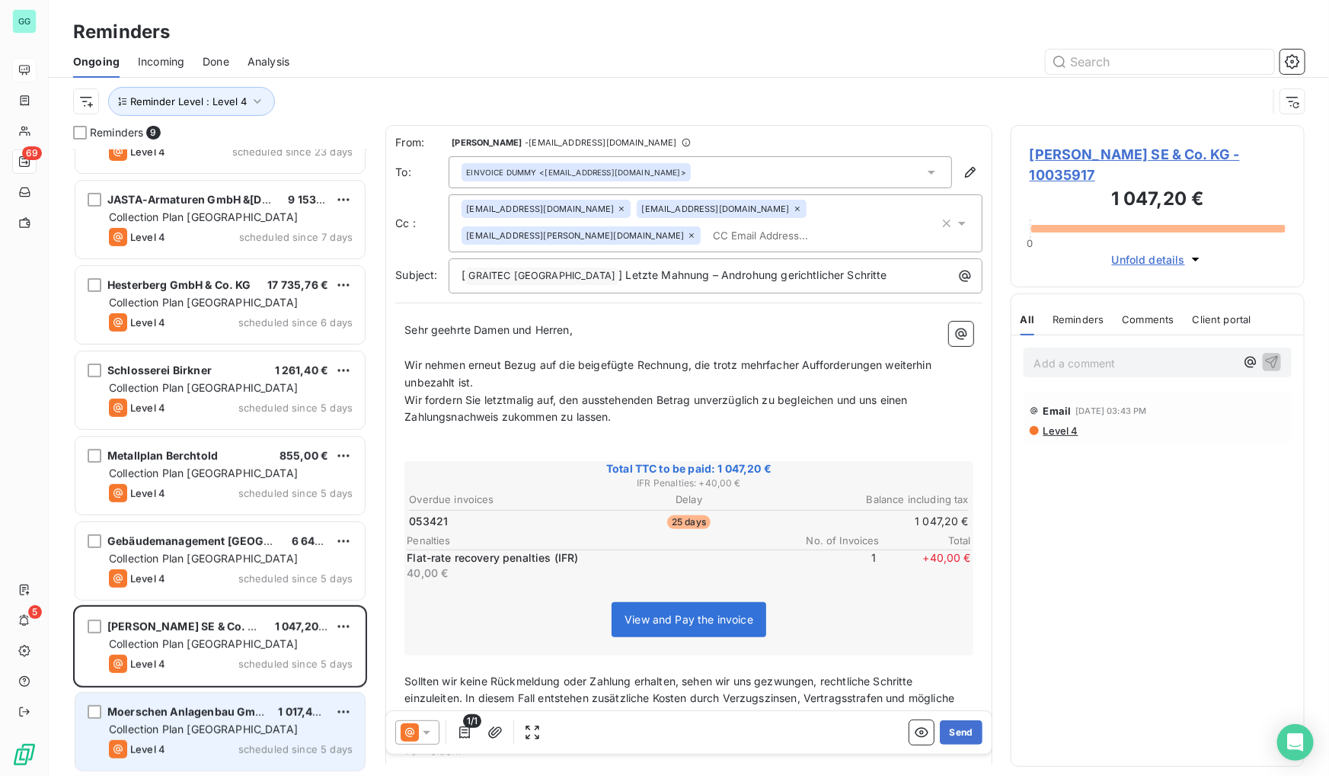
click at [198, 714] on span "Moerschen Anlagenbau GmbH" at bounding box center [188, 711] width 163 height 13
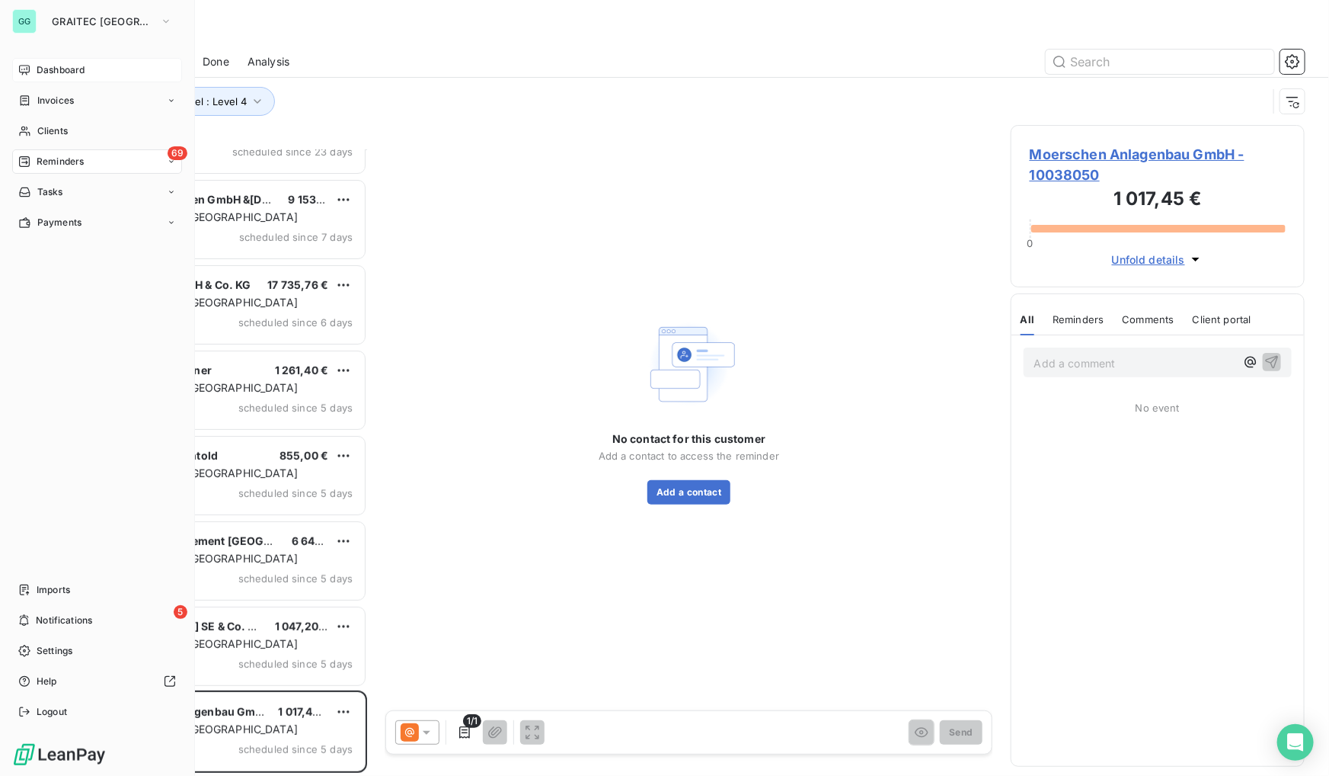
drag, startPoint x: 0, startPoint y: 497, endPoint x: 148, endPoint y: 488, distance: 148.1
click at [0, 497] on div "GG GRAITEC GERMANY Dashboard Invoices Clients 69 Reminders Tasks Payments Impor…" at bounding box center [97, 388] width 195 height 776
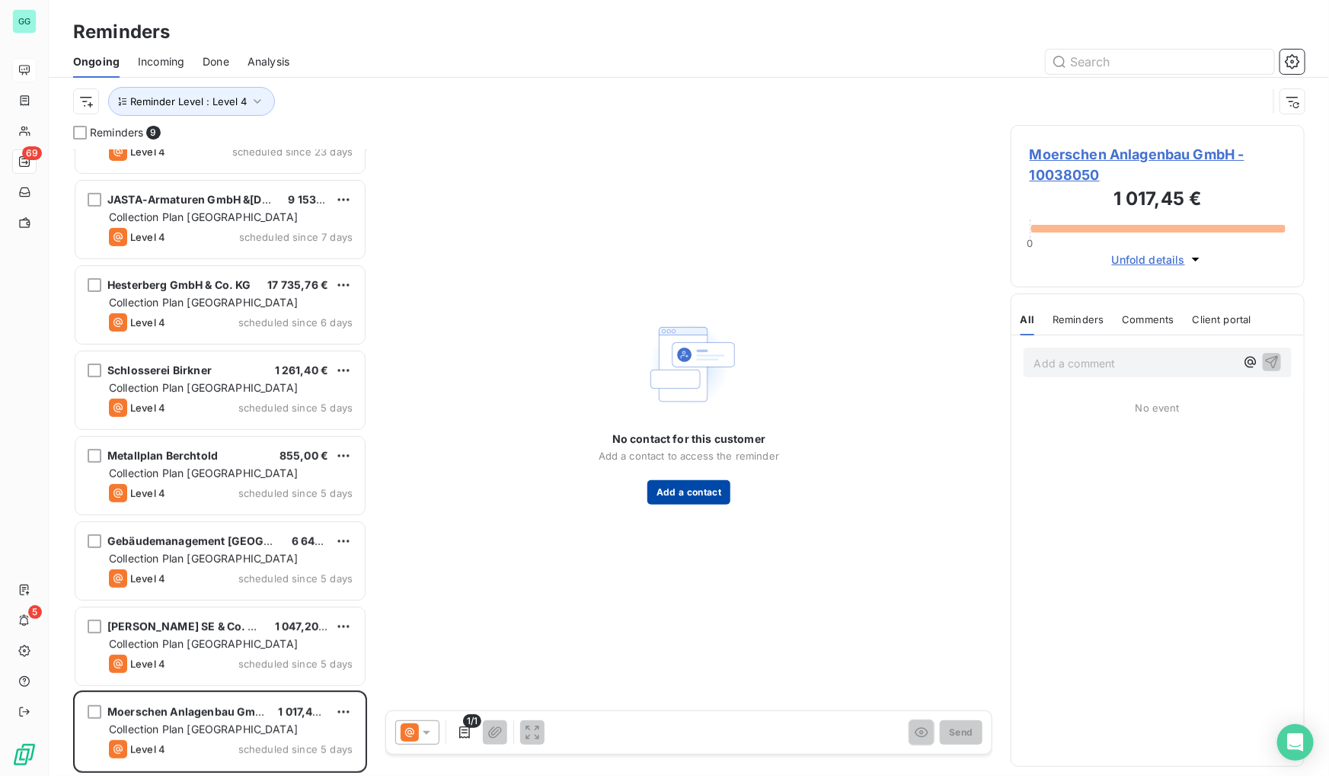
click at [654, 488] on button "Add a contact" at bounding box center [689, 492] width 83 height 24
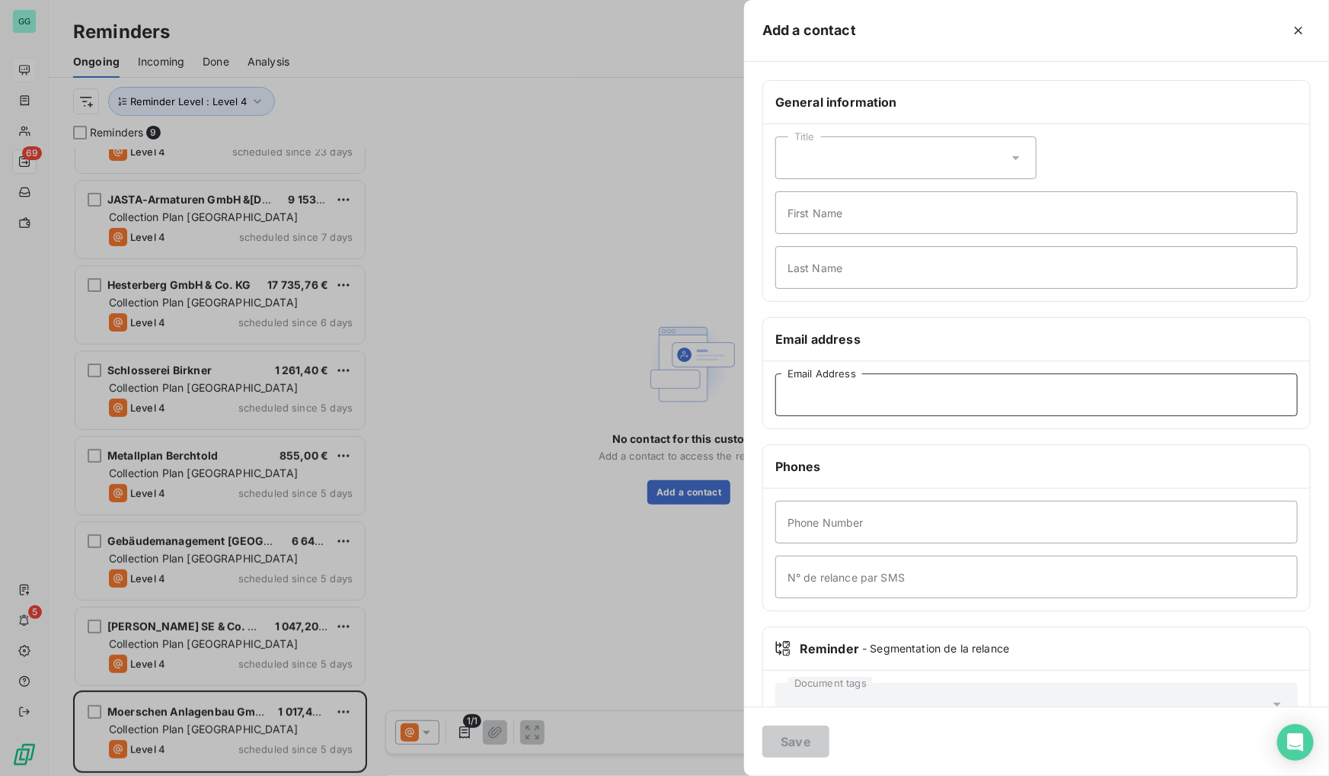
click at [834, 392] on input "Email Address" at bounding box center [1037, 394] width 523 height 43
paste input "[PERSON_NAME][EMAIL_ADDRESS][DOMAIN_NAME]"
type input "[PERSON_NAME][EMAIL_ADDRESS][DOMAIN_NAME]"
click at [807, 745] on button "Save" at bounding box center [796, 741] width 67 height 32
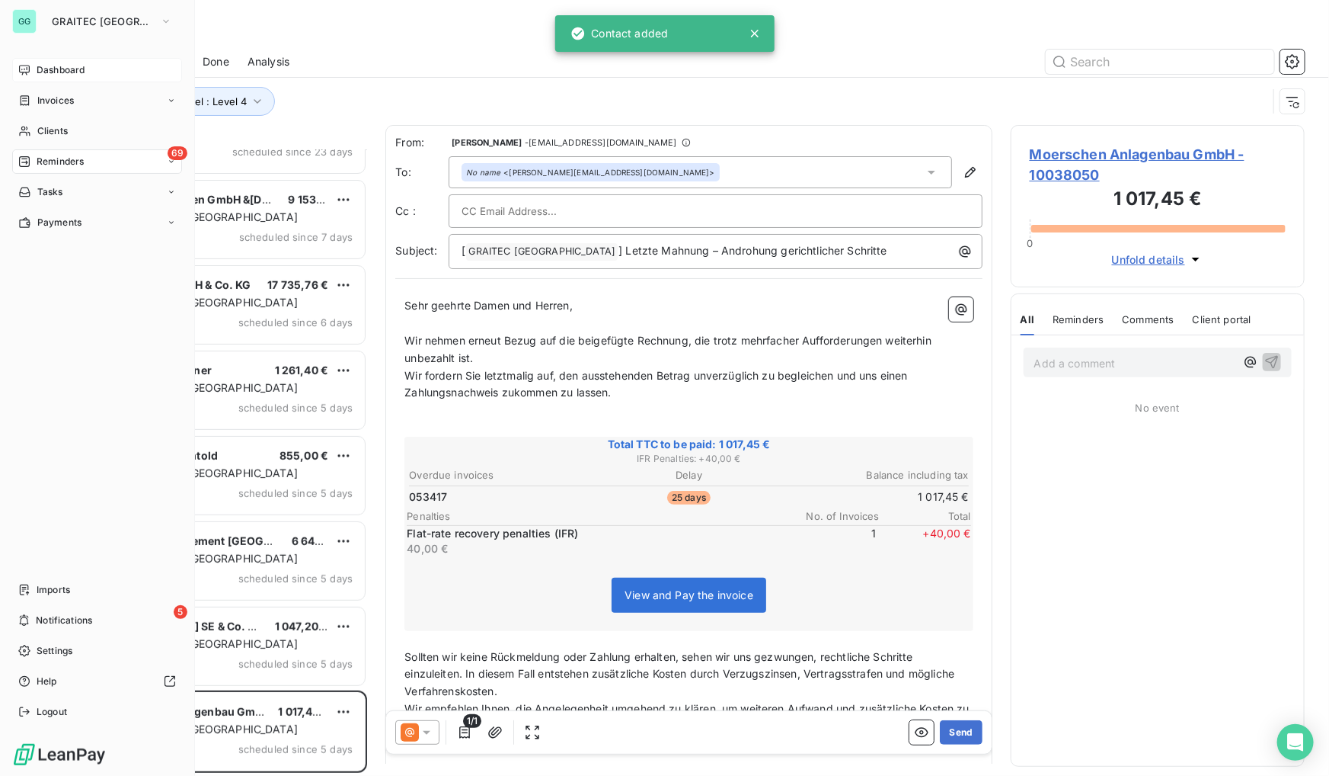
drag, startPoint x: 5, startPoint y: 442, endPoint x: 18, endPoint y: 522, distance: 81.0
click at [5, 442] on div "GG GRAITEC GERMANY Dashboard Invoices Clients 69 Reminders Tasks Payments Impor…" at bounding box center [97, 388] width 195 height 776
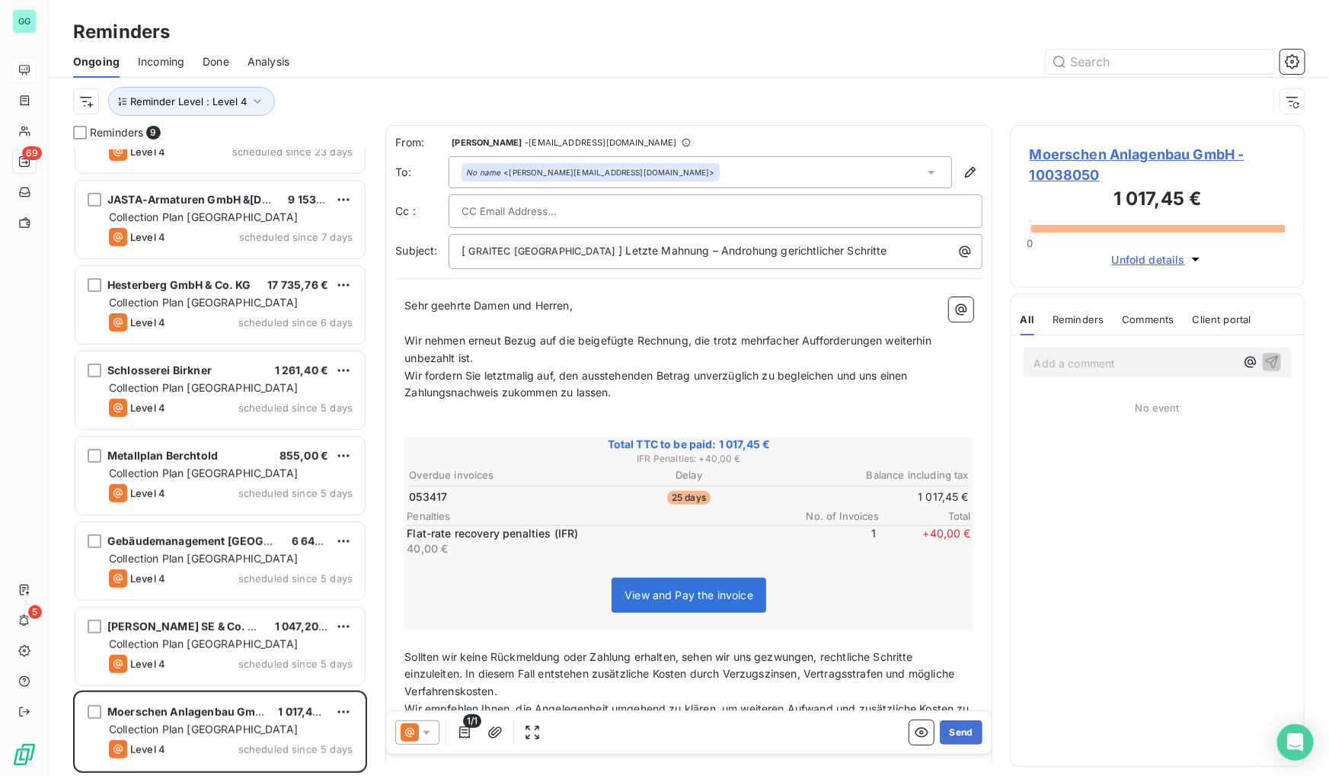
click at [1117, 159] on span "Moerschen Anlagenbau GmbH - 10038050" at bounding box center [1158, 164] width 256 height 41
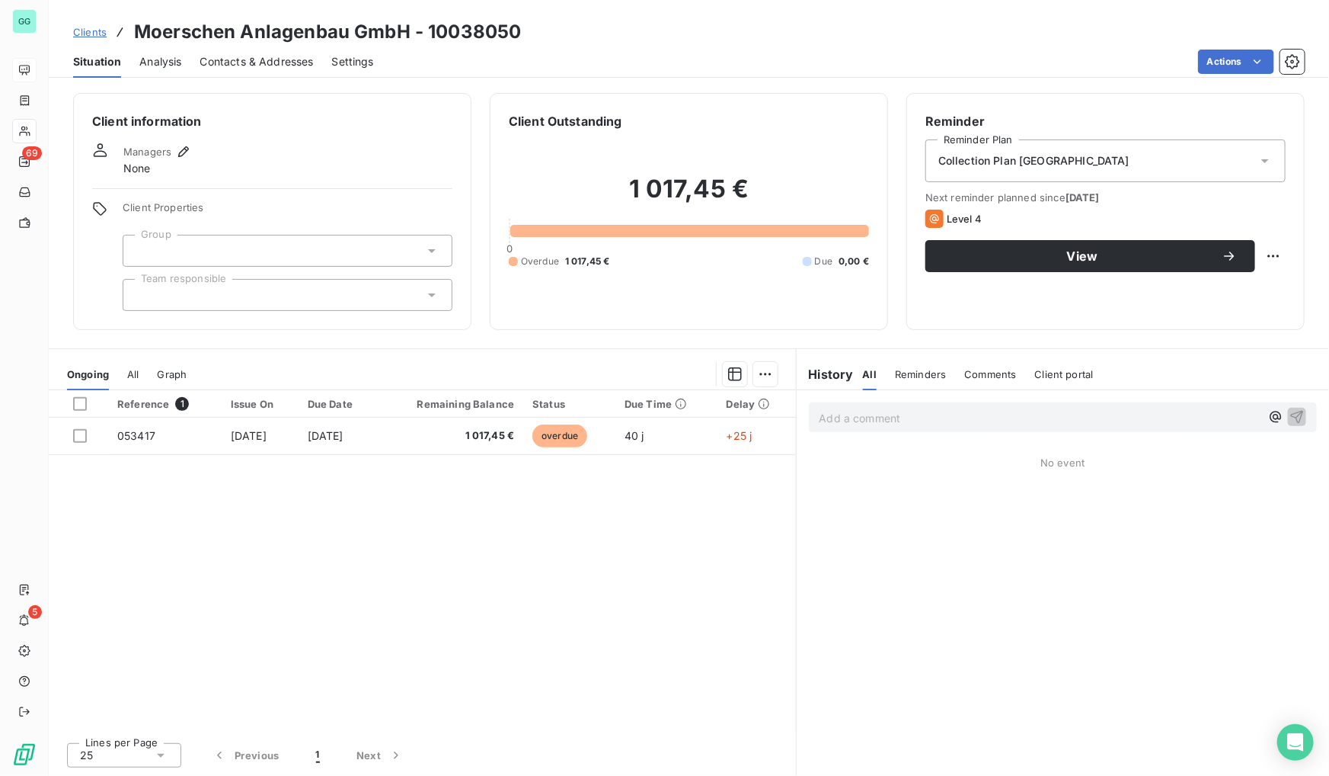
click at [274, 62] on span "Contacts & Addresses" at bounding box center [257, 61] width 114 height 15
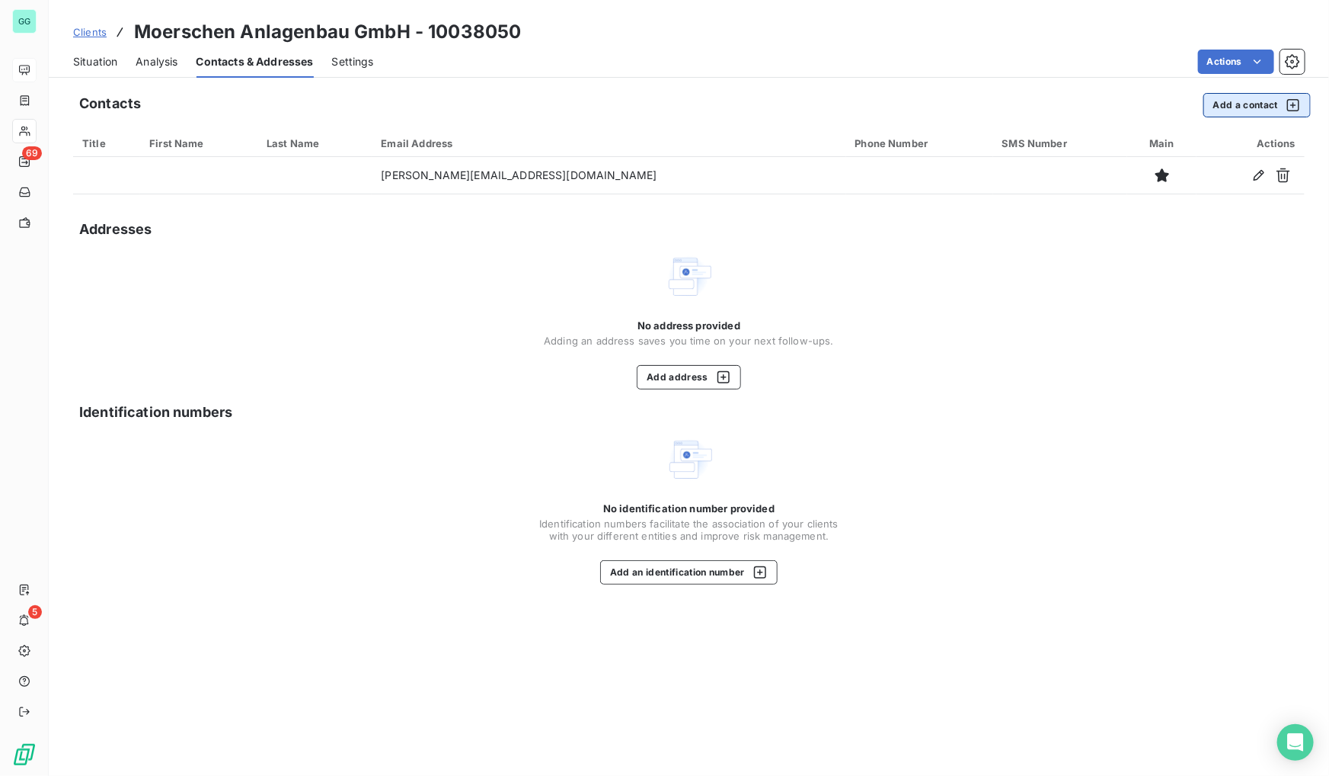
click at [1220, 104] on button "Add a contact" at bounding box center [1257, 105] width 107 height 24
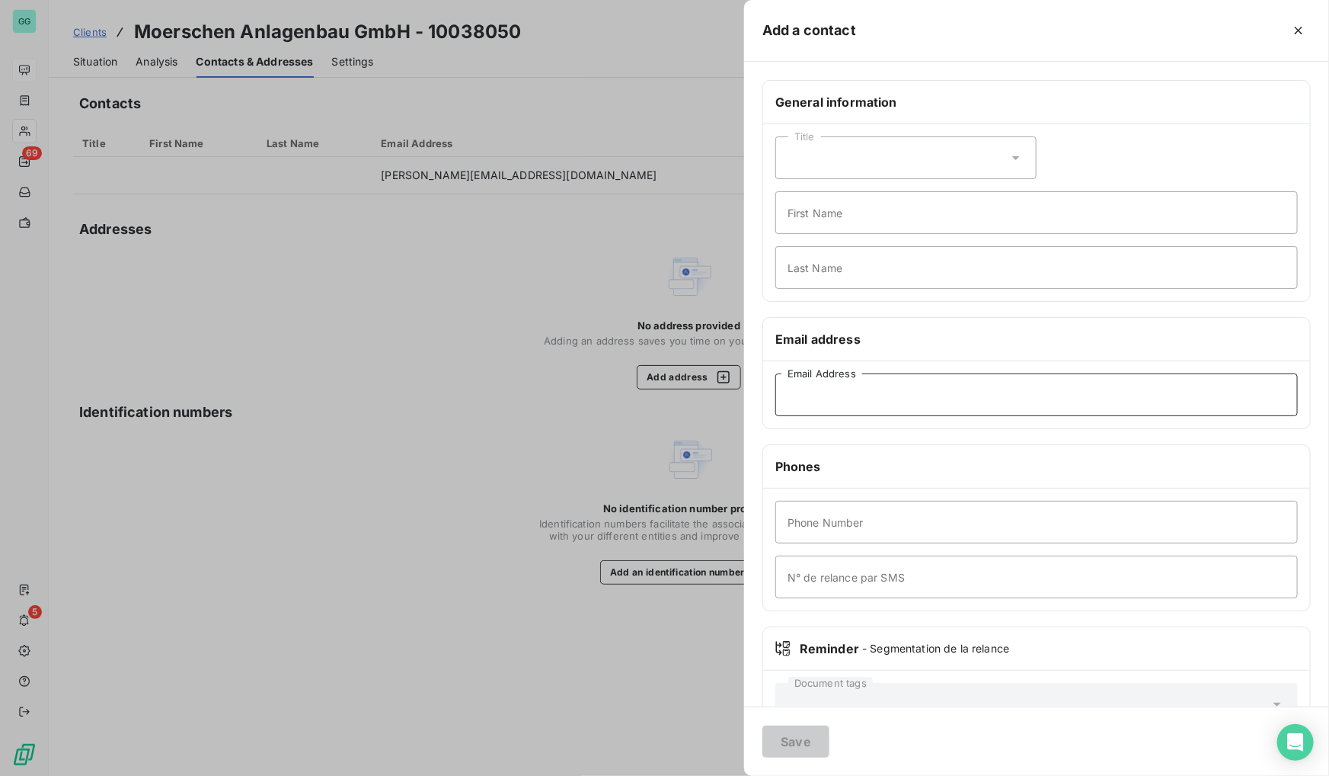
click at [843, 395] on input "Email Address" at bounding box center [1037, 394] width 523 height 43
paste input "[PERSON_NAME][EMAIL_ADDRESS][DOMAIN_NAME]"
type input "[PERSON_NAME][EMAIL_ADDRESS][DOMAIN_NAME]"
click at [780, 753] on button "Save" at bounding box center [796, 741] width 67 height 32
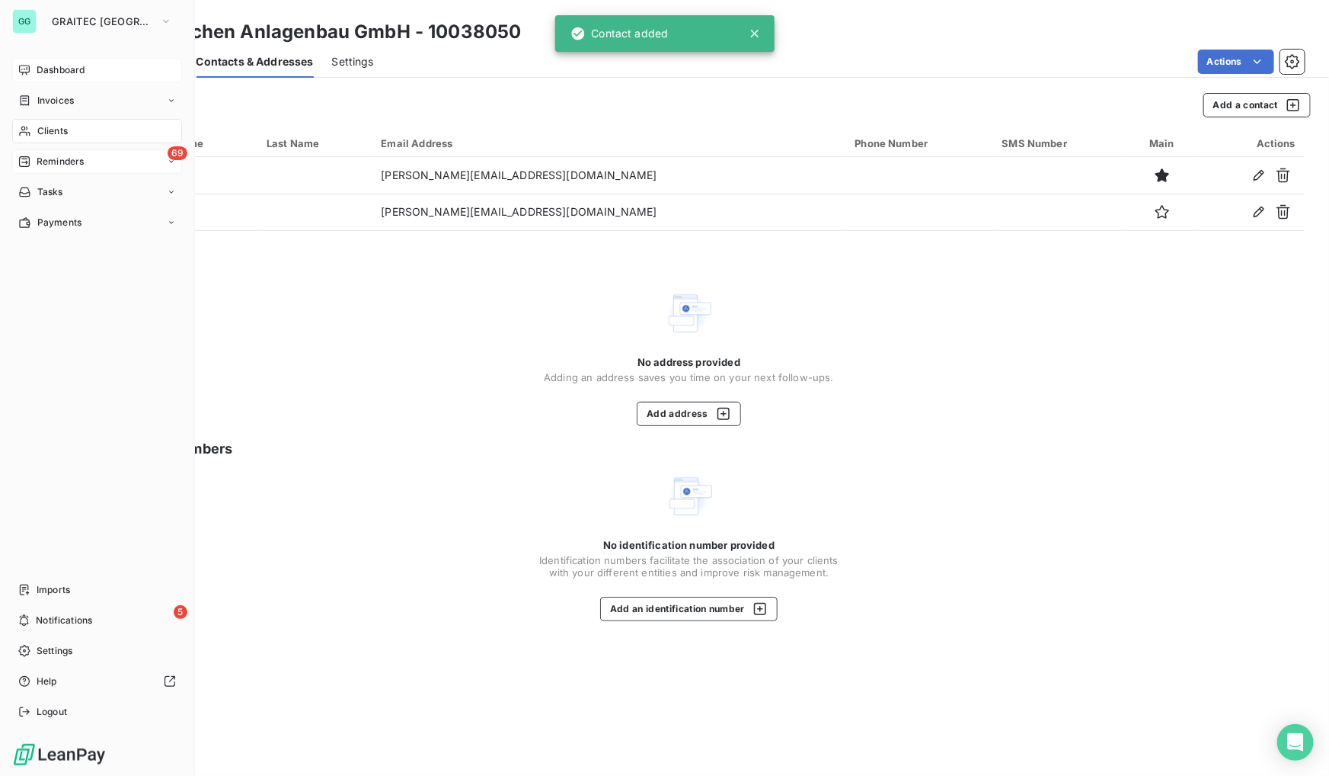
click at [56, 161] on span "Reminders" at bounding box center [60, 162] width 47 height 14
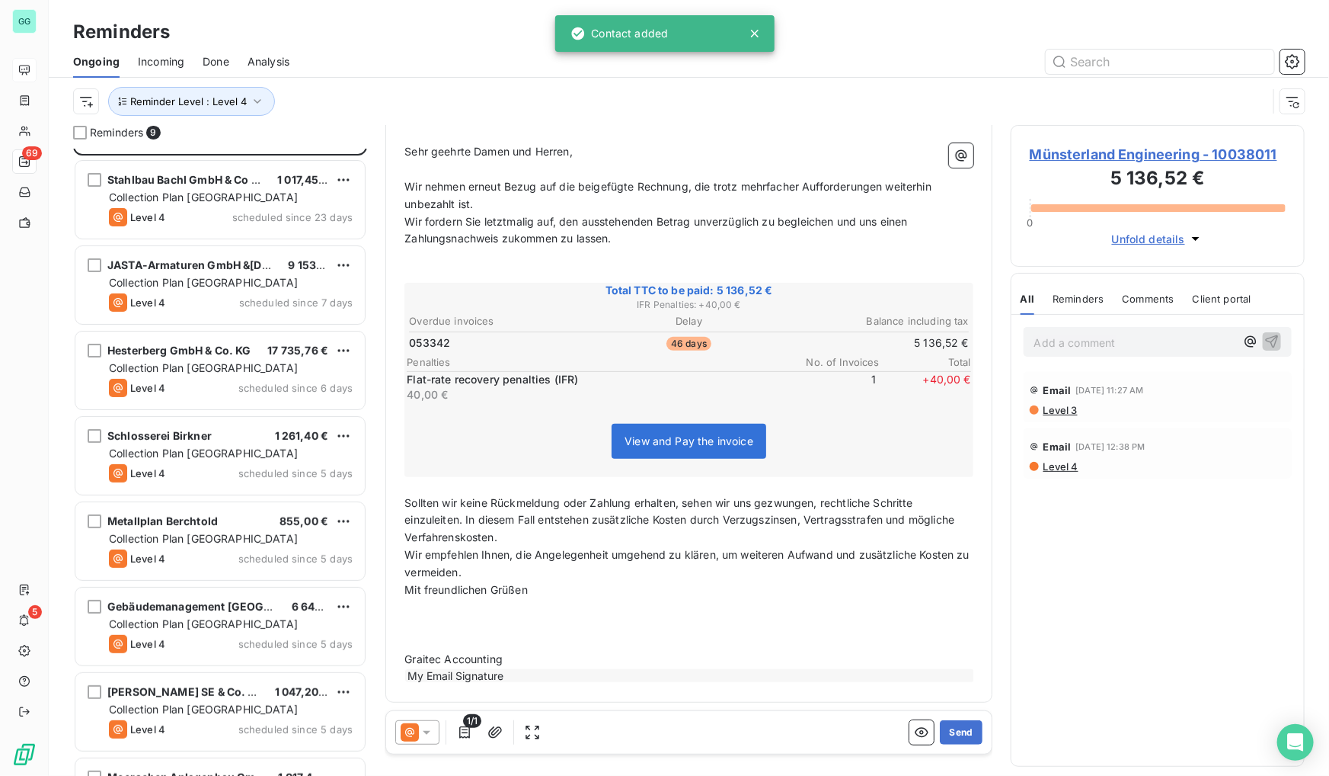
scroll to position [142, 0]
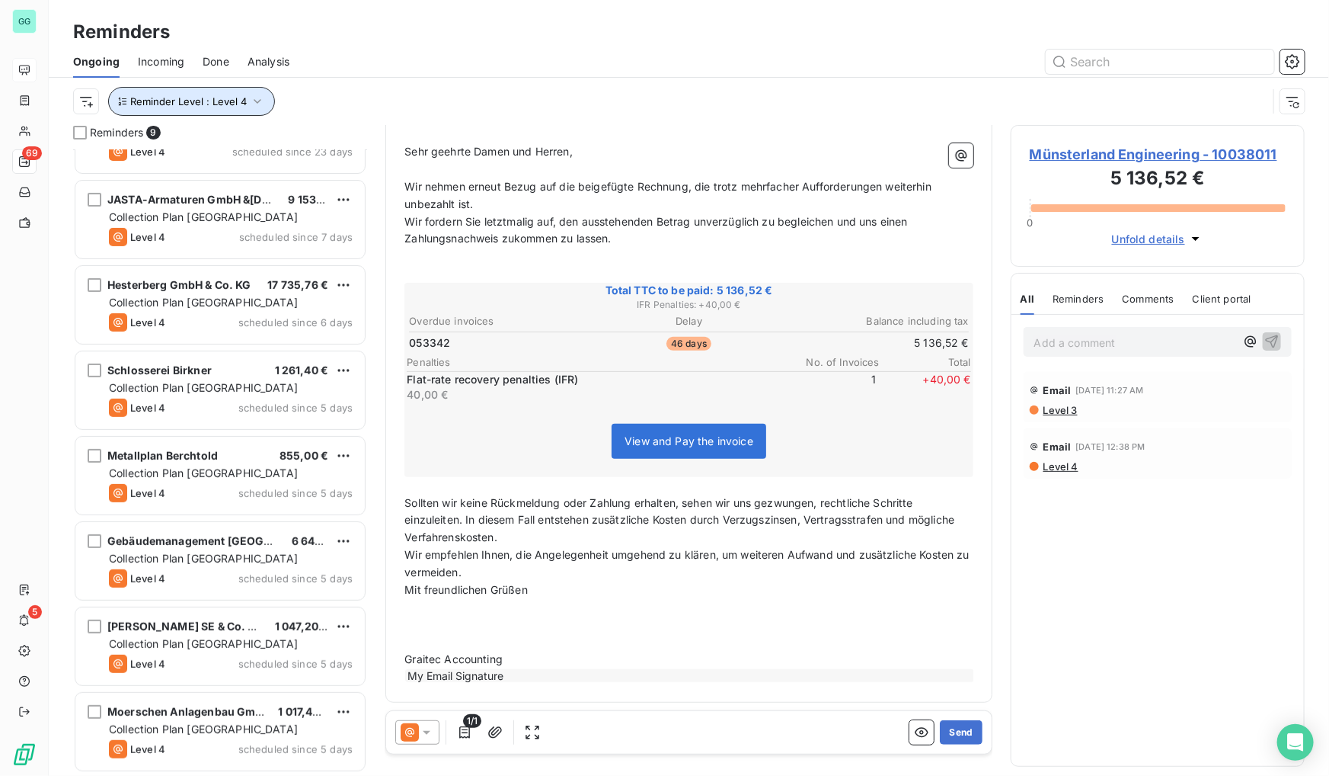
click at [254, 101] on icon "button" at bounding box center [258, 101] width 8 height 5
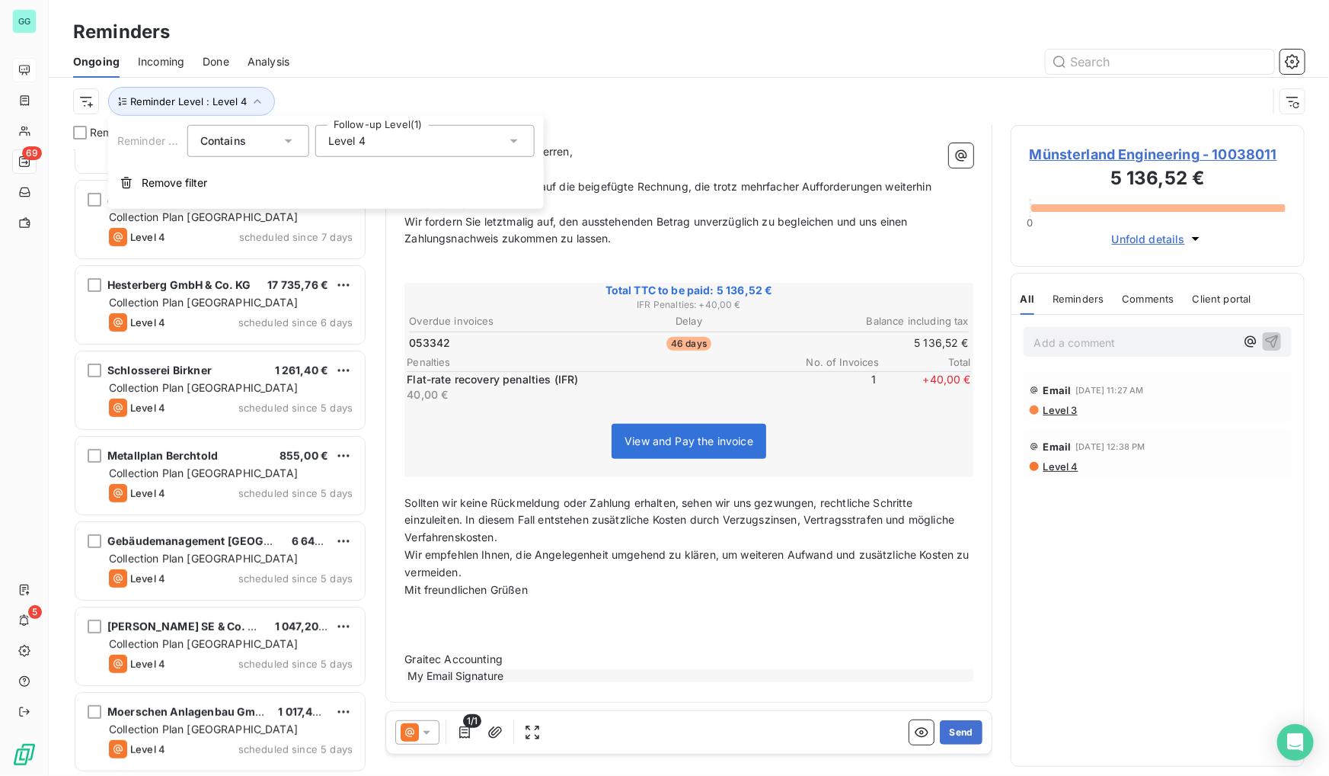
click at [347, 145] on span "Level 4" at bounding box center [346, 140] width 37 height 15
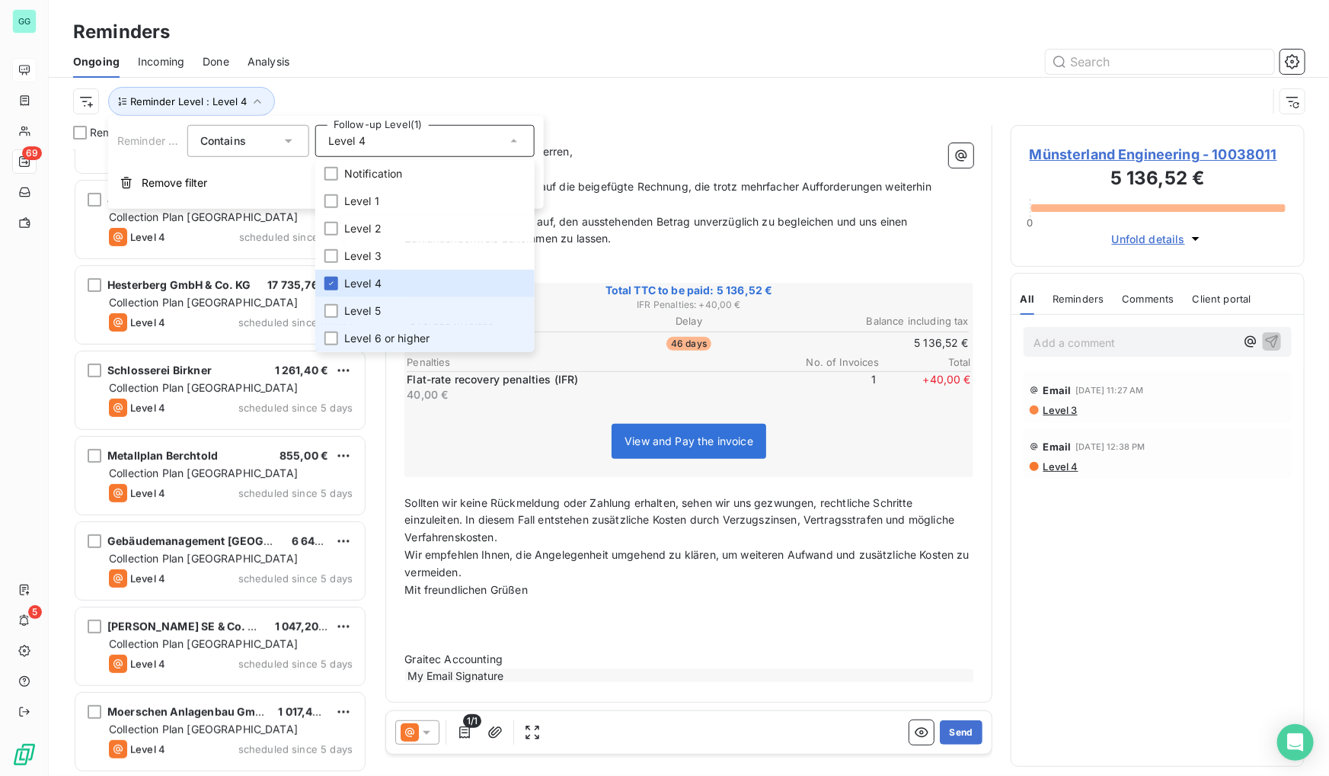
click at [333, 323] on li "Level 5" at bounding box center [424, 310] width 219 height 27
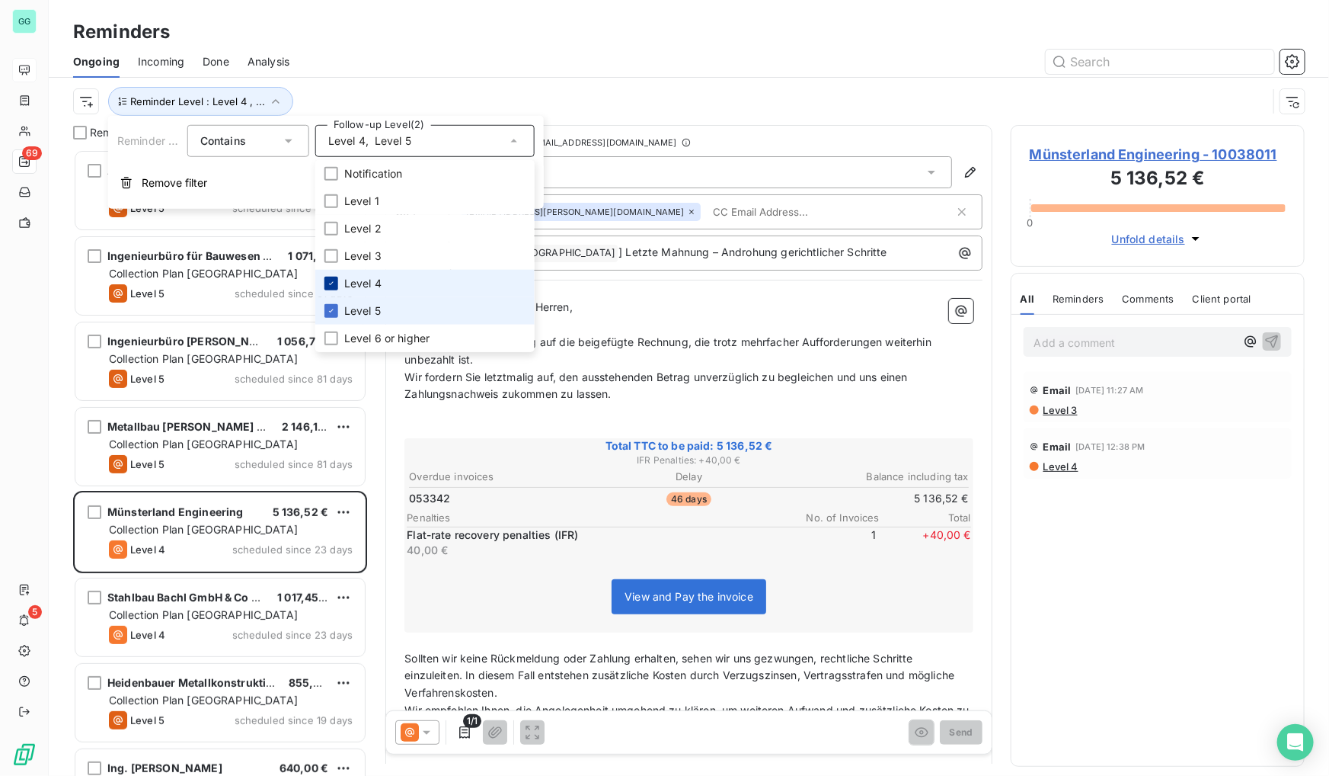
scroll to position [616, 283]
click at [331, 286] on icon at bounding box center [331, 283] width 9 height 9
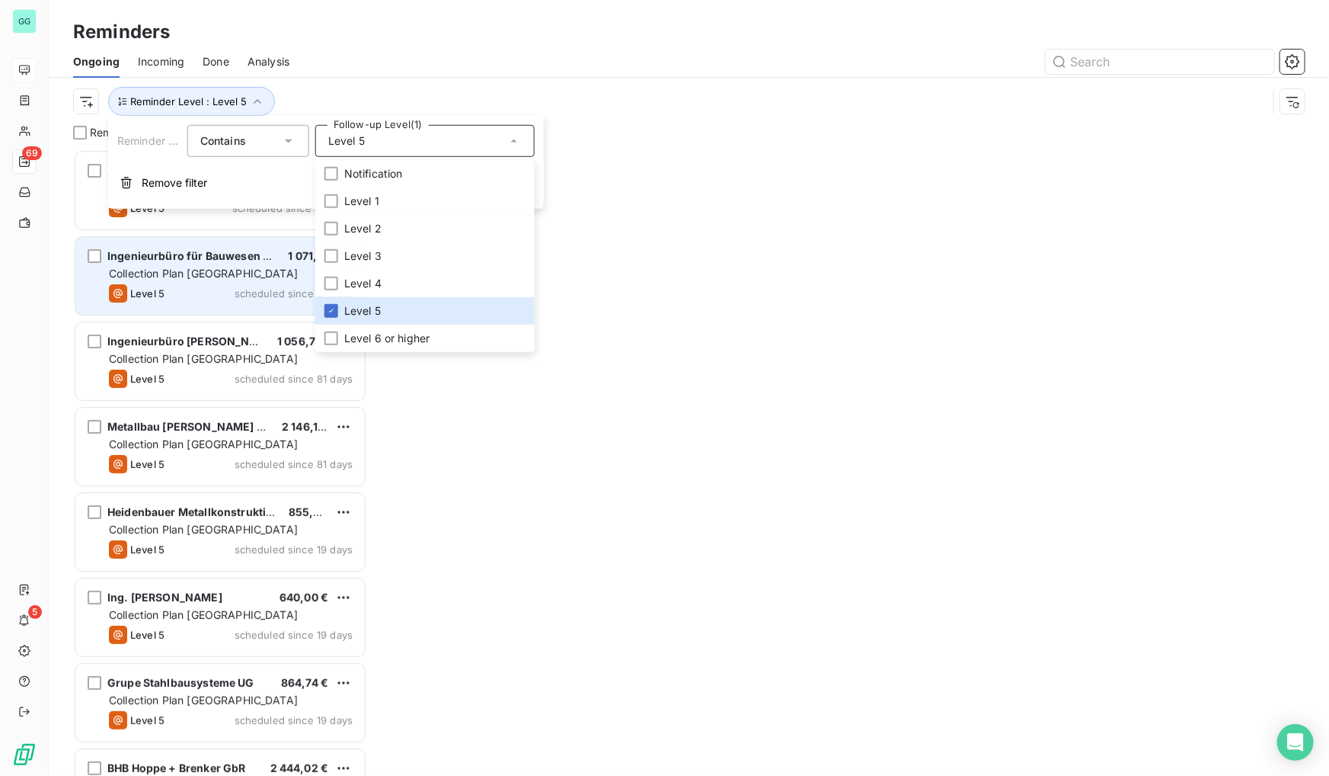
scroll to position [616, 283]
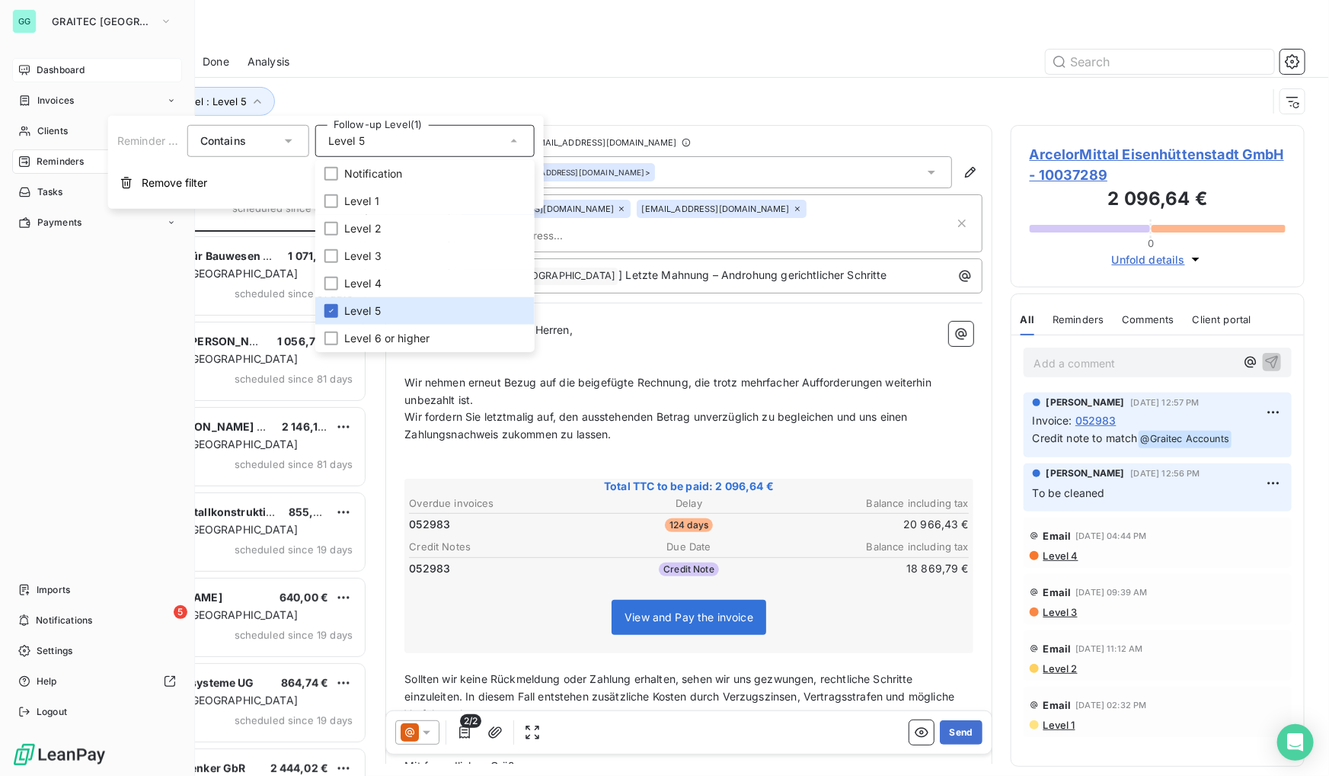
click at [28, 340] on div "Dashboard Invoices Clients 69 Reminders Tasks Payments Imports 5 Notifications …" at bounding box center [97, 391] width 170 height 666
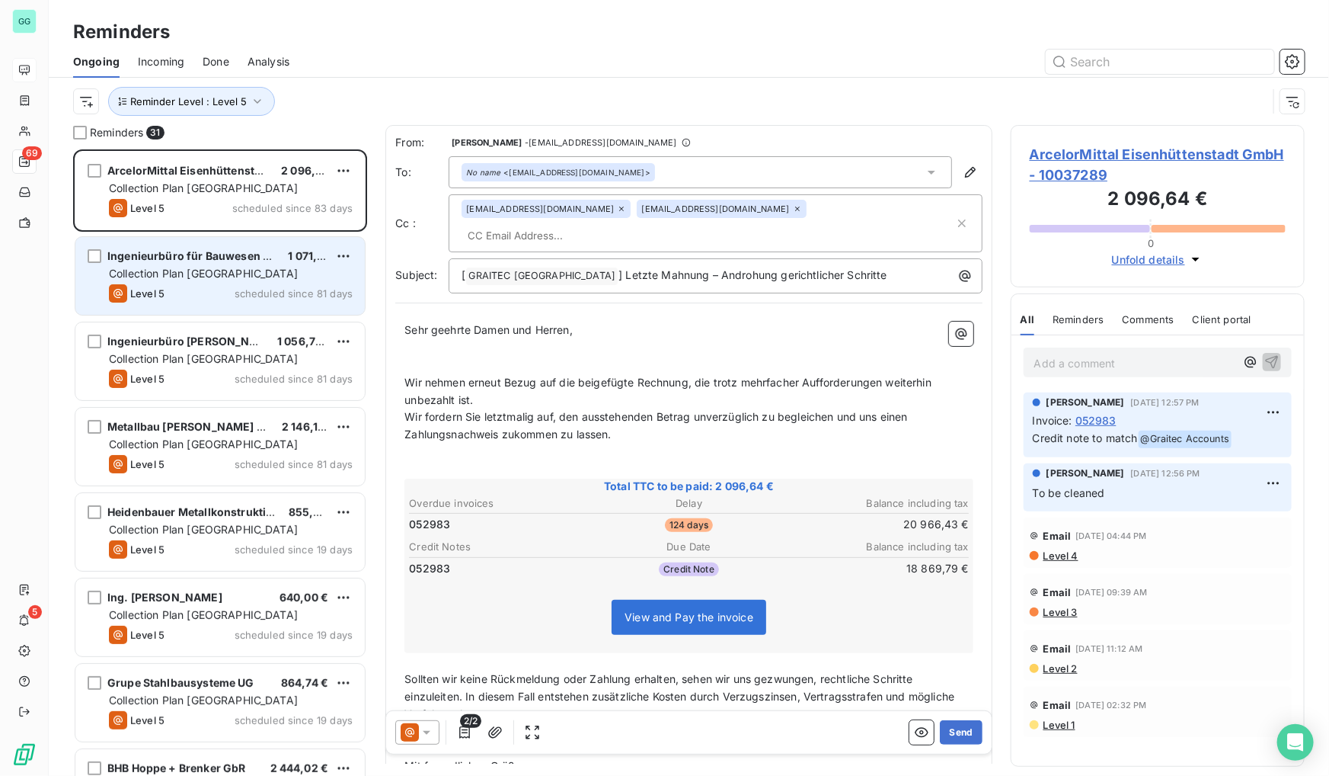
click at [215, 299] on div "Level 5 scheduled since 81 days" at bounding box center [231, 293] width 244 height 18
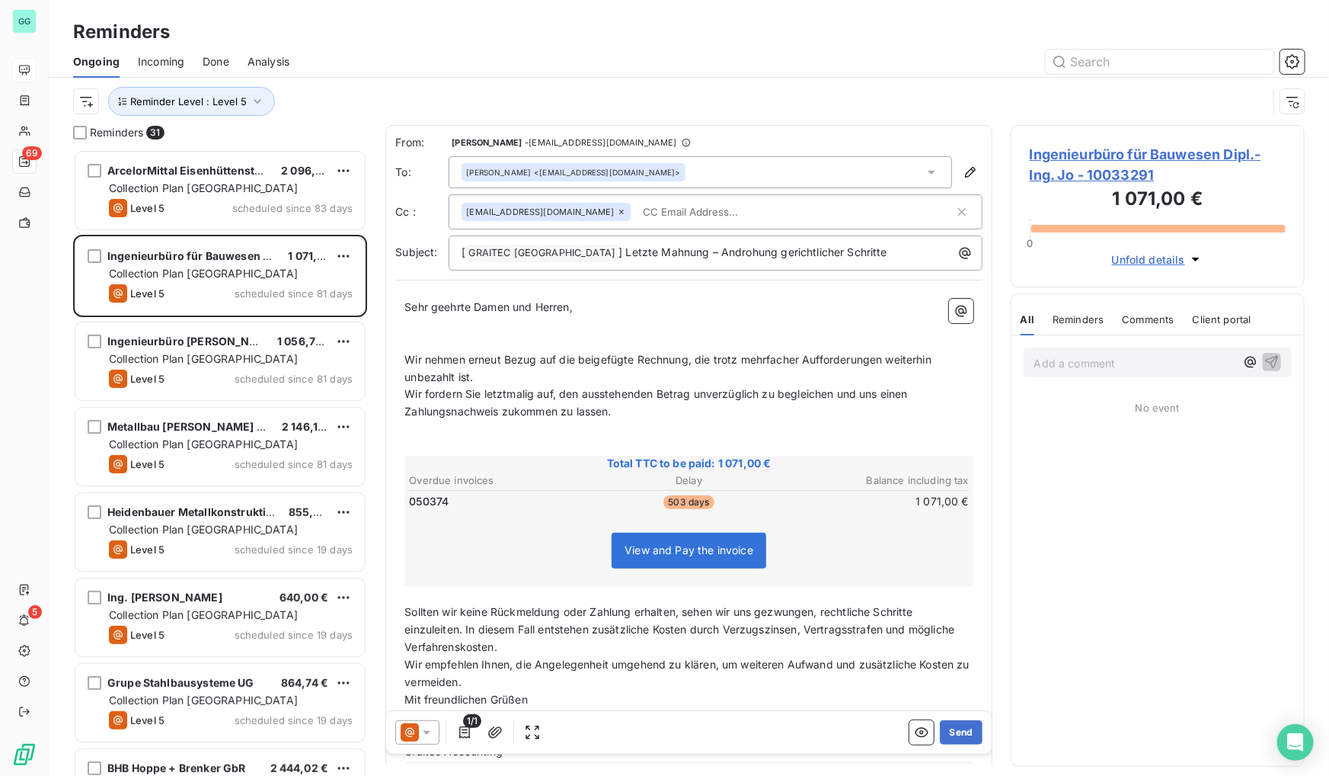
click at [233, 404] on div "Ingenieurbüro [PERSON_NAME] 1 056,72 € Collection Plan [GEOGRAPHIC_DATA] Level …" at bounding box center [220, 362] width 294 height 85
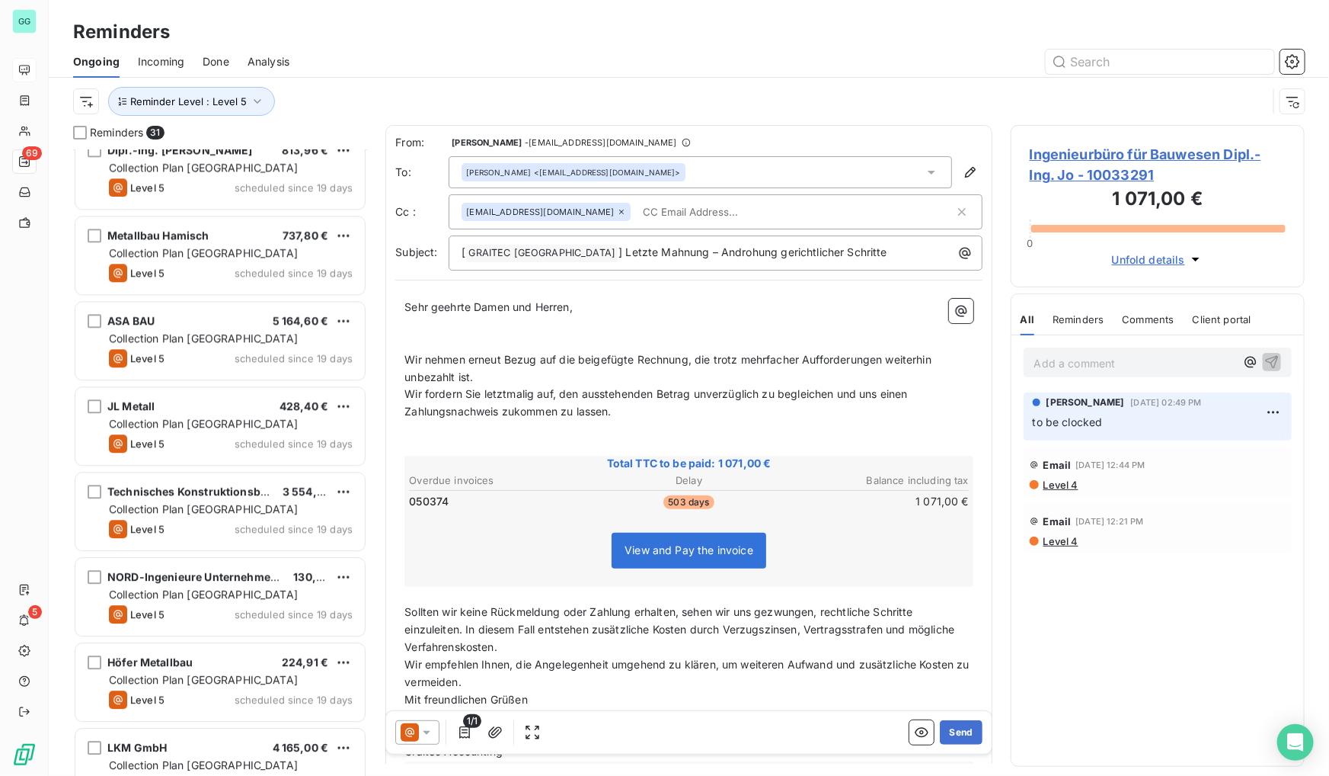
scroll to position [2019, 0]
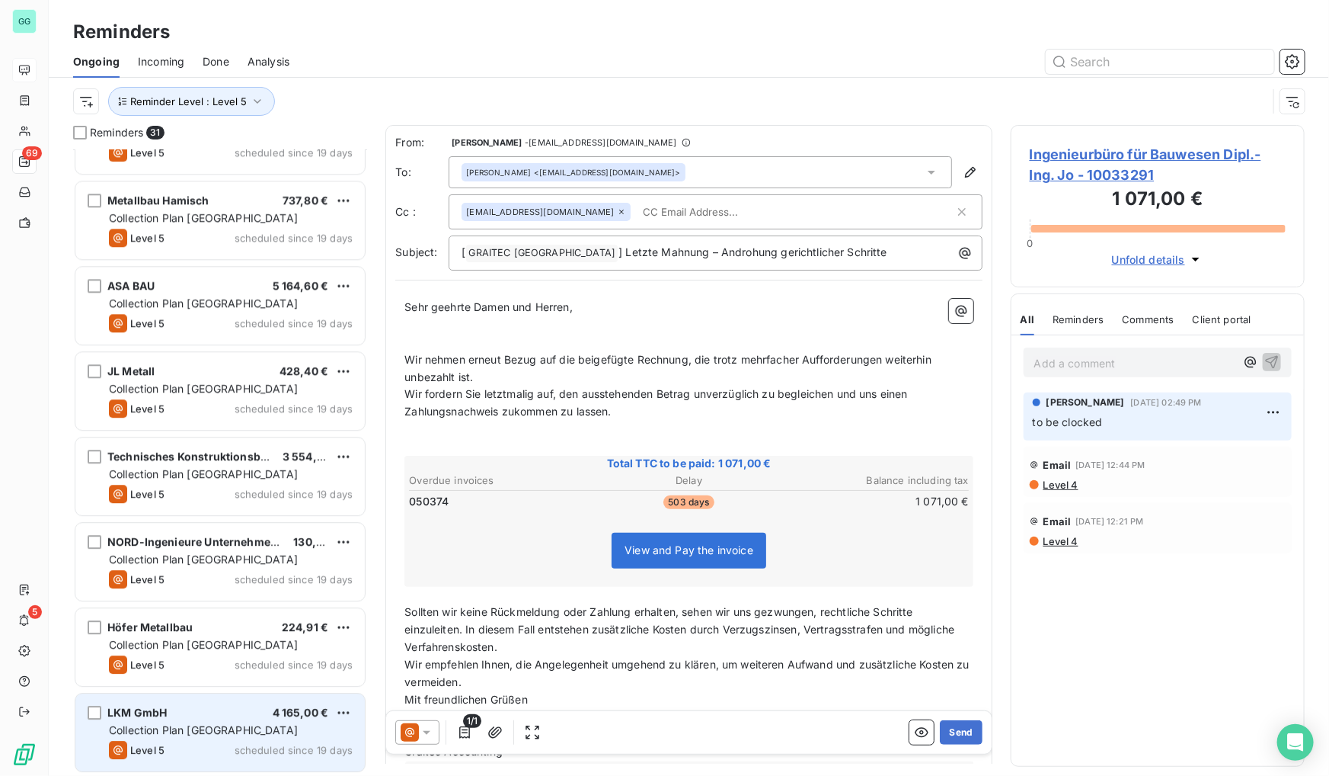
click at [225, 713] on div "LKM GmbH 4 165,00 €" at bounding box center [231, 712] width 244 height 14
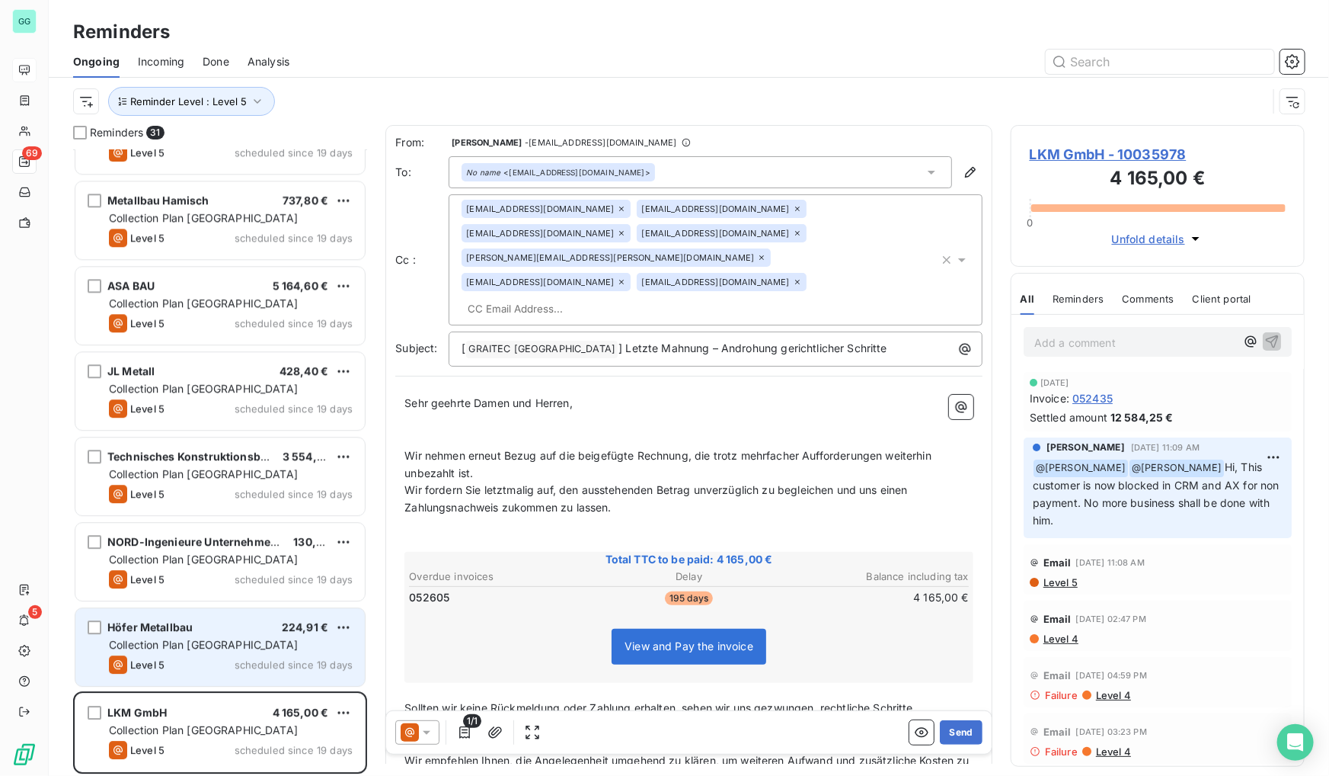
click at [224, 667] on div "Level 5 scheduled since 19 days" at bounding box center [231, 664] width 244 height 18
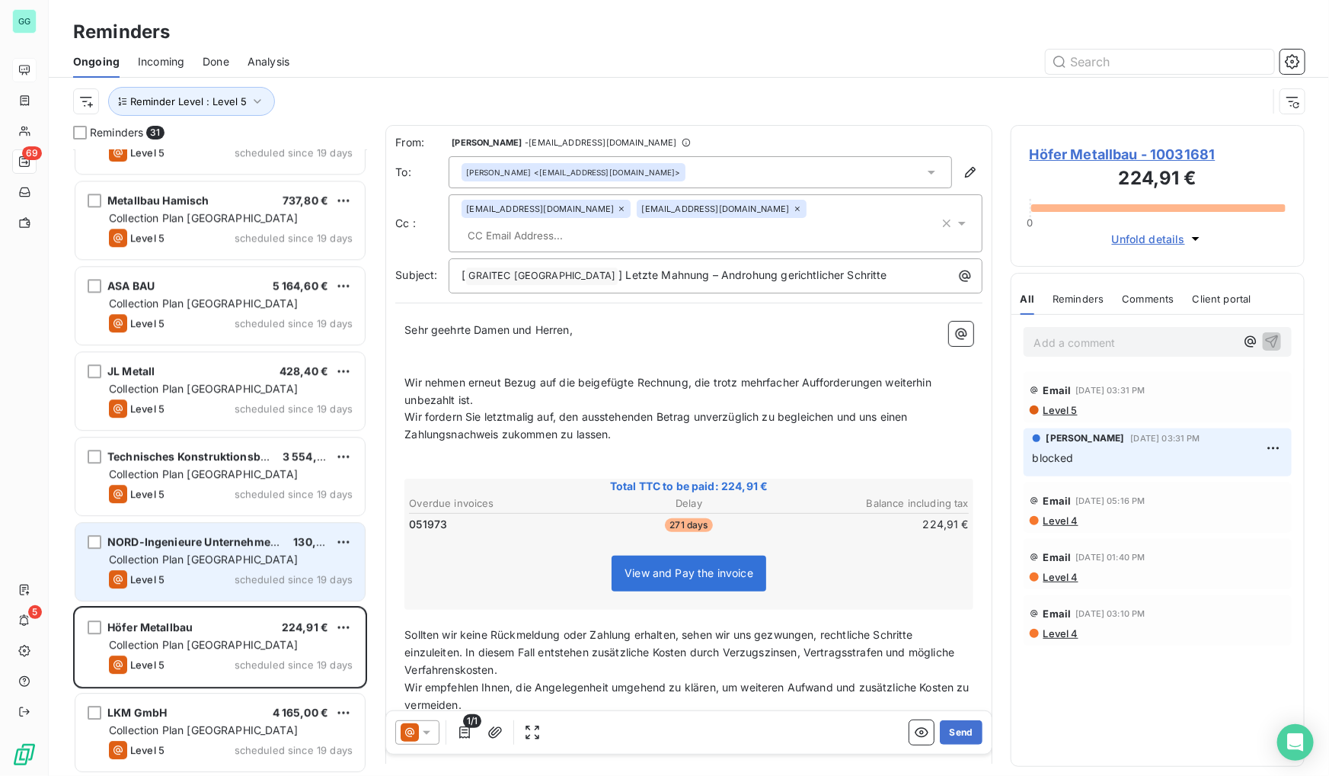
click at [232, 570] on div "Level 5 scheduled since 19 days" at bounding box center [231, 579] width 244 height 18
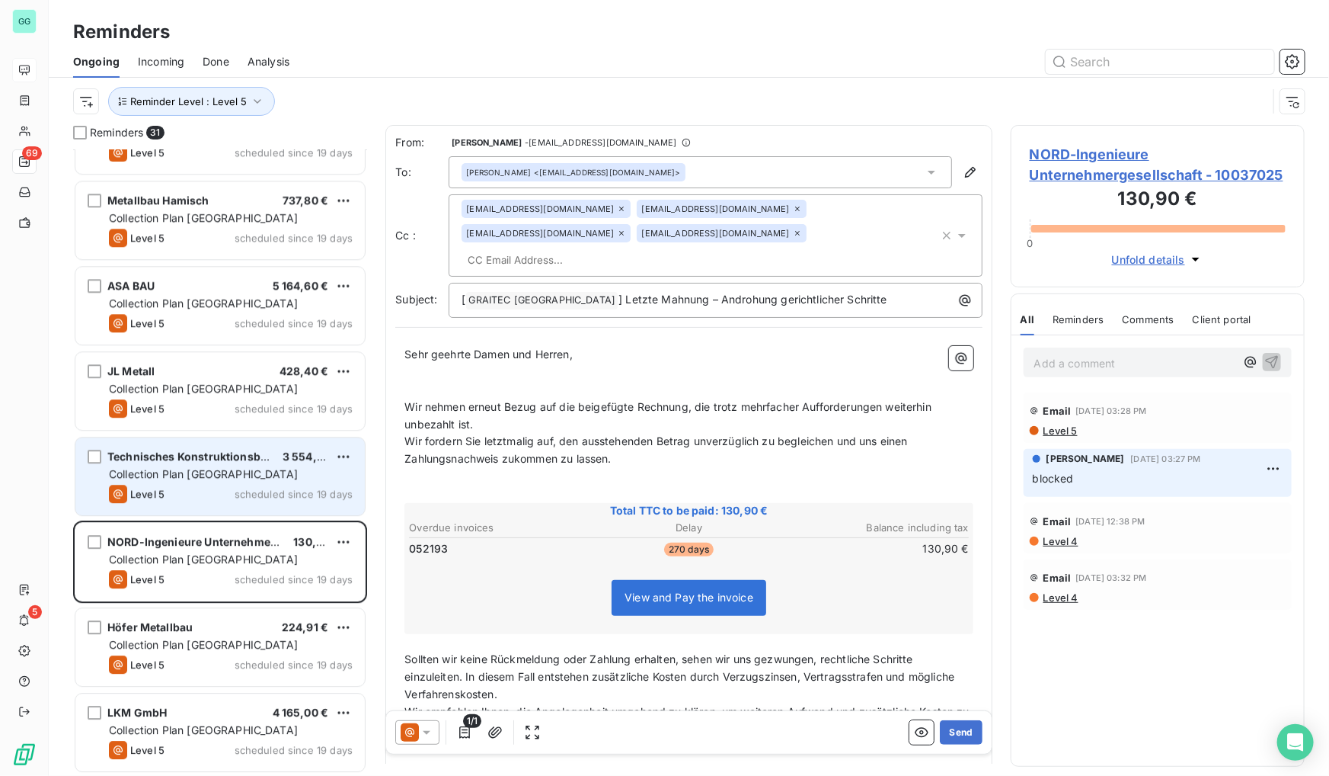
click at [229, 485] on div "Level 5 scheduled since 19 days" at bounding box center [231, 494] width 244 height 18
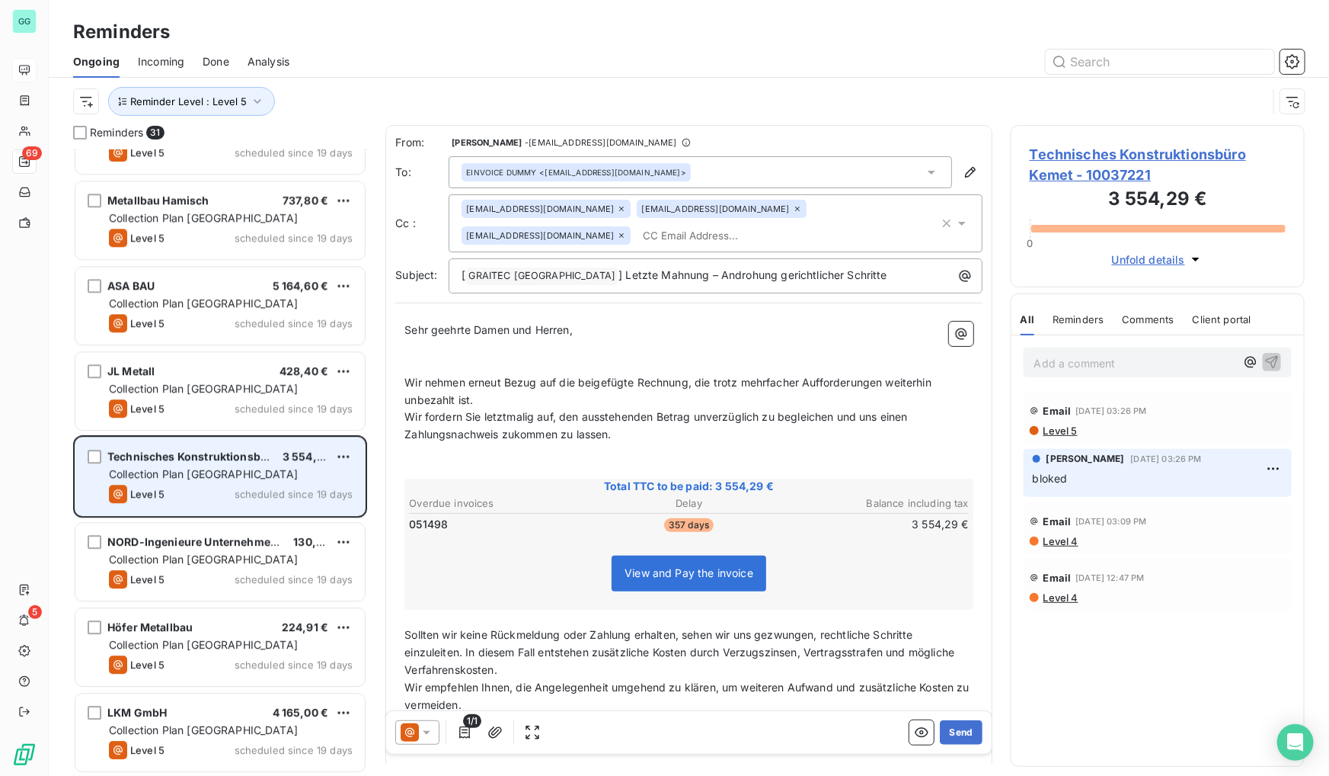
click at [261, 449] on span "Technisches Konstruktionsbüro Kemet" at bounding box center [210, 455] width 207 height 13
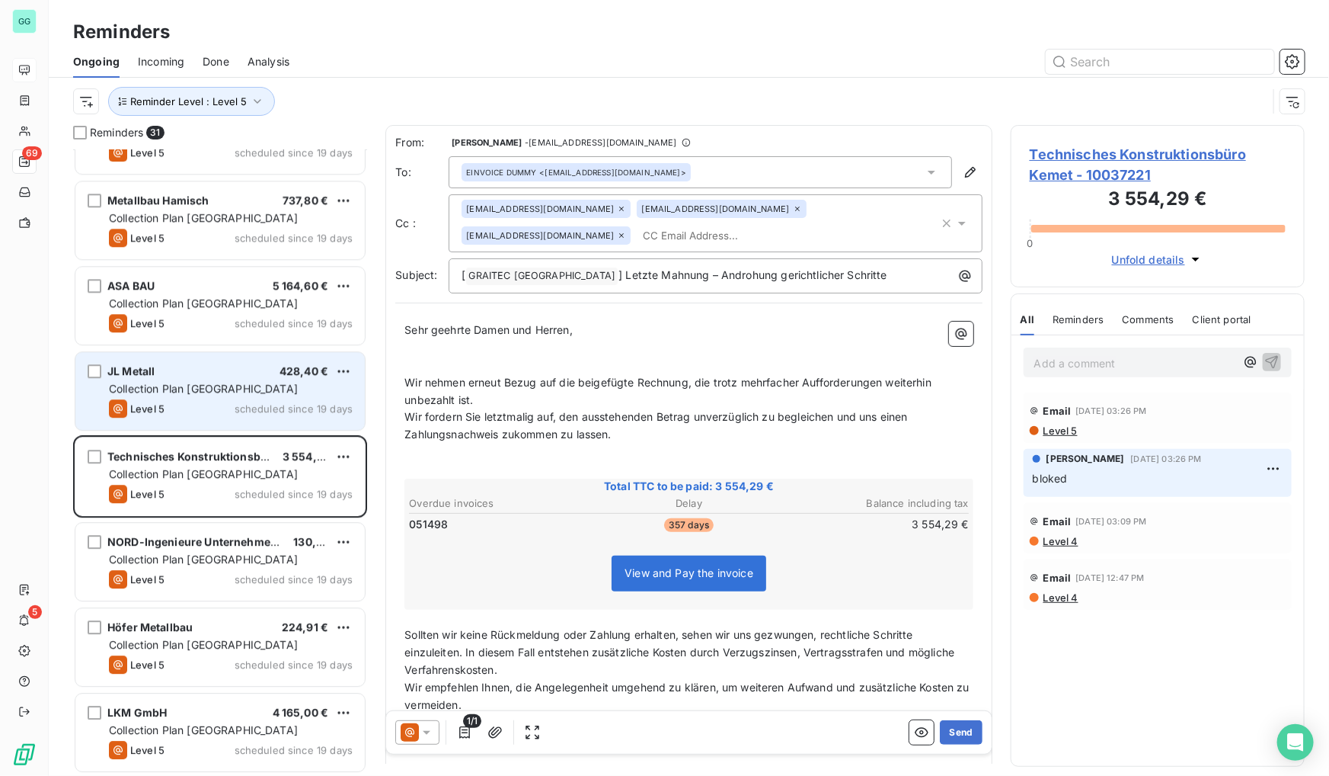
click at [247, 371] on div "JL Metall 428,40 €" at bounding box center [231, 371] width 244 height 14
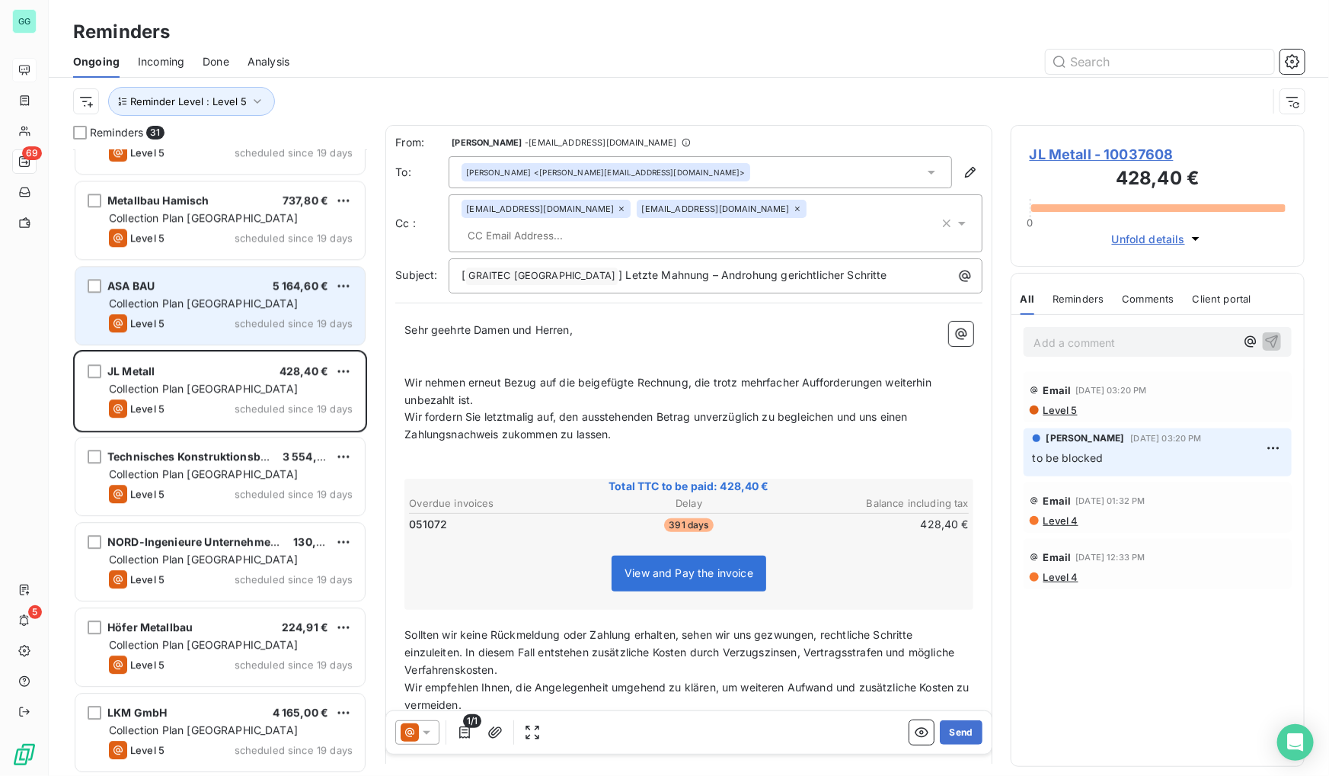
click at [250, 298] on div "Collection Plan [GEOGRAPHIC_DATA]" at bounding box center [231, 303] width 244 height 15
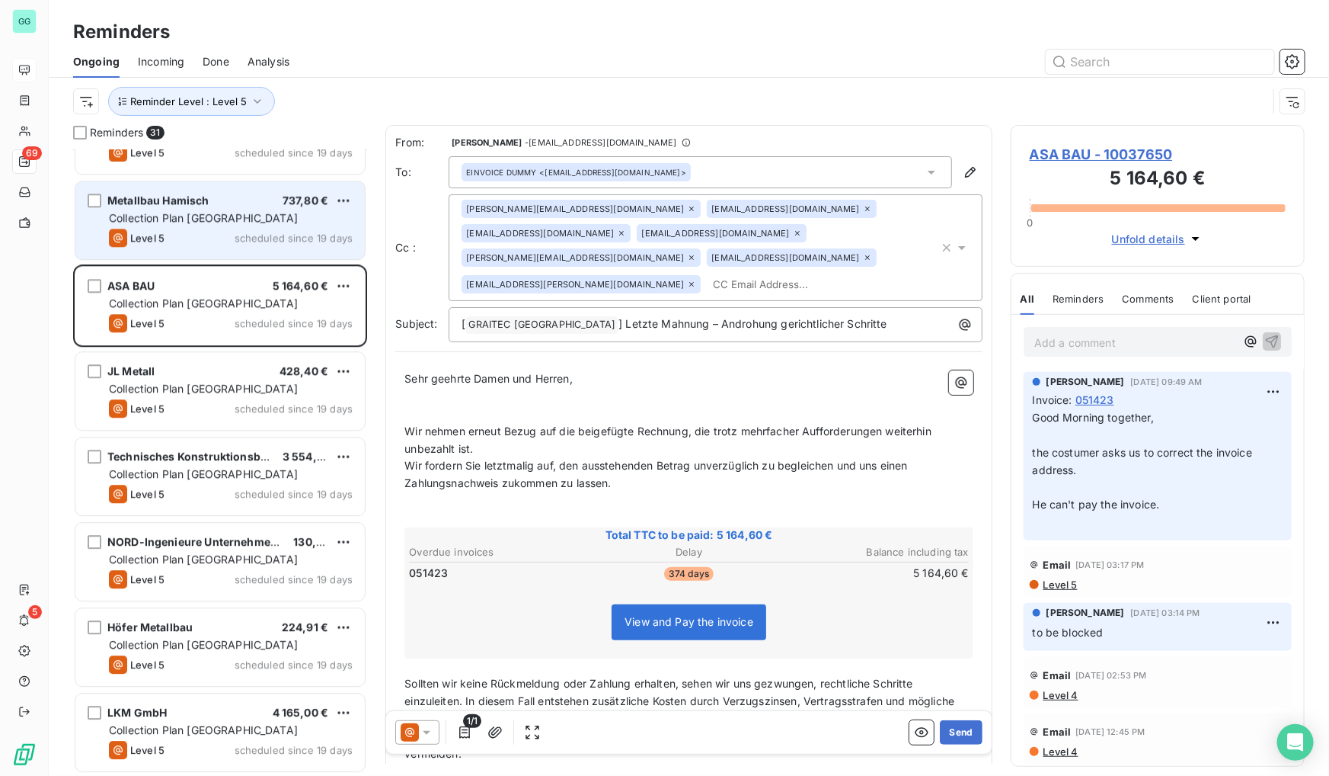
click at [251, 237] on span "scheduled since 19 days" at bounding box center [294, 238] width 118 height 12
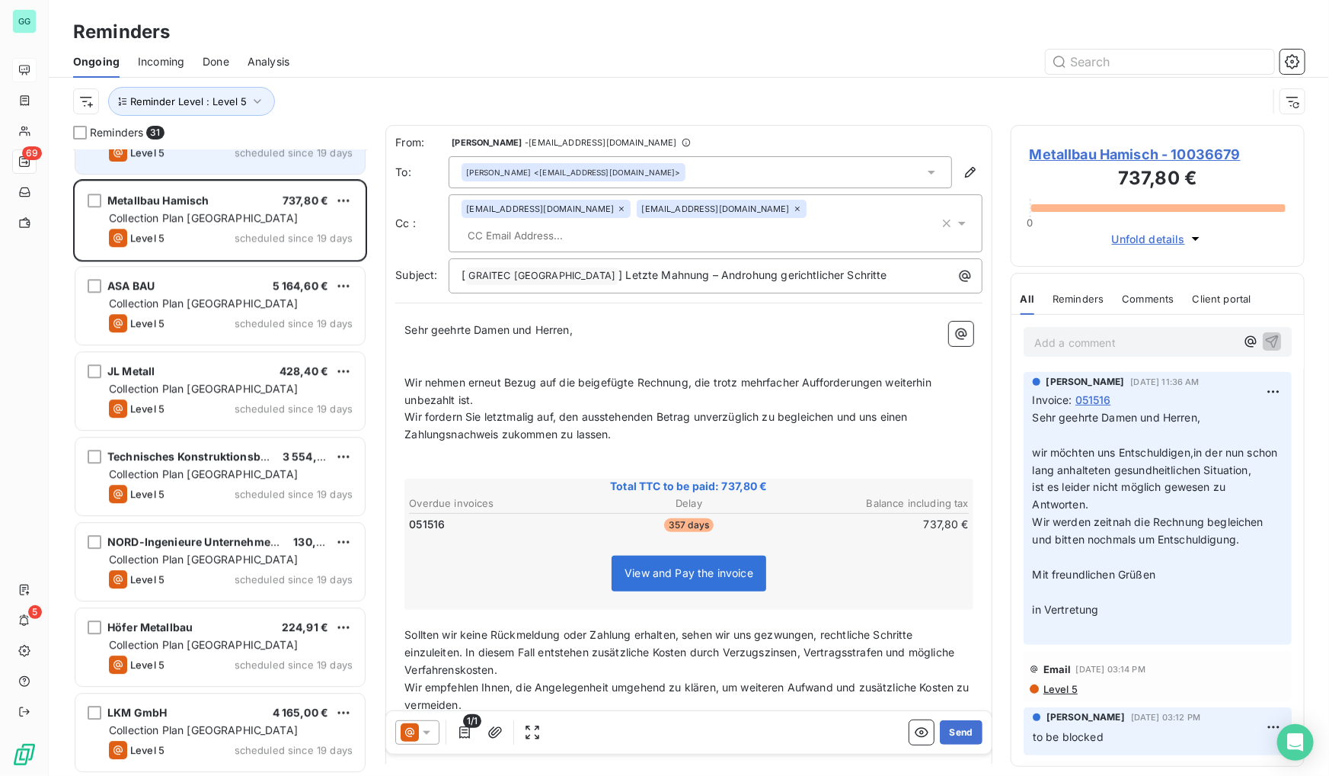
click at [231, 167] on div "Dipl.-Ing. [PERSON_NAME] 813,96 € Collection Plan Germany Level 5 scheduled sin…" at bounding box center [219, 135] width 289 height 78
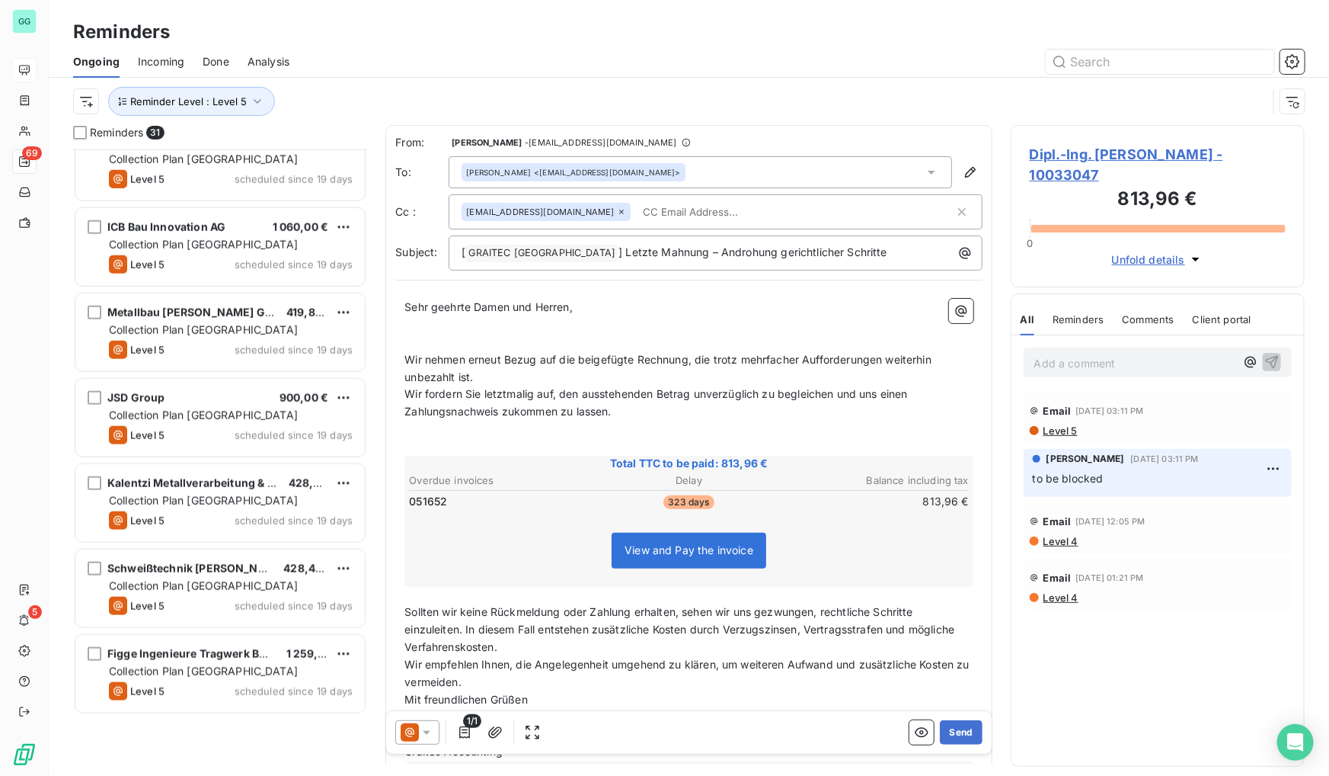
scroll to position [495, 0]
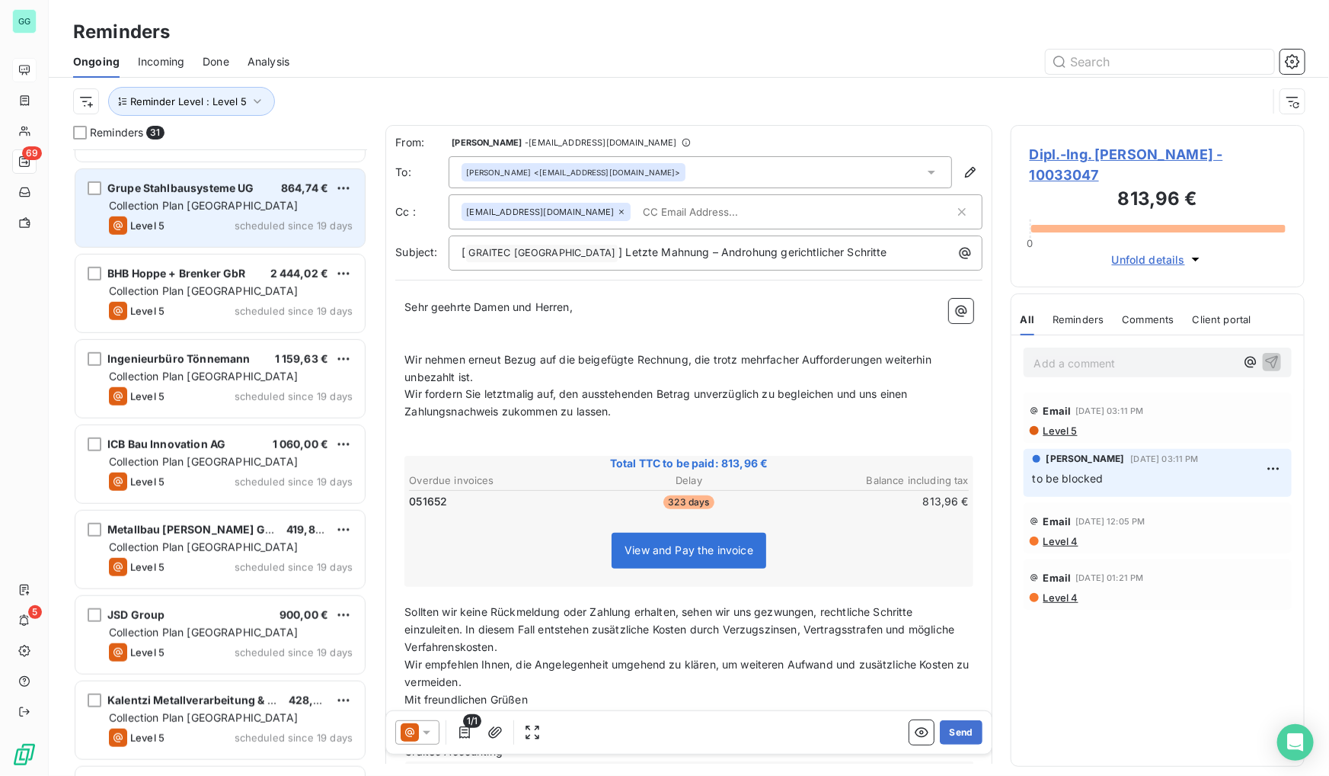
click at [229, 210] on span "Collection Plan [GEOGRAPHIC_DATA]" at bounding box center [203, 205] width 189 height 13
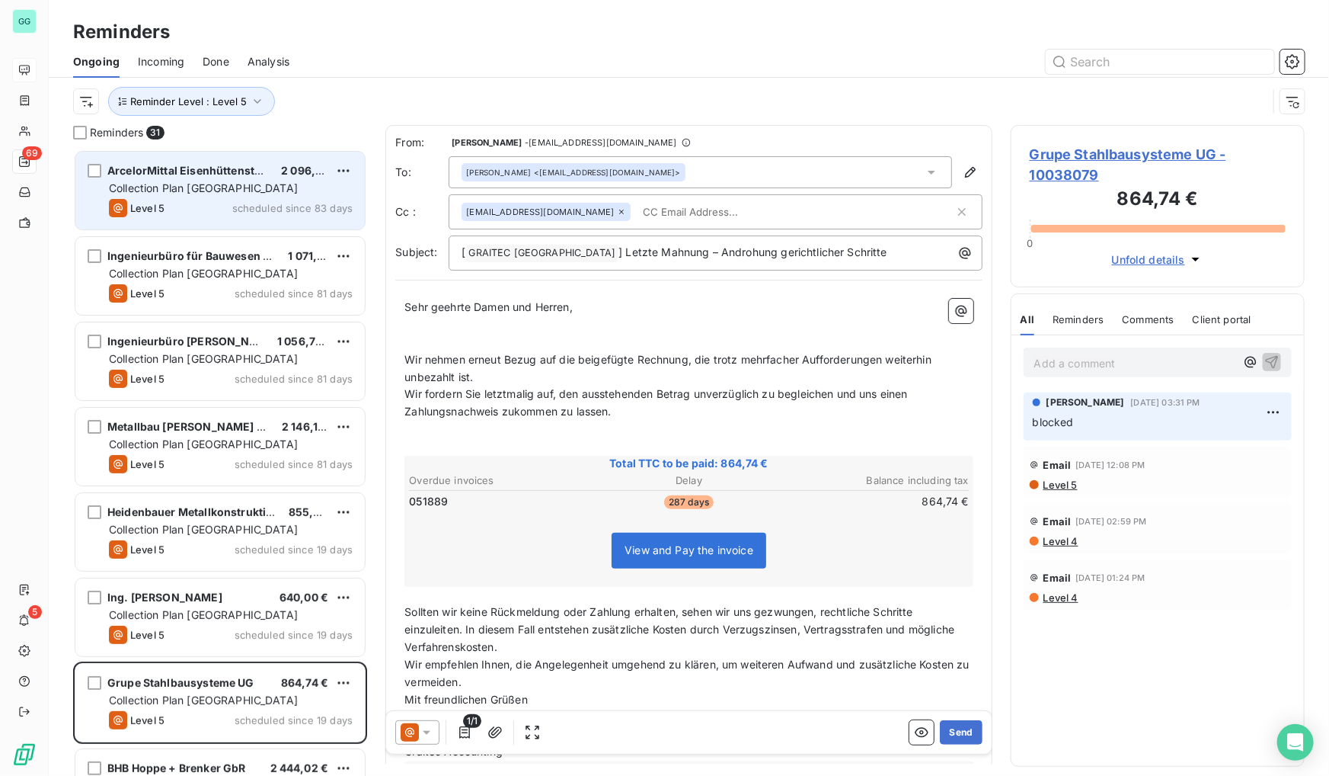
click at [269, 203] on span "scheduled since 83 days" at bounding box center [292, 208] width 120 height 12
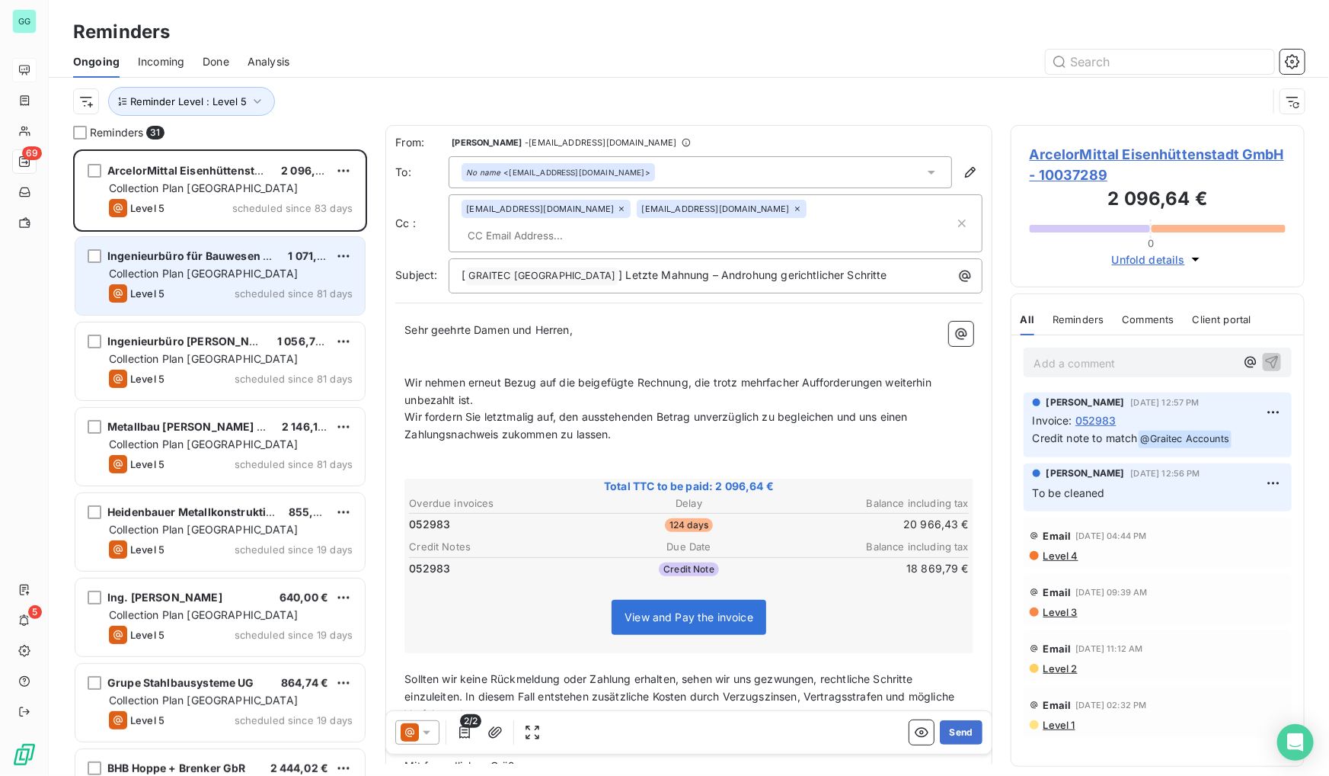
click at [254, 256] on span "Ingenieurbüro für Bauwesen Dipl.-Ing. Jo" at bounding box center [218, 255] width 222 height 13
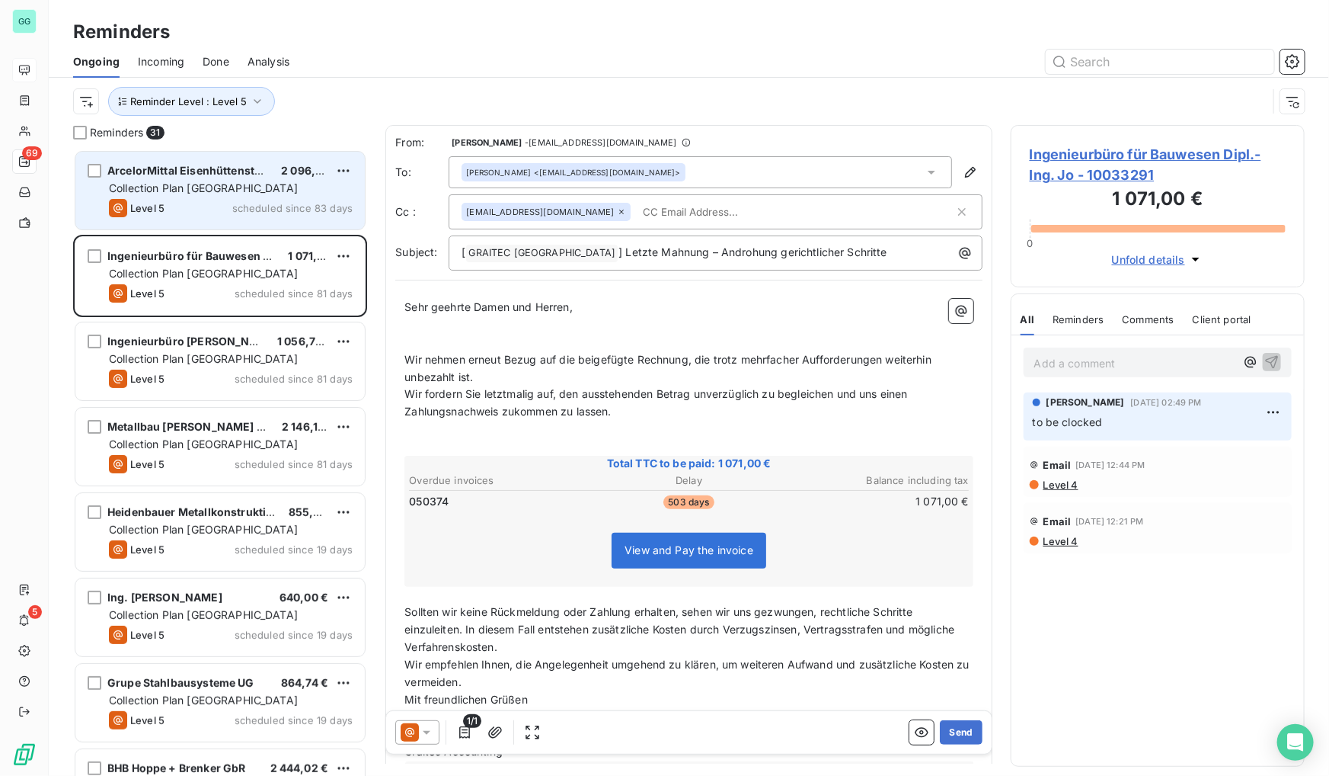
click at [257, 181] on div "Collection Plan [GEOGRAPHIC_DATA]" at bounding box center [231, 188] width 244 height 15
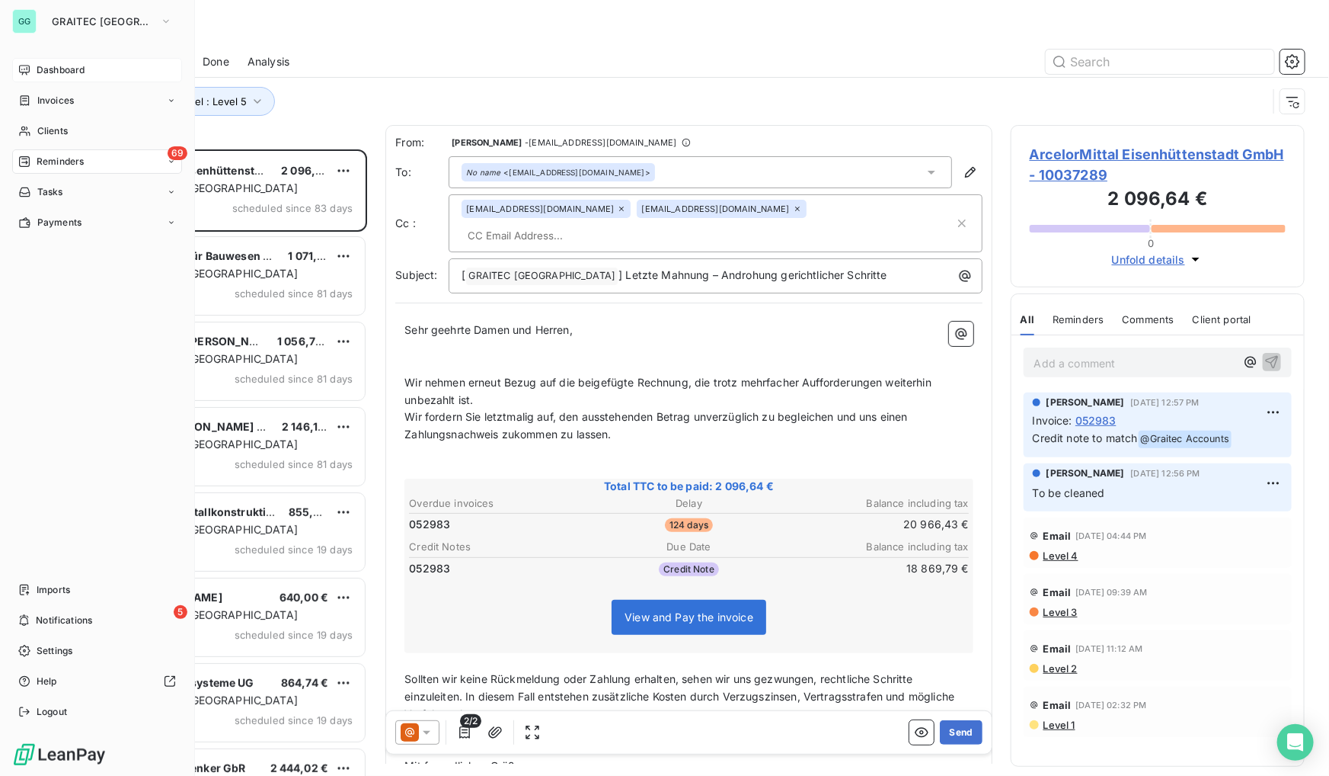
click at [53, 71] on span "Dashboard" at bounding box center [61, 70] width 48 height 14
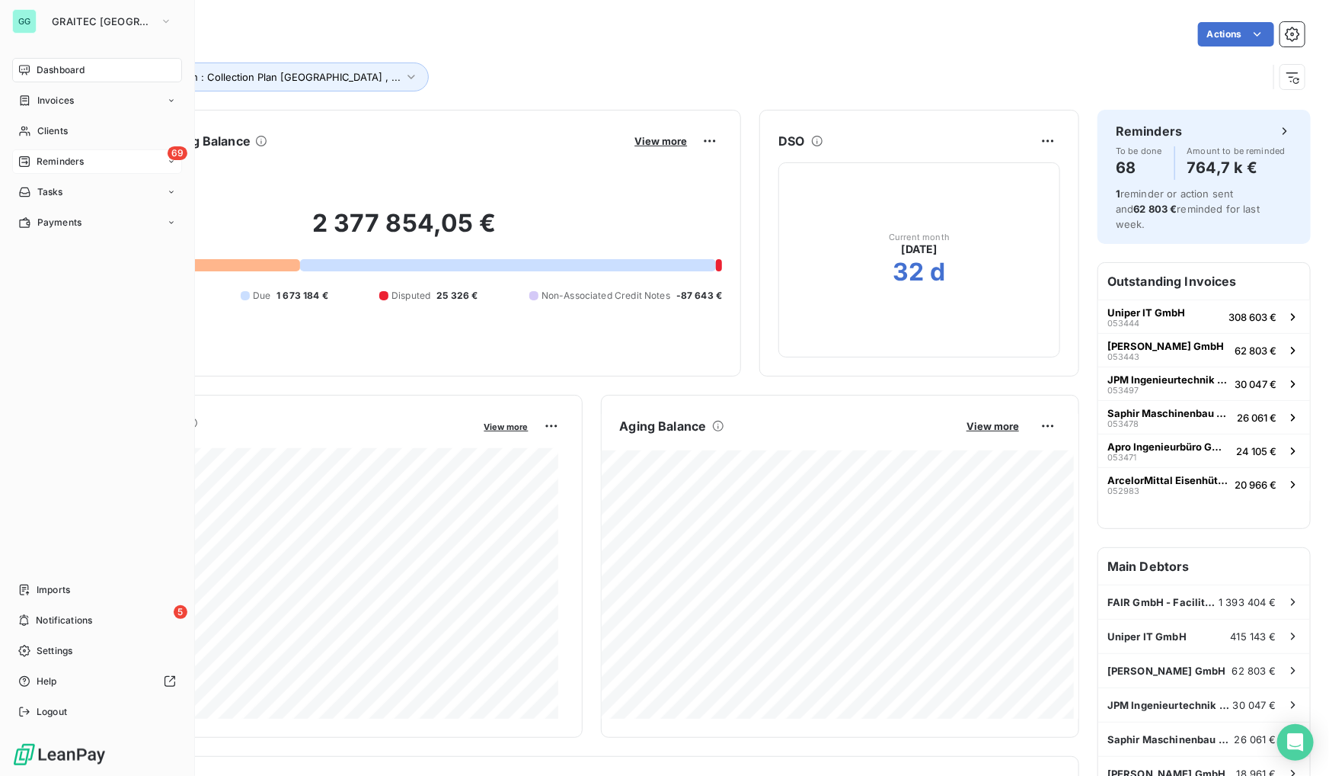
click at [88, 152] on div "69 Reminders" at bounding box center [97, 161] width 170 height 24
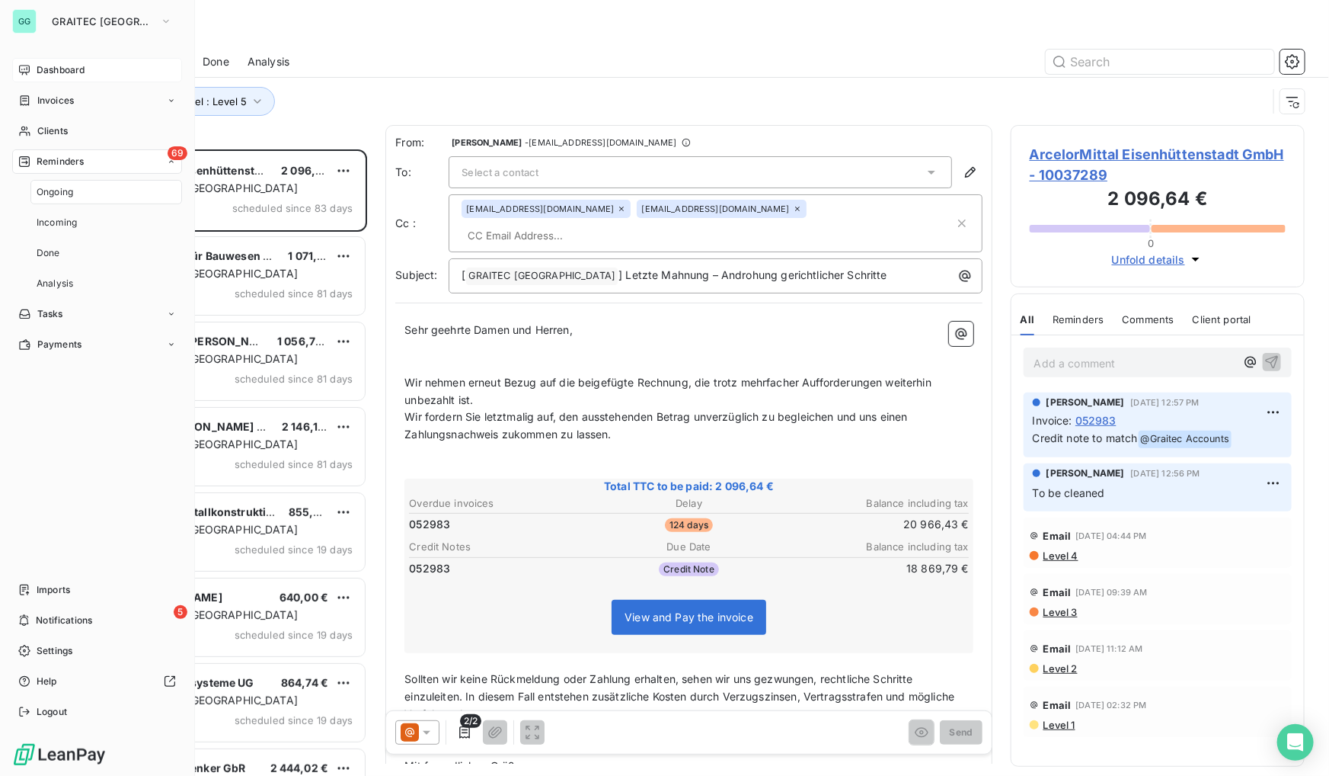
scroll to position [616, 283]
click at [62, 227] on span "Payments" at bounding box center [59, 223] width 44 height 14
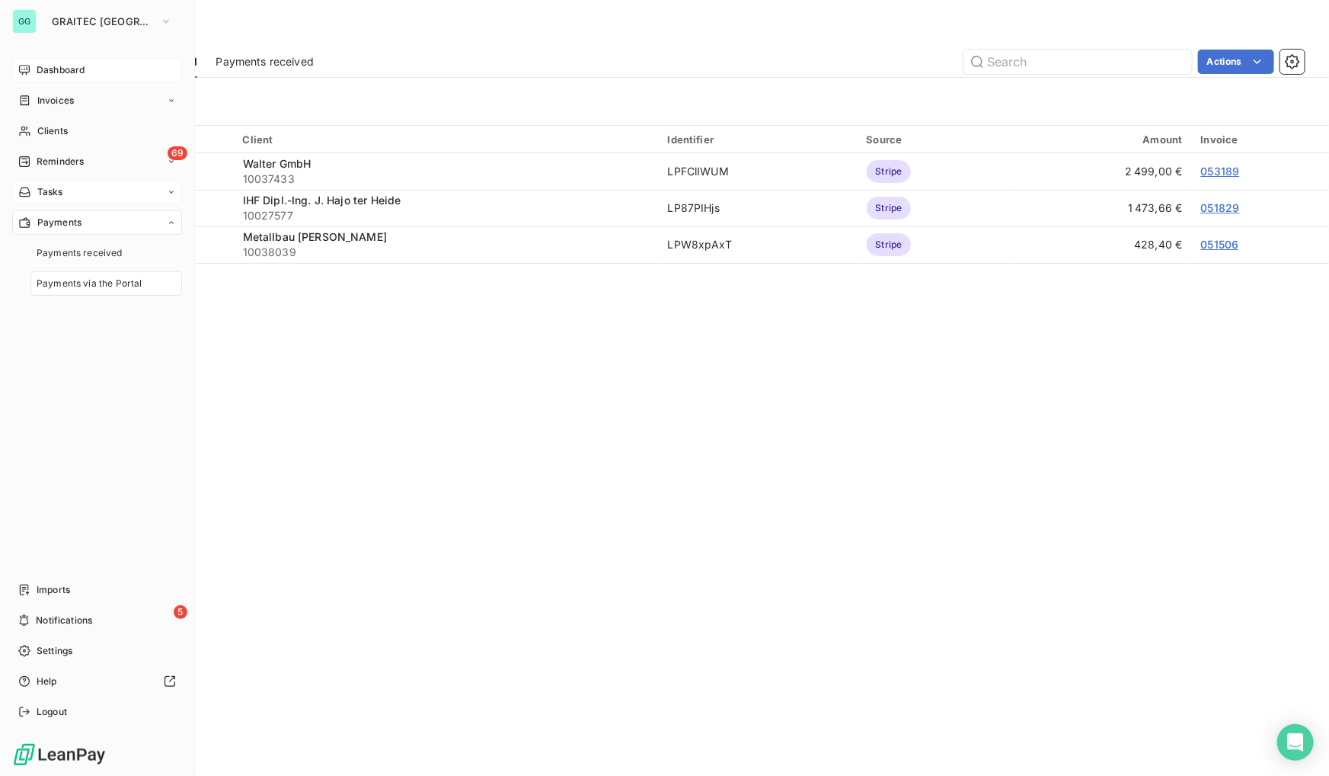
click at [59, 184] on div "Tasks" at bounding box center [97, 192] width 170 height 24
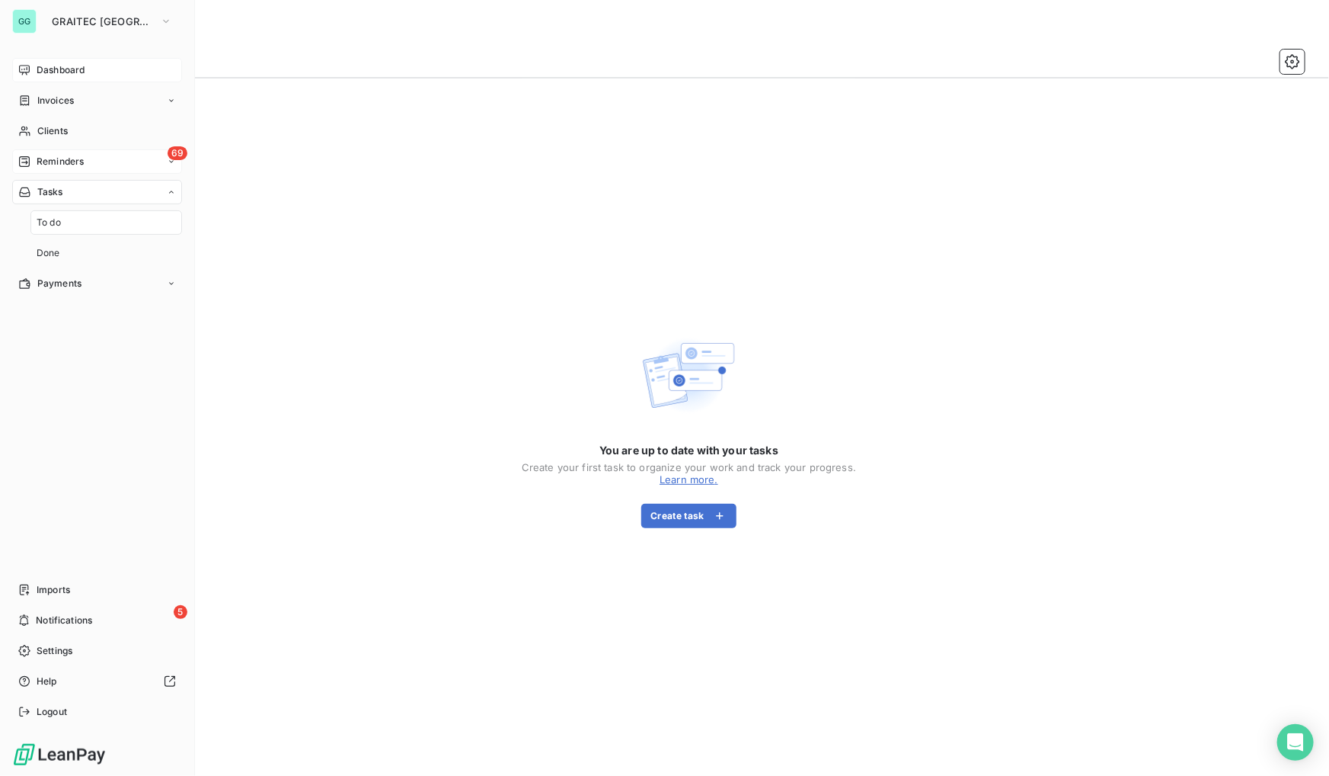
click at [59, 155] on span "Reminders" at bounding box center [60, 162] width 47 height 14
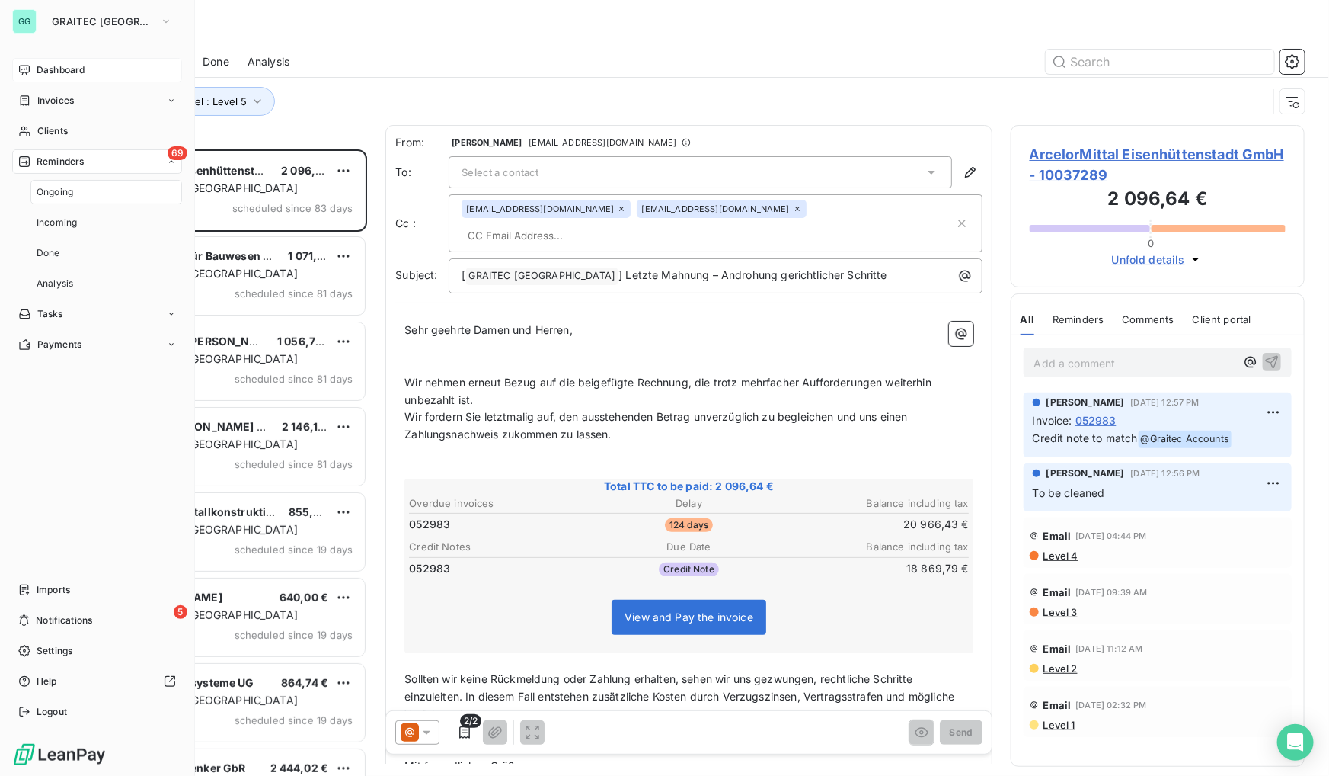
scroll to position [616, 283]
click at [54, 65] on span "Dashboard" at bounding box center [61, 70] width 48 height 14
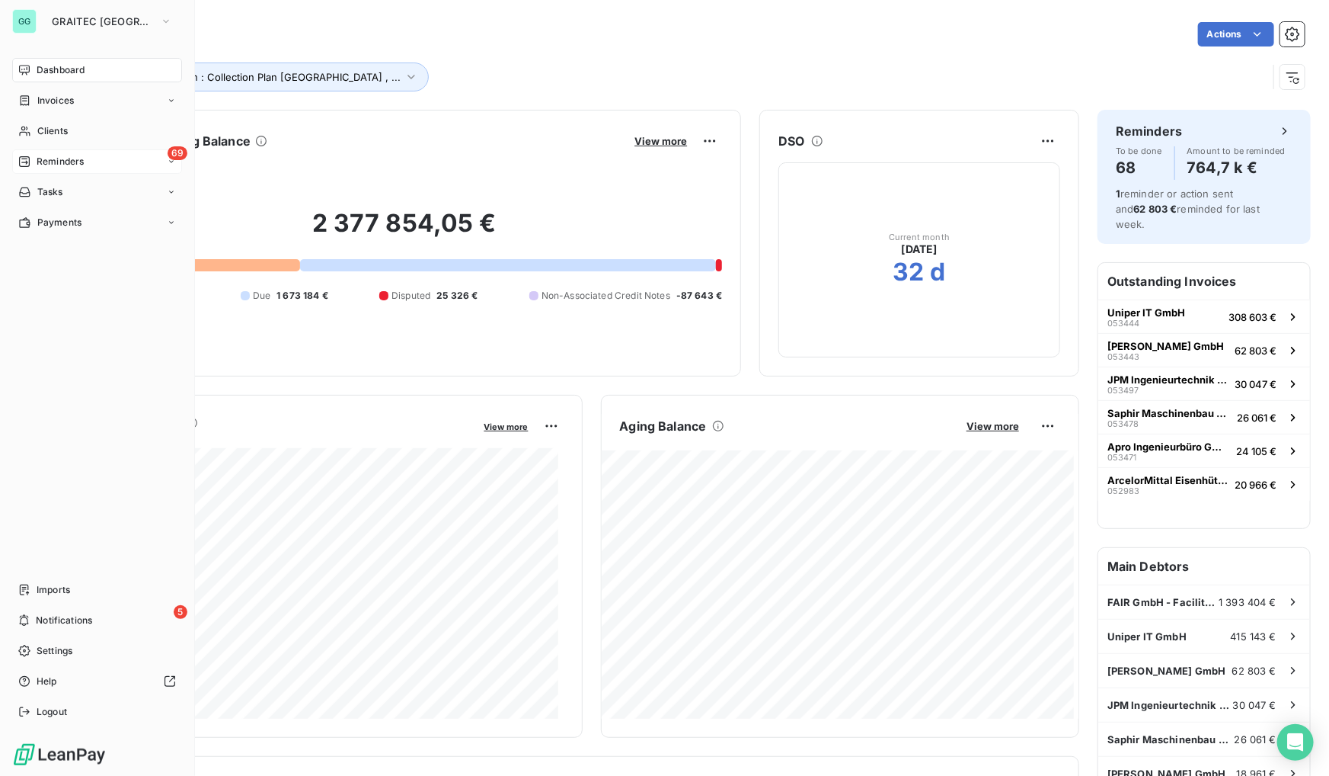
click at [78, 164] on span "Reminders" at bounding box center [60, 162] width 47 height 14
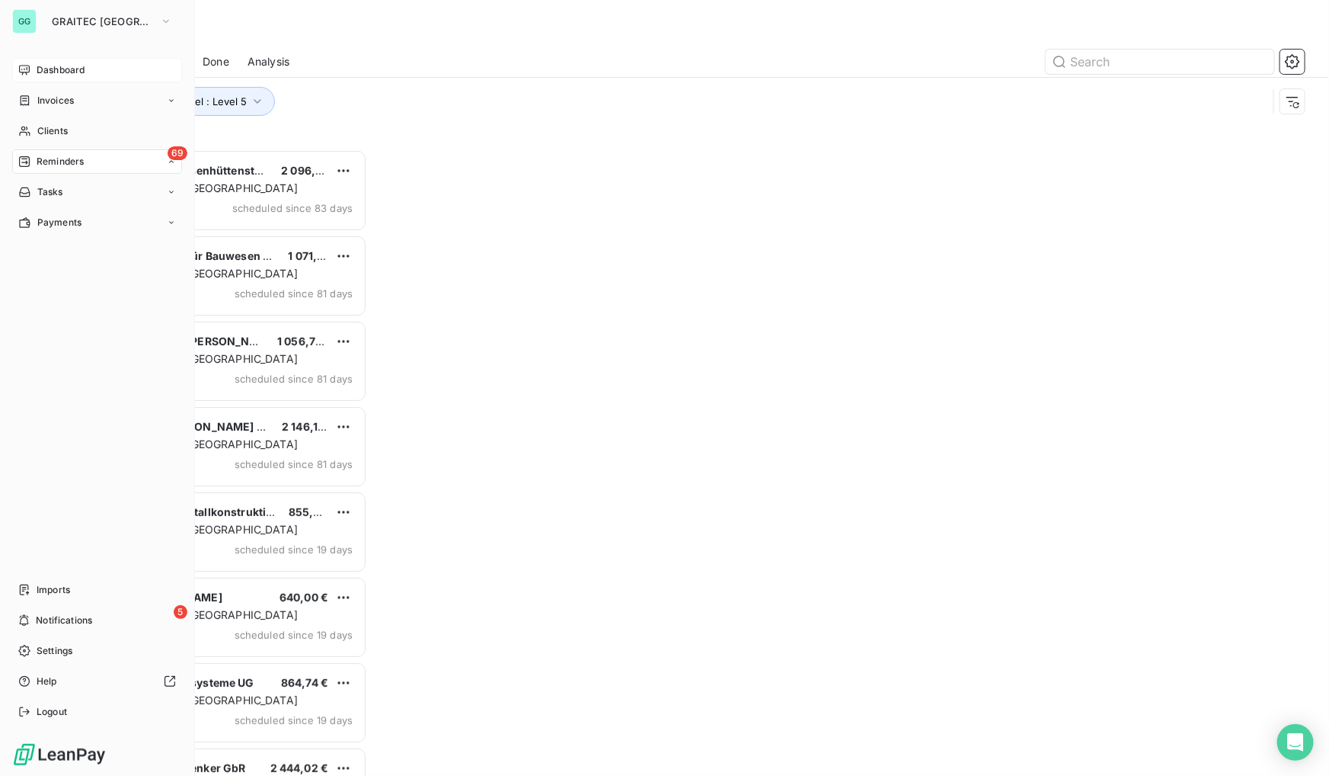
scroll to position [616, 283]
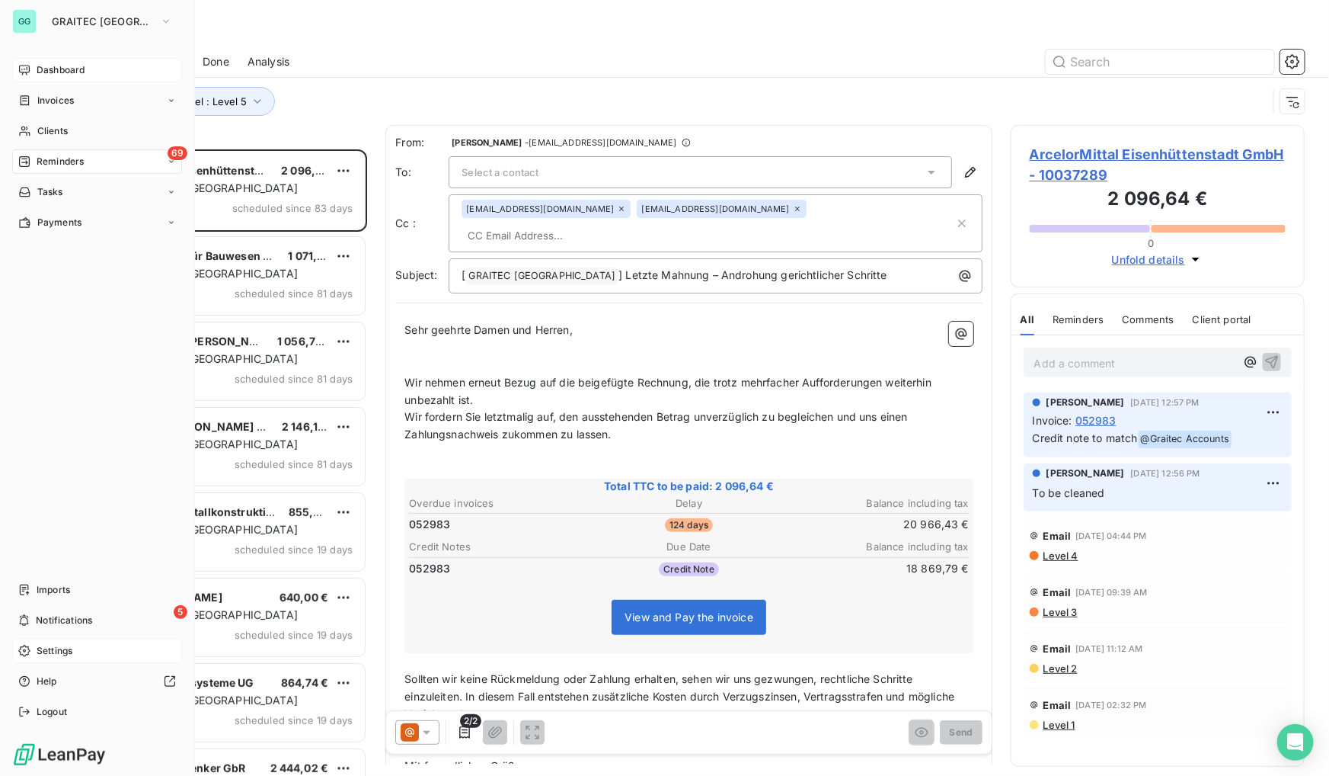
click at [62, 654] on span "Settings" at bounding box center [55, 651] width 36 height 14
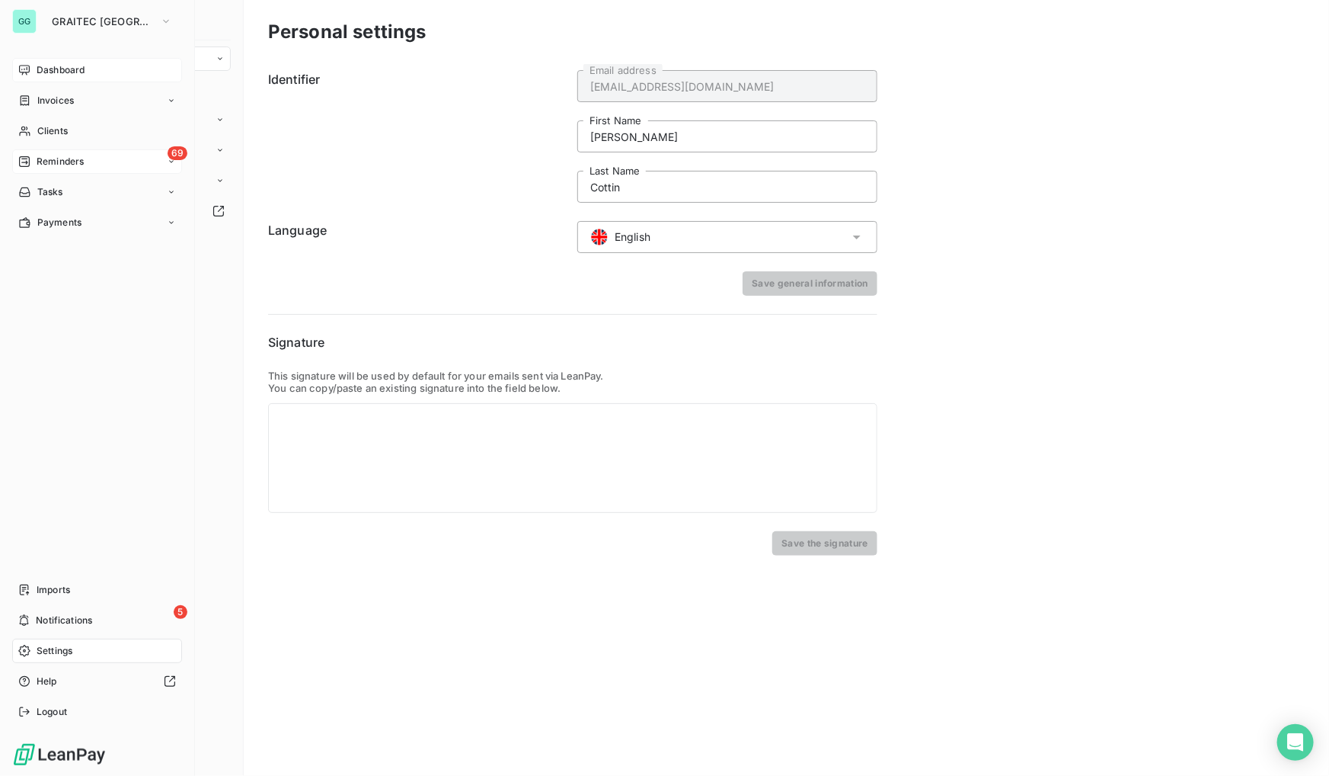
click at [77, 152] on div "69 Reminders" at bounding box center [97, 161] width 170 height 24
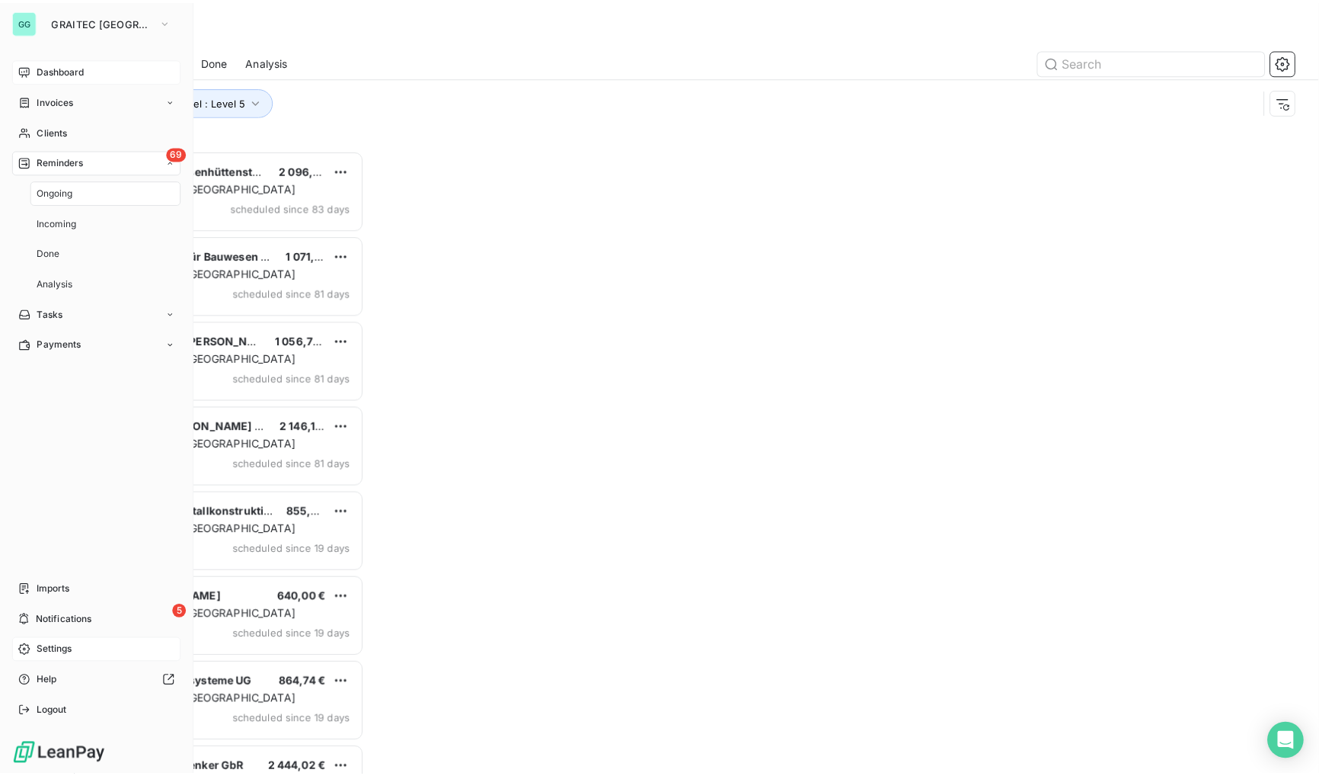
scroll to position [616, 283]
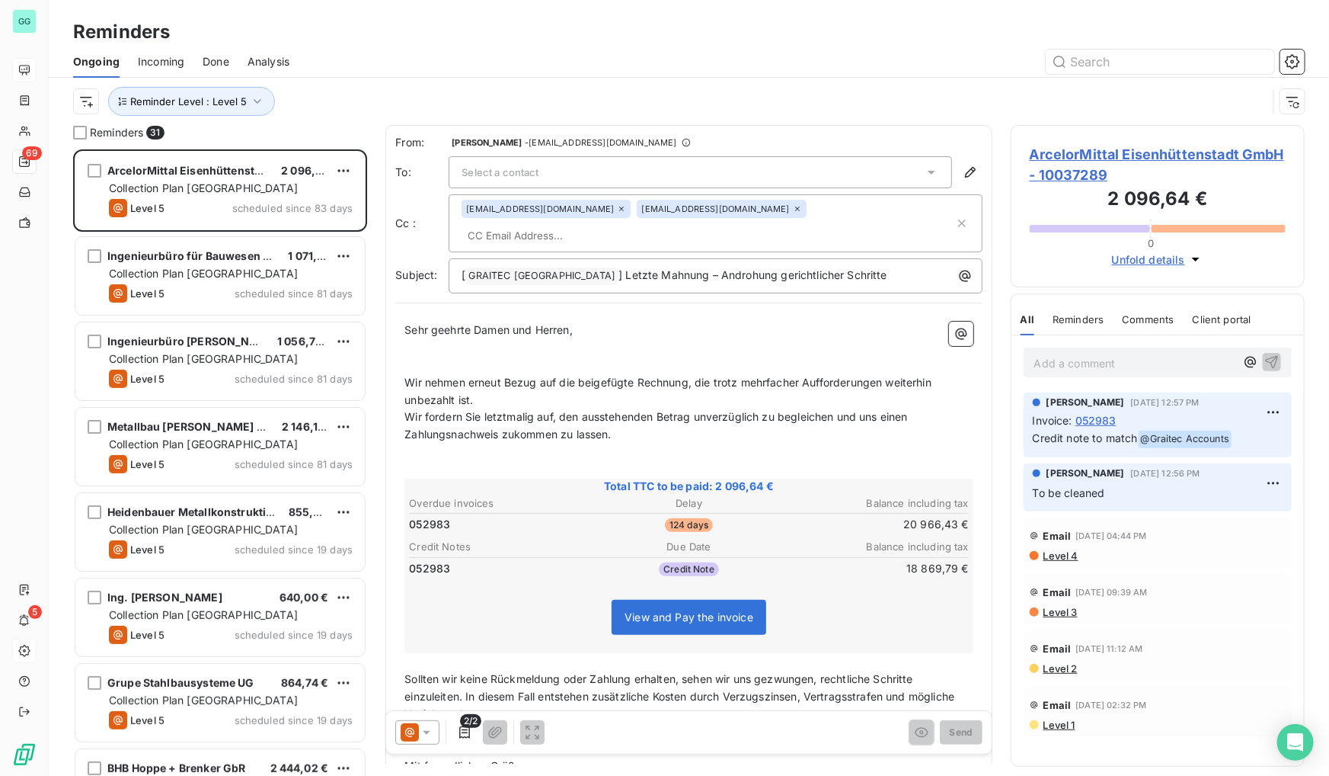
click at [214, 65] on span "Done" at bounding box center [216, 61] width 27 height 15
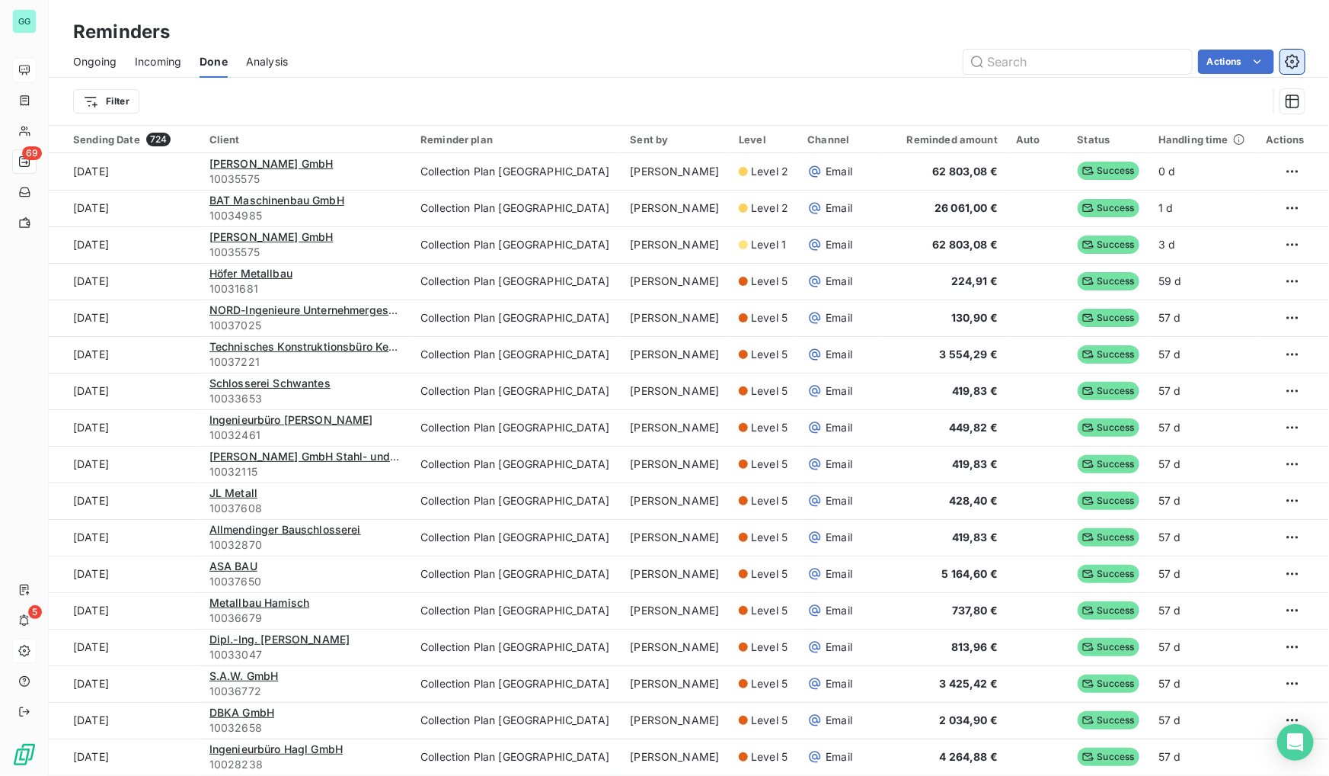
click at [1302, 56] on button "button" at bounding box center [1293, 62] width 24 height 24
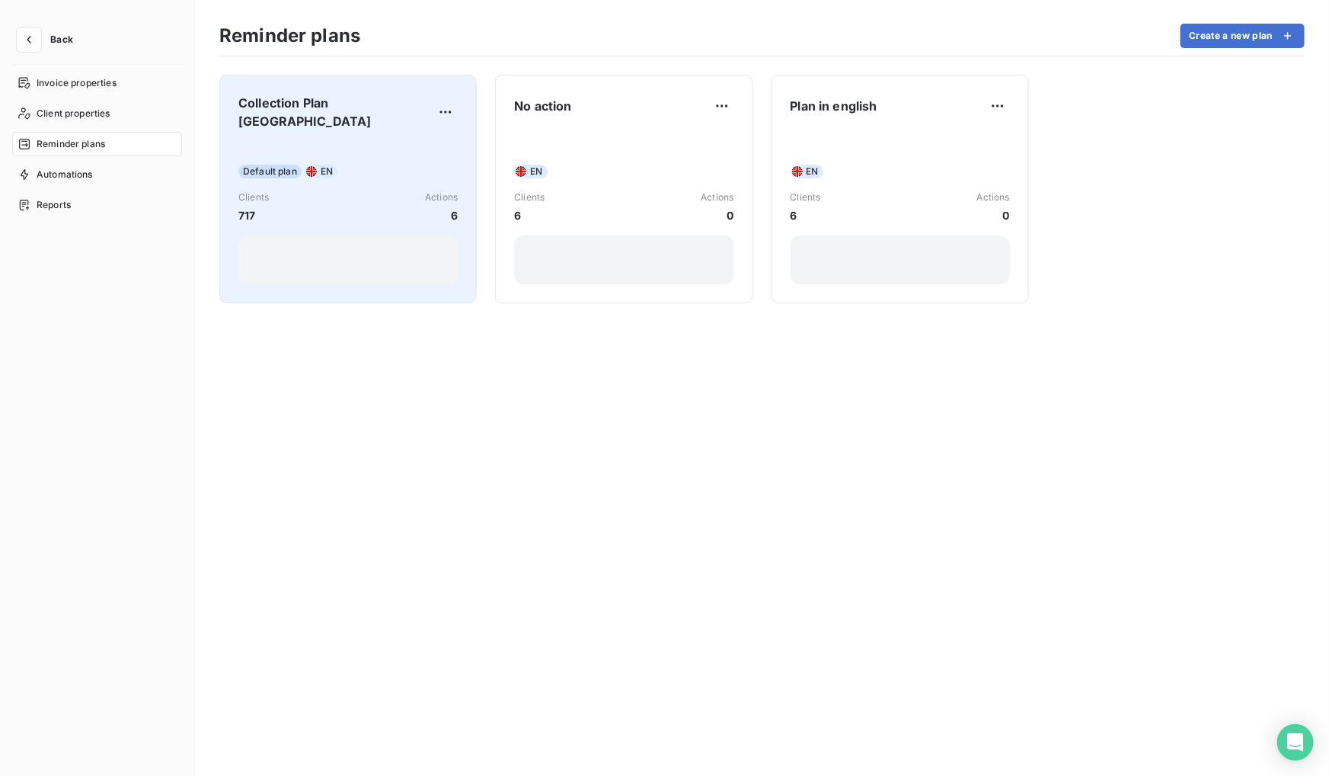
click at [392, 126] on div "Collection Plan Germany Default plan EN Clients 717 Actions 6" at bounding box center [347, 189] width 219 height 190
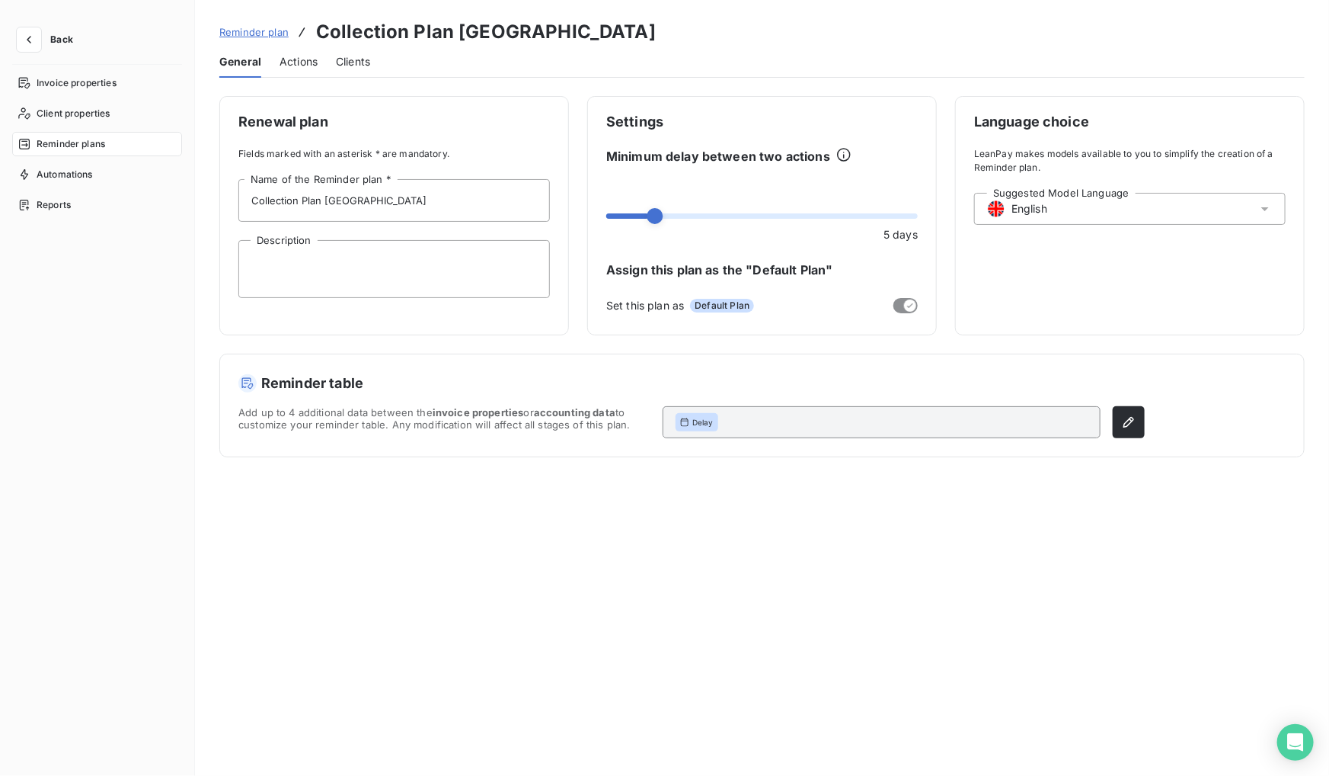
click at [309, 54] on span "Actions" at bounding box center [299, 61] width 38 height 15
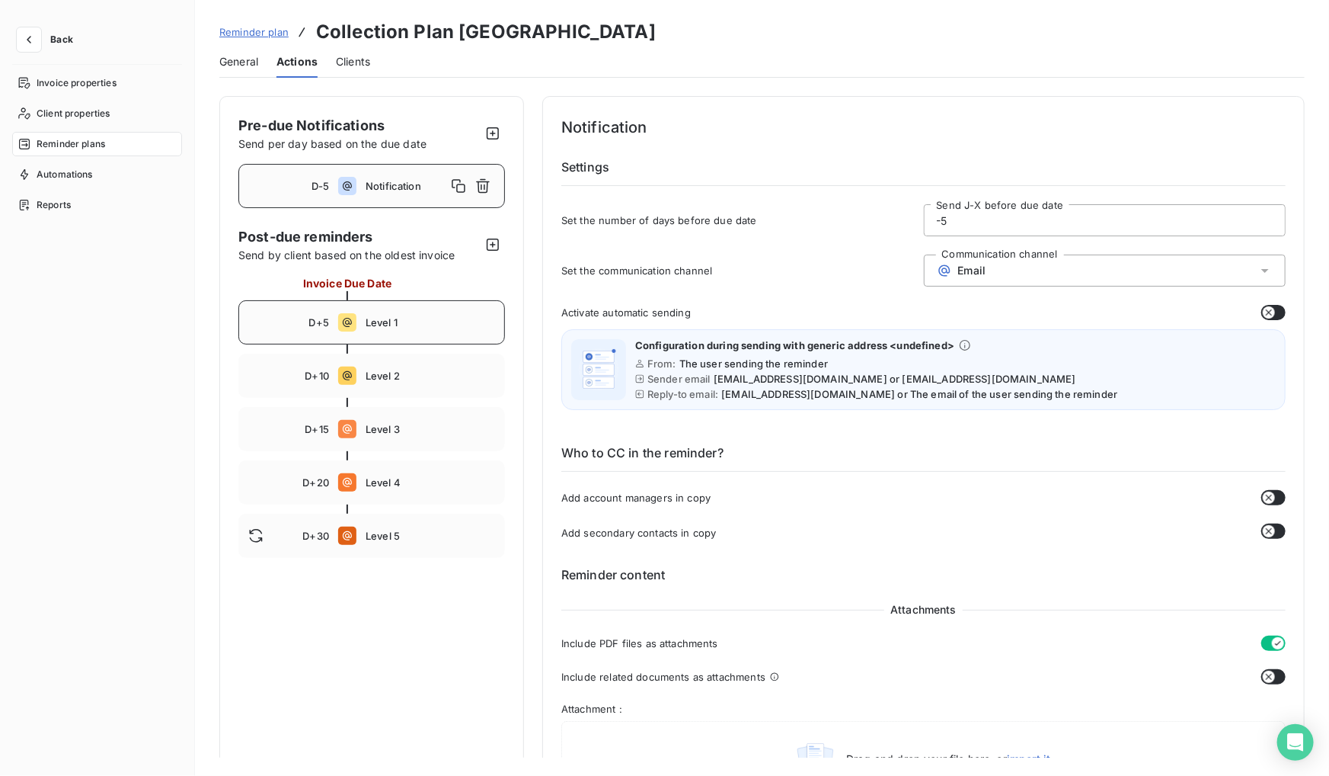
click at [432, 318] on span "Level 1" at bounding box center [431, 322] width 130 height 12
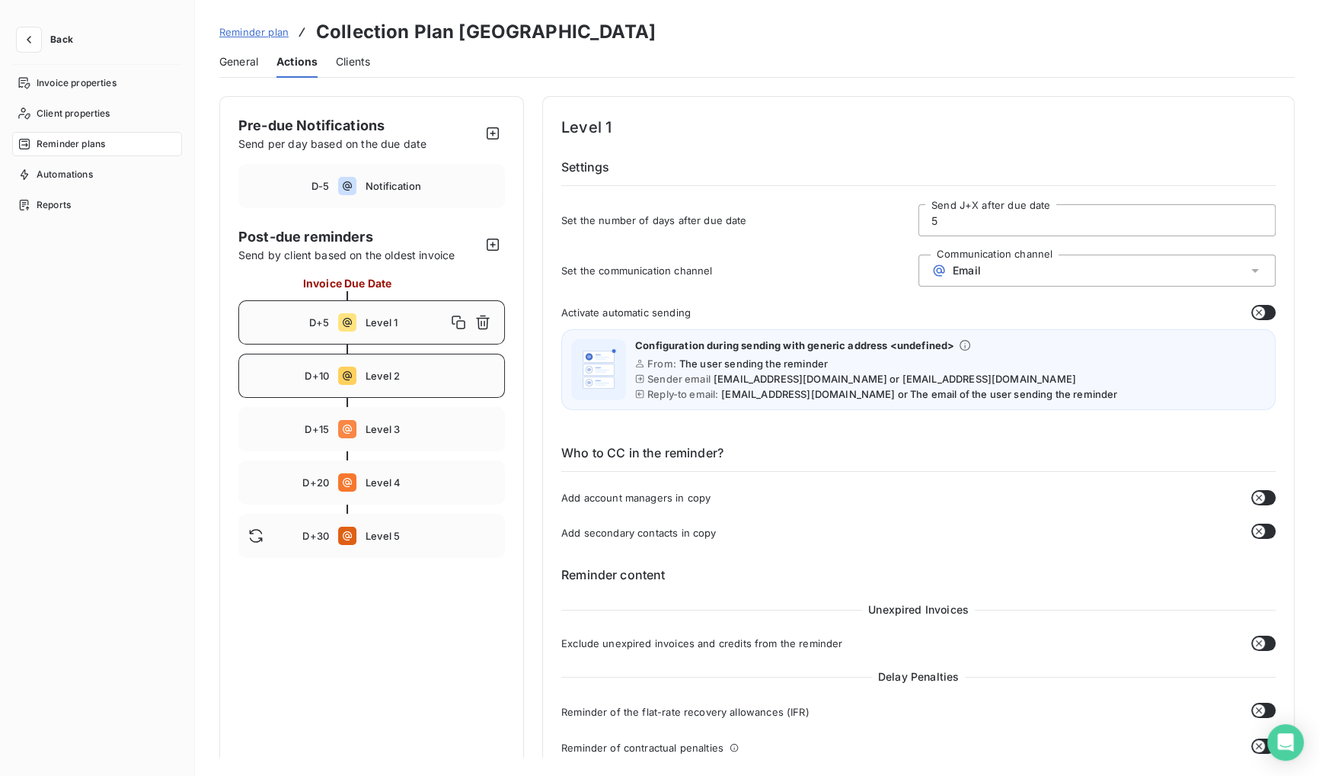
click at [416, 378] on span "Level 2" at bounding box center [431, 375] width 130 height 12
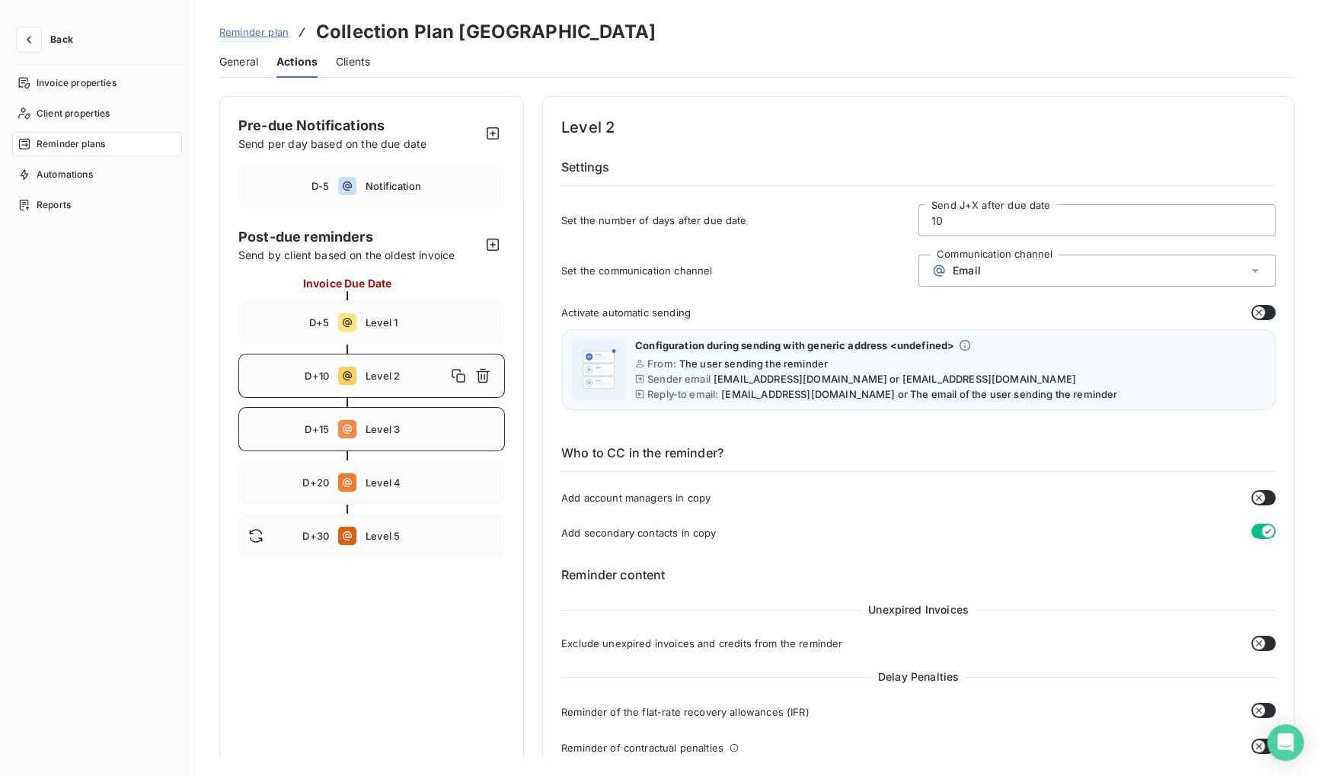
click at [414, 420] on div "D+15 Level 3" at bounding box center [371, 429] width 267 height 44
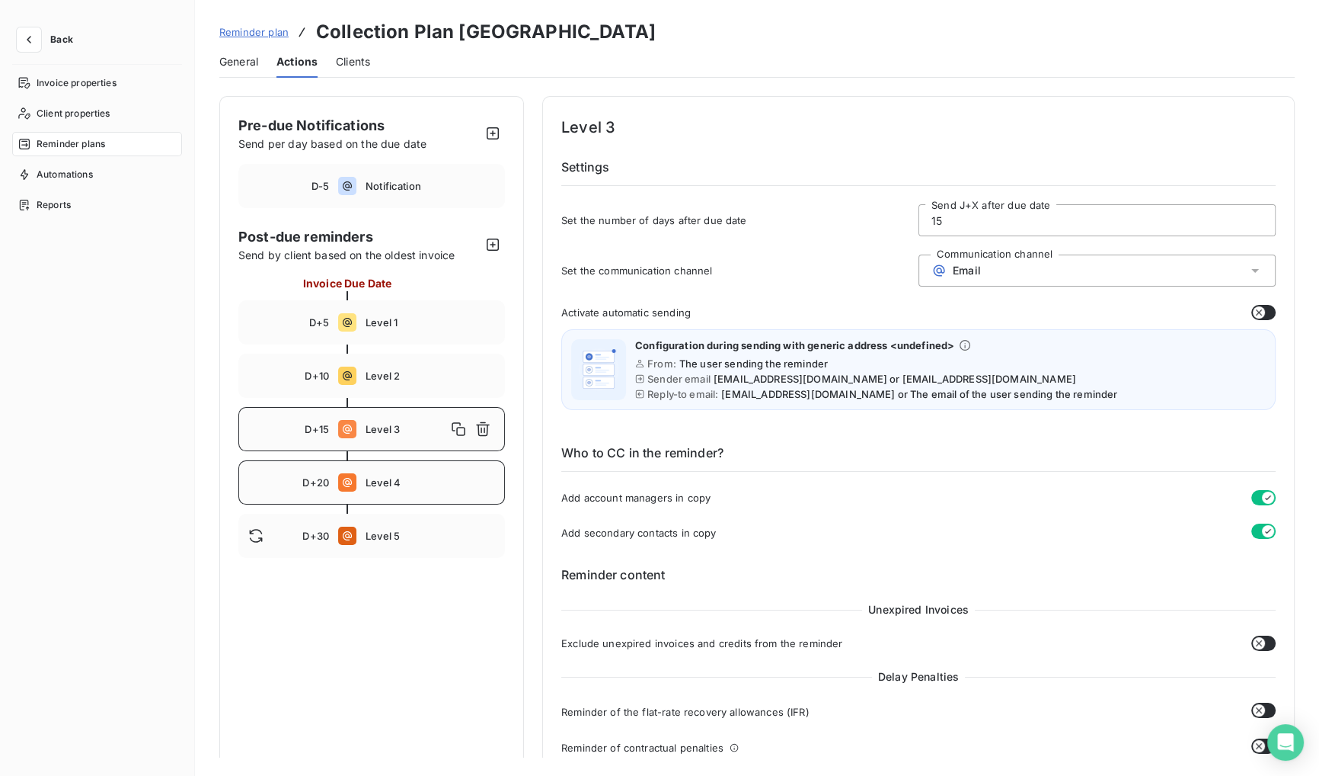
click at [392, 485] on span "Level 4" at bounding box center [431, 482] width 130 height 12
type input "20"
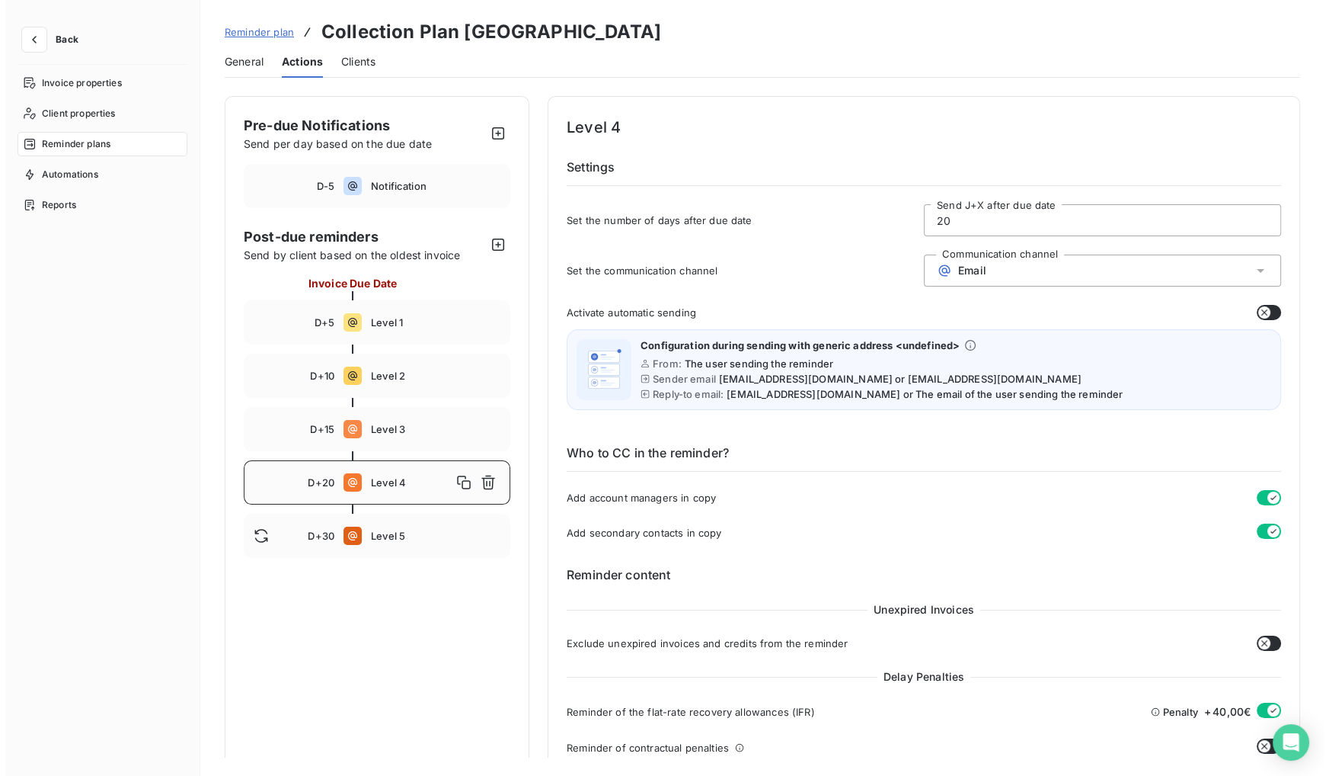
scroll to position [277, 0]
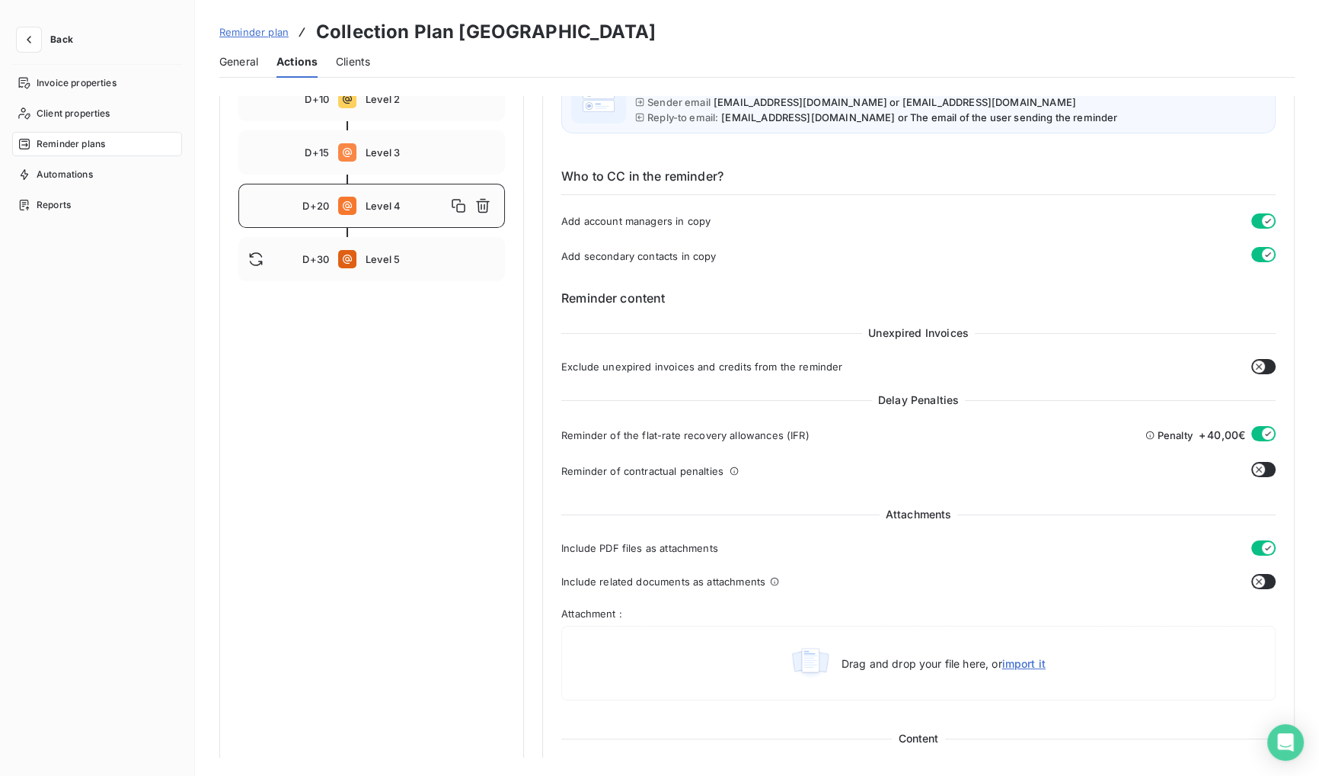
click at [1255, 426] on button "button" at bounding box center [1264, 433] width 24 height 15
click at [299, 743] on button "Save changes" at bounding box center [280, 748] width 123 height 32
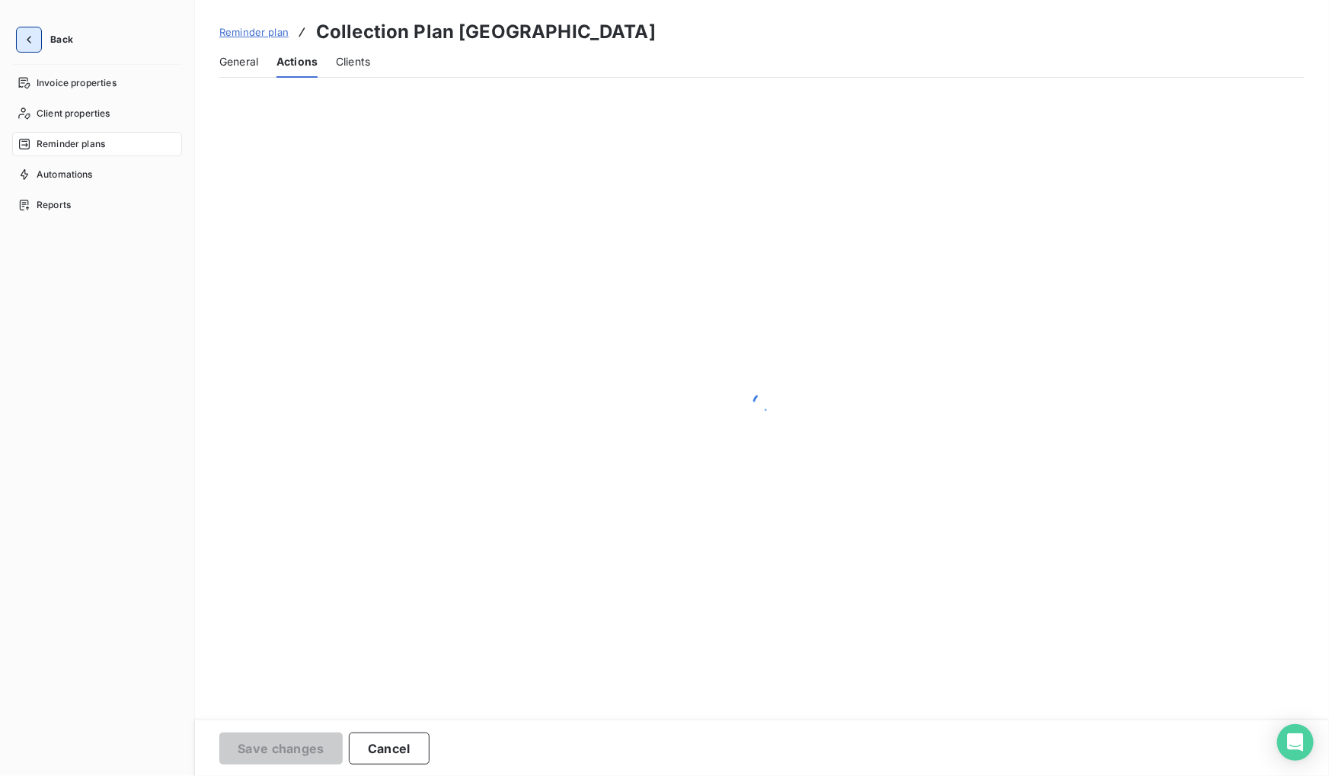
scroll to position [0, 0]
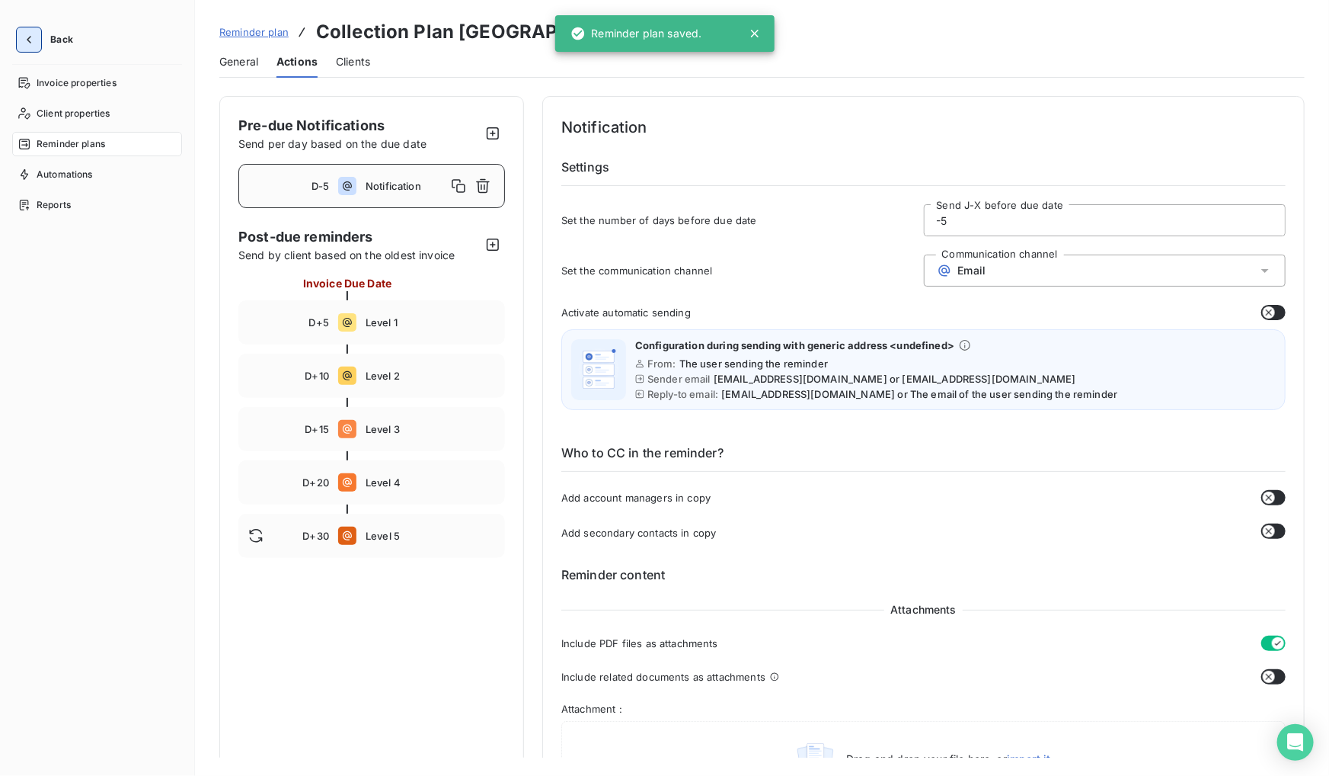
click at [27, 37] on icon "button" at bounding box center [28, 39] width 15 height 15
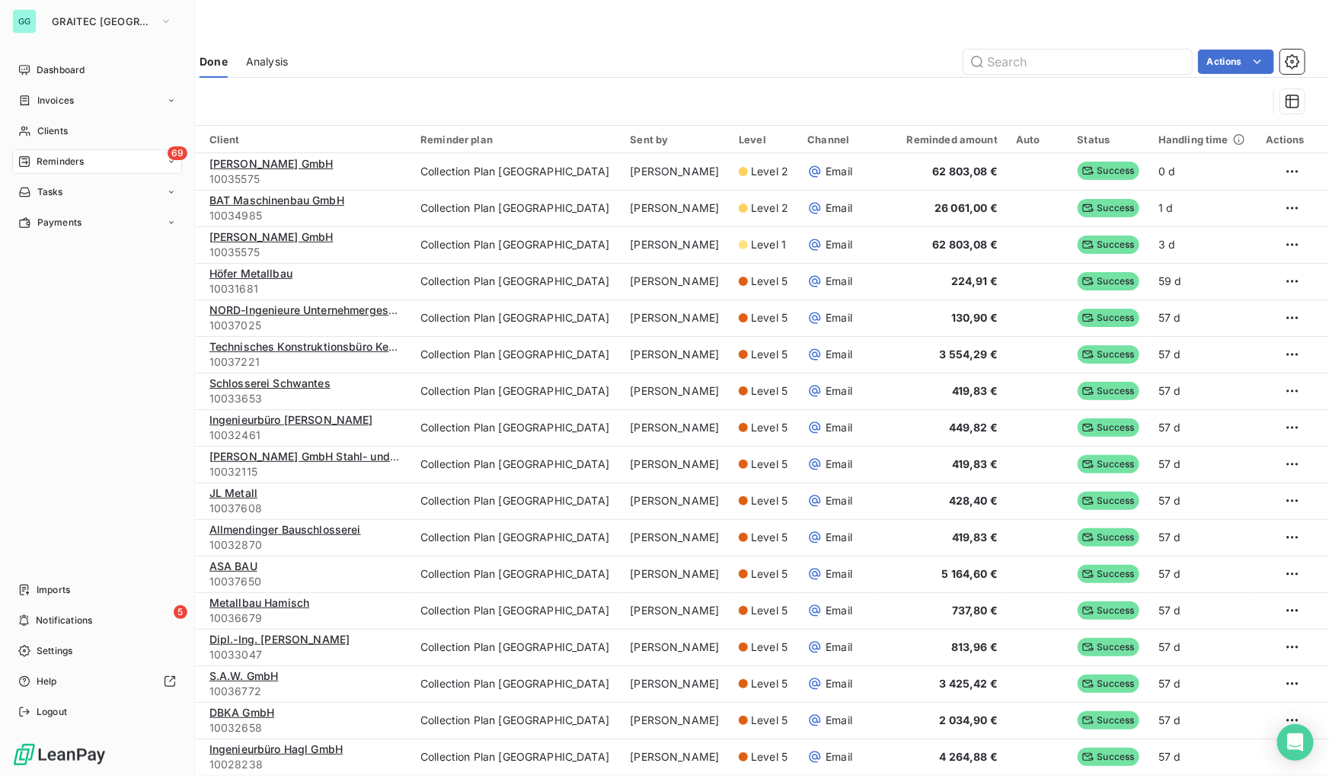
click at [55, 157] on span "Reminders" at bounding box center [60, 162] width 47 height 14
click at [85, 155] on div "69 Reminders" at bounding box center [97, 161] width 170 height 24
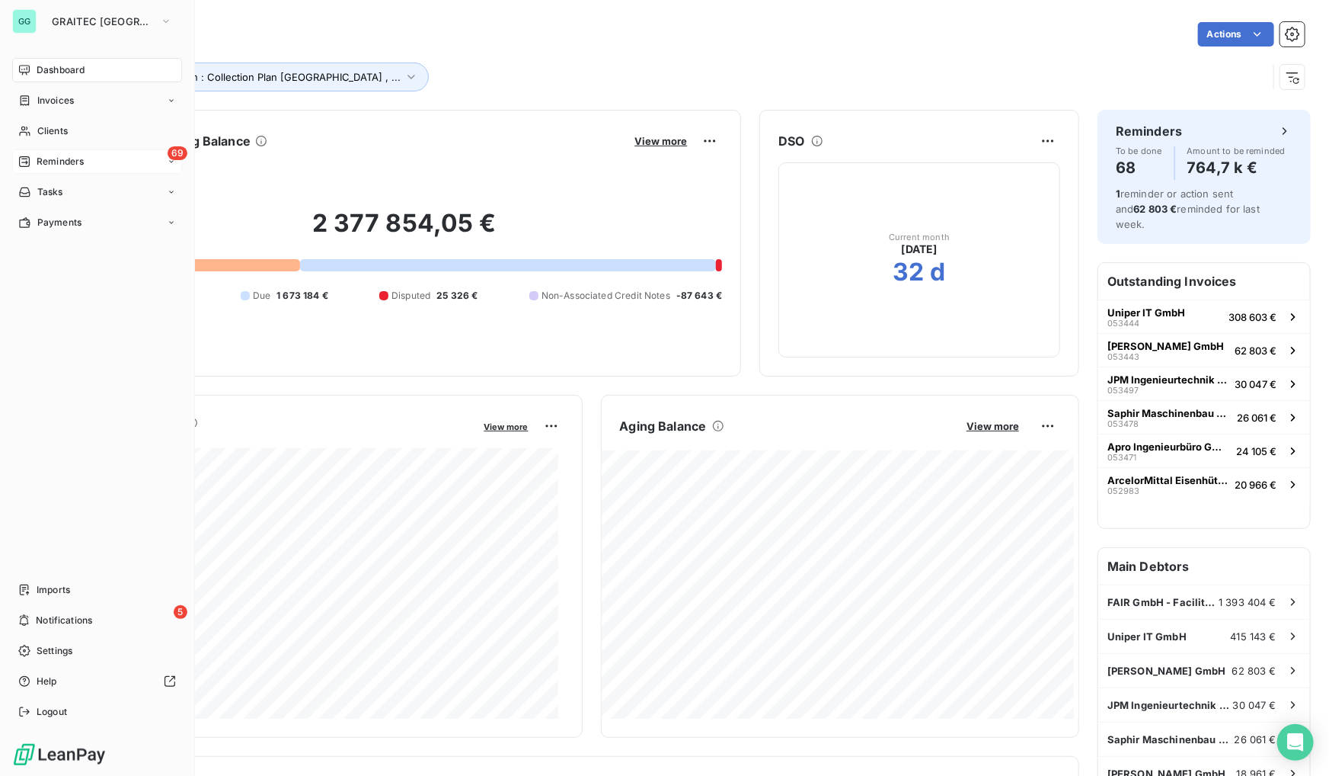
drag, startPoint x: 78, startPoint y: 162, endPoint x: 173, endPoint y: 166, distance: 95.3
click at [78, 162] on span "Reminders" at bounding box center [60, 162] width 47 height 14
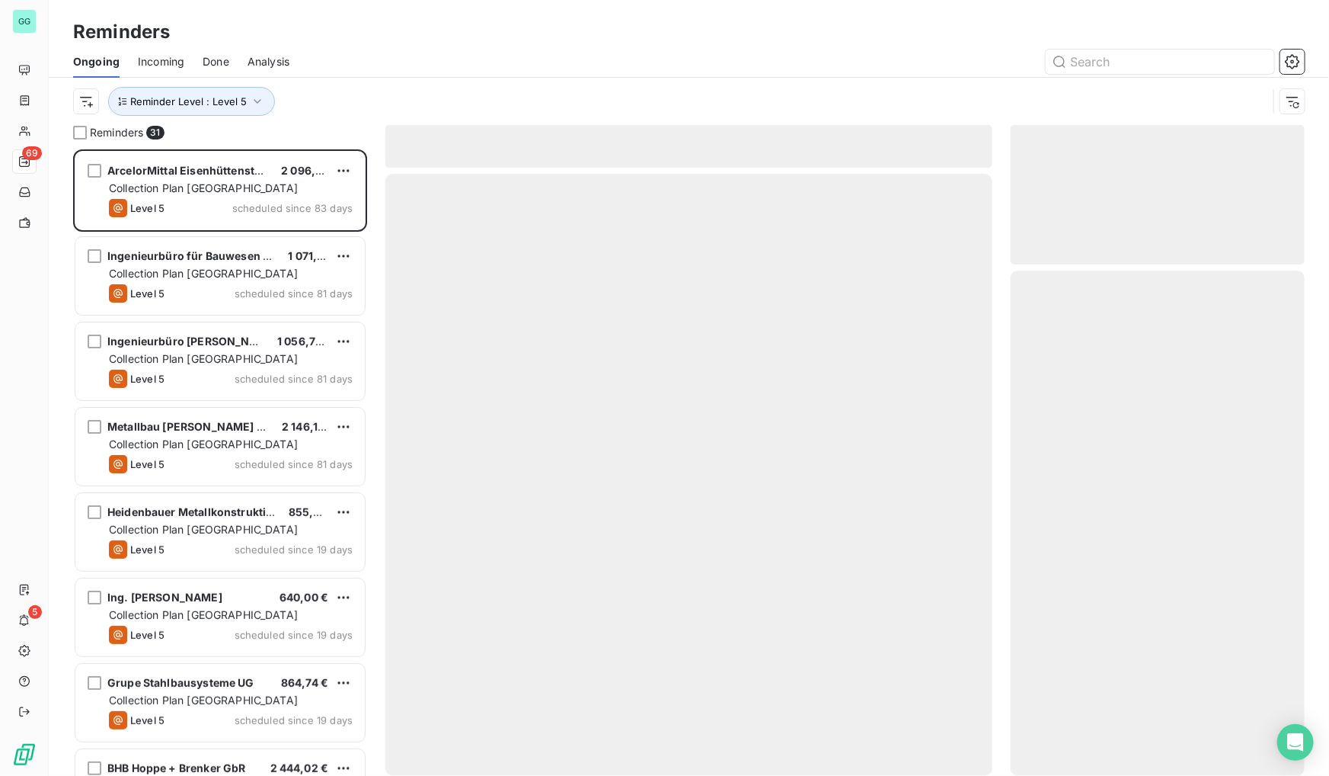
scroll to position [616, 283]
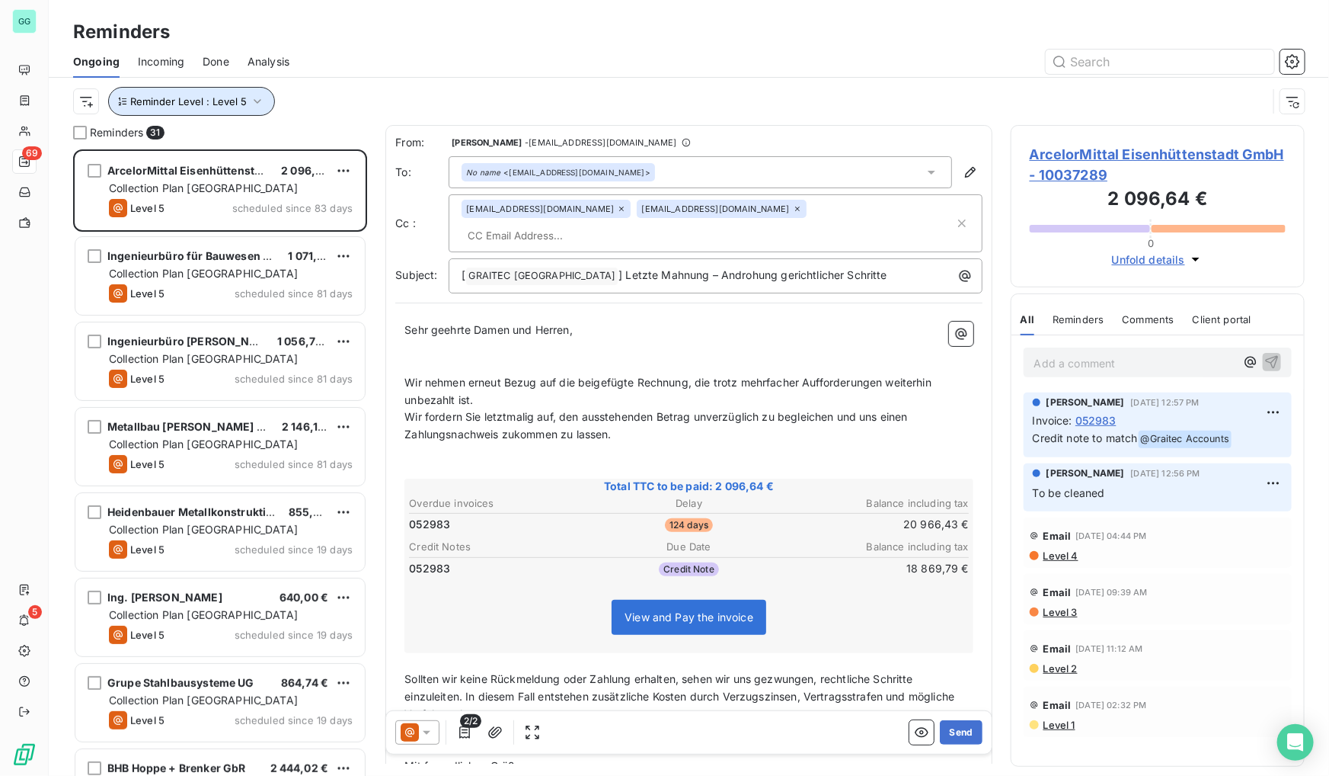
click at [241, 94] on button "Reminder Level : Level 5" at bounding box center [191, 101] width 167 height 29
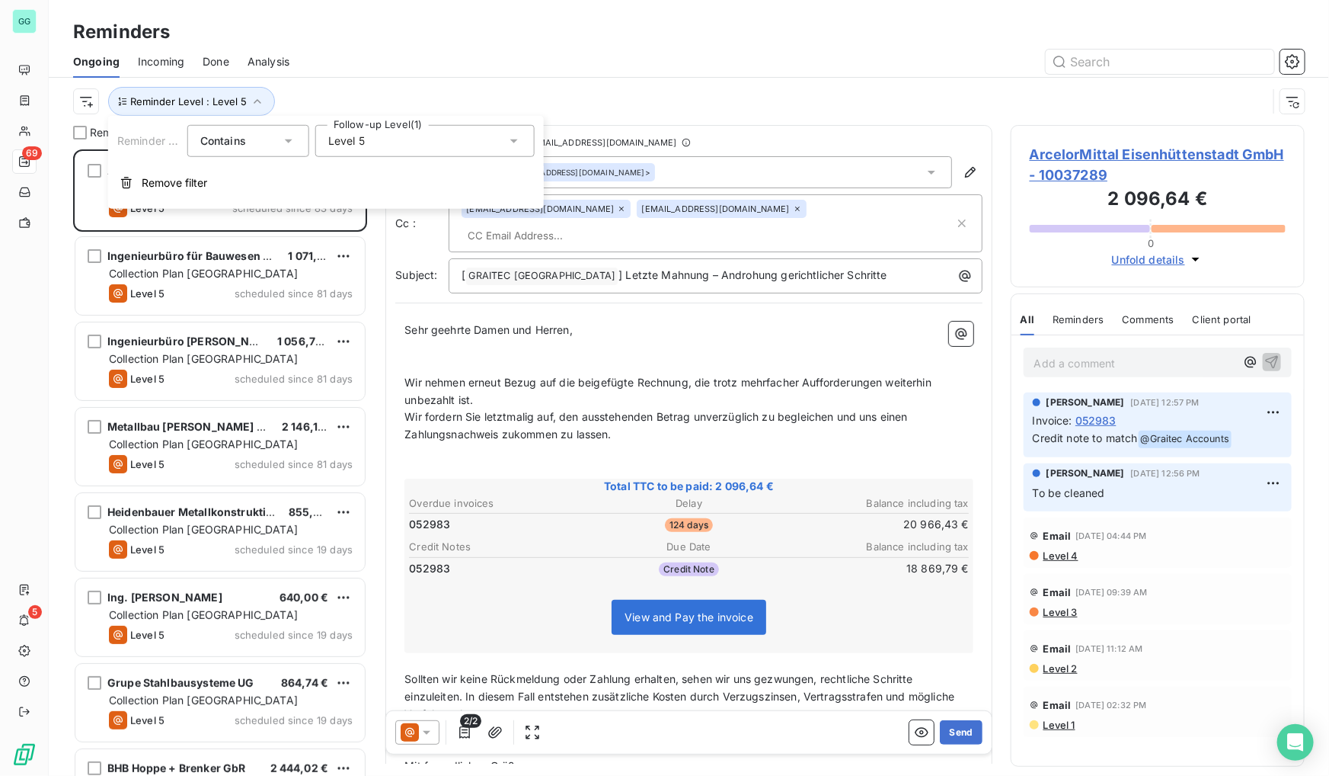
click at [423, 148] on div "Level 5" at bounding box center [424, 141] width 219 height 32
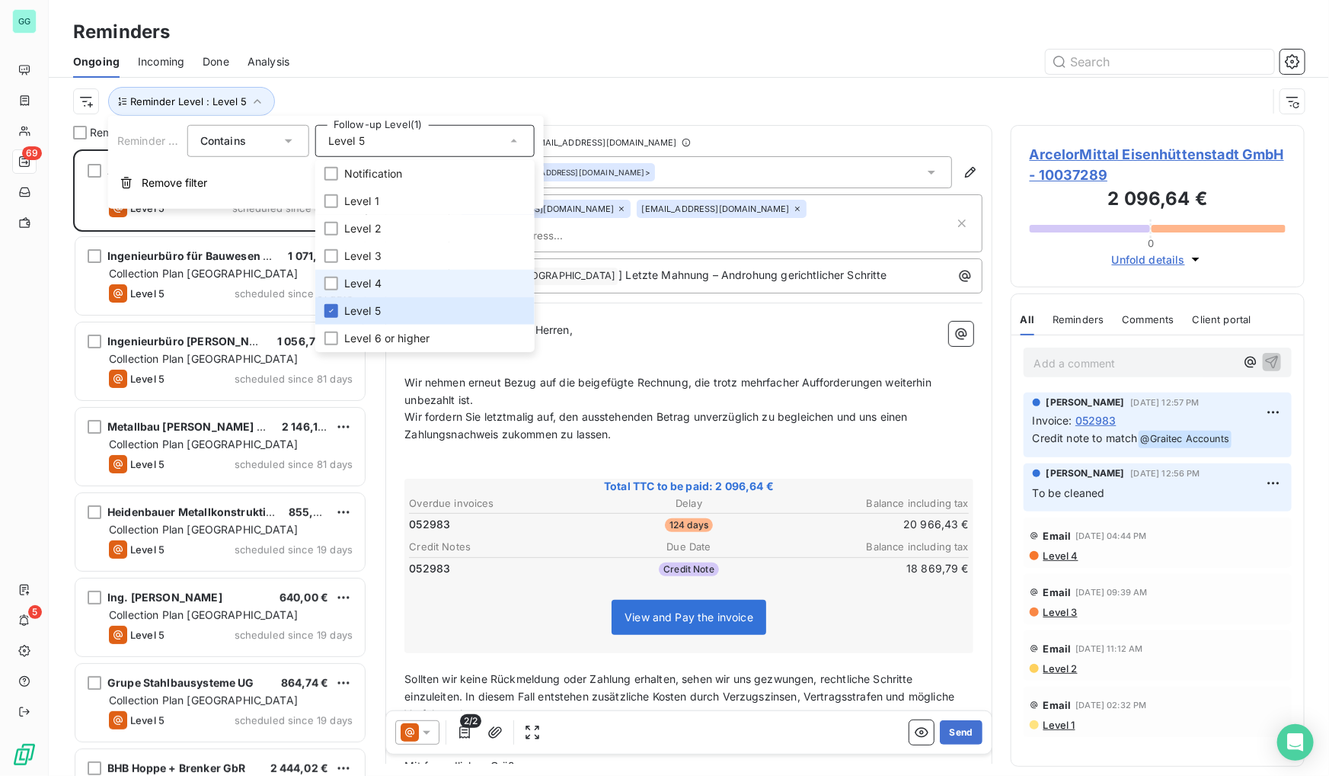
click at [340, 284] on li "Level 4" at bounding box center [424, 283] width 219 height 27
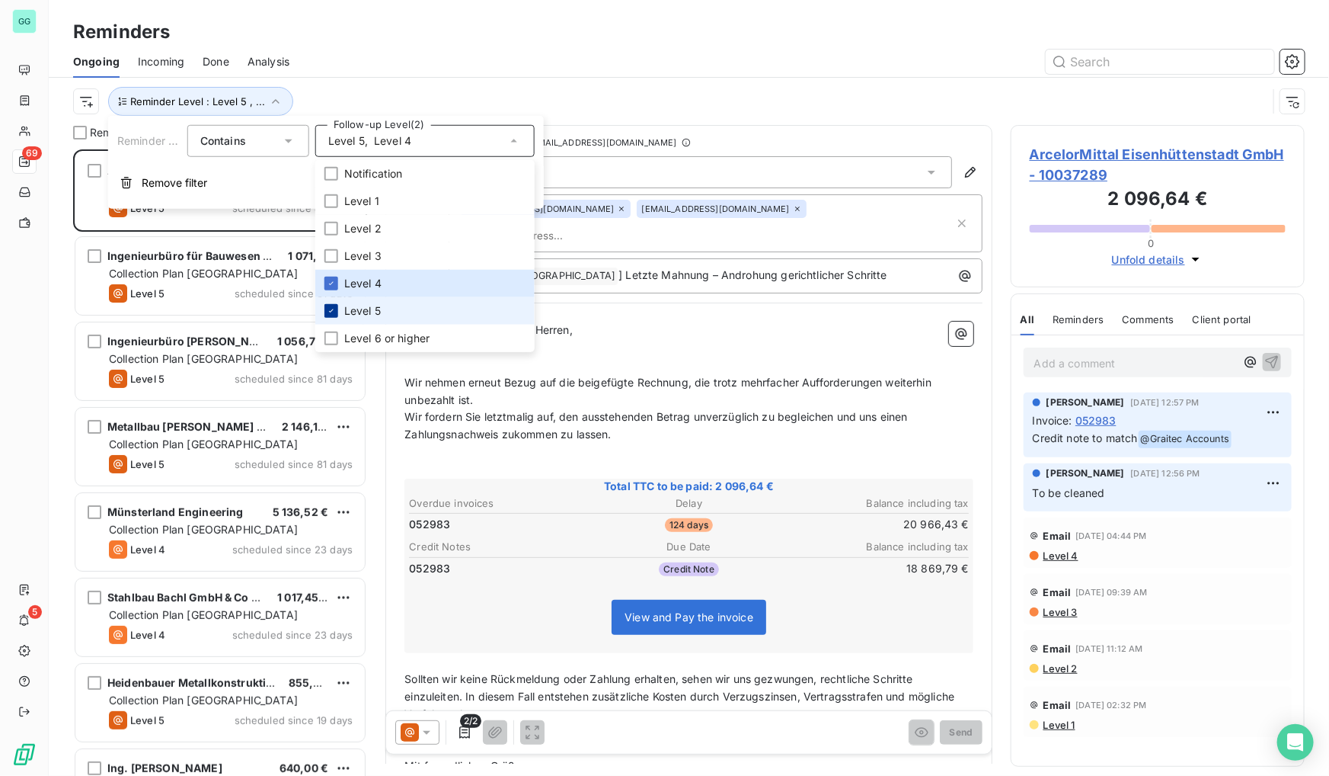
click at [327, 311] on icon at bounding box center [331, 310] width 9 height 9
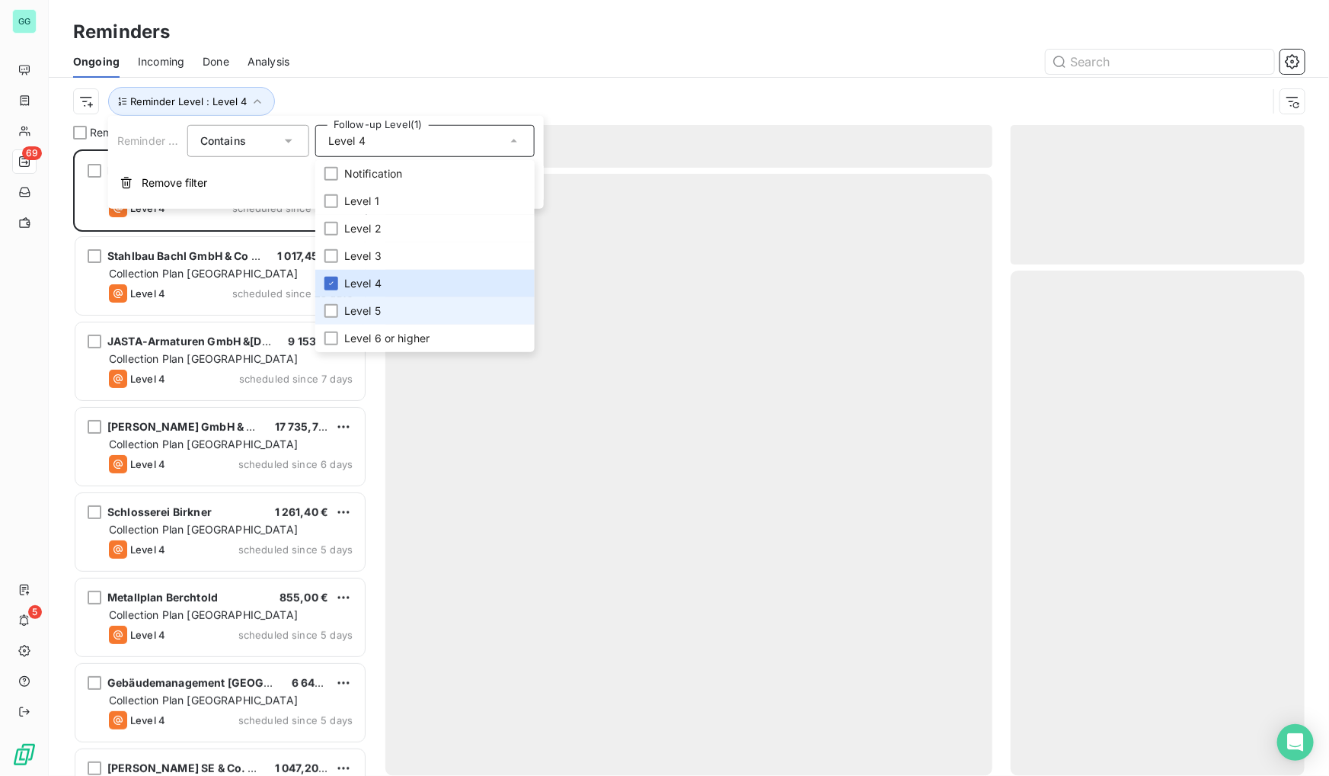
scroll to position [616, 283]
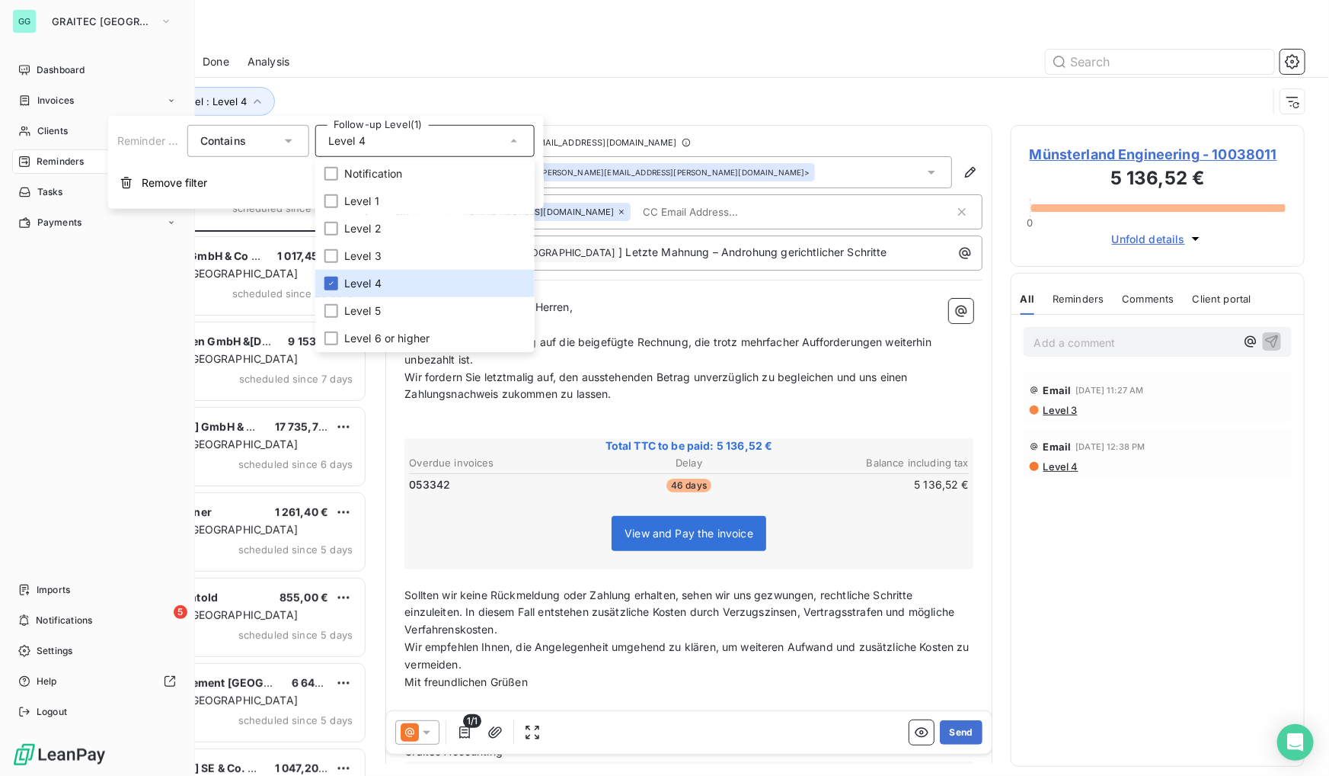
click at [0, 490] on div "GG GRAITEC GERMANY Dashboard Invoices Clients 69 Reminders Tasks Payments Impor…" at bounding box center [97, 388] width 195 height 776
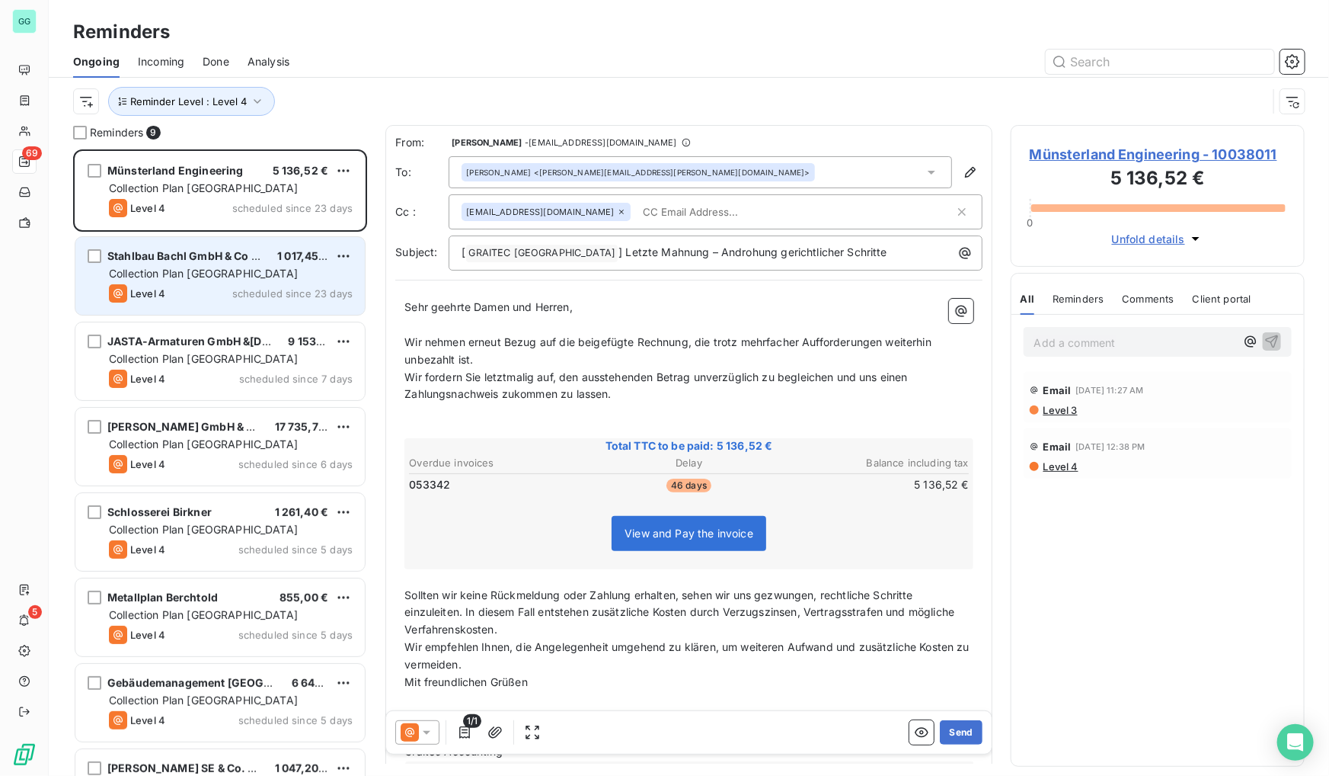
click at [211, 269] on span "Collection Plan [GEOGRAPHIC_DATA]" at bounding box center [203, 273] width 189 height 13
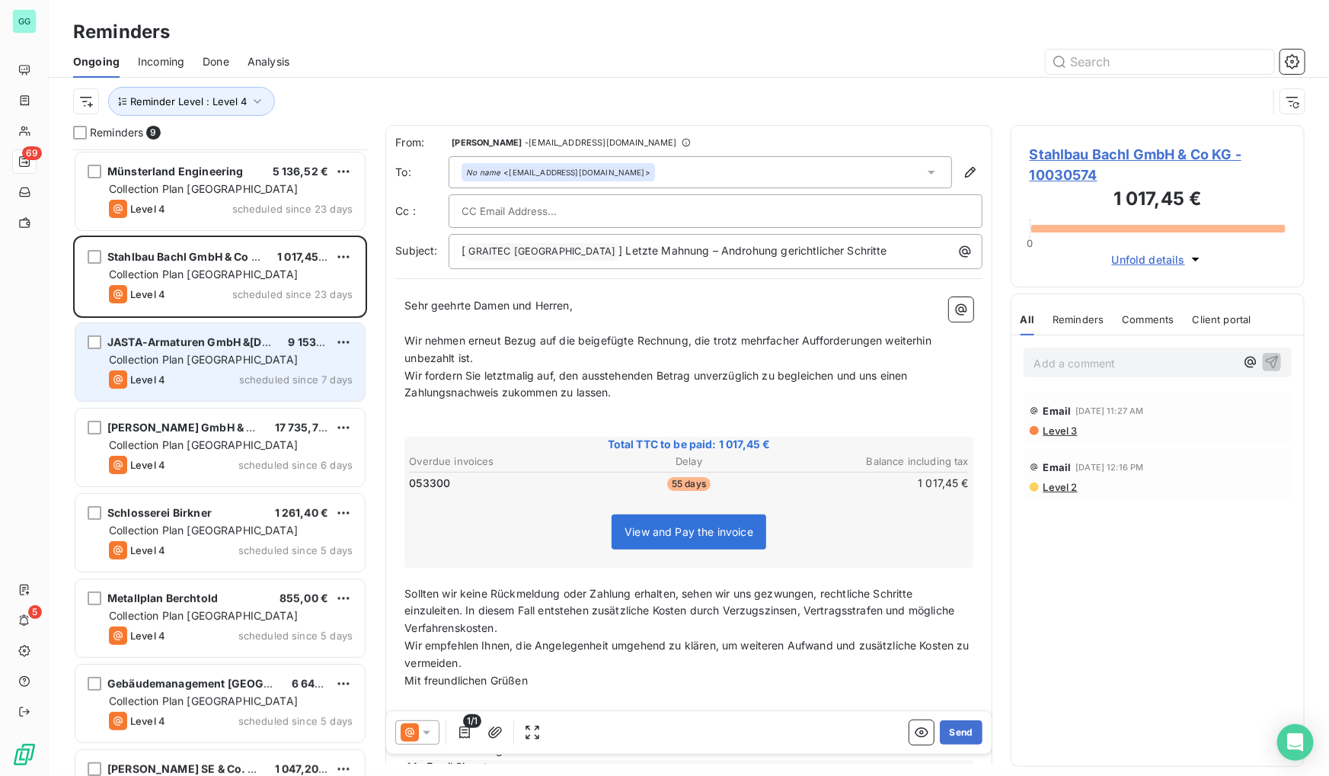
scroll to position [142, 0]
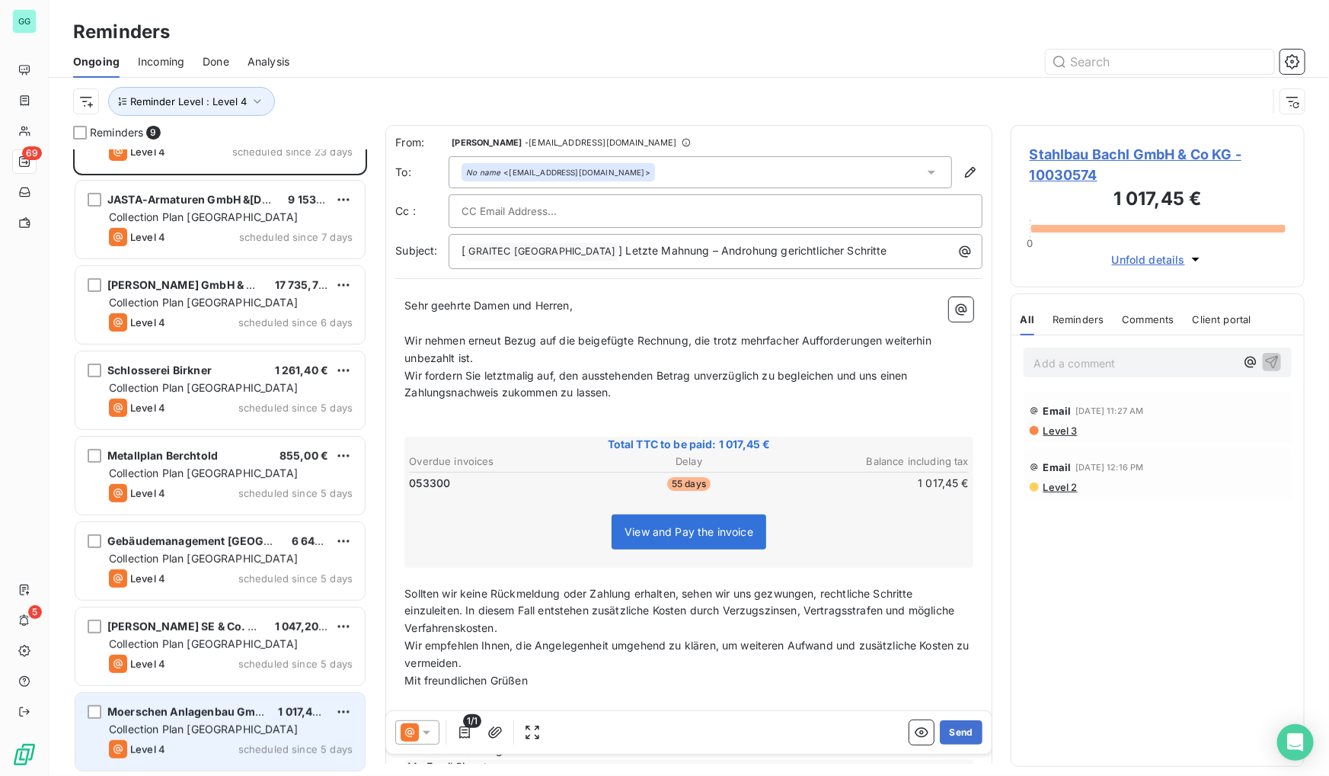
click at [192, 746] on div "Level 4 scheduled since 5 days" at bounding box center [231, 749] width 244 height 18
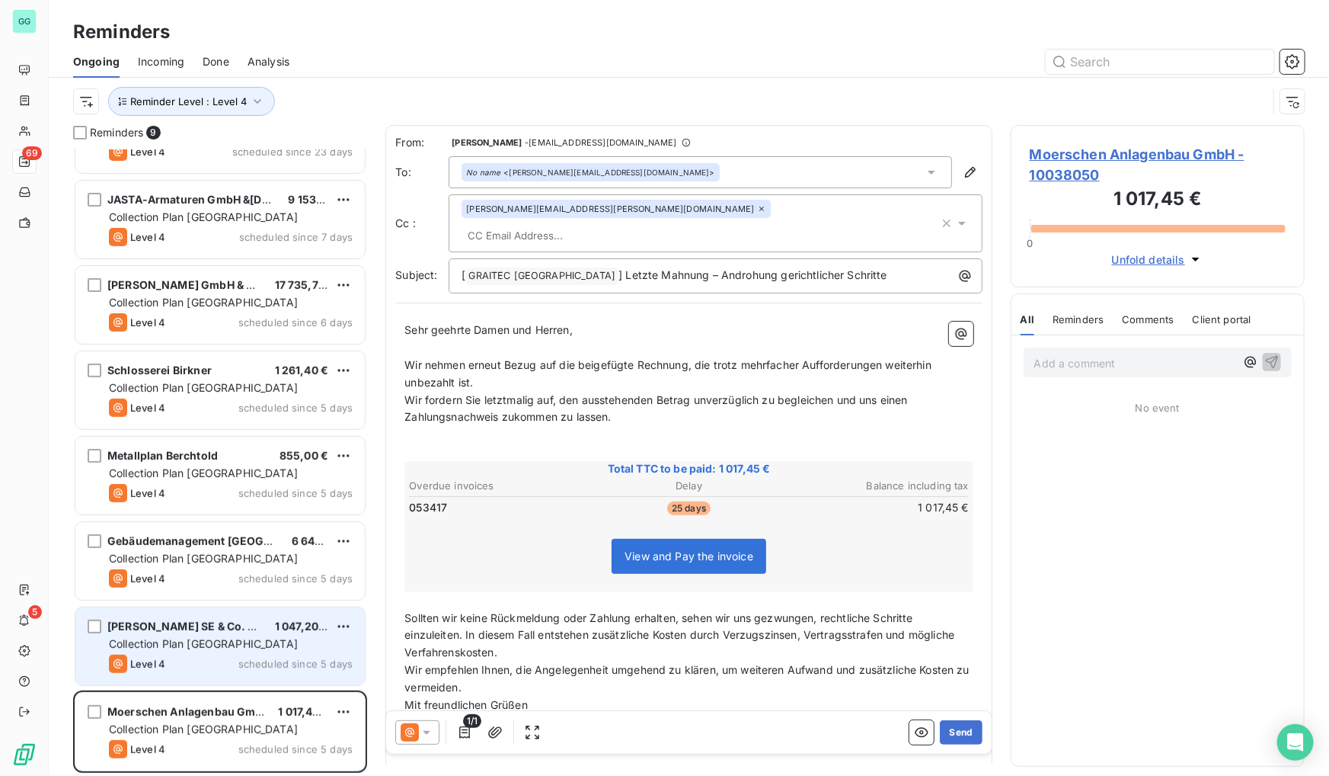
click at [203, 642] on span "Collection Plan [GEOGRAPHIC_DATA]" at bounding box center [203, 643] width 189 height 13
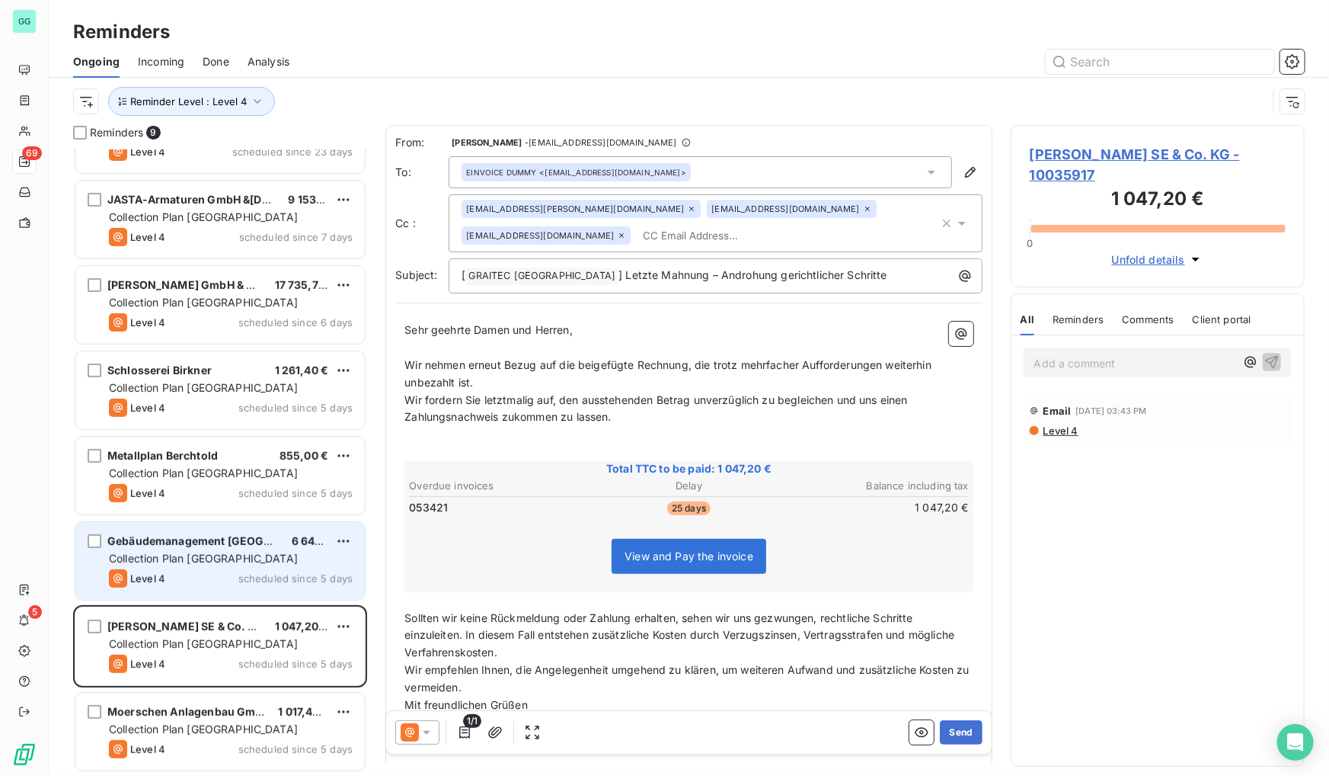
click at [199, 563] on span "Collection Plan [GEOGRAPHIC_DATA]" at bounding box center [203, 558] width 189 height 13
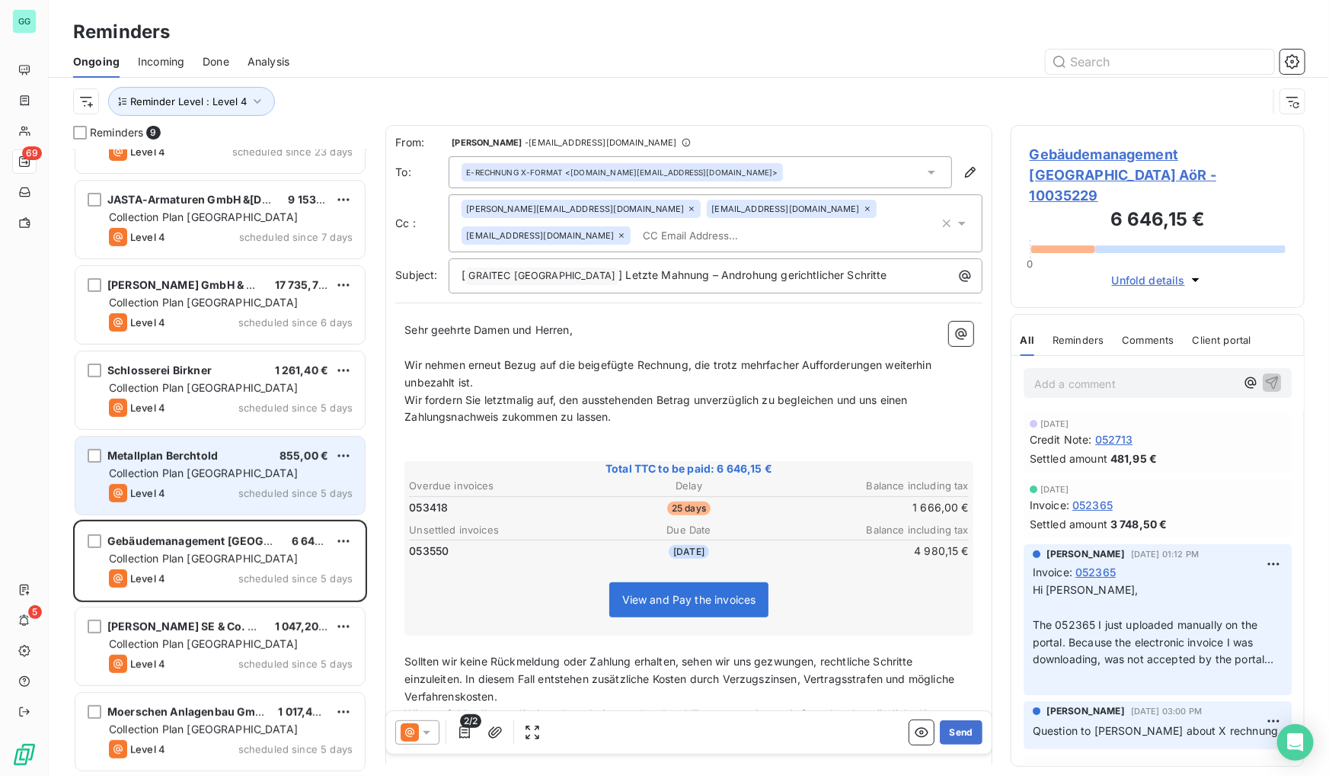
click at [202, 482] on div "Metallplan Berchtold 855,00 € Collection Plan Germany Level 4 scheduled since 5…" at bounding box center [219, 476] width 289 height 78
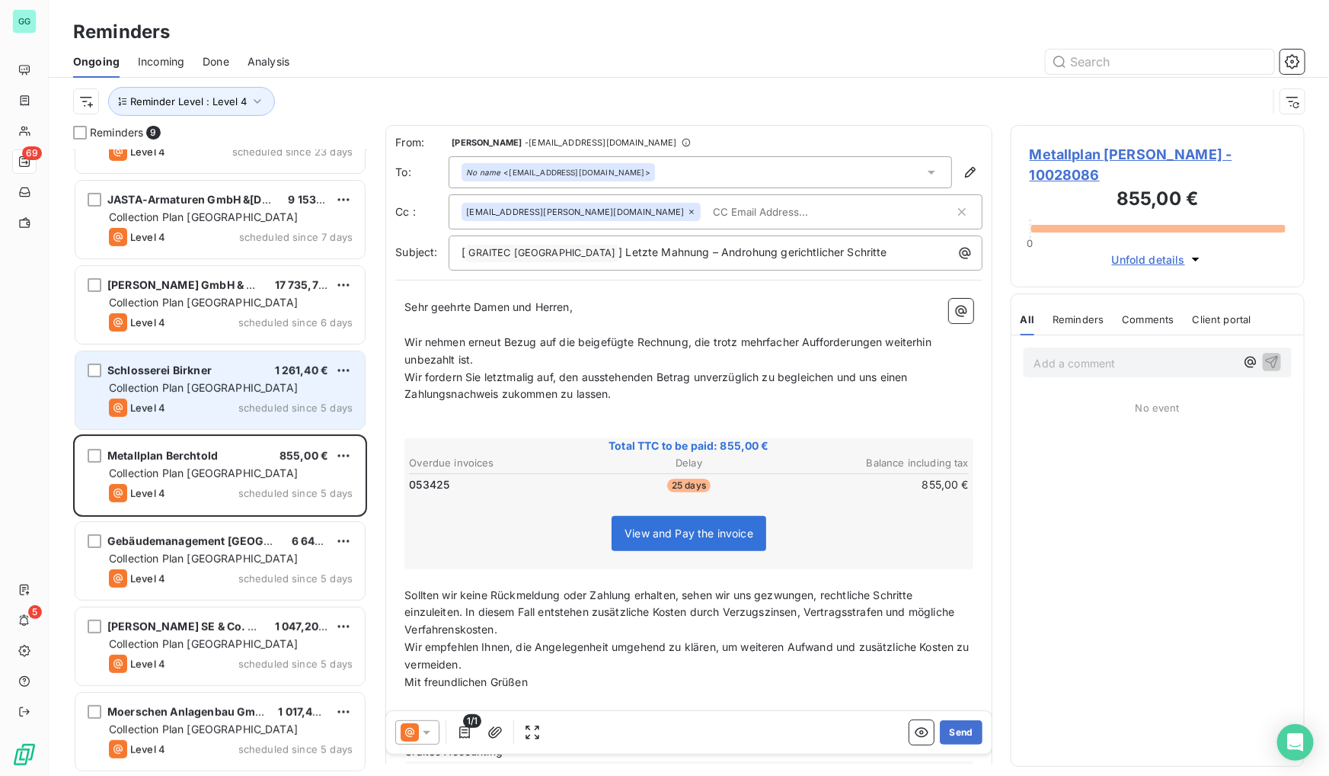
drag, startPoint x: 213, startPoint y: 412, endPoint x: 220, endPoint y: 398, distance: 15.3
click at [213, 411] on div "Level 4 scheduled since 5 days" at bounding box center [231, 407] width 244 height 18
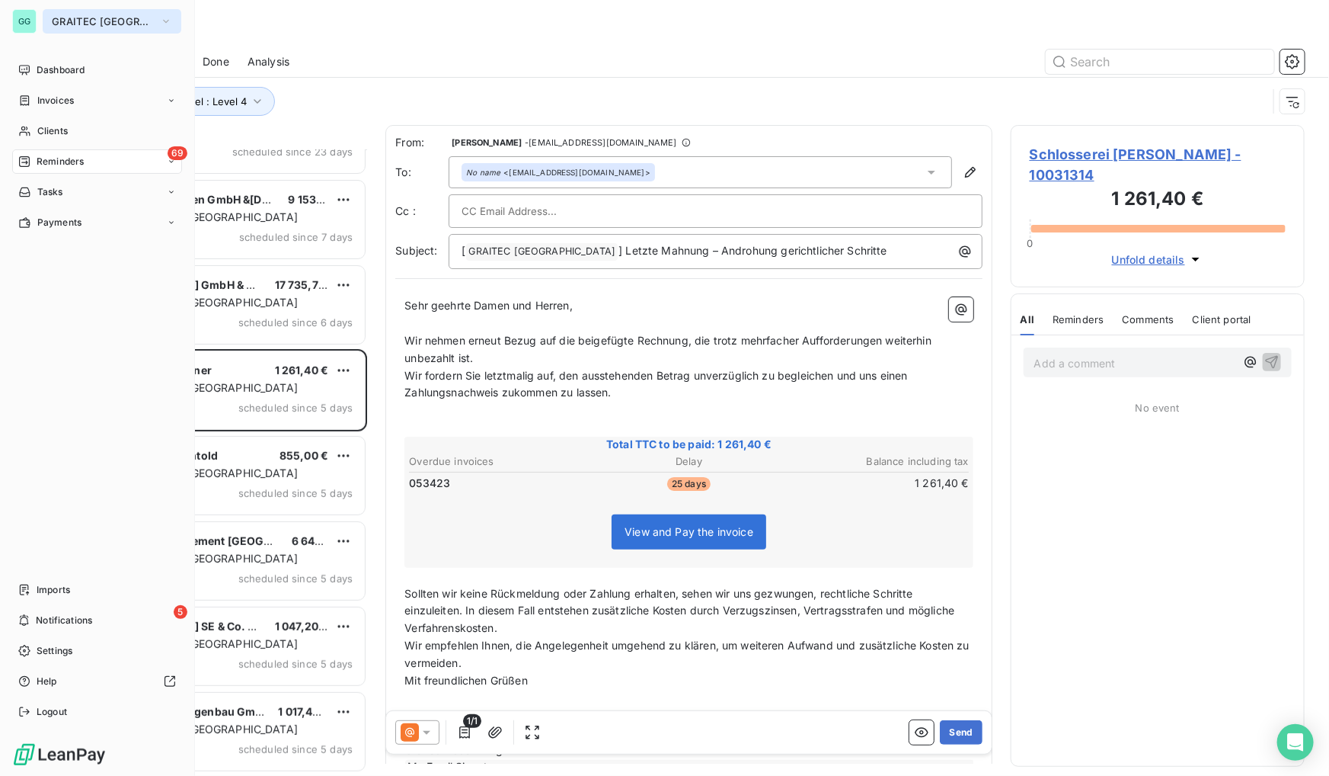
click at [90, 10] on button "GRAITEC [GEOGRAPHIC_DATA]" at bounding box center [112, 21] width 139 height 24
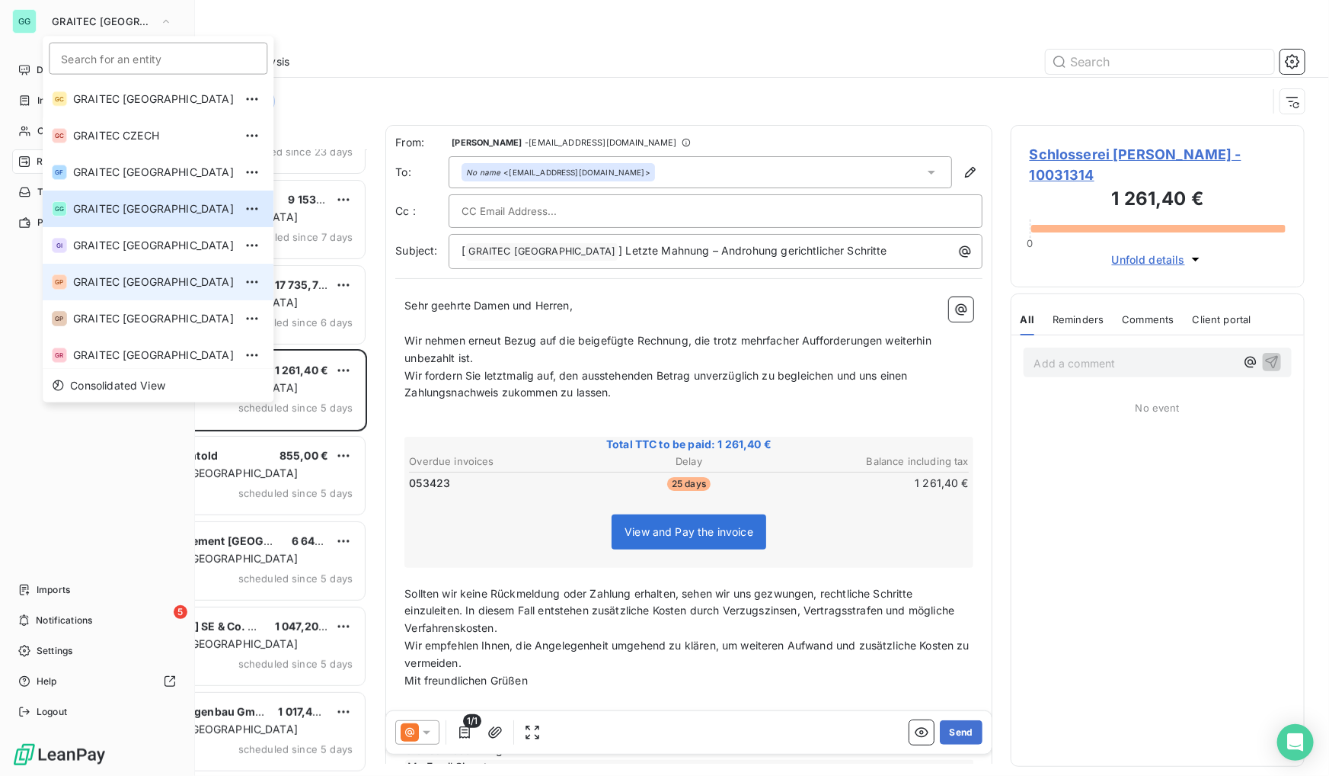
scroll to position [151, 0]
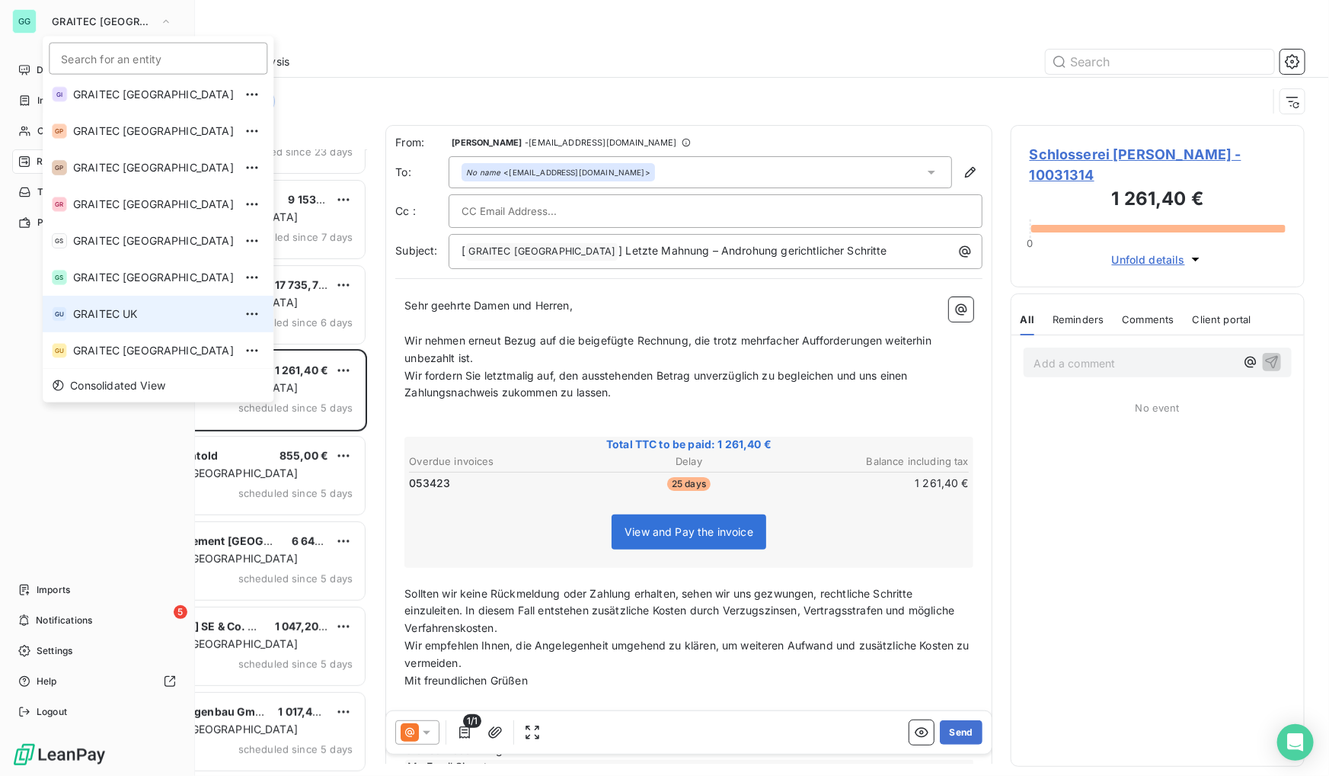
click at [130, 316] on span "GRAITEC UK" at bounding box center [153, 313] width 161 height 15
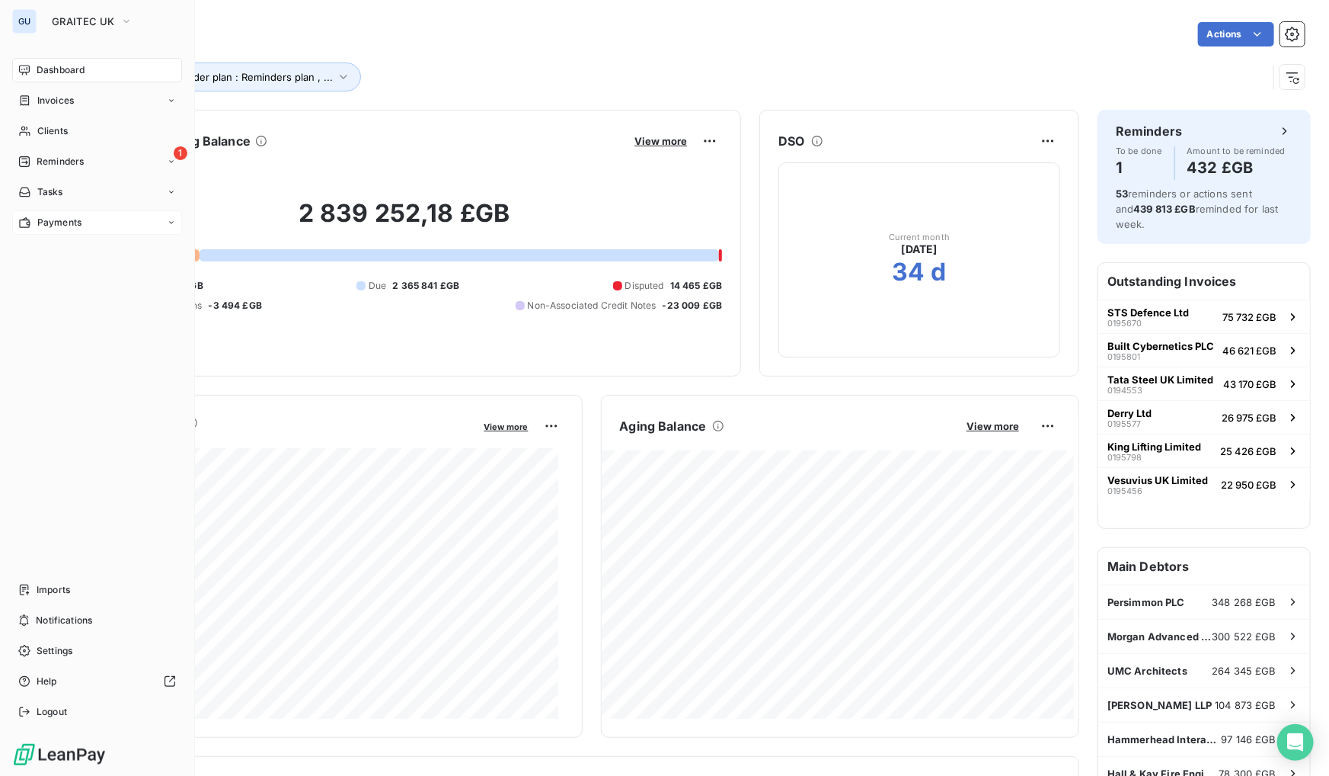
click at [72, 229] on span "Payments" at bounding box center [59, 223] width 44 height 14
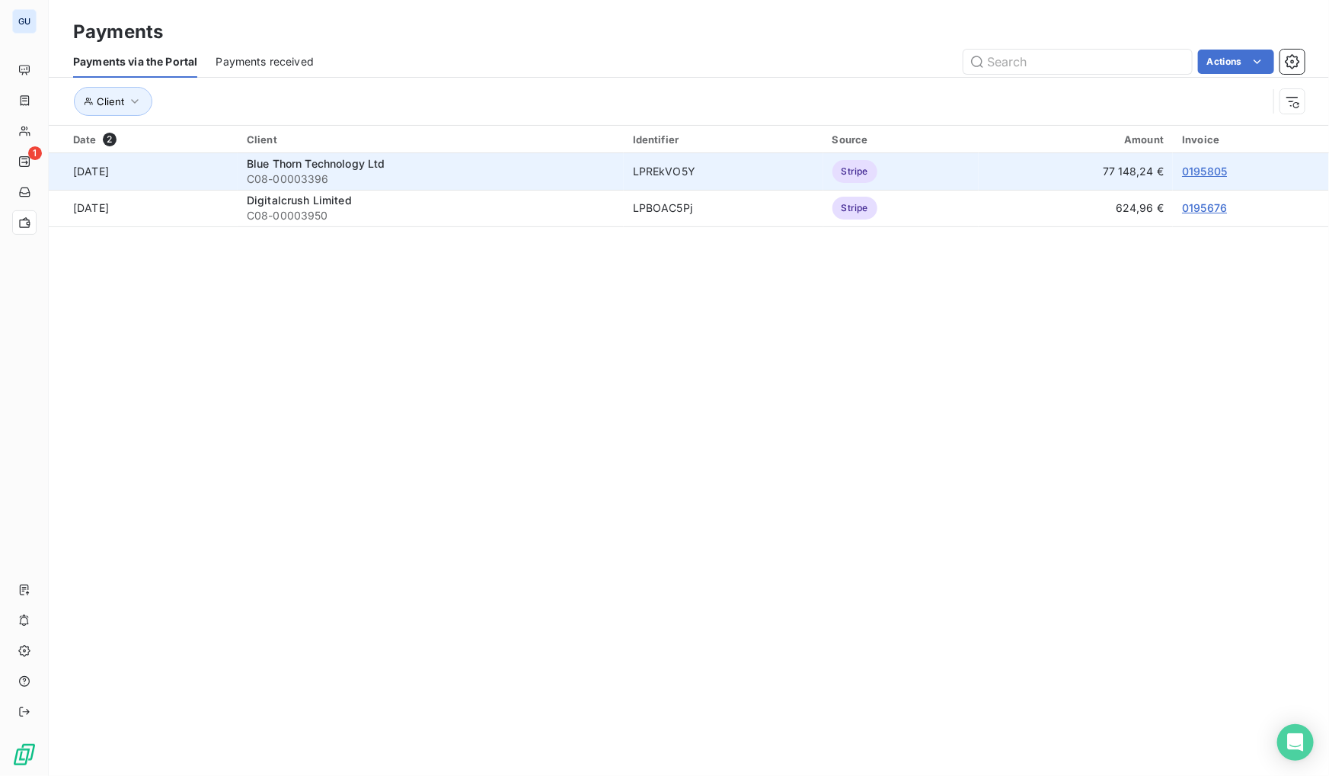
click at [1212, 171] on link "0195805" at bounding box center [1204, 171] width 45 height 13
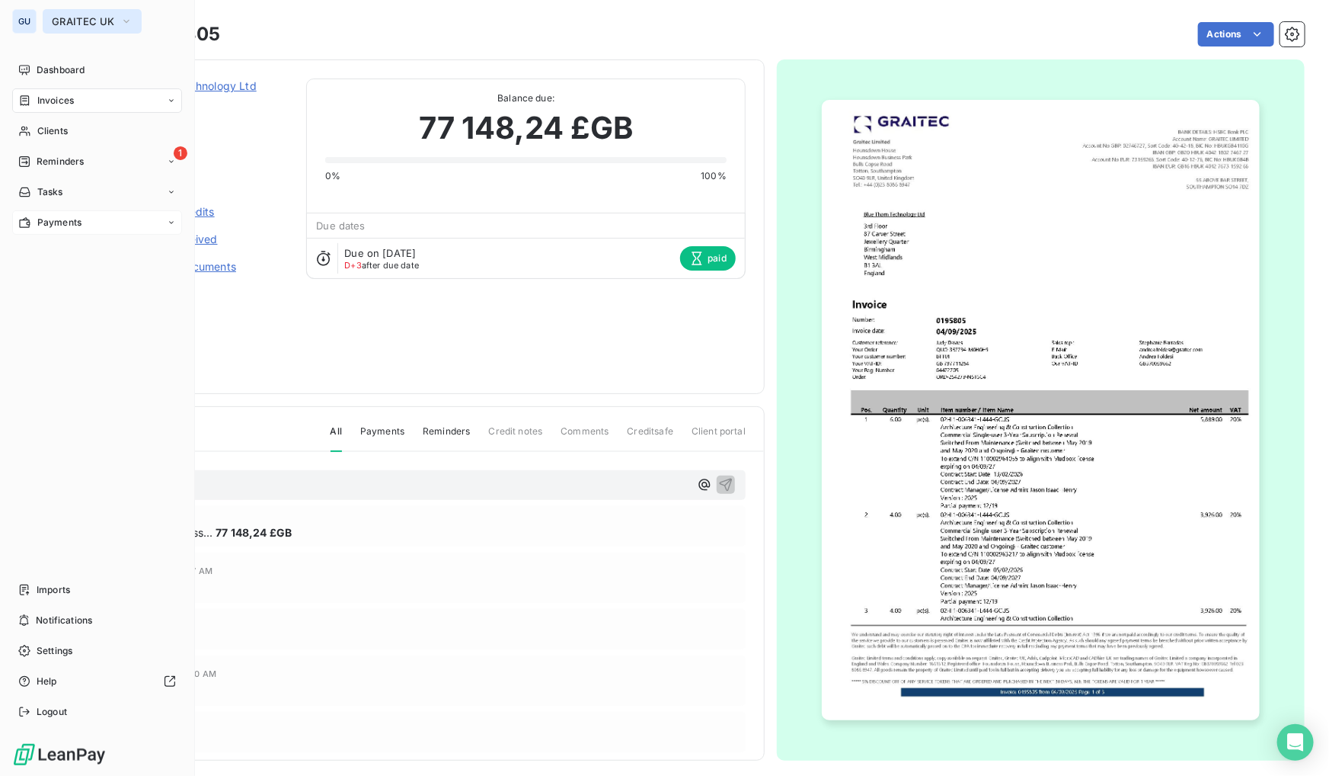
click at [49, 13] on button "GRAITEC UK" at bounding box center [92, 21] width 99 height 24
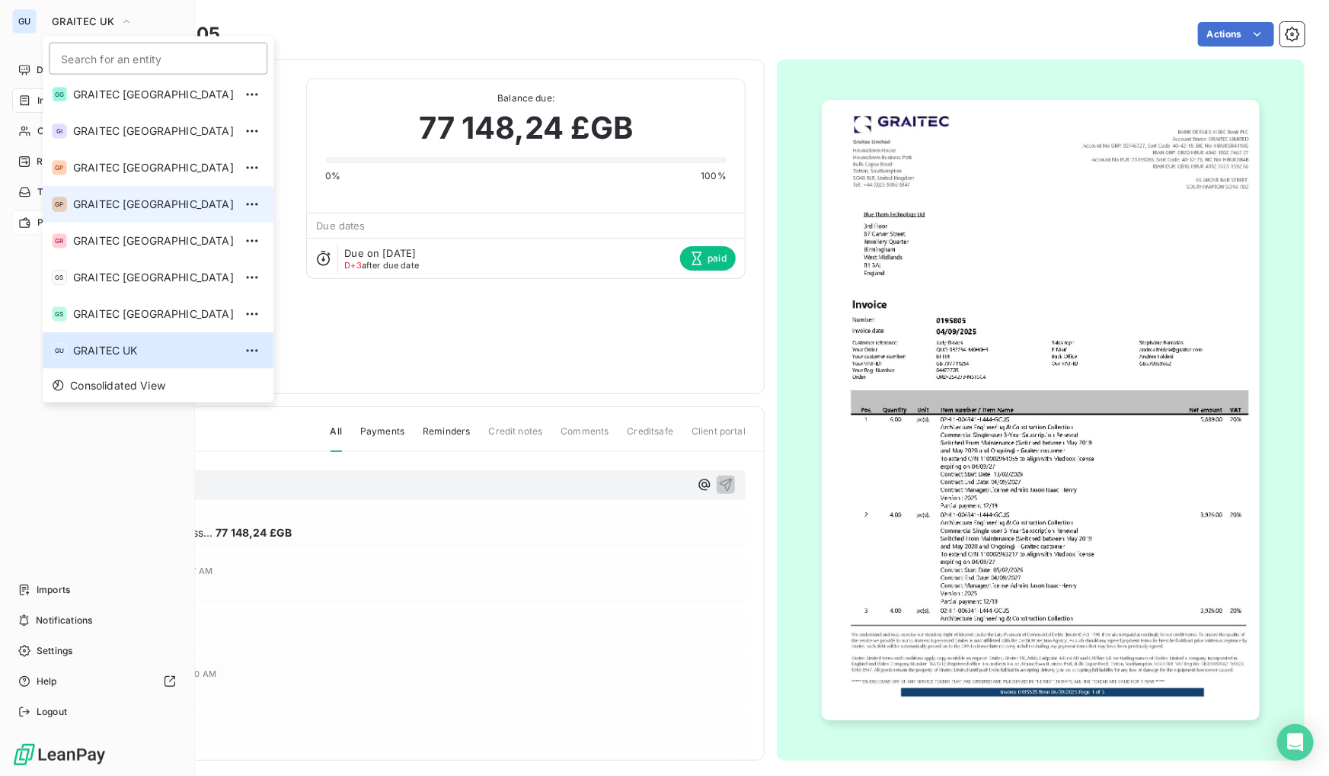
scroll to position [151, 0]
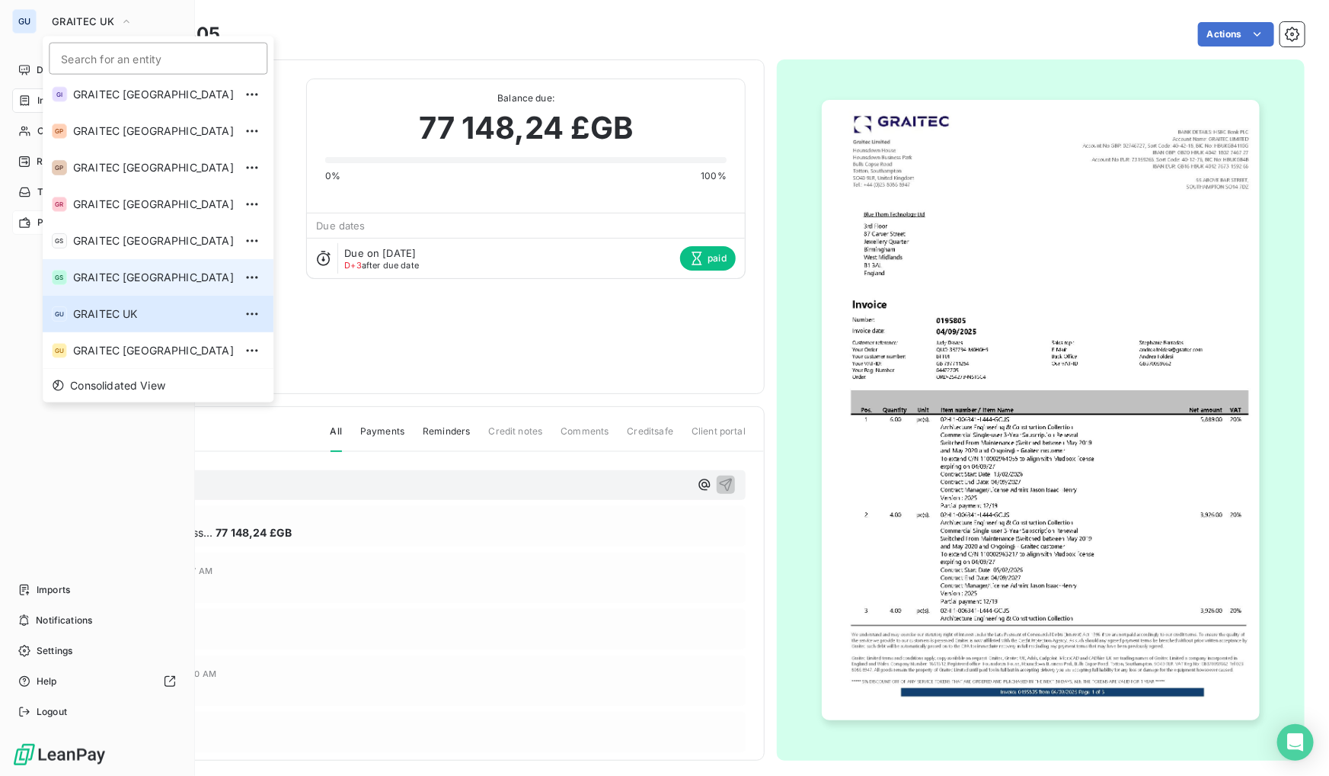
click at [104, 271] on span "GRAITEC [GEOGRAPHIC_DATA]" at bounding box center [153, 277] width 161 height 15
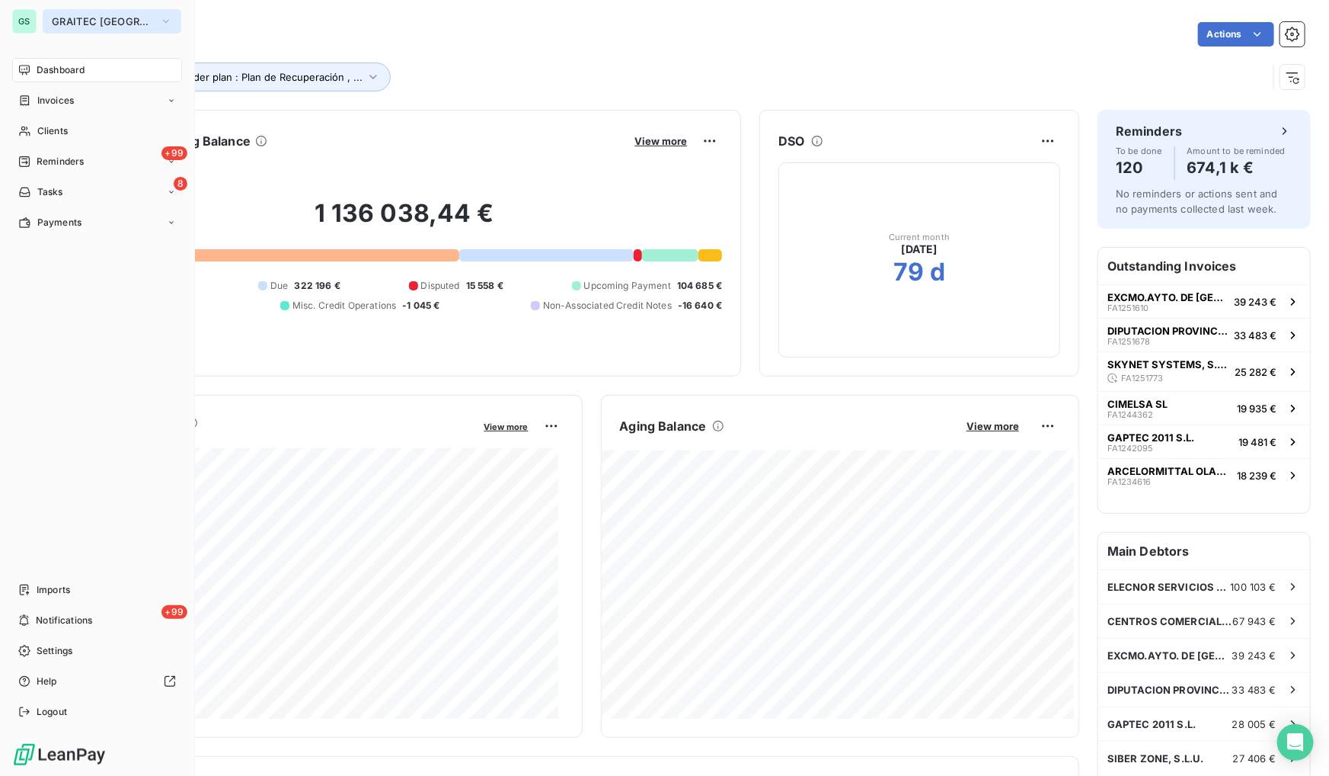
click at [91, 15] on span "GRAITEC [GEOGRAPHIC_DATA]" at bounding box center [103, 21] width 102 height 12
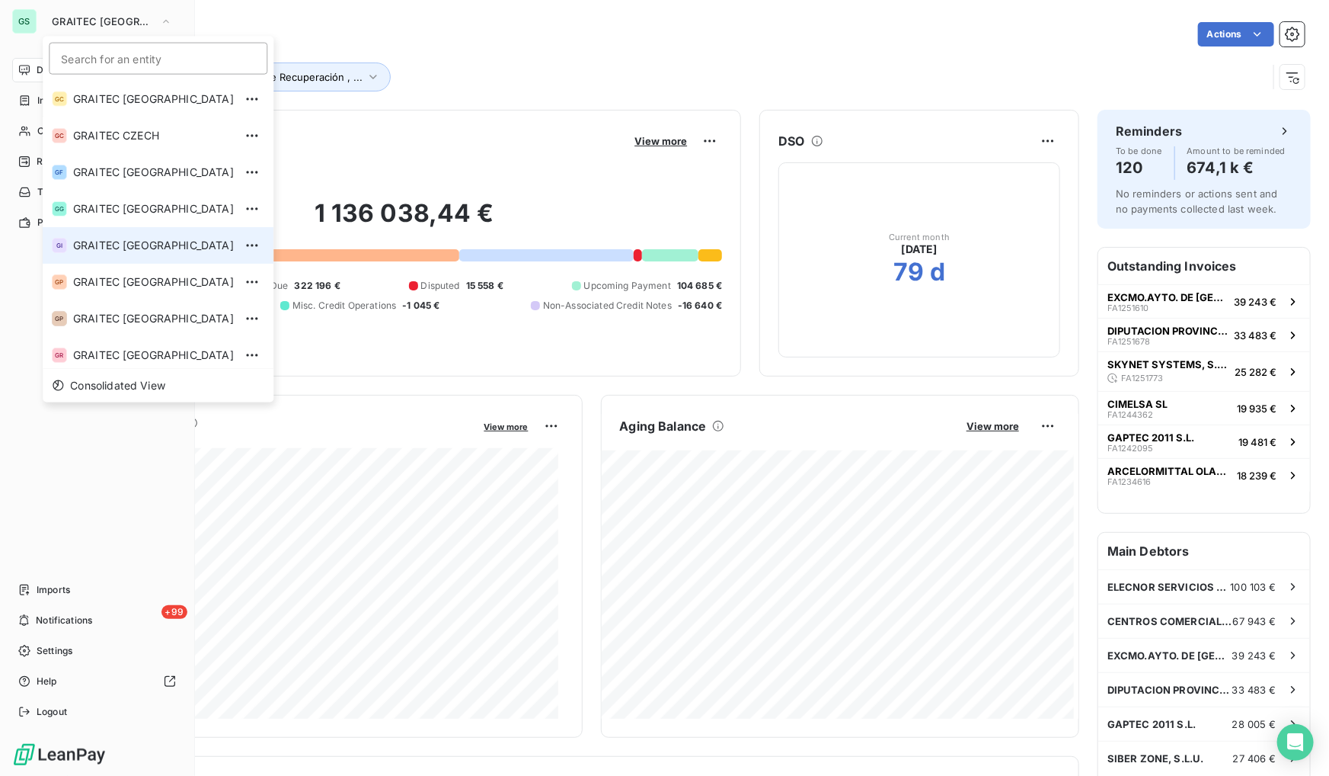
click at [108, 243] on span "GRAITEC [GEOGRAPHIC_DATA]" at bounding box center [153, 245] width 161 height 15
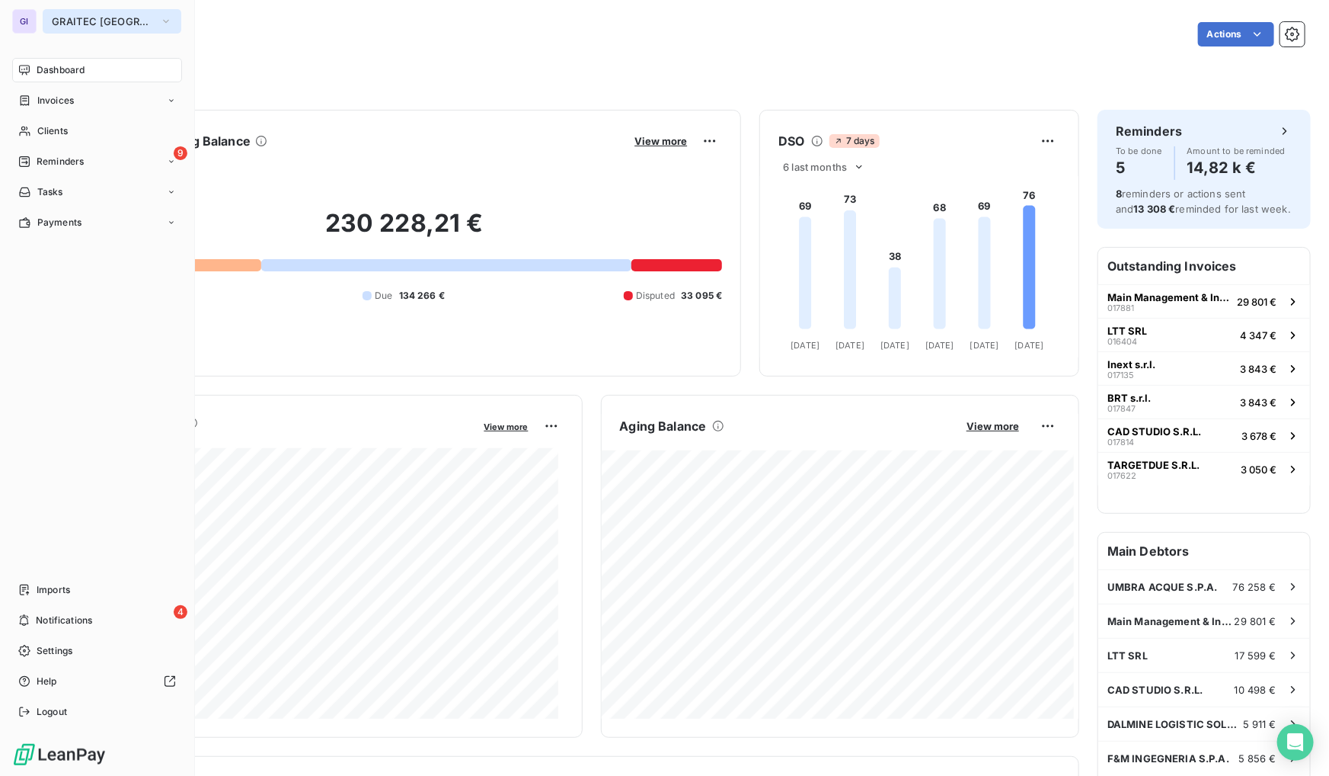
click at [98, 17] on span "GRAITEC [GEOGRAPHIC_DATA]" at bounding box center [103, 21] width 102 height 12
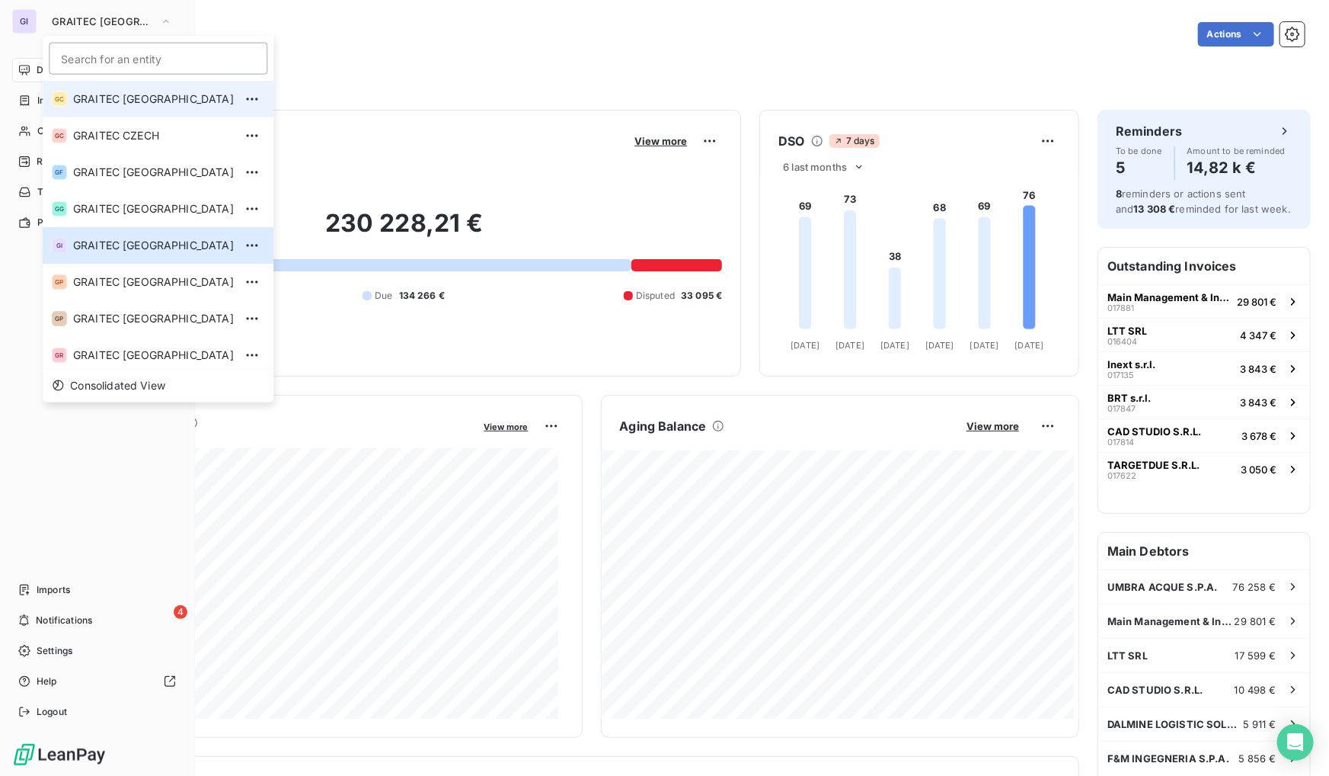
click at [130, 91] on span "GRAITEC [GEOGRAPHIC_DATA]" at bounding box center [153, 98] width 161 height 15
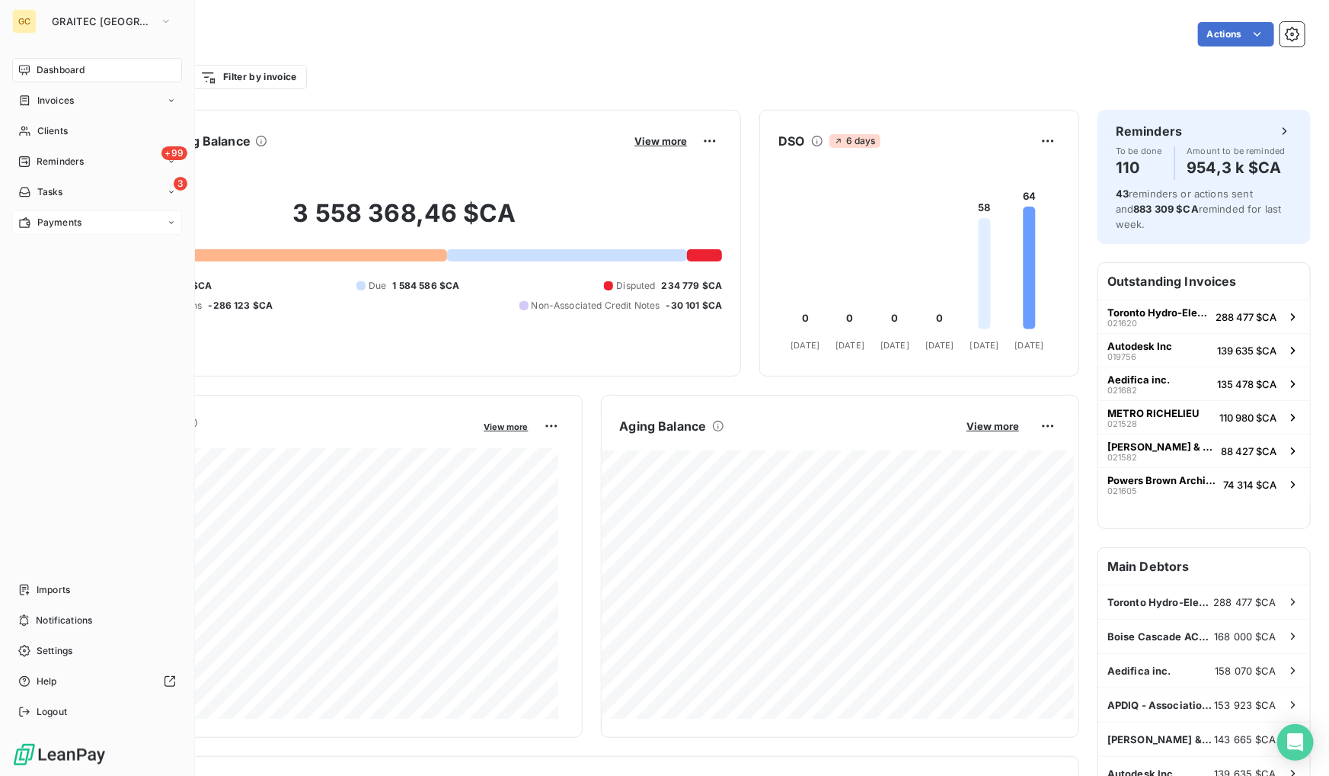
click at [69, 217] on span "Payments" at bounding box center [59, 223] width 44 height 14
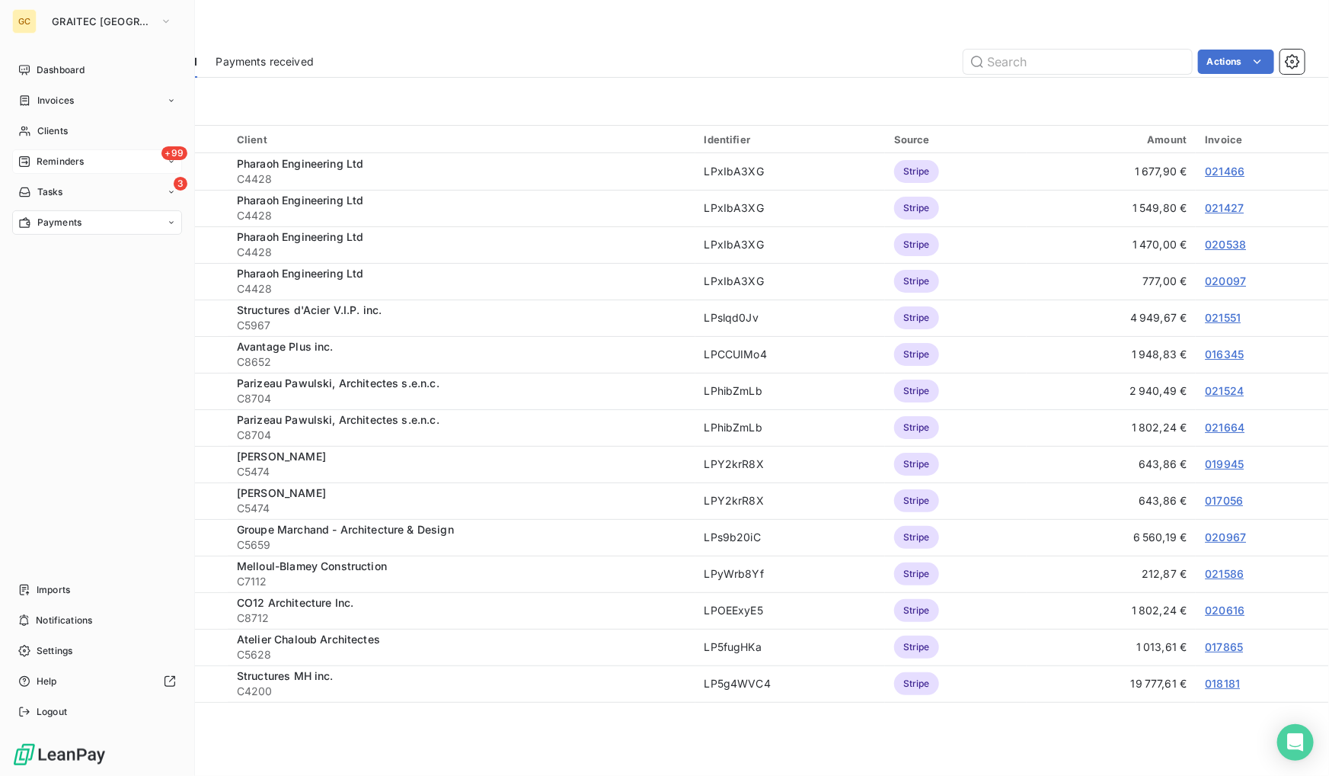
click at [91, 155] on div "+99 Reminders" at bounding box center [97, 161] width 170 height 24
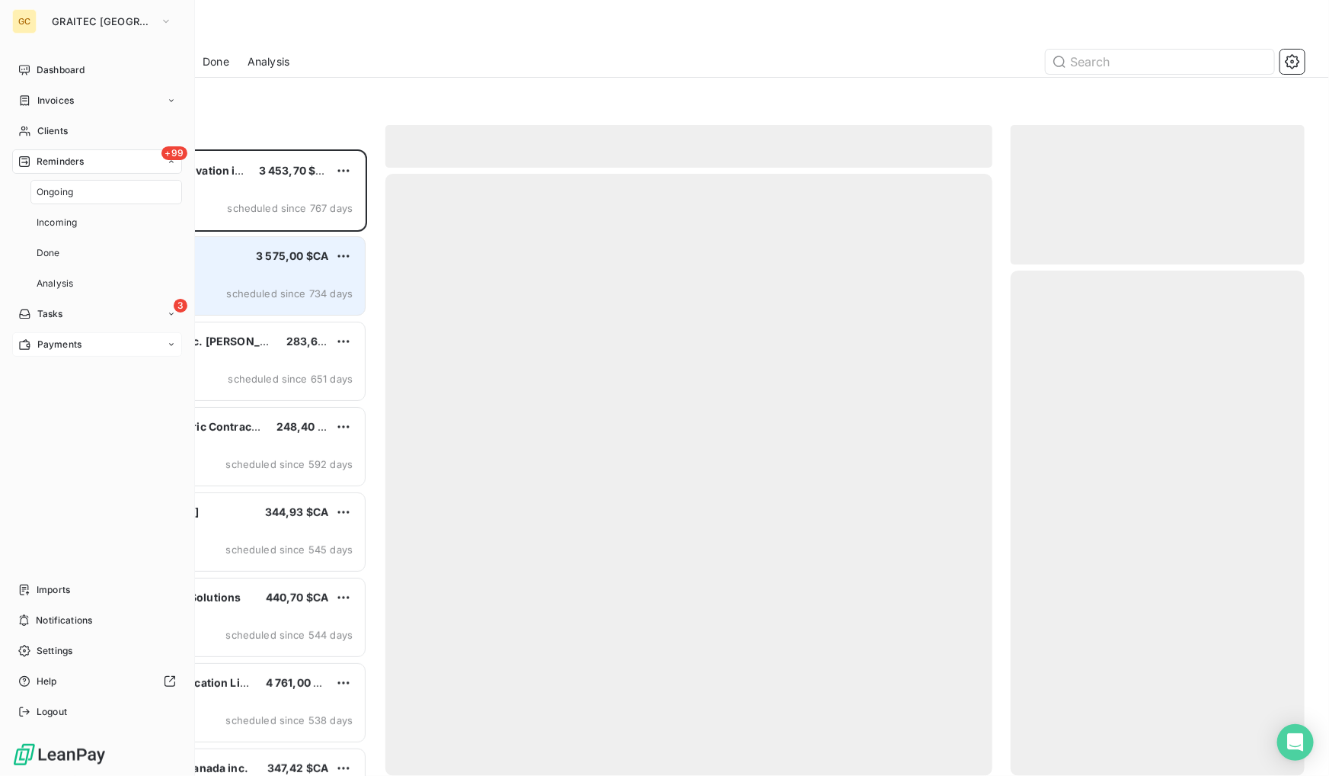
scroll to position [616, 283]
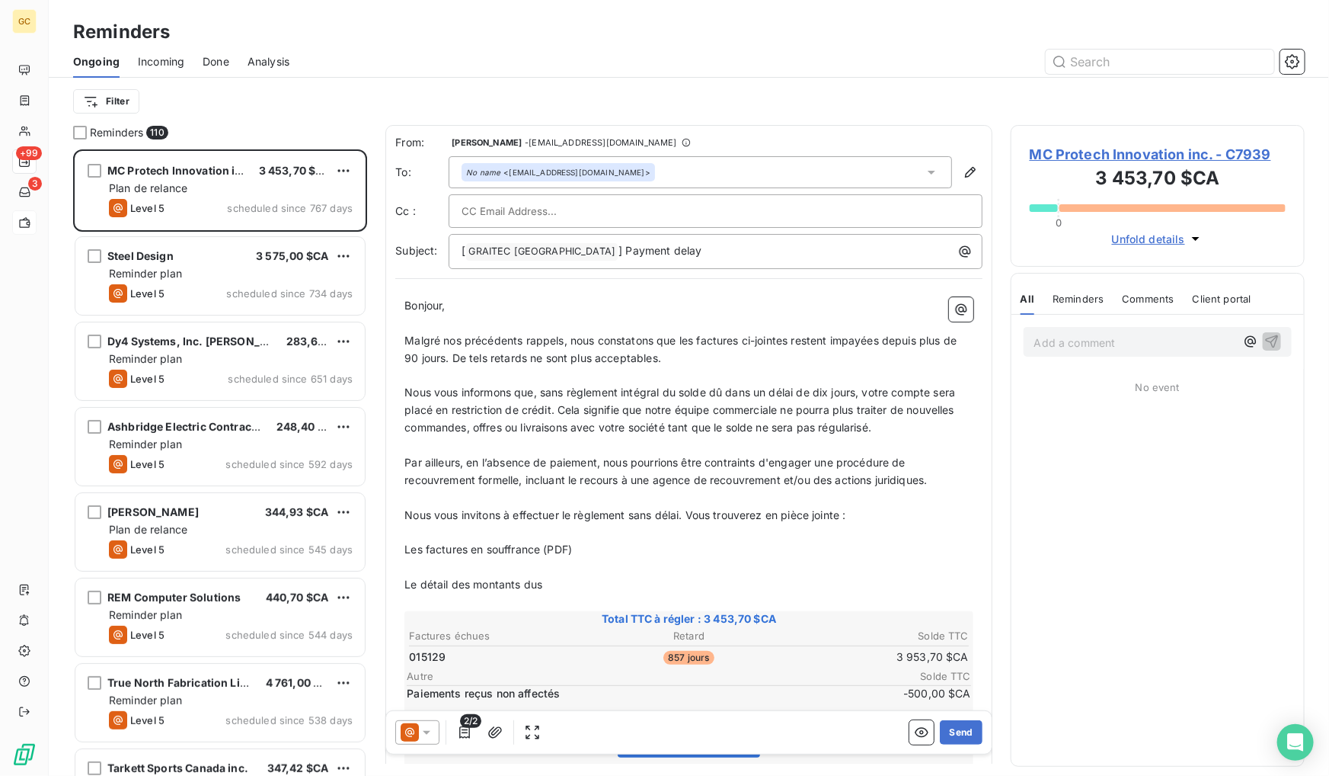
click at [216, 58] on span "Done" at bounding box center [216, 61] width 27 height 15
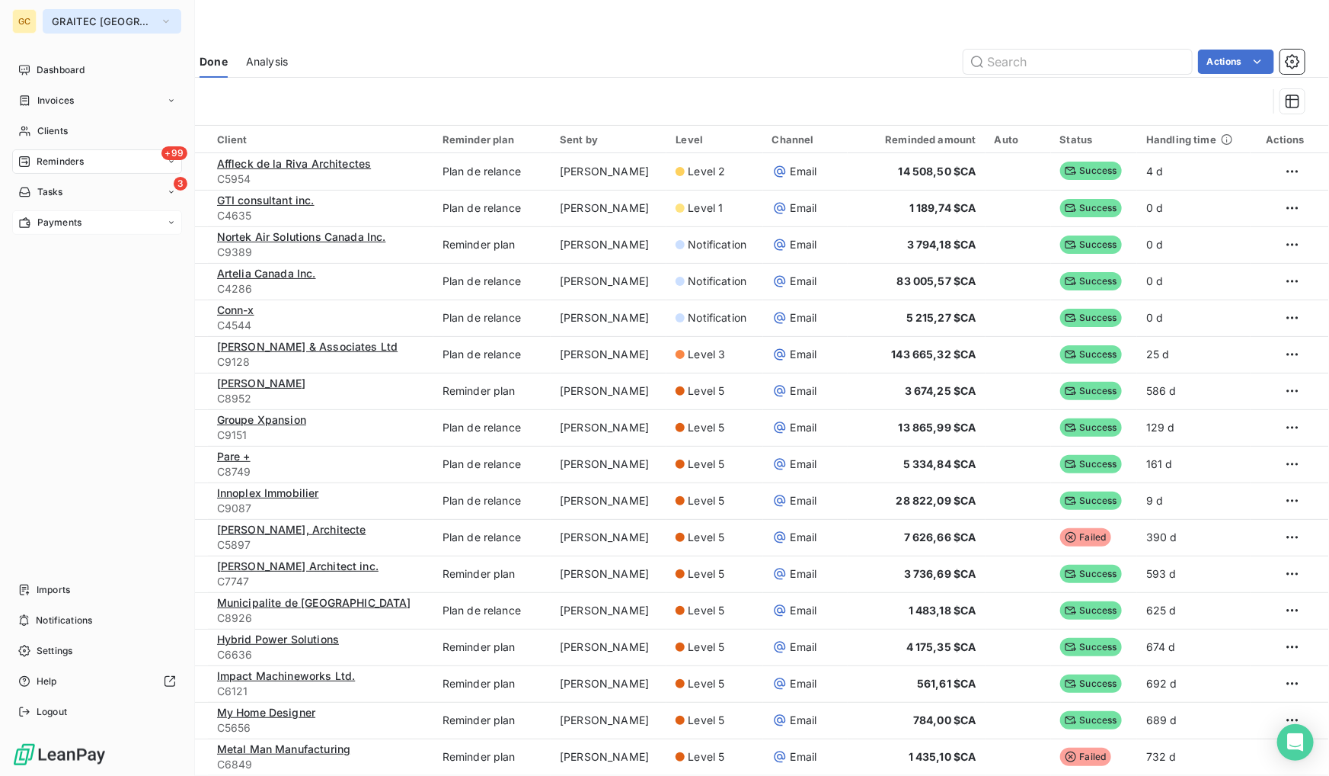
click at [100, 21] on span "GRAITEC [GEOGRAPHIC_DATA]" at bounding box center [103, 21] width 102 height 12
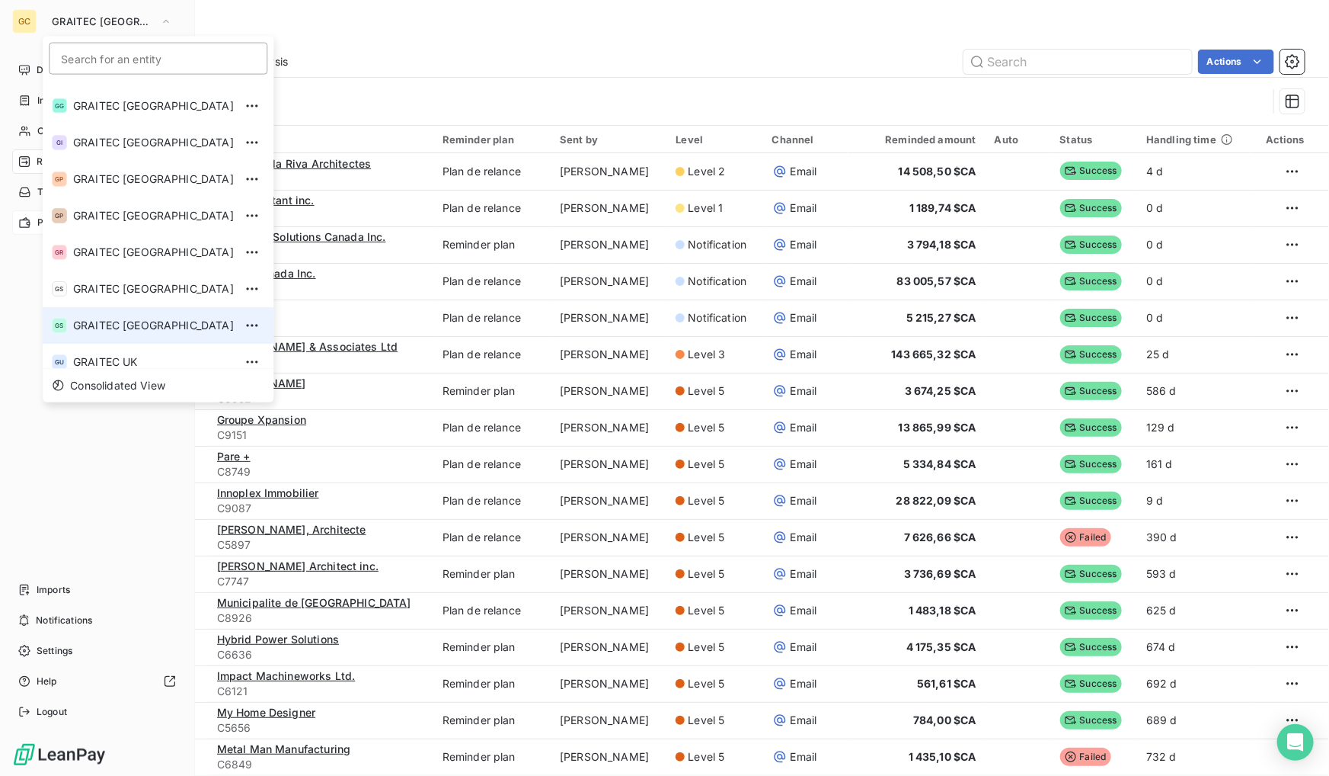
scroll to position [151, 0]
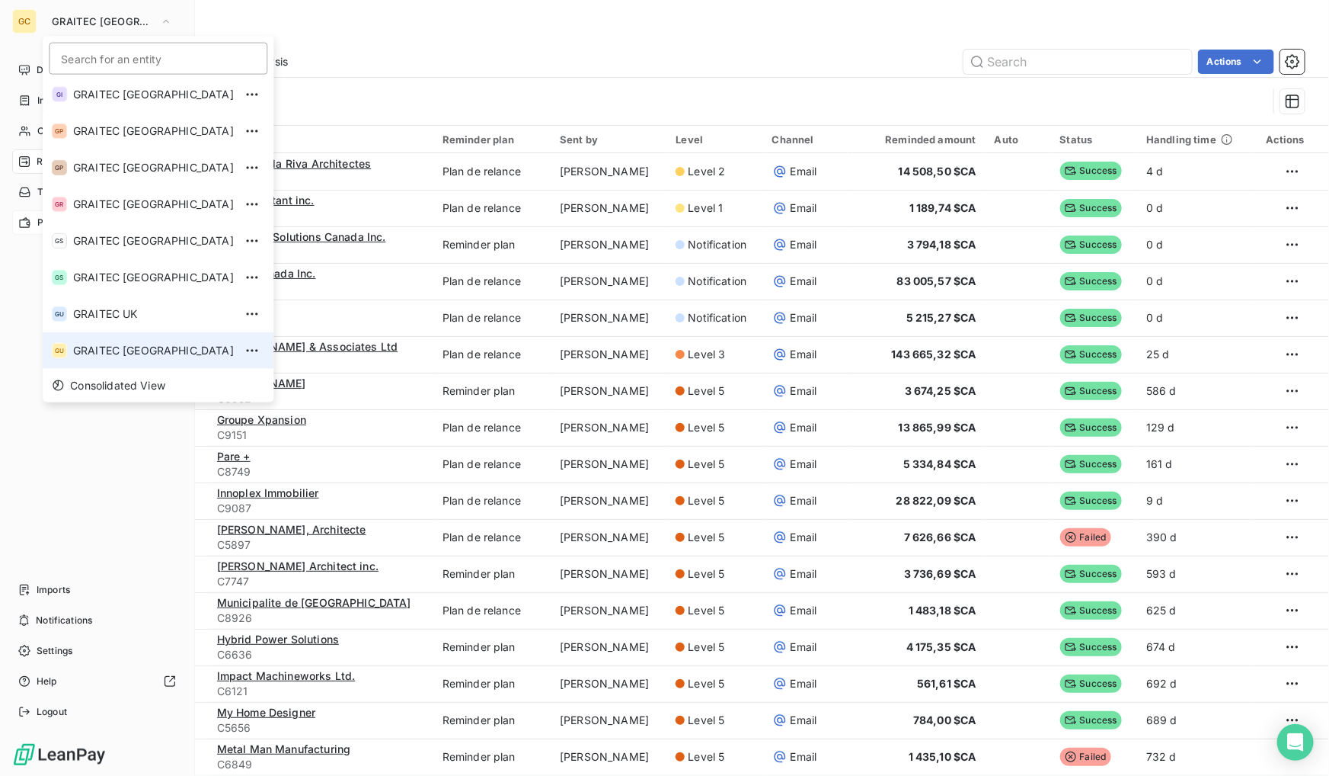
click at [107, 341] on li "GU GRAITEC USA" at bounding box center [158, 350] width 231 height 37
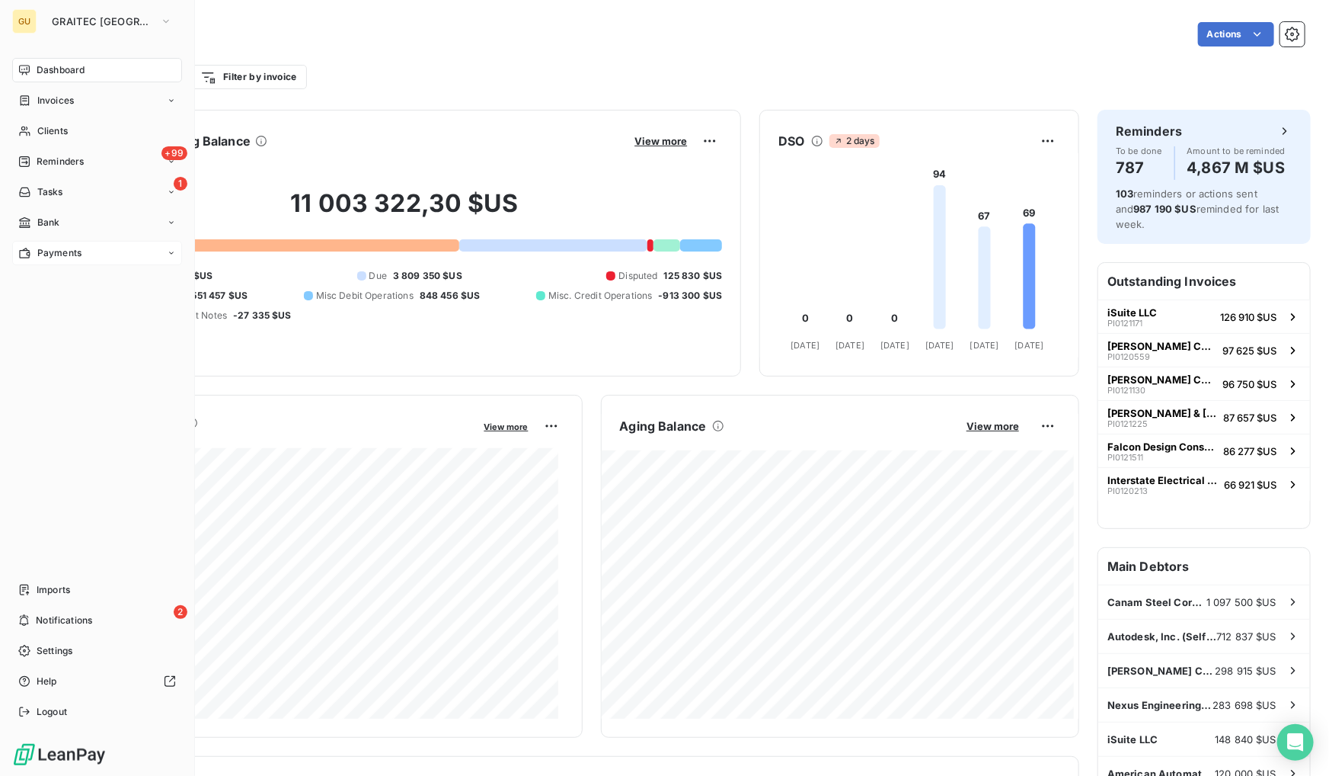
click at [75, 247] on span "Payments" at bounding box center [59, 253] width 44 height 14
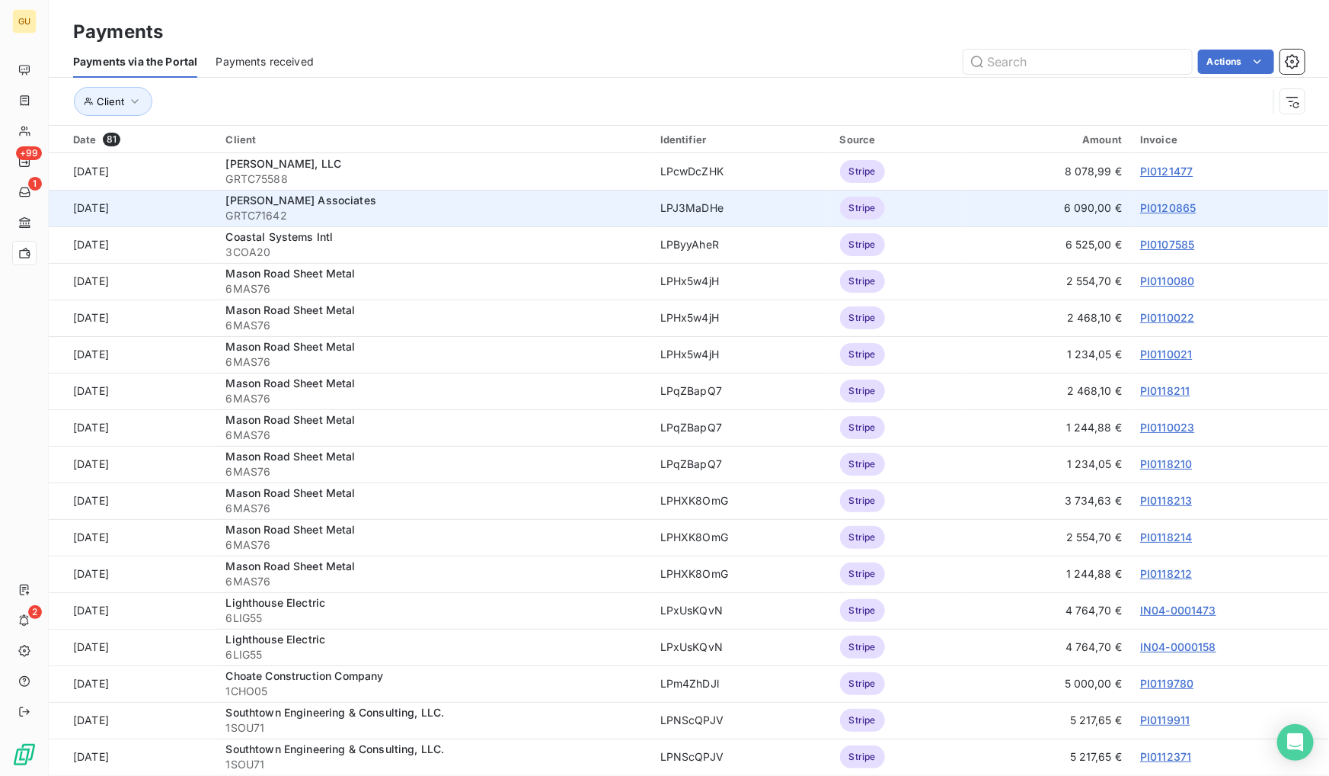
click at [1153, 206] on link "PI0120865" at bounding box center [1168, 207] width 56 height 13
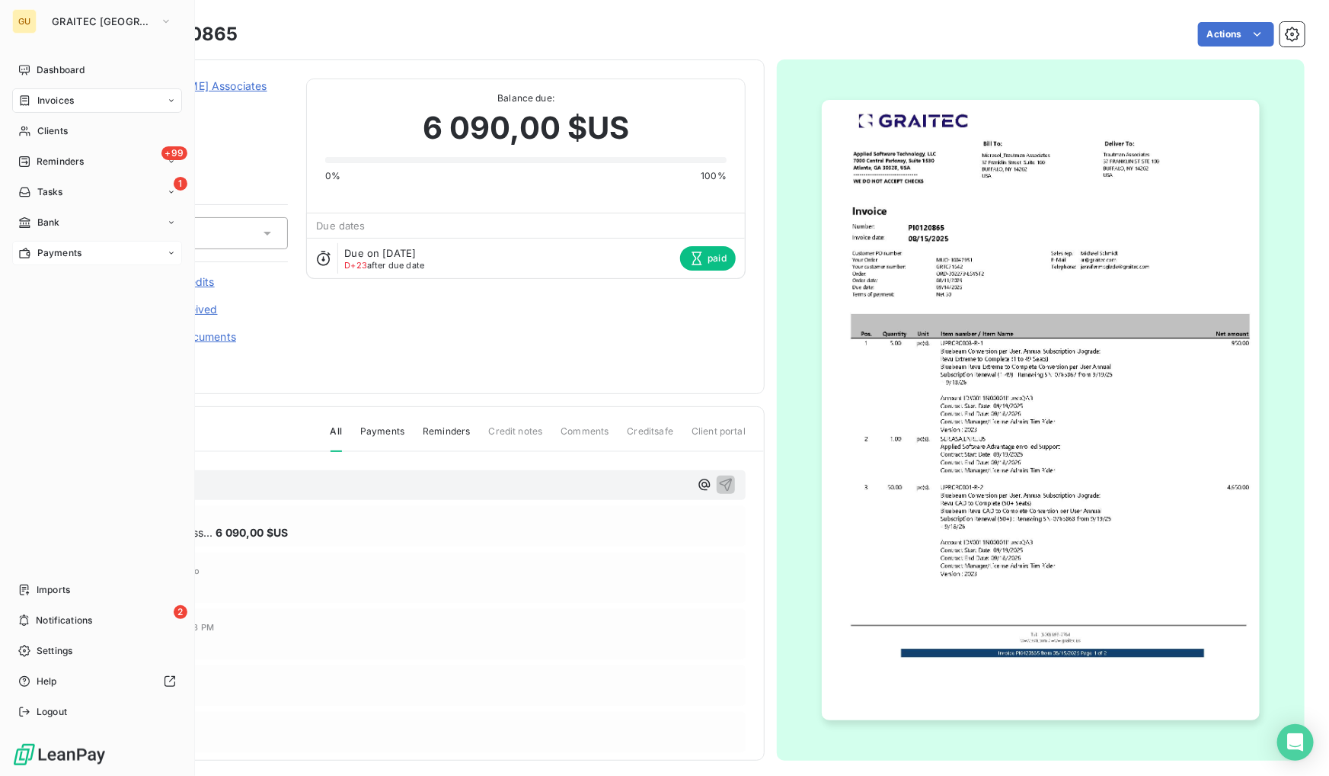
click at [73, 246] on span "Payments" at bounding box center [59, 253] width 44 height 14
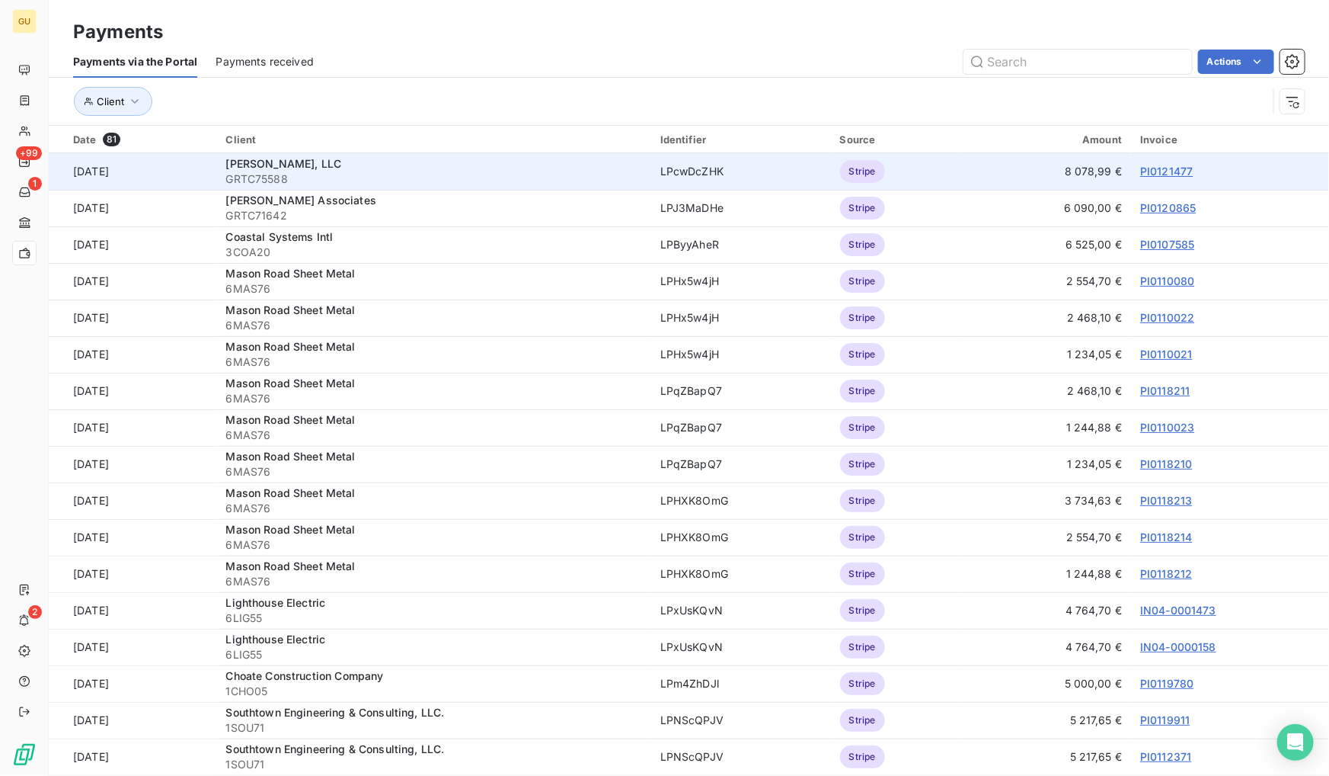
click at [1151, 167] on link "PI0121477" at bounding box center [1166, 171] width 53 height 13
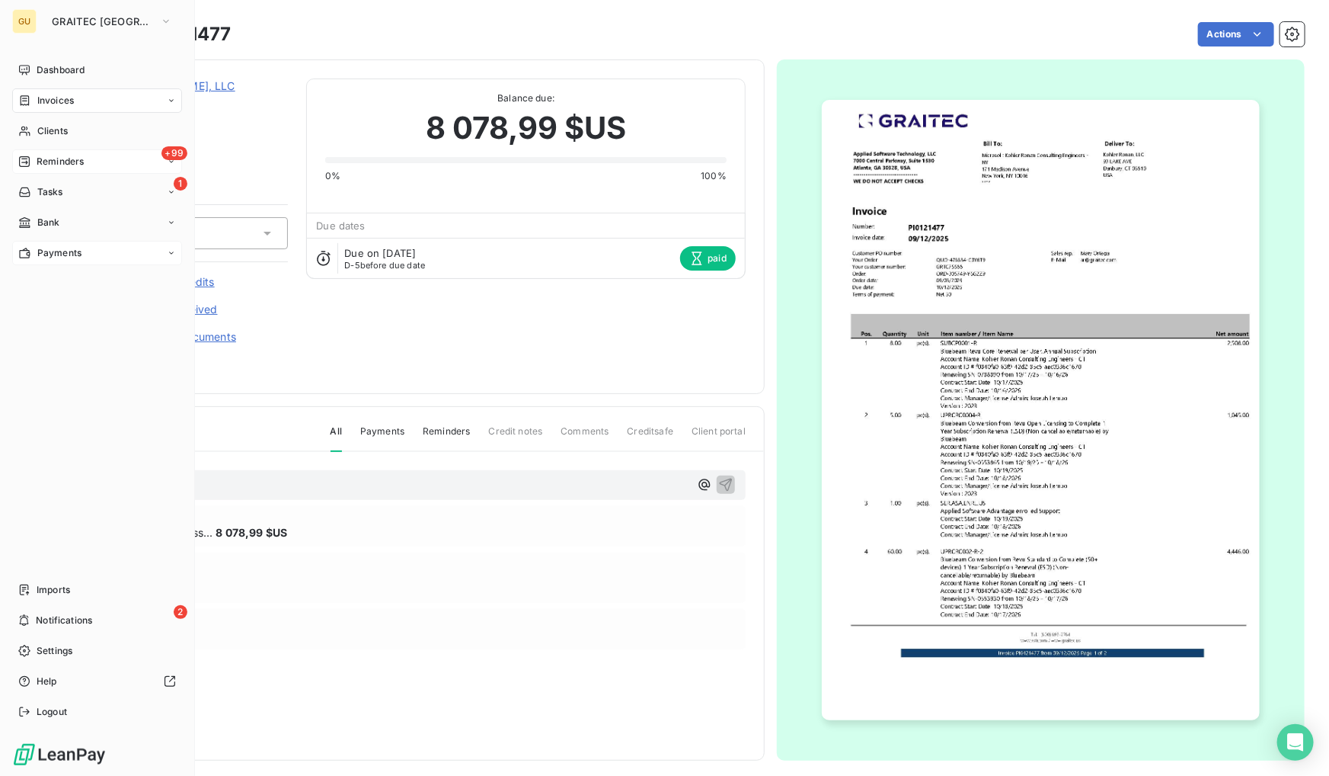
click at [88, 152] on div "+99 Reminders" at bounding box center [97, 161] width 170 height 24
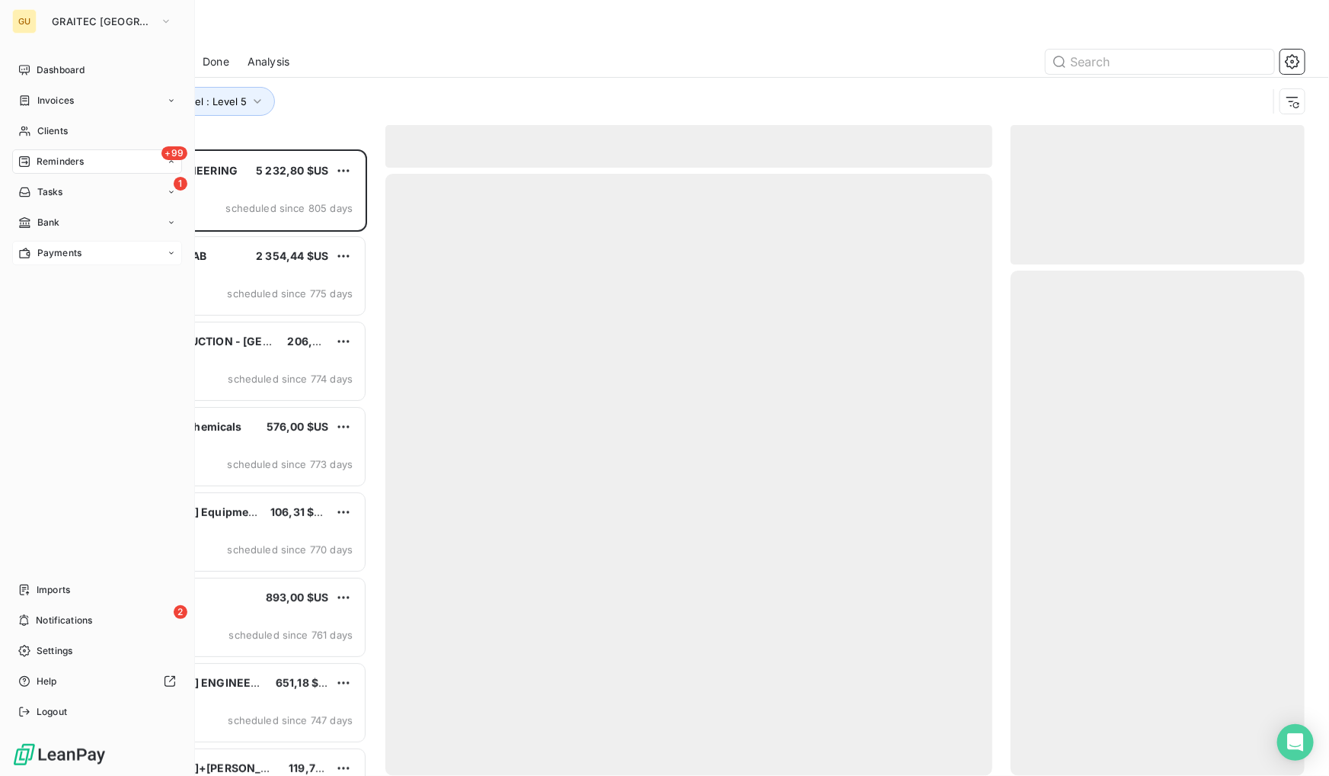
scroll to position [616, 283]
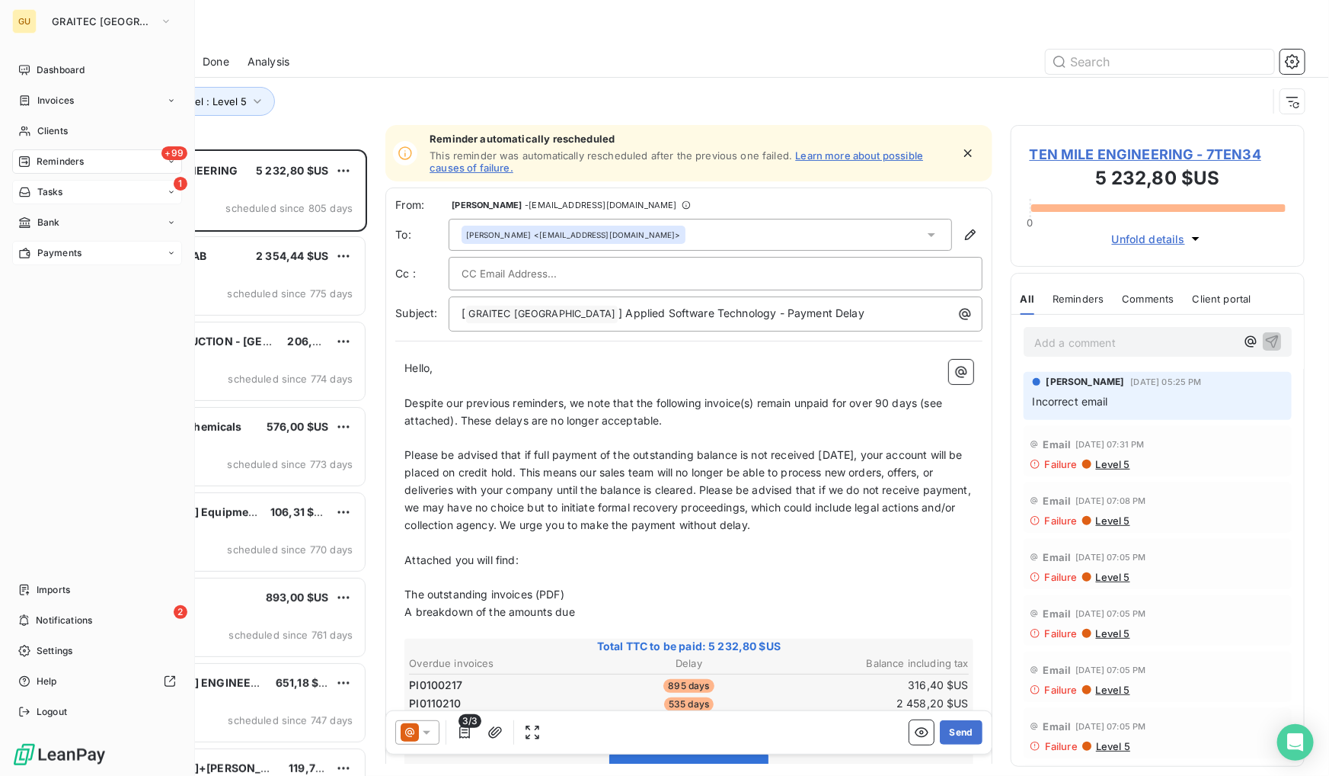
click at [52, 186] on span "Tasks" at bounding box center [50, 192] width 26 height 14
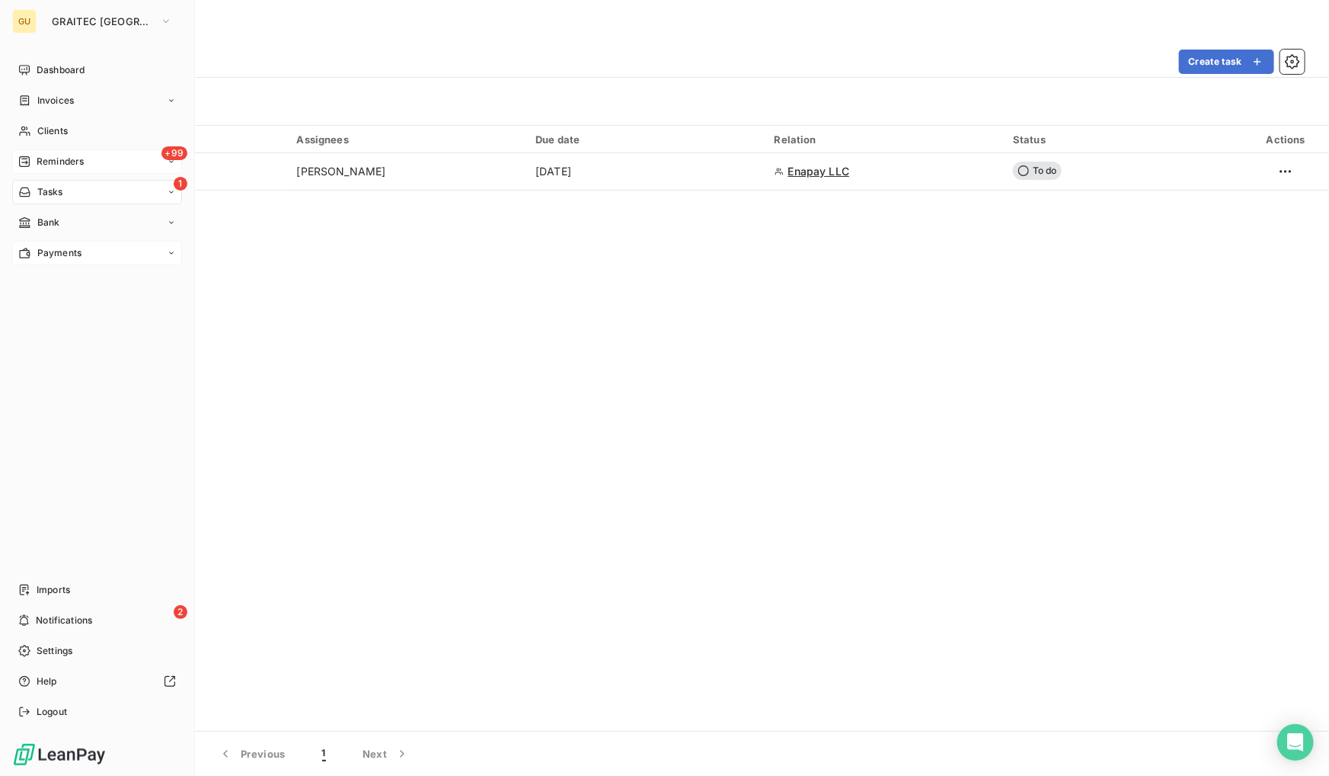
click at [69, 151] on div "+99 Reminders" at bounding box center [97, 161] width 170 height 24
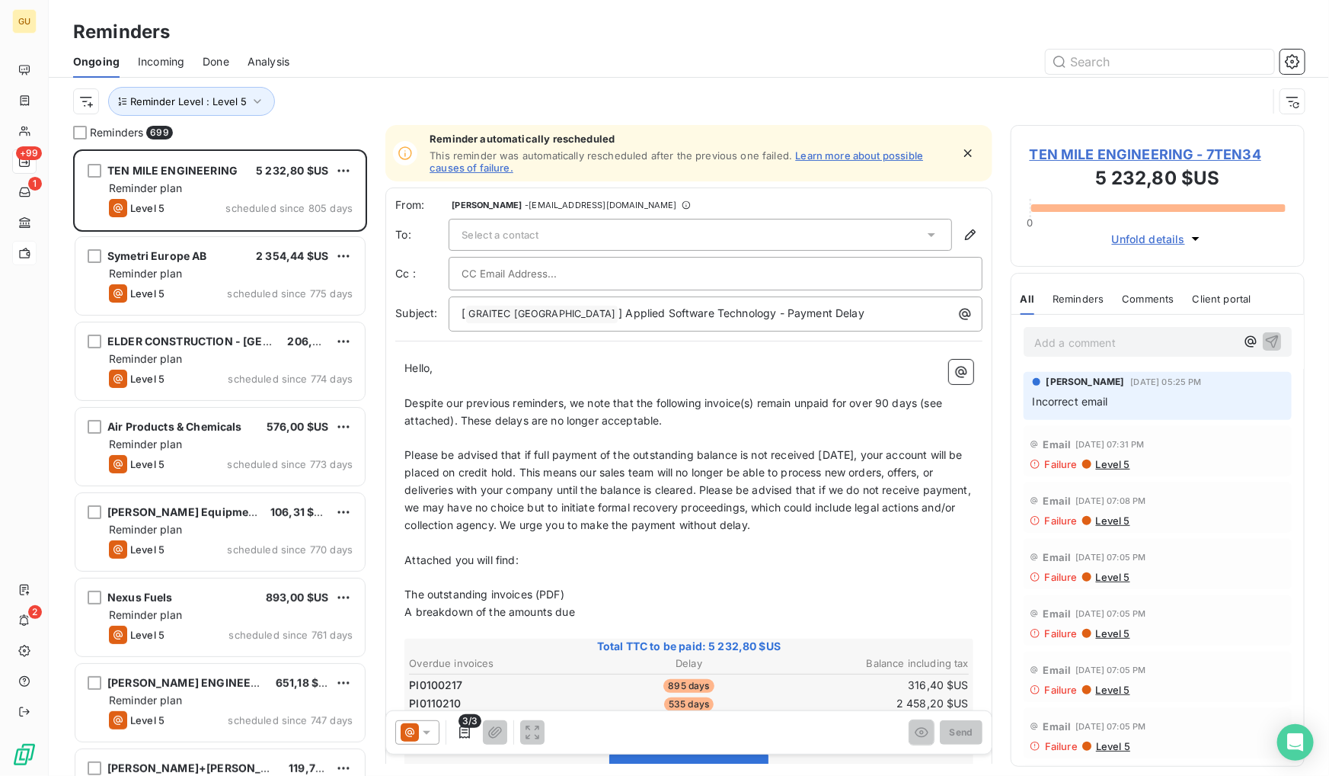
scroll to position [616, 283]
click at [216, 60] on span "Done" at bounding box center [216, 61] width 27 height 15
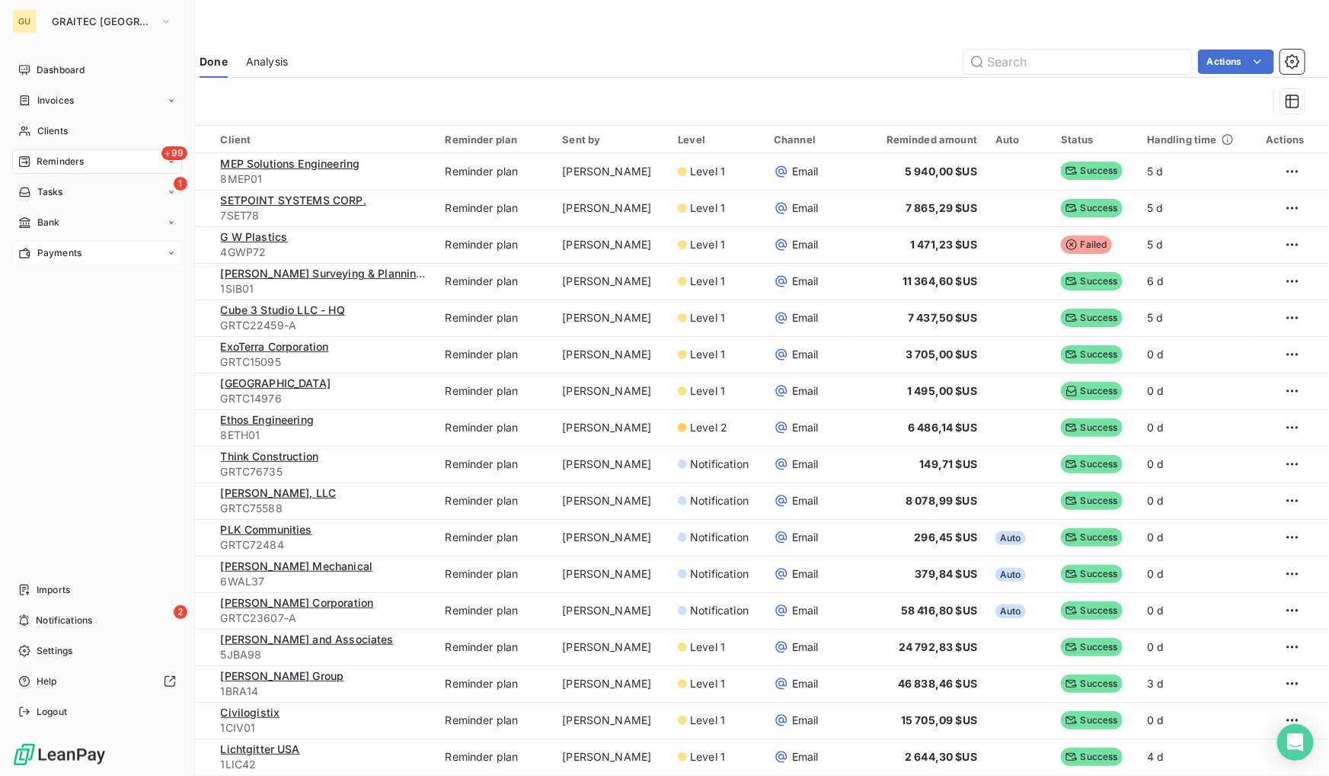
click at [72, 166] on span "Reminders" at bounding box center [60, 162] width 47 height 14
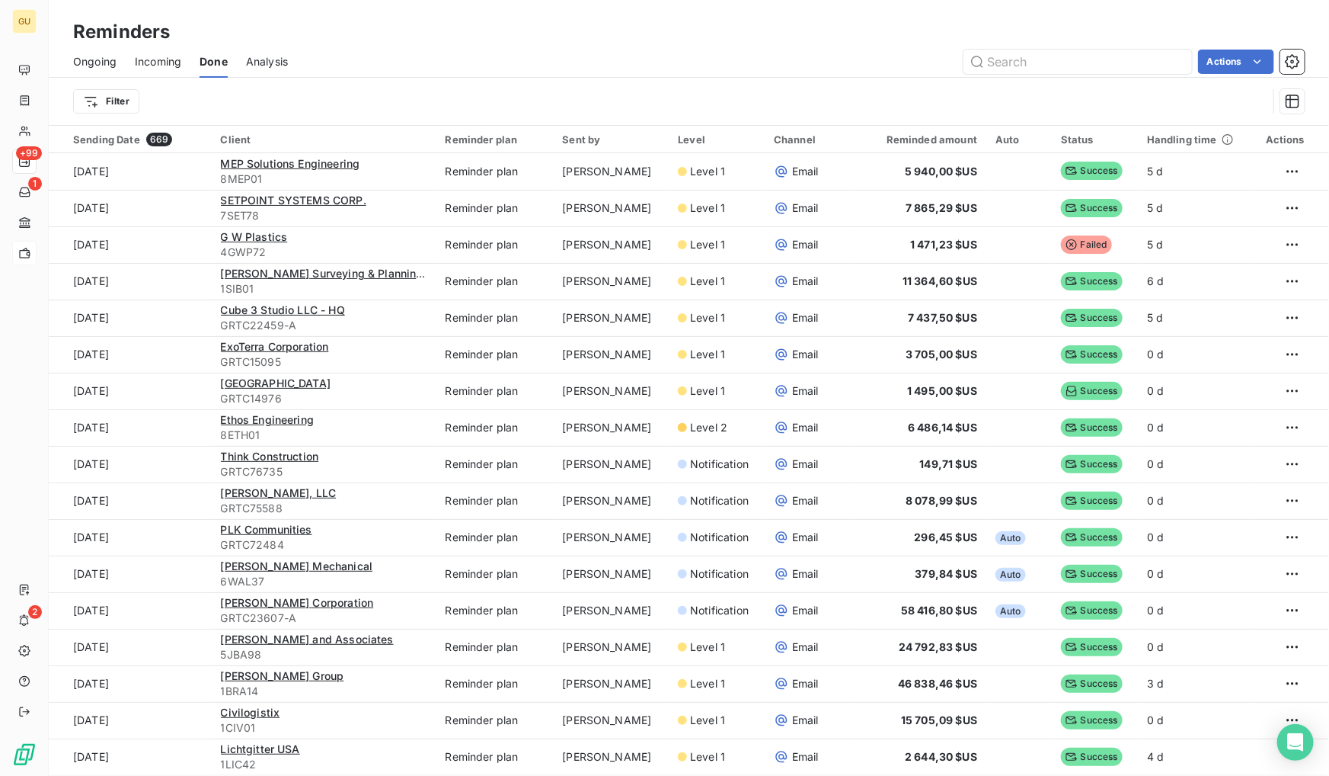
click at [153, 61] on span "Incoming" at bounding box center [158, 61] width 46 height 15
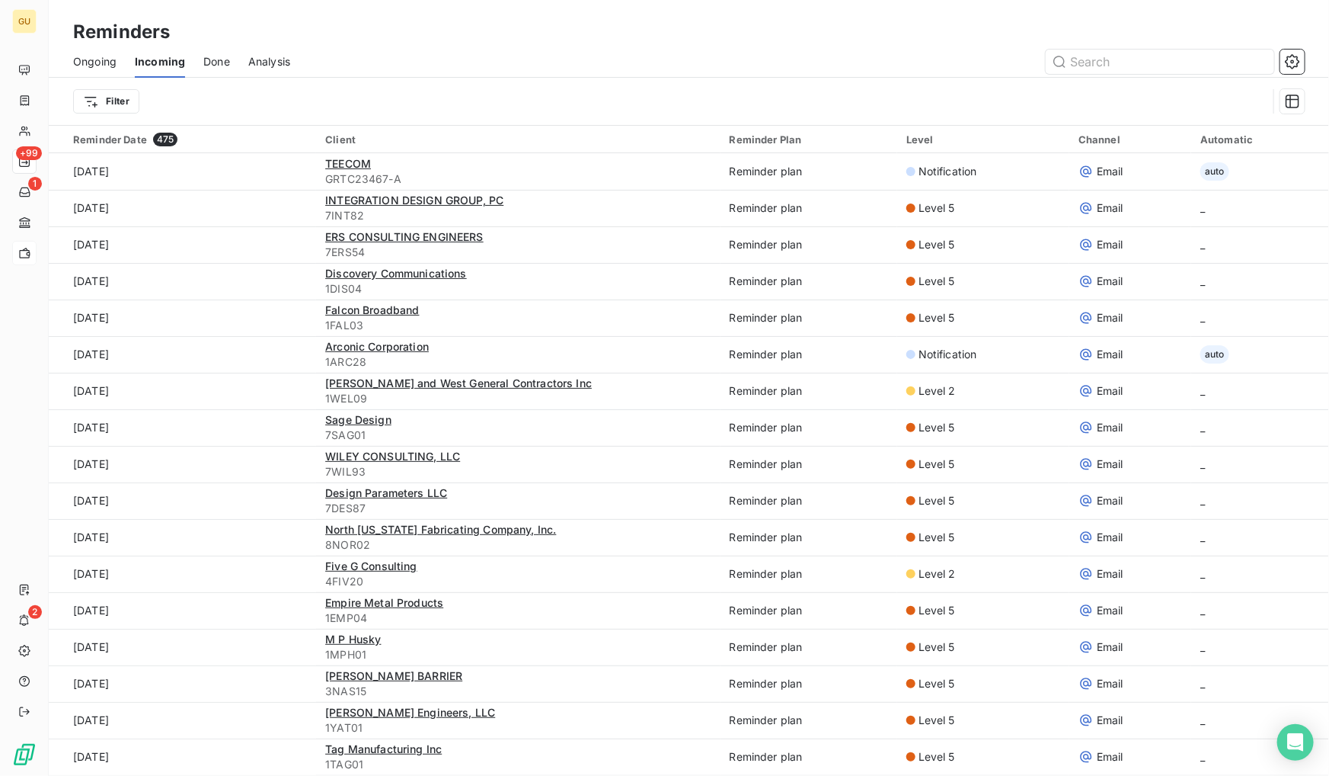
click at [91, 59] on span "Ongoing" at bounding box center [94, 61] width 43 height 15
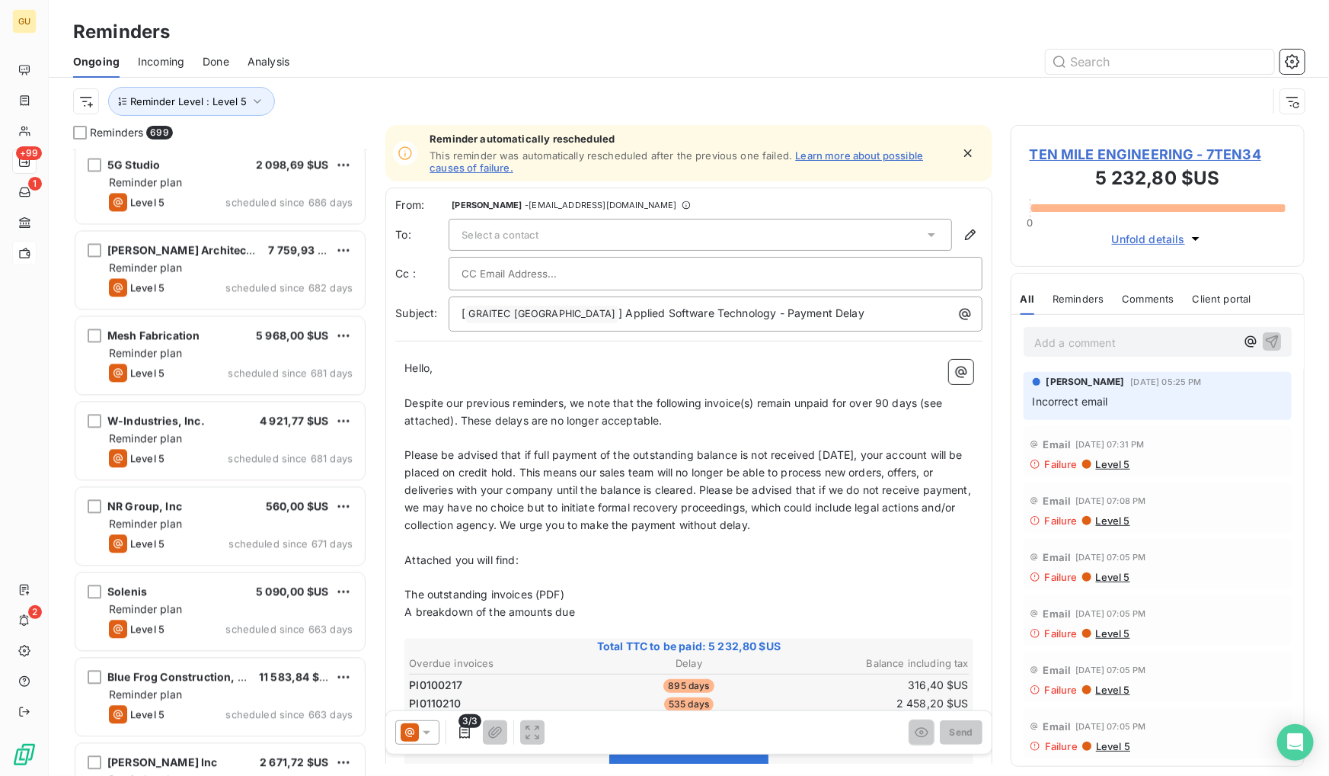
scroll to position [1732, 0]
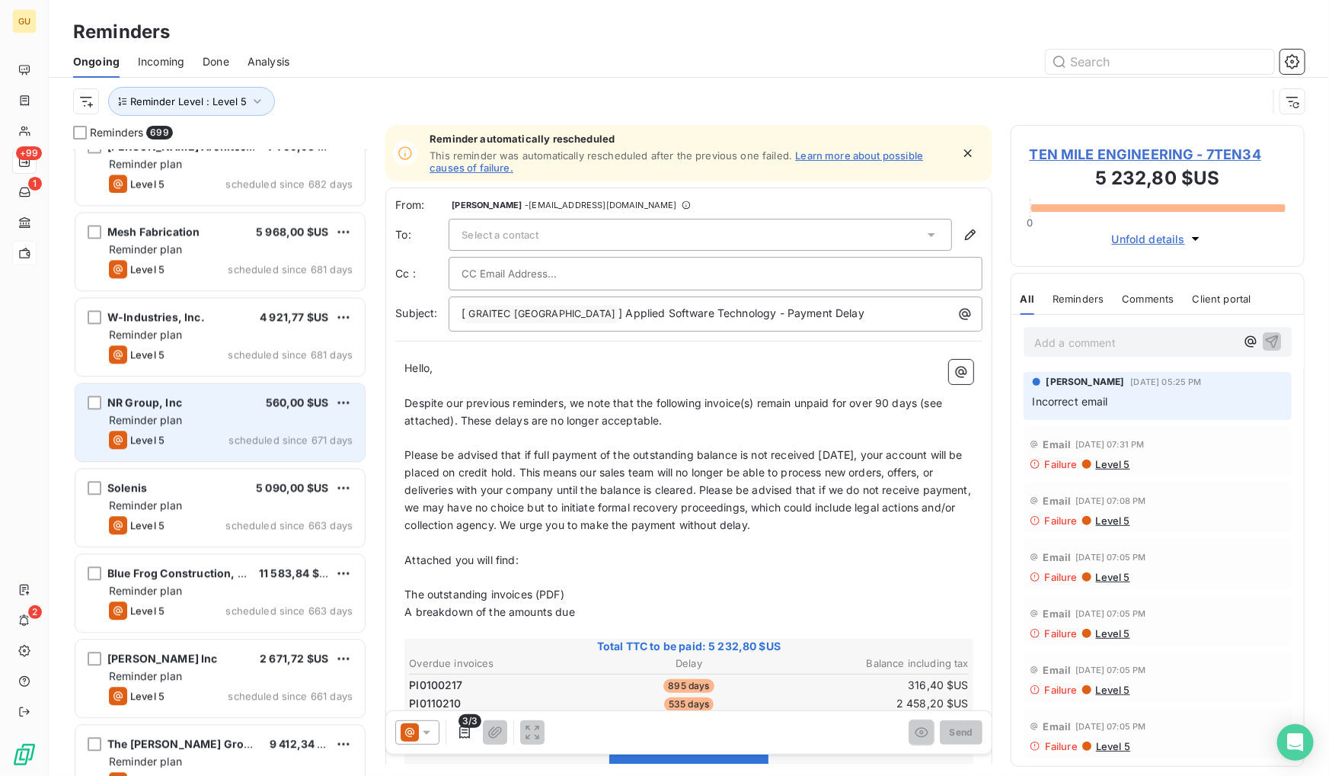
click at [274, 404] on span "560,00 $US" at bounding box center [297, 401] width 63 height 13
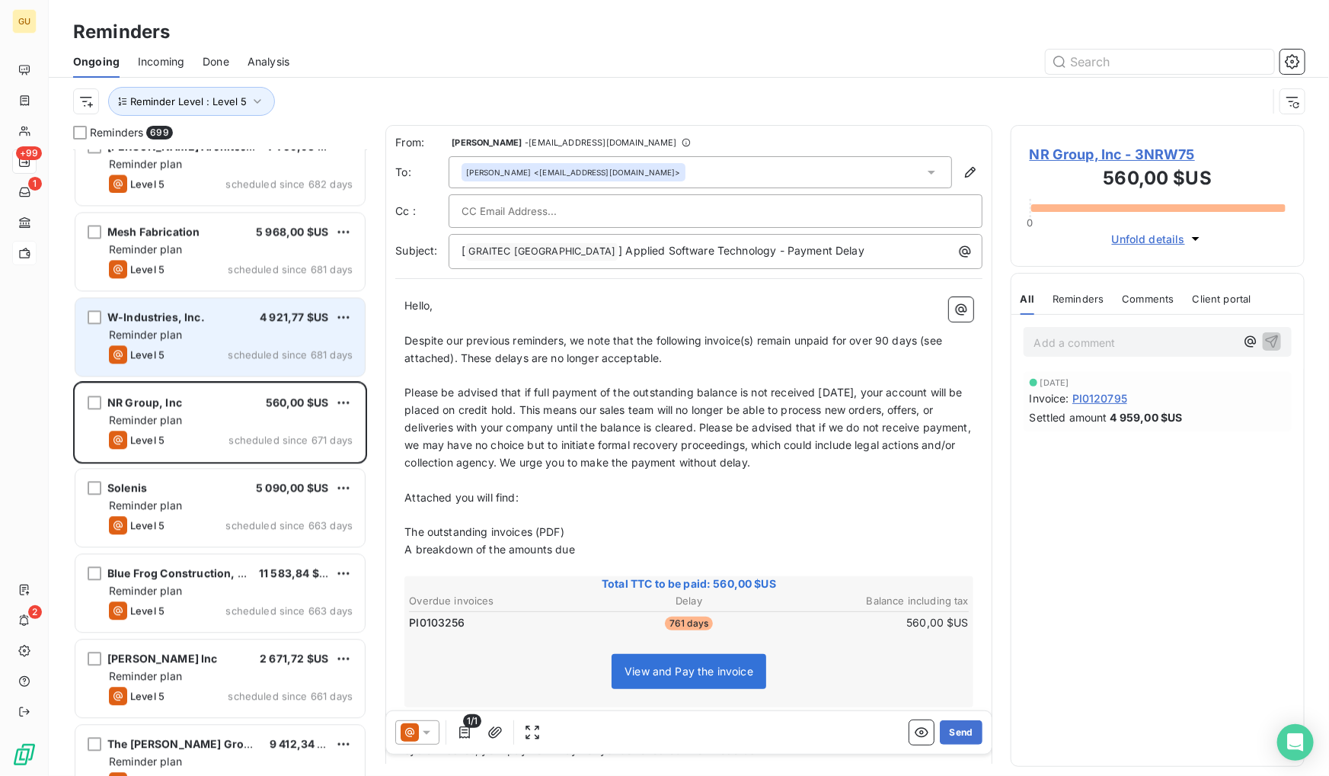
click at [267, 349] on span "scheduled since 681 days" at bounding box center [290, 354] width 125 height 12
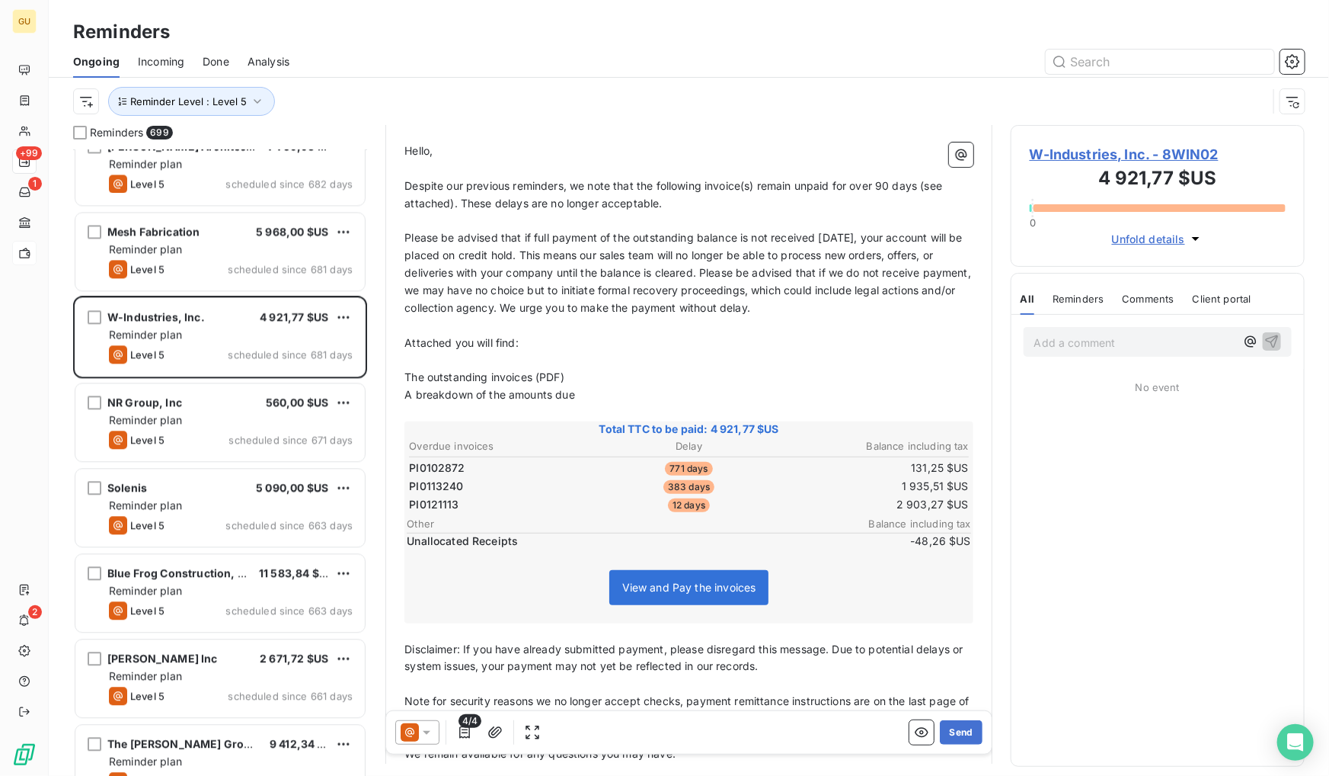
scroll to position [208, 0]
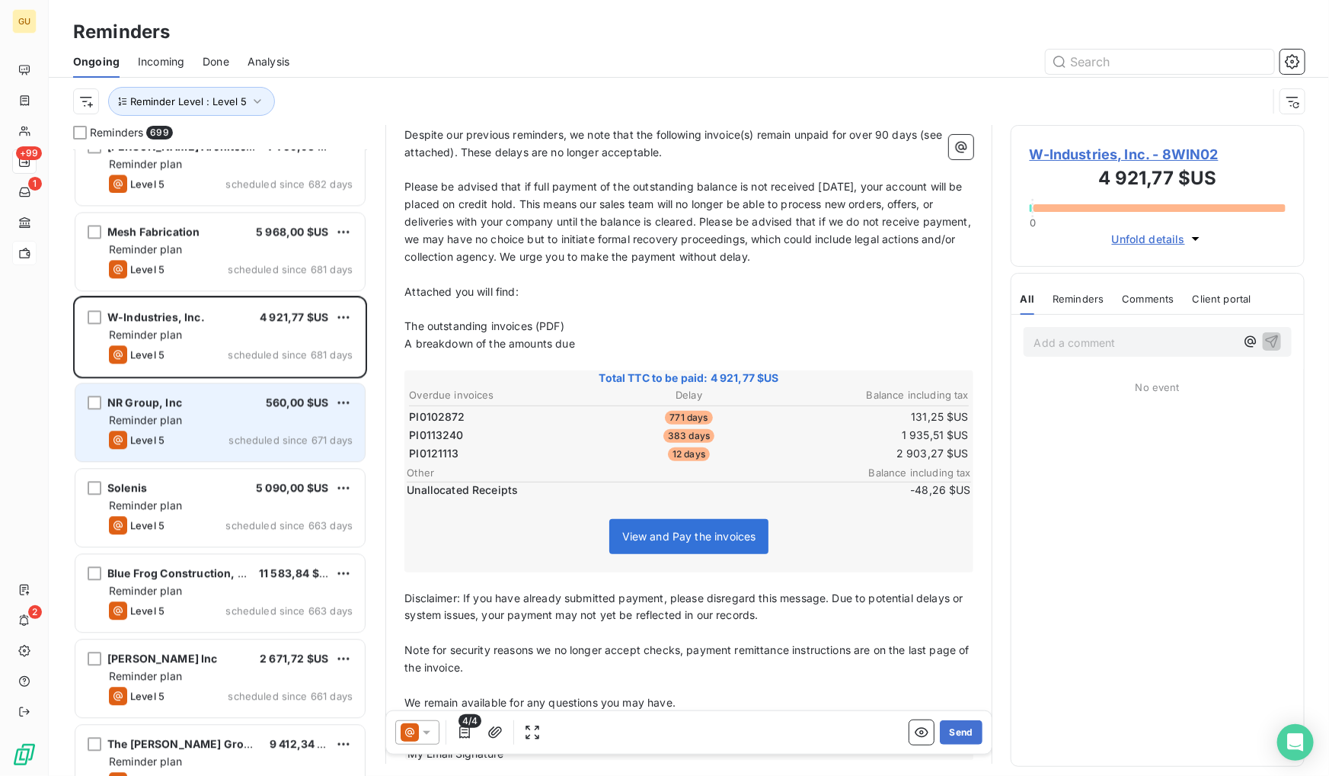
click at [137, 415] on span "Reminder plan" at bounding box center [145, 419] width 73 height 13
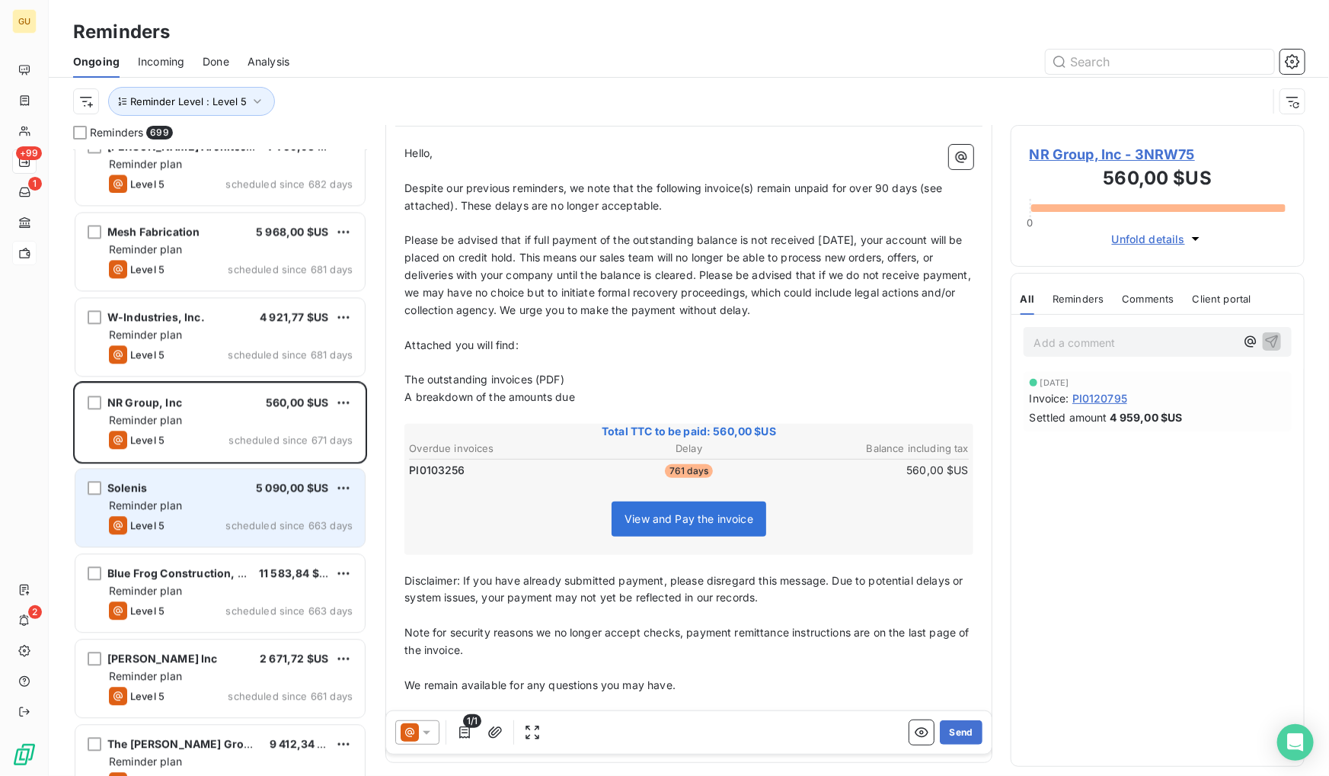
click at [233, 512] on div "Solenis 5 090,00 $US Reminder plan Level 5 scheduled since 663 days" at bounding box center [219, 508] width 289 height 78
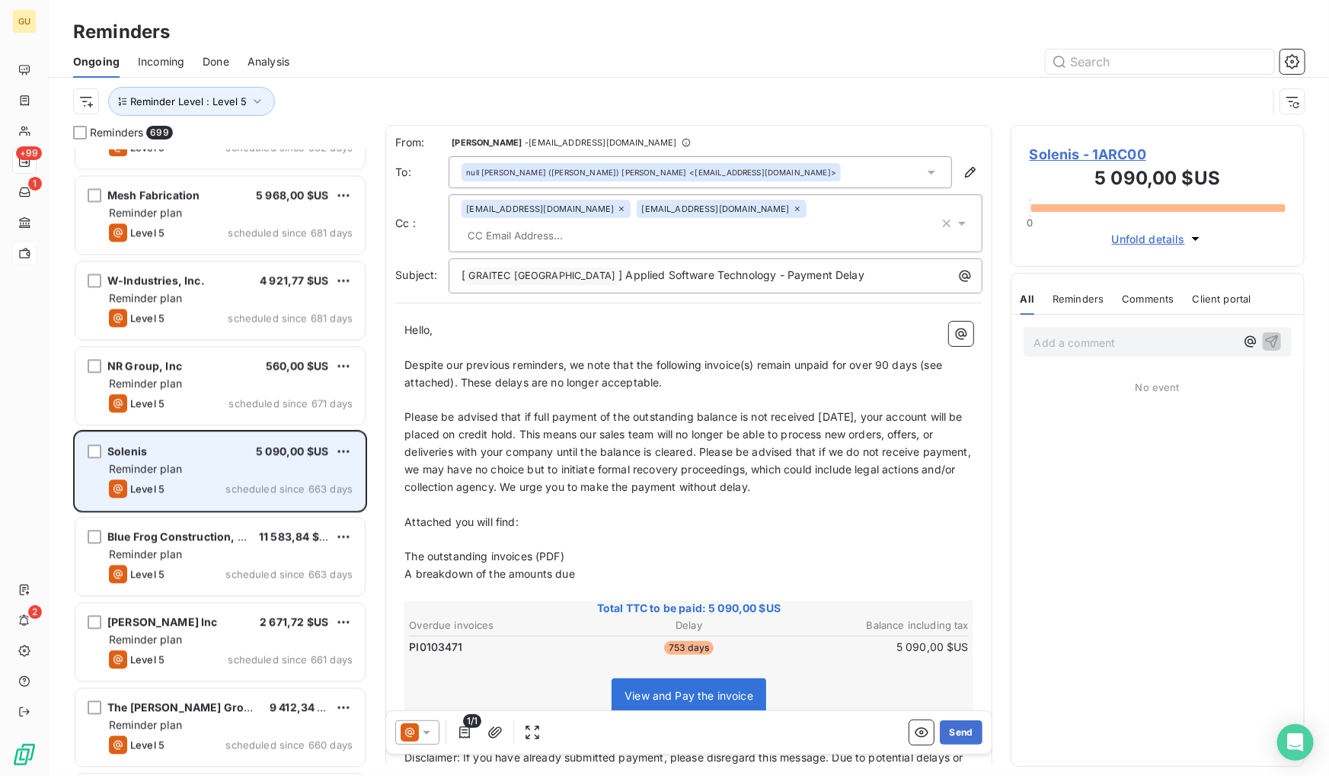
scroll to position [1801, 0]
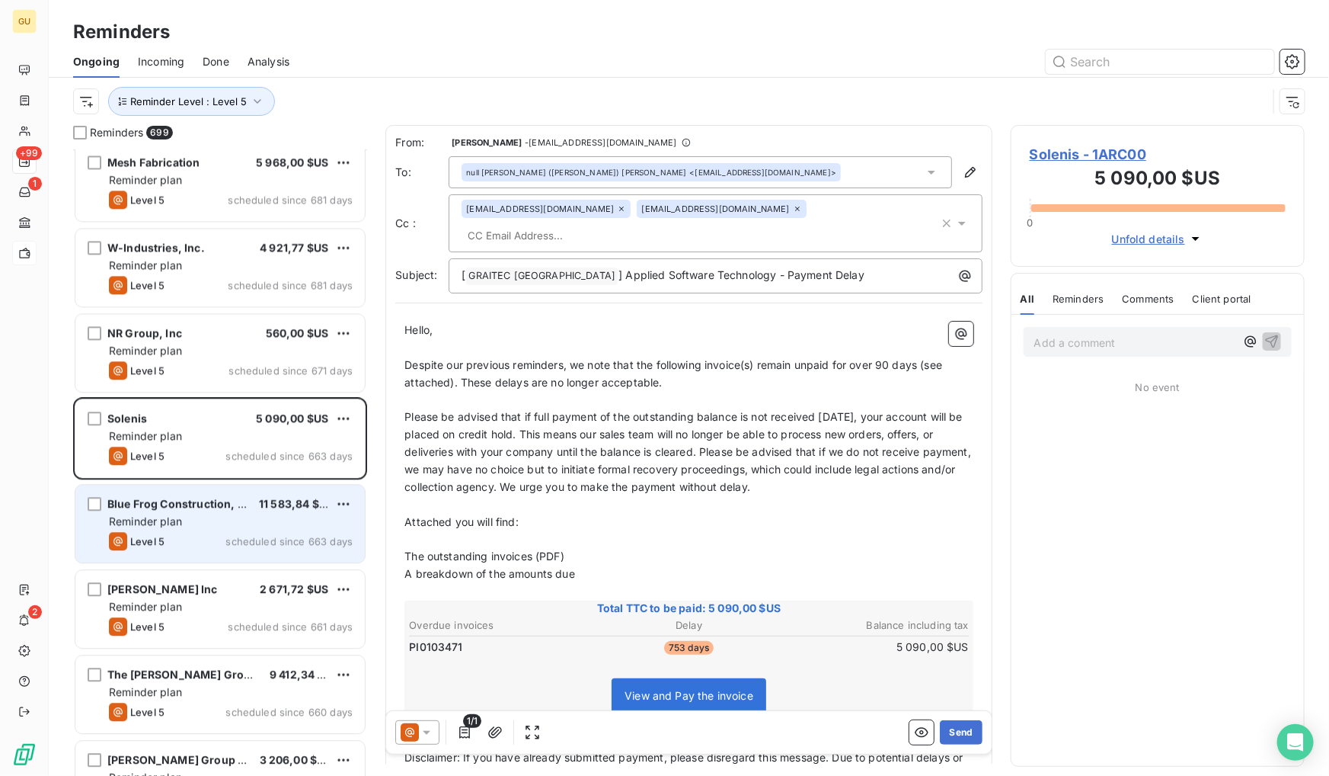
click at [234, 505] on span "Blue Frog Construction, LLC" at bounding box center [182, 503] width 150 height 13
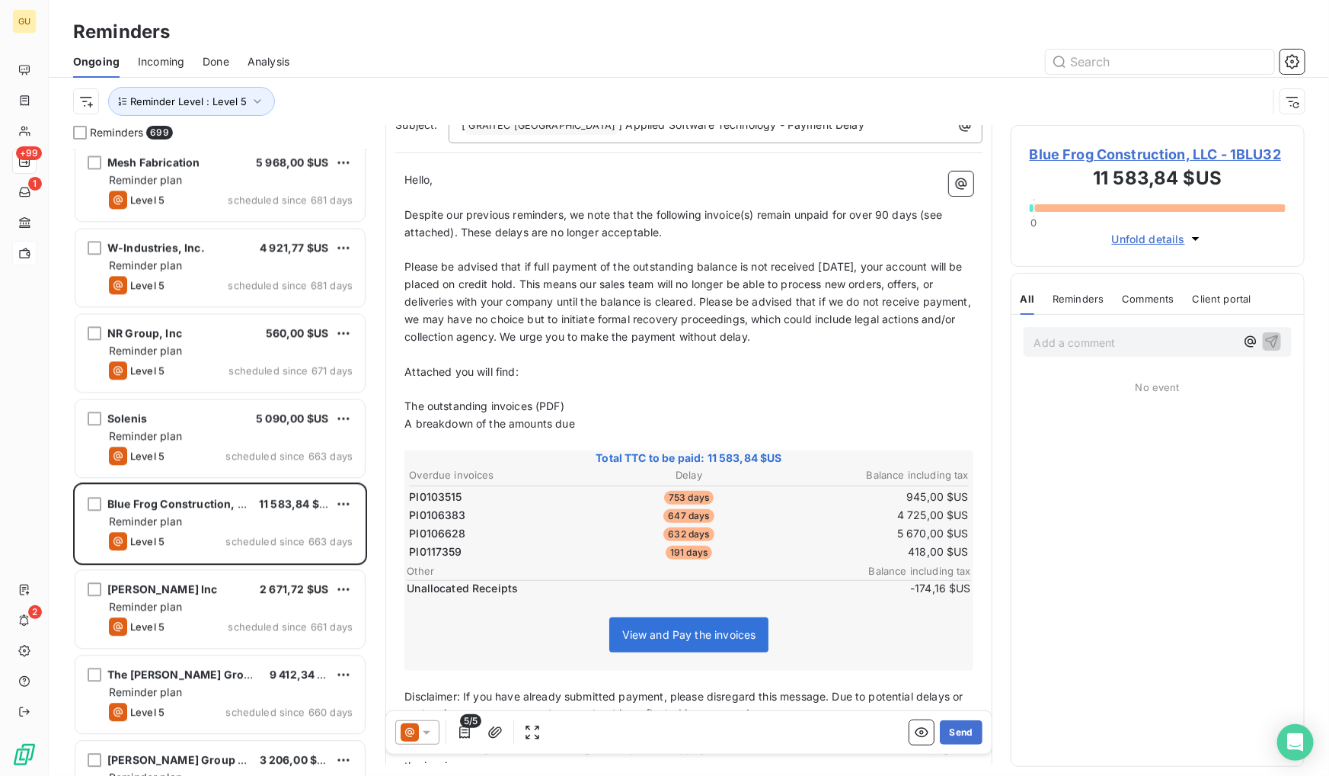
scroll to position [139, 0]
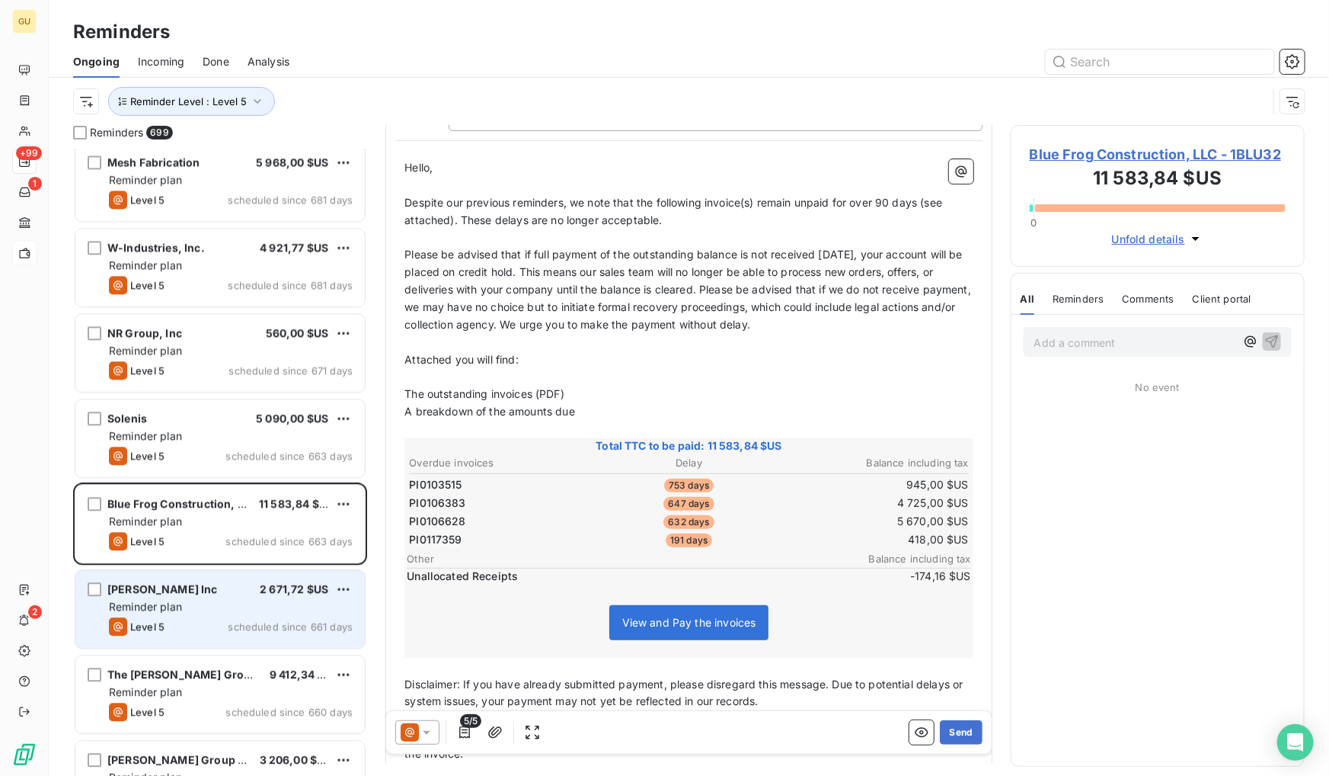
click at [272, 606] on div "Reminder plan" at bounding box center [231, 606] width 244 height 15
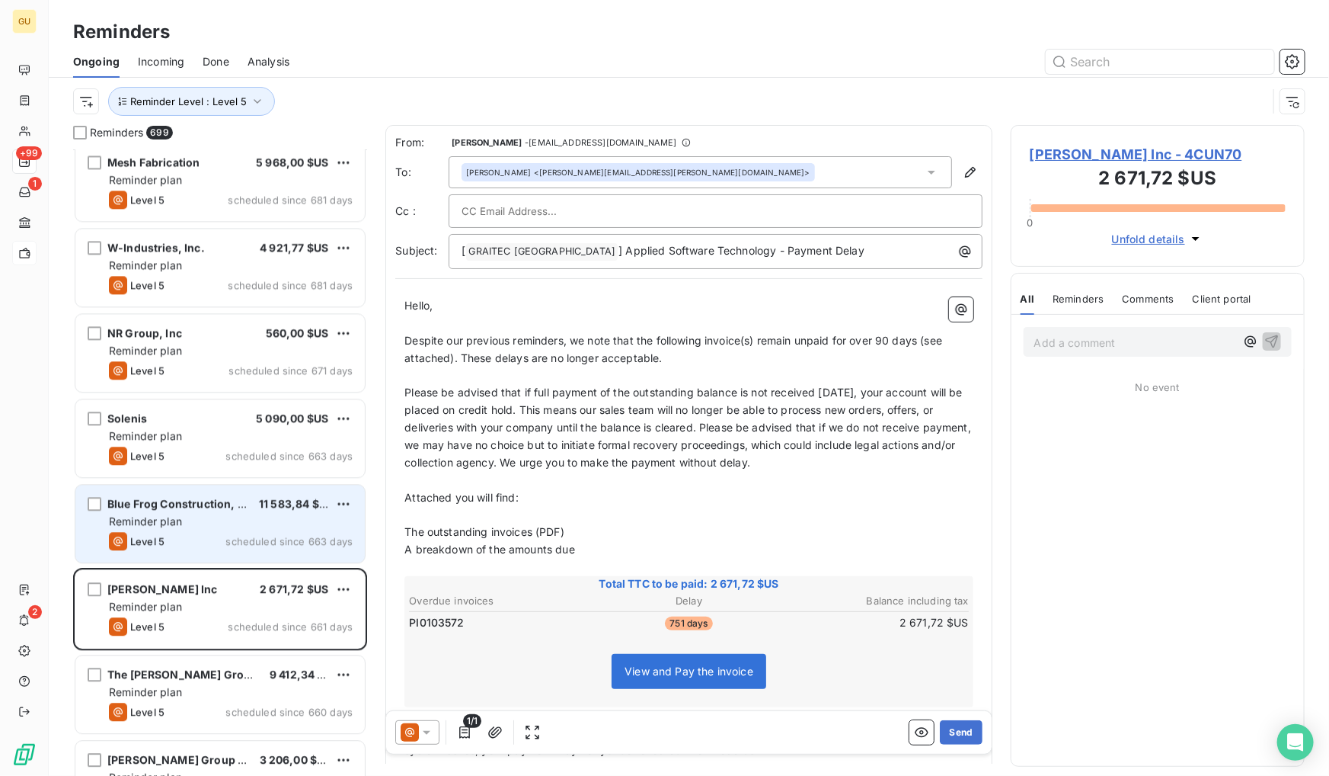
scroll to position [1870, 0]
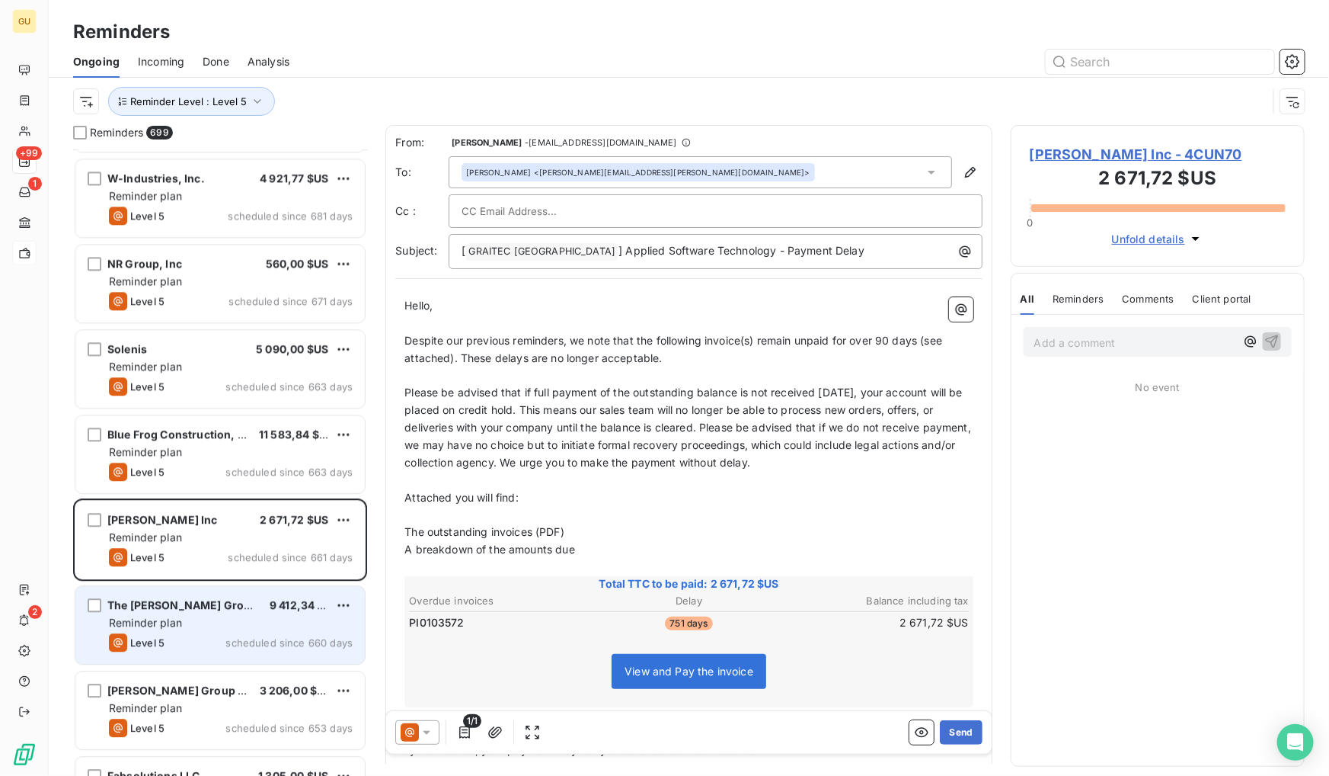
click at [254, 612] on div "The Frantom Group, Inc. 9 412,34 $US Reminder plan Level 5 scheduled since 660 …" at bounding box center [219, 625] width 289 height 78
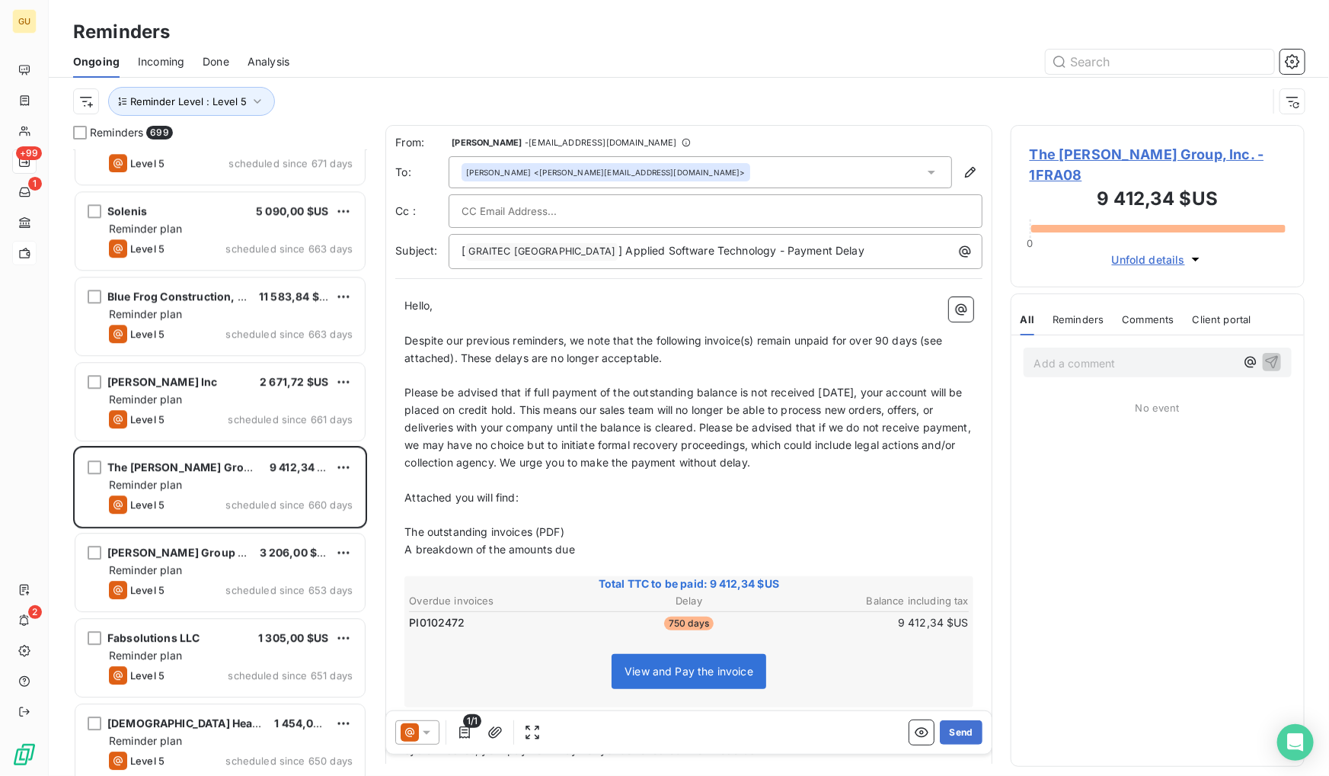
scroll to position [2009, 0]
click at [220, 587] on div "Level 5 scheduled since 653 days" at bounding box center [231, 589] width 244 height 18
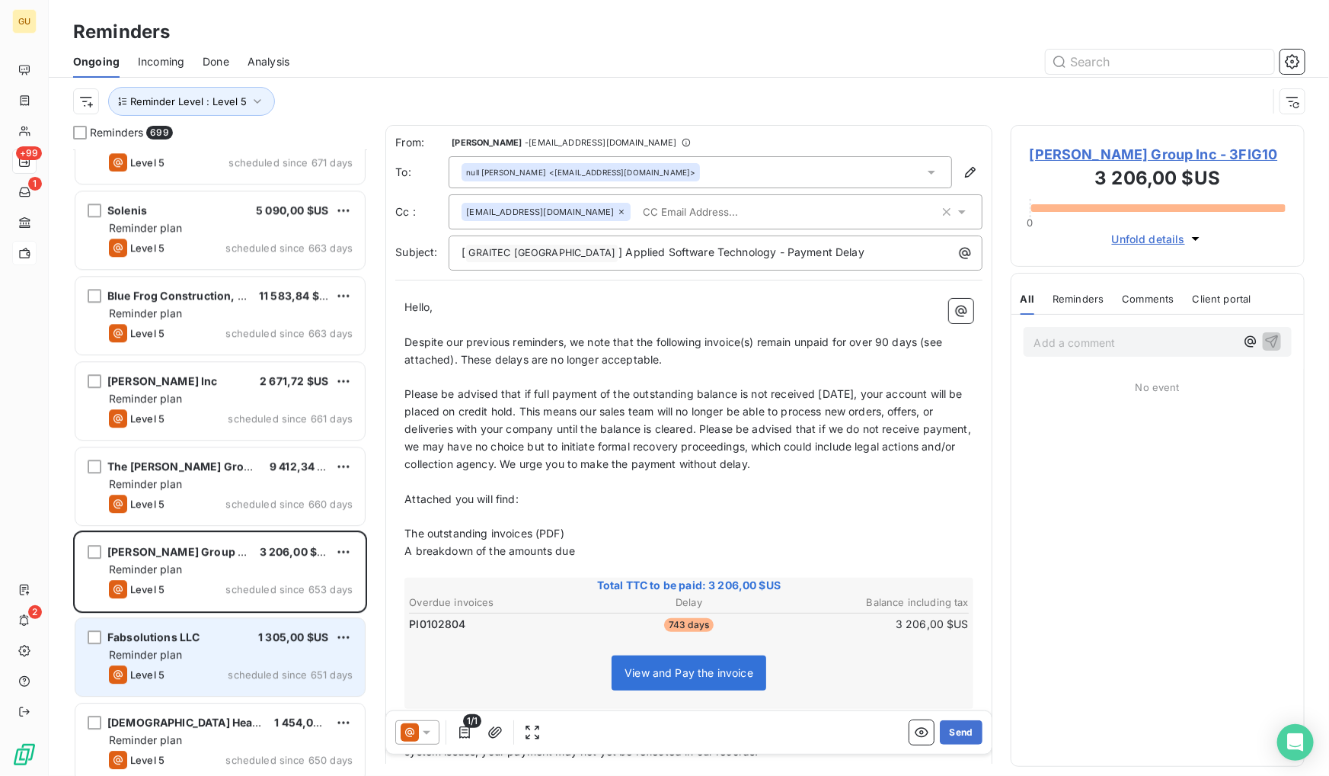
click at [238, 648] on div "Reminder plan" at bounding box center [231, 654] width 244 height 15
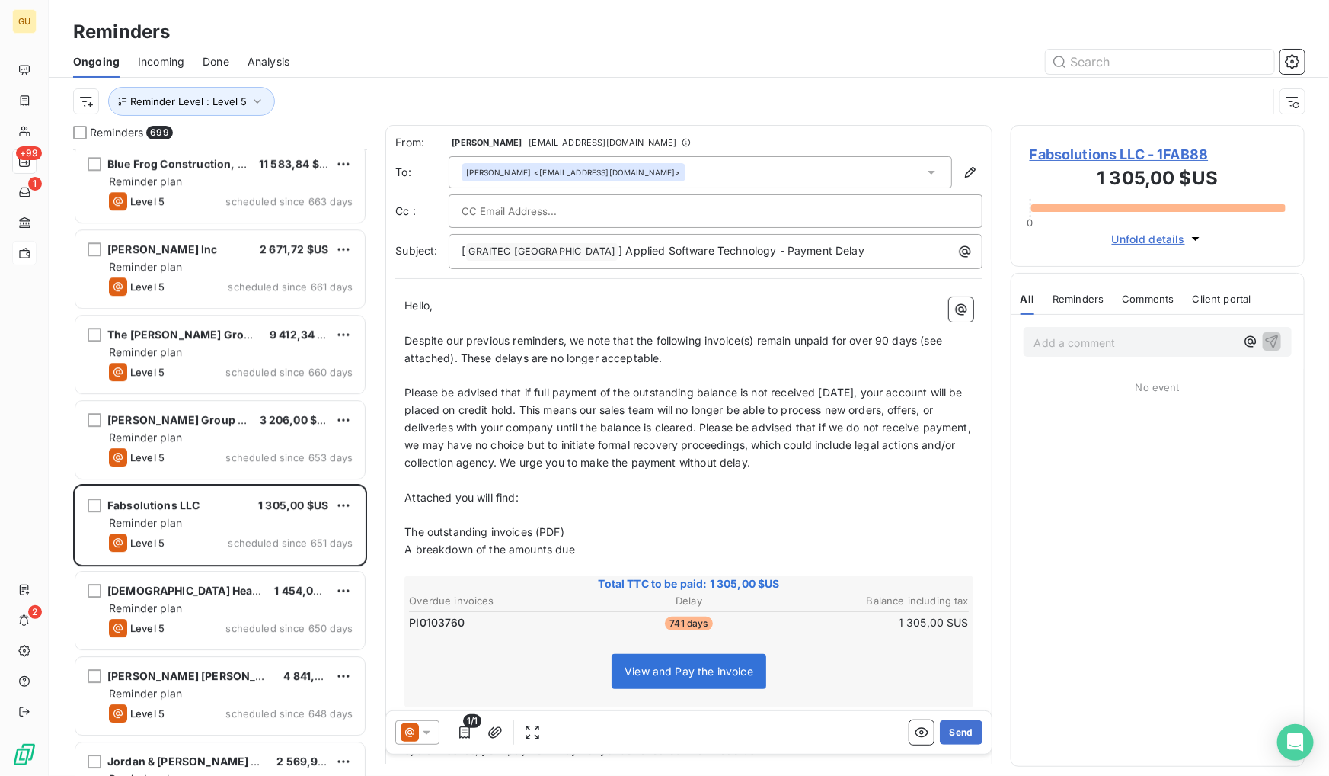
scroll to position [2148, 0]
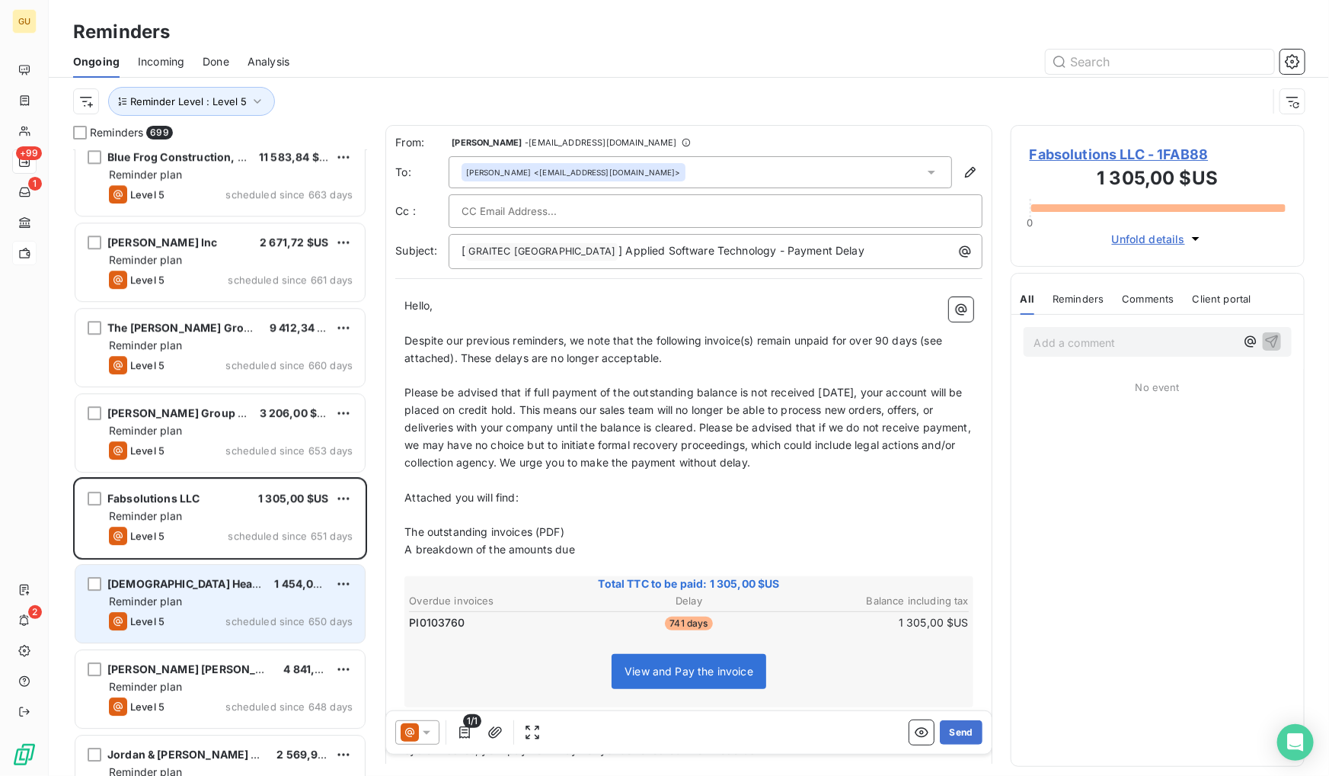
click at [250, 607] on div "Reminder plan" at bounding box center [231, 600] width 244 height 15
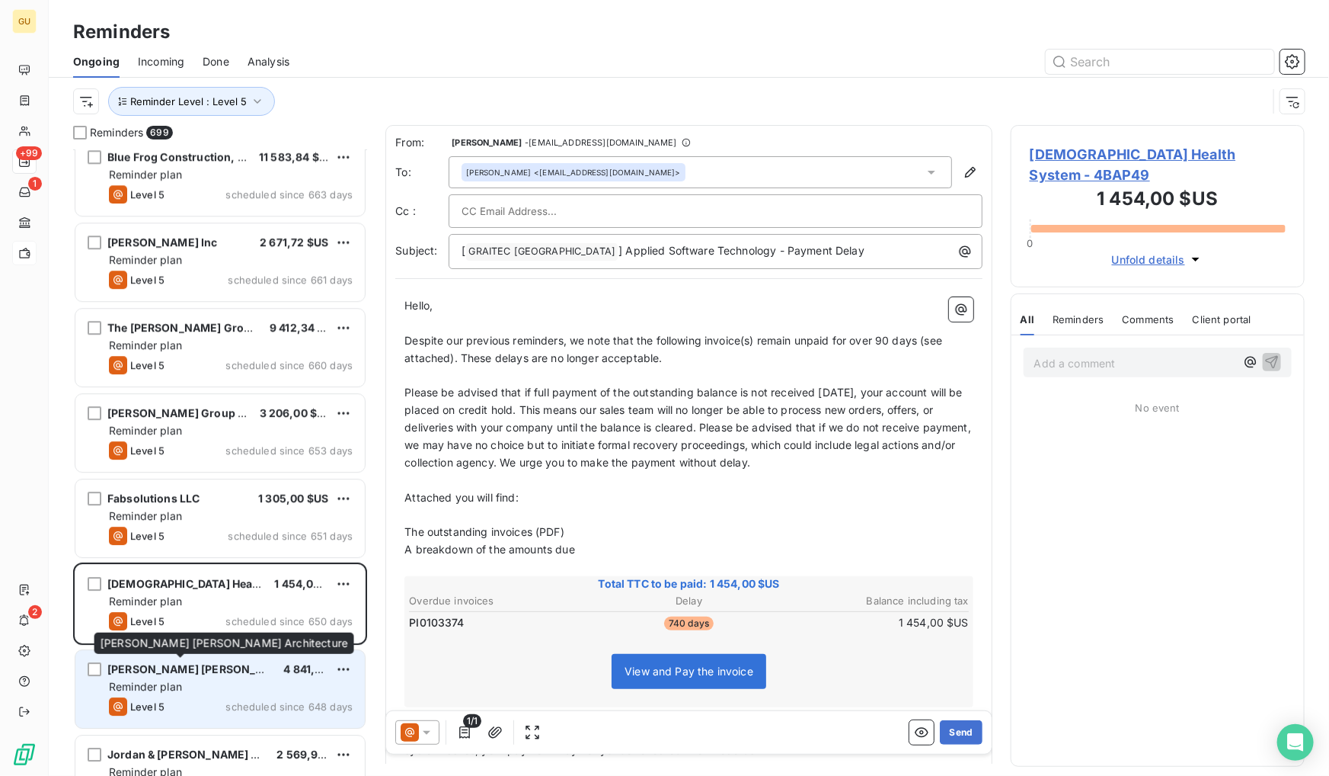
click at [238, 667] on span "Greenberg Farrow Architecture" at bounding box center [234, 668] width 254 height 13
